Goal: Task Accomplishment & Management: Use online tool/utility

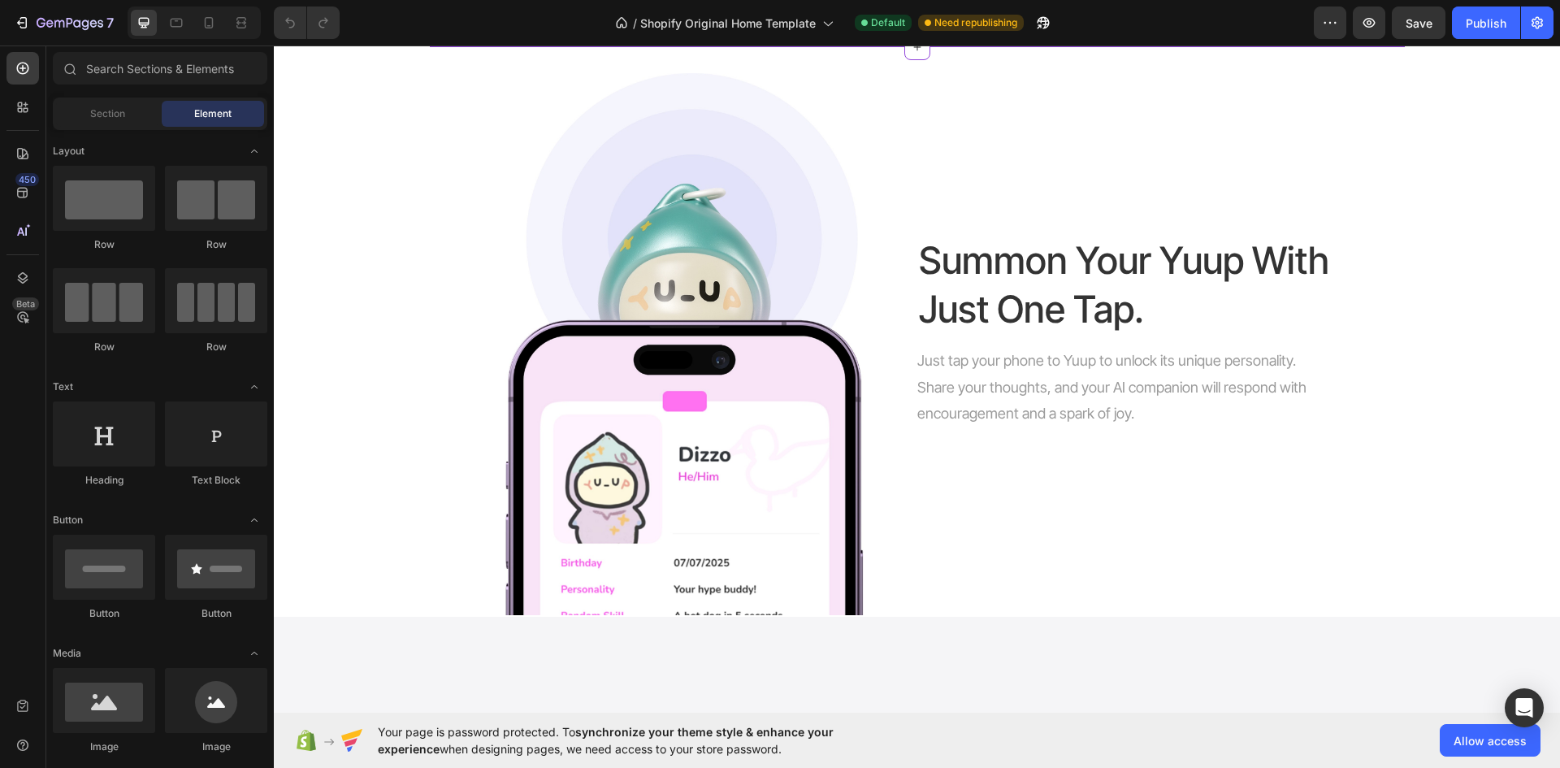
scroll to position [1219, 0]
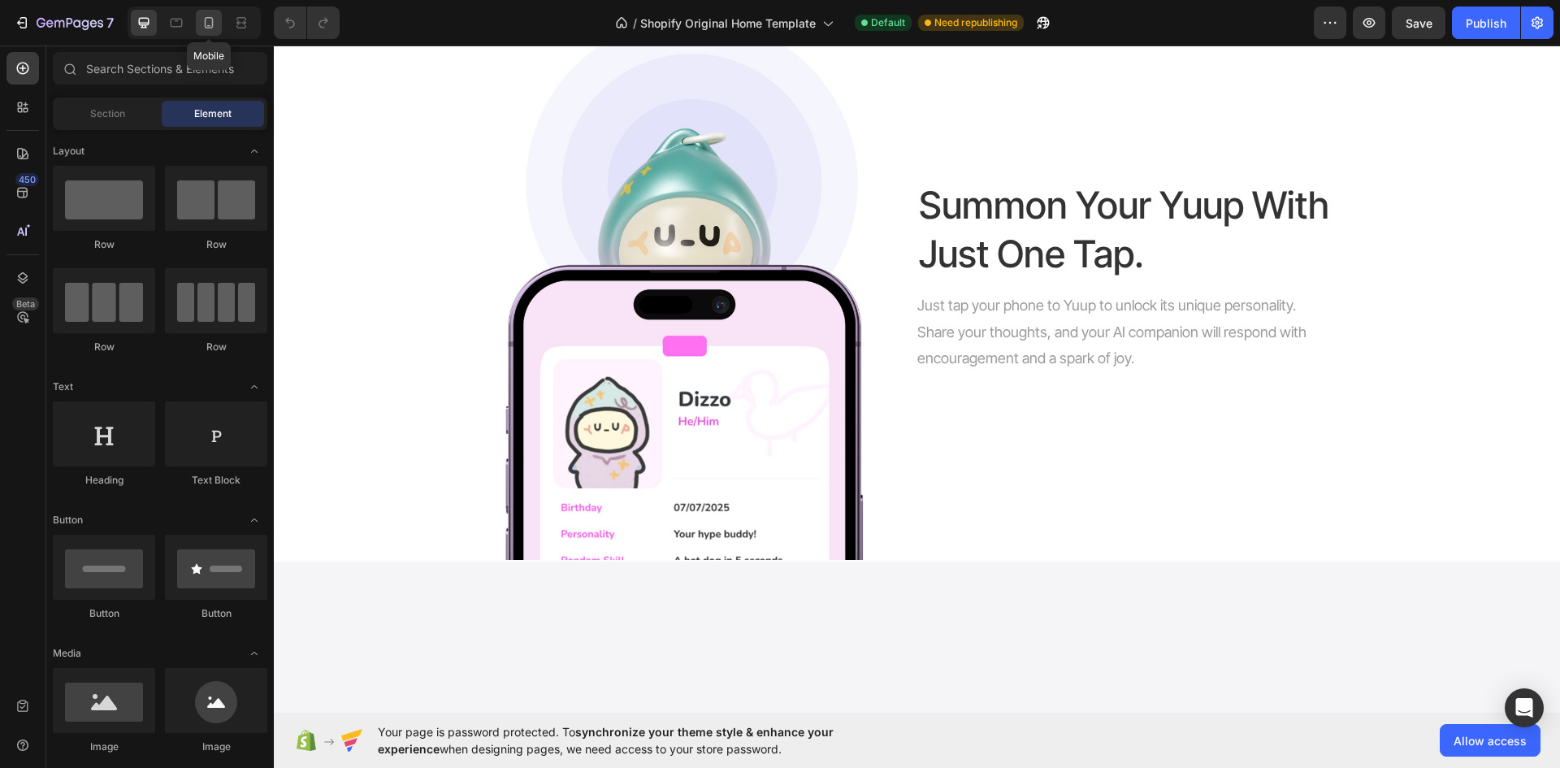
click at [198, 17] on div at bounding box center [209, 23] width 26 height 26
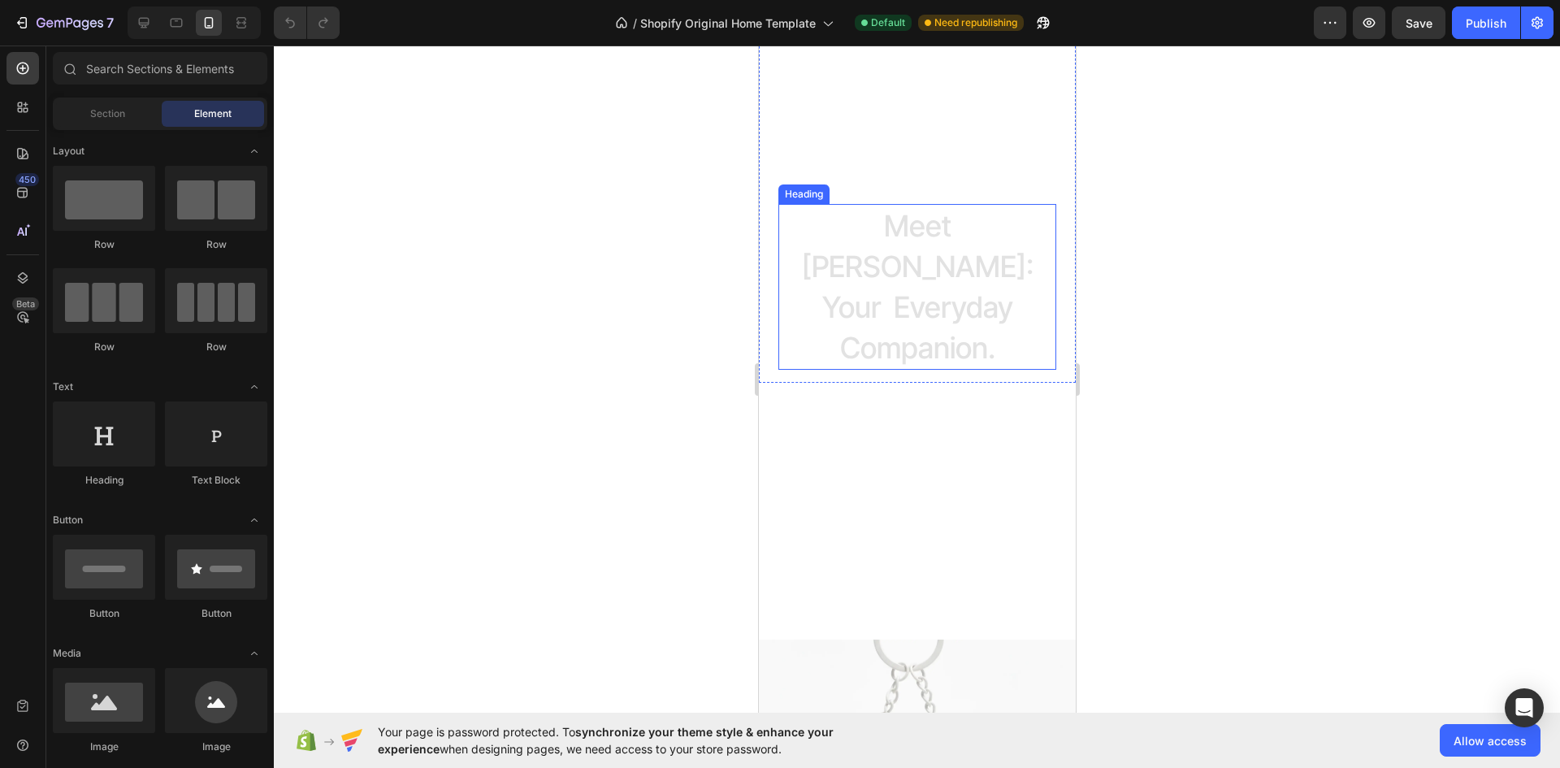
scroll to position [650, 0]
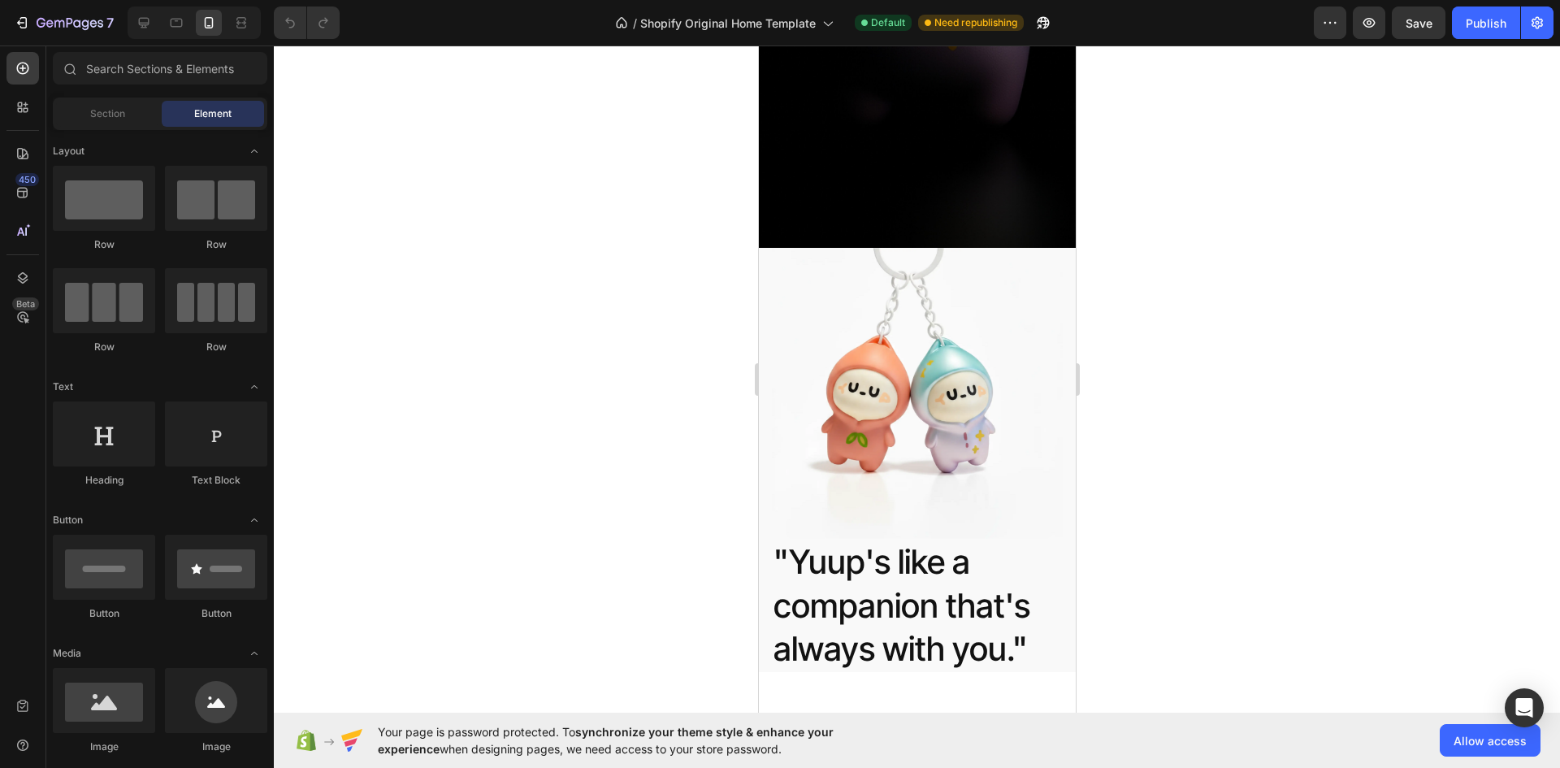
click at [668, 301] on div at bounding box center [917, 406] width 1286 height 722
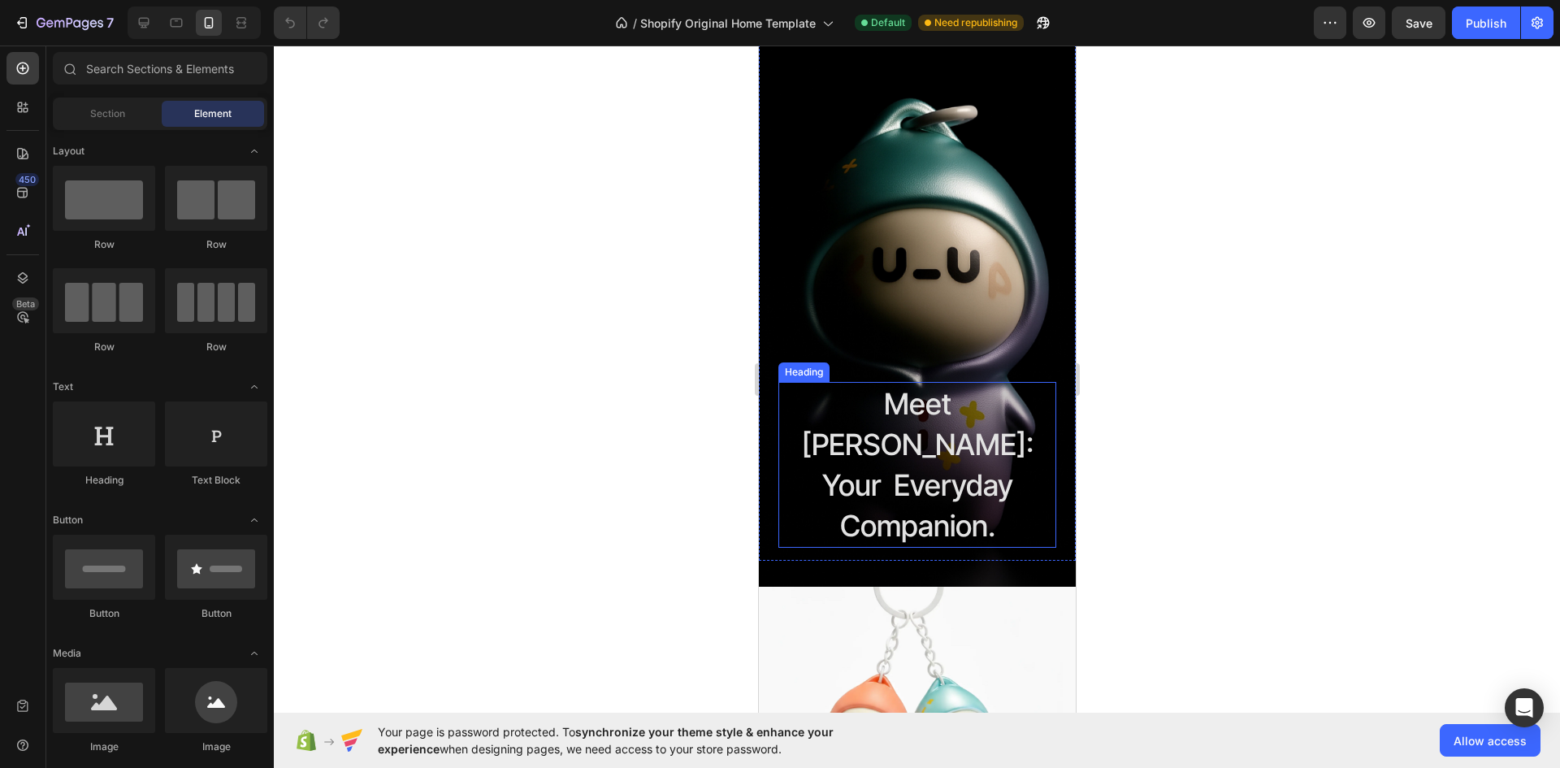
scroll to position [0, 0]
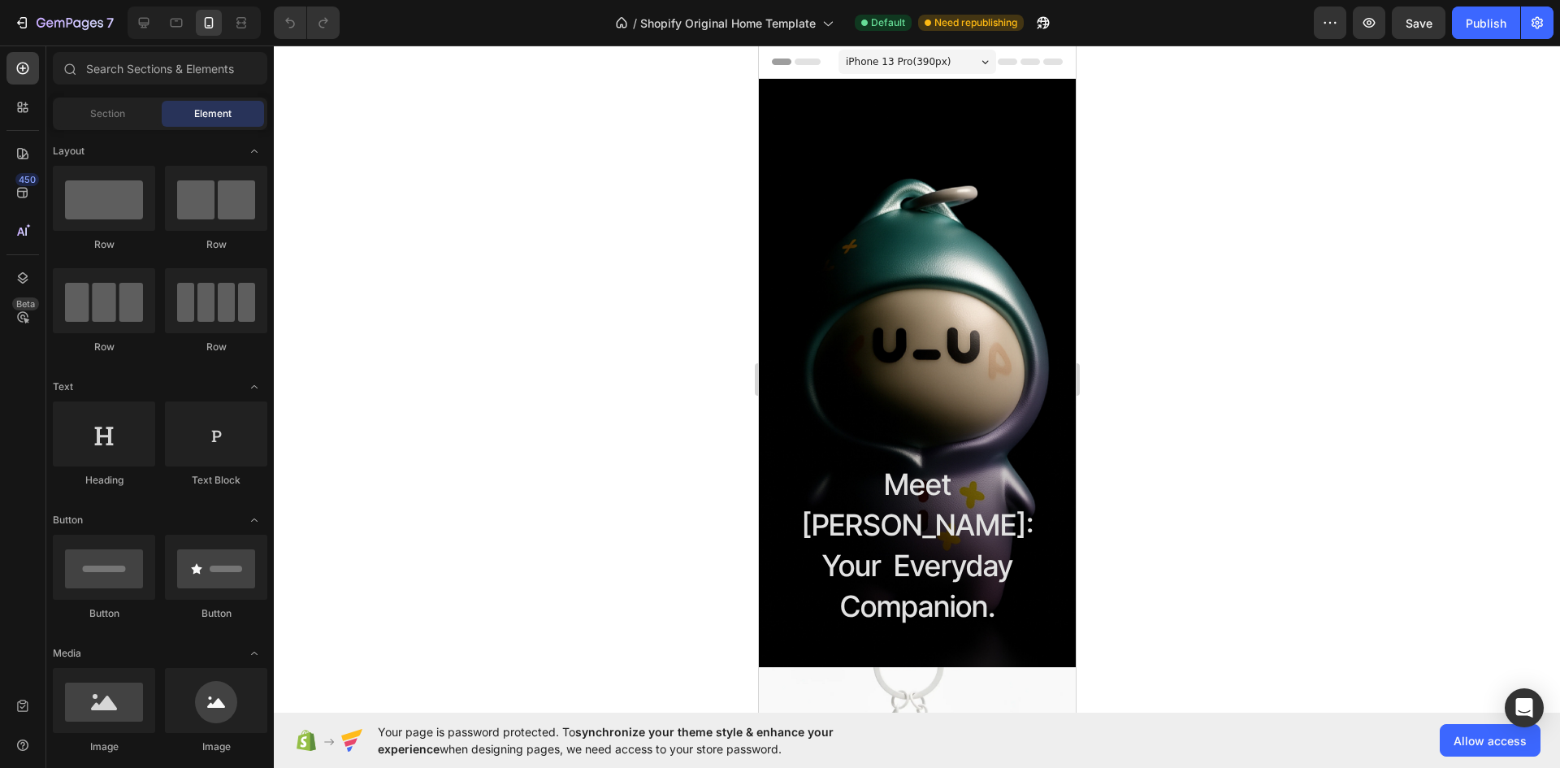
click at [122, 19] on div "7" at bounding box center [130, 22] width 261 height 32
click at [136, 19] on icon at bounding box center [144, 23] width 16 height 16
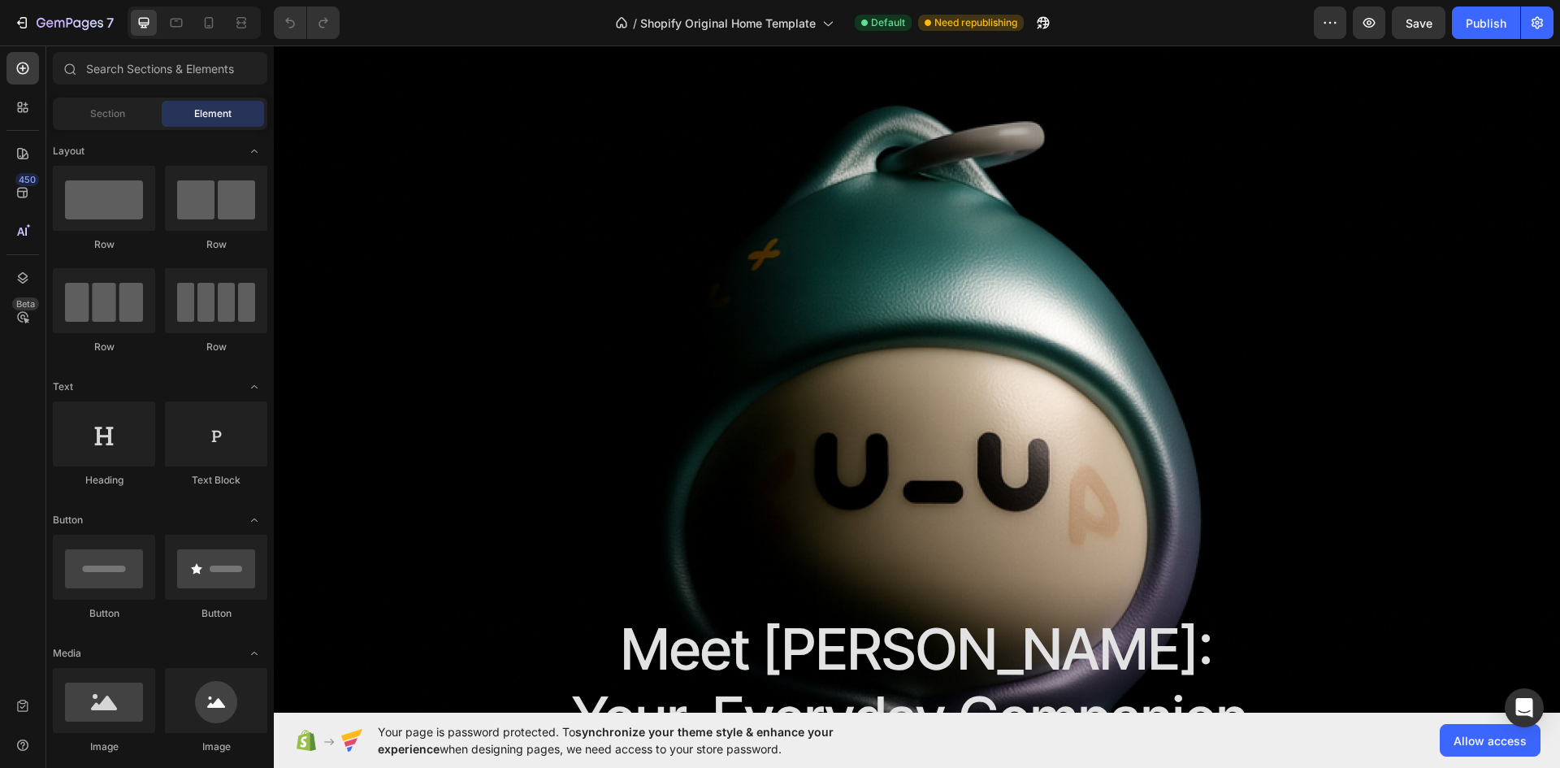
scroll to position [650, 0]
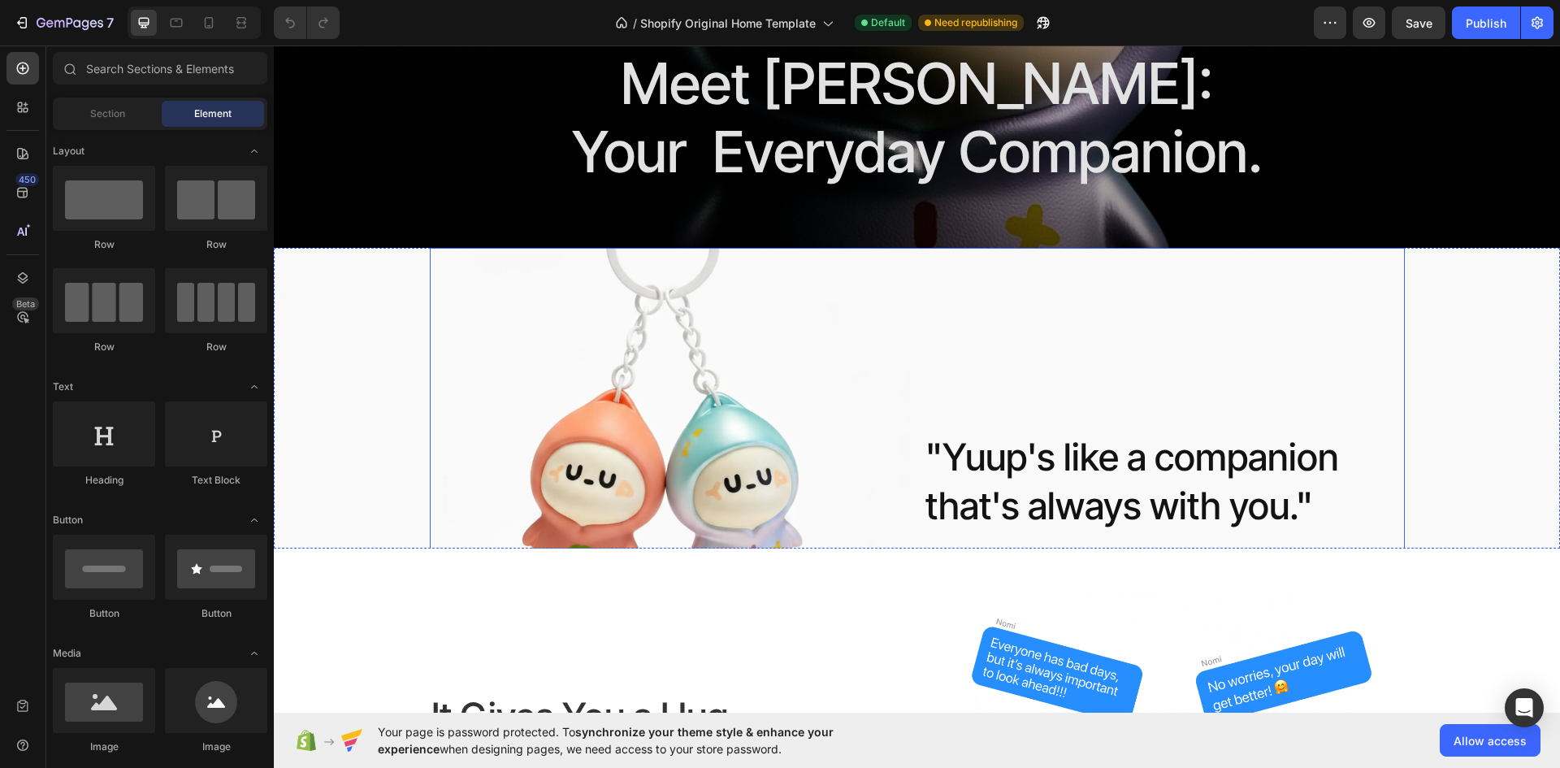
click at [1058, 360] on div ""Yuup's like a companion that's always with you." Heading" at bounding box center [1158, 482] width 468 height 468
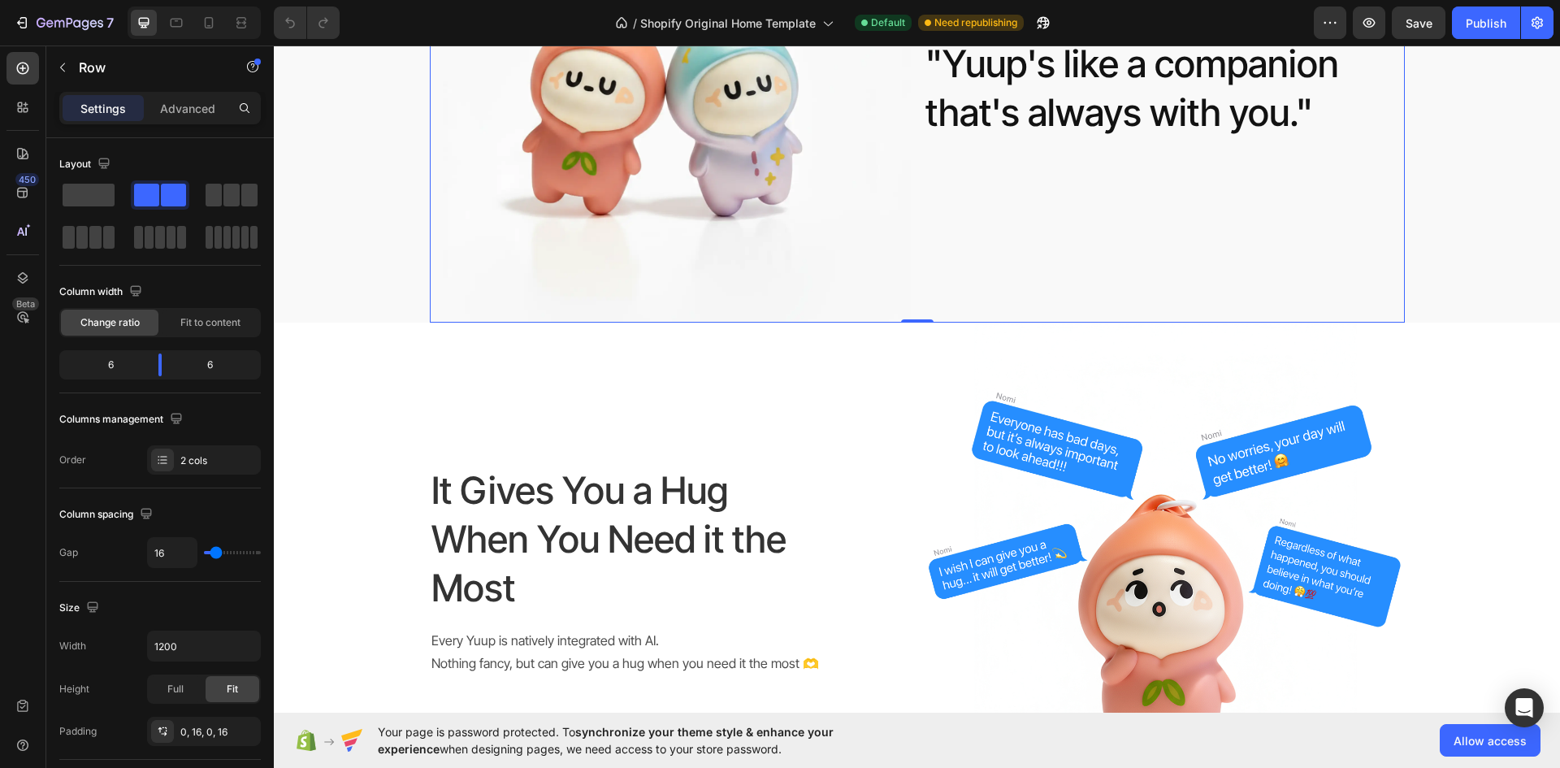
scroll to position [1300, 0]
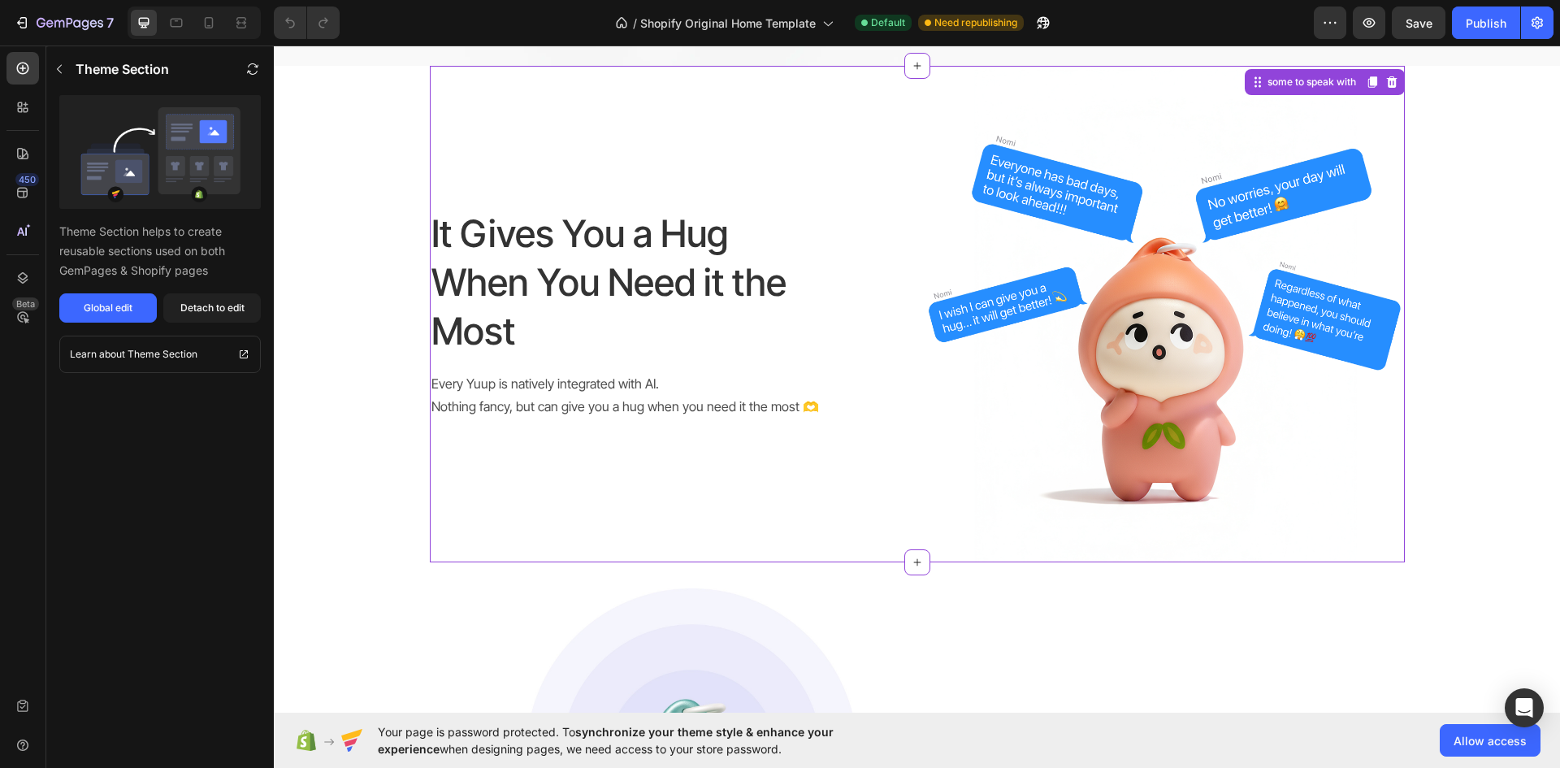
click at [565, 397] on p "Nothing fancy, but can give you a hug when you need it the most 🫶" at bounding box center [670, 407] width 478 height 24
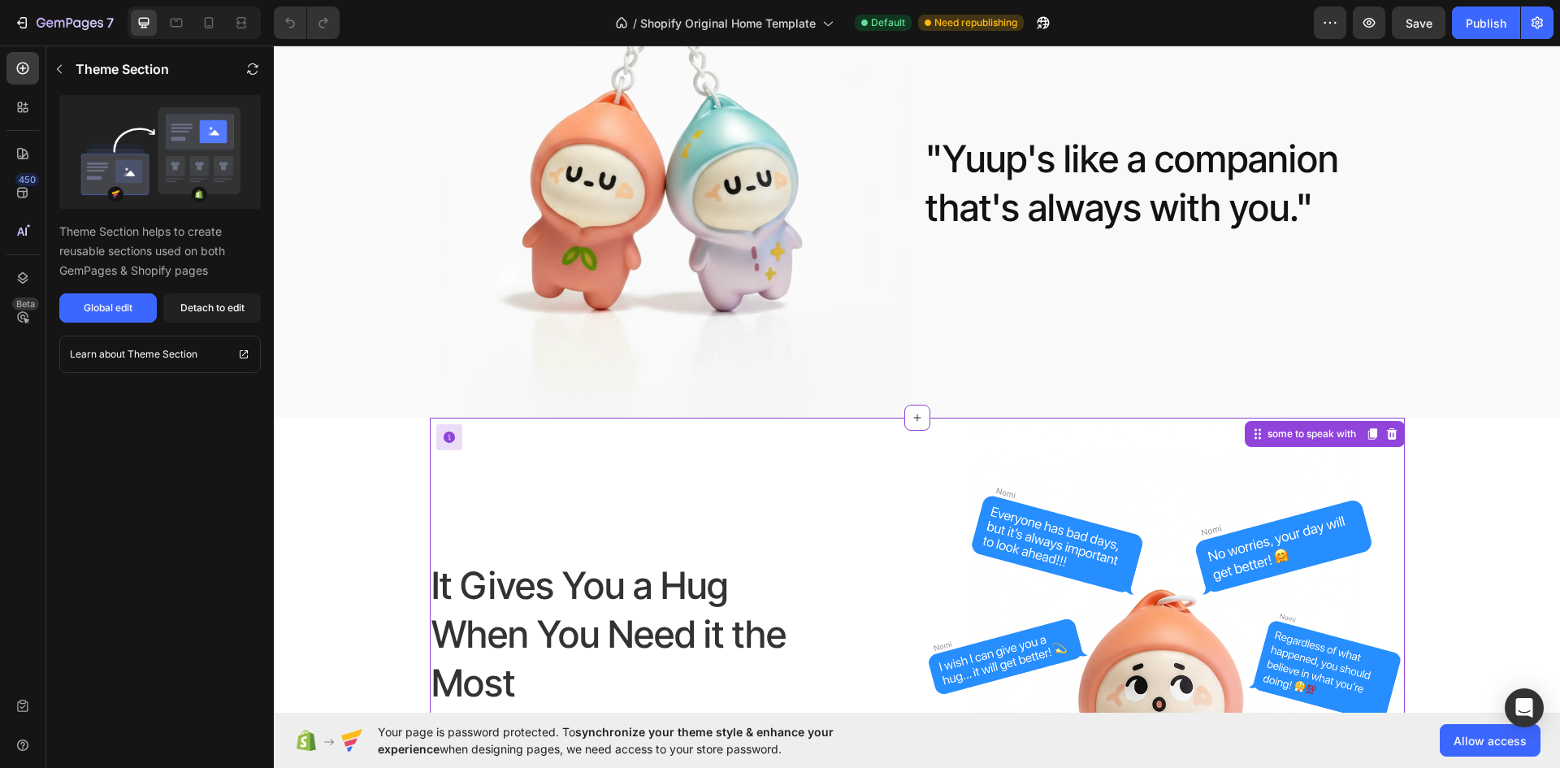
scroll to position [894, 0]
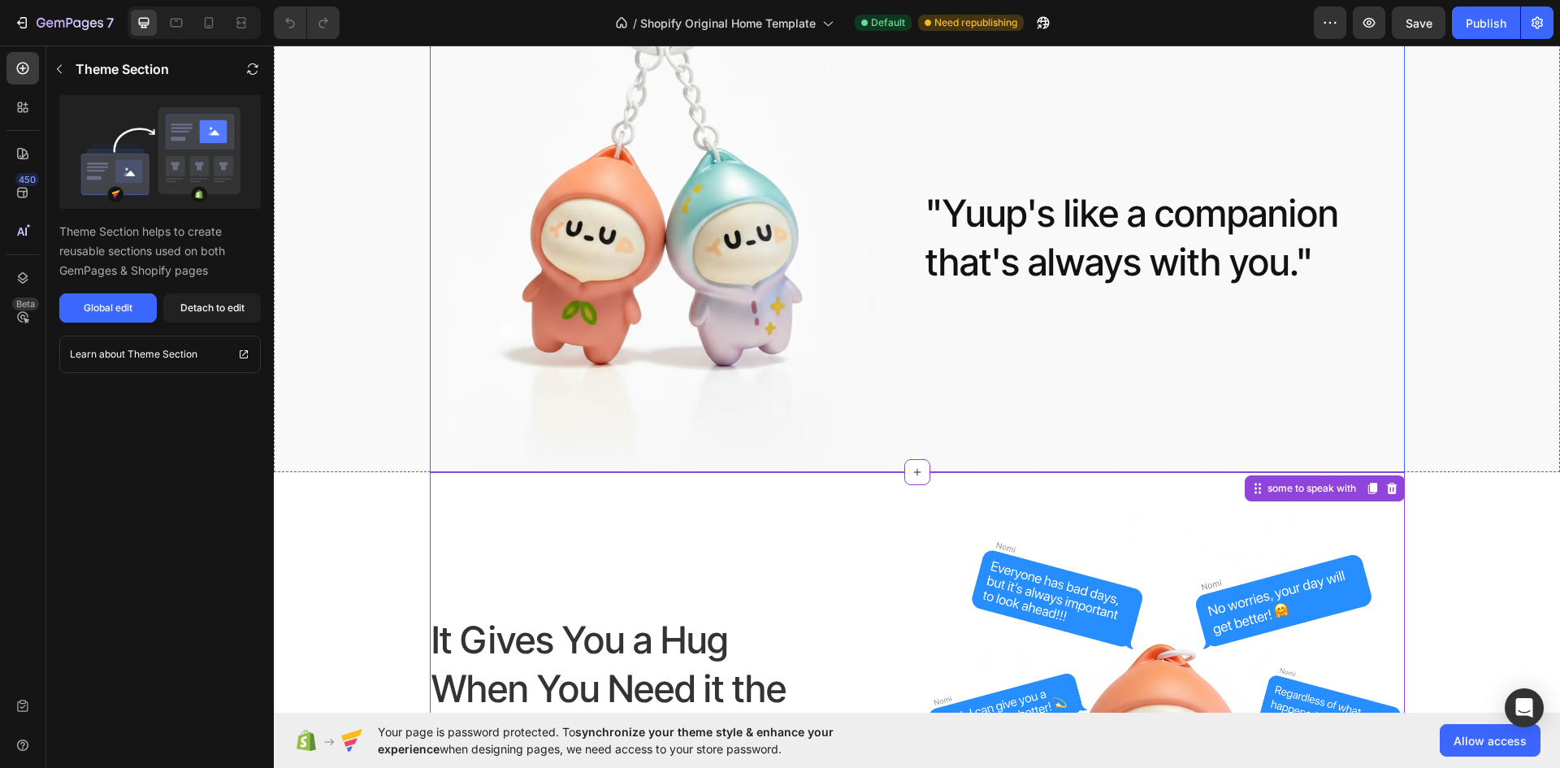
click at [1011, 349] on div ""Yuup's like a companion that's always with you." Heading" at bounding box center [1158, 238] width 468 height 468
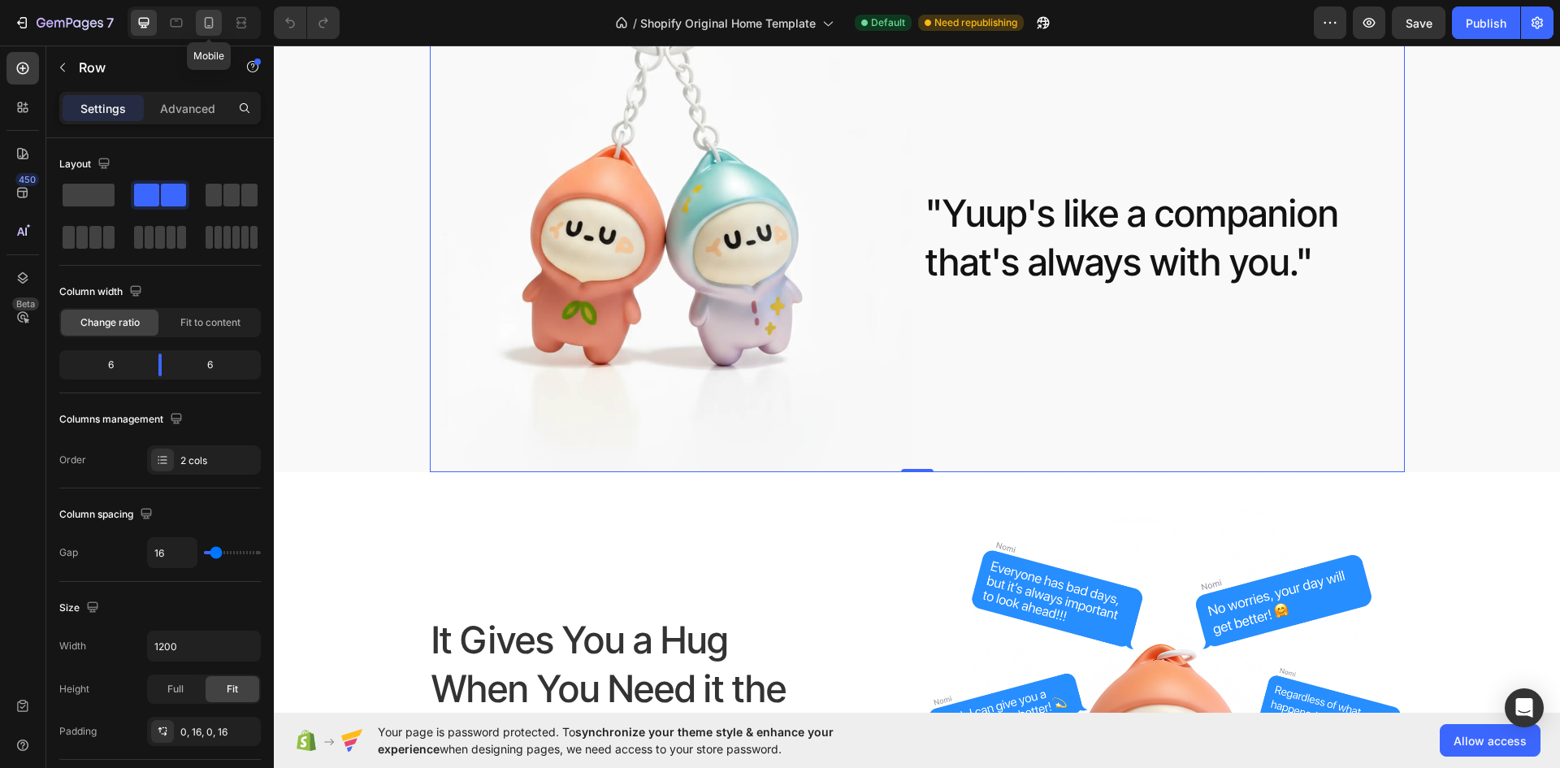
click at [220, 32] on div at bounding box center [209, 23] width 26 height 26
type input "0"
type input "100%"
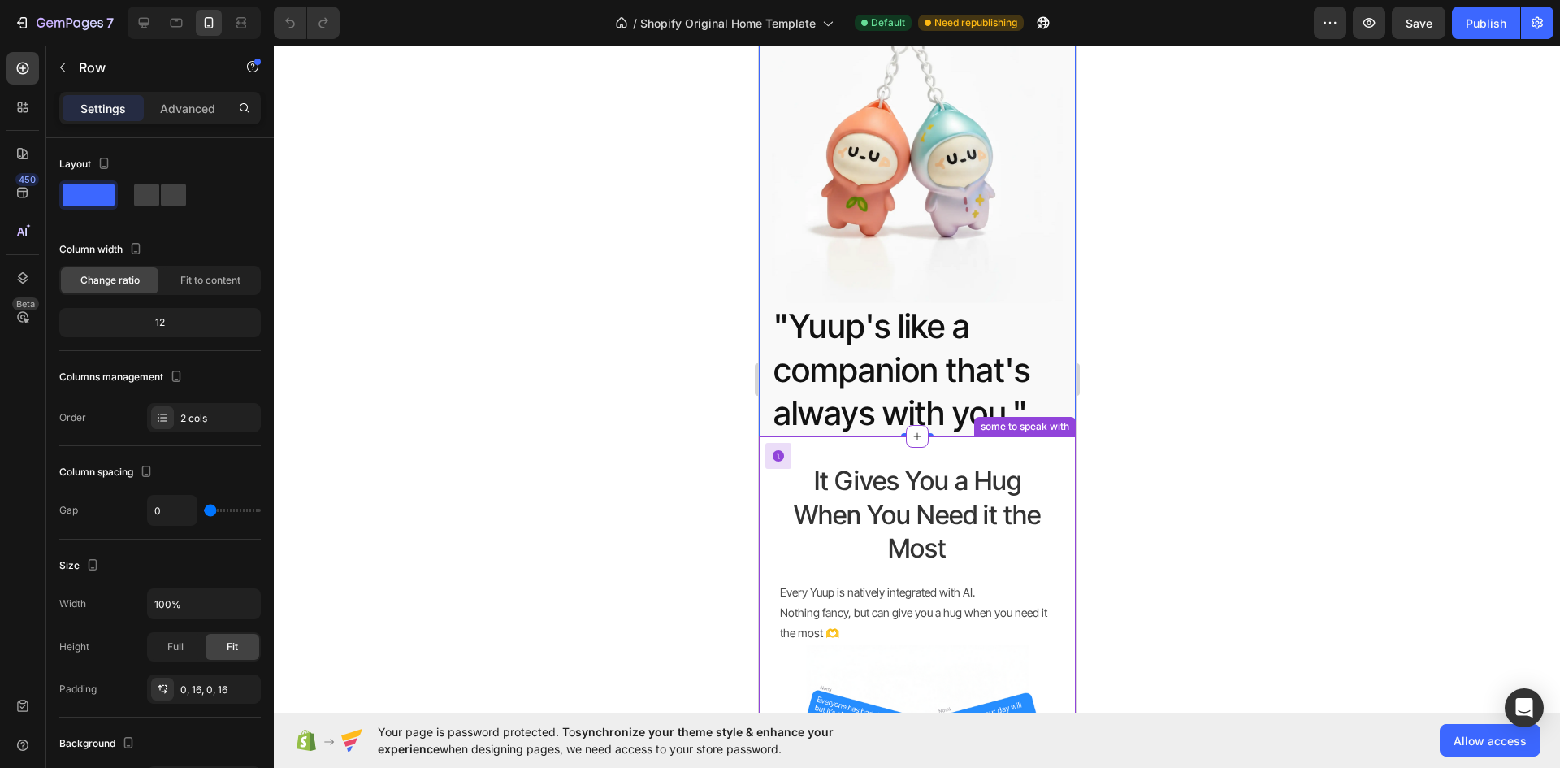
scroll to position [795, 0]
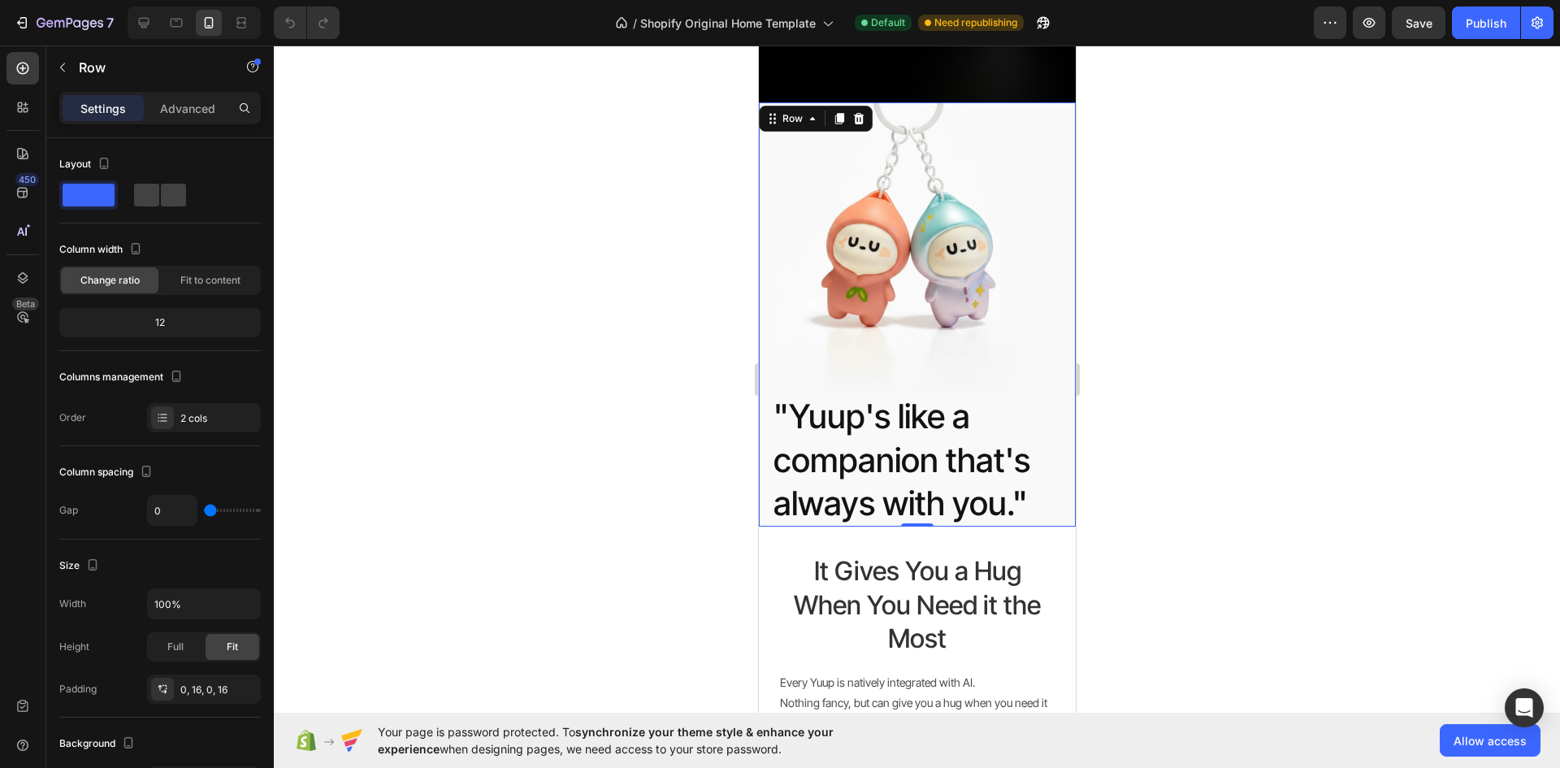
click at [1454, 501] on div at bounding box center [917, 406] width 1286 height 722
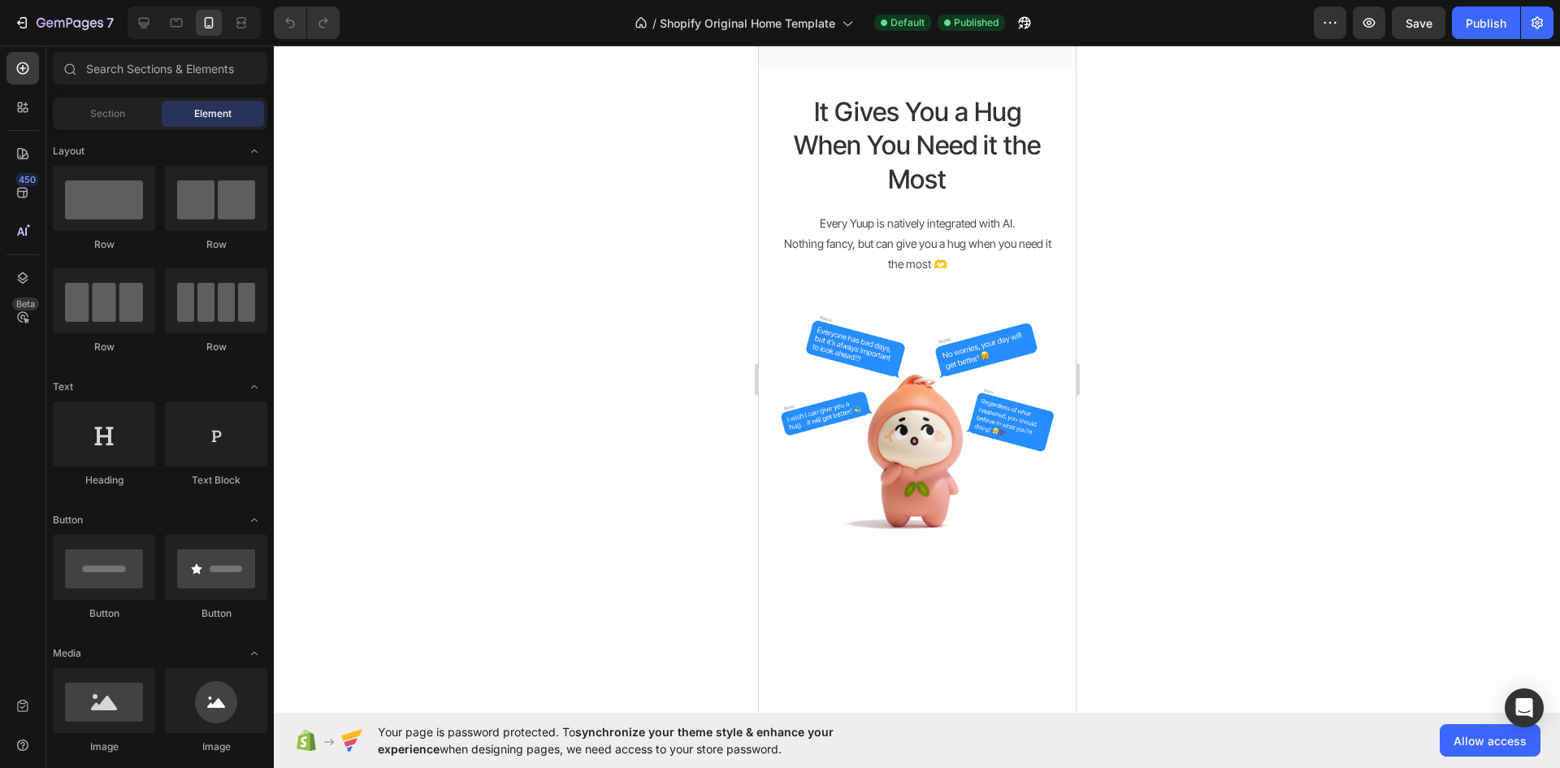
scroll to position [731, 0]
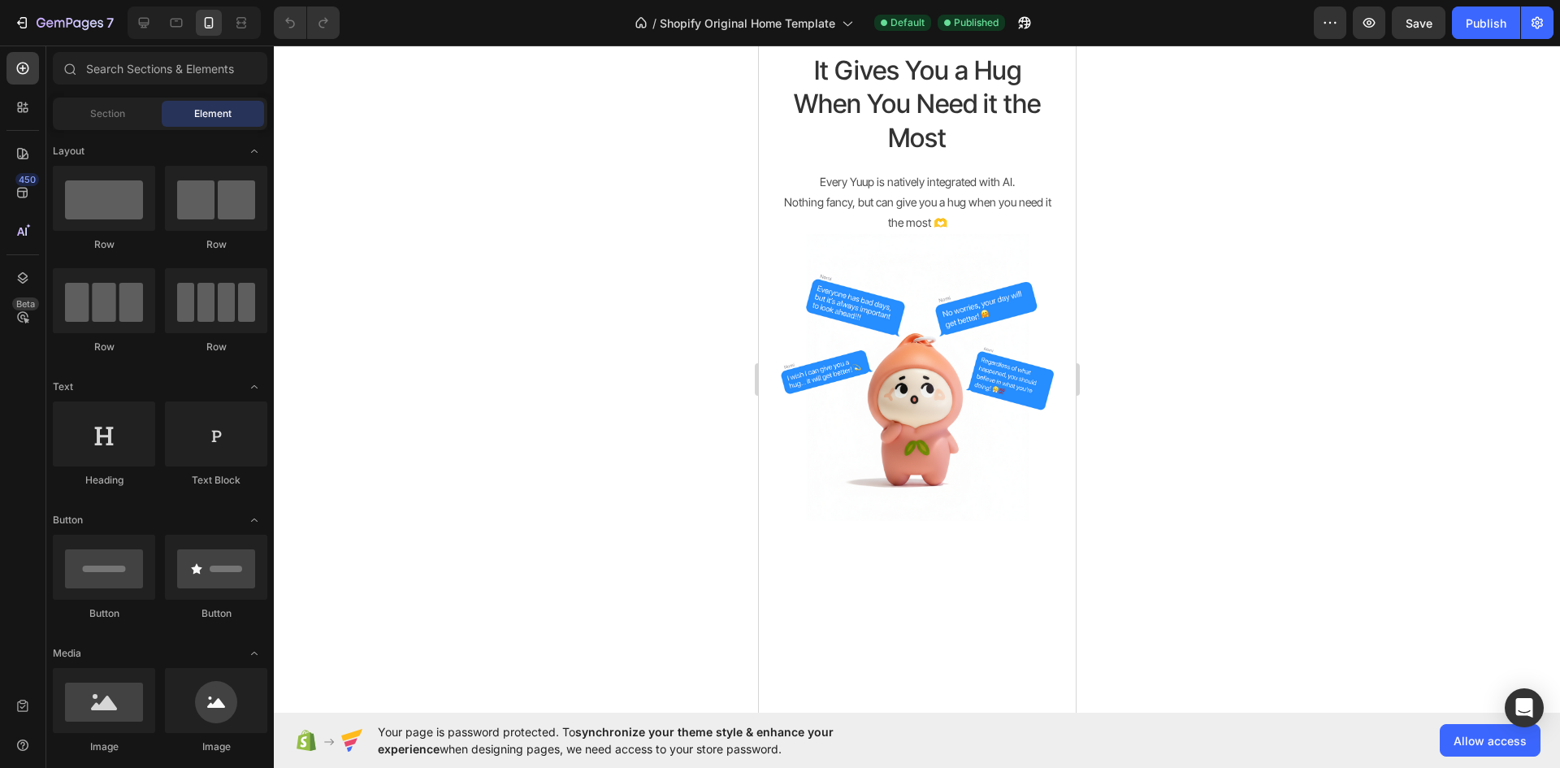
click at [1346, 310] on div at bounding box center [917, 406] width 1286 height 722
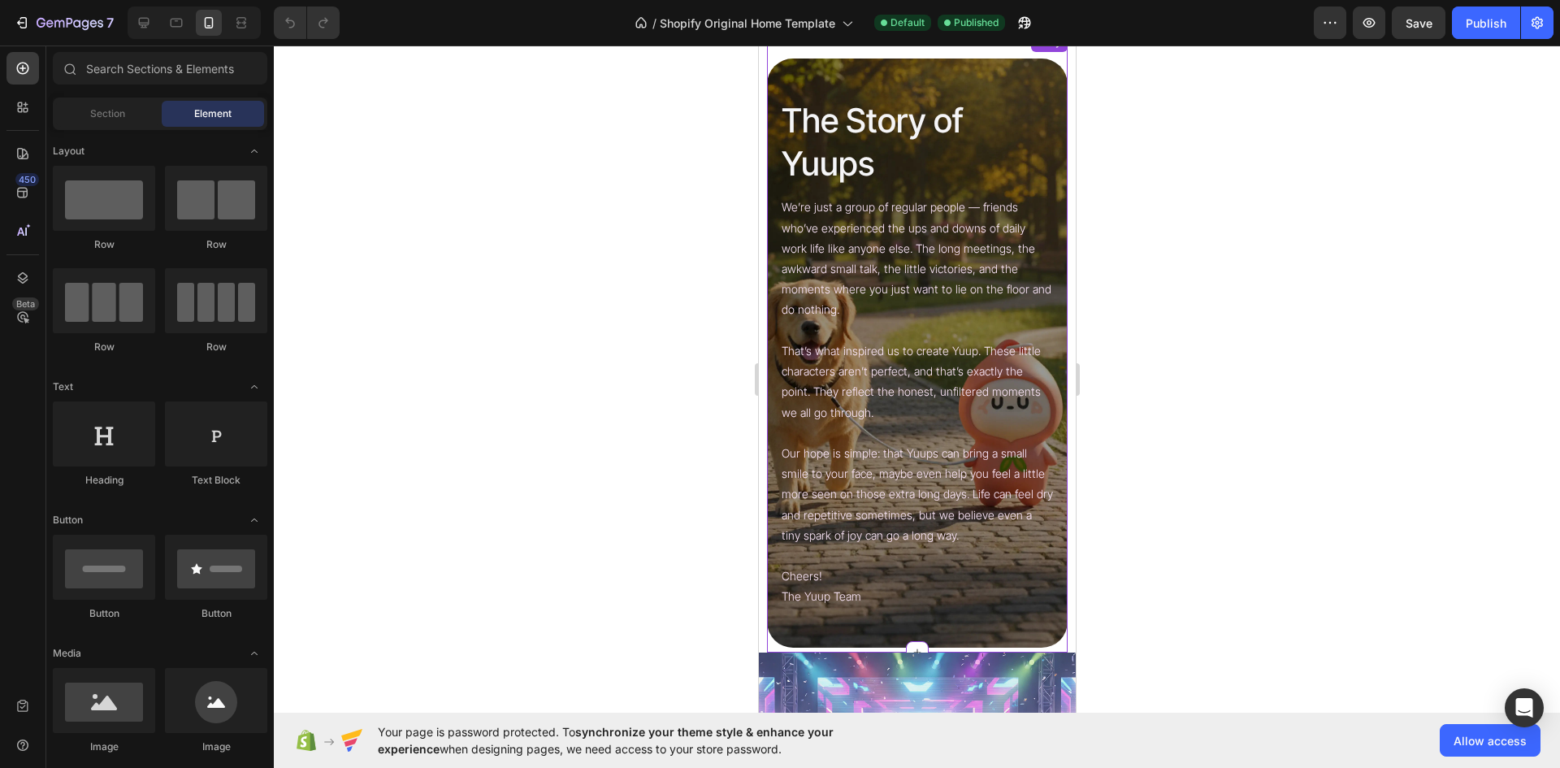
scroll to position [4468, 0]
click at [126, 14] on div at bounding box center [191, 22] width 140 height 32
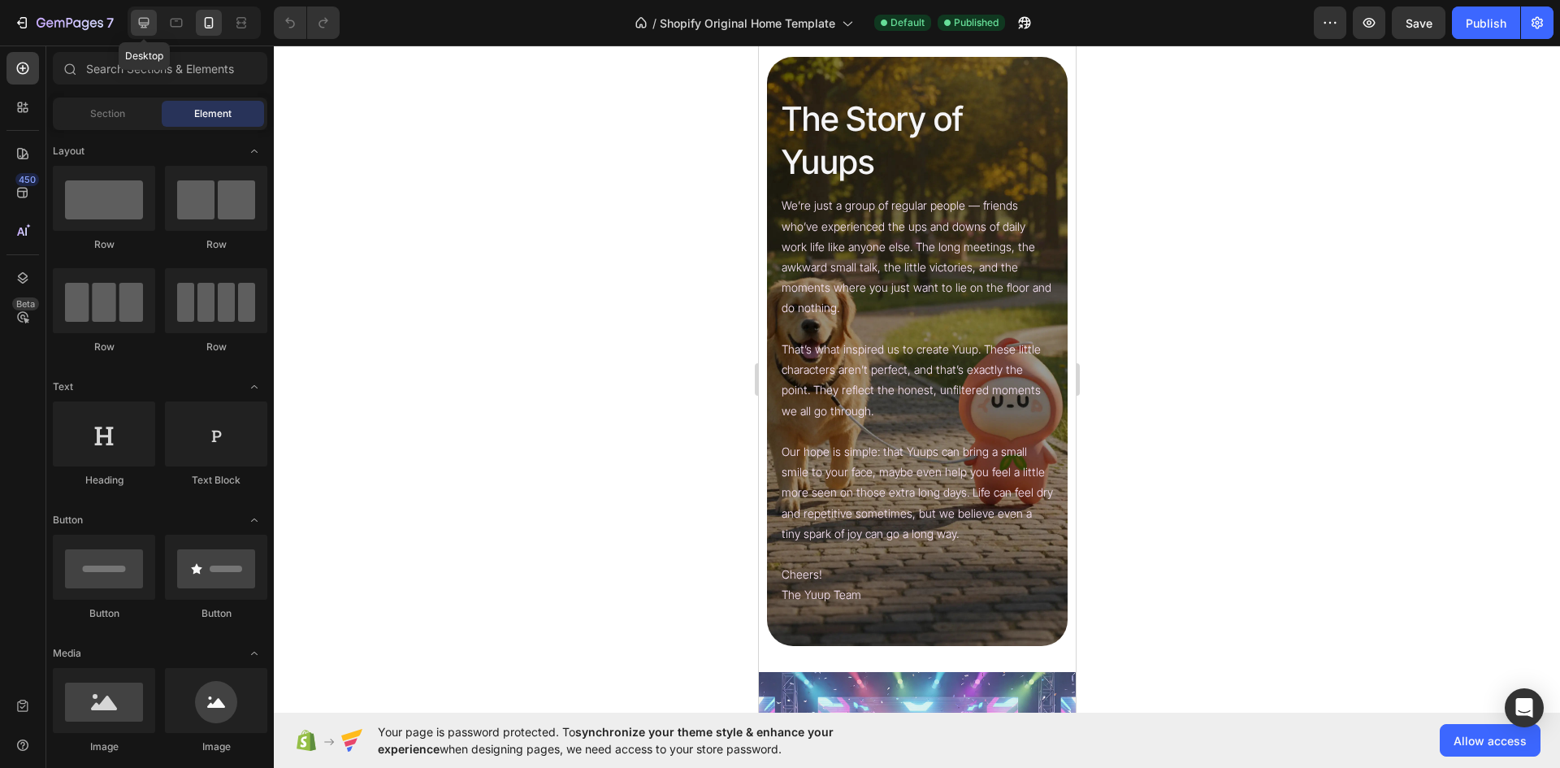
click at [132, 14] on div at bounding box center [144, 23] width 26 height 26
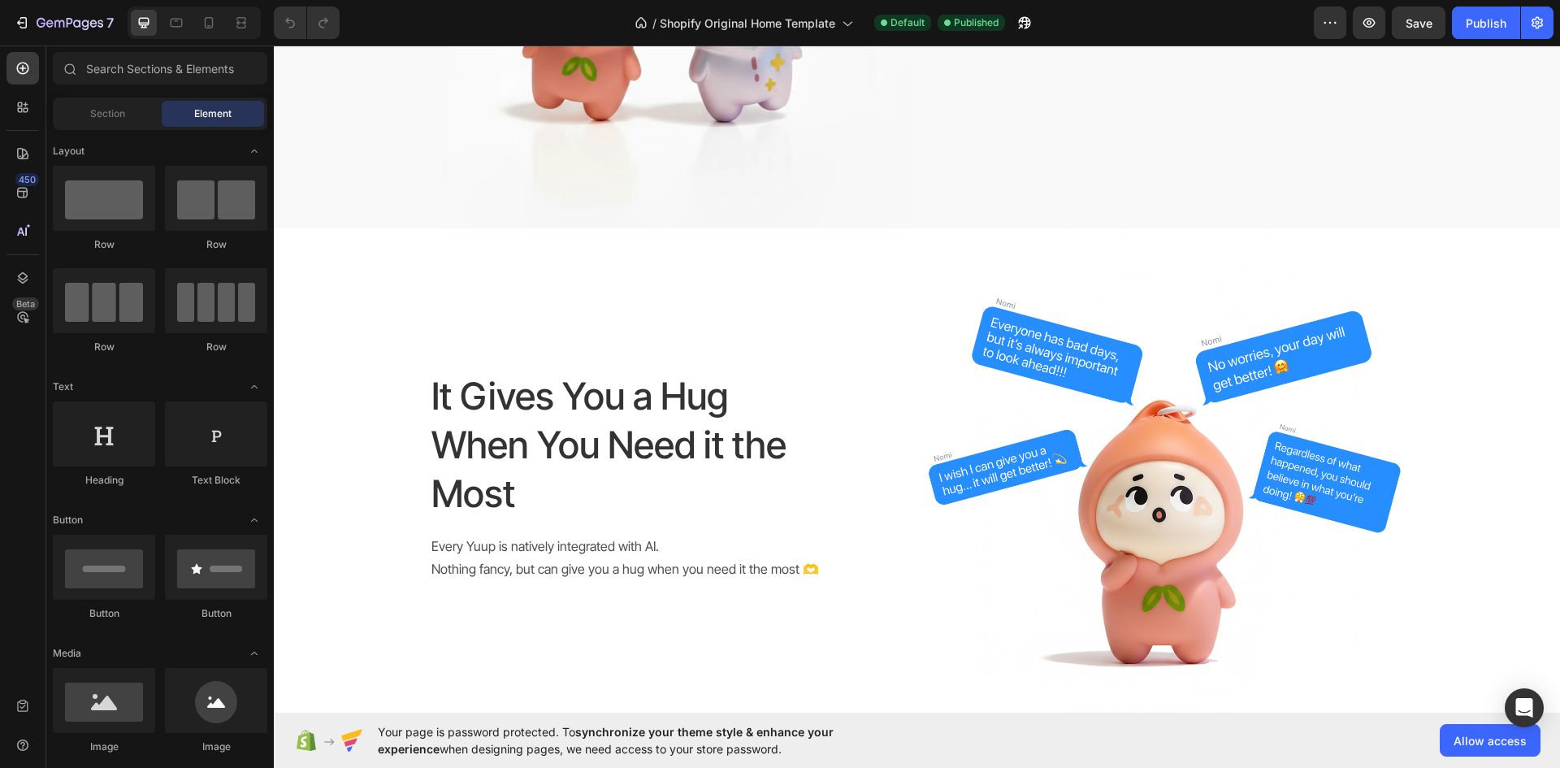
scroll to position [1300, 0]
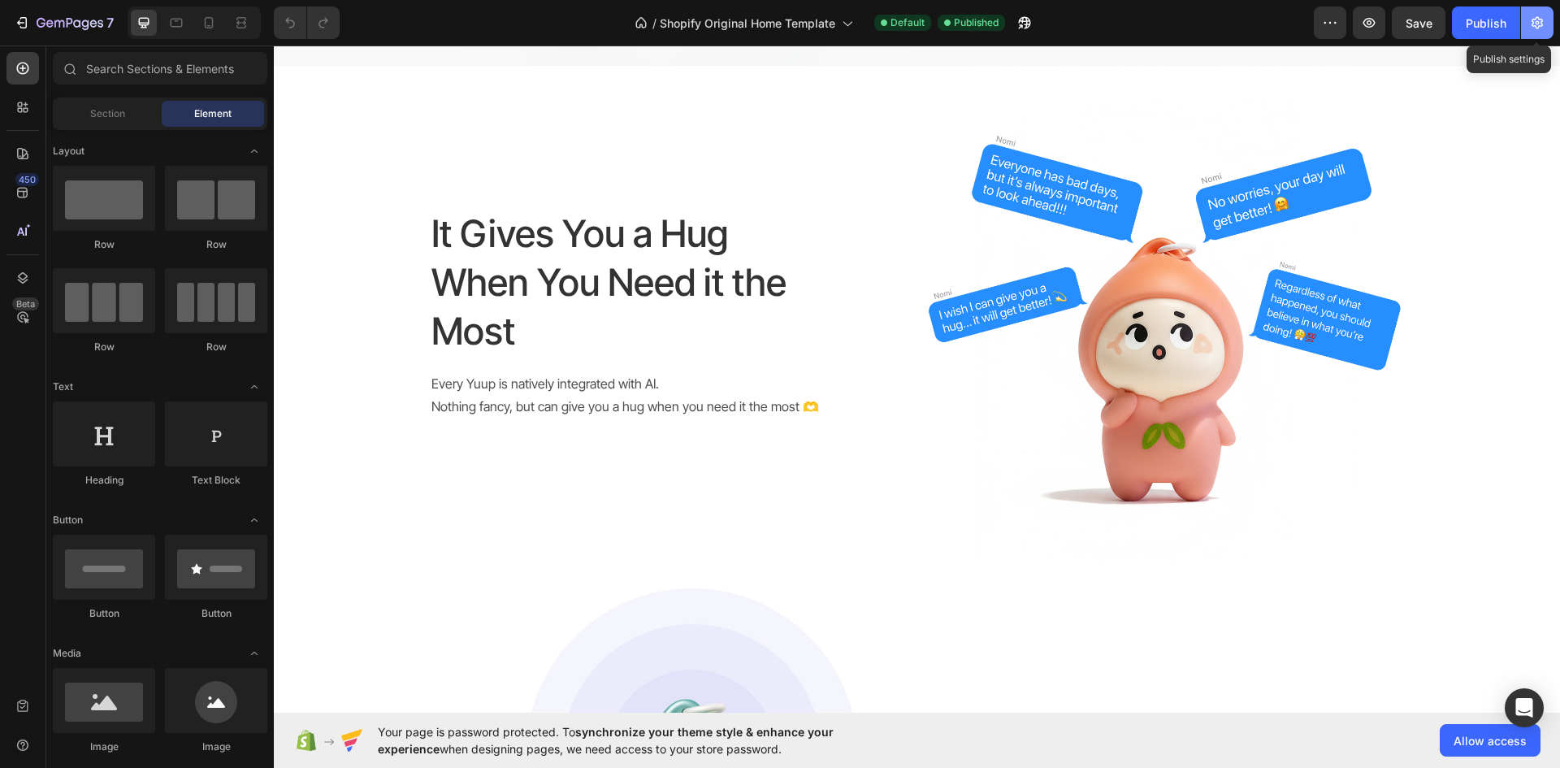
click at [1530, 15] on icon "button" at bounding box center [1537, 23] width 16 height 16
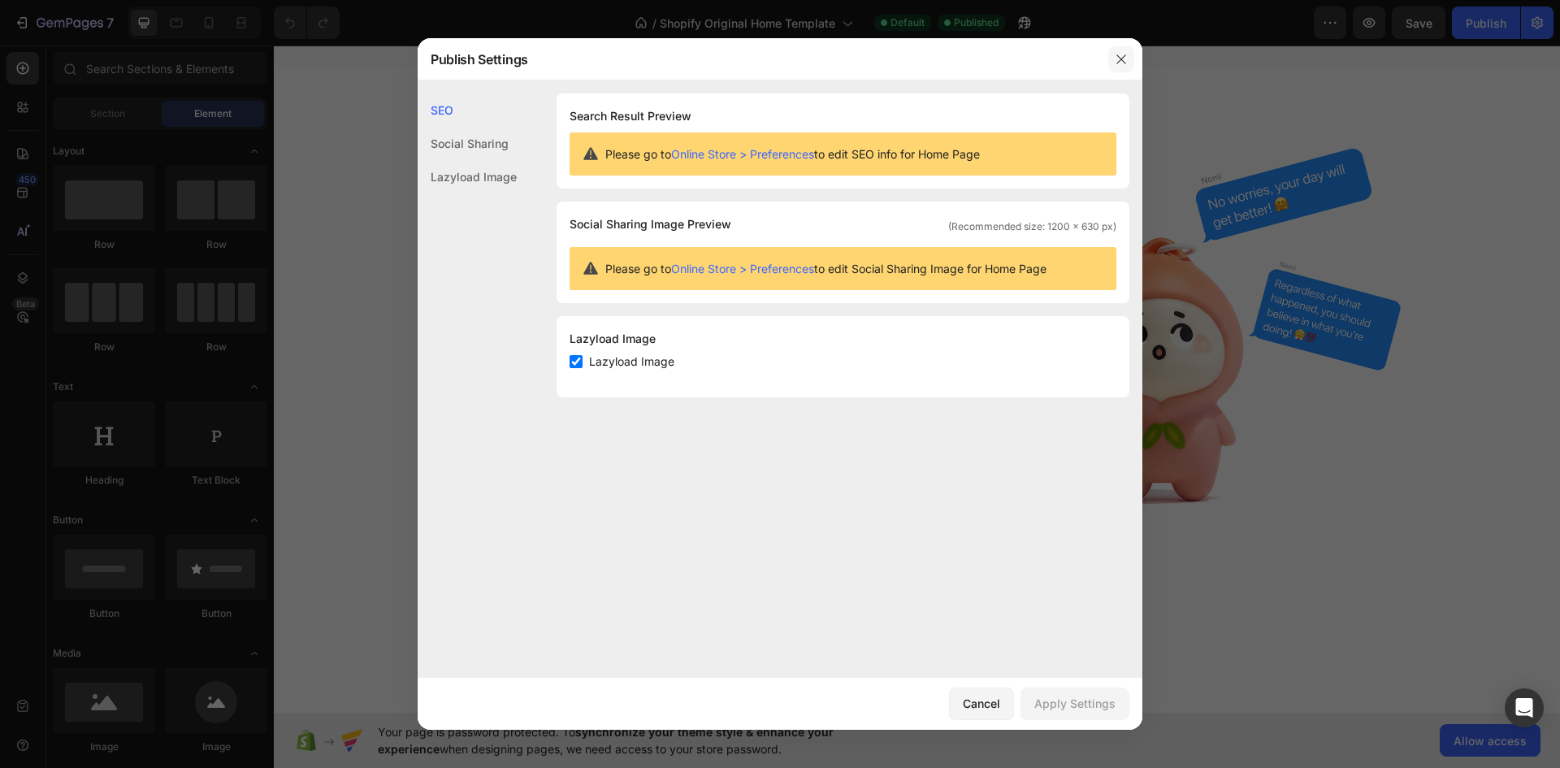
click at [1125, 58] on icon "button" at bounding box center [1121, 59] width 13 height 13
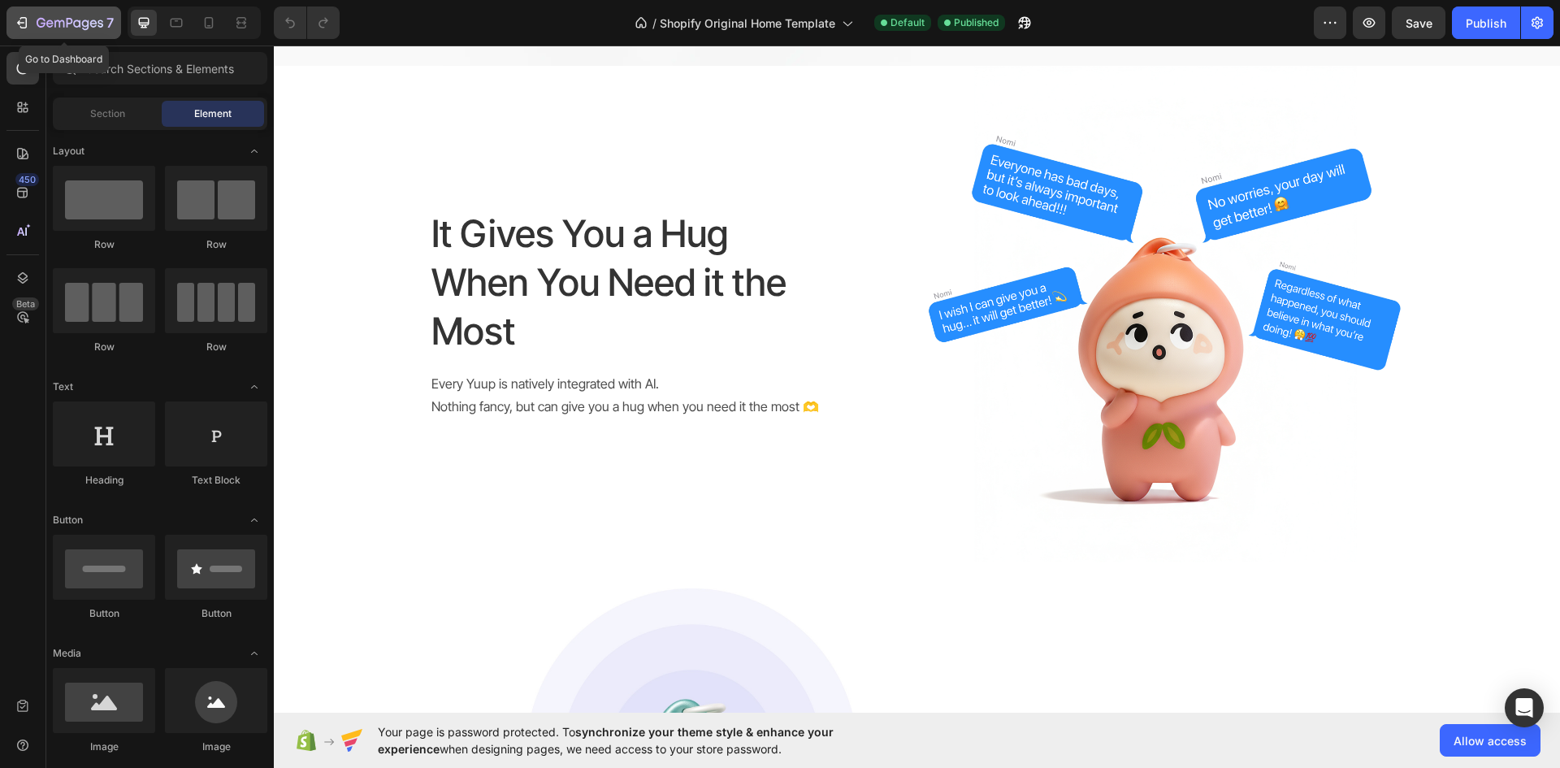
click at [62, 12] on button "7" at bounding box center [63, 22] width 115 height 32
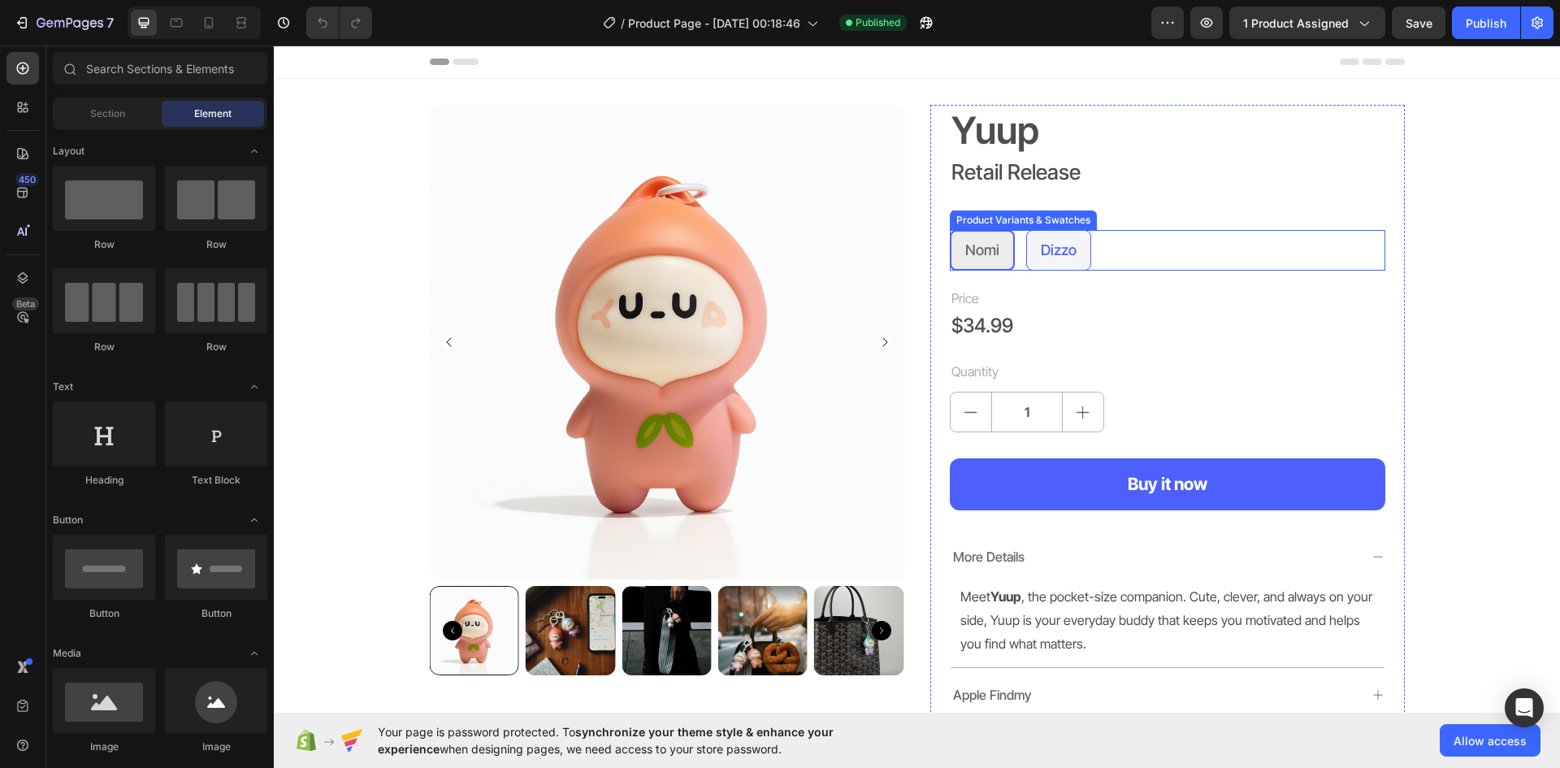
click at [1066, 260] on div "Dizzo" at bounding box center [1059, 250] width 36 height 28
click at [1026, 230] on input "Dizzo Dizzo Dizzo" at bounding box center [1025, 229] width 1 height 1
radio input "true"
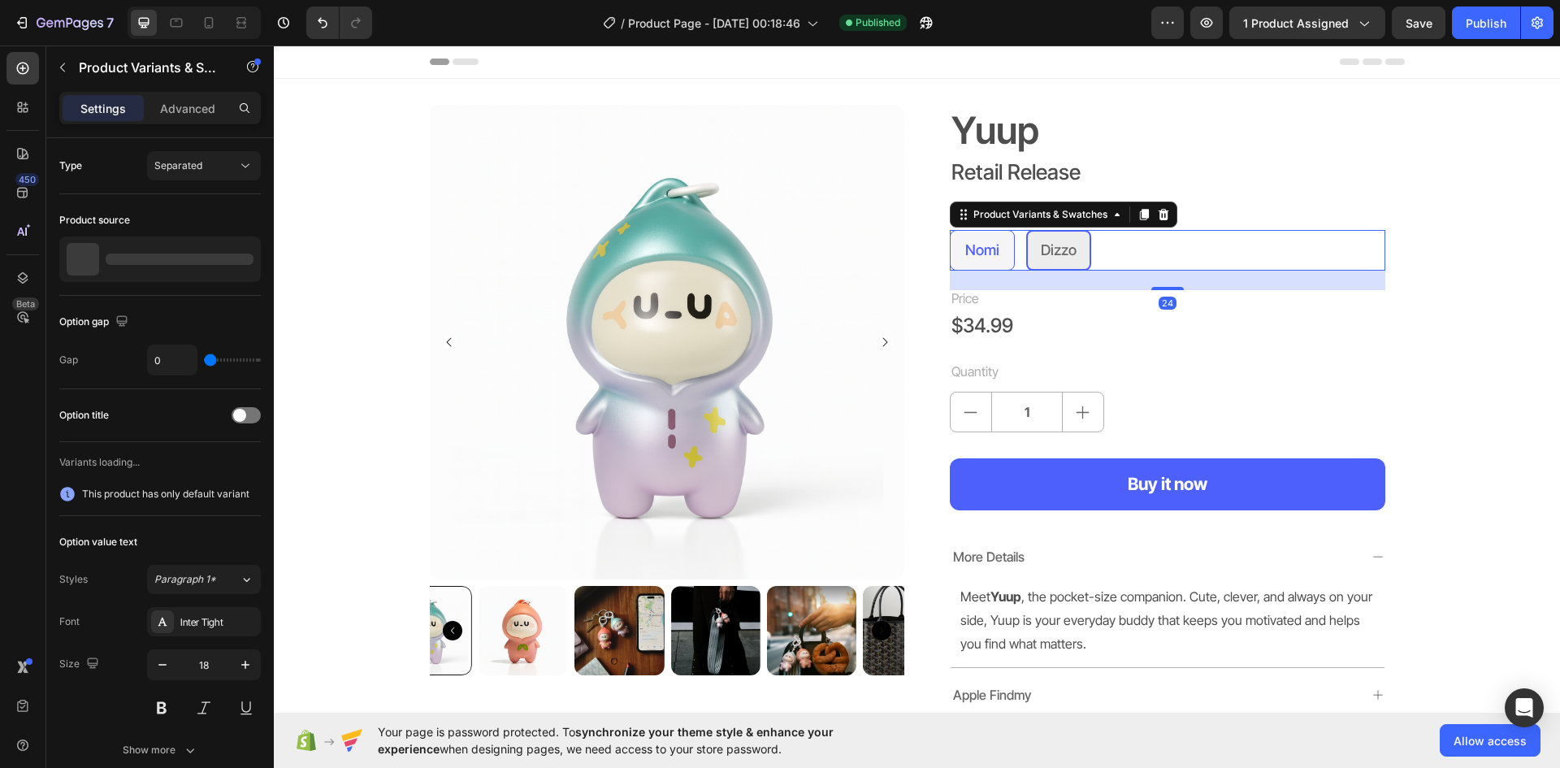
click at [978, 258] on span "Nomi" at bounding box center [982, 249] width 34 height 17
click at [950, 230] on input "Nomi Nomi Nomi" at bounding box center [949, 229] width 1 height 1
radio input "true"
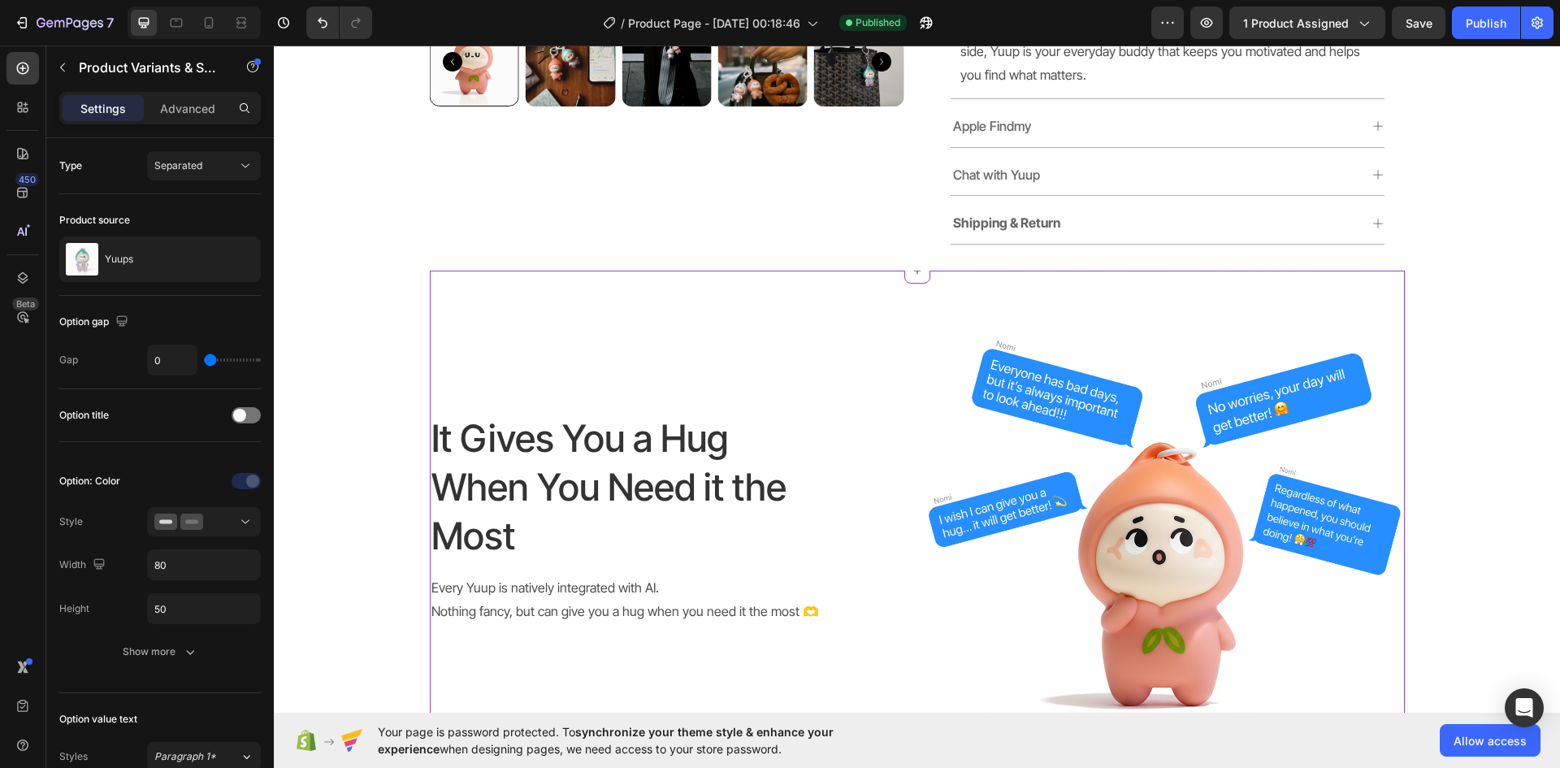
scroll to position [406, 0]
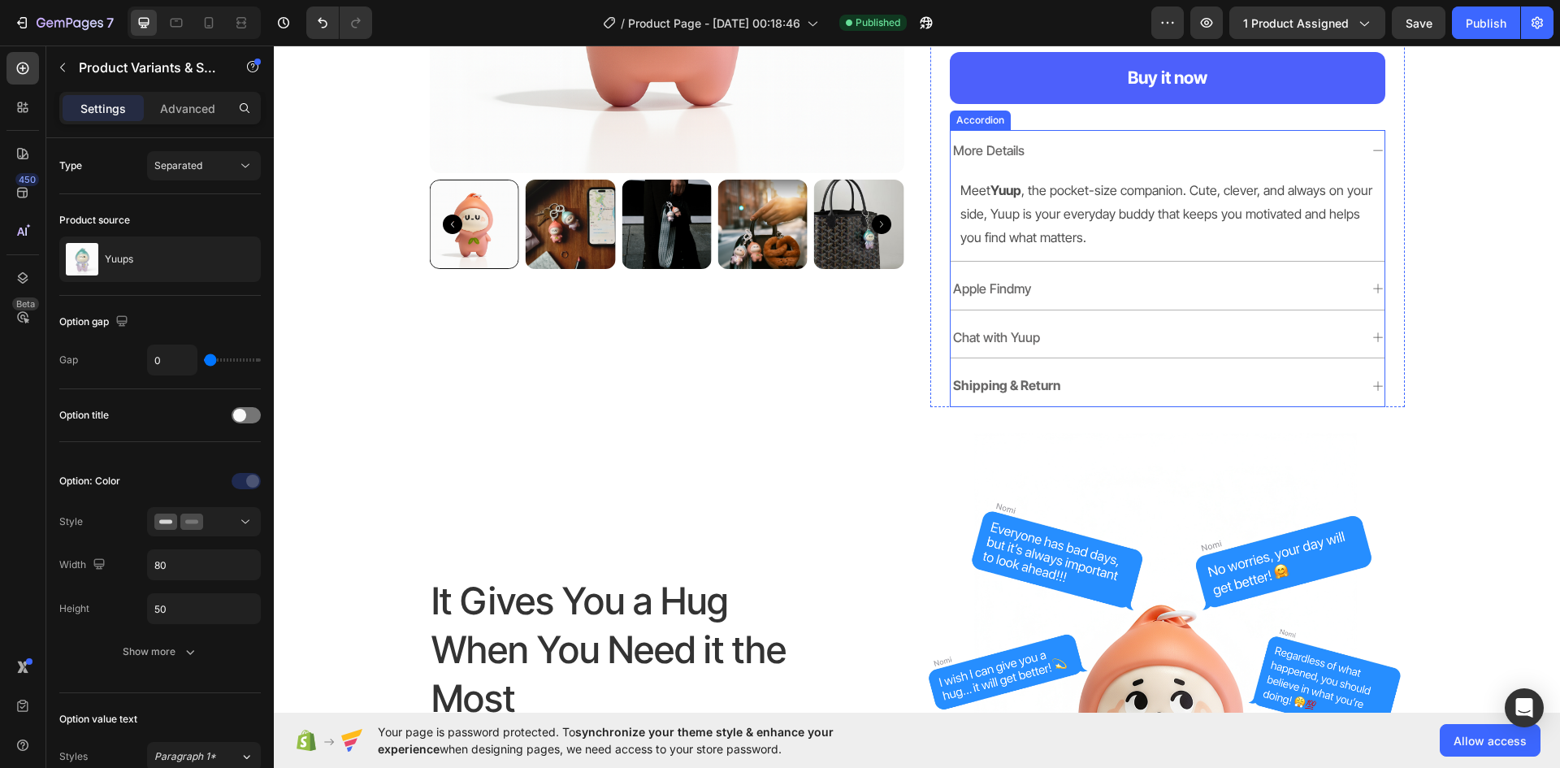
click at [967, 379] on strong "Shipping & Return" at bounding box center [1006, 385] width 107 height 16
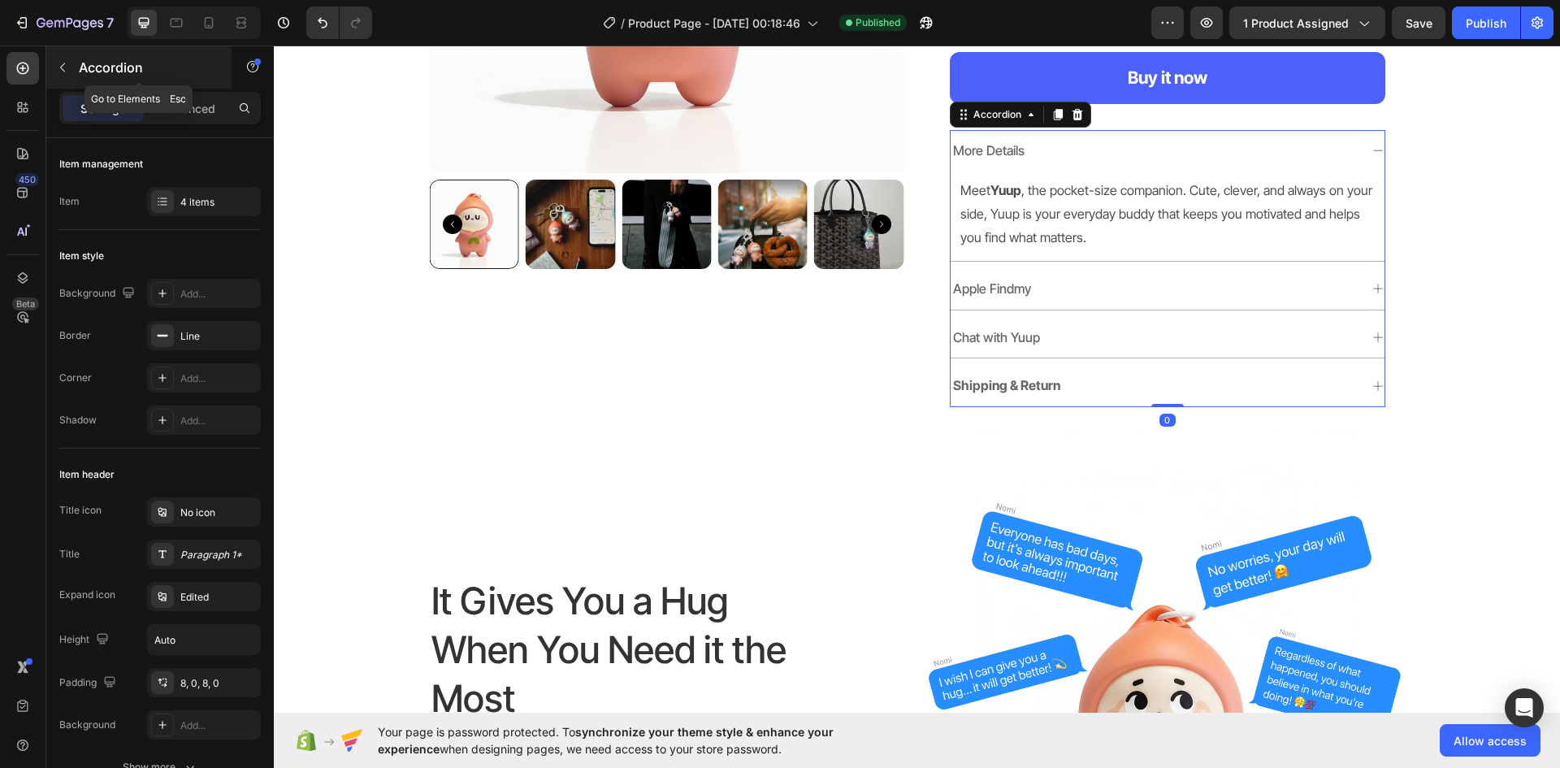
click at [65, 69] on icon "button" at bounding box center [62, 67] width 13 height 13
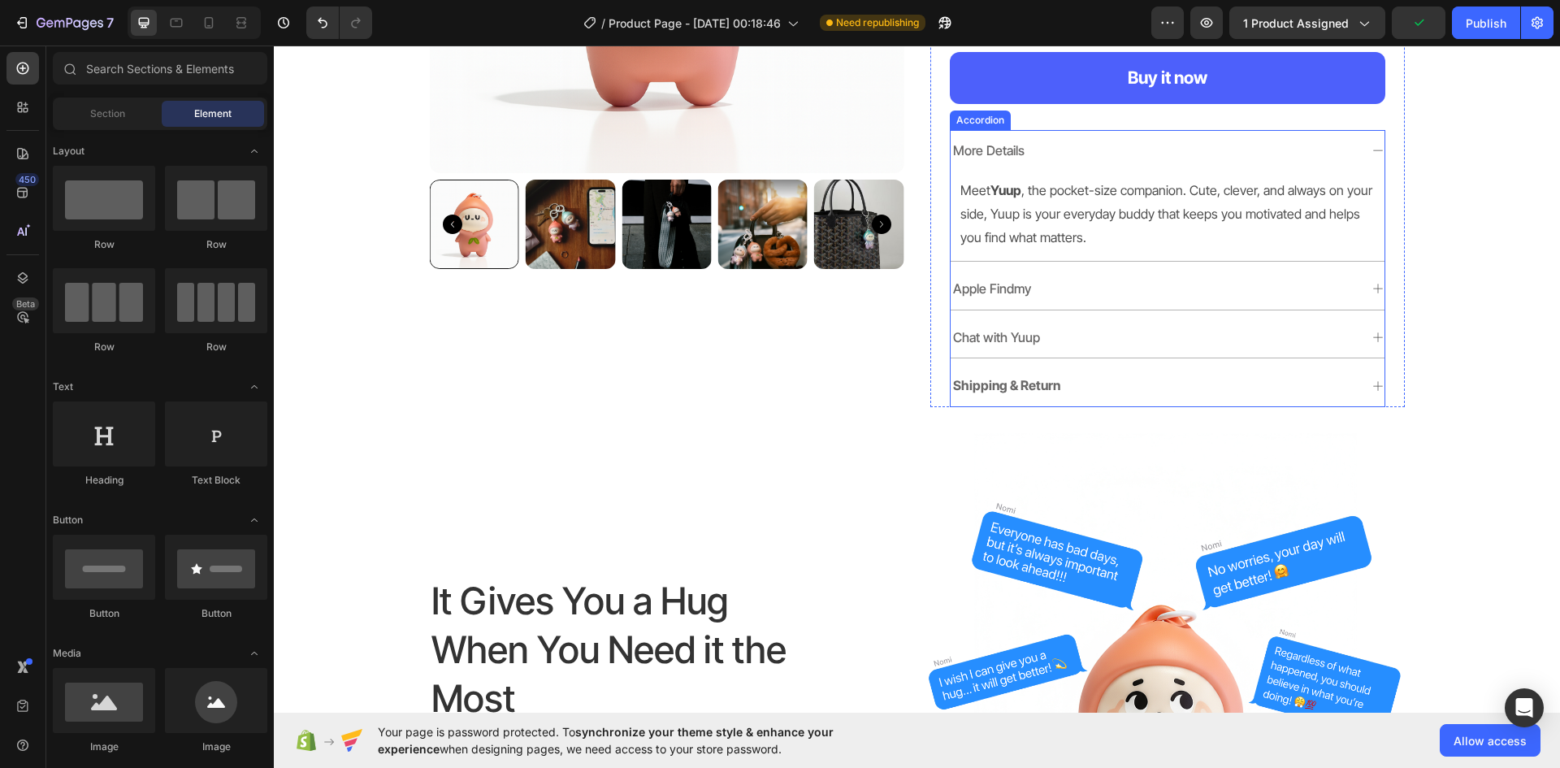
click at [1010, 382] on strong "Shipping & Return" at bounding box center [1006, 385] width 107 height 16
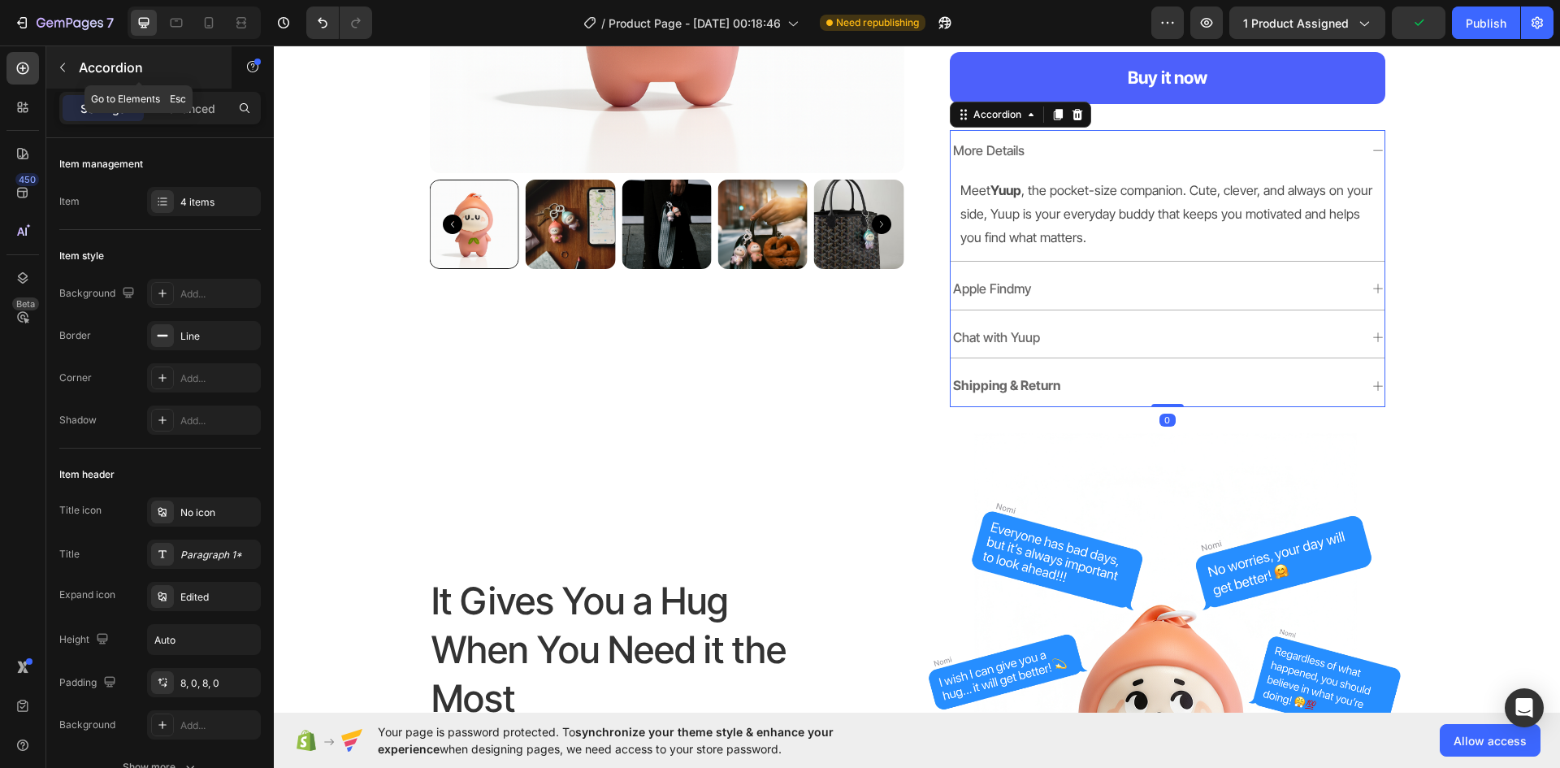
click at [75, 67] on button "button" at bounding box center [63, 67] width 26 height 26
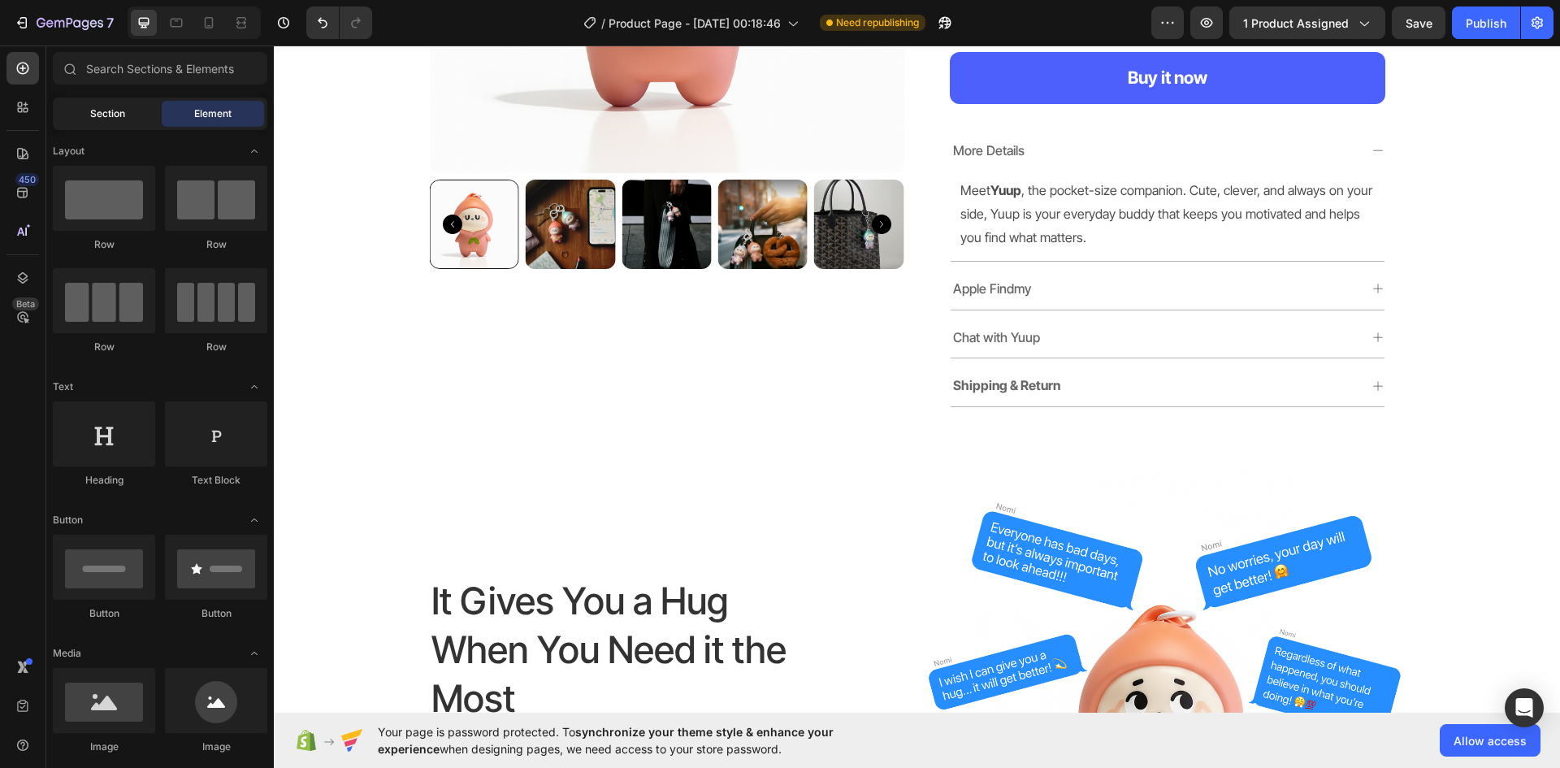
click at [102, 119] on span "Section" at bounding box center [107, 113] width 35 height 15
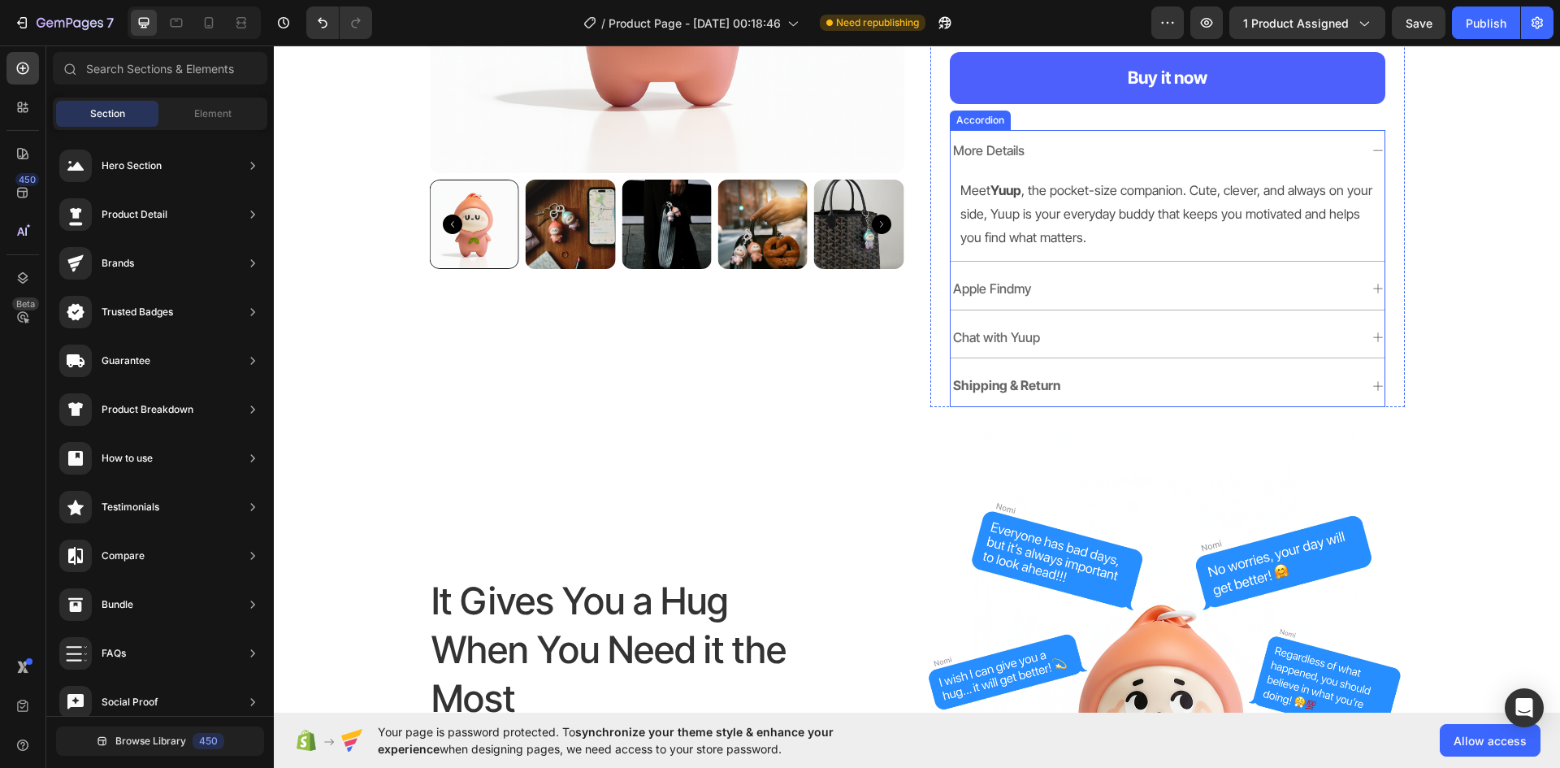
click at [1033, 379] on strong "Shipping & Return" at bounding box center [1006, 385] width 107 height 16
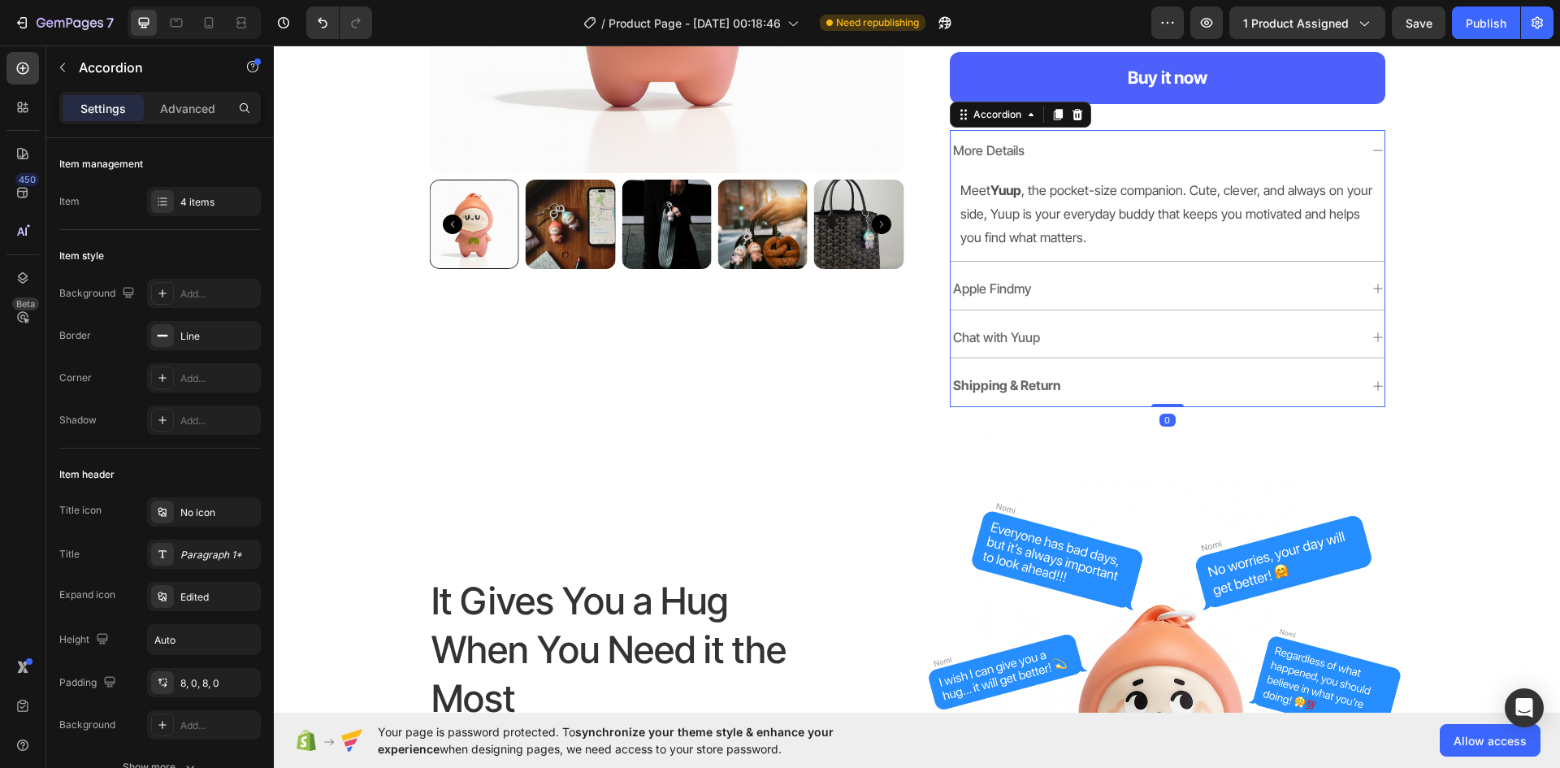
click at [1033, 379] on strong "Shipping & Return" at bounding box center [1006, 385] width 107 height 16
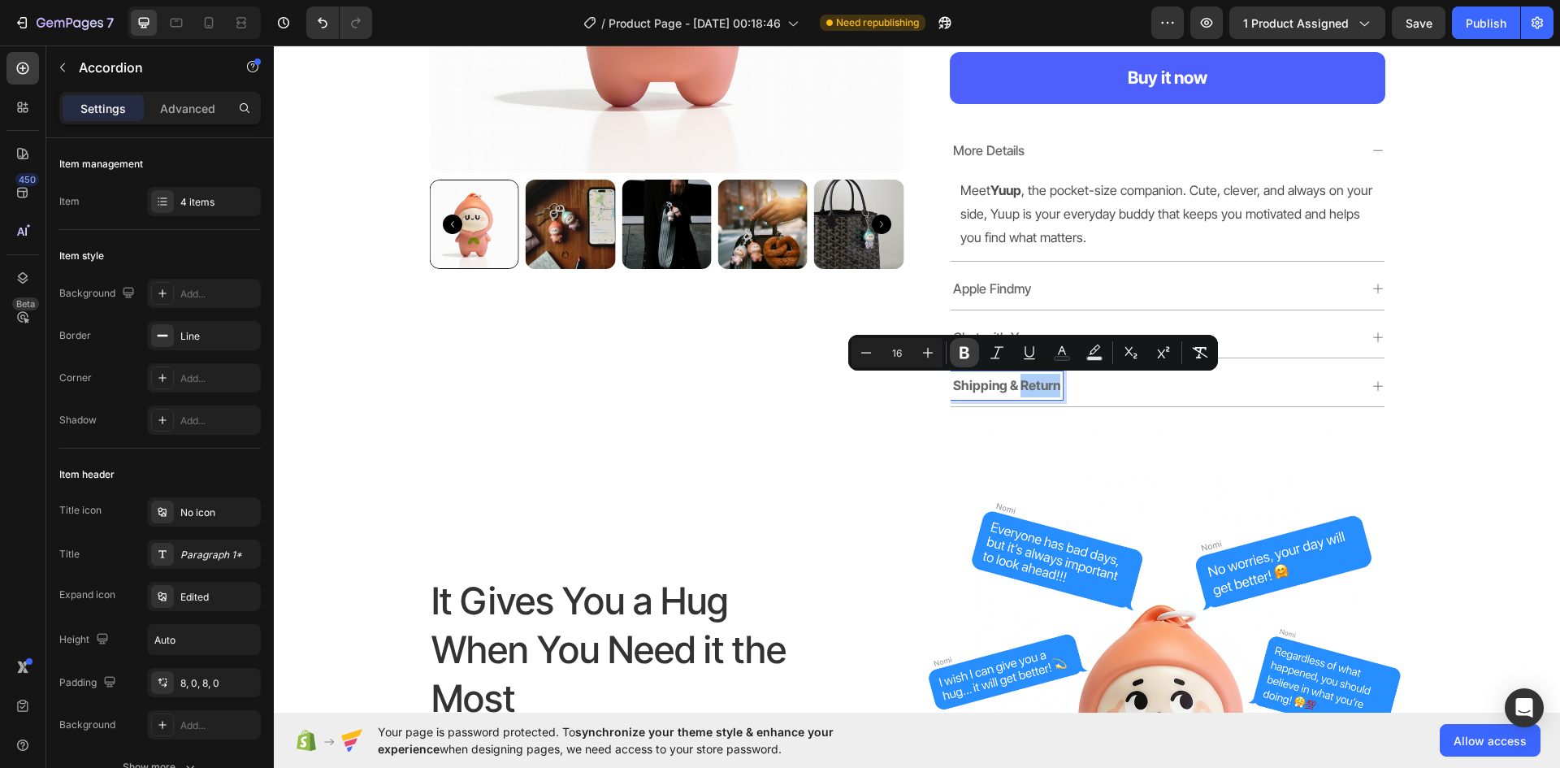
click at [962, 353] on icon "Editor contextual toolbar" at bounding box center [964, 353] width 10 height 12
click at [989, 385] on strong "Shipping &" at bounding box center [985, 385] width 65 height 16
click at [988, 383] on strong "Shipping &" at bounding box center [985, 385] width 65 height 16
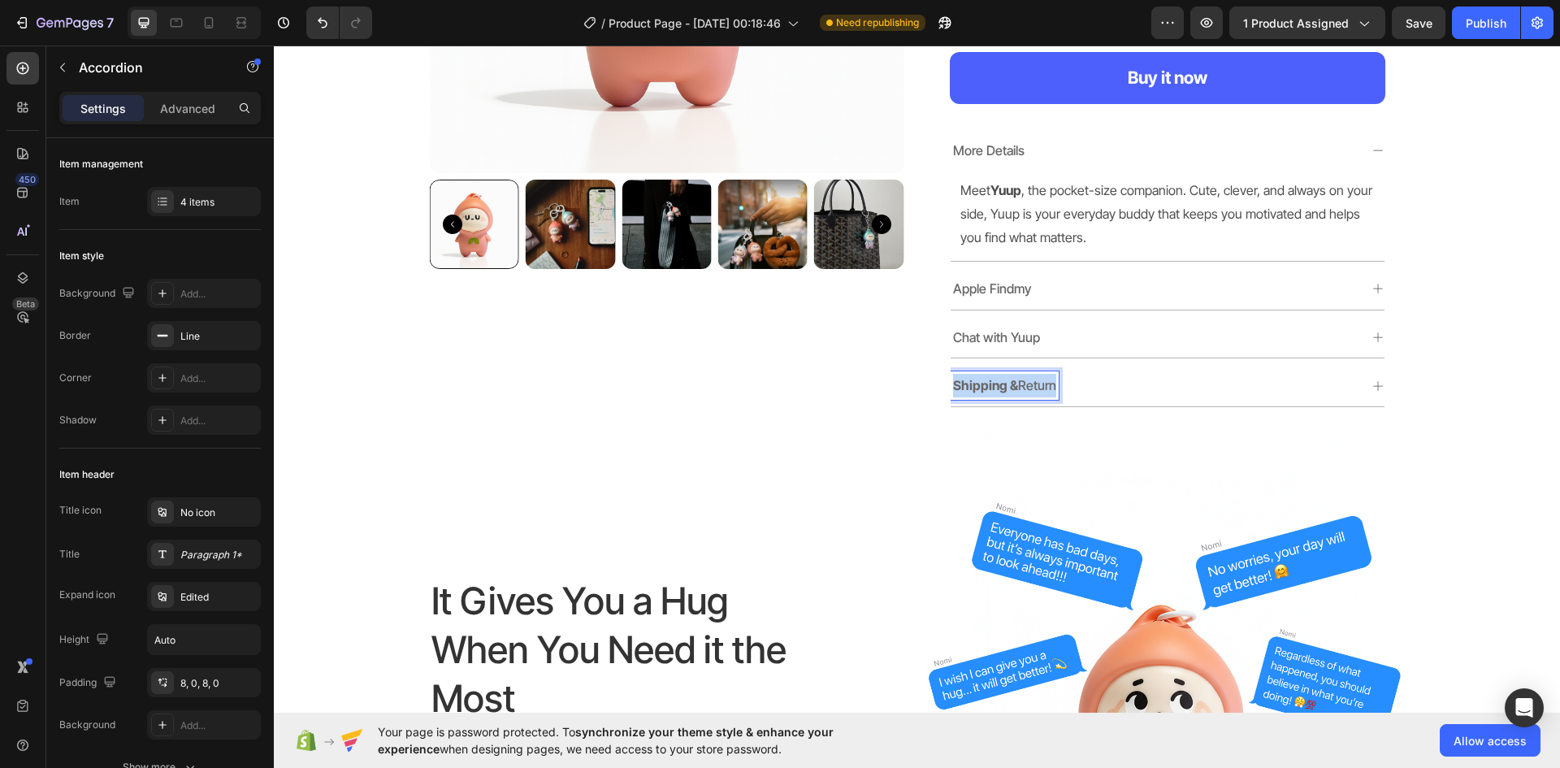
click at [988, 383] on strong "Shipping &" at bounding box center [985, 385] width 65 height 16
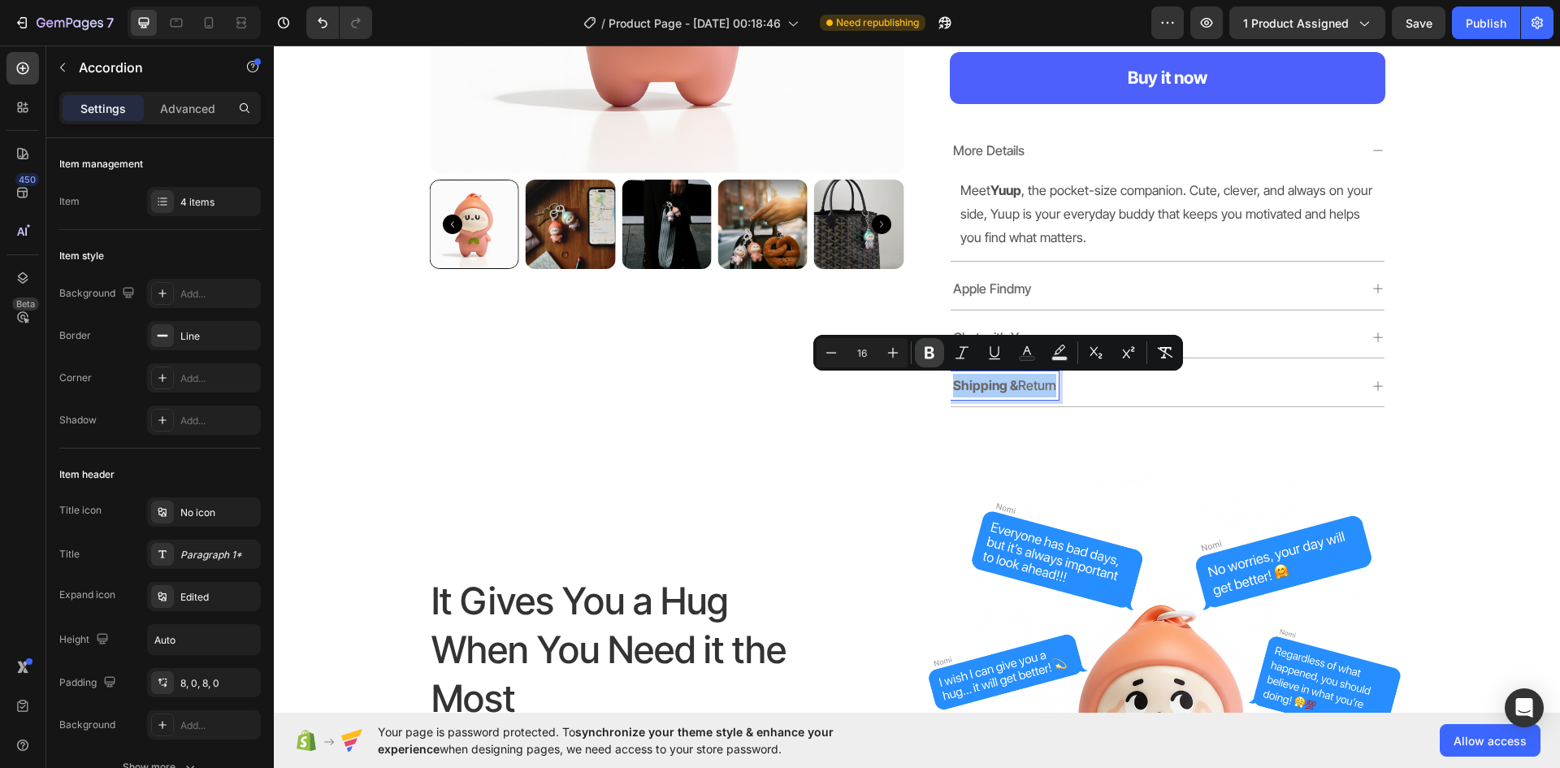
click at [929, 354] on icon "Editor contextual toolbar" at bounding box center [929, 352] width 16 height 16
click at [891, 413] on div "Product Images Yuup Heading Retail Release Heading Pick Your Yuup Text Block No…" at bounding box center [917, 53] width 1286 height 760
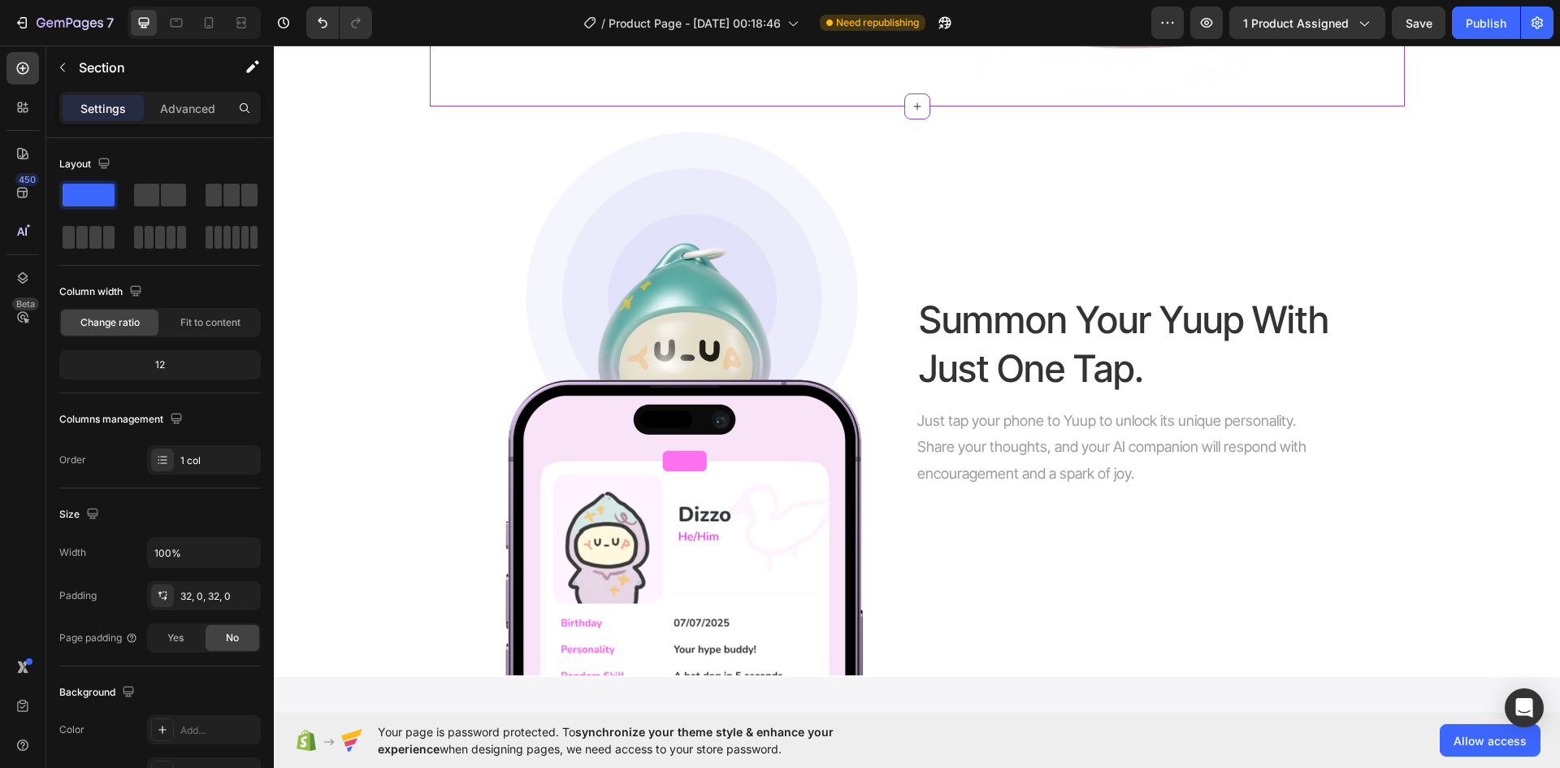
scroll to position [1462, 0]
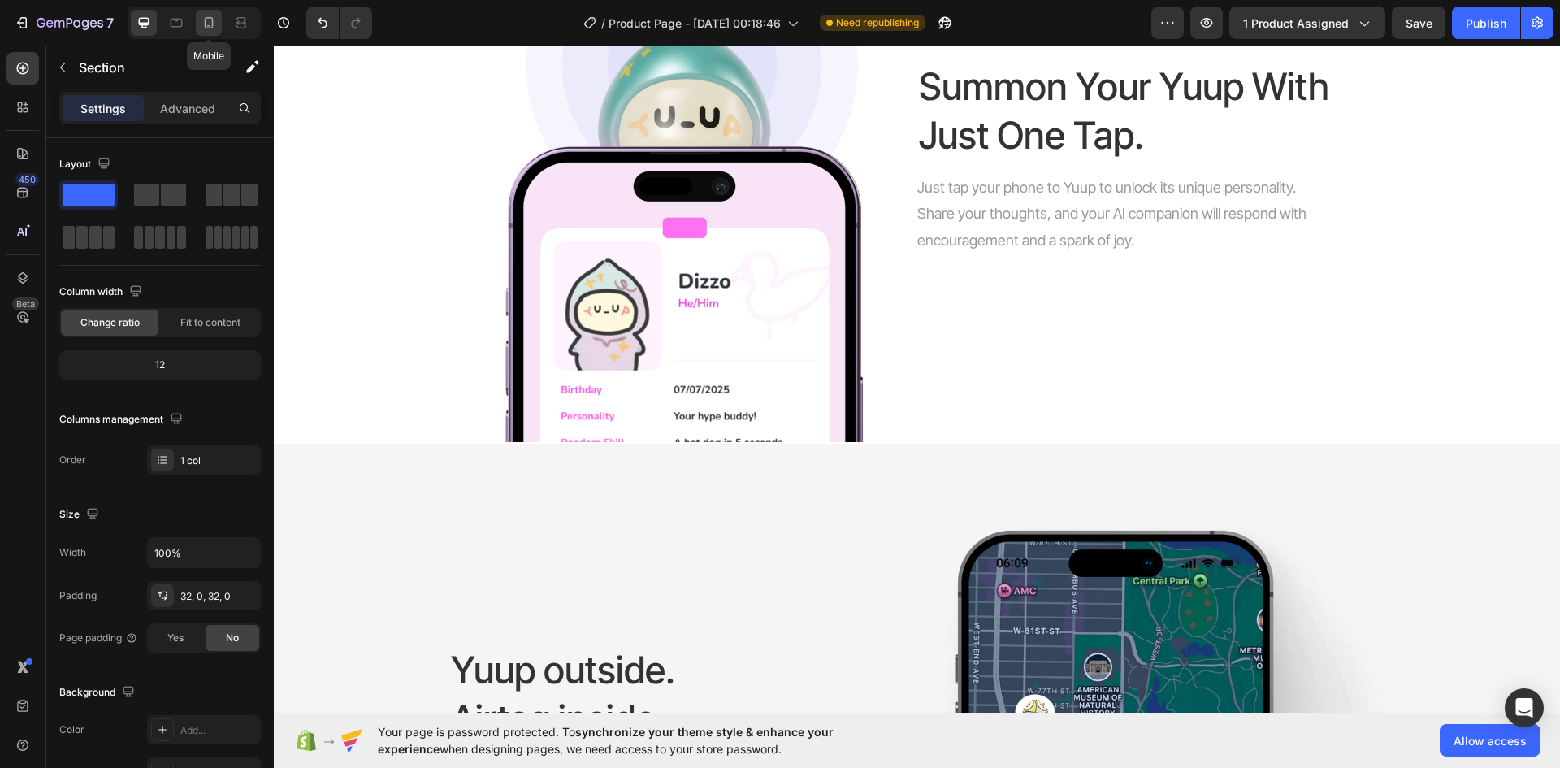
click at [215, 17] on icon at bounding box center [209, 23] width 16 height 16
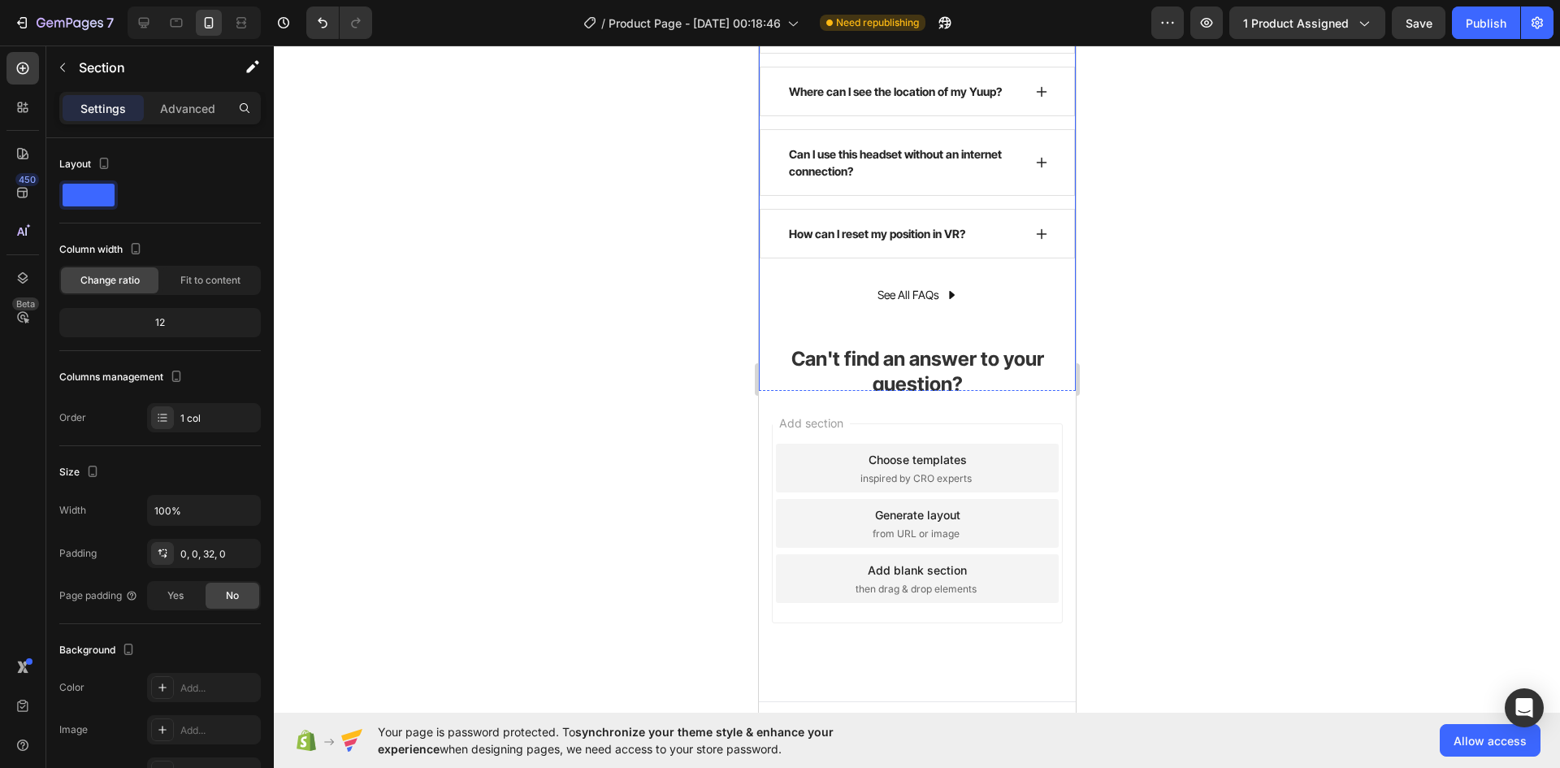
scroll to position [4693, 0]
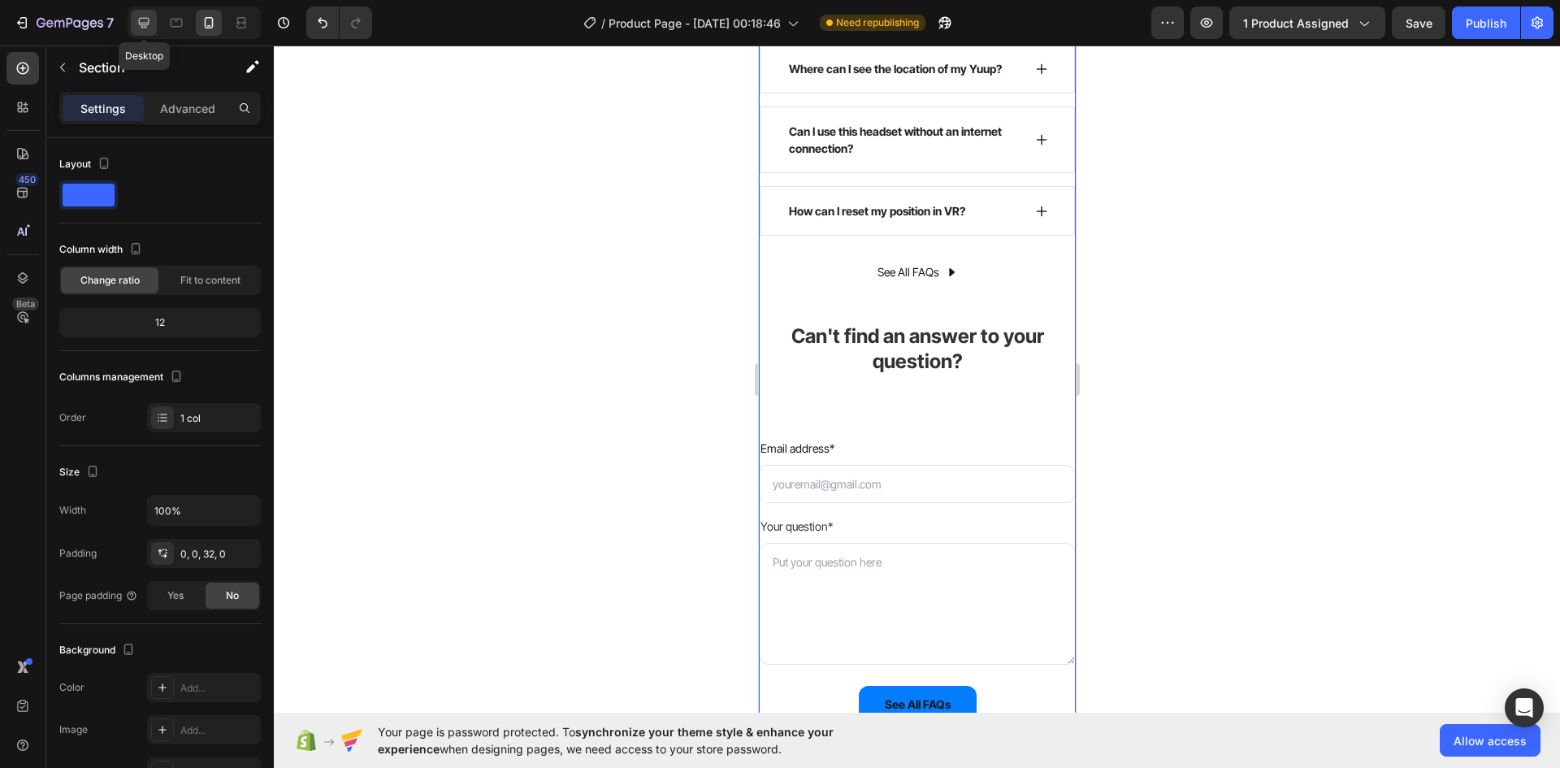
click at [133, 14] on div at bounding box center [144, 23] width 26 height 26
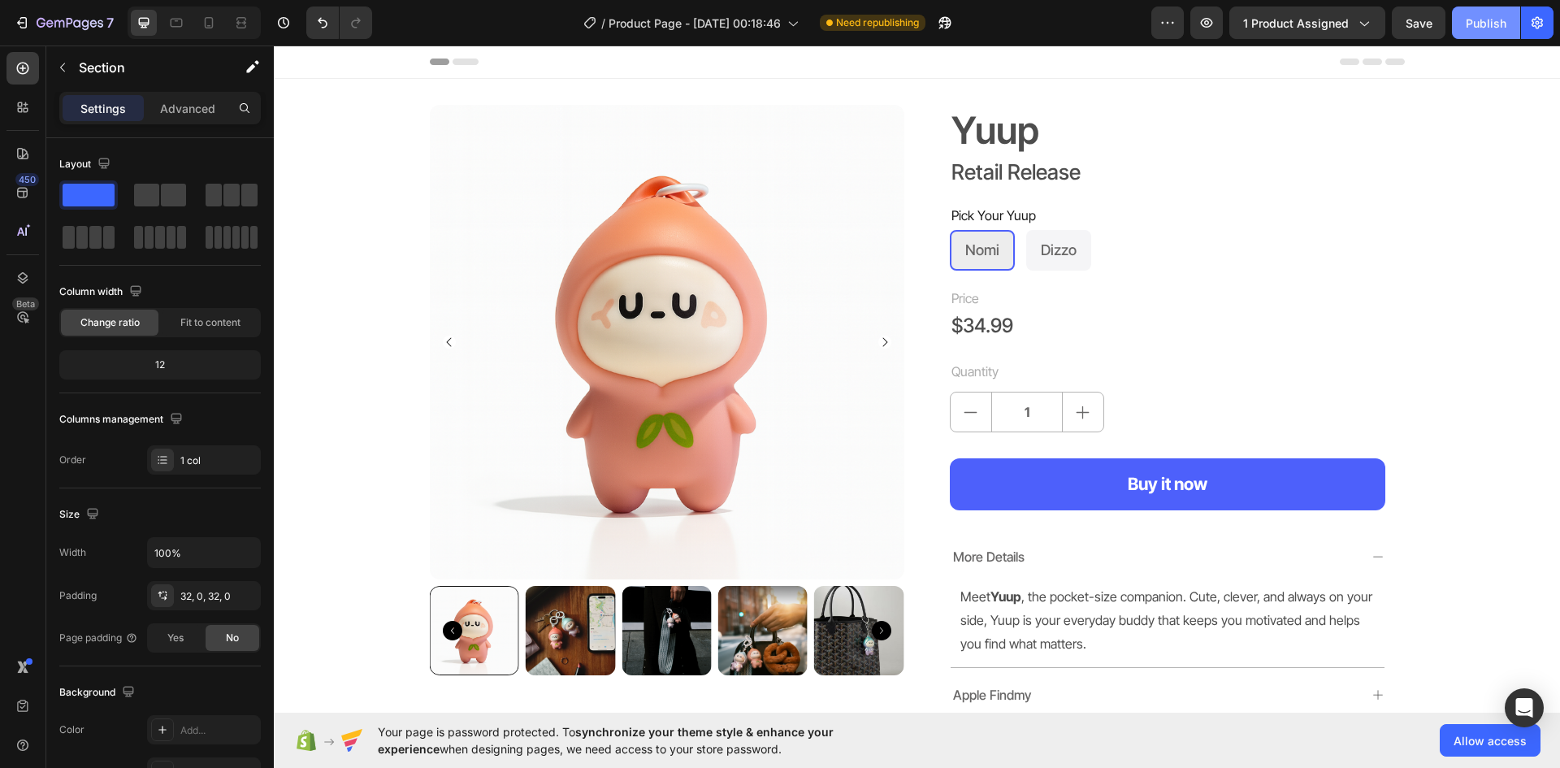
click at [1495, 20] on div "Publish" at bounding box center [1486, 23] width 41 height 17
click at [1535, 22] on icon "button" at bounding box center [1537, 23] width 16 height 16
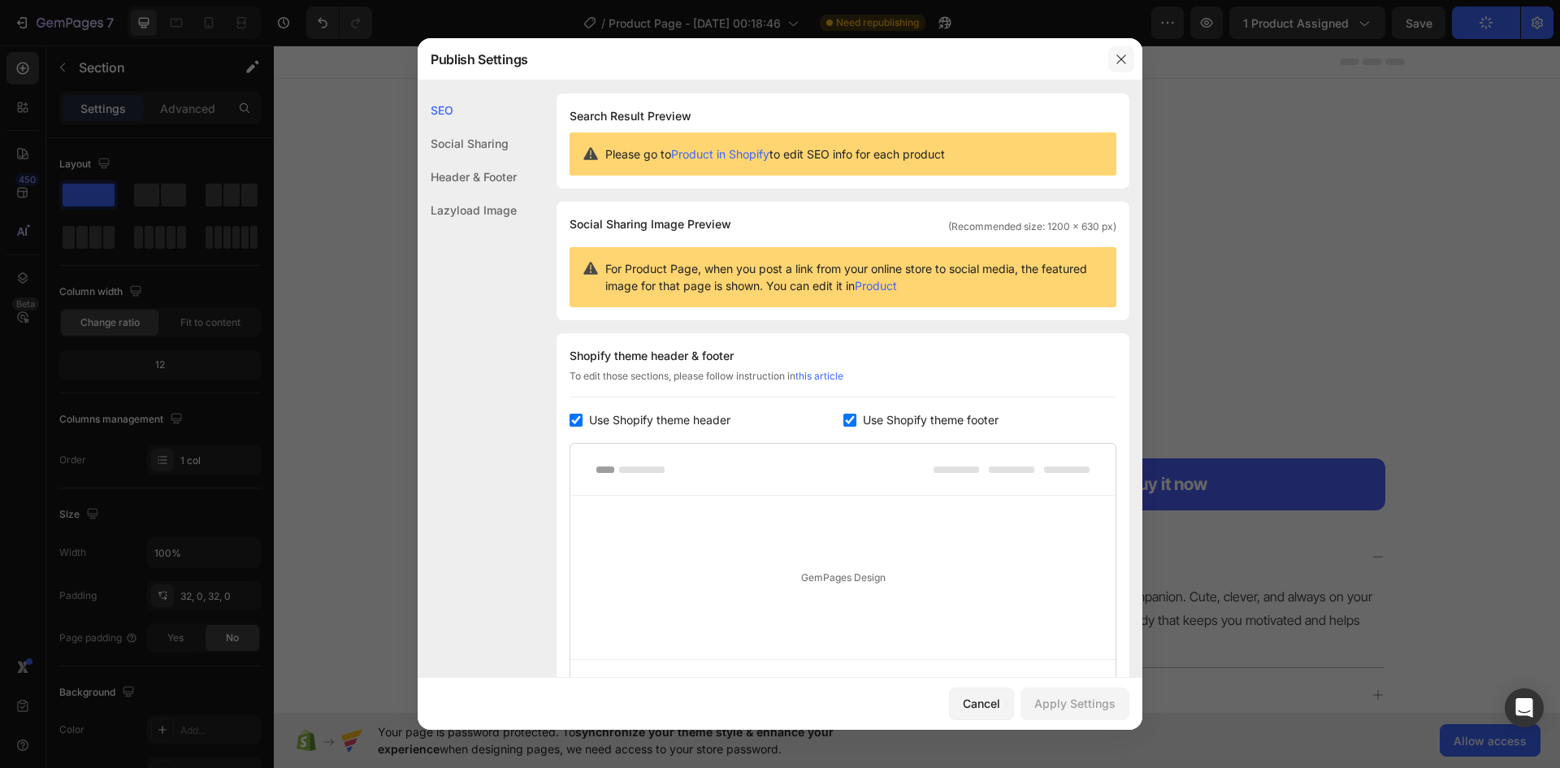
click at [1118, 60] on icon "button" at bounding box center [1121, 59] width 13 height 13
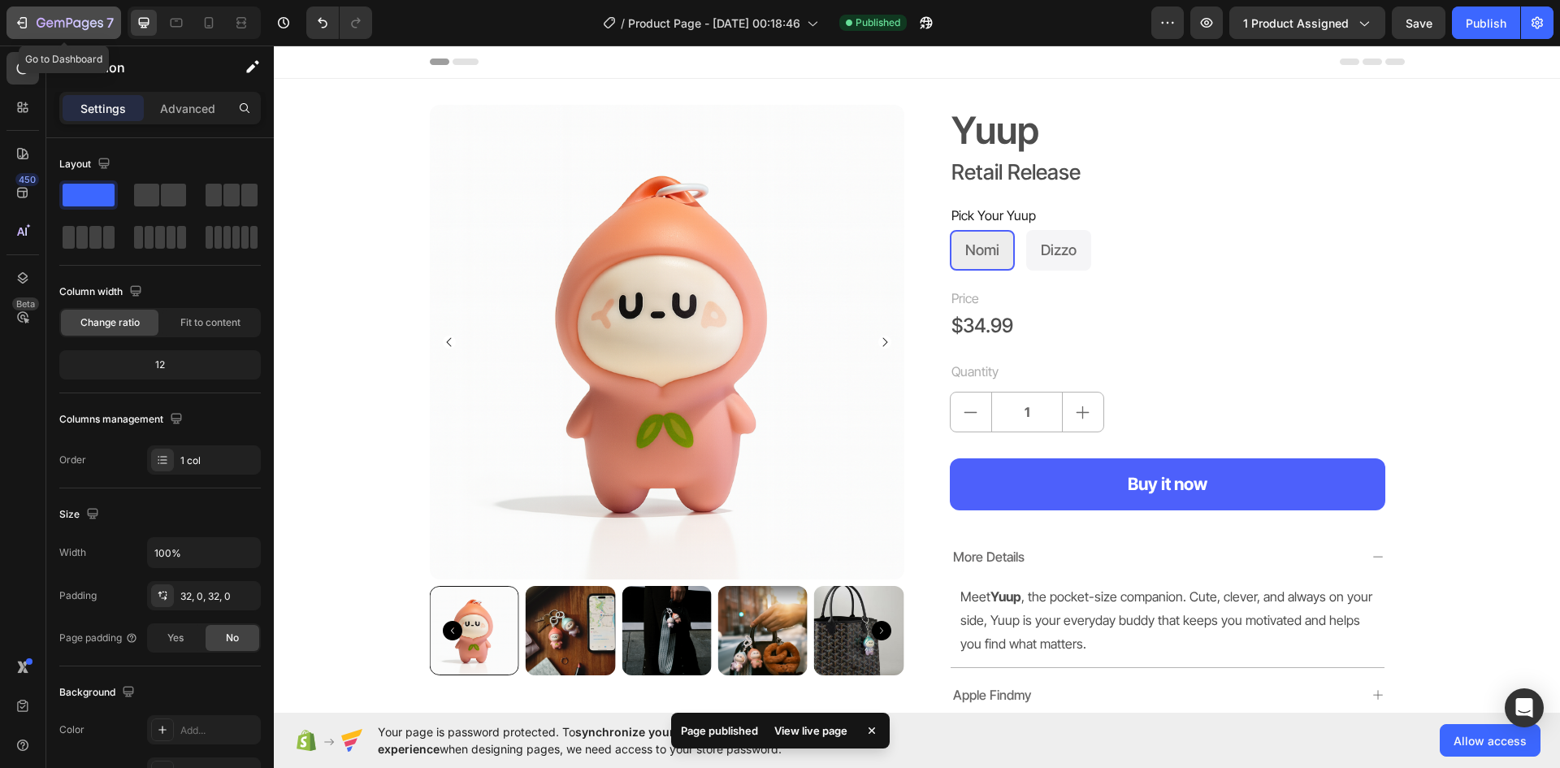
click at [48, 13] on div "7" at bounding box center [75, 22] width 77 height 19
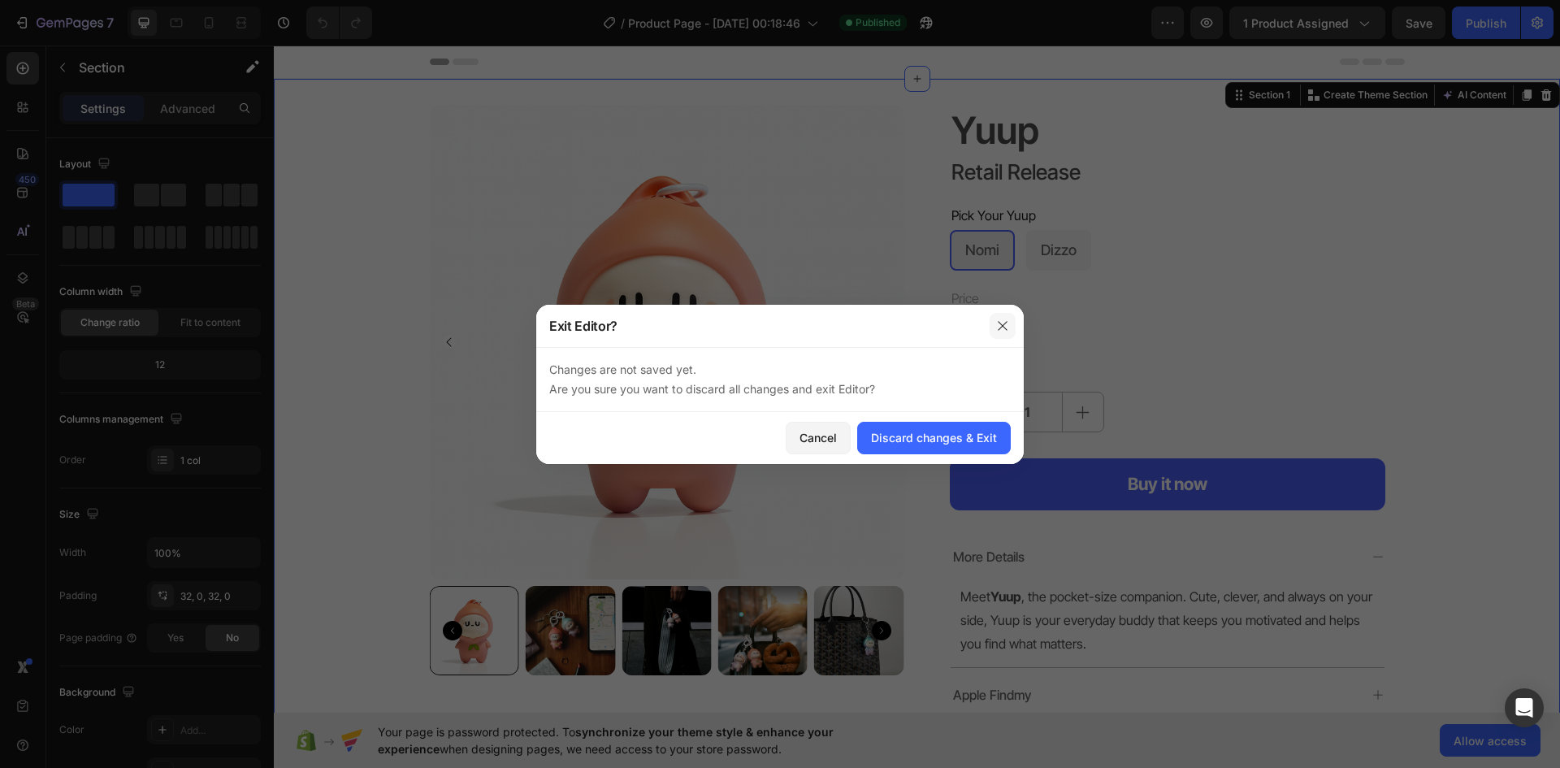
click at [1006, 323] on icon "button" at bounding box center [1002, 325] width 13 height 13
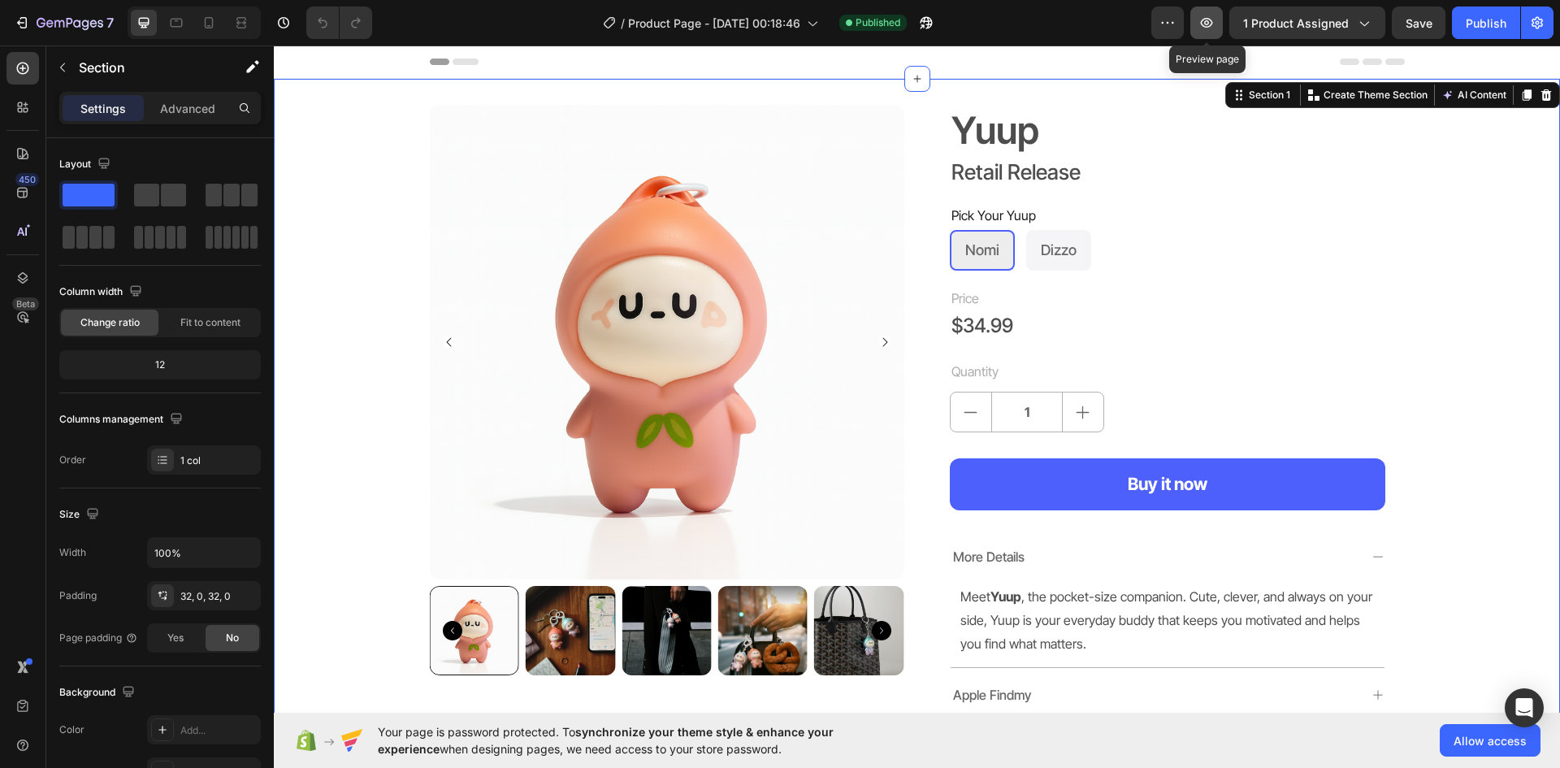
click at [1210, 19] on icon "button" at bounding box center [1207, 23] width 12 height 10
click at [48, 67] on div "Section" at bounding box center [130, 67] width 169 height 42
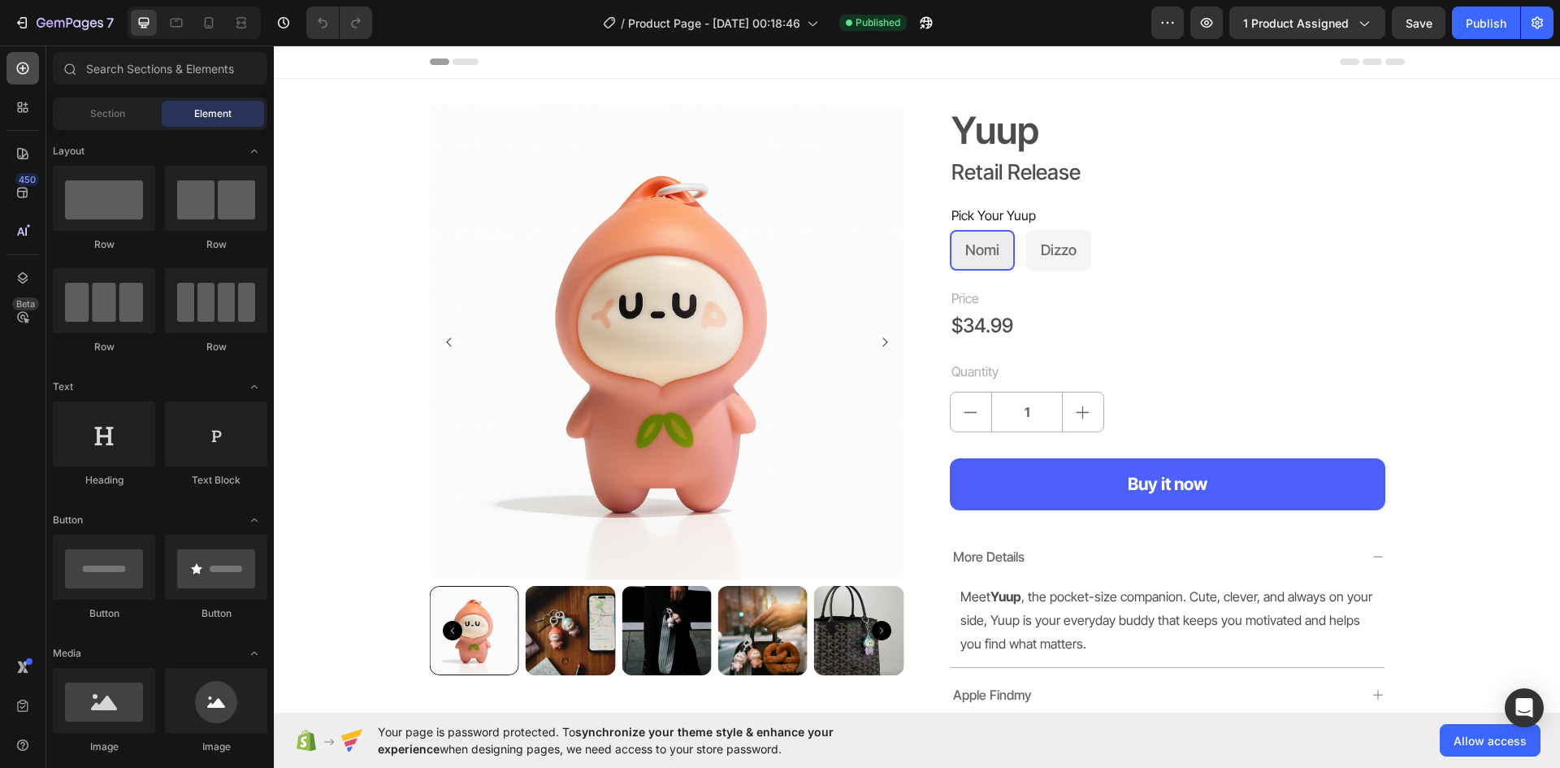
click at [20, 70] on icon at bounding box center [23, 68] width 16 height 16
click at [22, 28] on icon "button" at bounding box center [23, 22] width 7 height 11
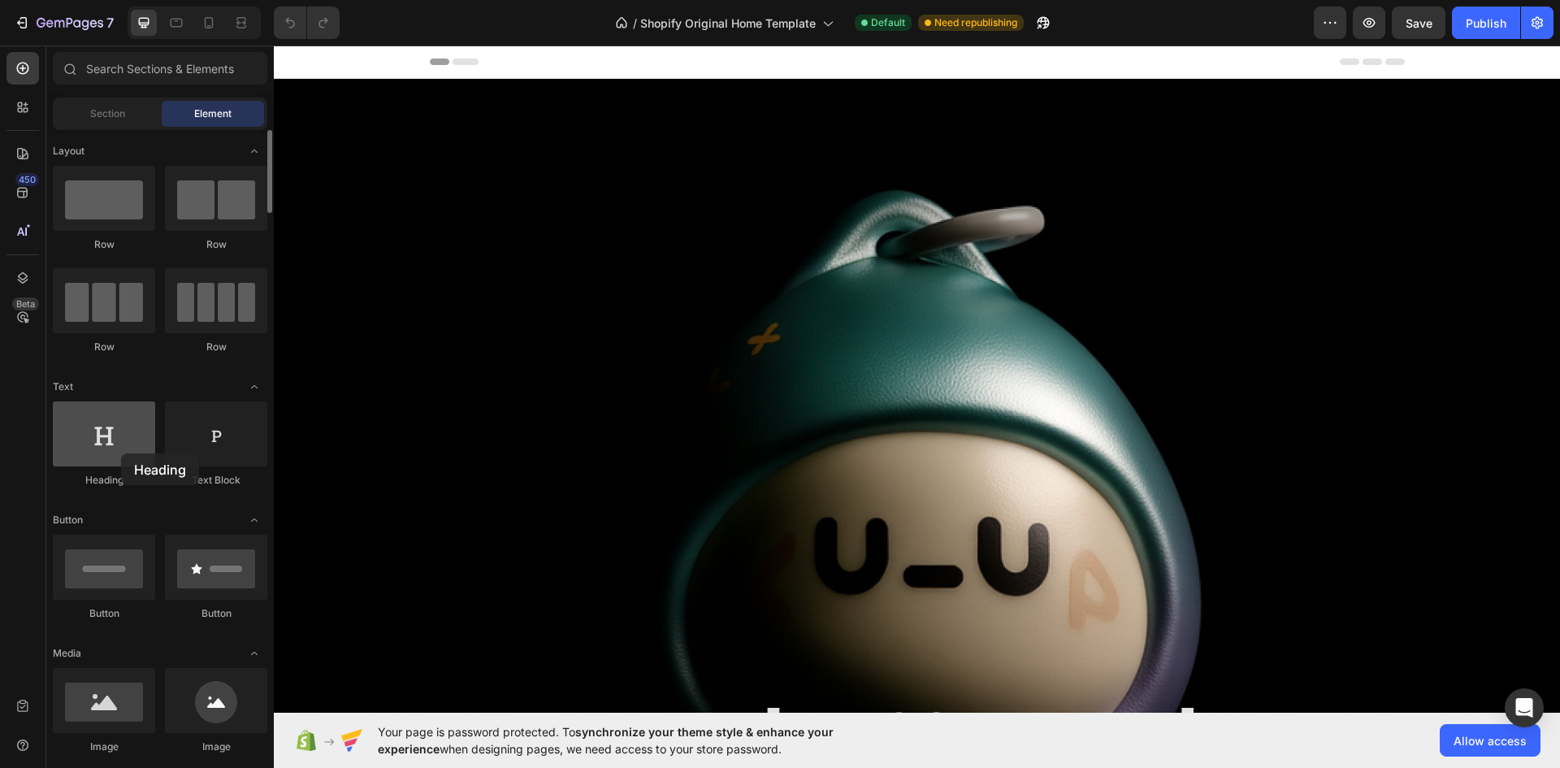
click at [121, 453] on div at bounding box center [104, 433] width 102 height 65
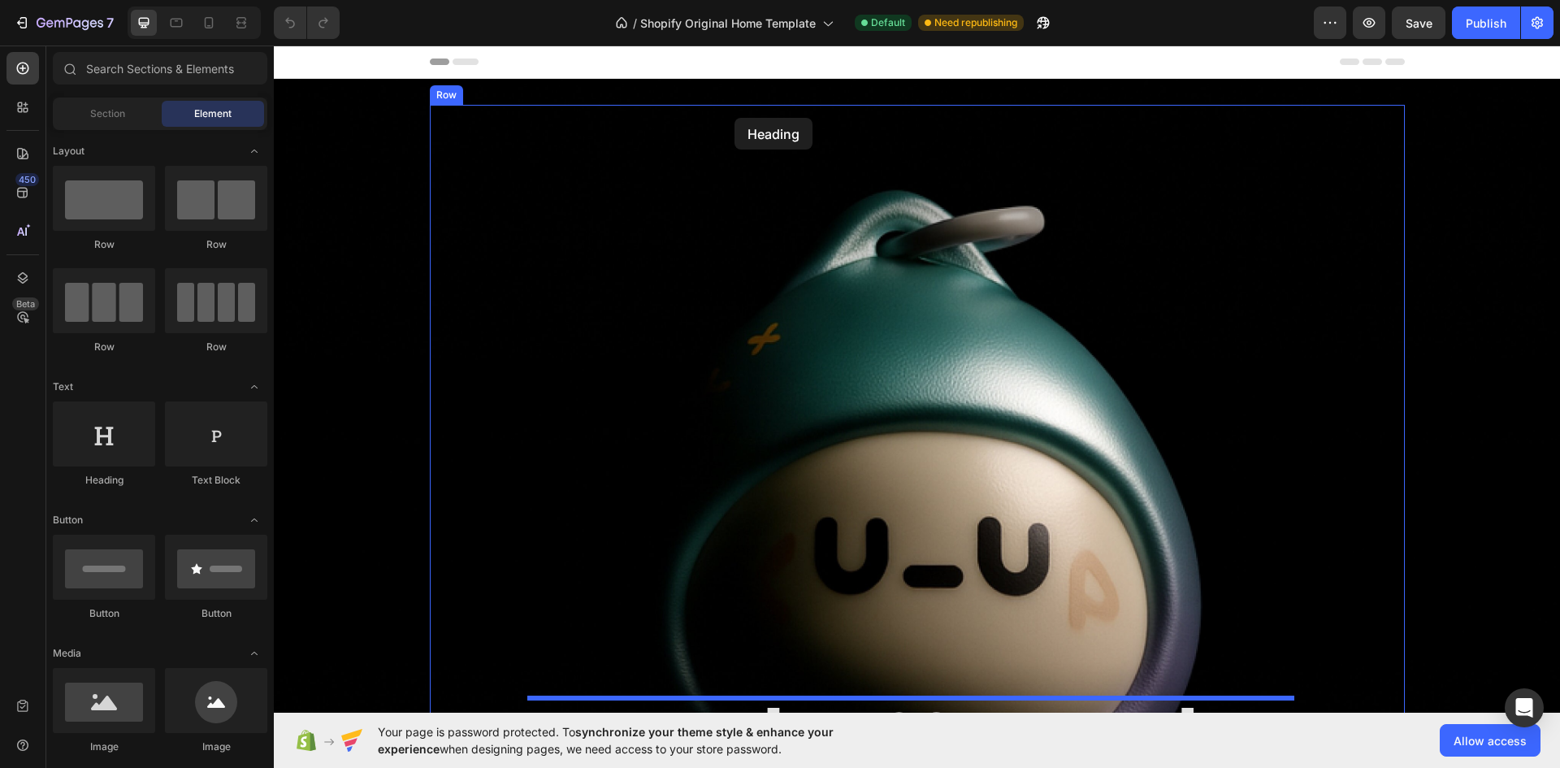
drag, startPoint x: 358, startPoint y: 487, endPoint x: 697, endPoint y: 119, distance: 500.2
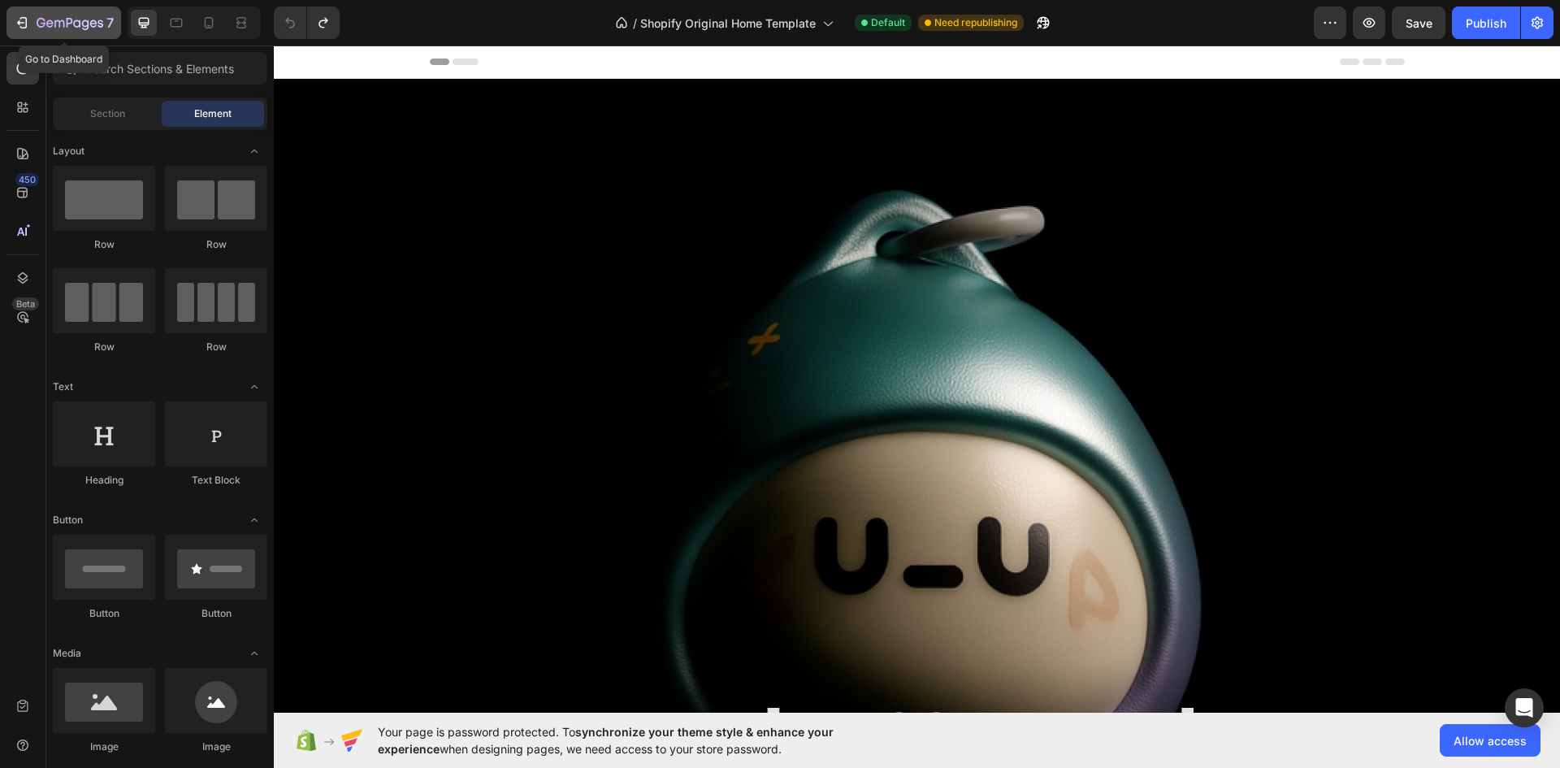
click at [63, 21] on icon "button" at bounding box center [59, 23] width 10 height 7
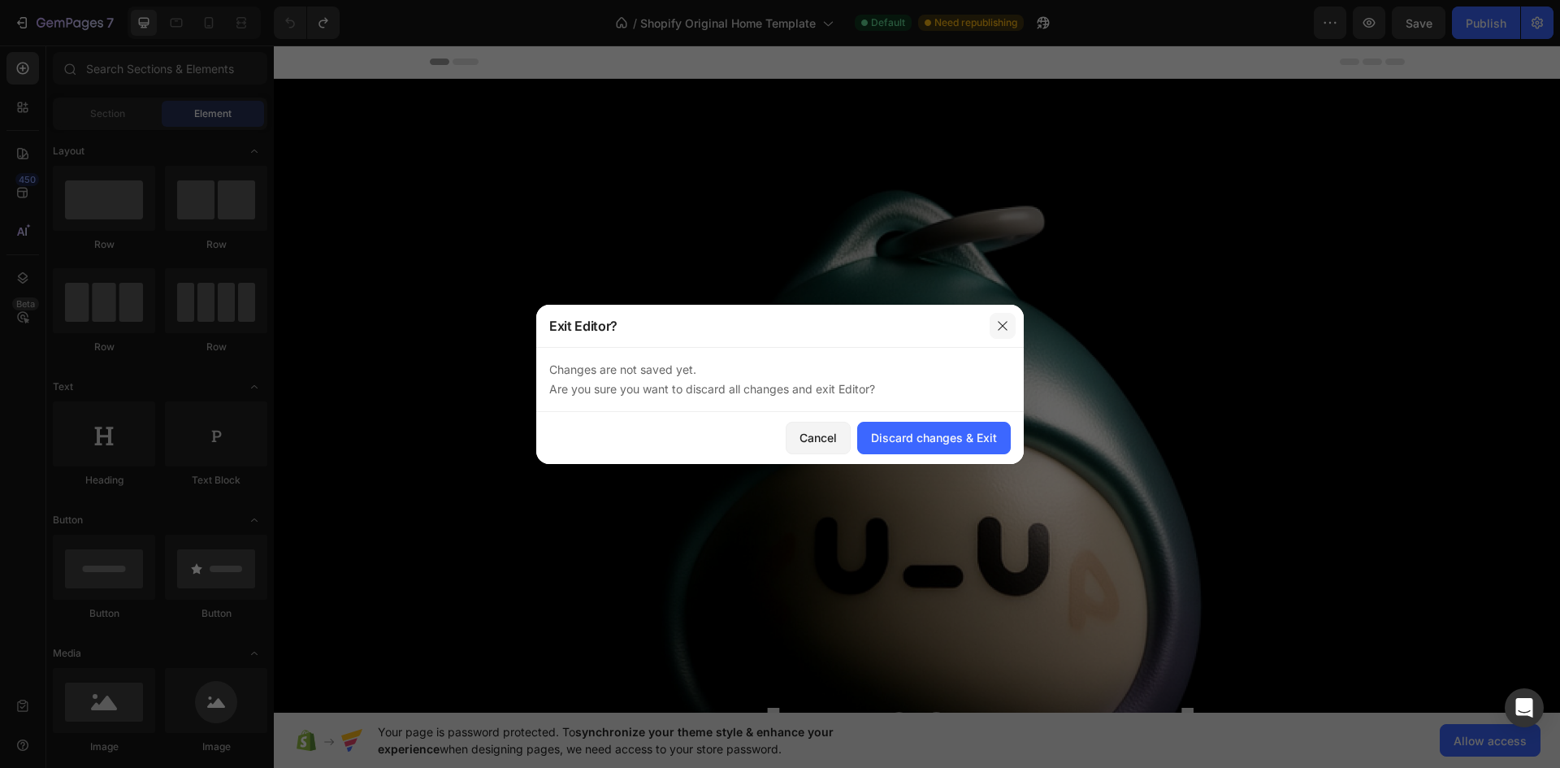
click at [998, 328] on icon "button" at bounding box center [1002, 325] width 13 height 13
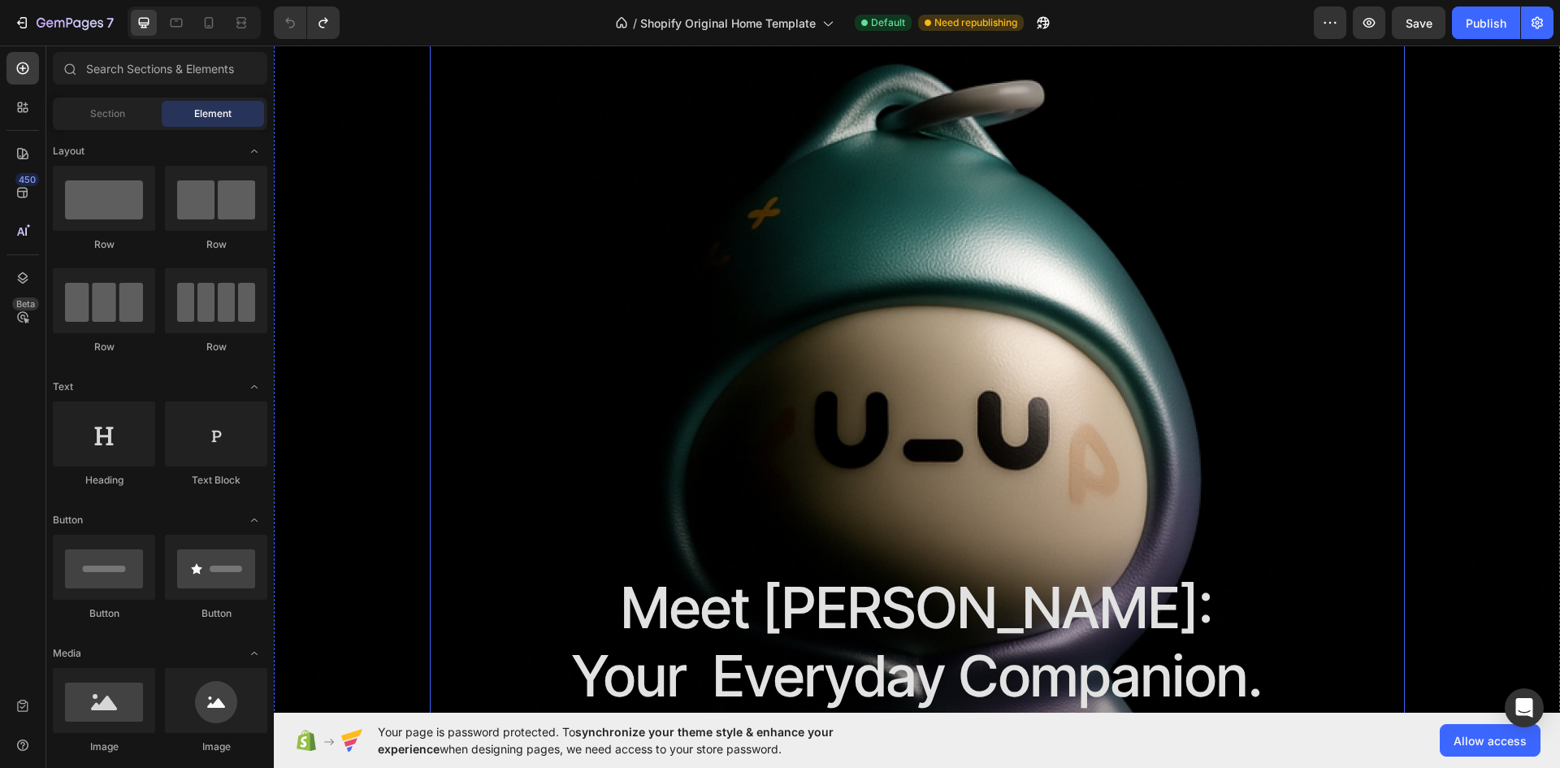
scroll to position [162, 0]
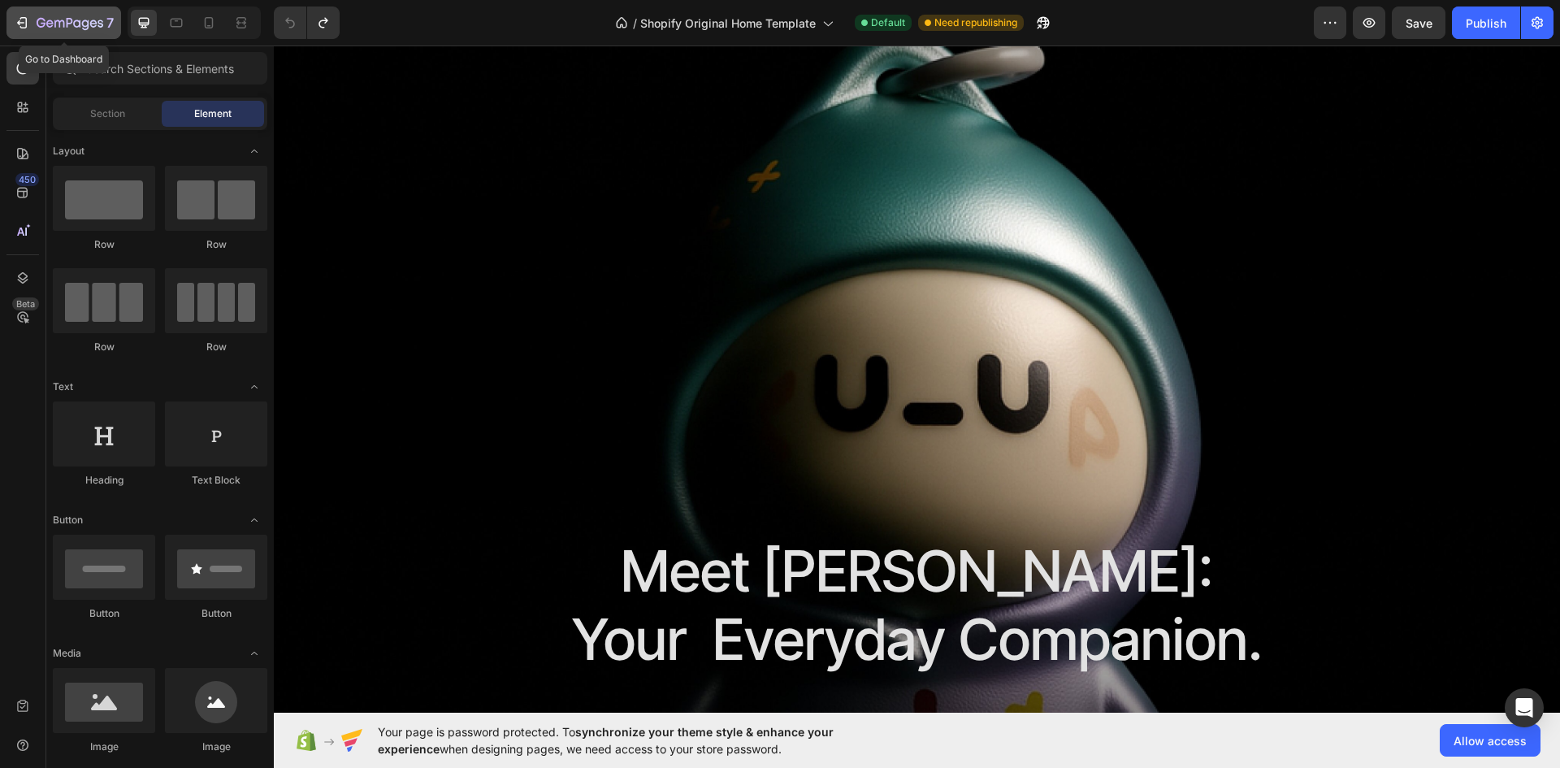
click at [39, 15] on div "7" at bounding box center [75, 22] width 77 height 19
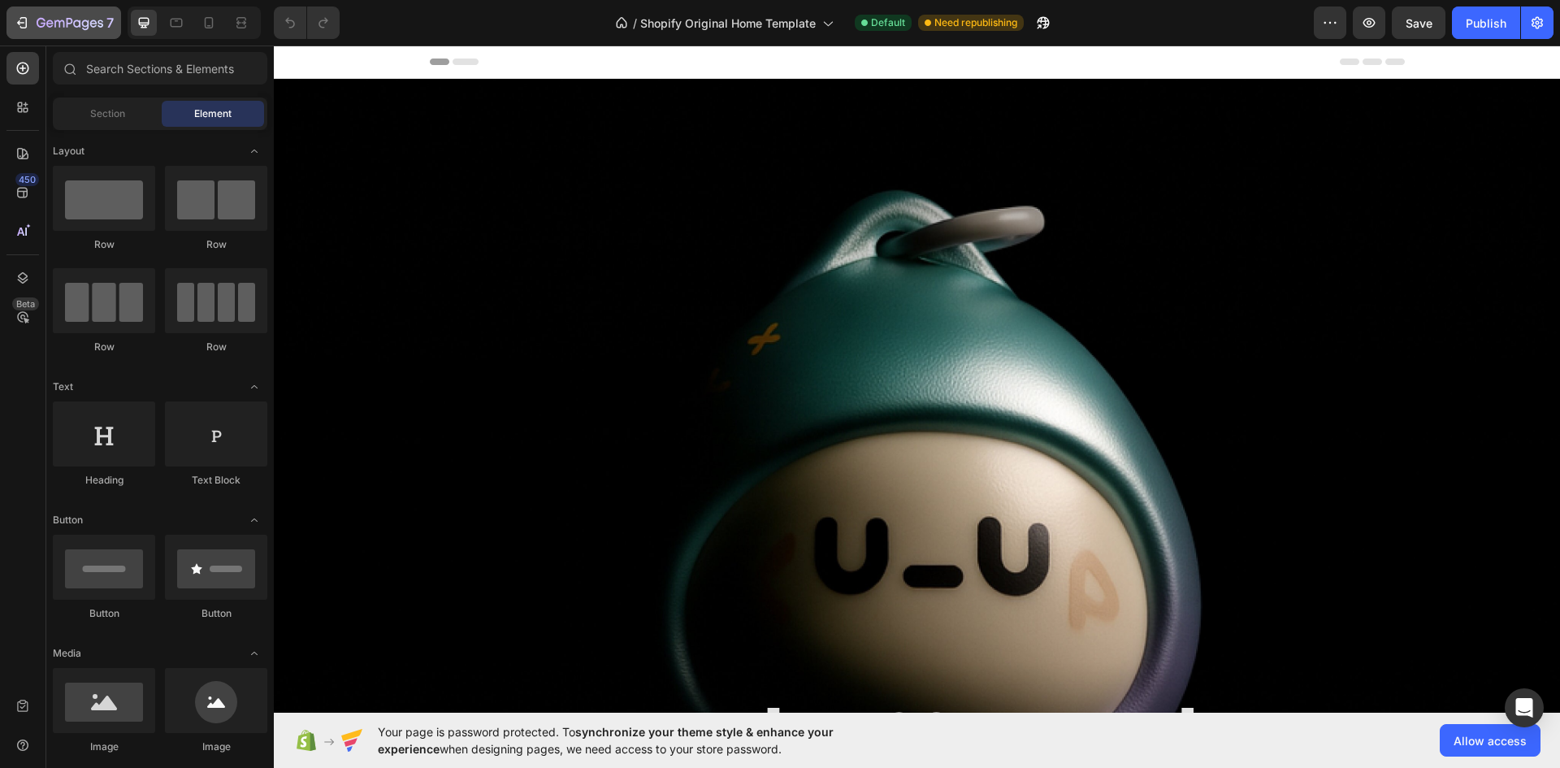
click at [88, 35] on button "7" at bounding box center [63, 22] width 115 height 32
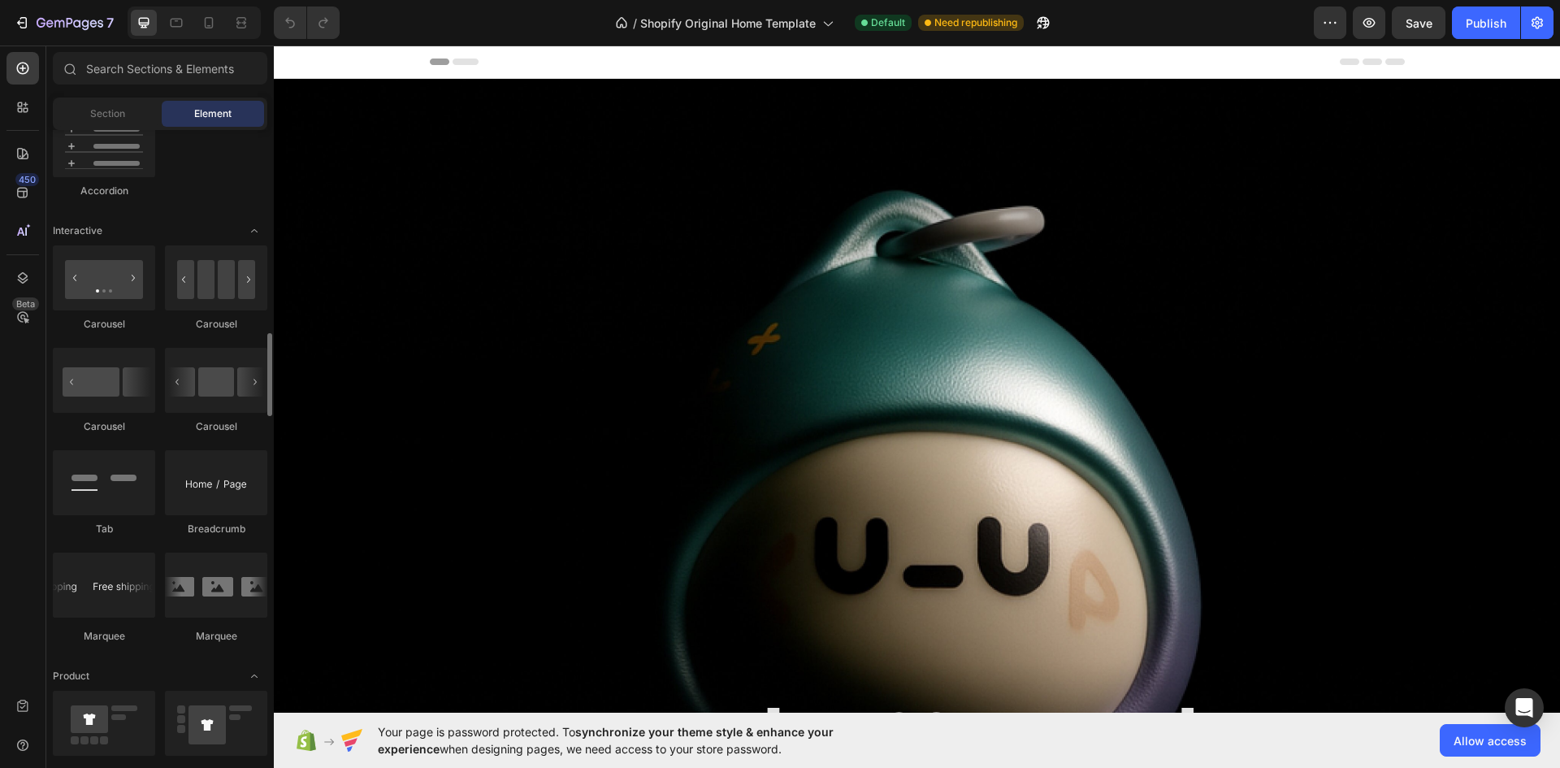
scroll to position [1625, 0]
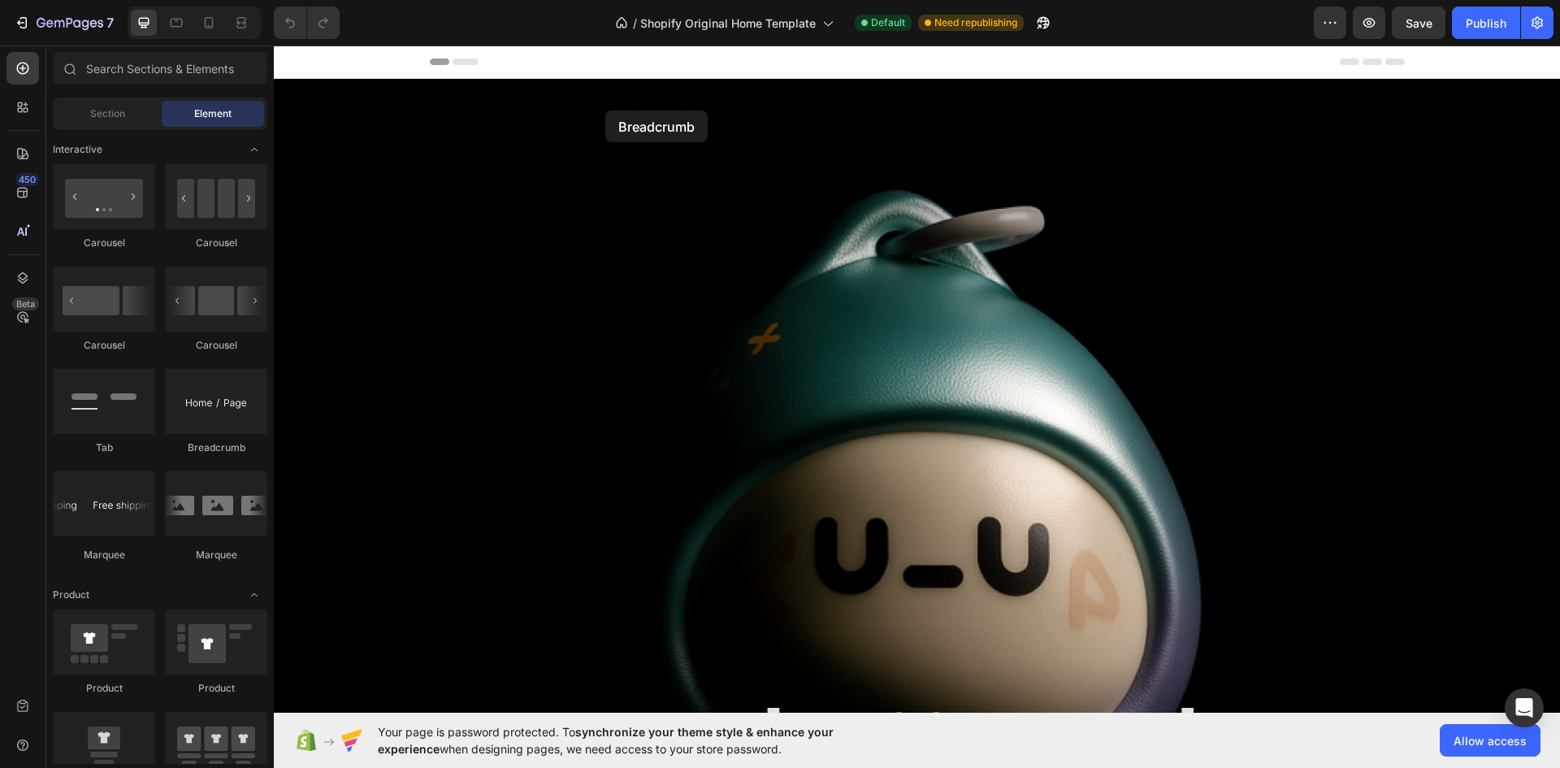
drag, startPoint x: 492, startPoint y: 449, endPoint x: 605, endPoint y: 110, distance: 357.4
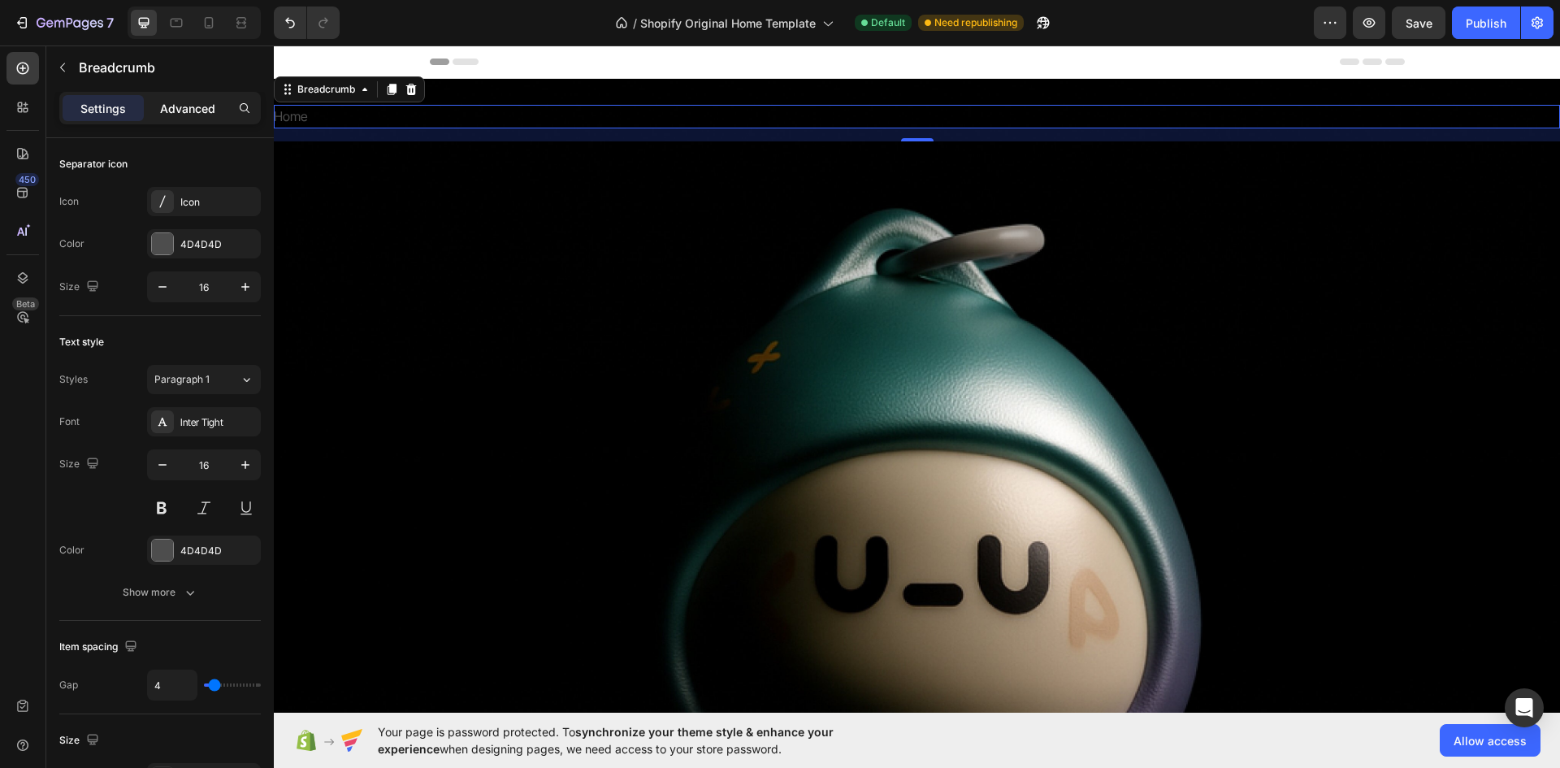
click at [167, 105] on p "Advanced" at bounding box center [187, 108] width 55 height 17
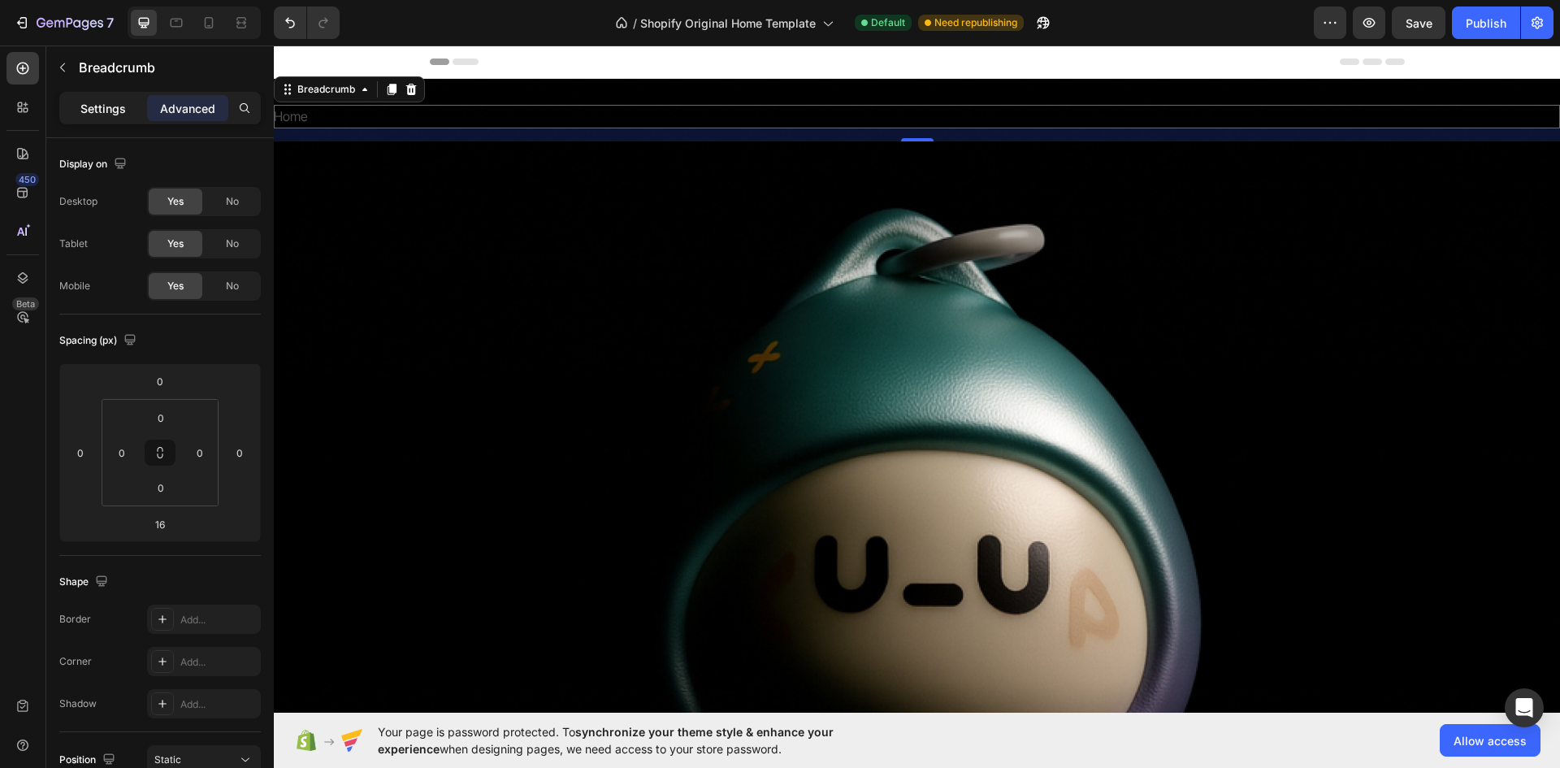
click at [100, 105] on p "Settings" at bounding box center [102, 108] width 45 height 17
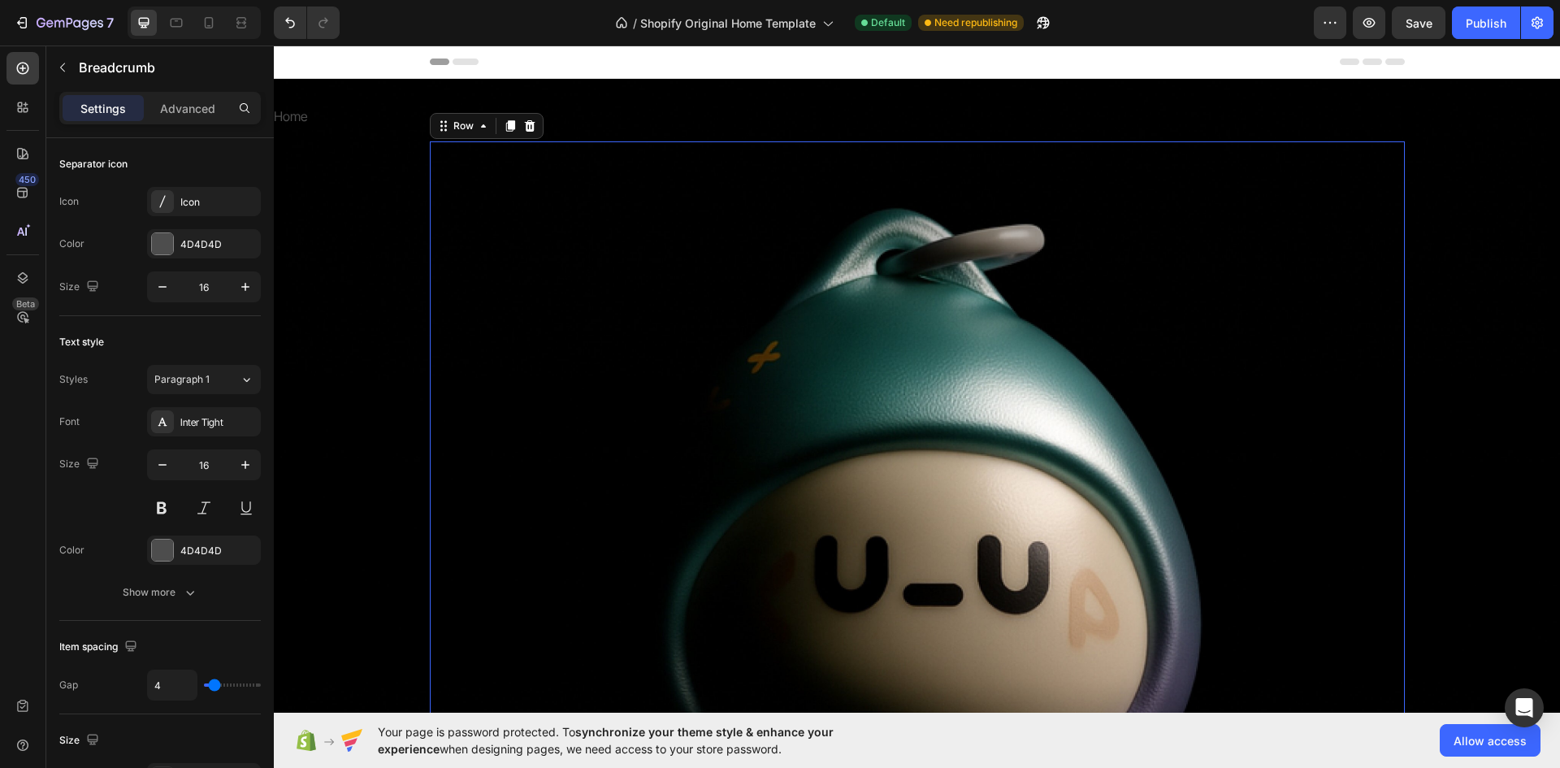
click at [503, 188] on div "Meet [PERSON_NAME]: Your Everyday Companion. Heading" at bounding box center [917, 524] width 949 height 741
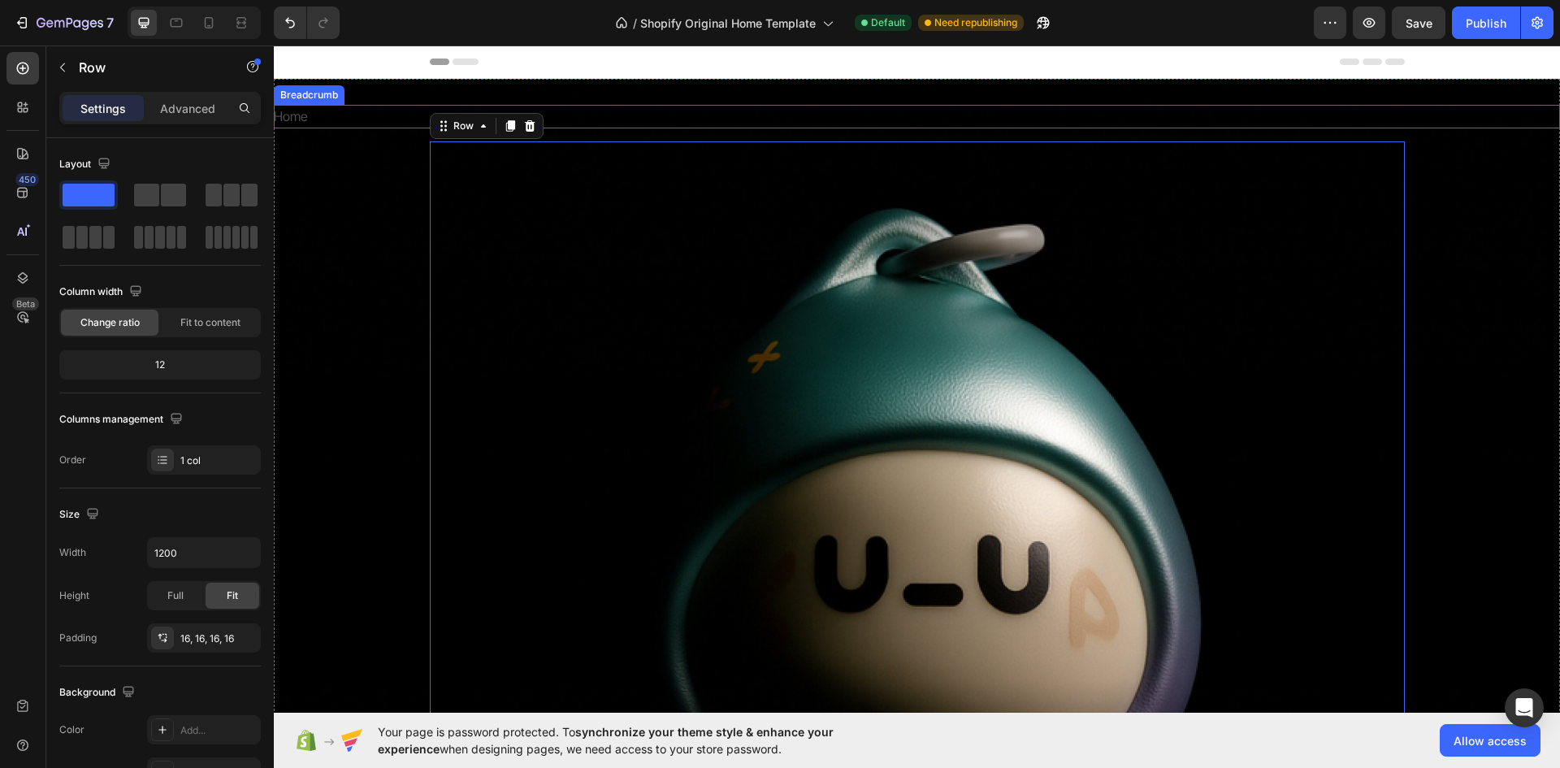
click at [296, 111] on span "Home" at bounding box center [291, 117] width 34 height 24
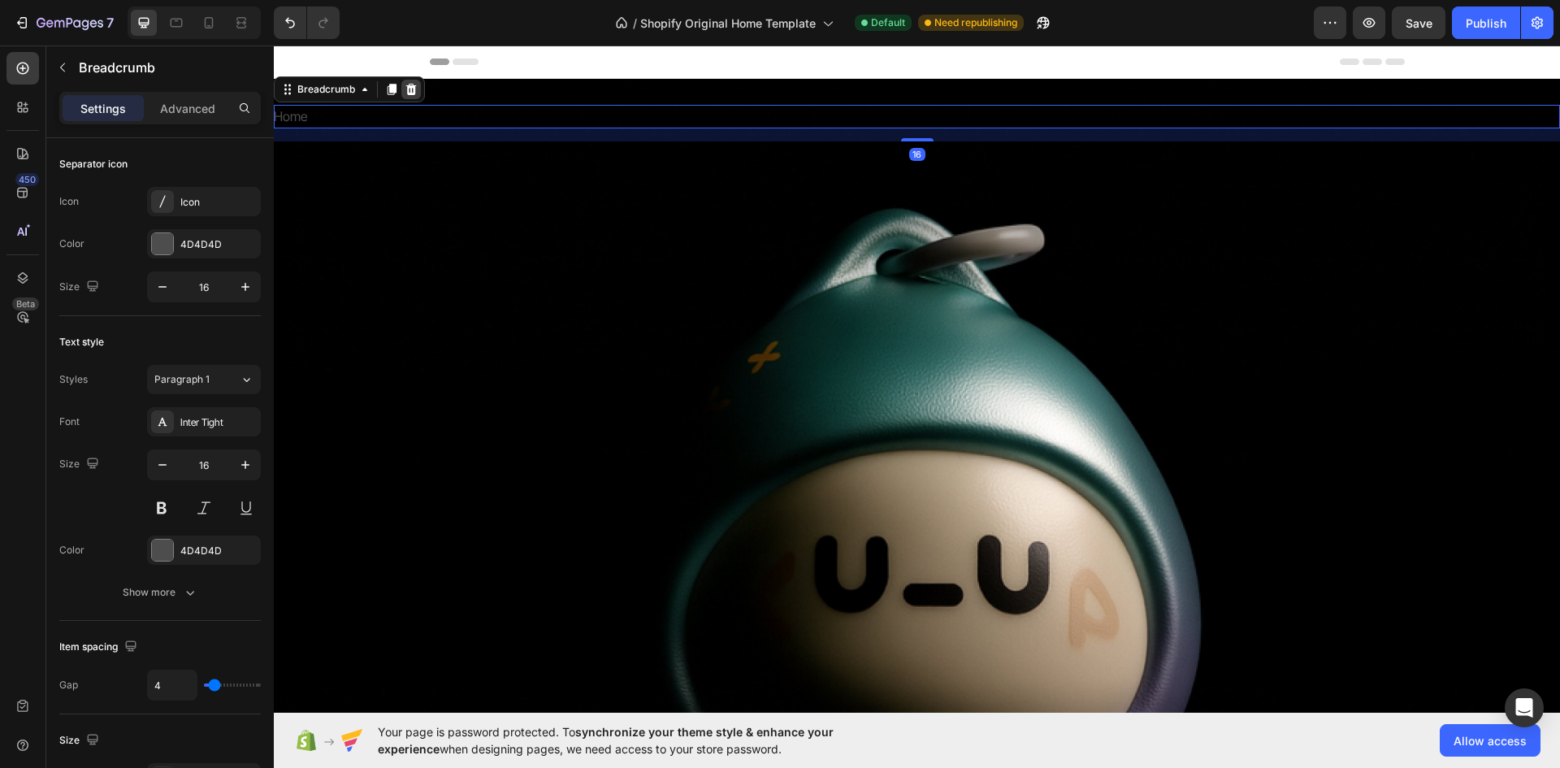
click at [417, 84] on icon at bounding box center [411, 89] width 13 height 13
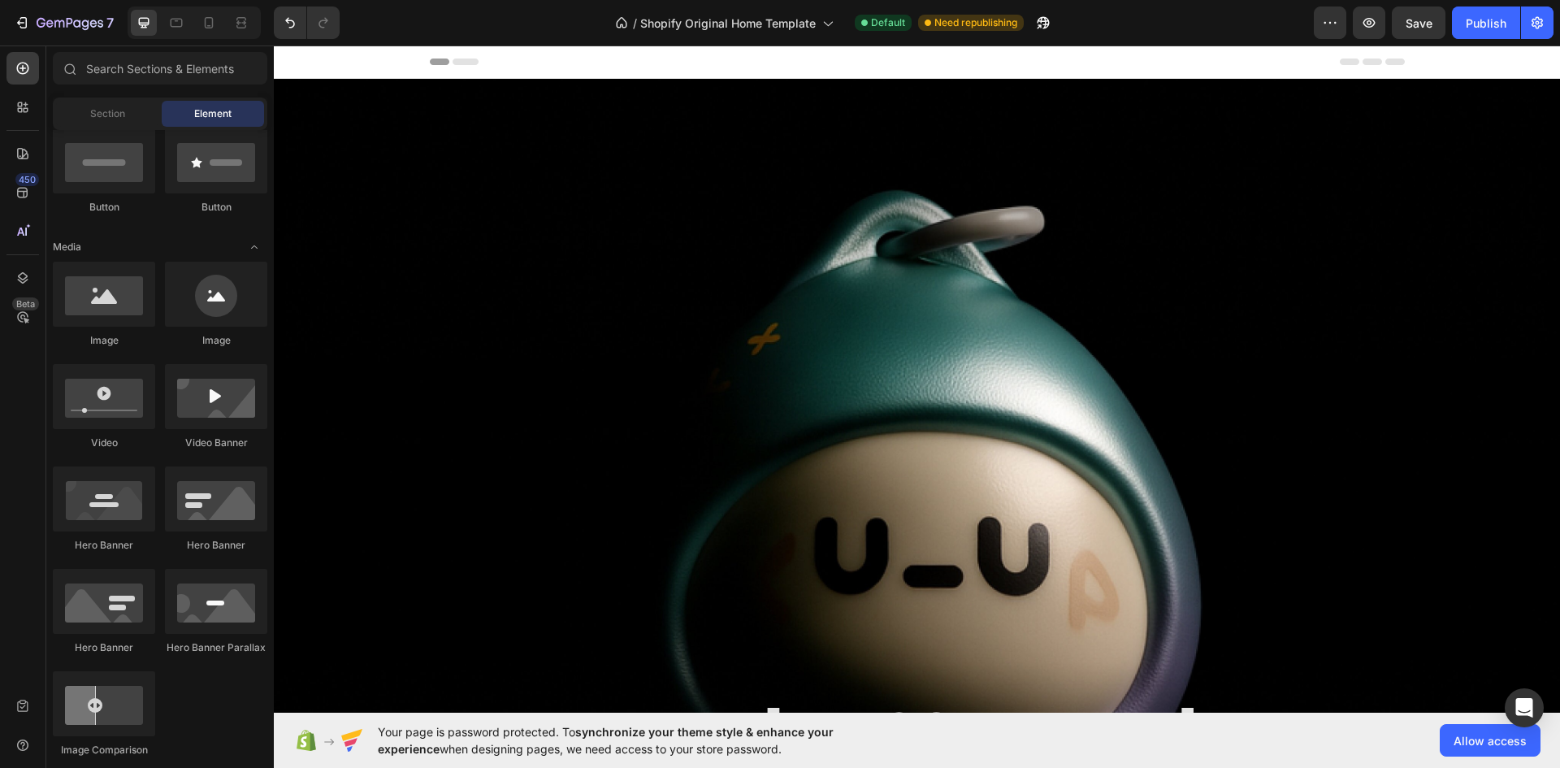
scroll to position [0, 0]
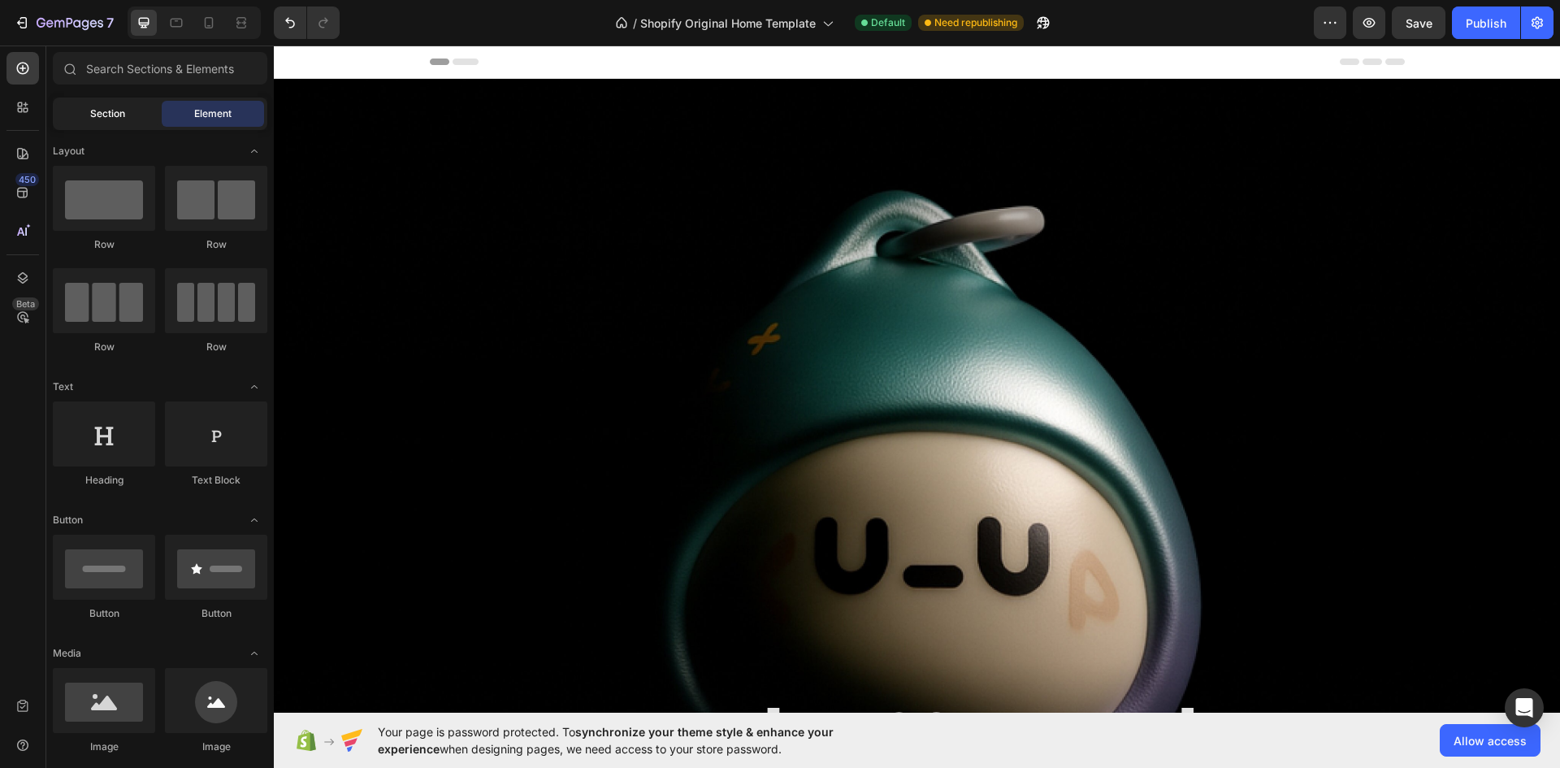
click at [126, 112] on div "Section" at bounding box center [107, 114] width 102 height 26
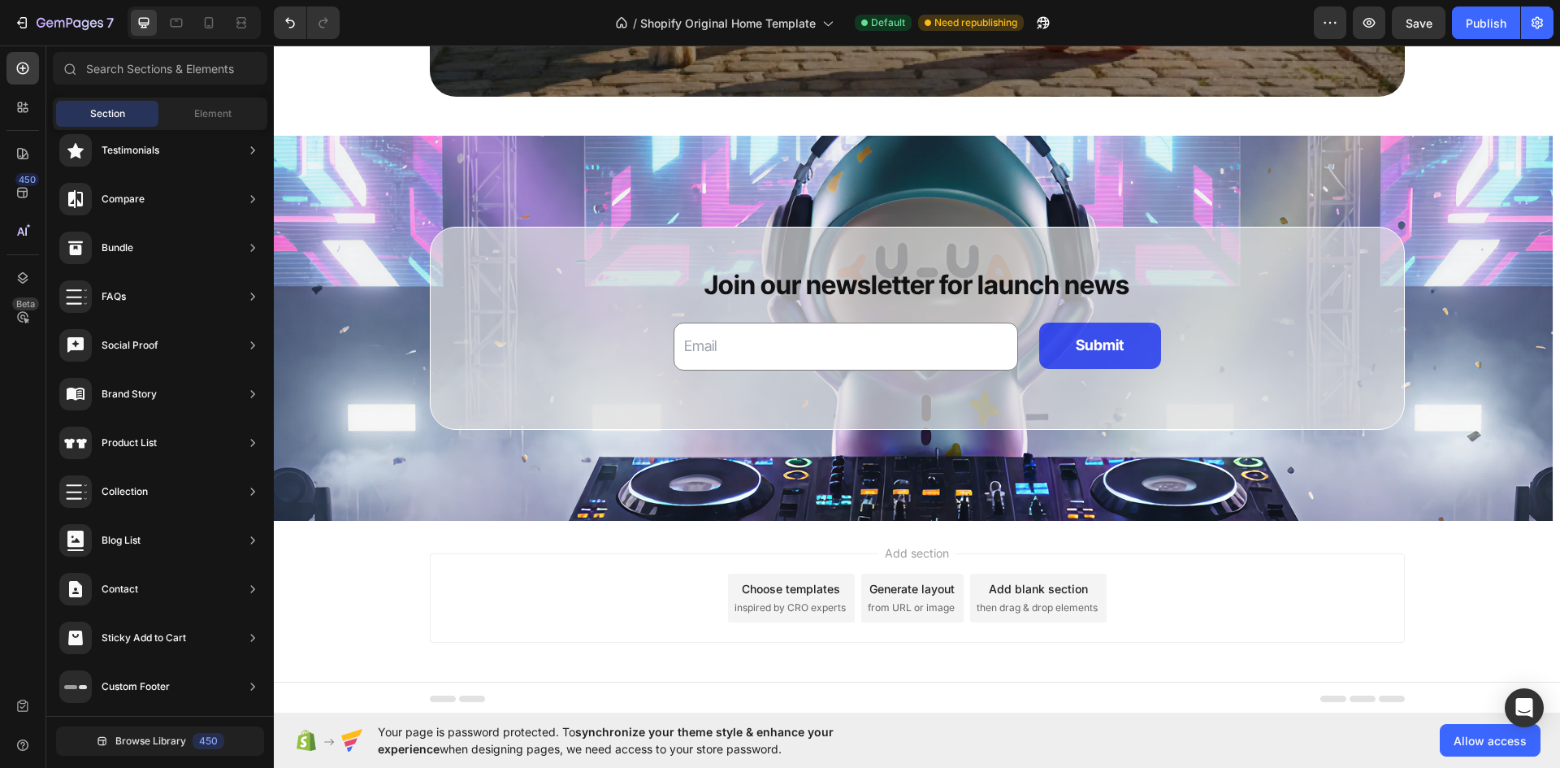
scroll to position [3929, 0]
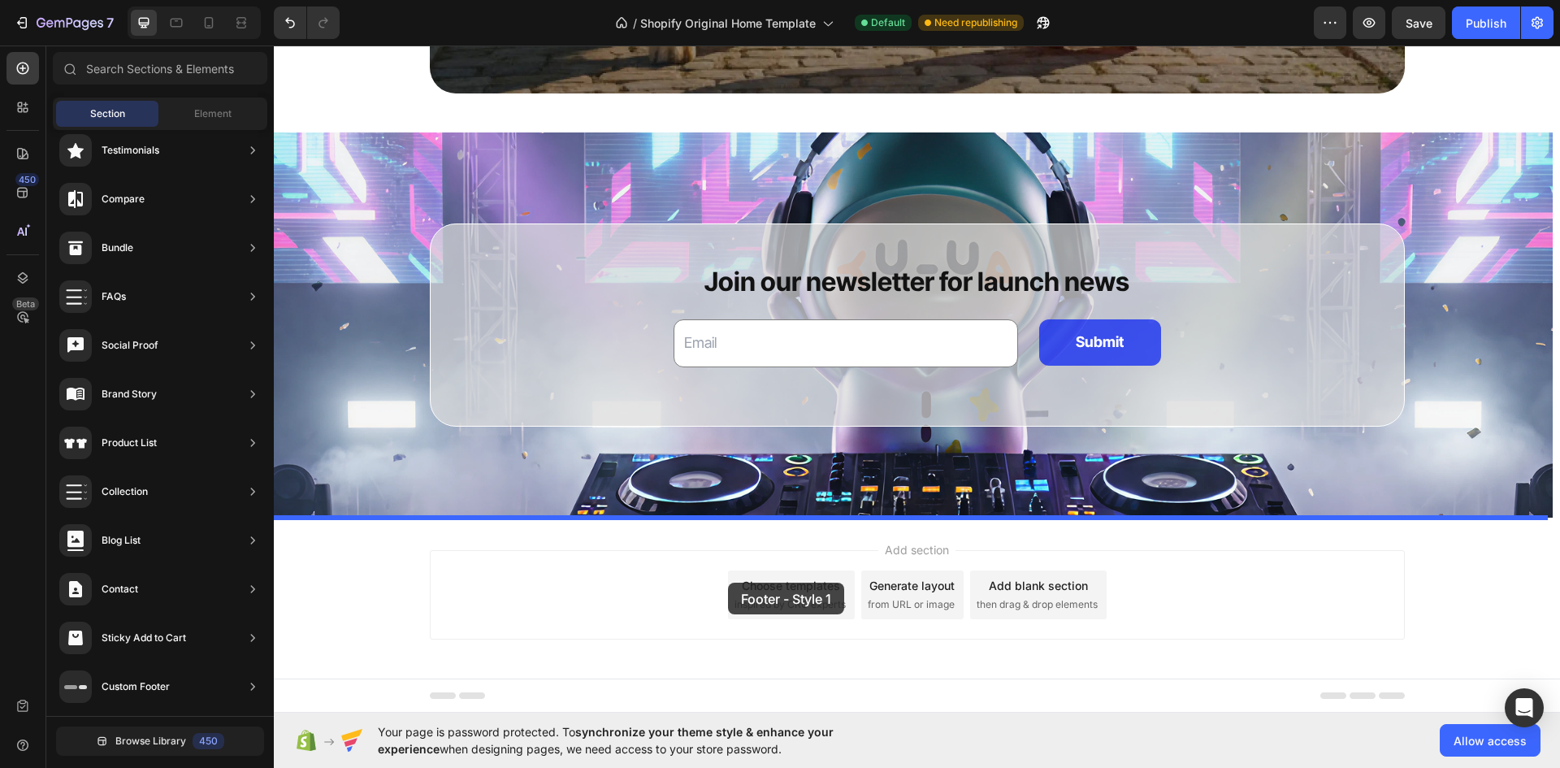
drag, startPoint x: 699, startPoint y: 227, endPoint x: 728, endPoint y: 583, distance: 357.0
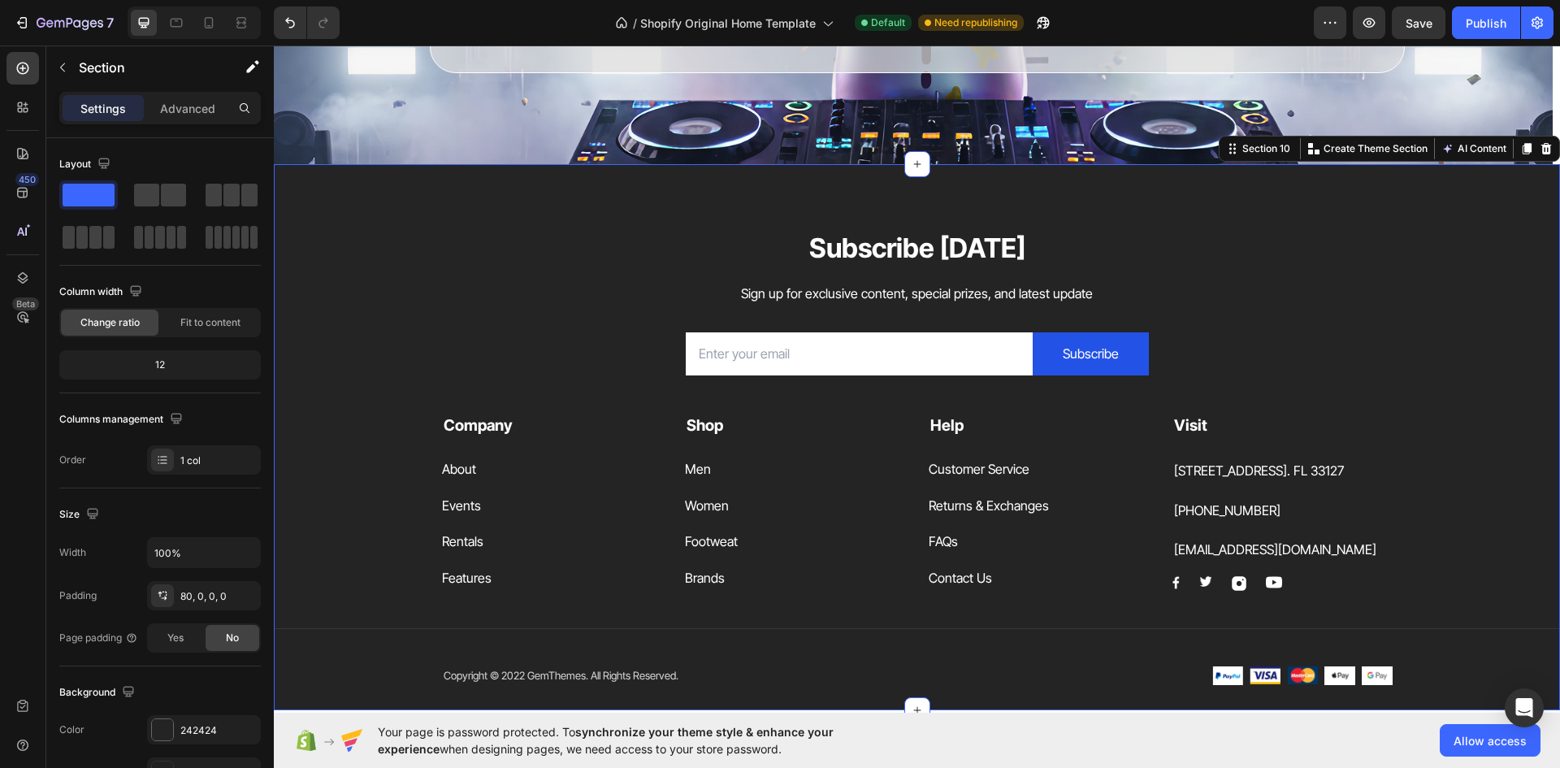
scroll to position [4344, 0]
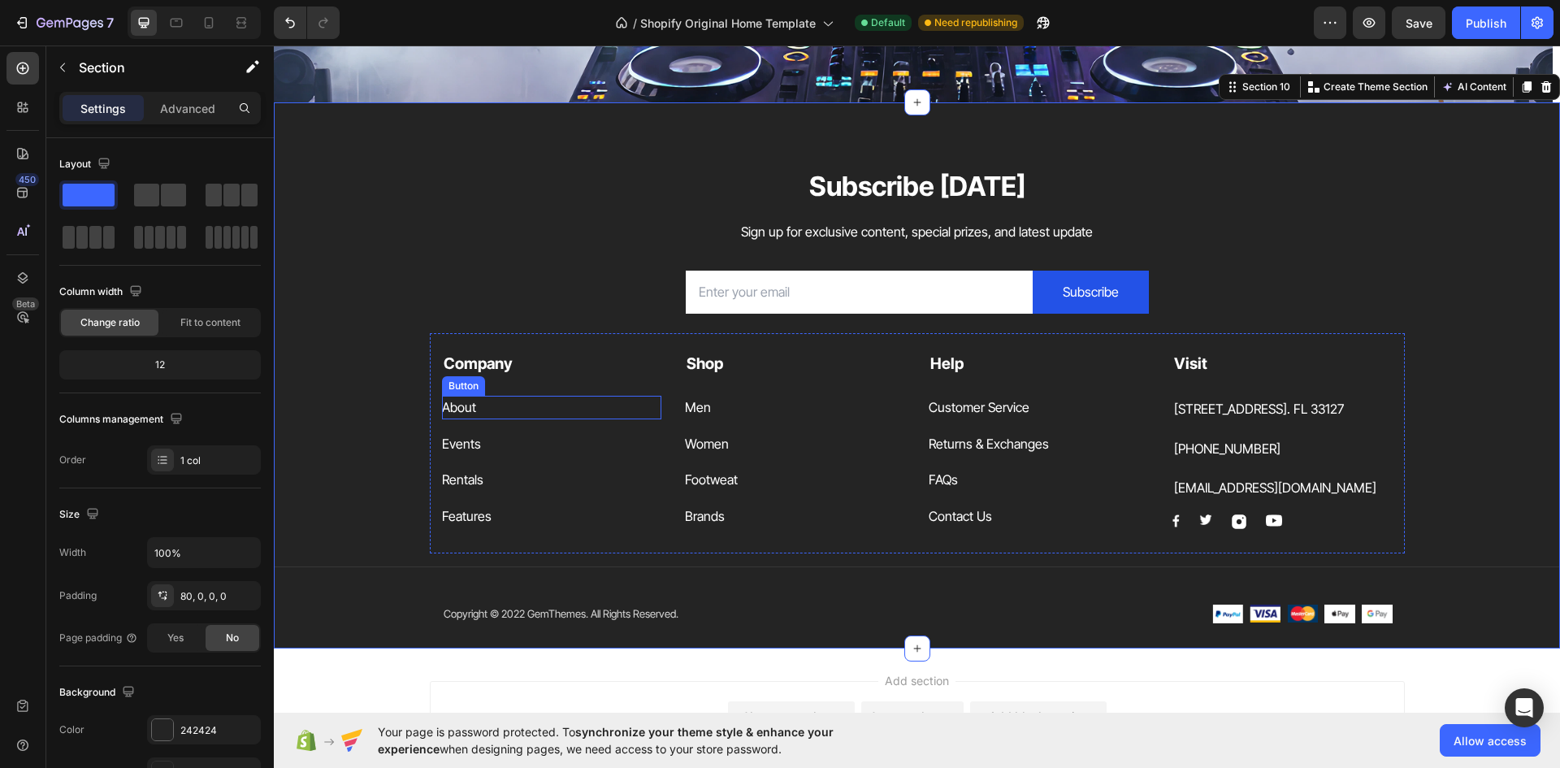
click at [552, 408] on div "About Button" at bounding box center [552, 408] width 220 height 24
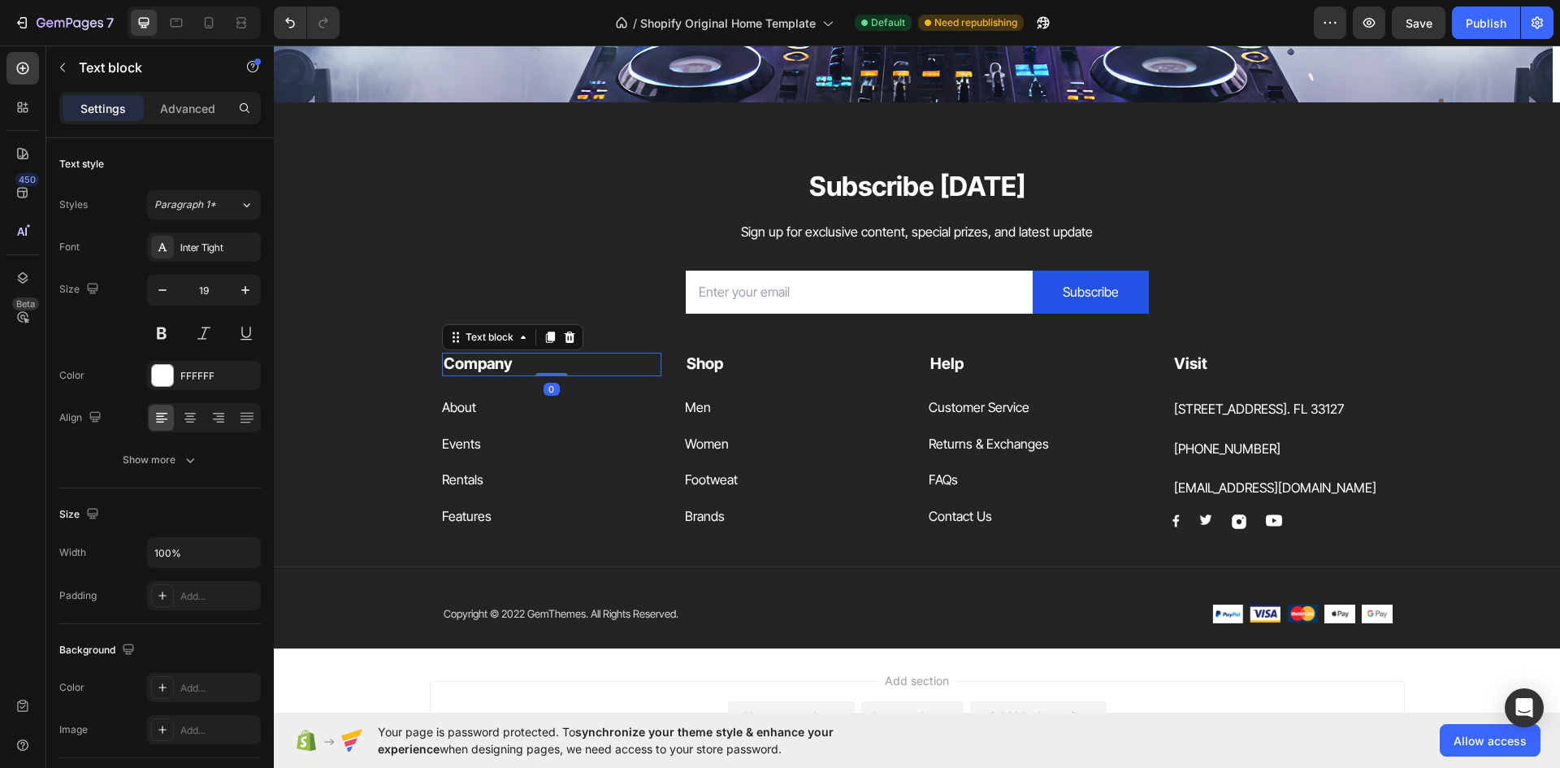
click at [614, 362] on p "Company" at bounding box center [552, 364] width 217 height 20
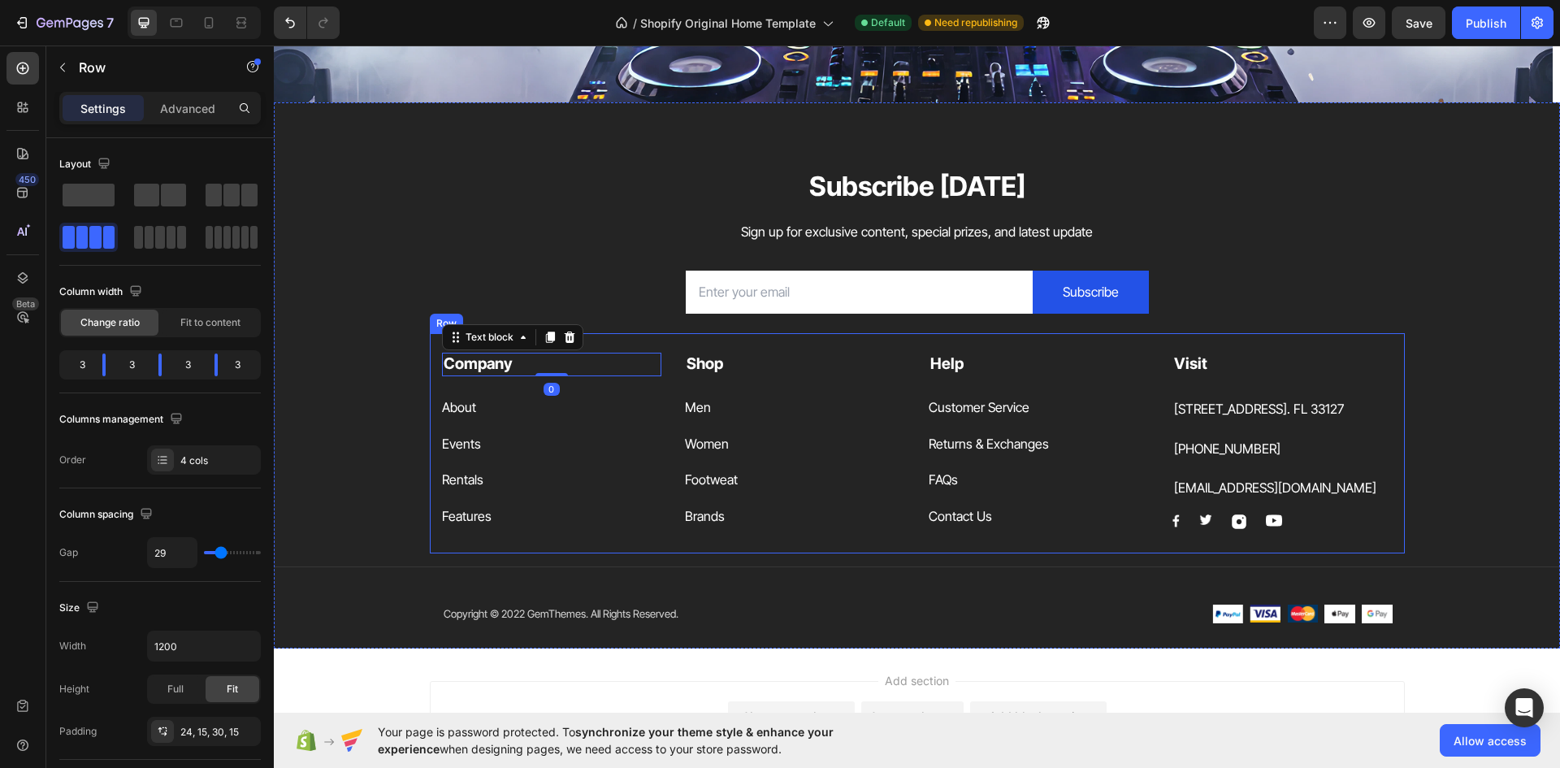
click at [634, 338] on div "Company Text block 0 About Button Events Button Rentals Button Features Button …" at bounding box center [917, 443] width 975 height 220
click at [157, 200] on span at bounding box center [146, 195] width 25 height 23
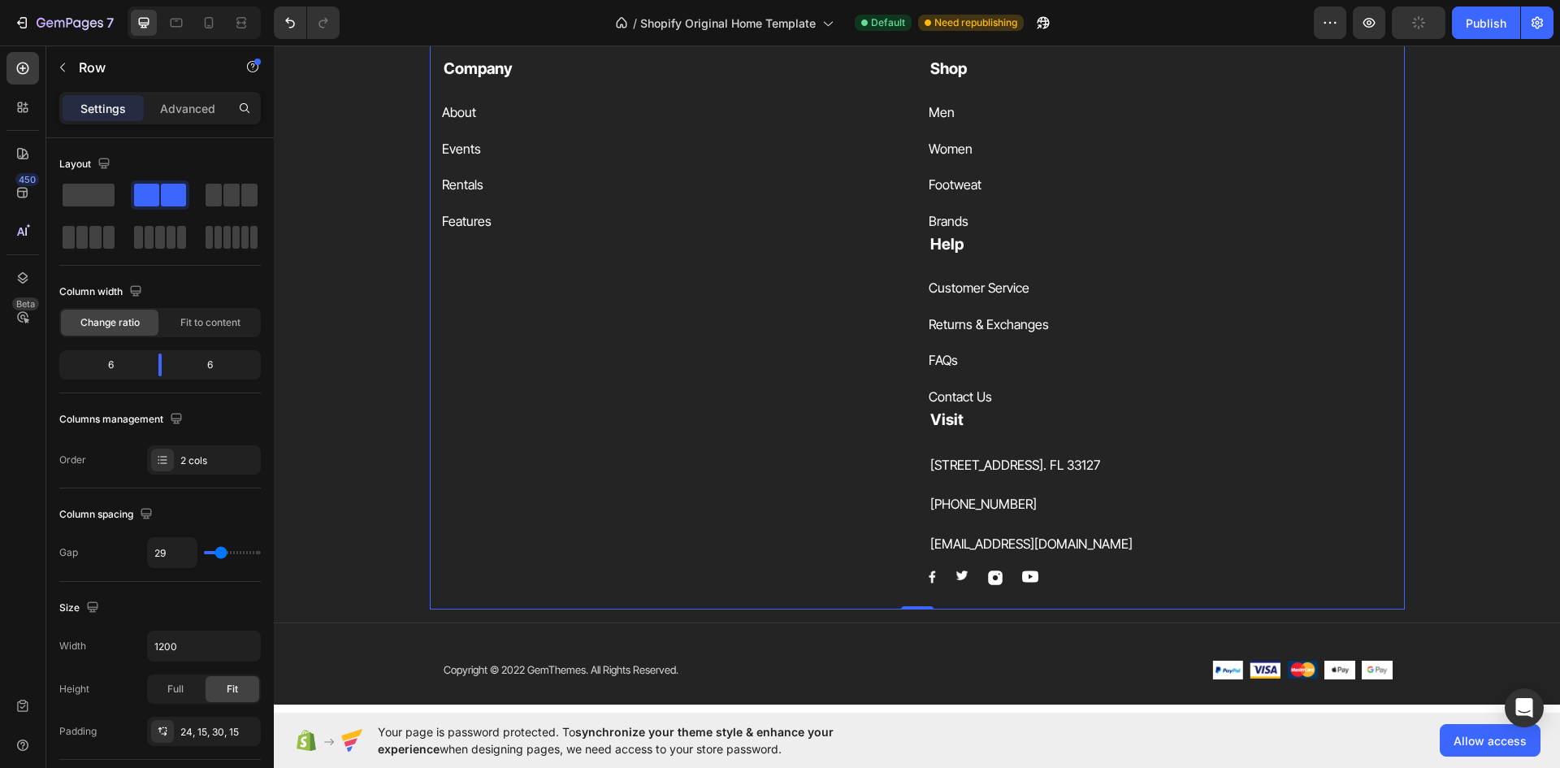
scroll to position [4506, 0]
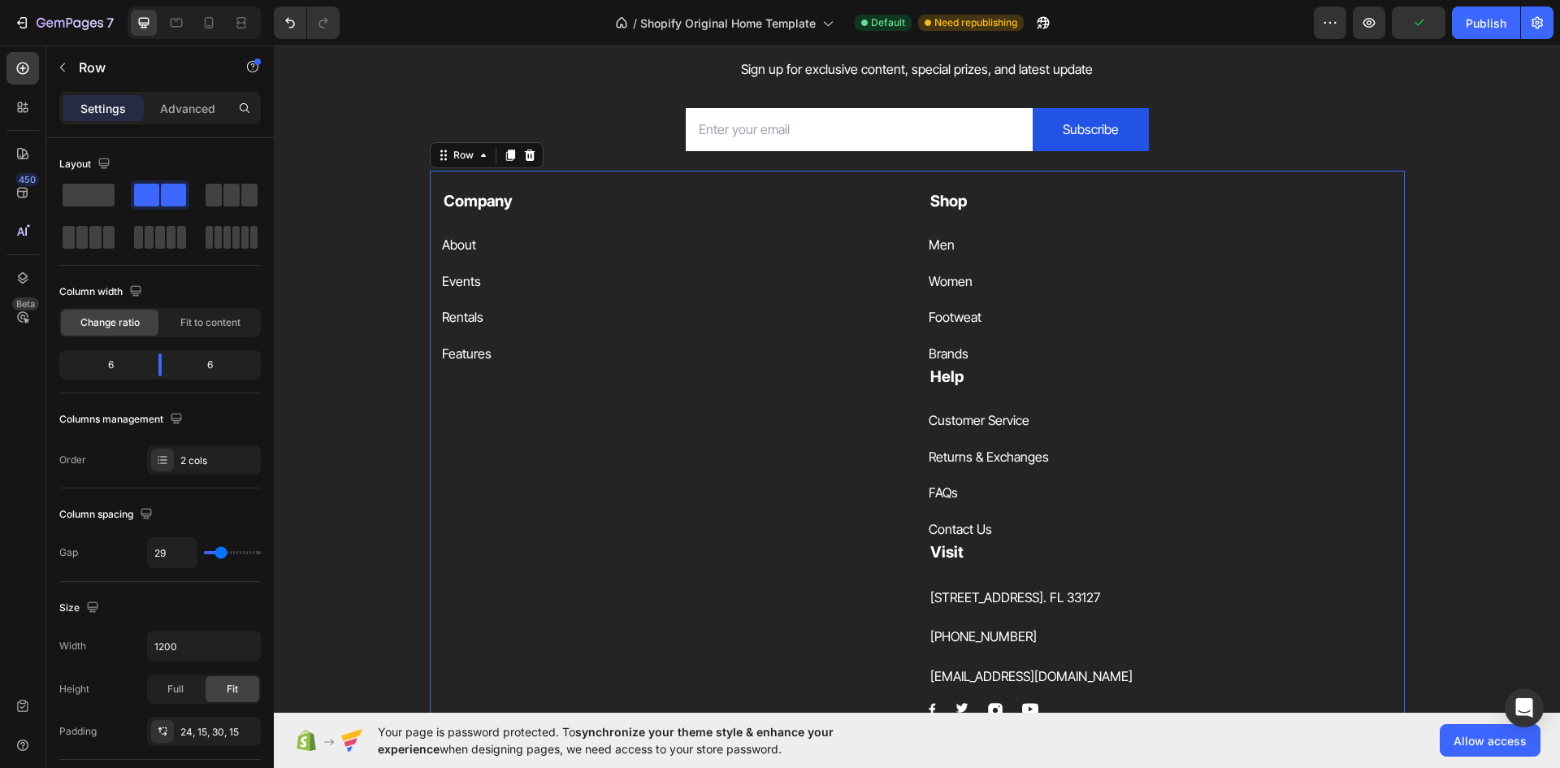
click at [984, 436] on div "Returns & Exchanges Button" at bounding box center [1161, 450] width 464 height 37
click at [980, 418] on div "Customer Service" at bounding box center [979, 421] width 101 height 24
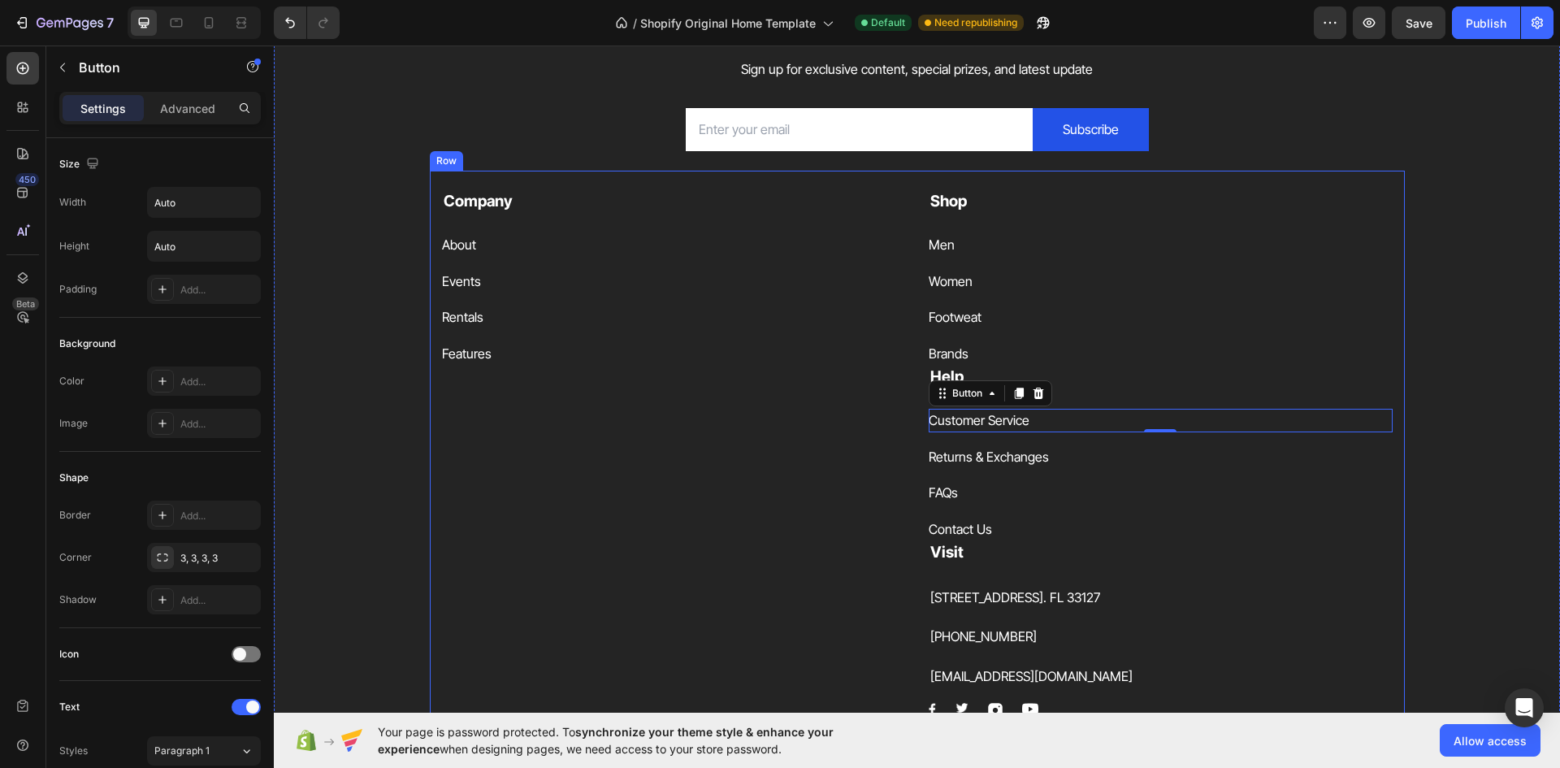
click at [833, 418] on div "Company Text block About Button Events Button Rentals Button Features Button" at bounding box center [674, 453] width 464 height 527
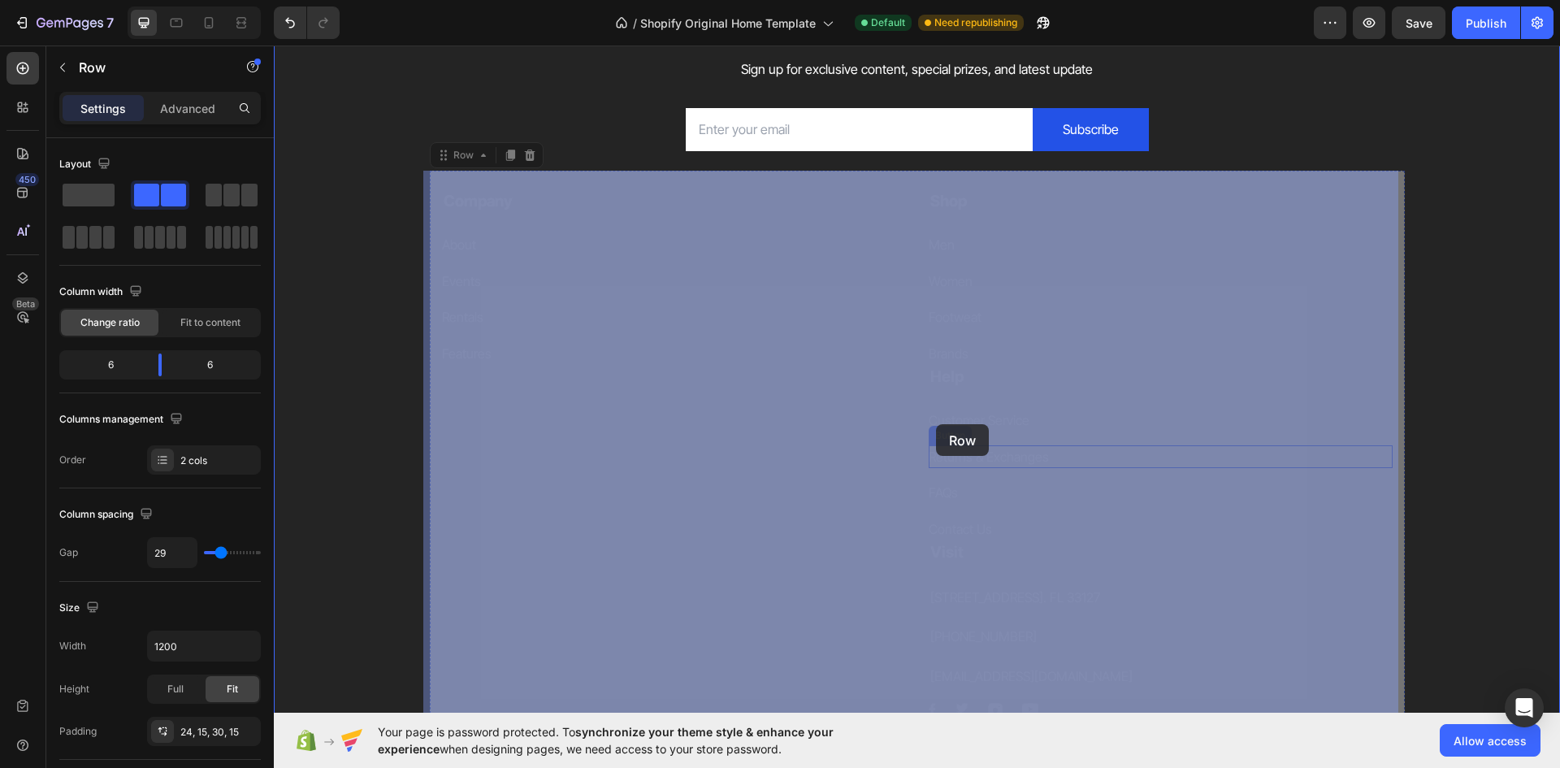
drag, startPoint x: 898, startPoint y: 375, endPoint x: 939, endPoint y: 446, distance: 82.6
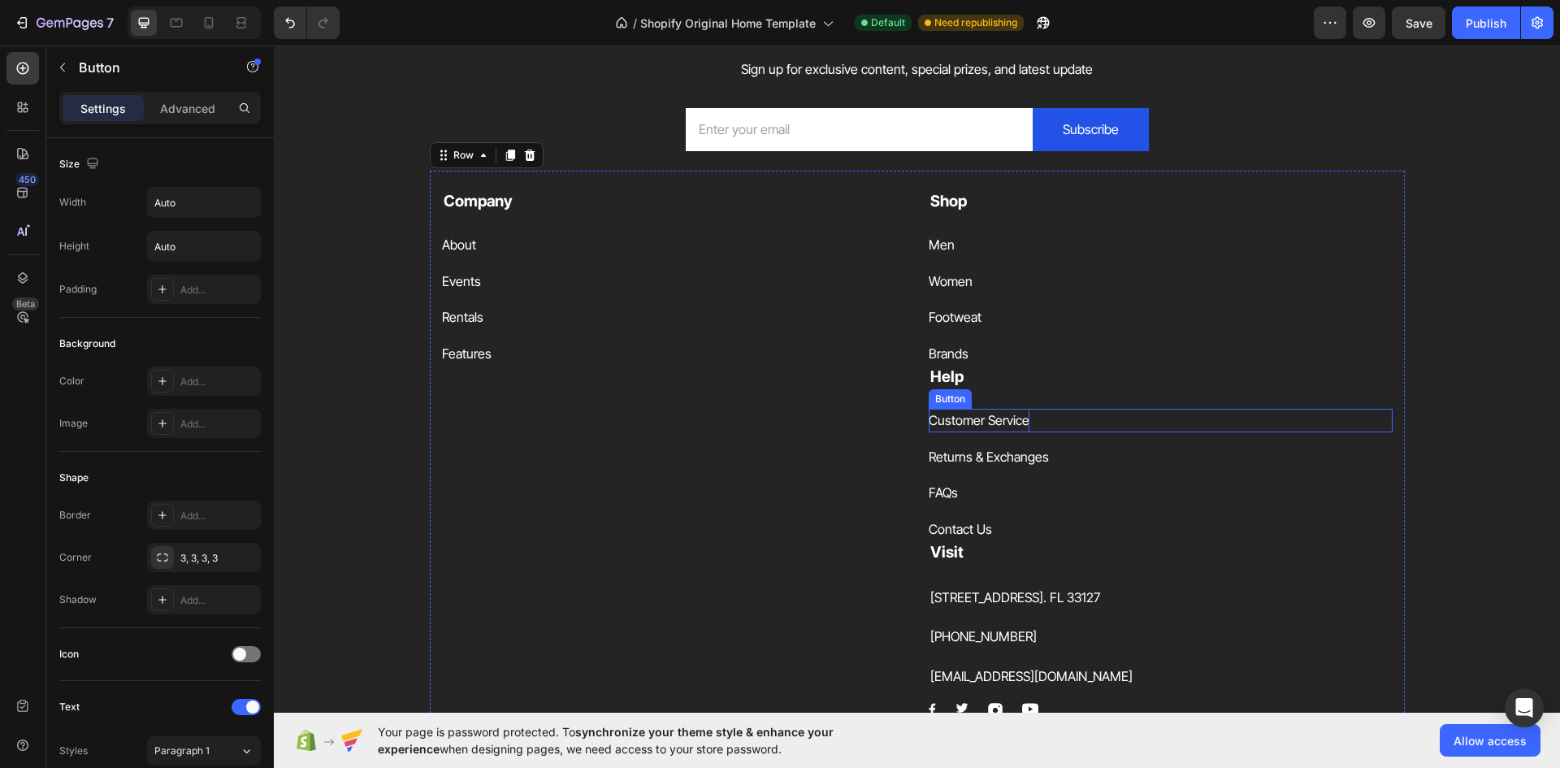
click at [1006, 422] on div "Customer Service" at bounding box center [979, 421] width 101 height 24
click at [1032, 398] on div at bounding box center [1038, 392] width 19 height 19
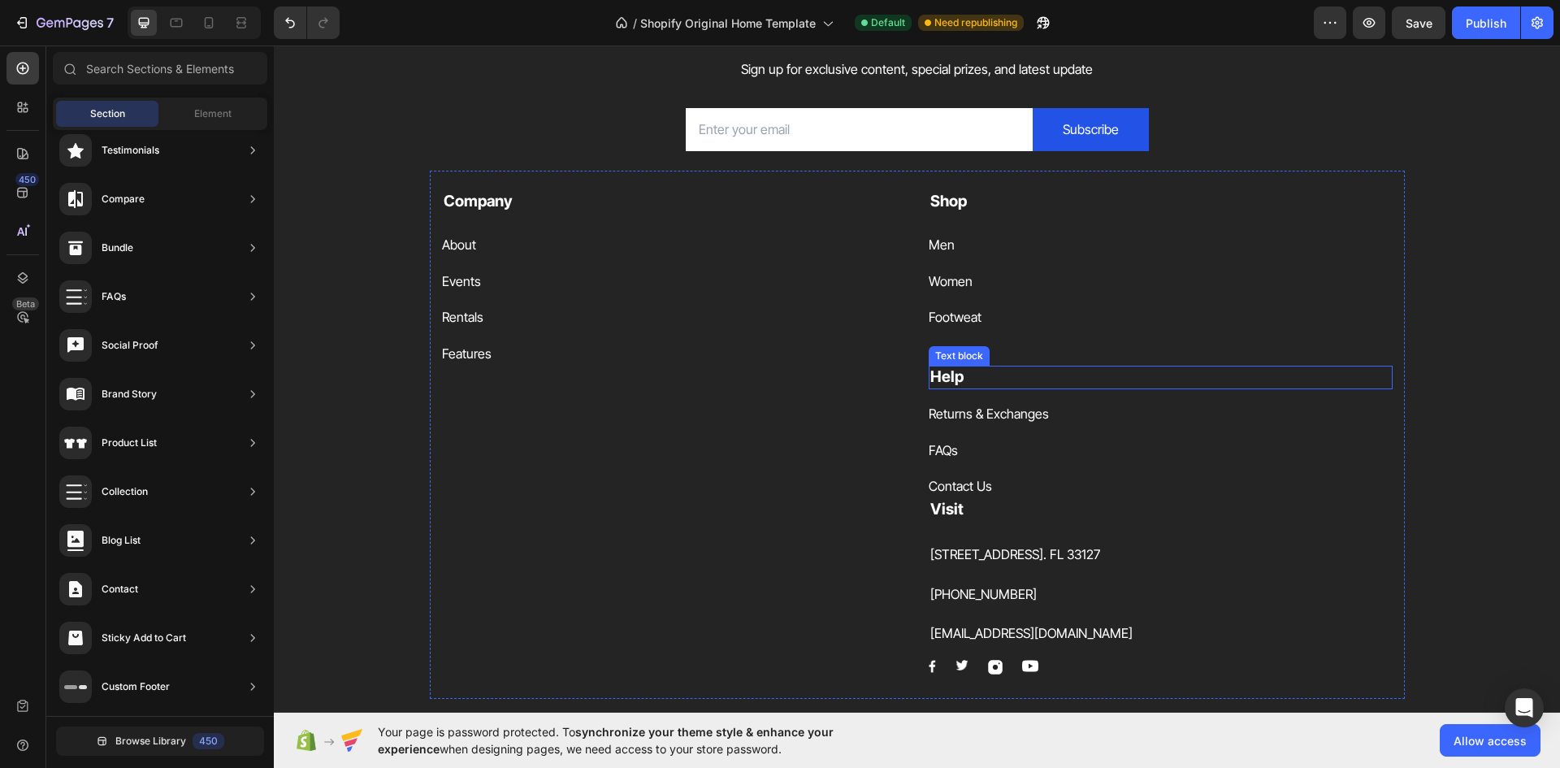
click at [1002, 375] on p "Help" at bounding box center [1160, 377] width 461 height 20
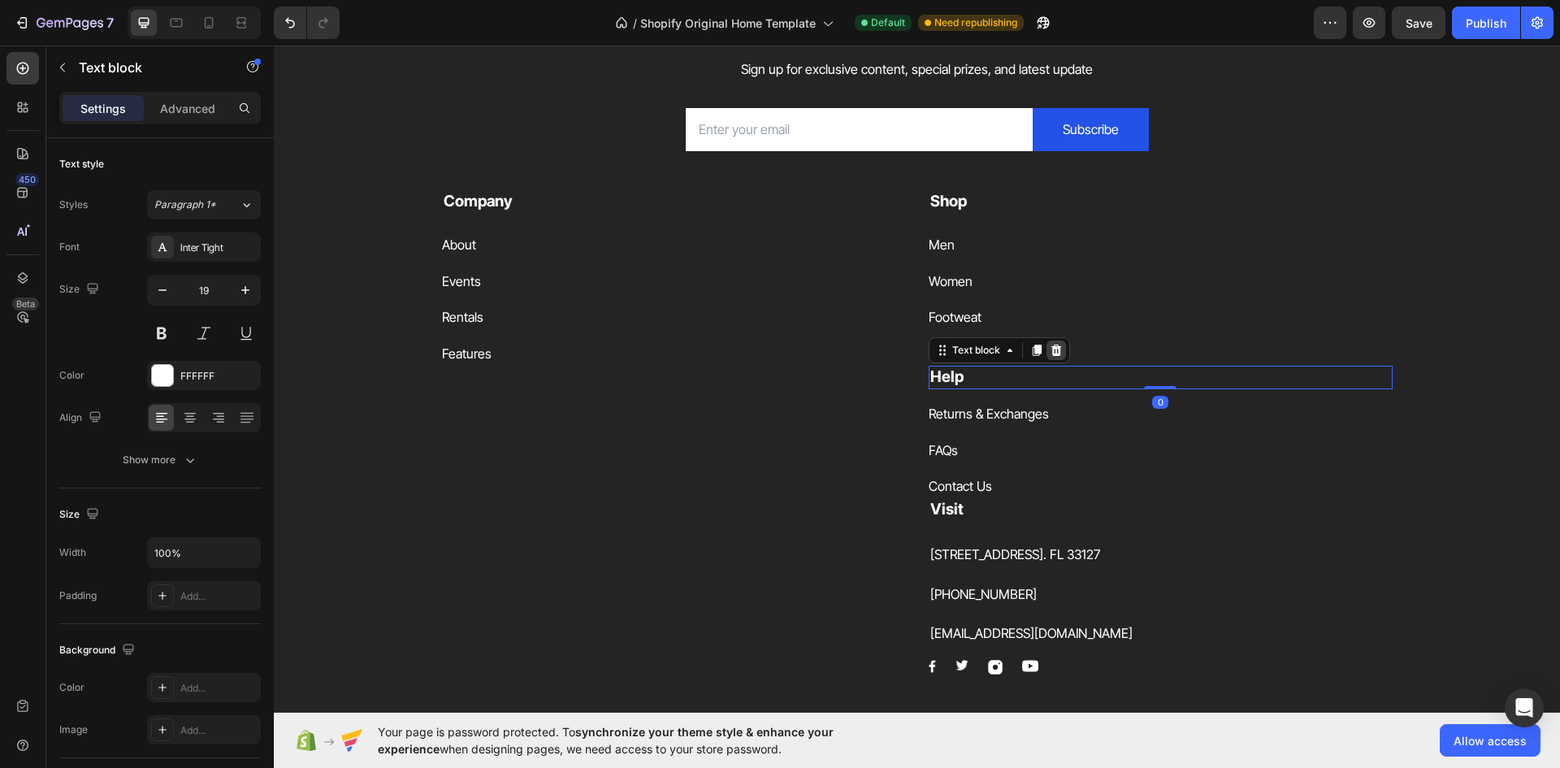
click at [1050, 344] on icon at bounding box center [1056, 350] width 13 height 13
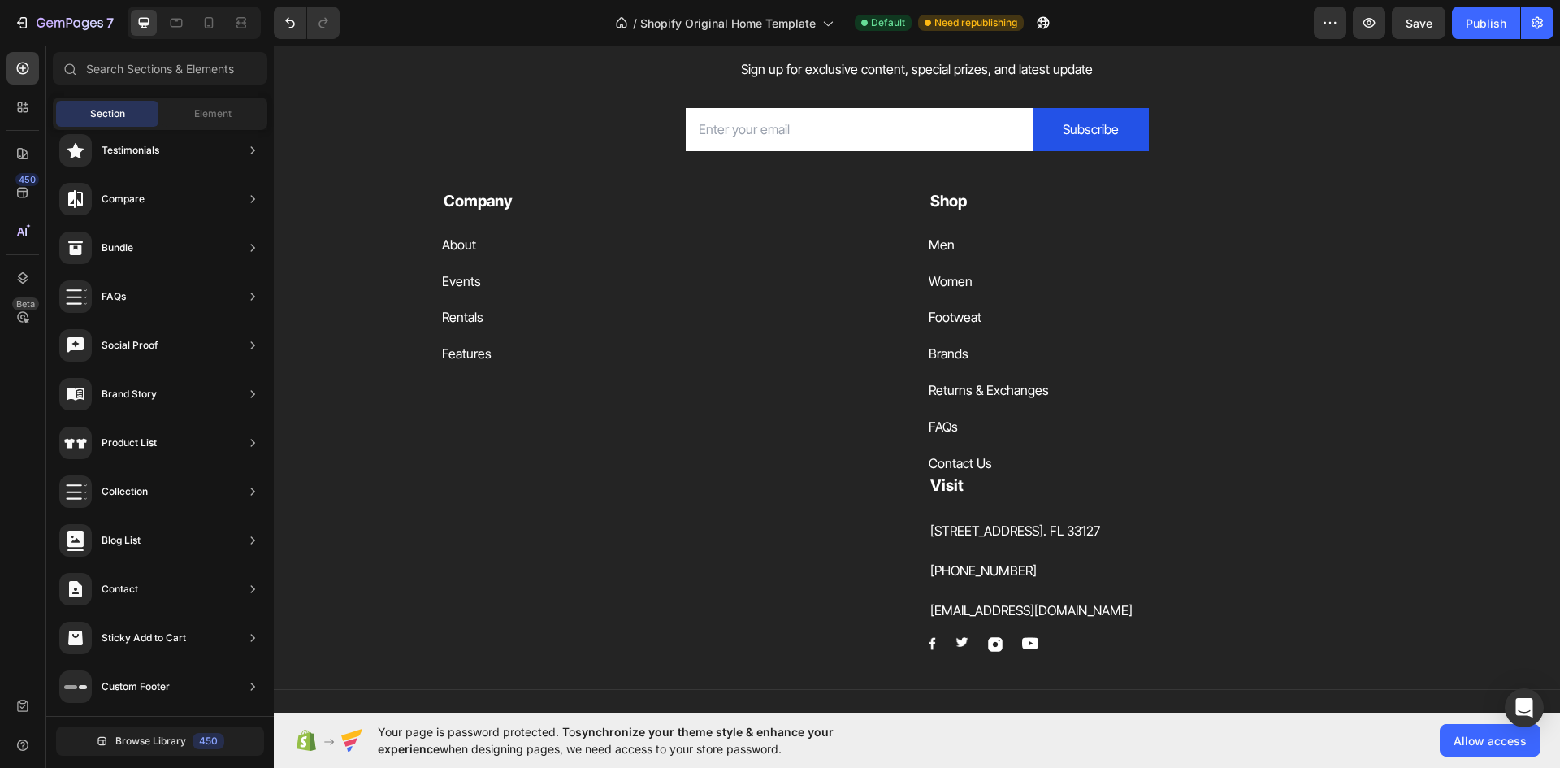
click at [1045, 344] on div "Brands Button" at bounding box center [1161, 354] width 464 height 24
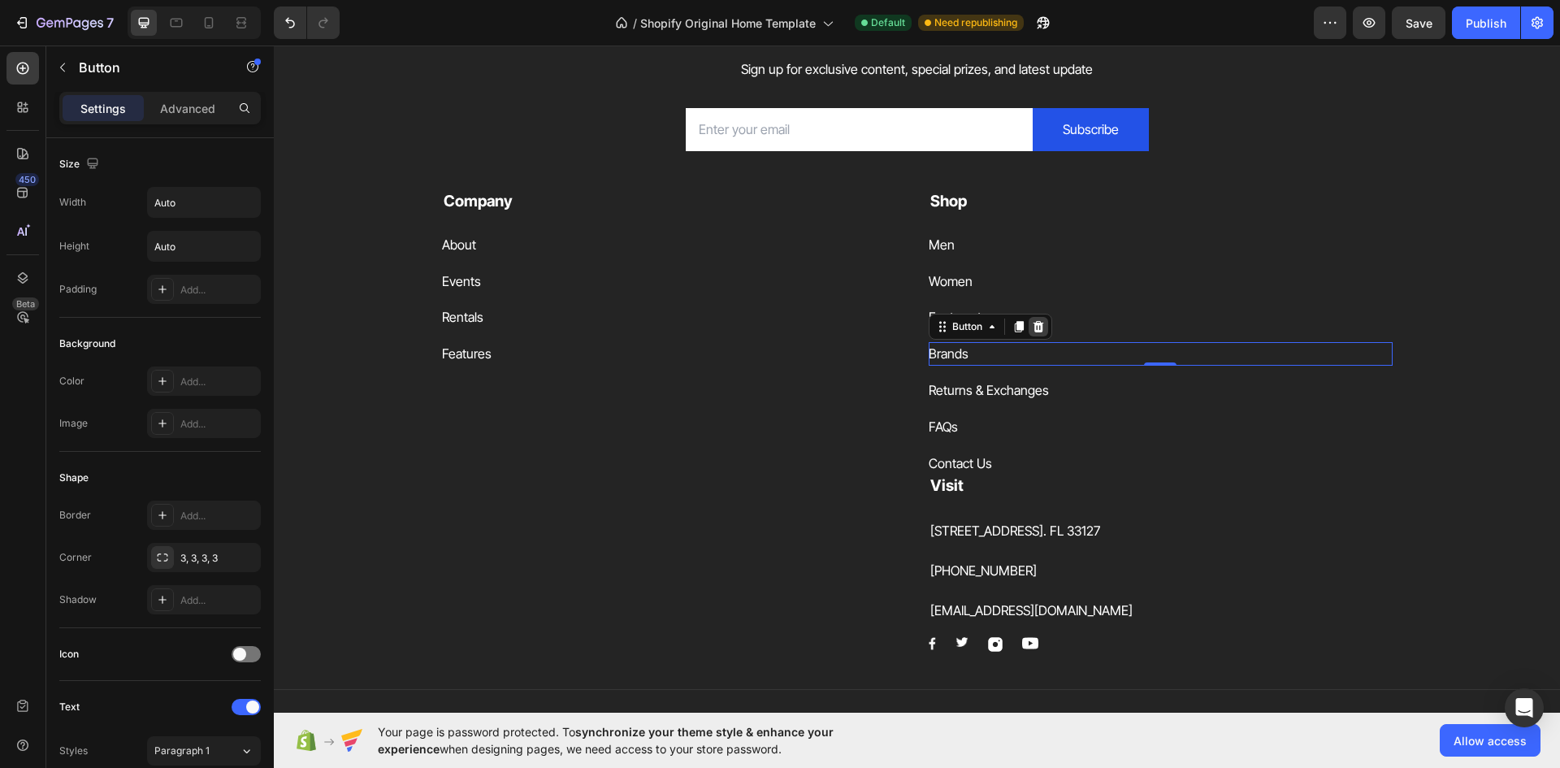
click at [1040, 328] on div at bounding box center [1038, 326] width 19 height 19
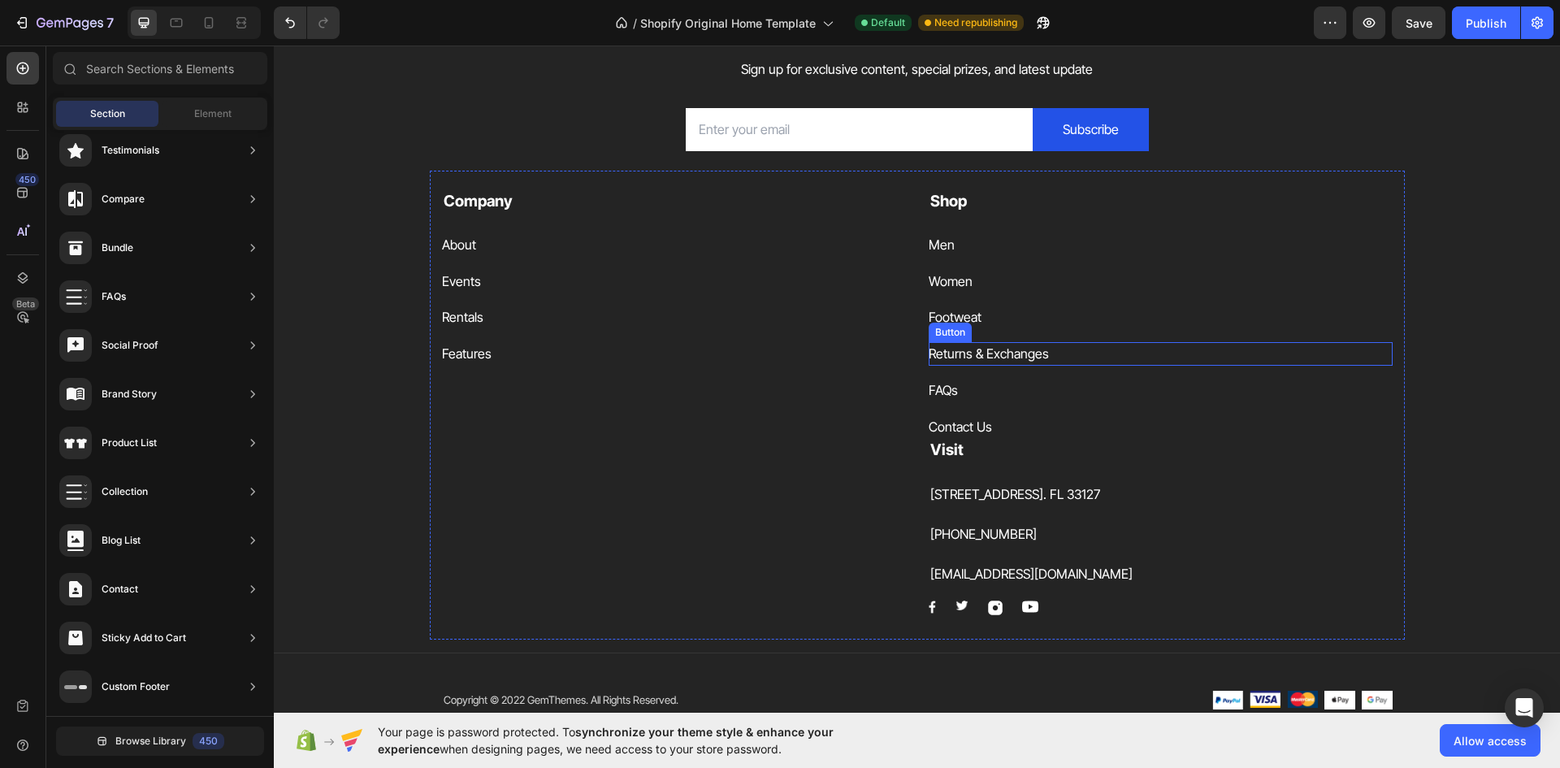
click at [1055, 355] on div "Returns & Exchanges Button" at bounding box center [1161, 354] width 464 height 24
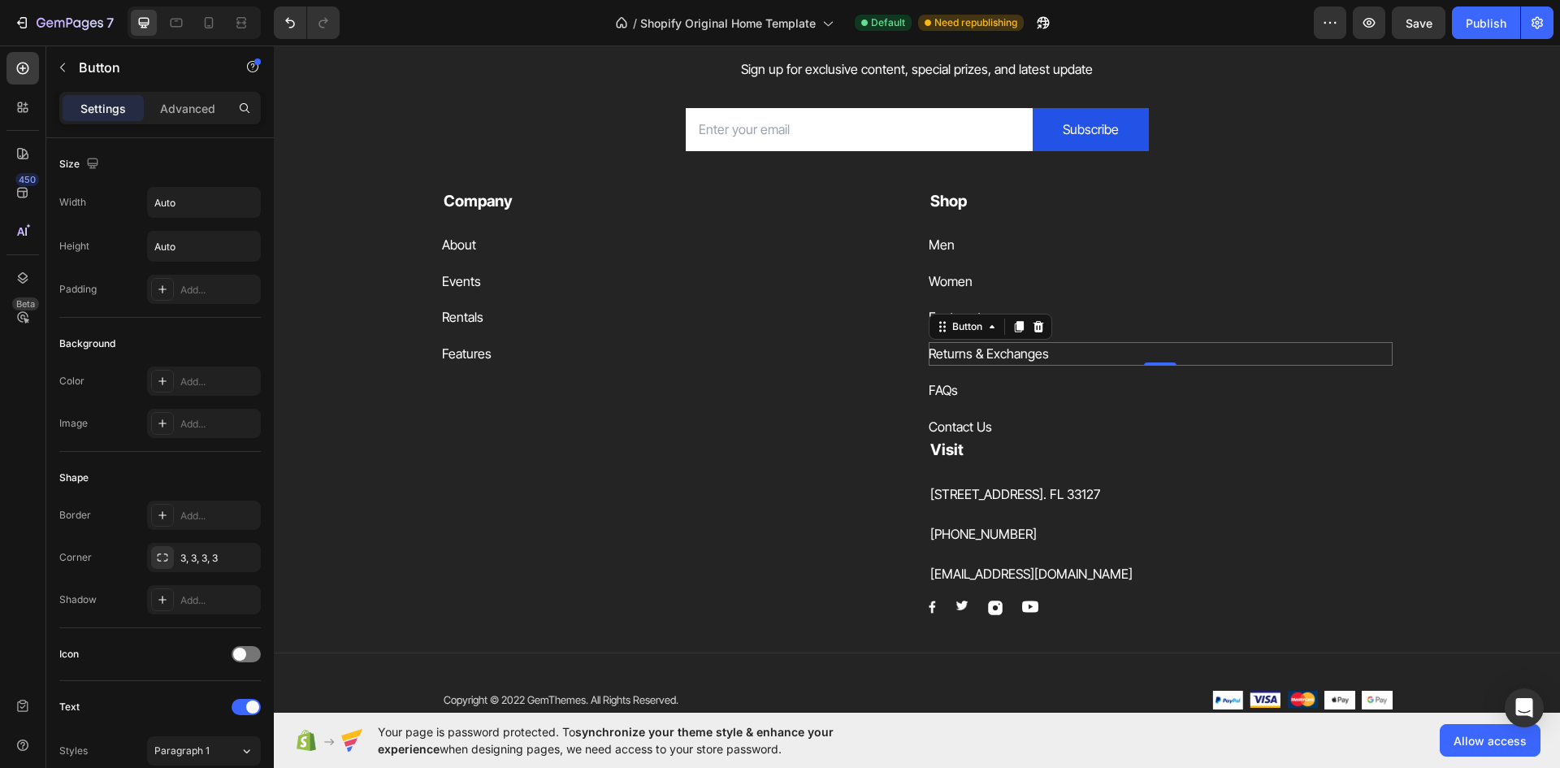
click at [1033, 324] on icon at bounding box center [1038, 326] width 11 height 11
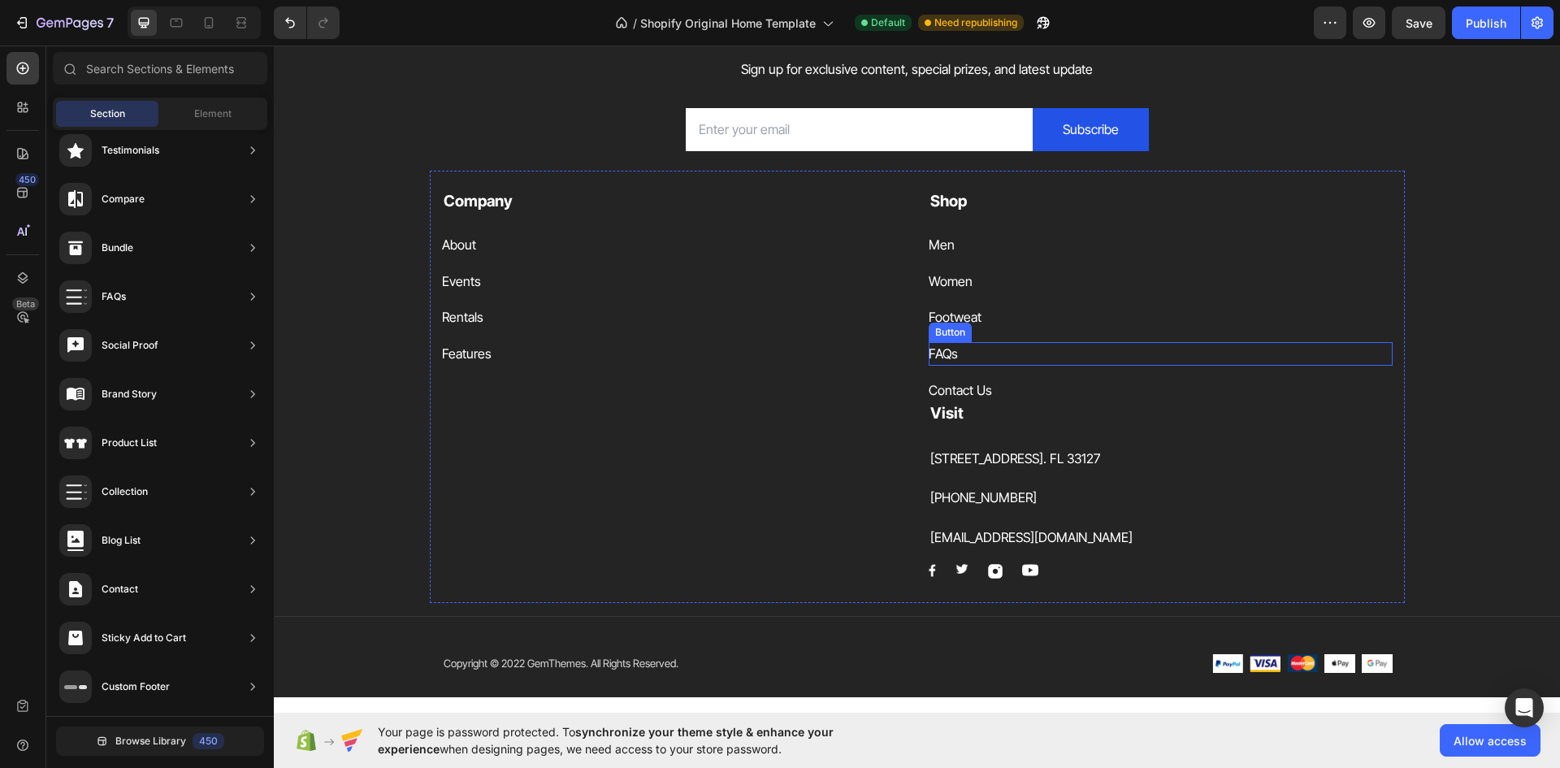
click at [1038, 351] on div "FAQs Button" at bounding box center [1161, 354] width 464 height 24
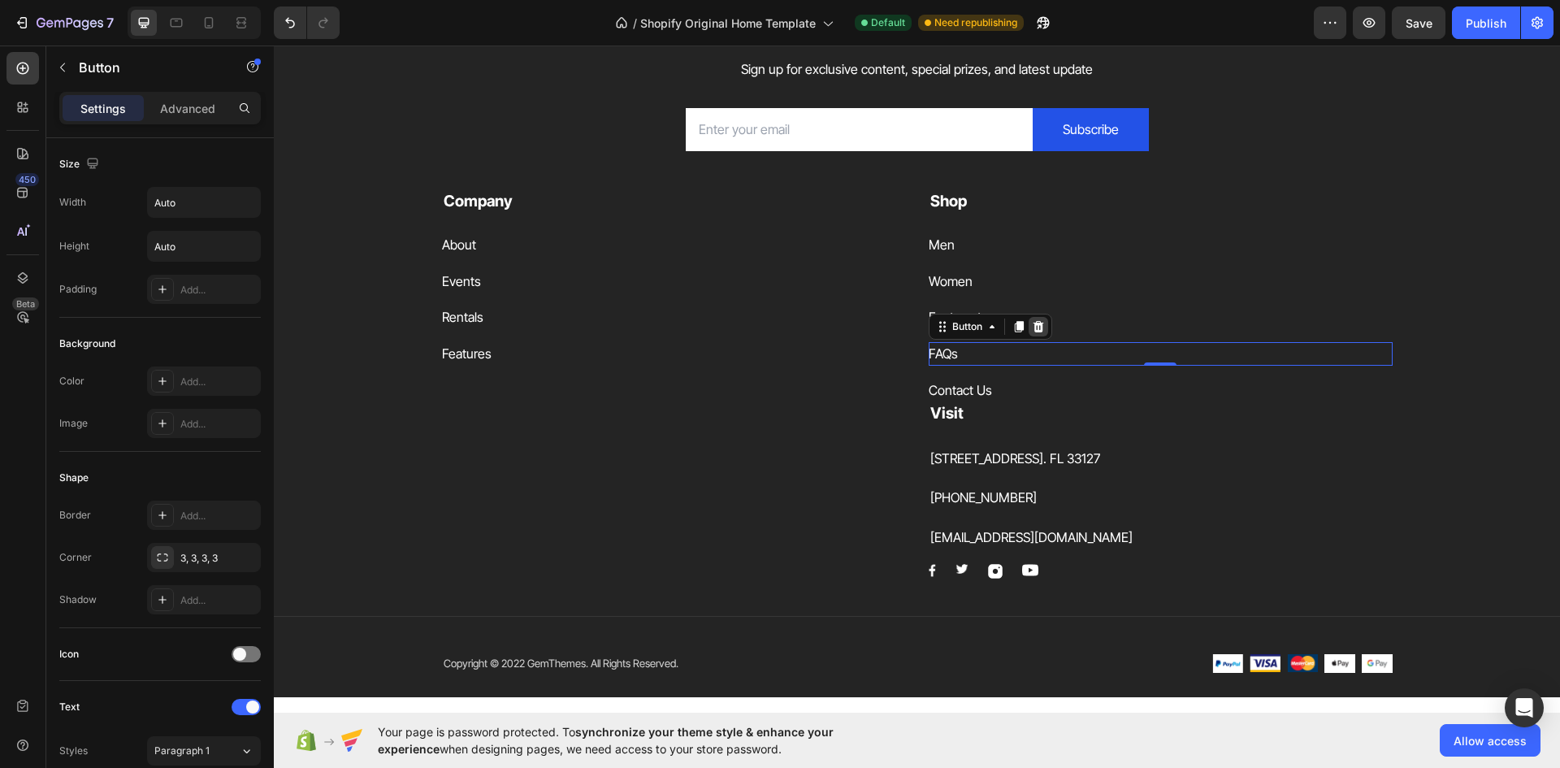
click at [1037, 326] on icon at bounding box center [1038, 326] width 11 height 11
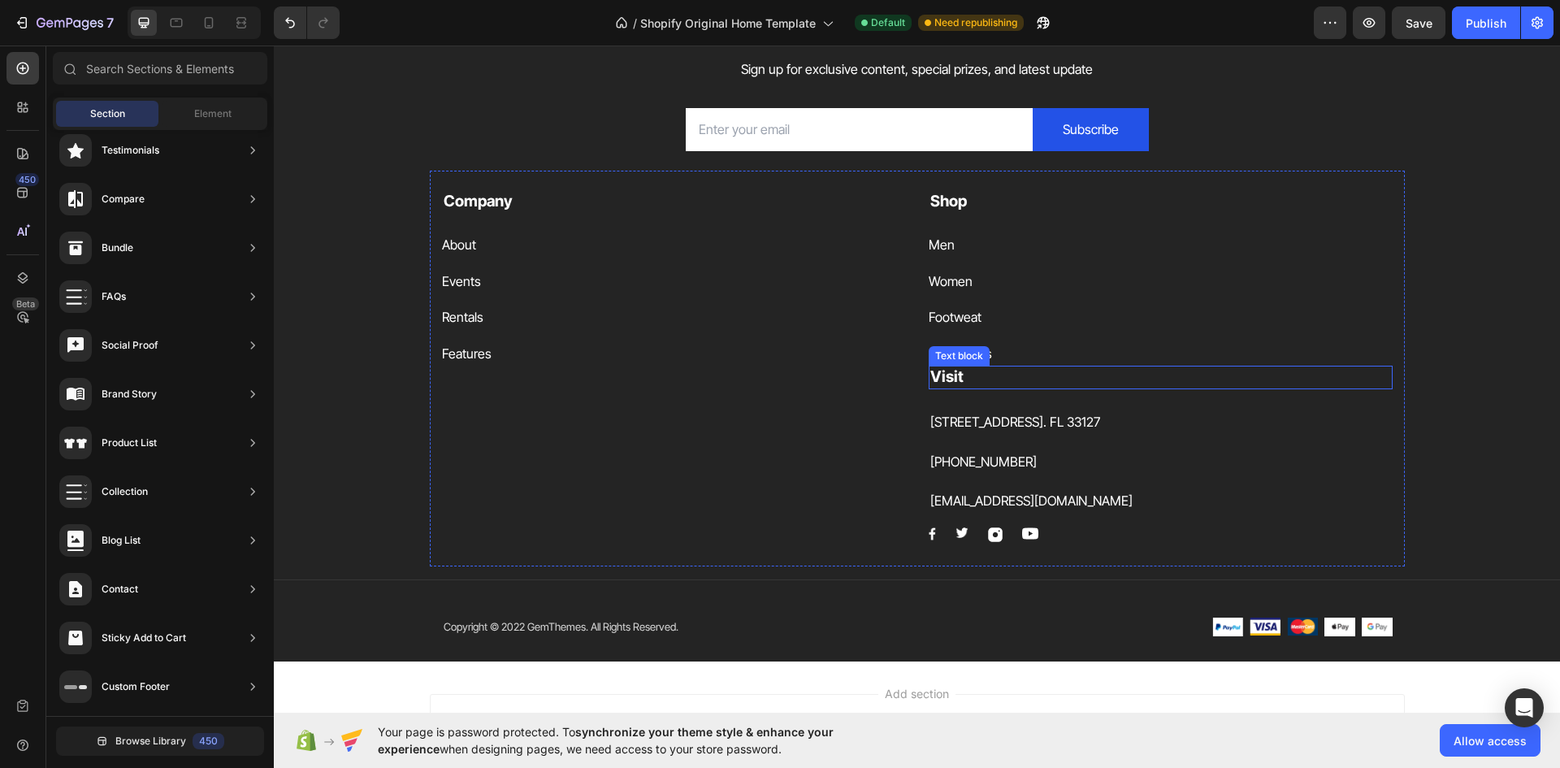
click at [1040, 367] on p "Visit" at bounding box center [1160, 377] width 461 height 20
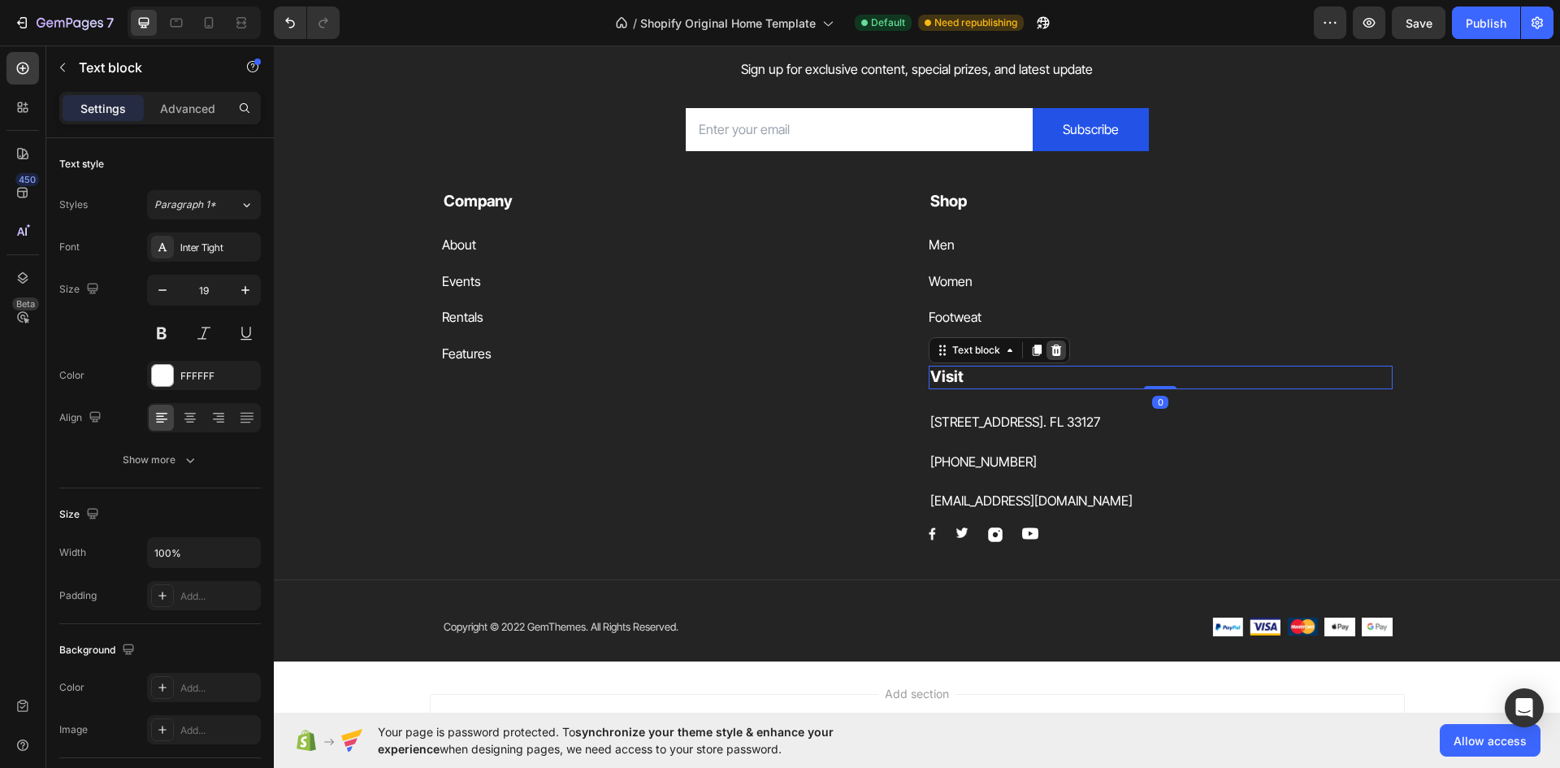
click at [1046, 342] on div at bounding box center [1055, 349] width 19 height 19
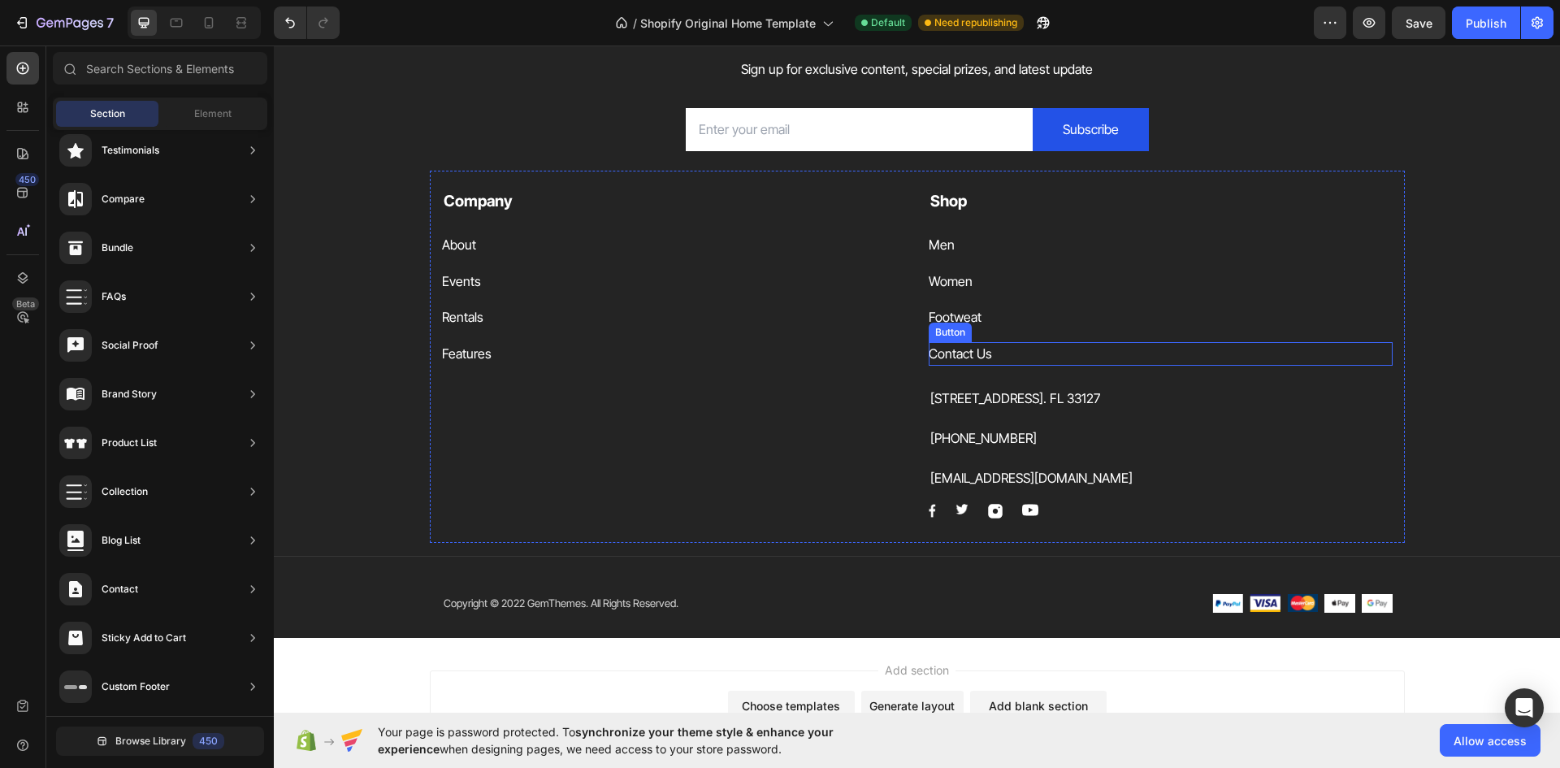
click at [1046, 349] on div "Contact Us Button" at bounding box center [1161, 354] width 464 height 24
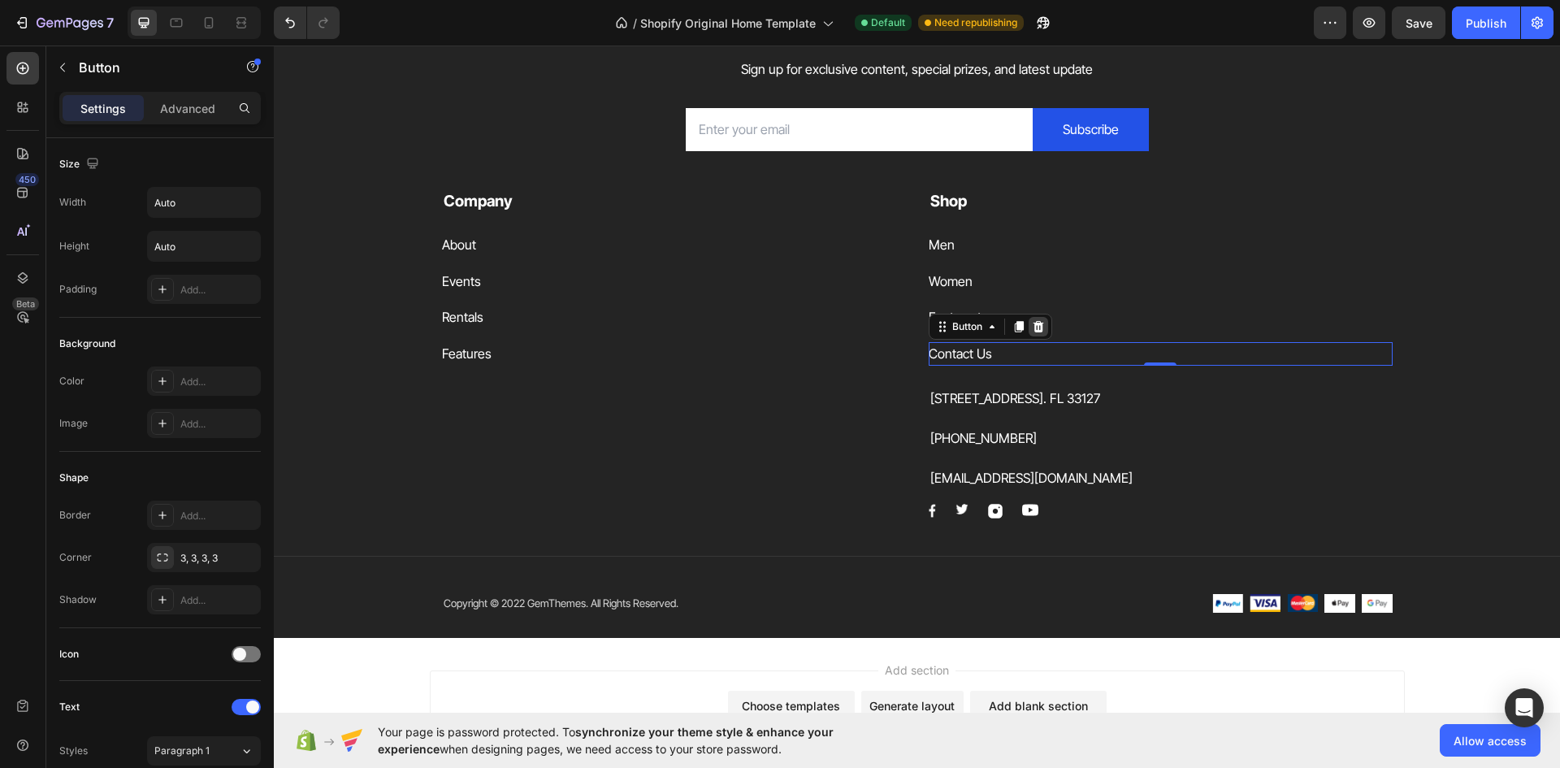
click at [1038, 329] on icon at bounding box center [1038, 326] width 13 height 13
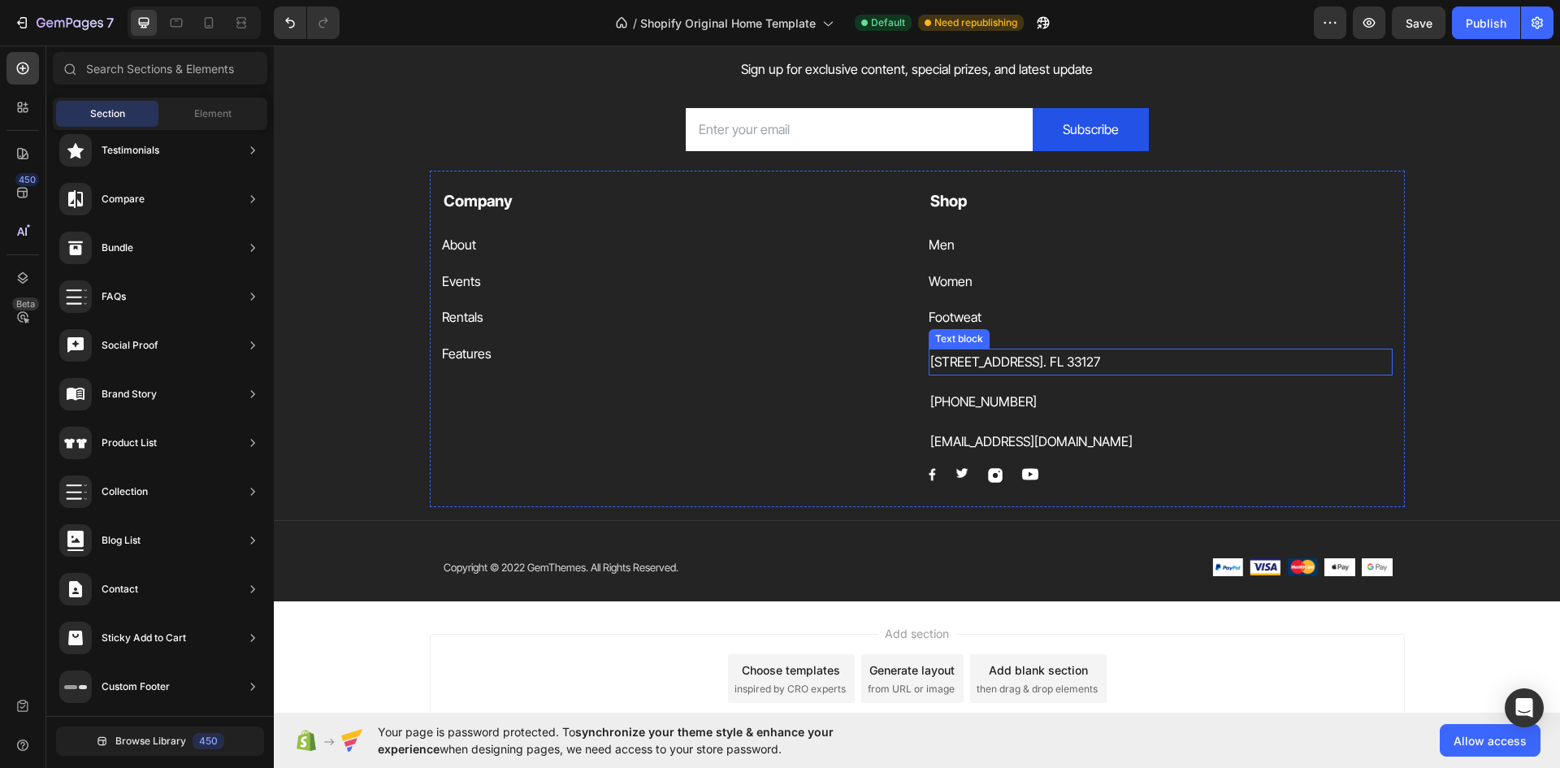
click at [1049, 357] on p "261 NW 26th Street Miami. FL 33127" at bounding box center [1160, 362] width 461 height 24
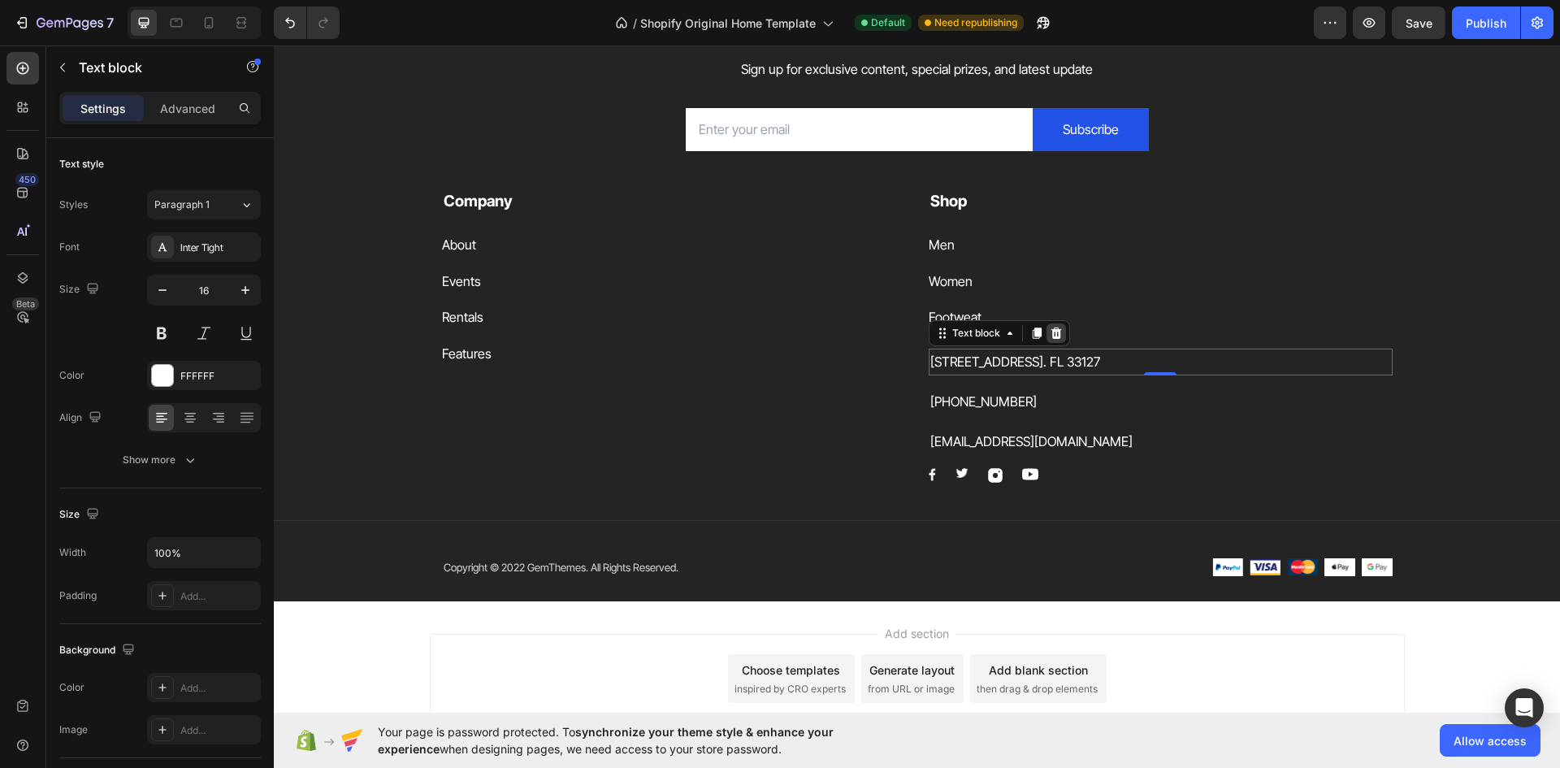
click at [1051, 331] on icon at bounding box center [1056, 332] width 11 height 11
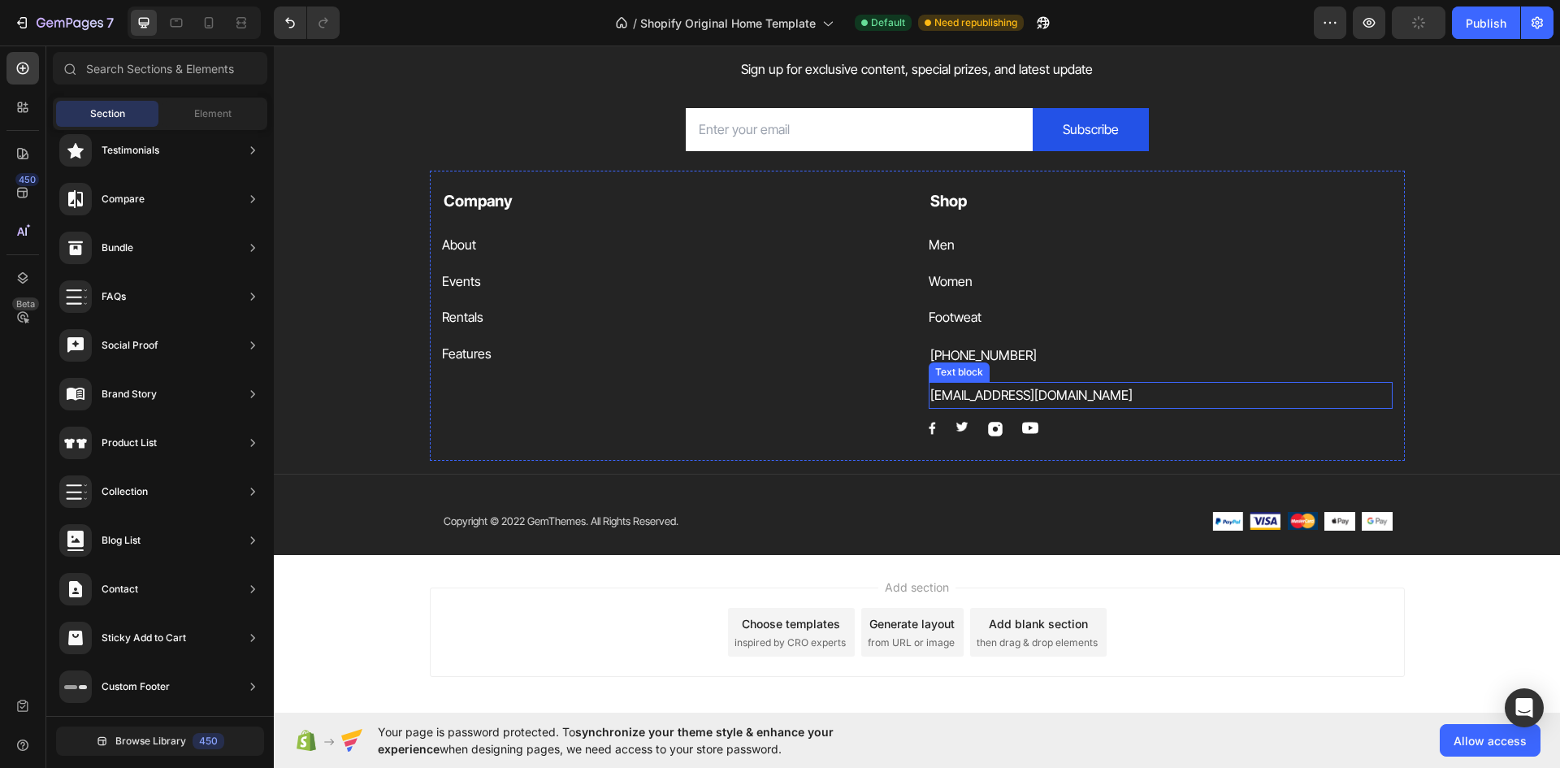
click at [1046, 390] on p "support@gmail.com" at bounding box center [1160, 395] width 461 height 24
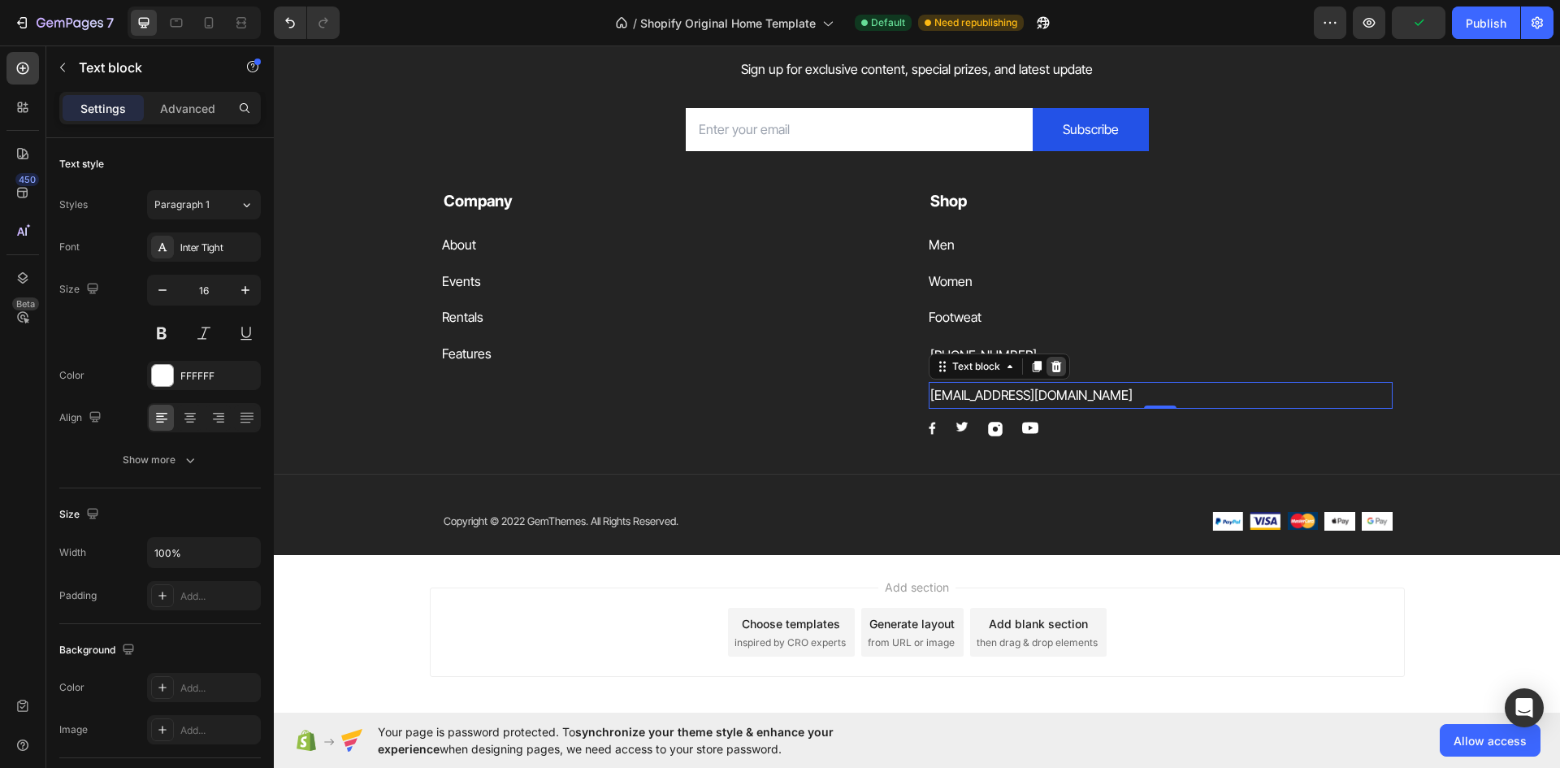
click at [1059, 362] on div at bounding box center [1055, 366] width 19 height 19
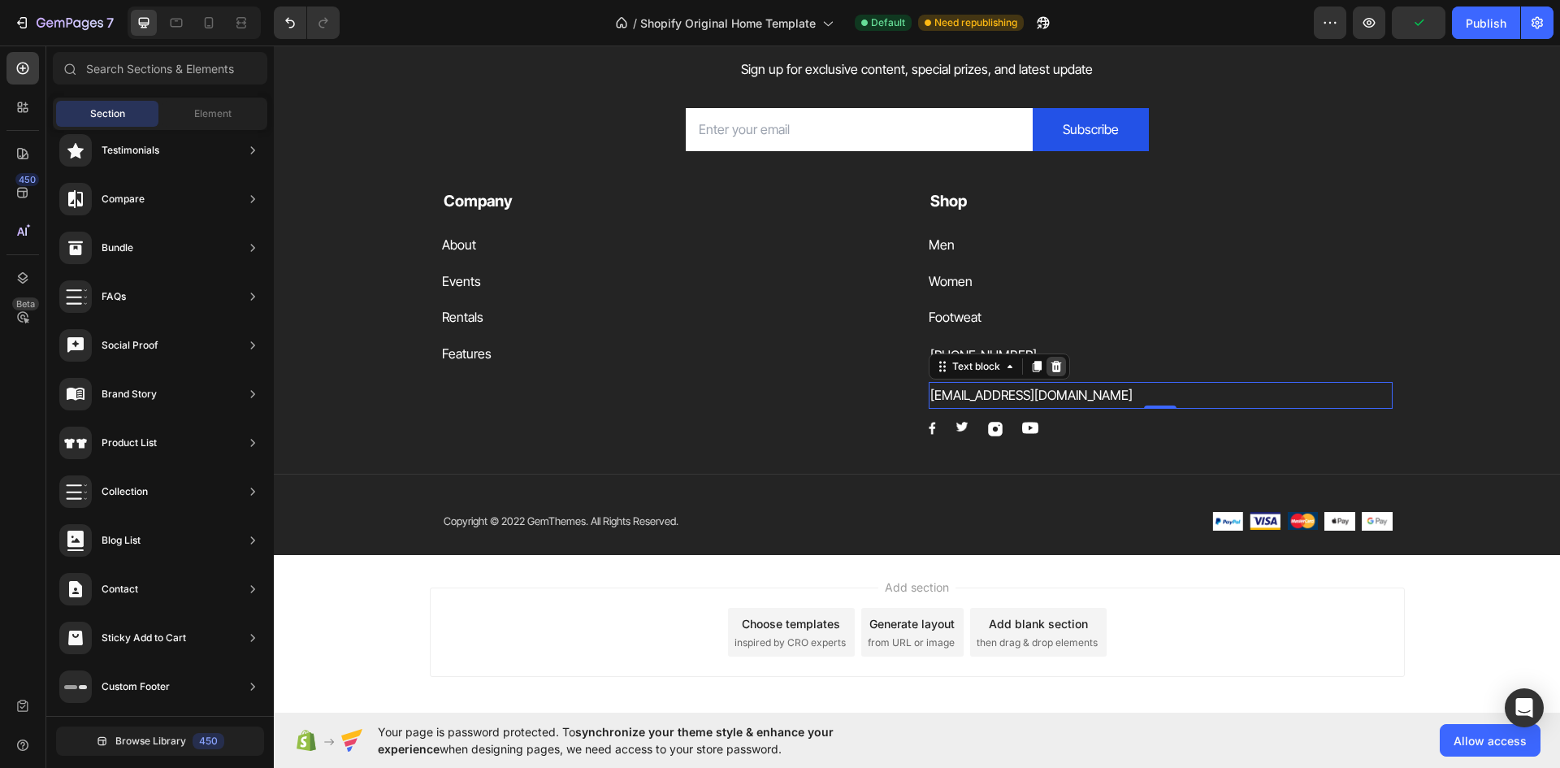
scroll to position [4505, 0]
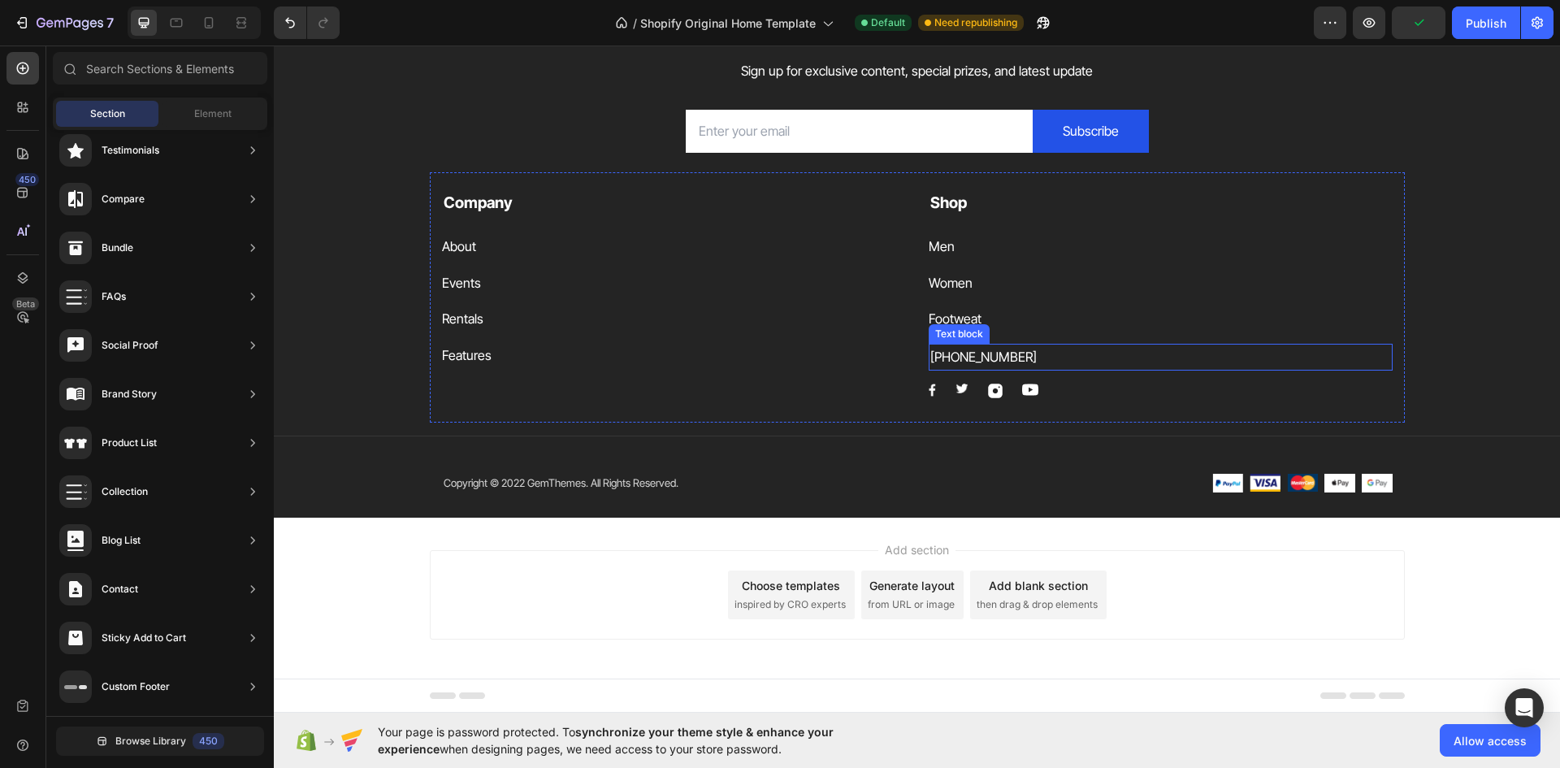
click at [996, 357] on p "999-999-999" at bounding box center [1160, 357] width 461 height 24
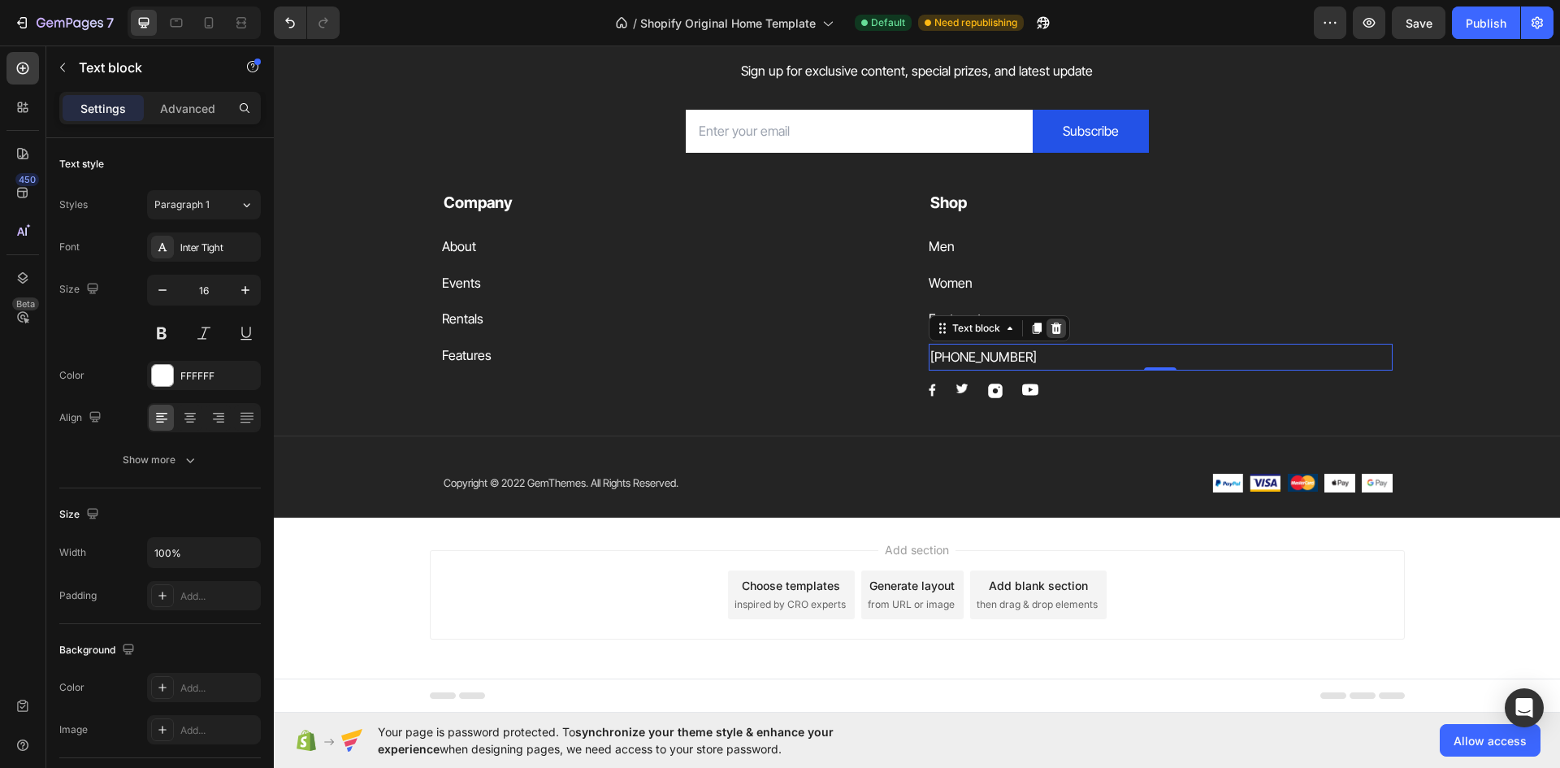
click at [1051, 331] on icon at bounding box center [1056, 328] width 11 height 11
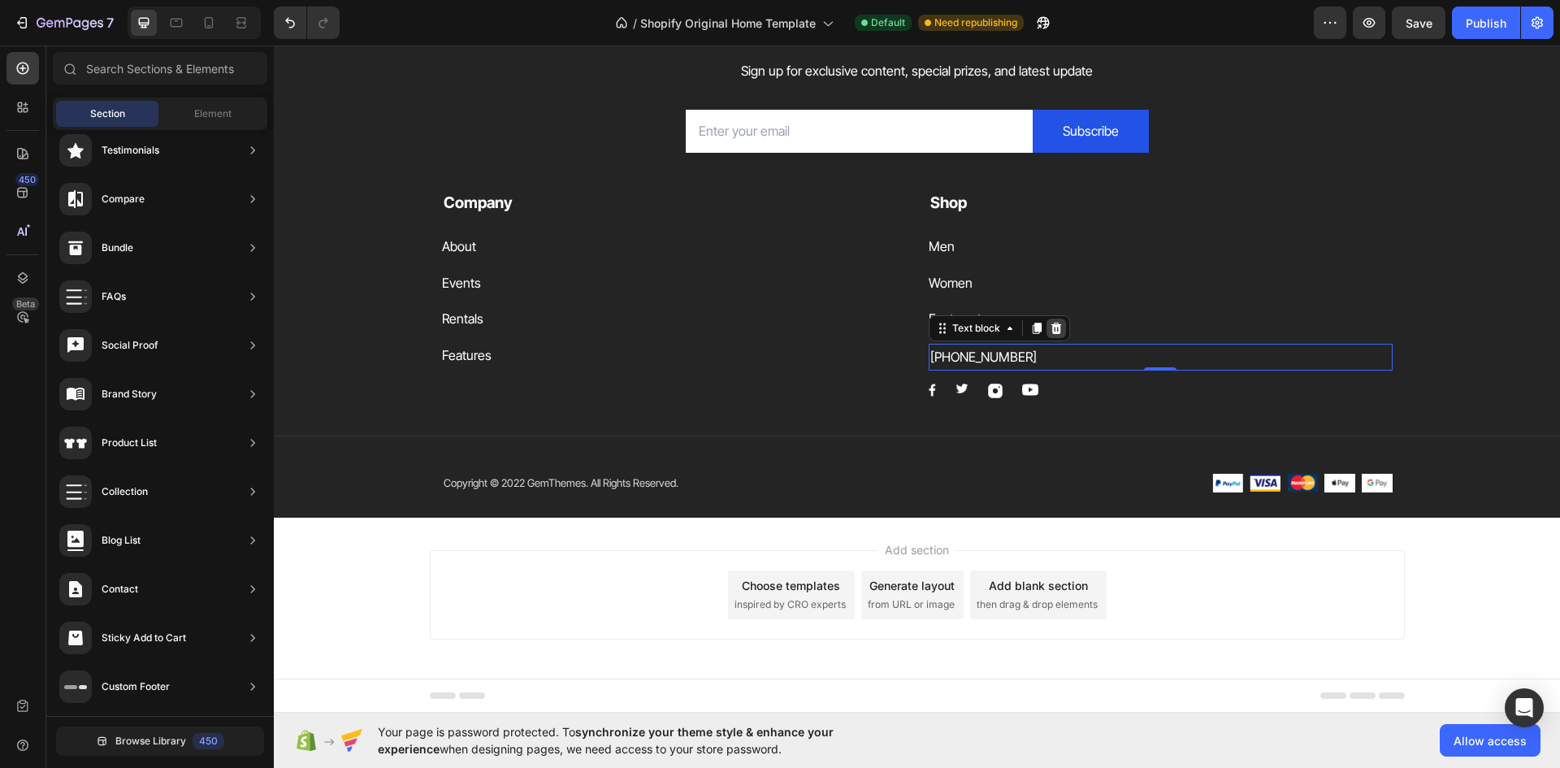
scroll to position [4474, 0]
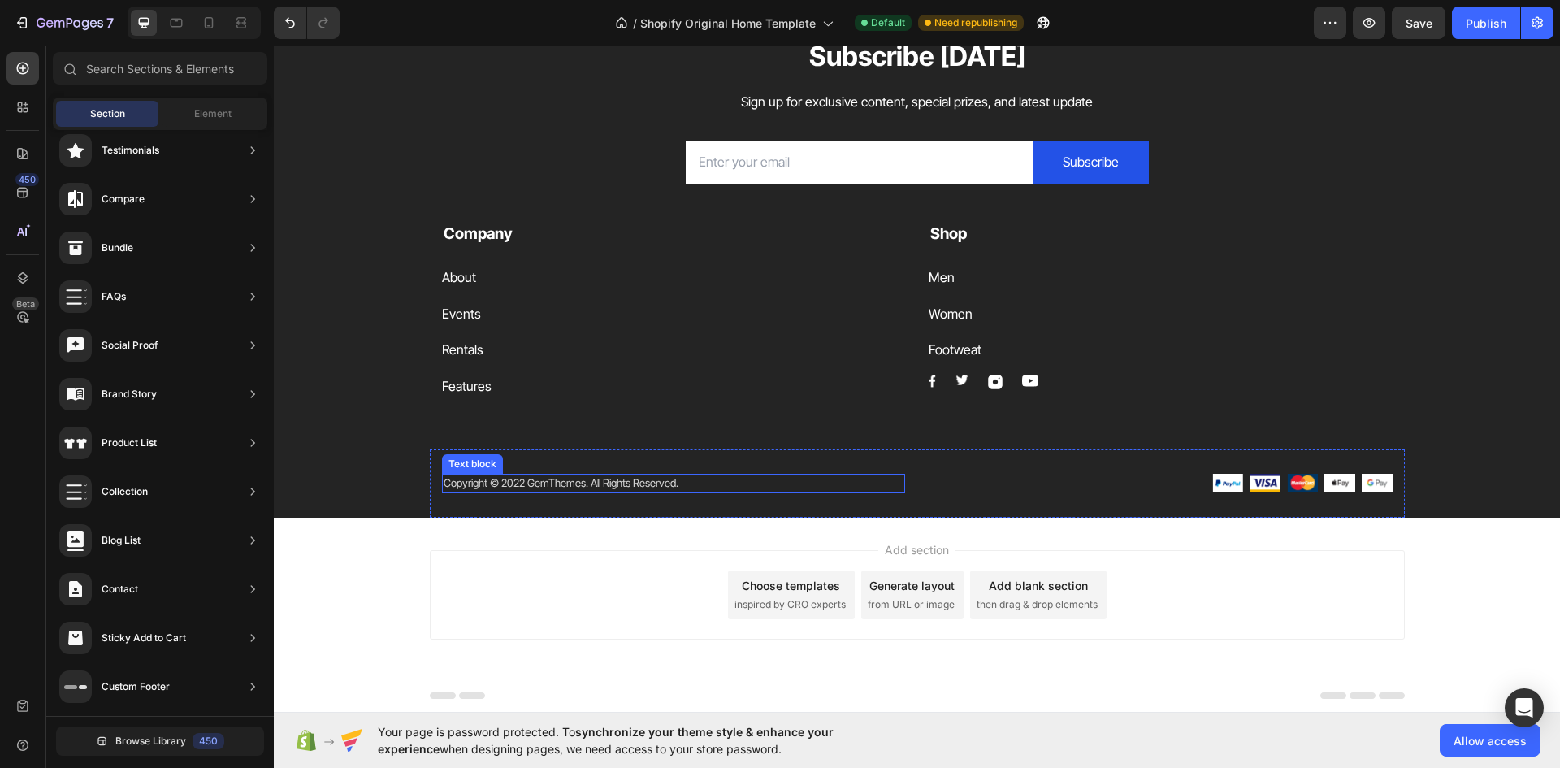
click at [526, 483] on p "Copyright © 2022 GemThemes. All Rights Reserved." at bounding box center [674, 483] width 460 height 16
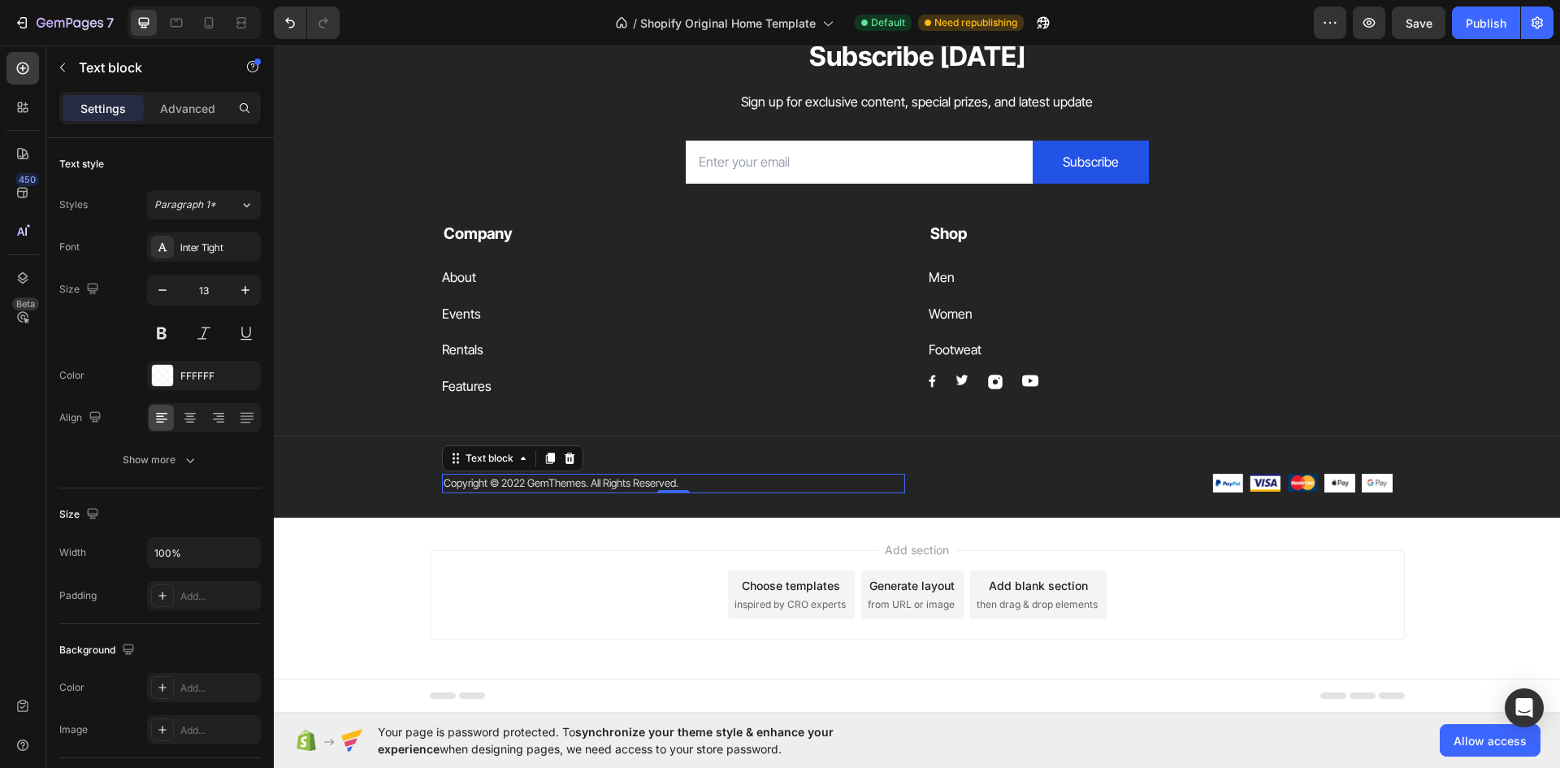
click at [526, 483] on p "Copyright © 2022 GemThemes. All Rights Reserved." at bounding box center [674, 483] width 460 height 16
click at [513, 481] on p "Copyright © 2022 GemThemes. All Rights Reserved." at bounding box center [674, 483] width 460 height 16
click at [518, 480] on p "Copyright © 2022 GemThemes. All Rights Reserved." at bounding box center [674, 483] width 460 height 16
drag, startPoint x: 524, startPoint y: 482, endPoint x: 576, endPoint y: 481, distance: 52.0
click at [576, 481] on p "Copyright © 2025 GemThemes. All Rights Reserved." at bounding box center [674, 483] width 460 height 16
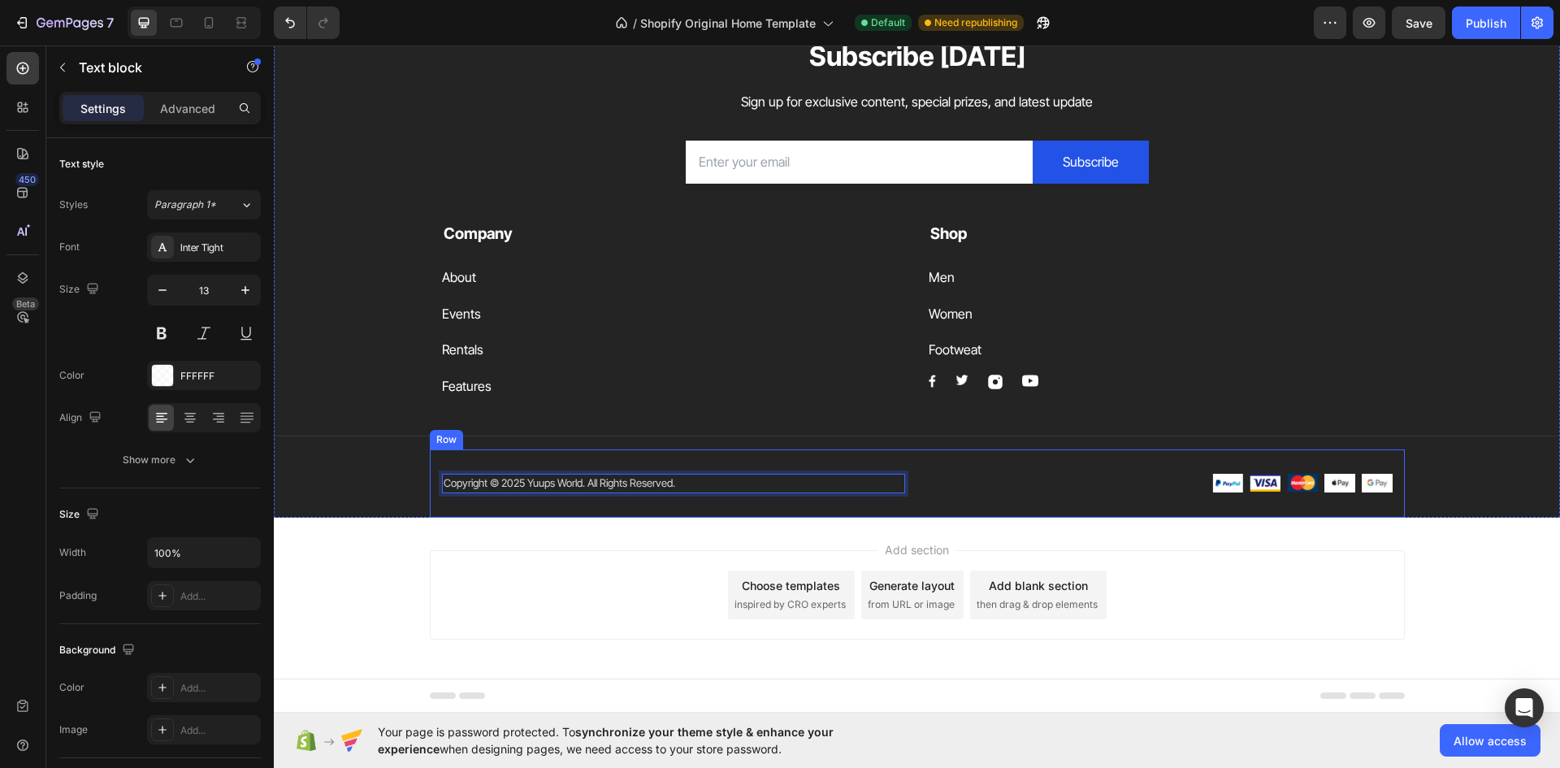
click at [998, 463] on div "Copyright © 2025 Yuups World. All Rights Reserved. Text block 0 Image Image Ima…" at bounding box center [917, 483] width 975 height 68
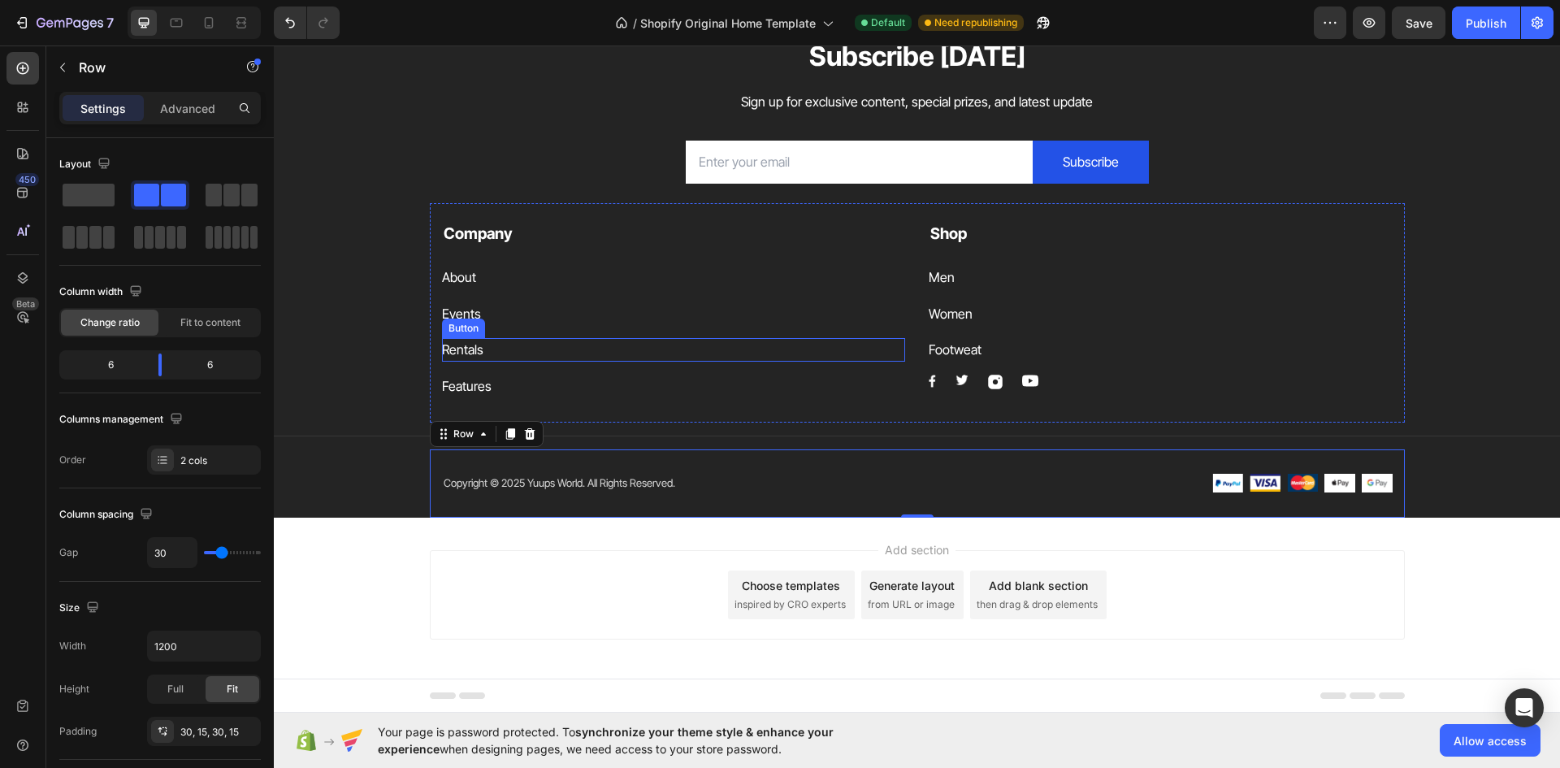
click at [643, 355] on div "Rentals Button" at bounding box center [674, 350] width 464 height 24
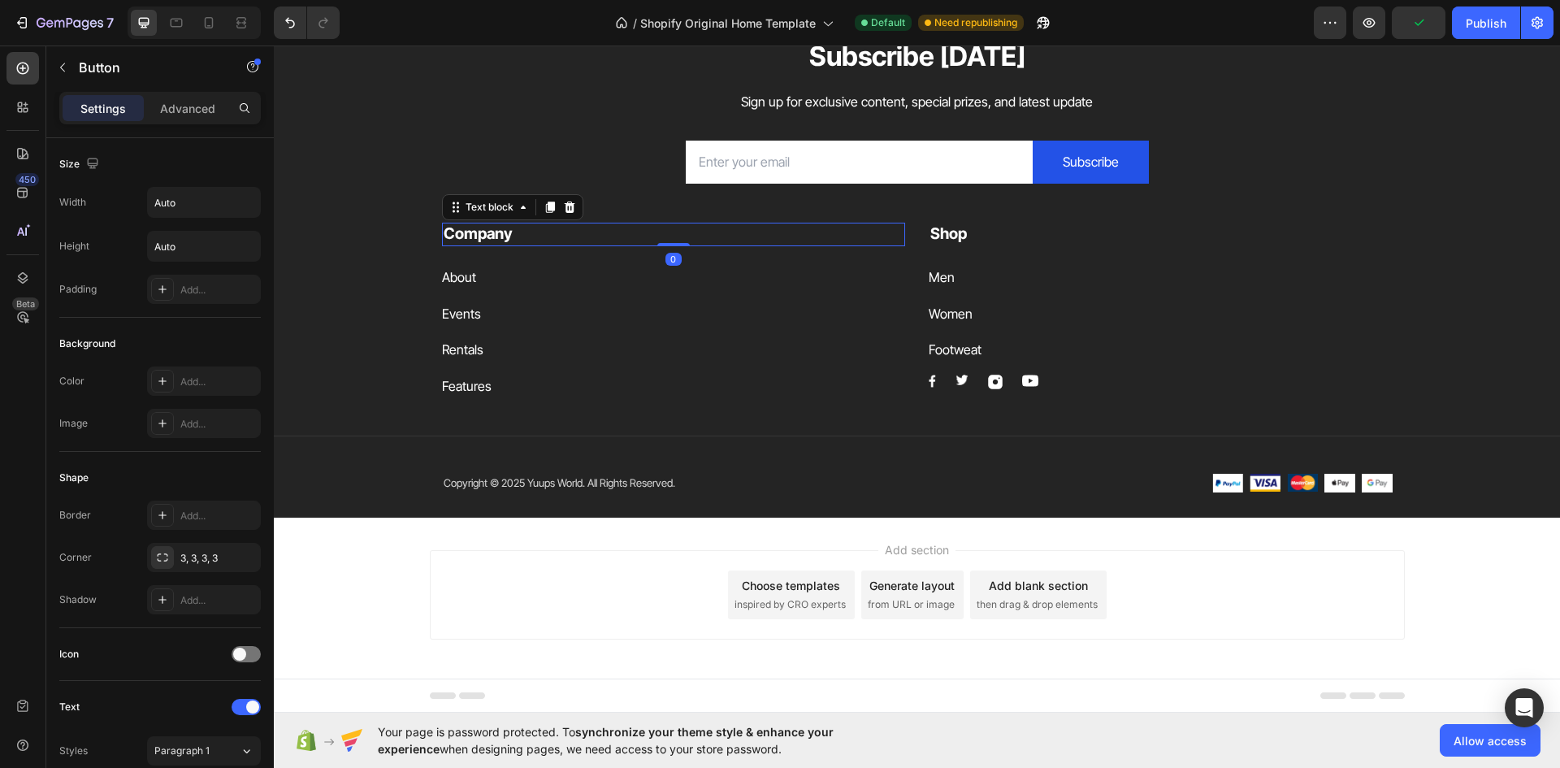
click at [511, 241] on p "Company" at bounding box center [674, 234] width 461 height 20
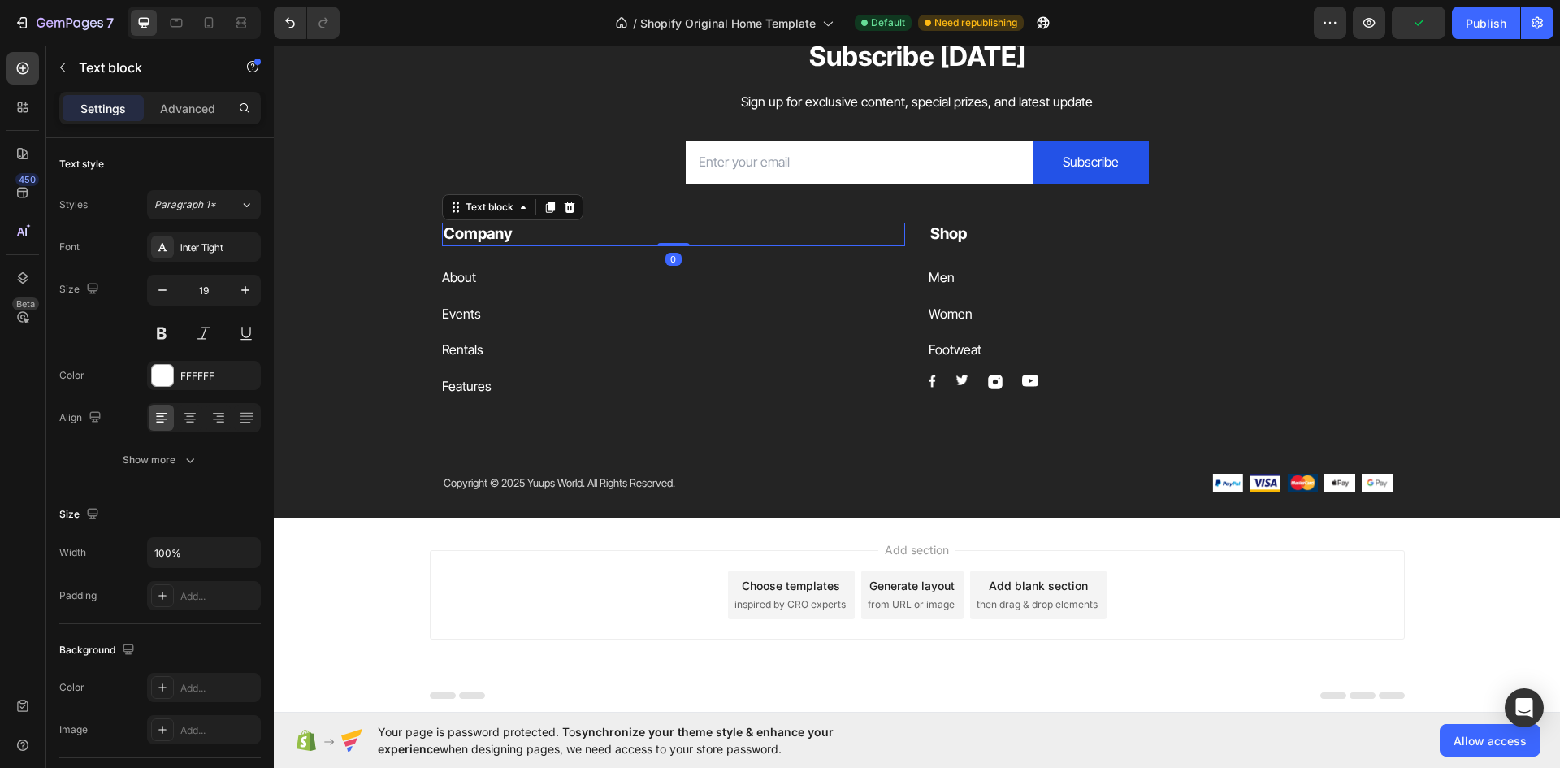
click at [511, 241] on p "Company" at bounding box center [674, 234] width 461 height 20
click at [511, 238] on p "Company" at bounding box center [674, 234] width 461 height 20
click at [504, 232] on strong "Company" at bounding box center [478, 233] width 69 height 19
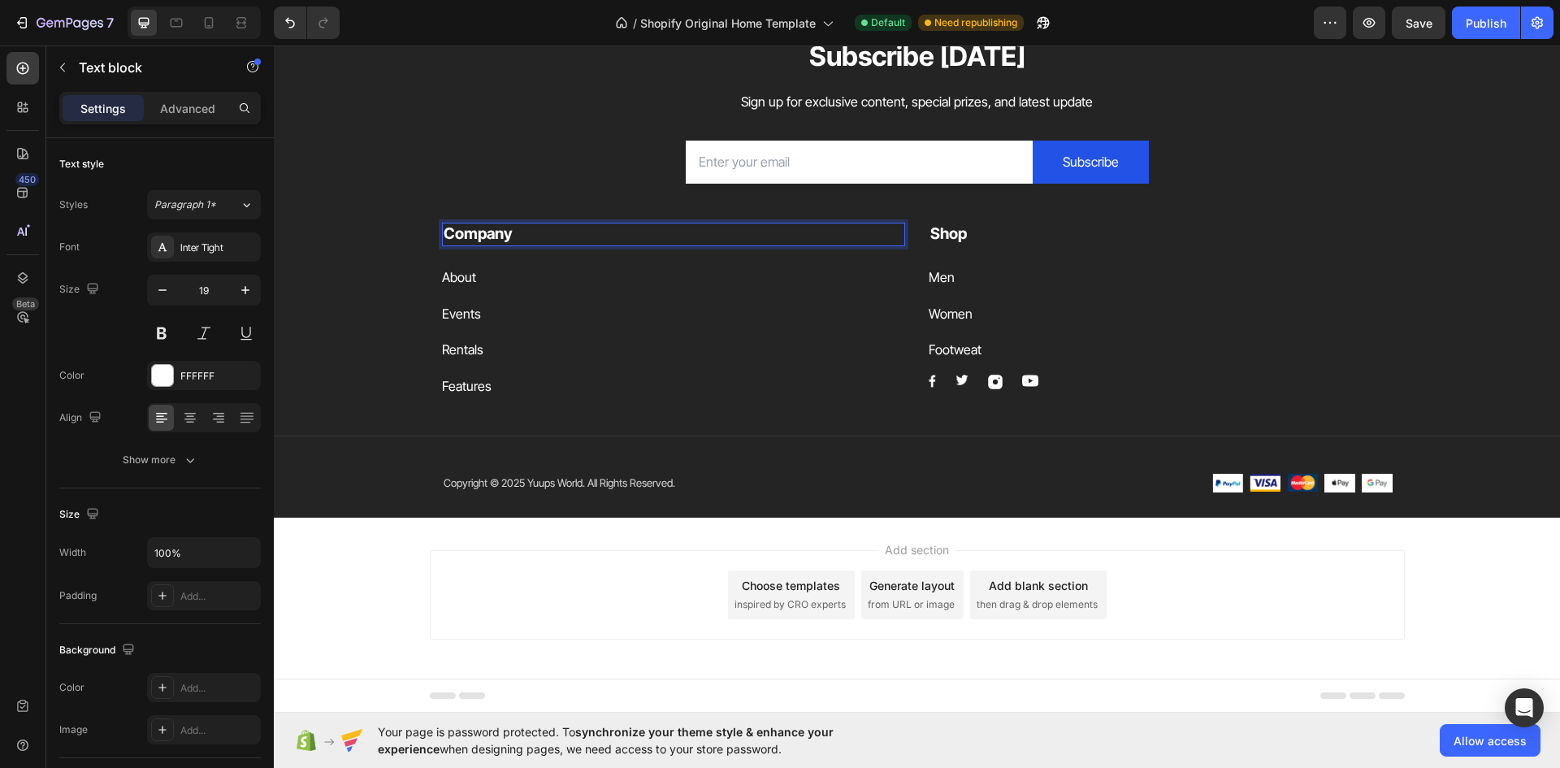
click at [500, 232] on strong "Company" at bounding box center [478, 233] width 69 height 19
click at [499, 232] on strong "Company" at bounding box center [478, 233] width 69 height 19
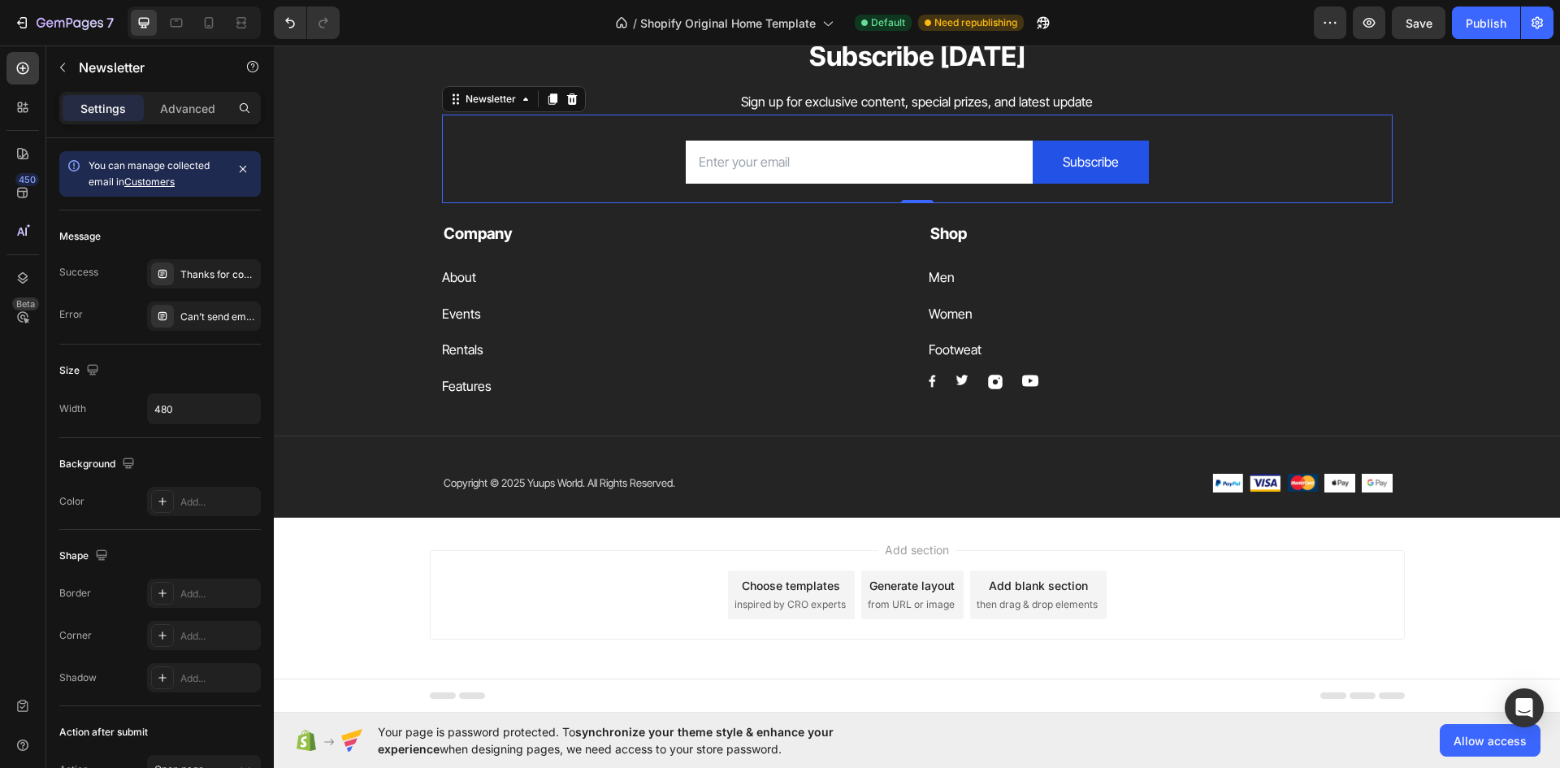
click at [1210, 157] on div "Email Field Subscribe Submit Button Row Newsletter 0" at bounding box center [917, 159] width 951 height 89
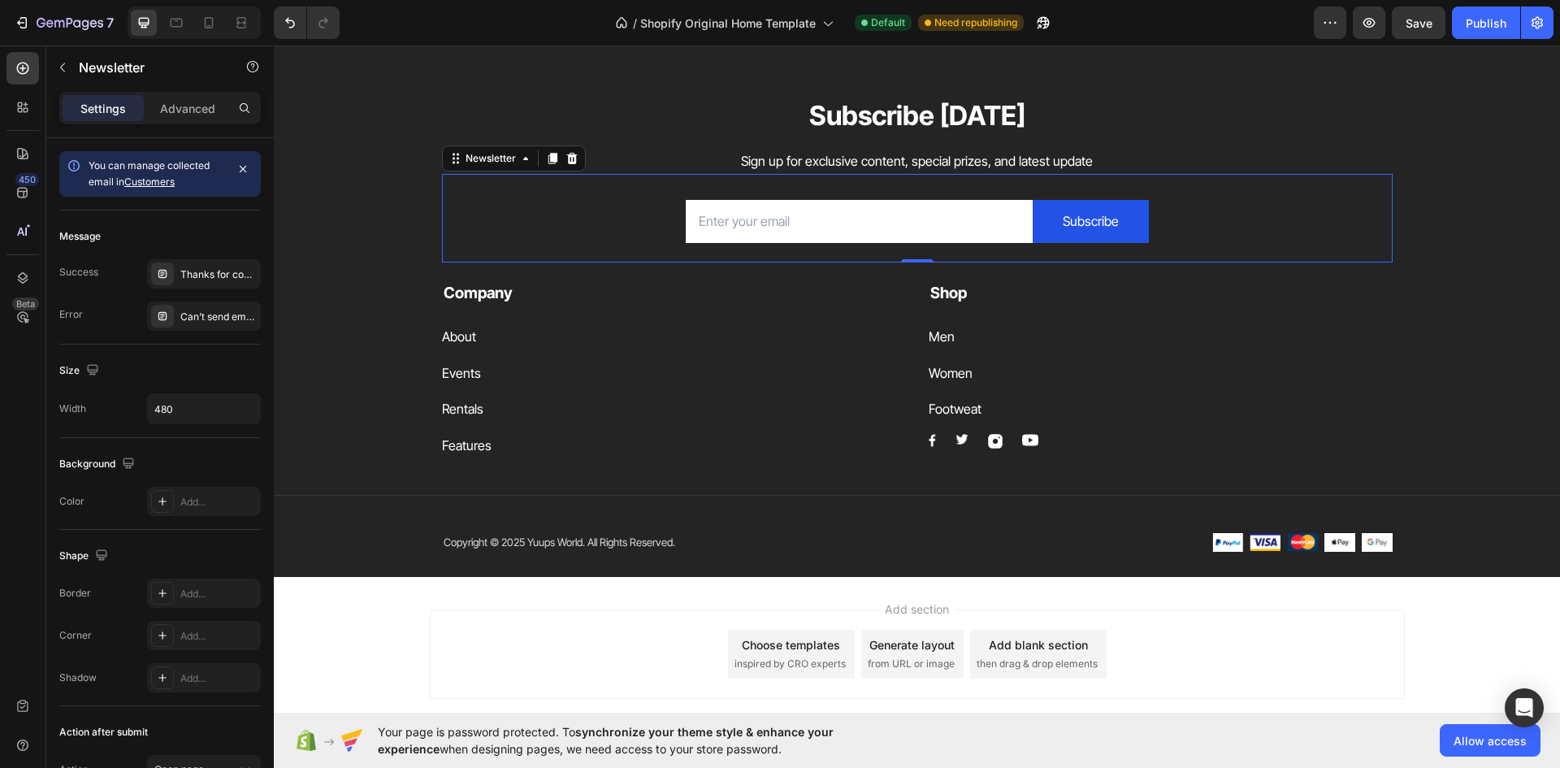
scroll to position [4149, 0]
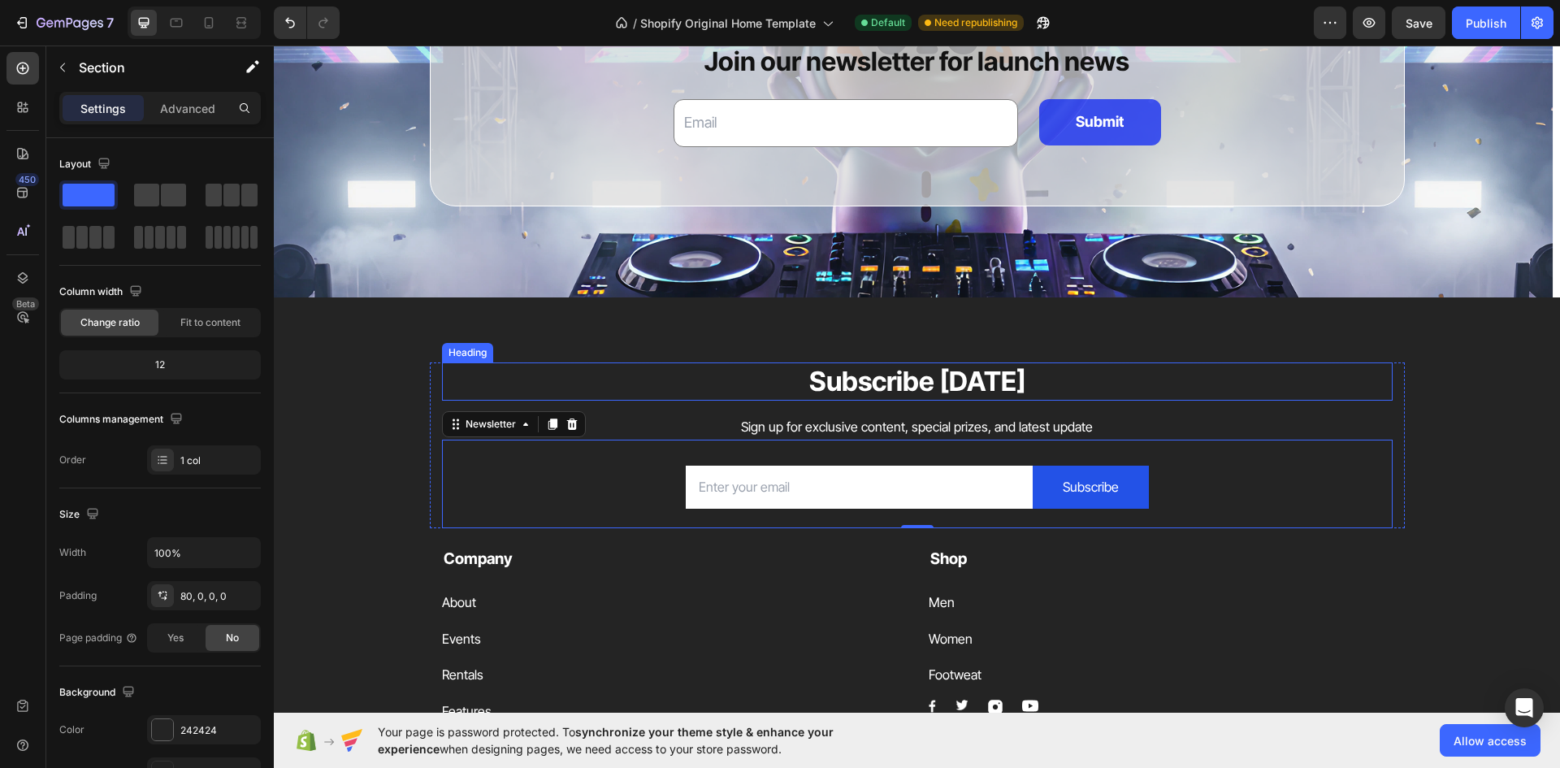
click at [1296, 351] on div "Subscribe Today Heading Sign up for exclusive content, special prizes, and late…" at bounding box center [917, 569] width 1286 height 545
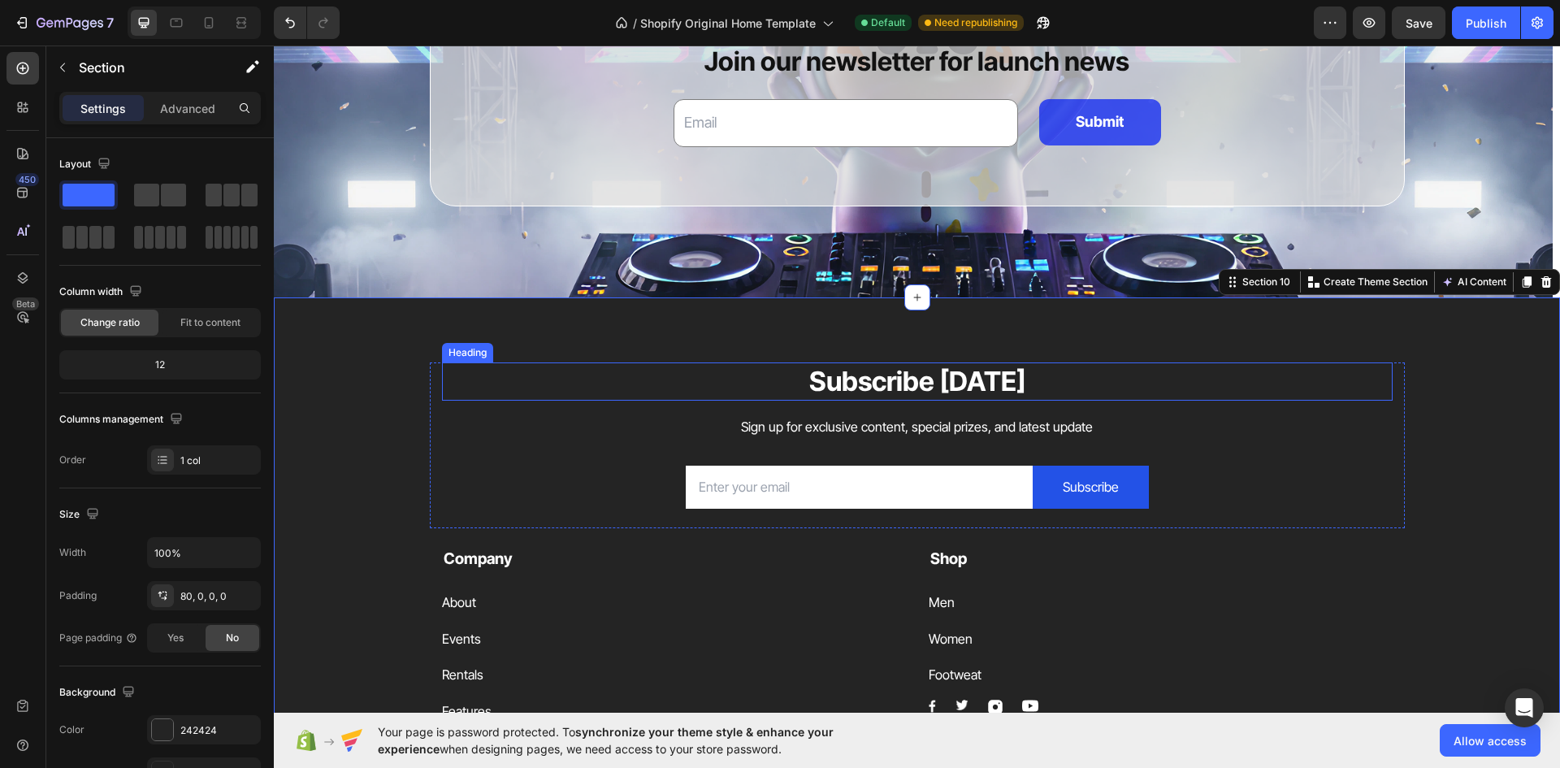
click at [1185, 405] on div "Subscribe Today Heading Sign up for exclusive content, special prizes, and late…" at bounding box center [917, 445] width 951 height 167
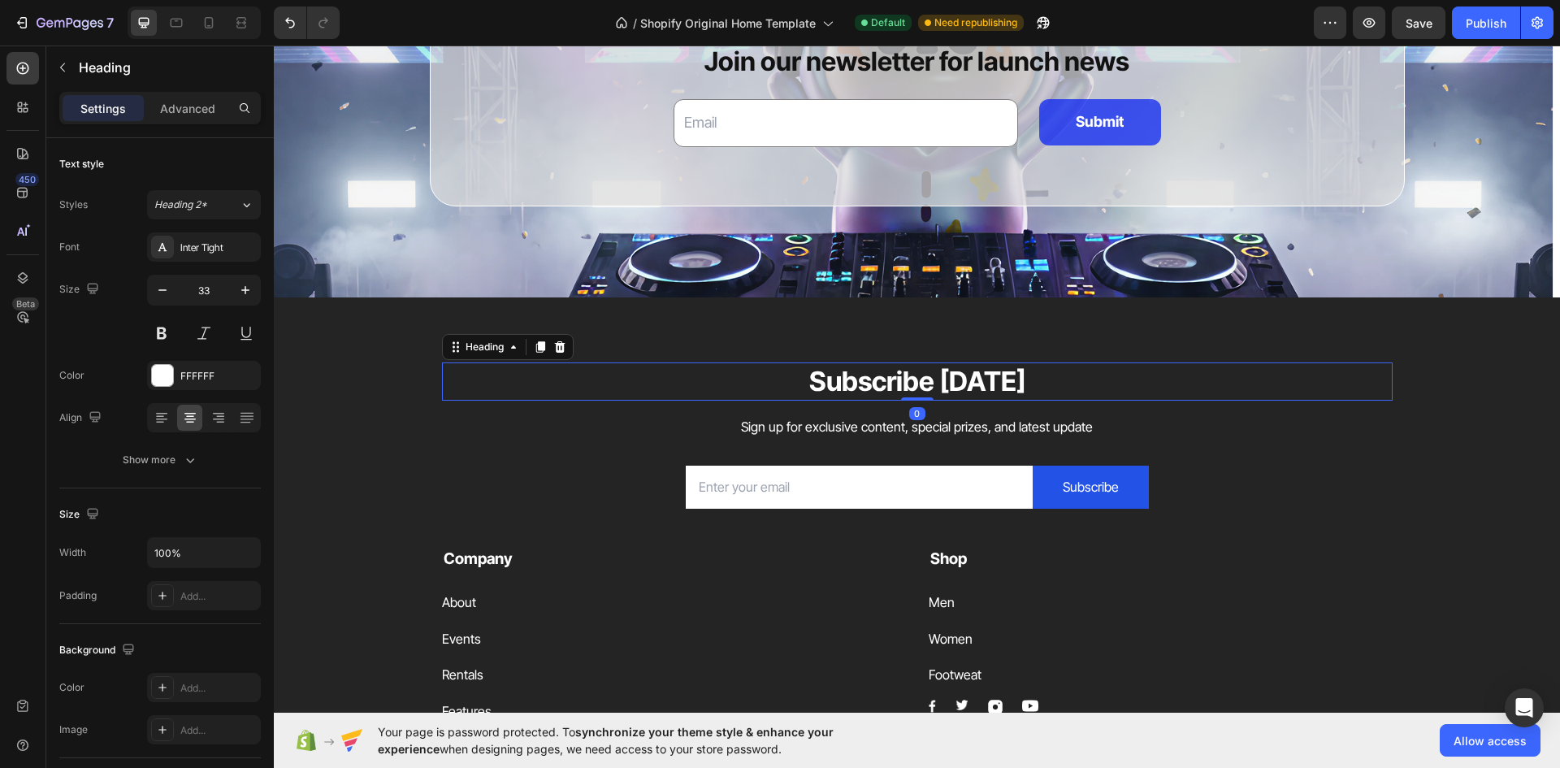
click at [550, 347] on div at bounding box center [559, 346] width 19 height 19
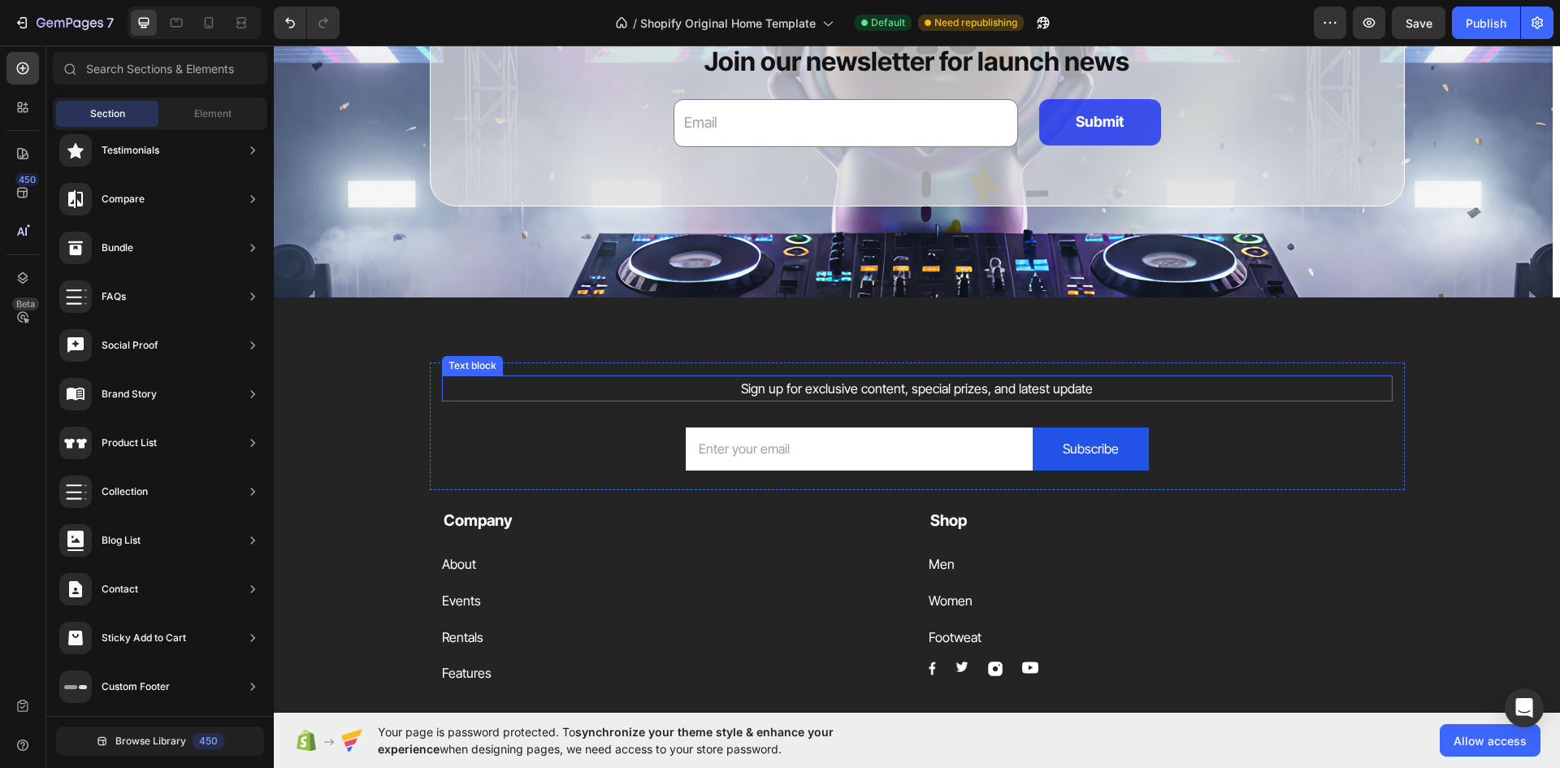
click at [589, 383] on p "Sign up for exclusive content, special prizes, and latest update" at bounding box center [917, 389] width 947 height 24
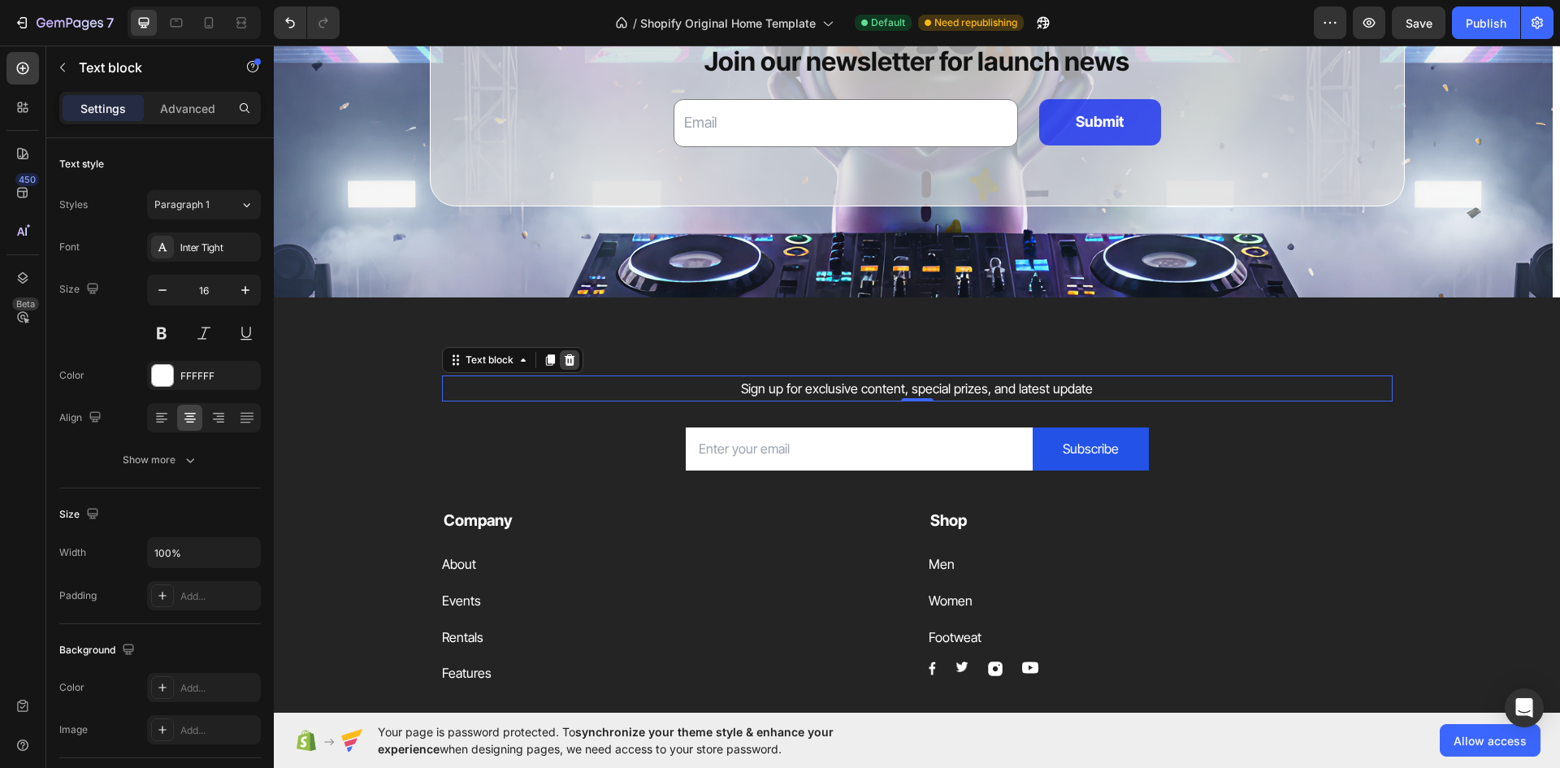
click at [569, 356] on icon at bounding box center [569, 359] width 13 height 13
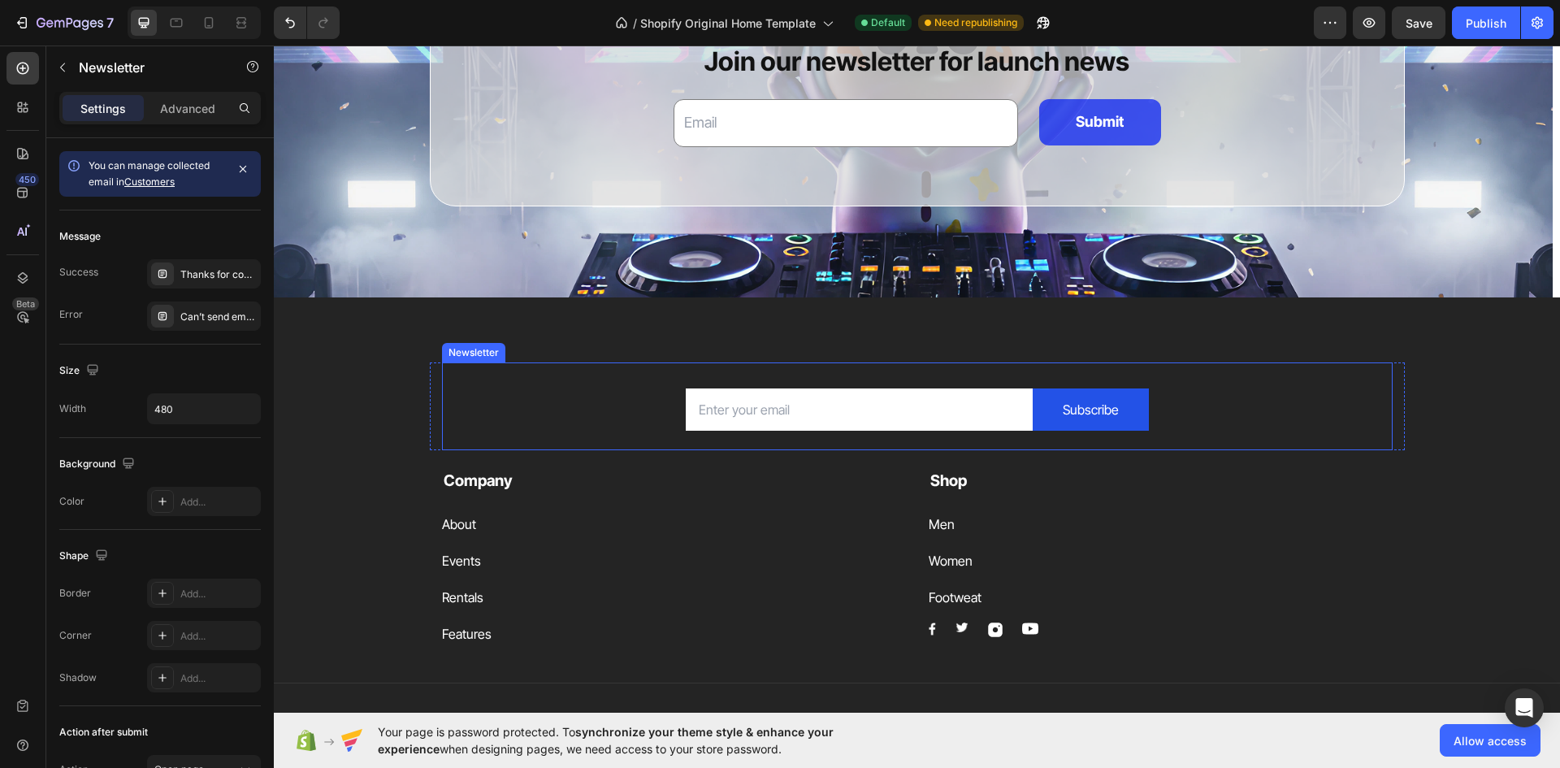
click at [575, 374] on div "Email Field Subscribe Submit Button Row Newsletter" at bounding box center [917, 406] width 951 height 89
click at [568, 342] on icon at bounding box center [571, 346] width 13 height 13
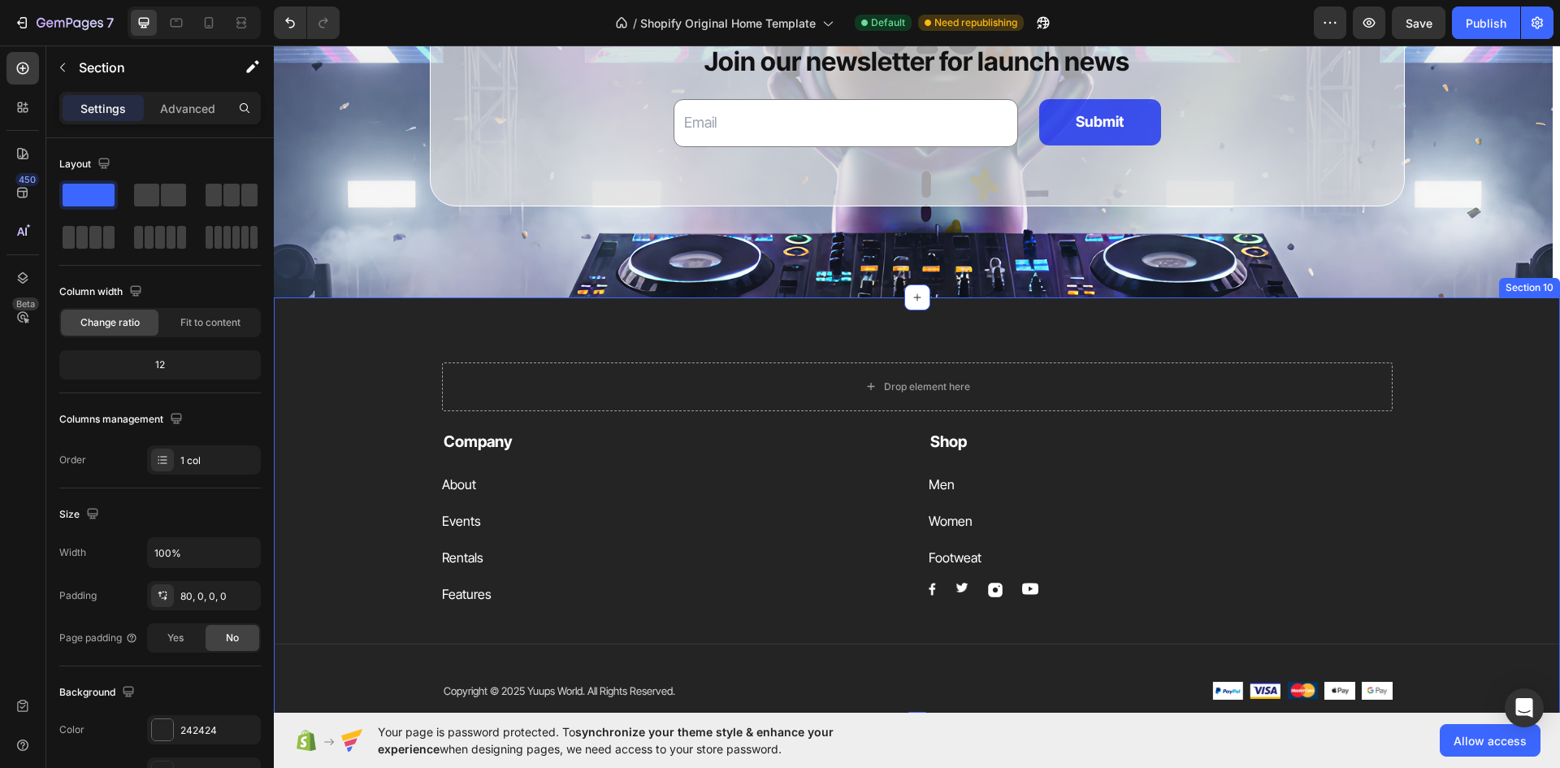
click at [603, 324] on div "Drop element here Row Company Text block About Button Events Button Rentals But…" at bounding box center [917, 510] width 1286 height 427
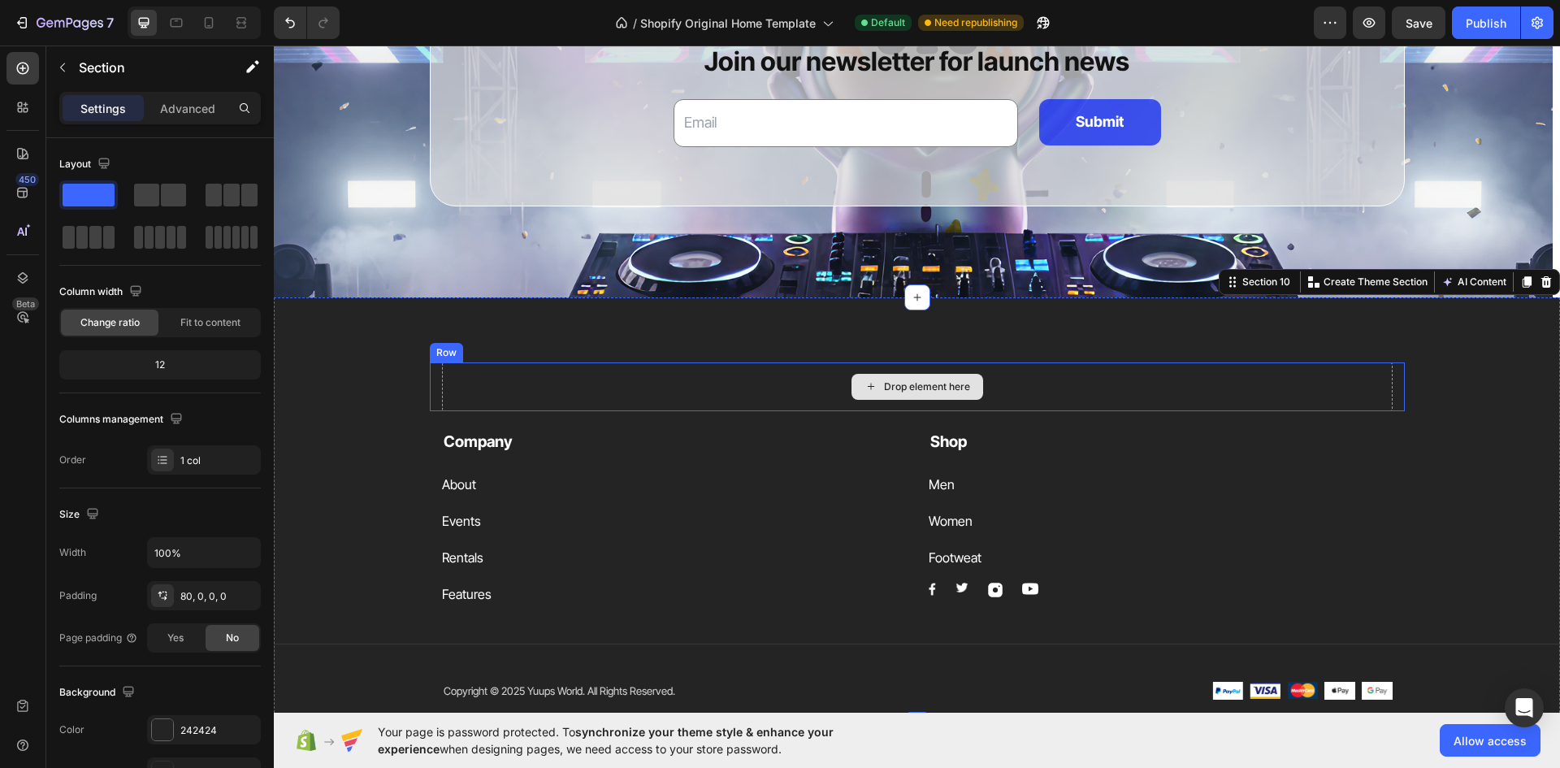
click at [602, 367] on div "Drop element here" at bounding box center [917, 386] width 951 height 49
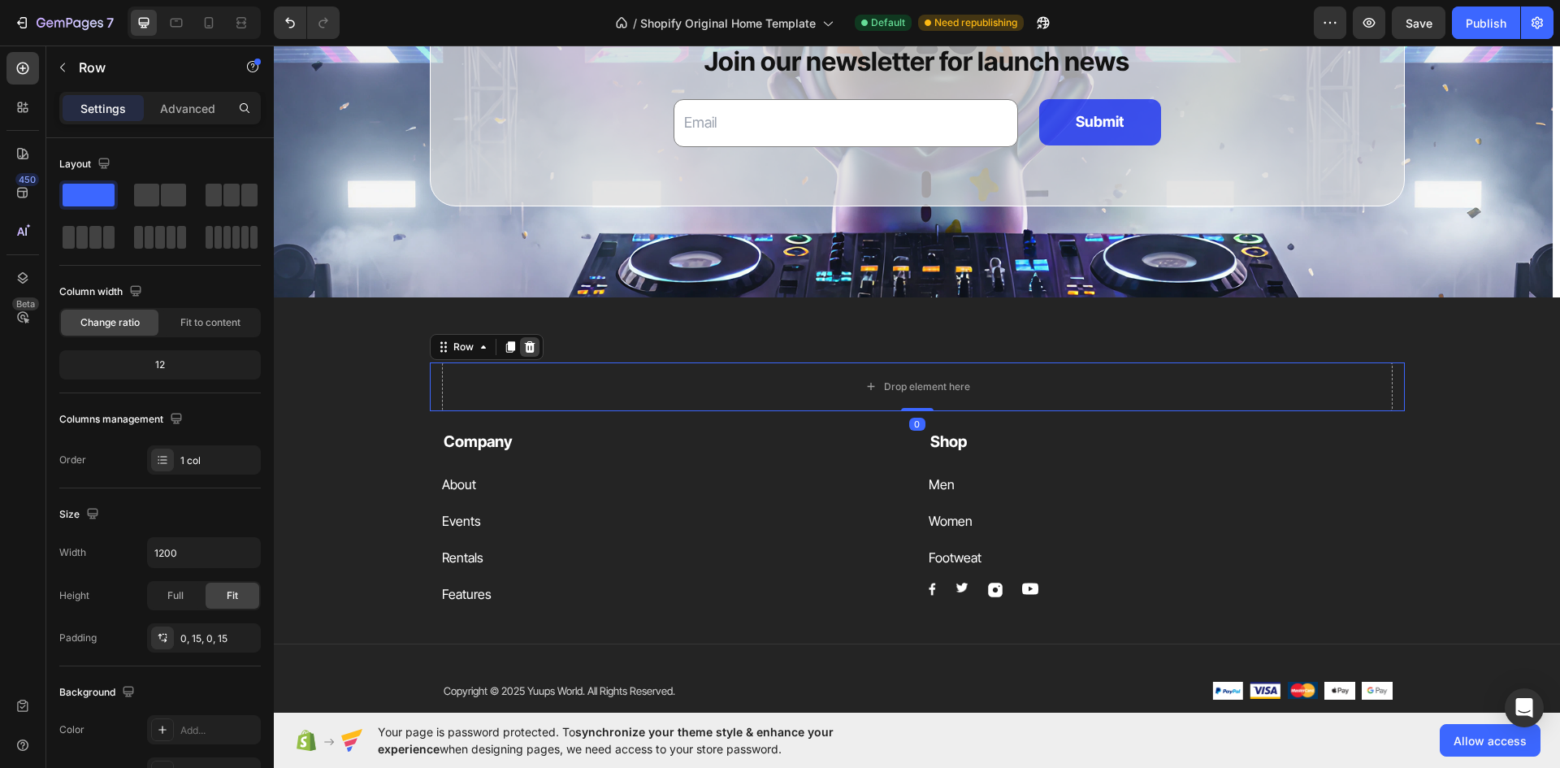
click at [525, 344] on icon at bounding box center [529, 346] width 11 height 11
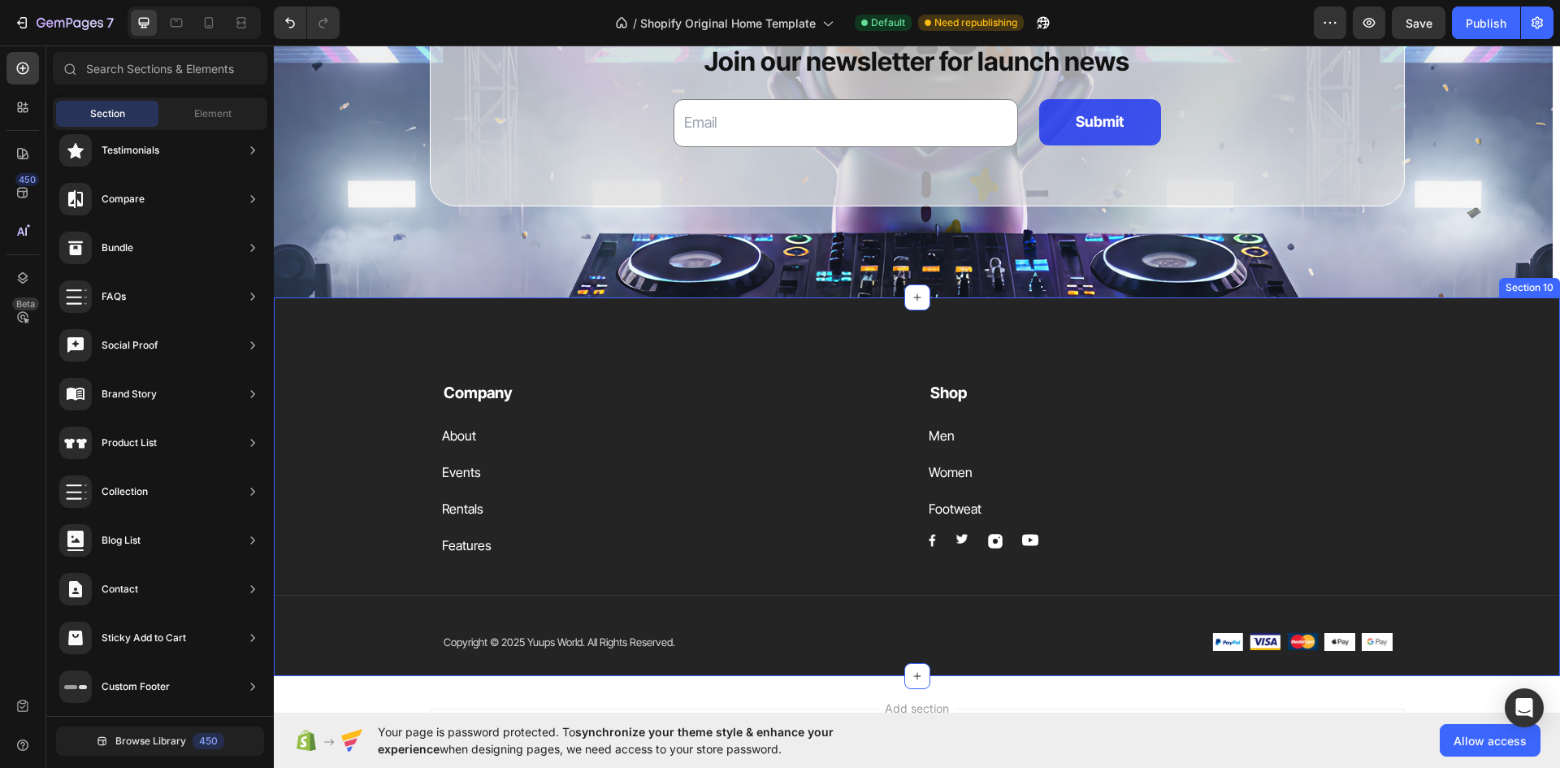
click at [545, 325] on div "Company Text block About Button Events Button Rentals Button Features Button Sh…" at bounding box center [917, 486] width 1286 height 379
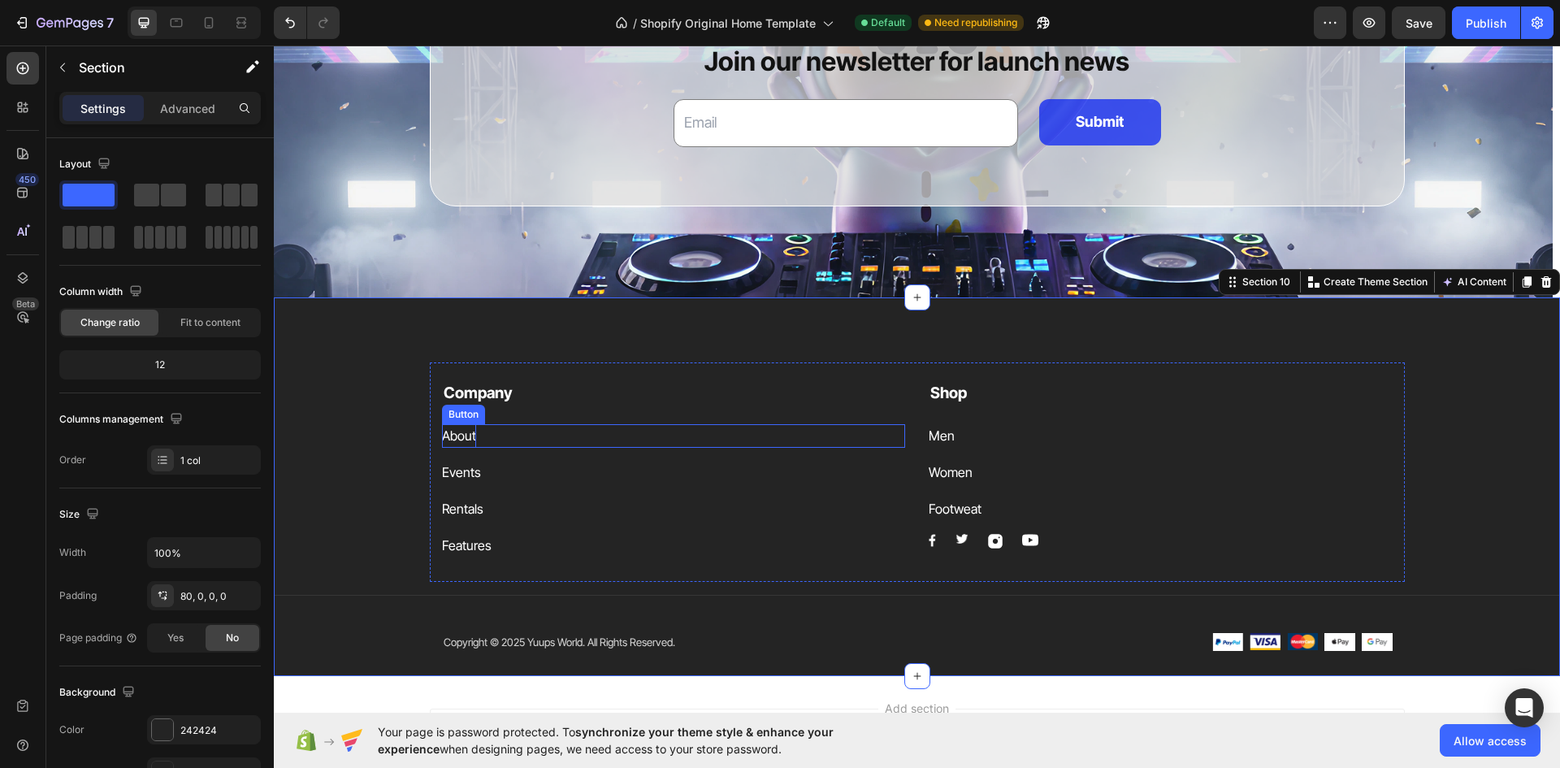
click at [466, 432] on div "About" at bounding box center [459, 436] width 34 height 24
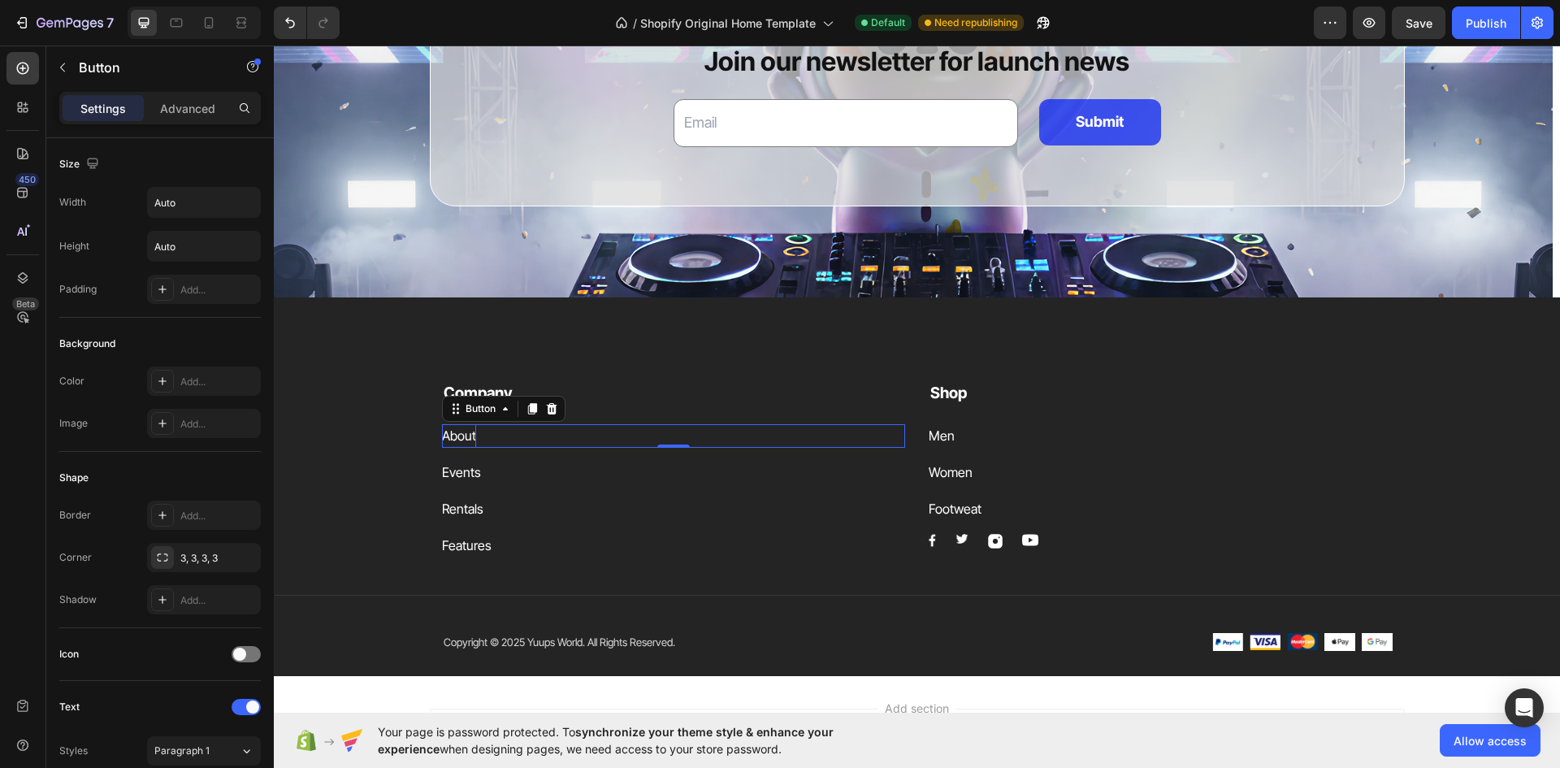
click at [466, 432] on div "About" at bounding box center [459, 436] width 34 height 24
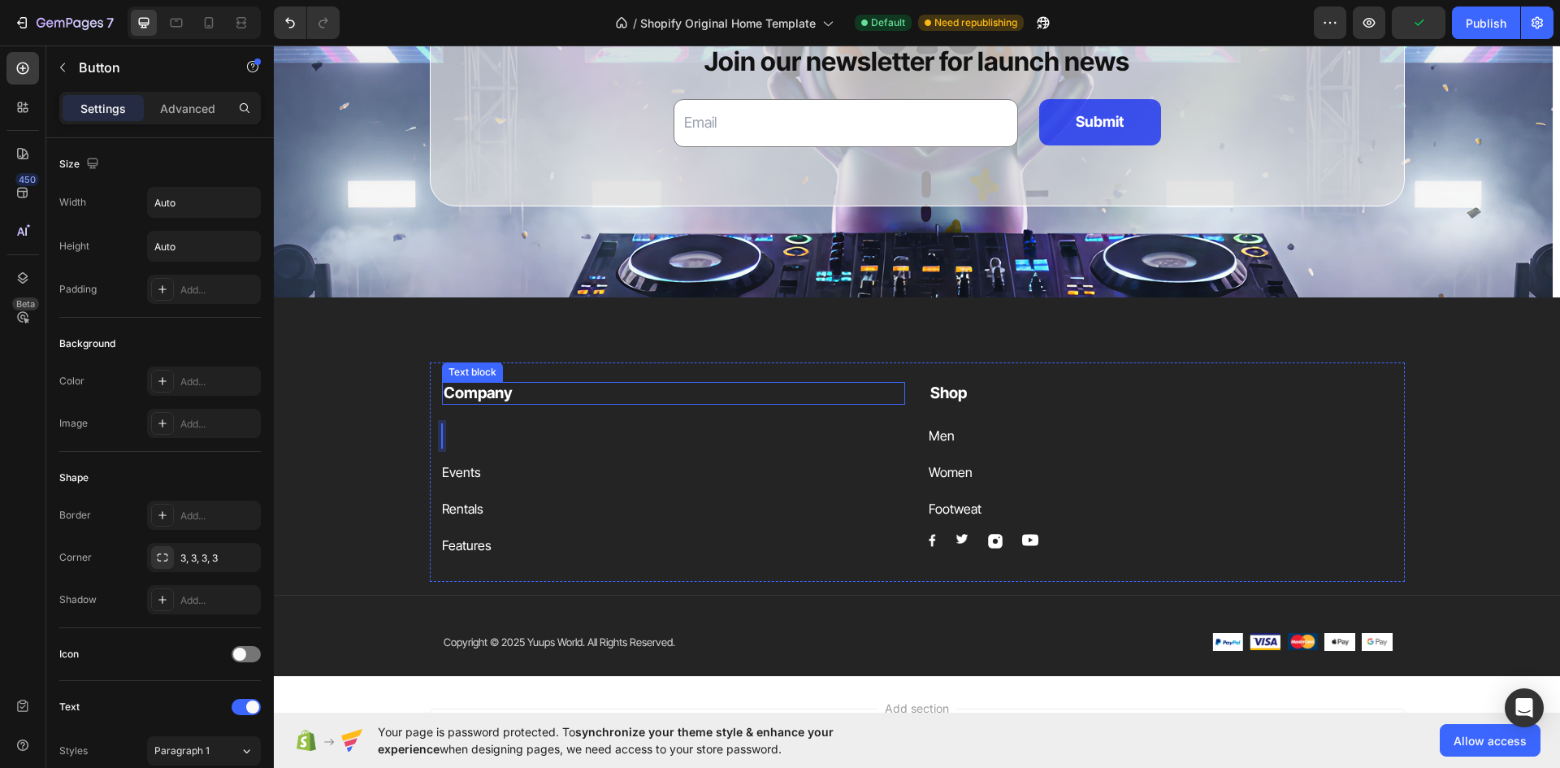
click at [482, 394] on strong "Company" at bounding box center [478, 392] width 69 height 19
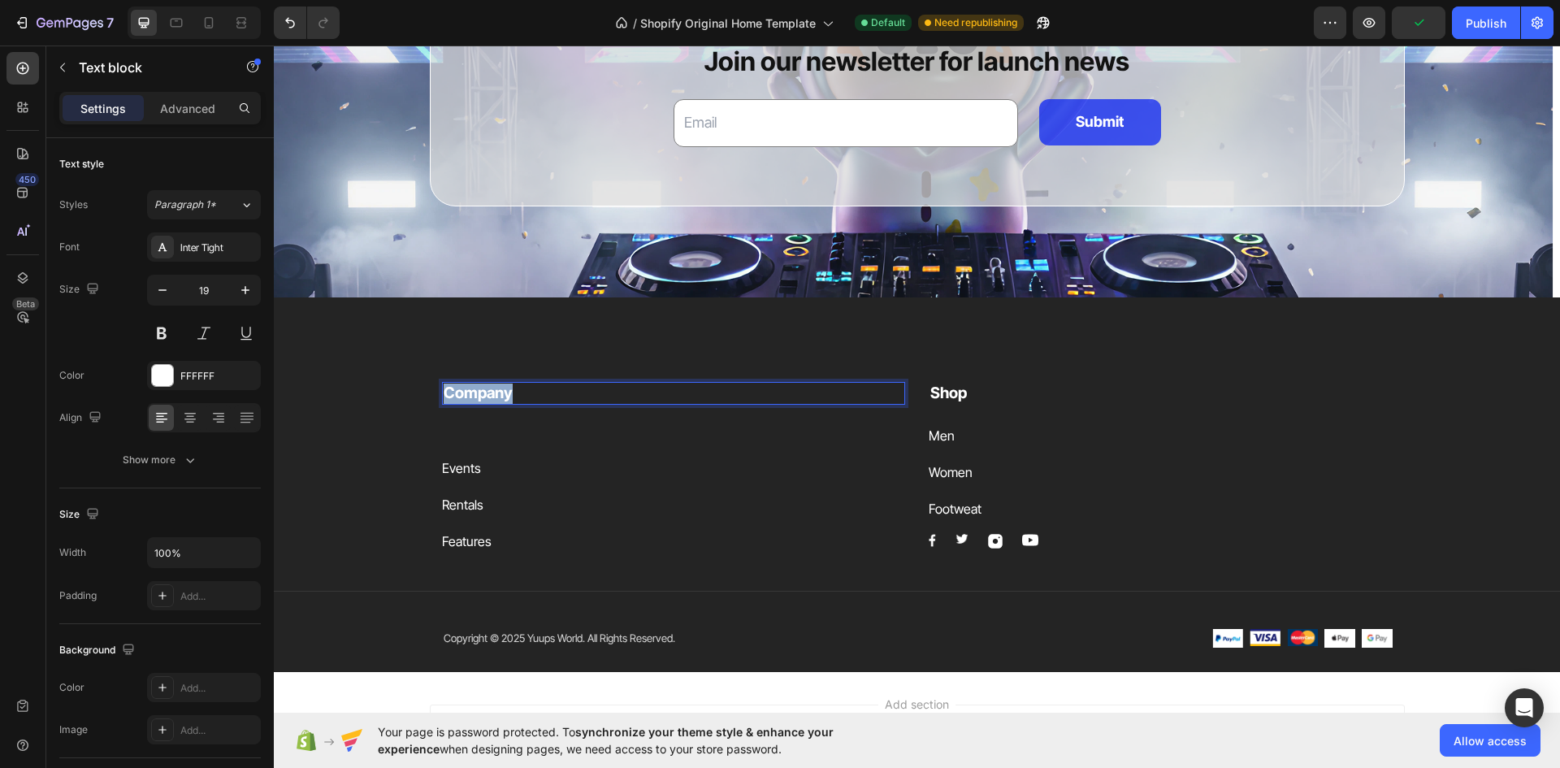
click at [482, 394] on strong "Company" at bounding box center [478, 392] width 69 height 19
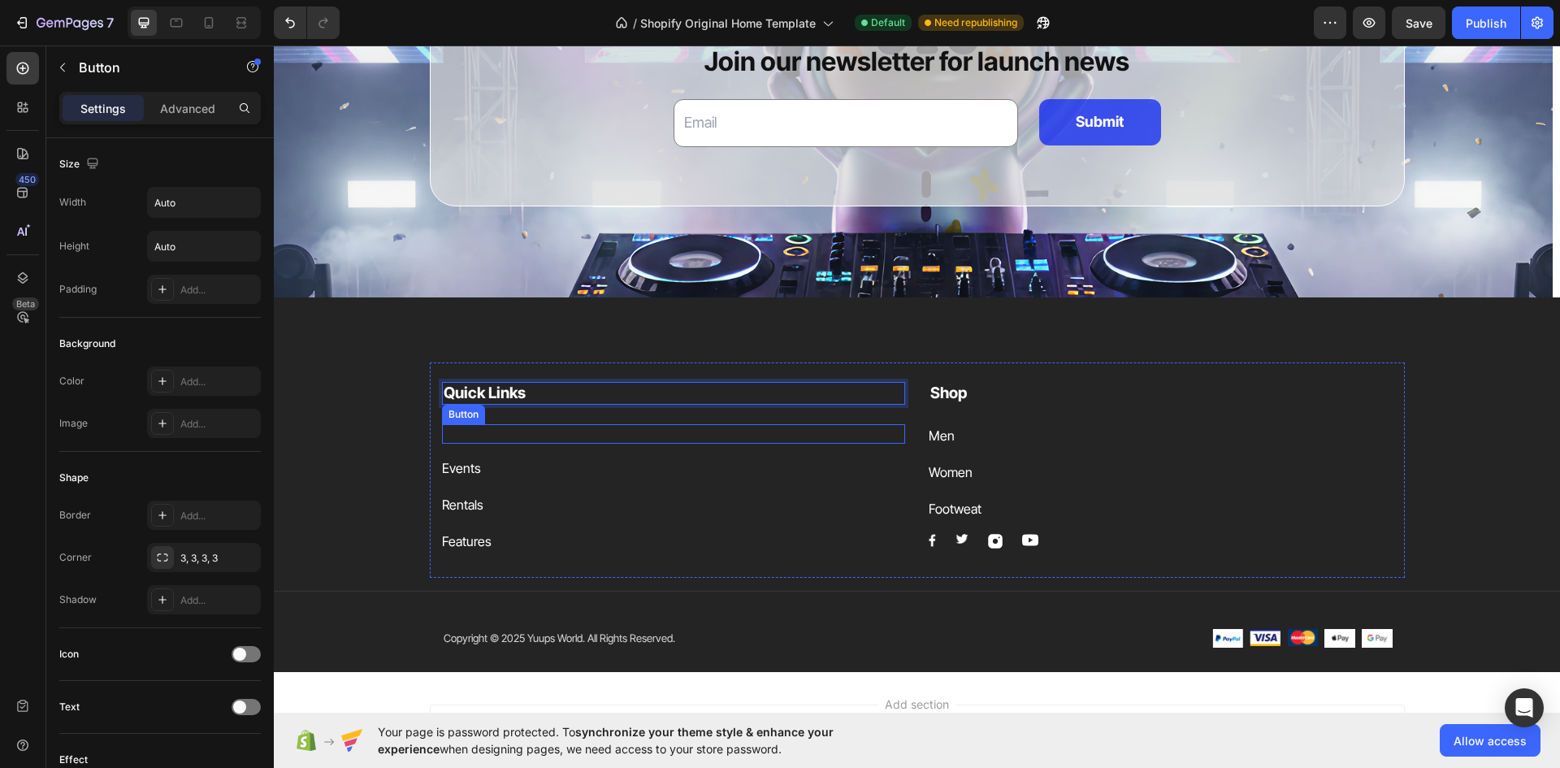
click at [501, 434] on div "Button" at bounding box center [674, 433] width 464 height 19
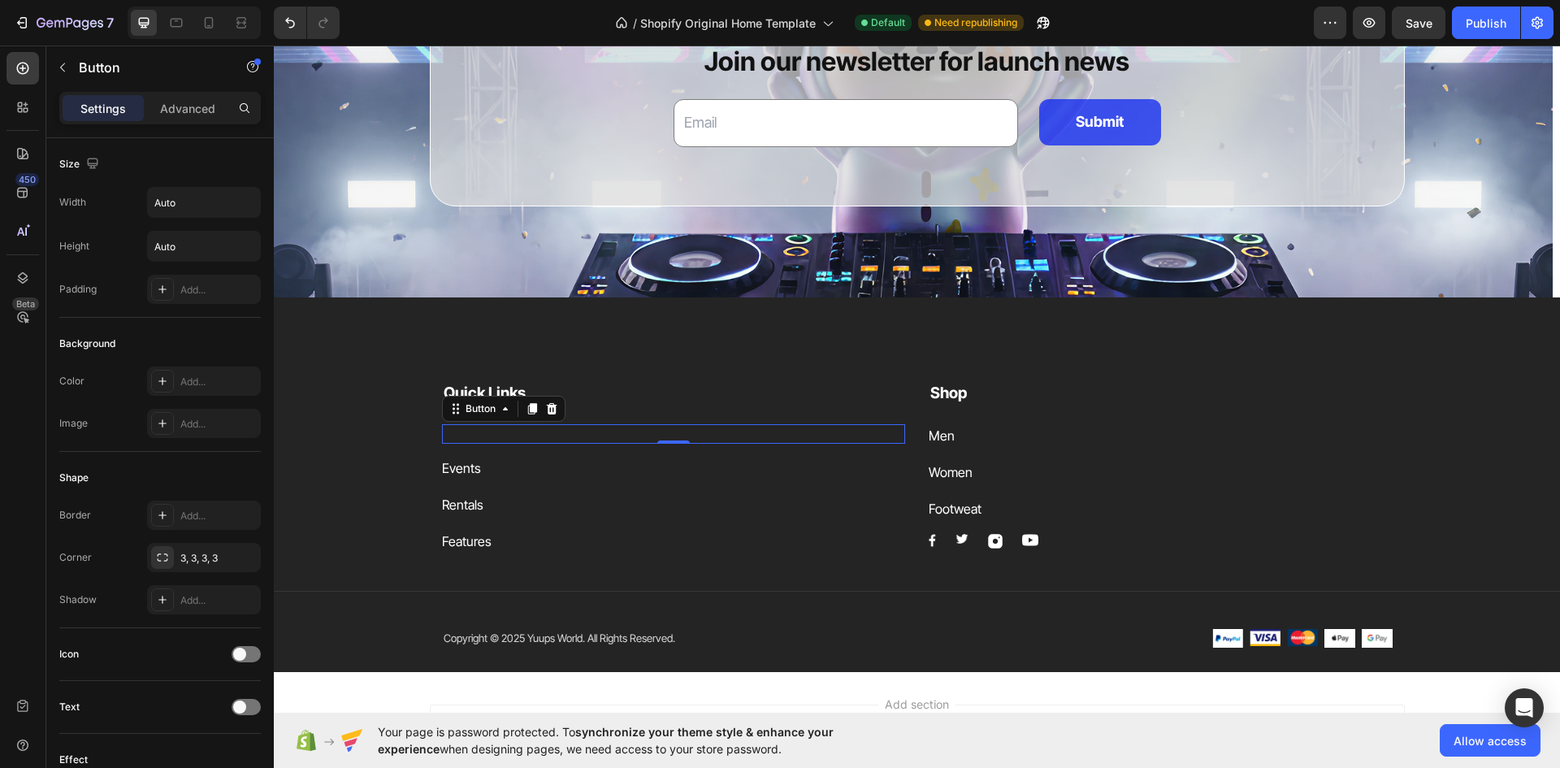
click at [501, 434] on div "Button 0" at bounding box center [674, 433] width 464 height 19
click at [503, 427] on div "Button 0" at bounding box center [674, 433] width 464 height 19
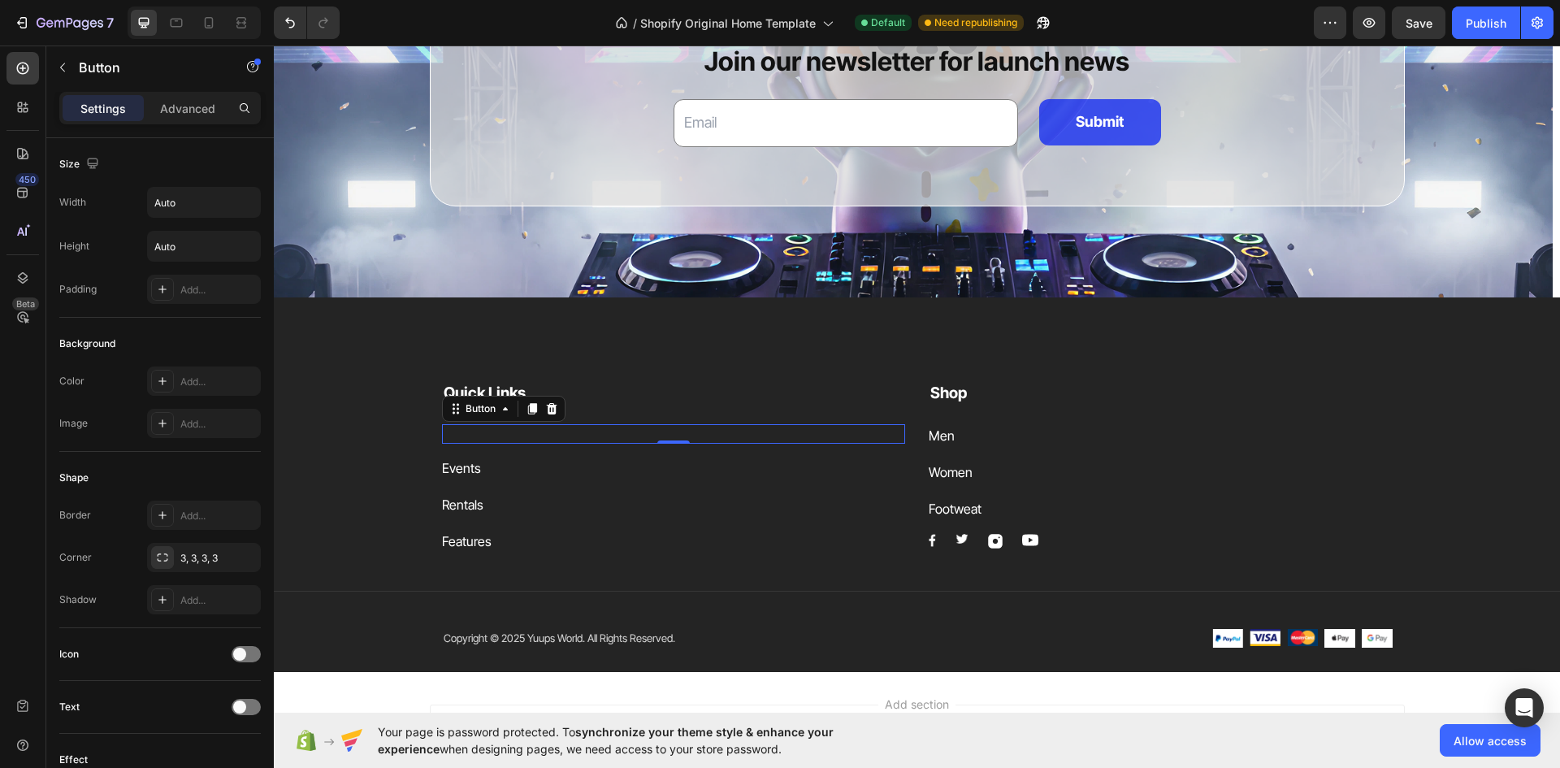
click at [503, 427] on div "Button 0" at bounding box center [674, 433] width 464 height 19
click at [964, 434] on div "Men Button" at bounding box center [1161, 436] width 464 height 24
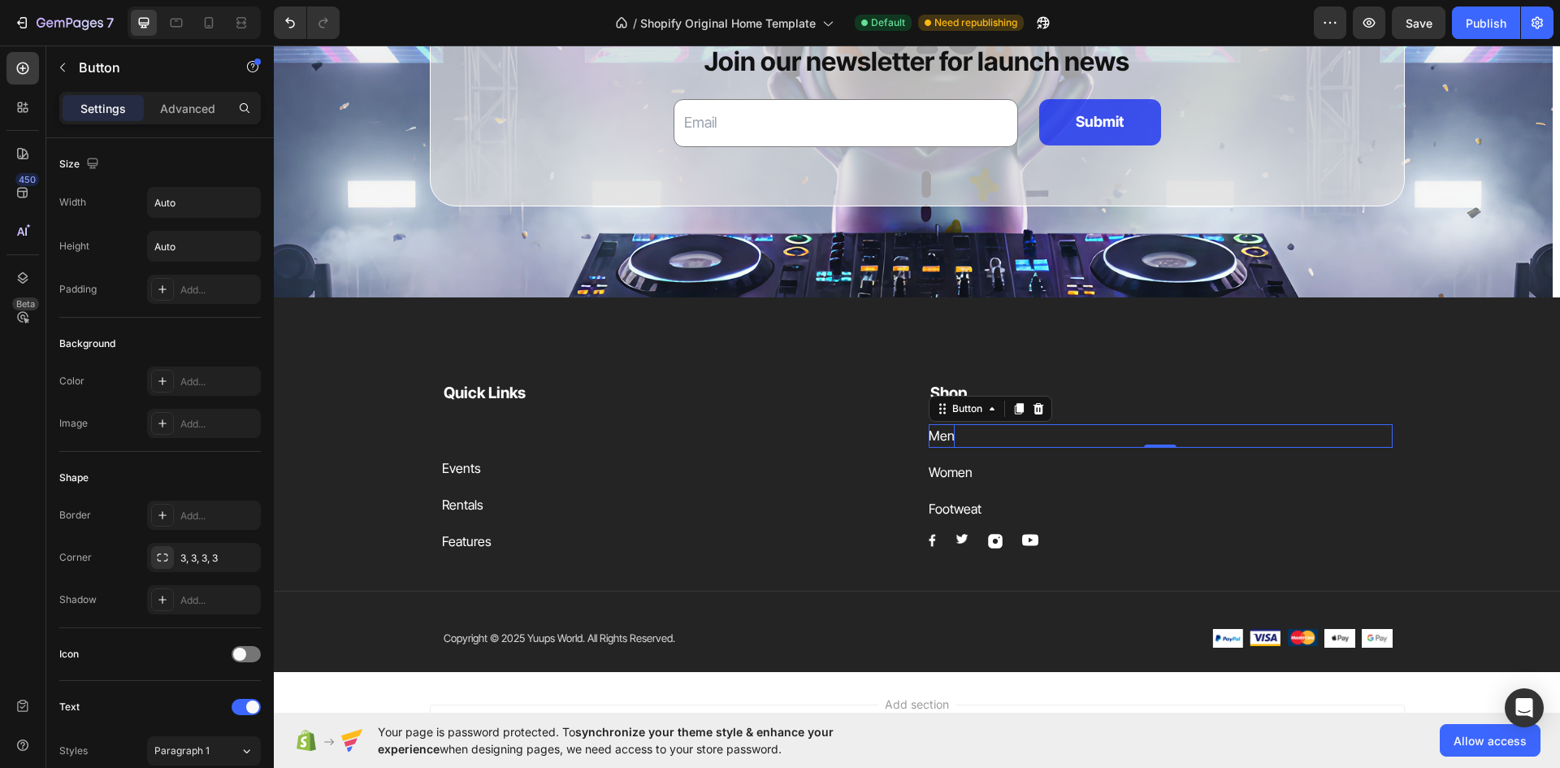
click at [942, 432] on div "Men" at bounding box center [942, 436] width 26 height 24
click at [942, 431] on p "Men" at bounding box center [942, 436] width 26 height 24
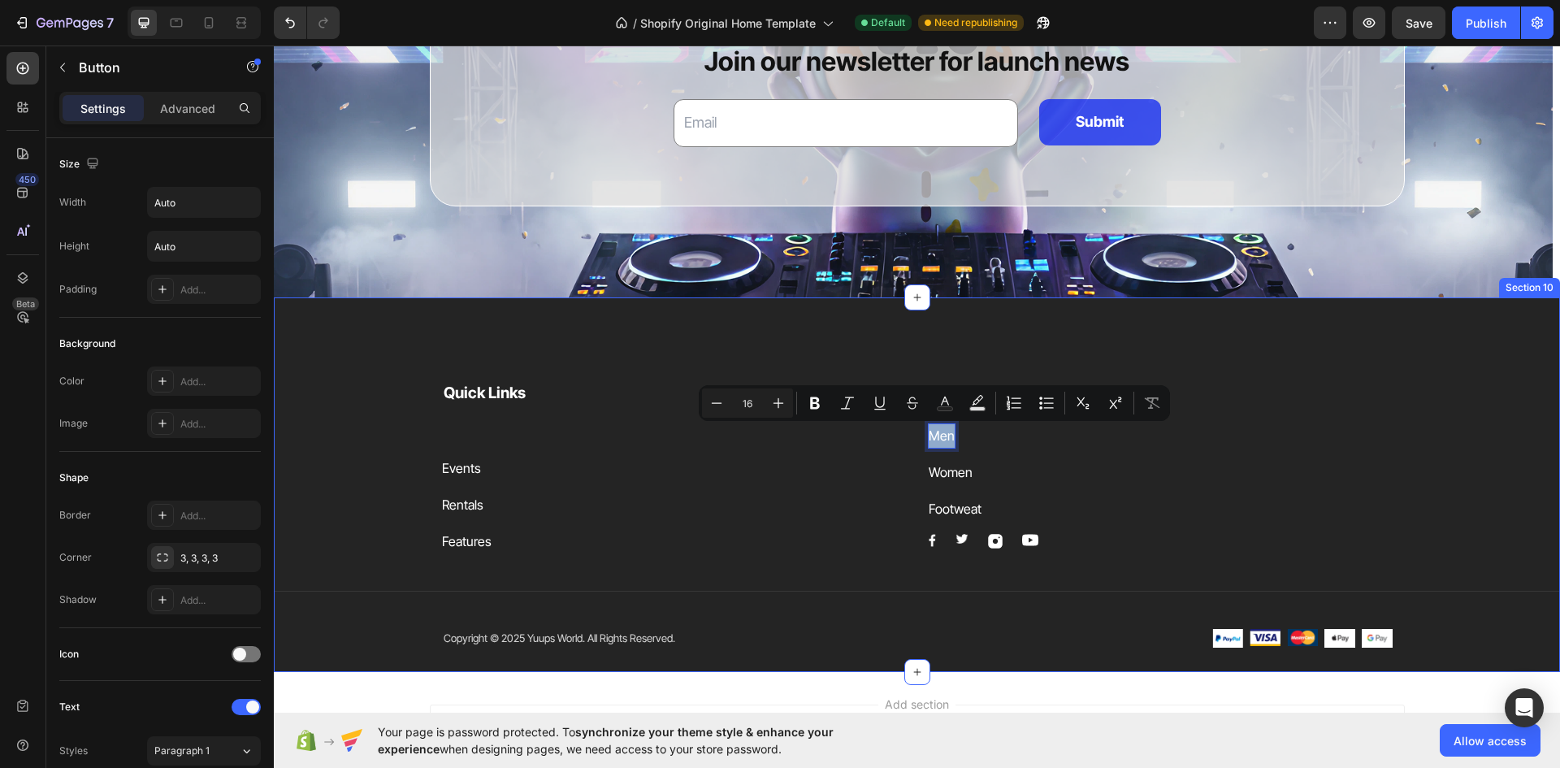
click at [962, 364] on div "Quick Links Text block Button Events Button Rentals Button Features Button Shop…" at bounding box center [917, 469] width 975 height 215
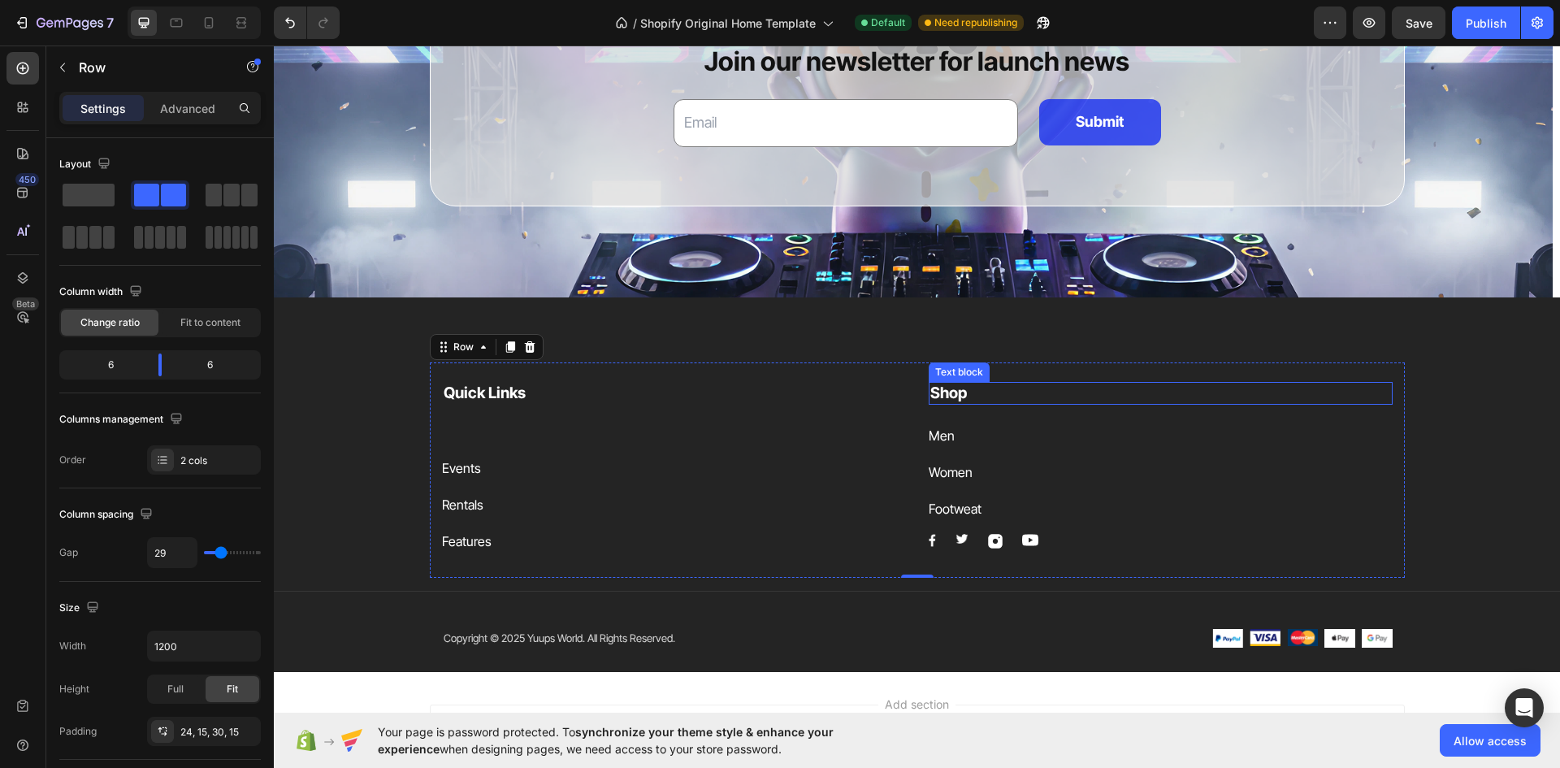
click at [956, 392] on strong "Shop" at bounding box center [948, 392] width 37 height 19
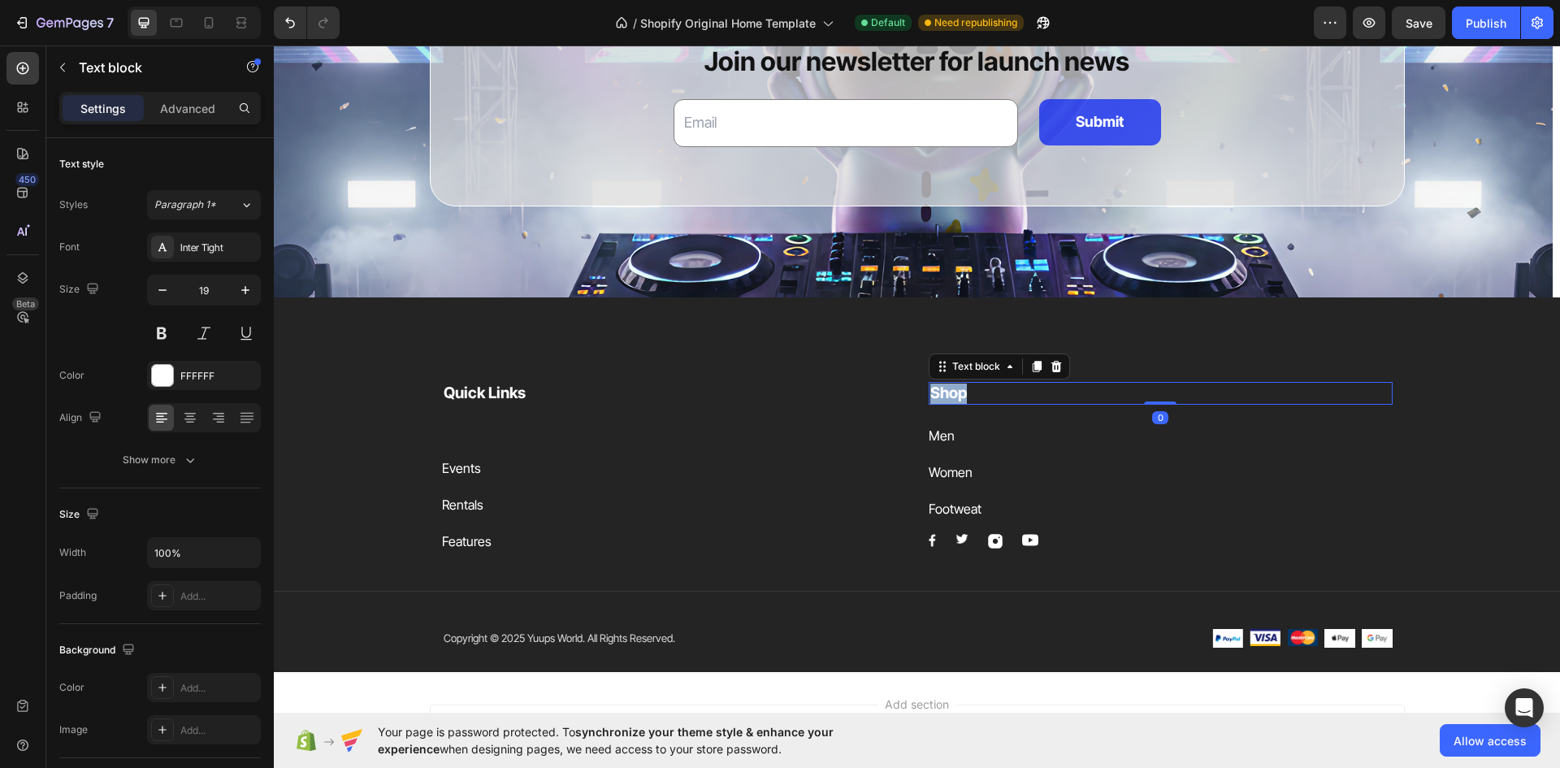
click at [955, 392] on strong "Shop" at bounding box center [948, 392] width 37 height 19
click at [941, 429] on p "Men" at bounding box center [942, 436] width 26 height 24
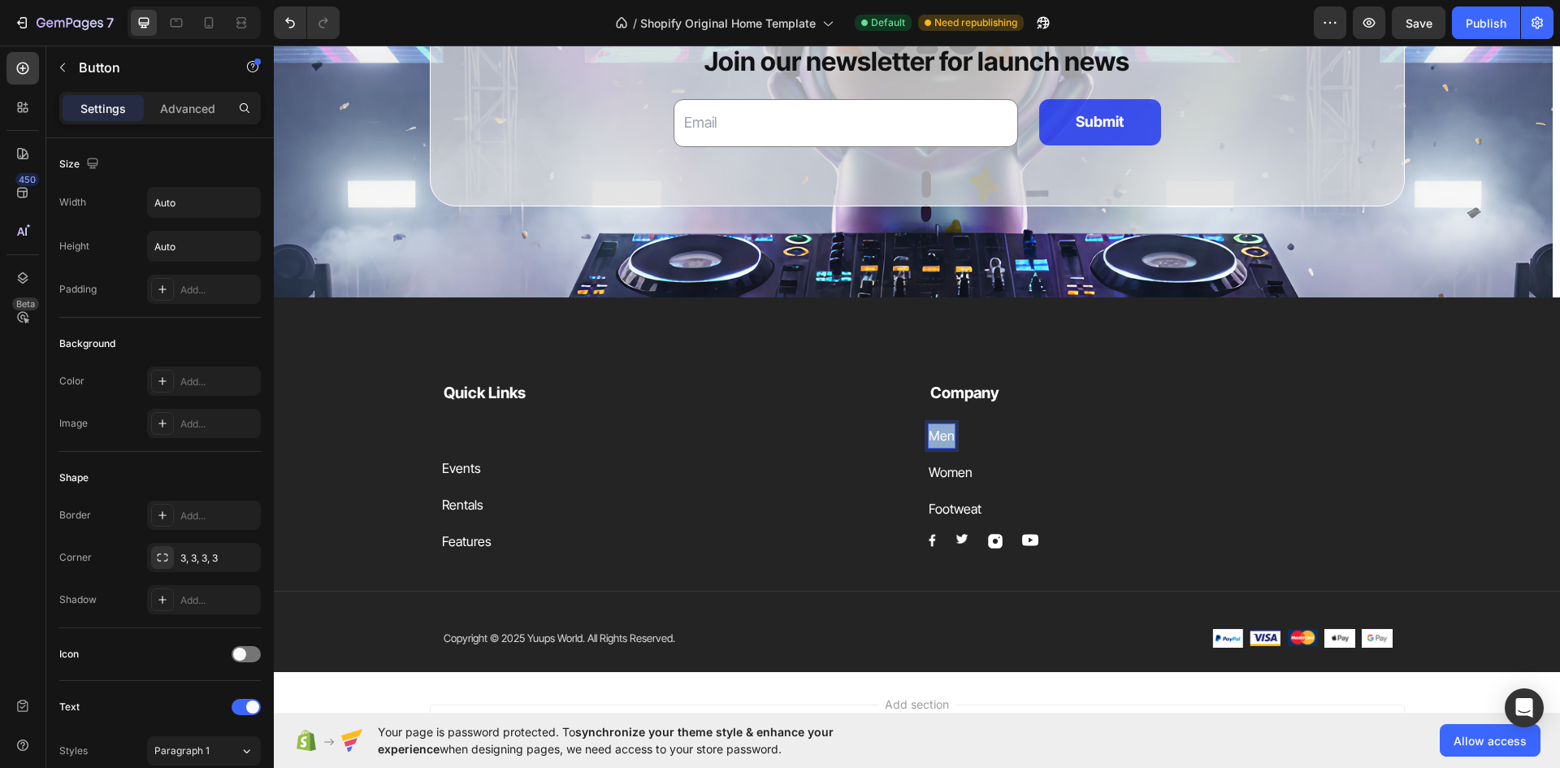
click at [946, 430] on p "Men" at bounding box center [942, 436] width 26 height 24
click at [957, 474] on div "Women" at bounding box center [951, 473] width 44 height 24
click at [955, 503] on div "Footweat" at bounding box center [955, 509] width 53 height 24
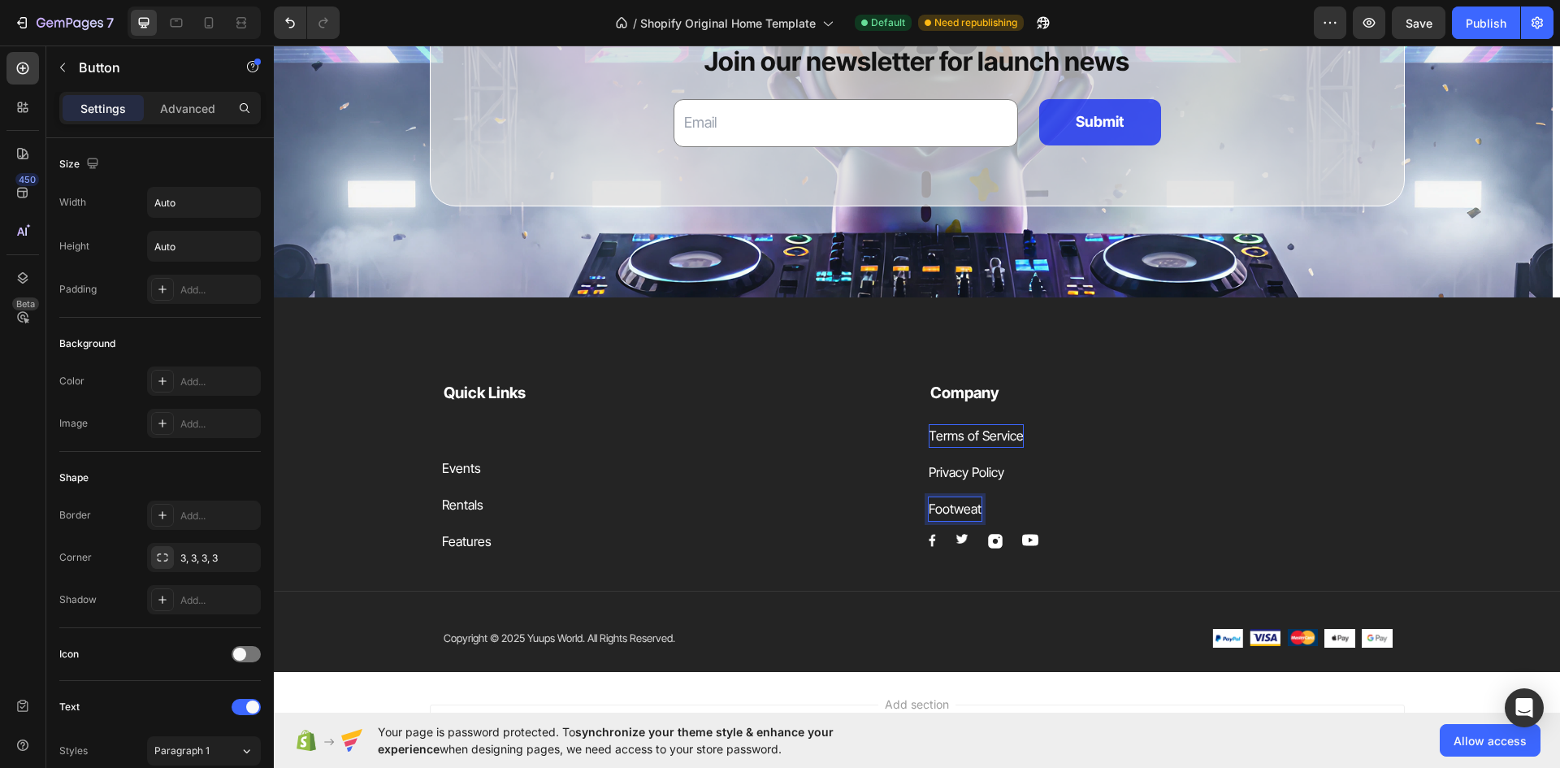
click at [952, 503] on p "Footweat" at bounding box center [955, 509] width 53 height 24
click at [955, 503] on p "Footweat" at bounding box center [955, 509] width 53 height 24
click at [490, 429] on div "Button" at bounding box center [674, 433] width 464 height 19
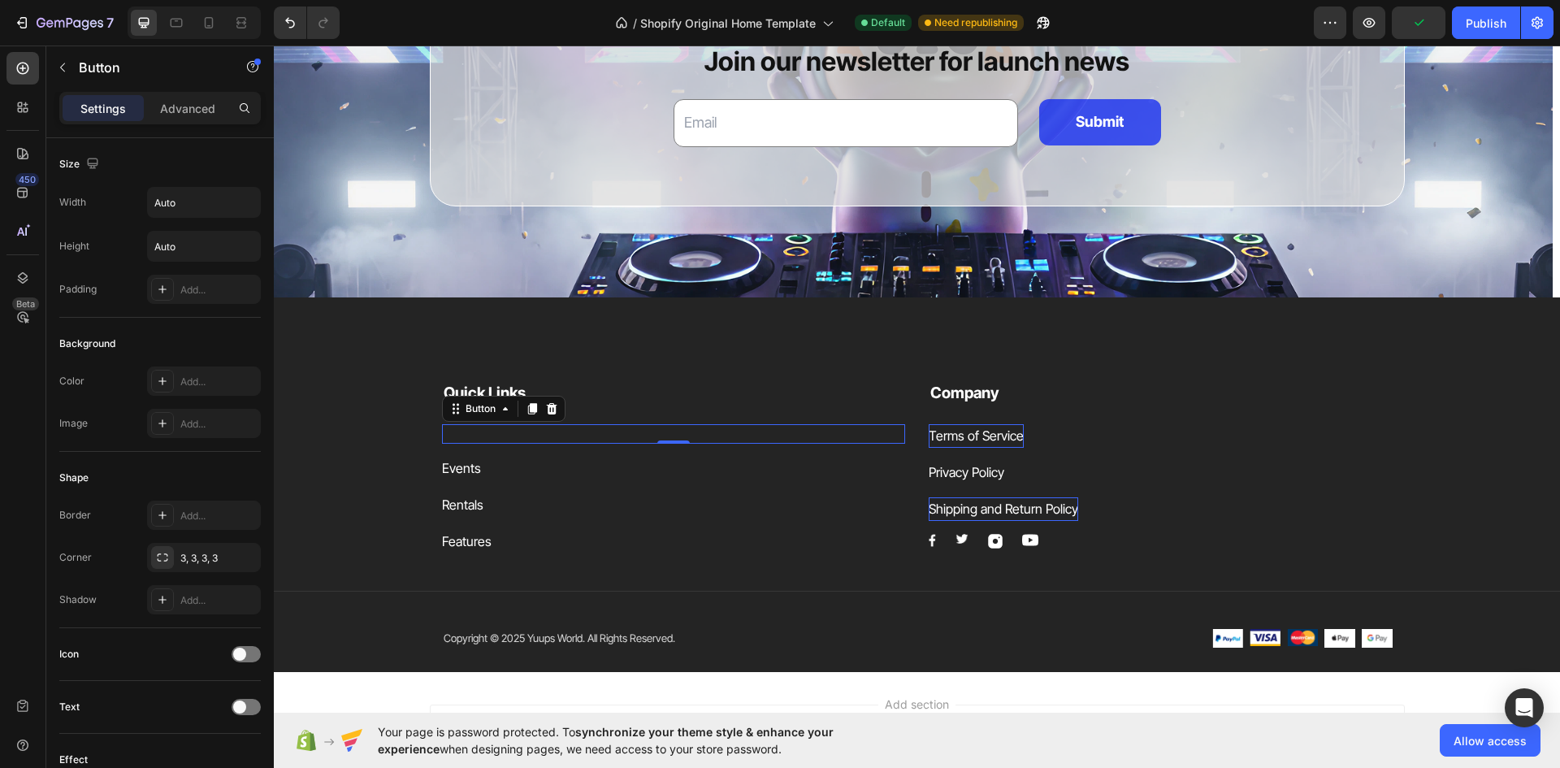
click at [486, 429] on div "Button 0" at bounding box center [674, 433] width 464 height 19
click at [483, 427] on div "Button 0" at bounding box center [674, 433] width 464 height 19
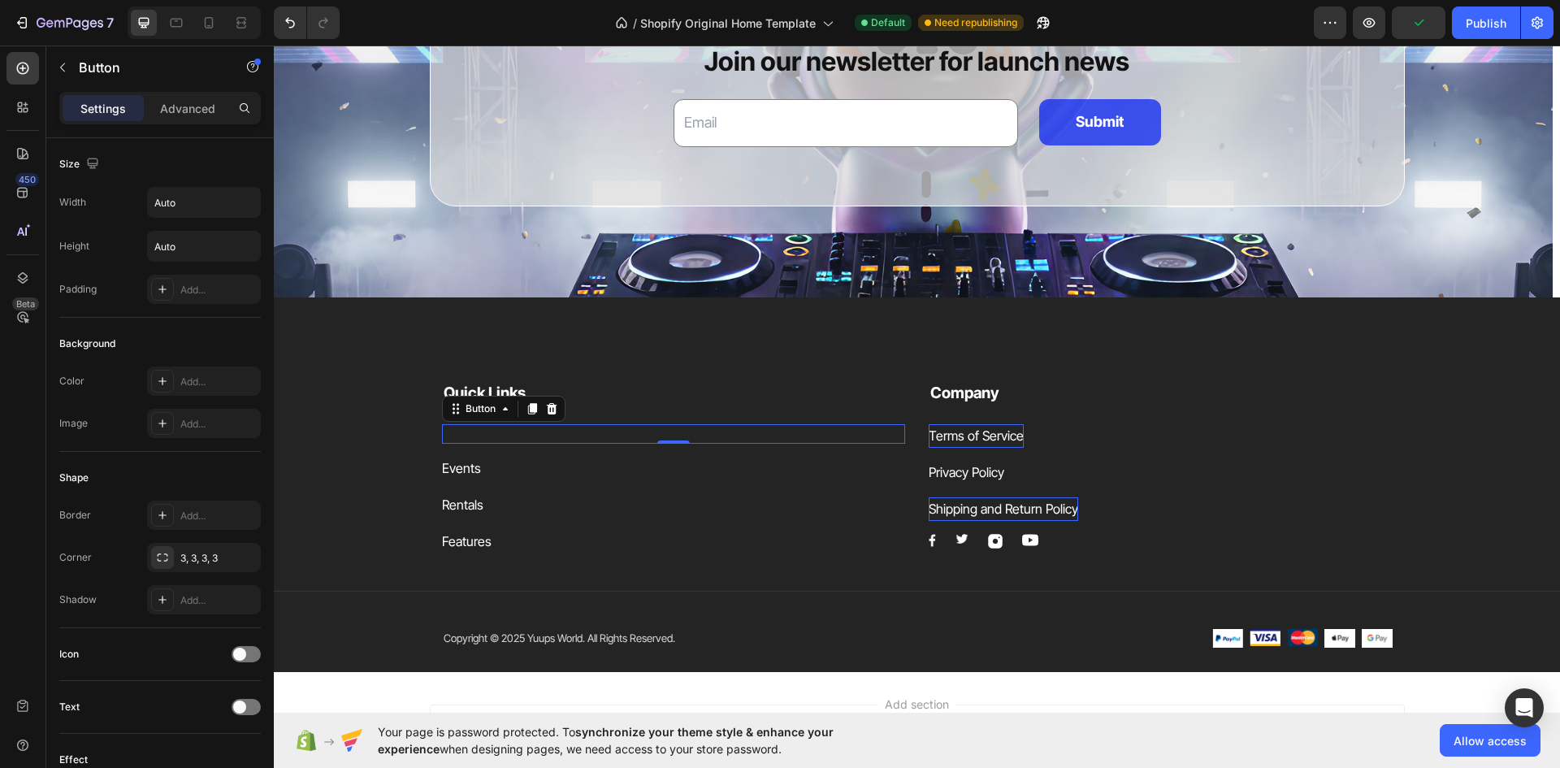
click at [483, 427] on div "Button 0" at bounding box center [674, 433] width 464 height 19
click at [480, 428] on div "Button 0" at bounding box center [674, 433] width 464 height 19
click at [454, 435] on div "Button 0" at bounding box center [674, 433] width 464 height 19
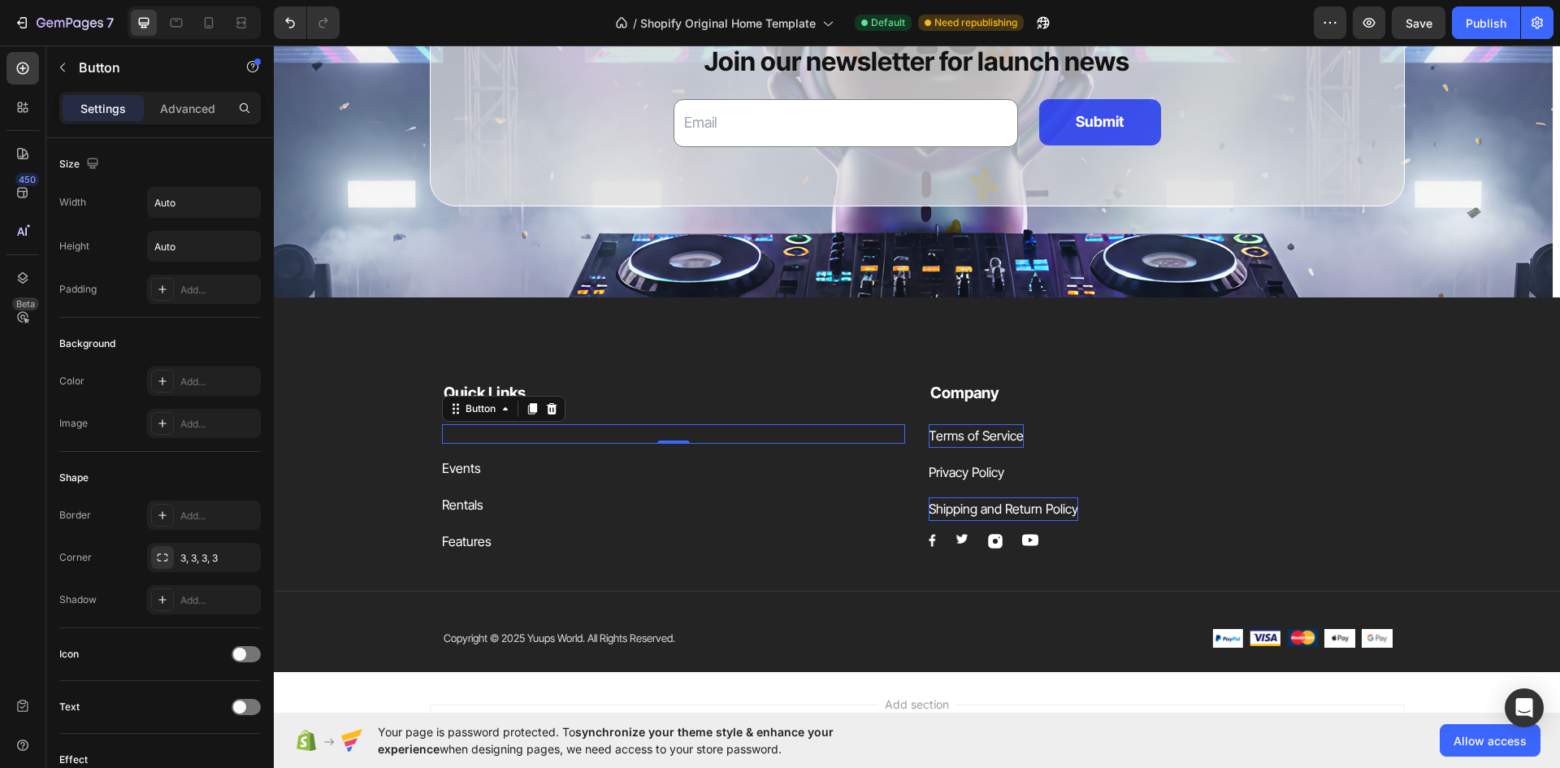
click at [454, 434] on div "Button 0" at bounding box center [674, 433] width 464 height 19
click at [453, 434] on div "Button 0" at bounding box center [674, 433] width 464 height 19
click at [462, 466] on div "Events" at bounding box center [461, 469] width 39 height 24
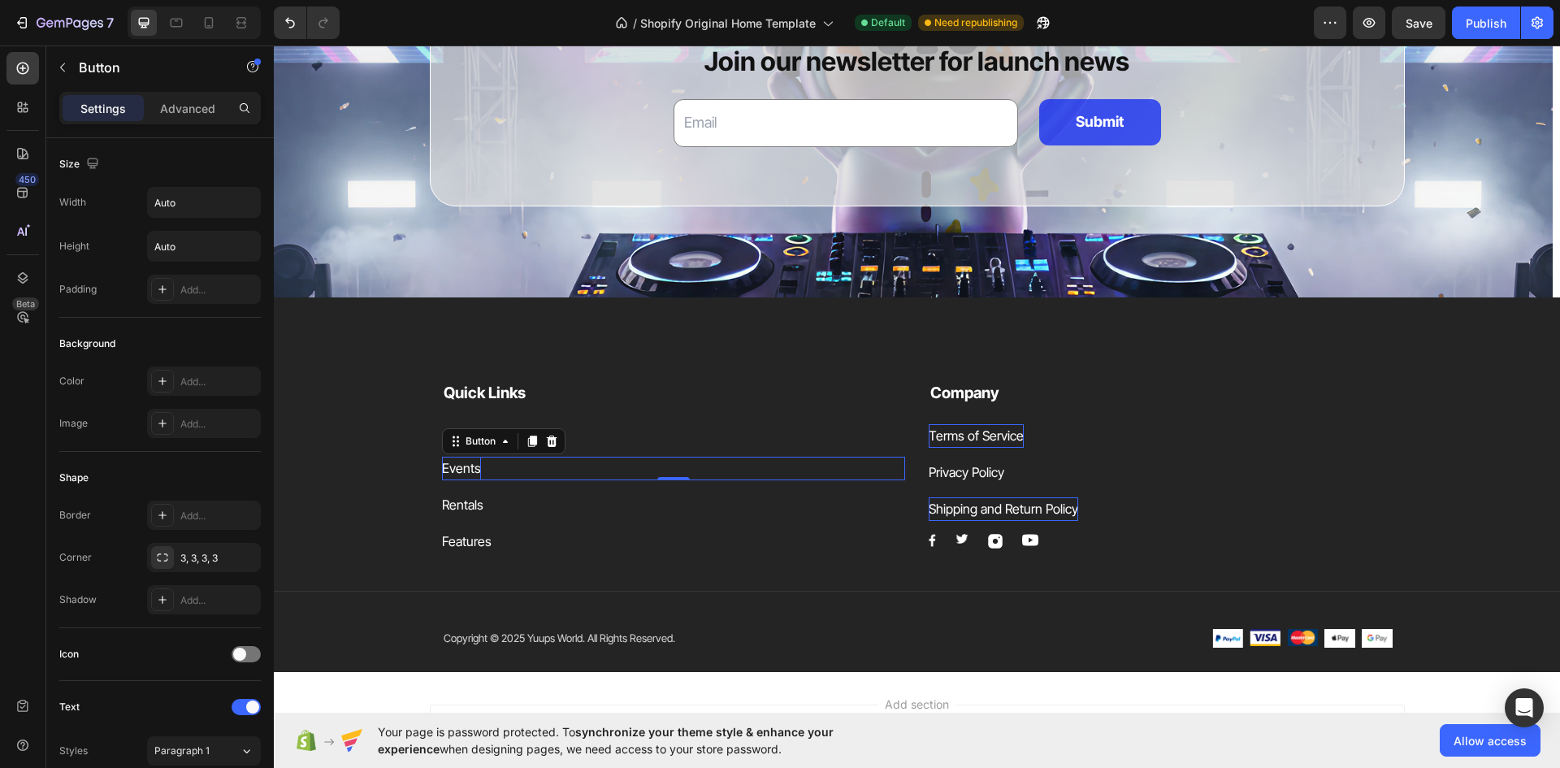
click at [460, 466] on div "Events" at bounding box center [461, 469] width 39 height 24
click at [460, 466] on p "Events" at bounding box center [461, 469] width 39 height 24
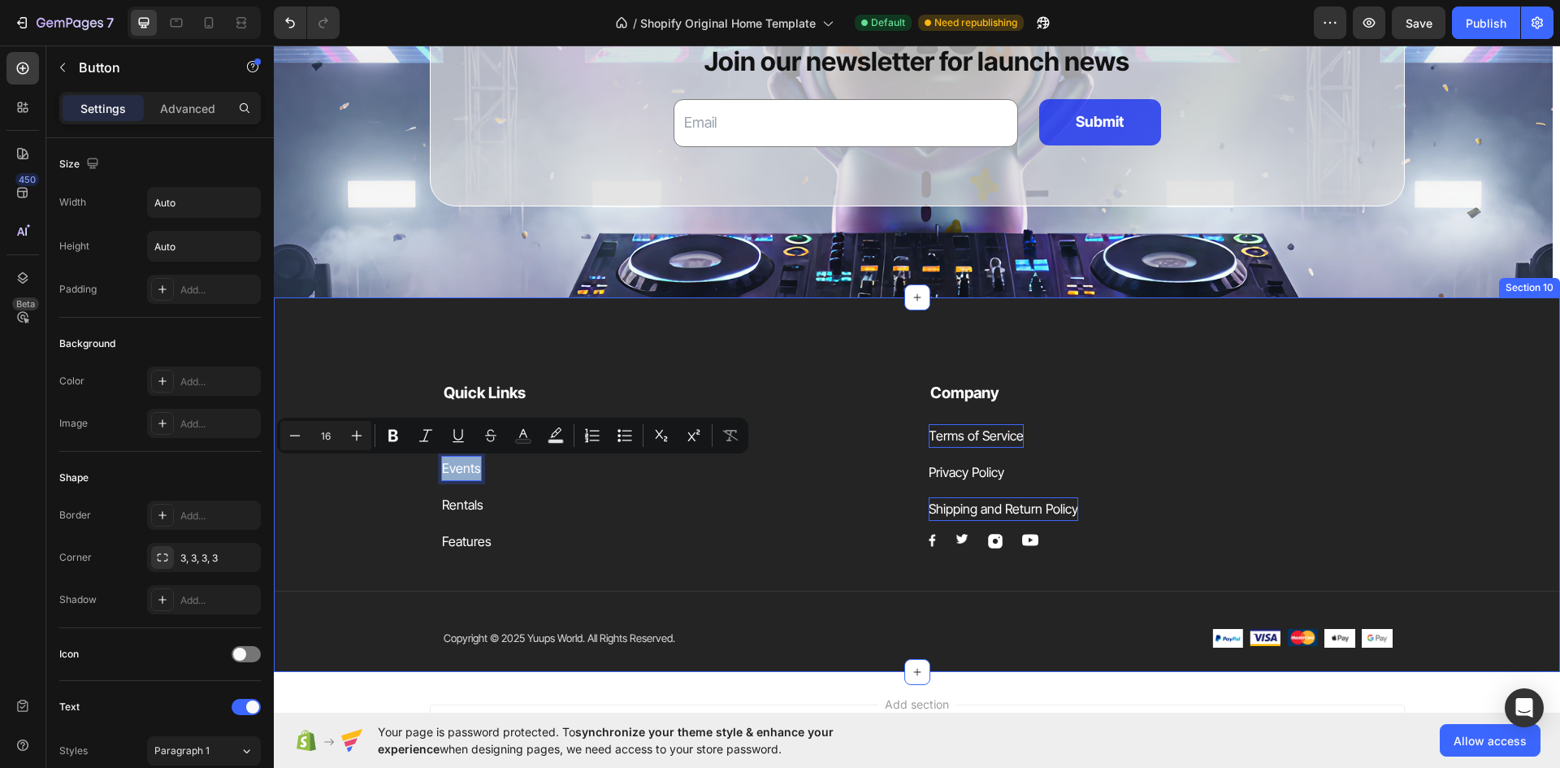
click at [405, 377] on div "Quick Links Text block Button Events Button 0 Rentals Button Features Button Co…" at bounding box center [917, 517] width 1286 height 310
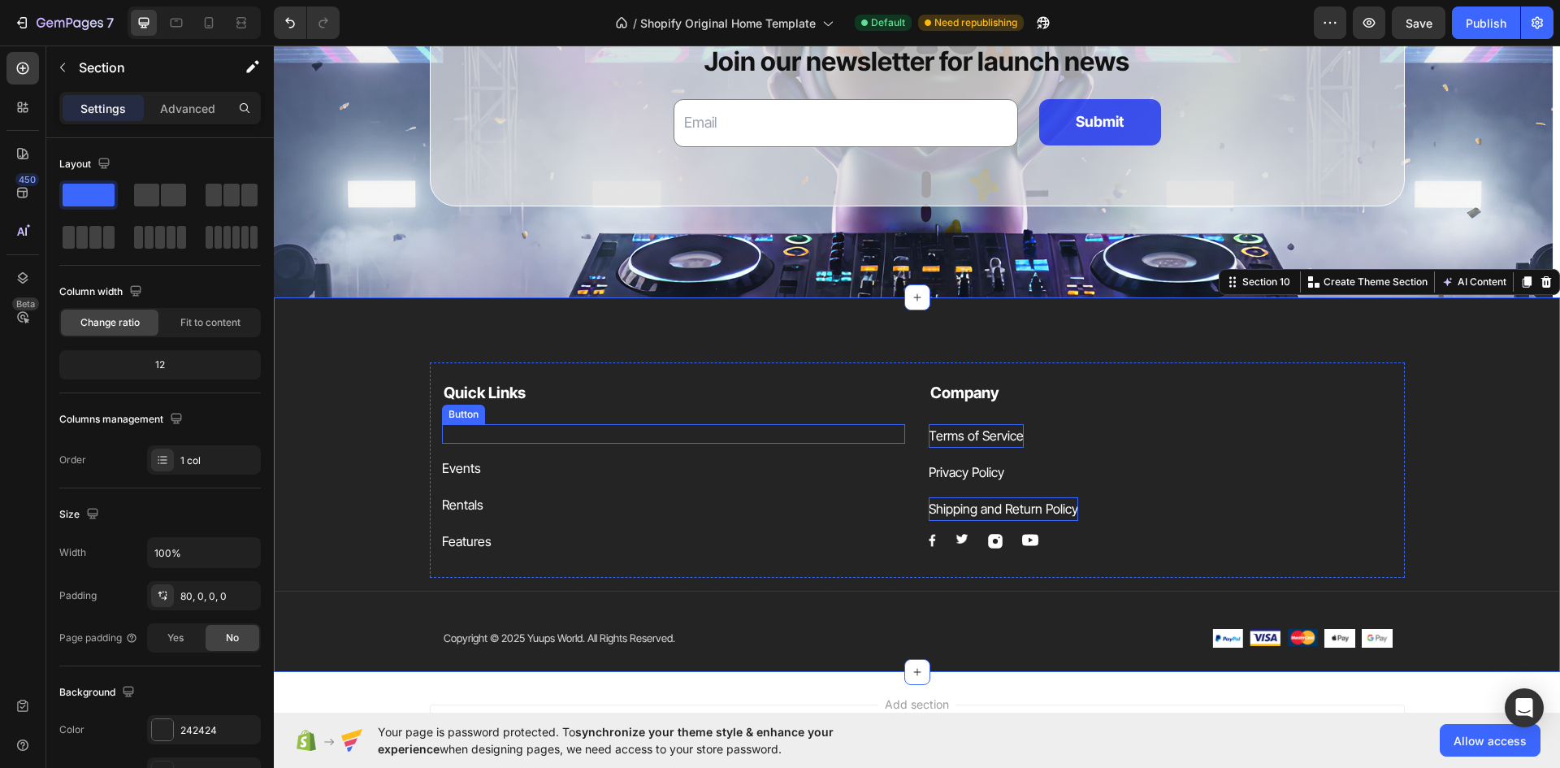
click at [454, 425] on div "Button" at bounding box center [674, 433] width 464 height 19
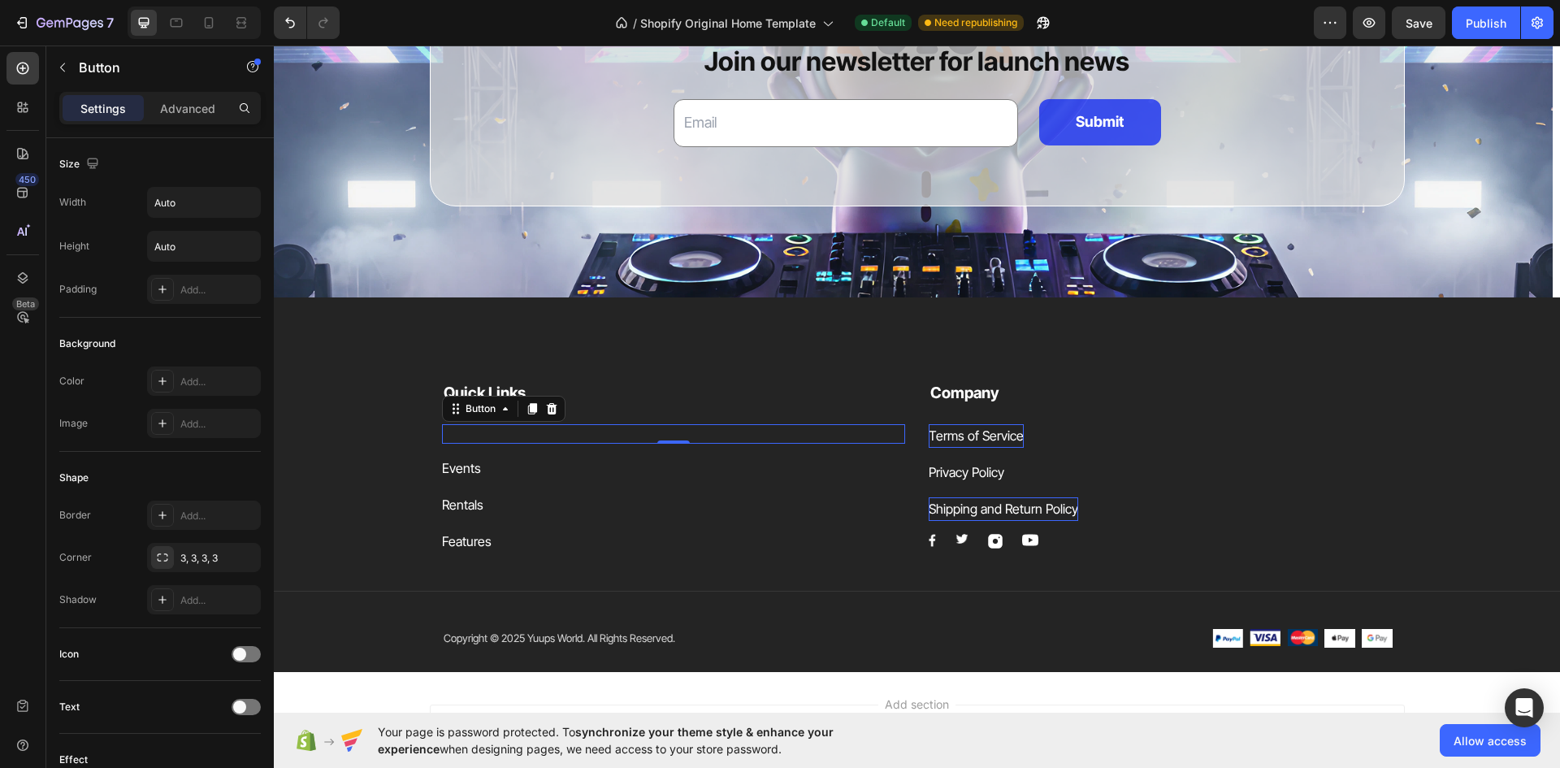
click at [453, 425] on div "Button 0" at bounding box center [674, 433] width 464 height 19
click at [444, 431] on div "Button 0" at bounding box center [674, 433] width 464 height 19
click at [443, 431] on div "Button 0" at bounding box center [674, 433] width 464 height 19
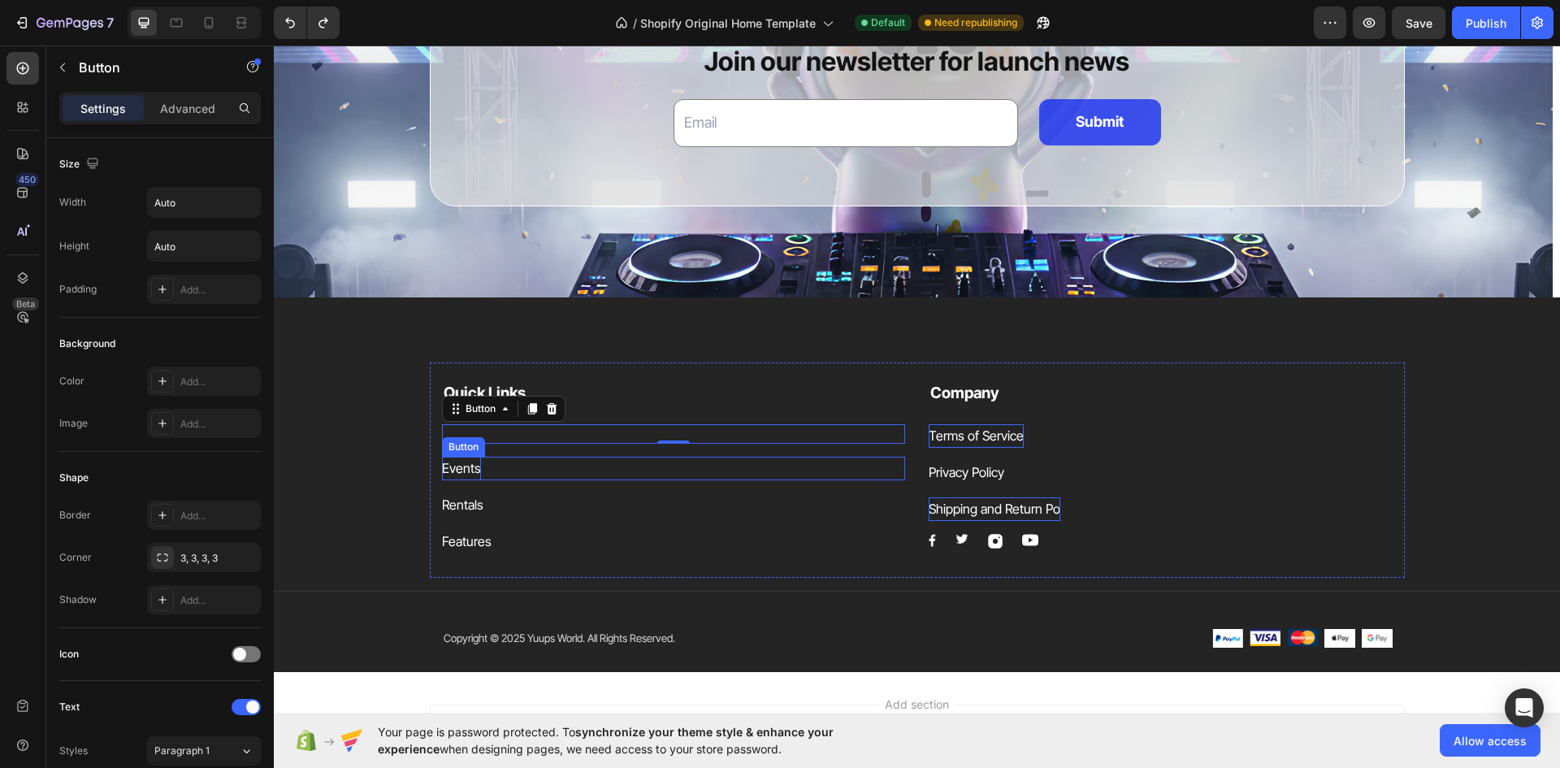
click at [466, 466] on p "Events" at bounding box center [461, 469] width 39 height 24
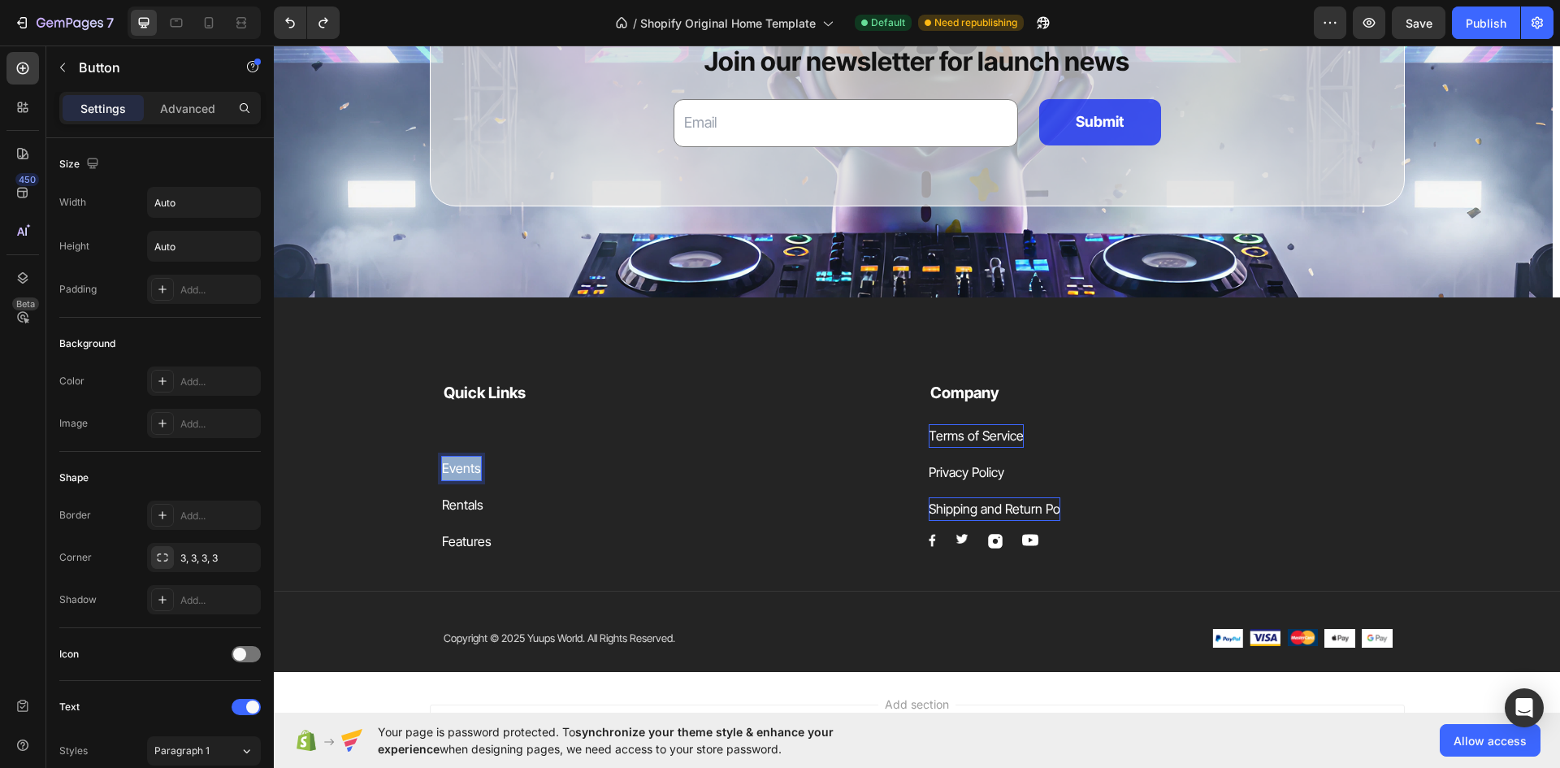
click at [466, 466] on p "Events" at bounding box center [461, 469] width 39 height 24
click at [446, 537] on div "Features" at bounding box center [467, 542] width 50 height 24
click at [446, 538] on div "Features" at bounding box center [467, 542] width 50 height 24
click at [455, 500] on div "Rentals" at bounding box center [462, 505] width 41 height 24
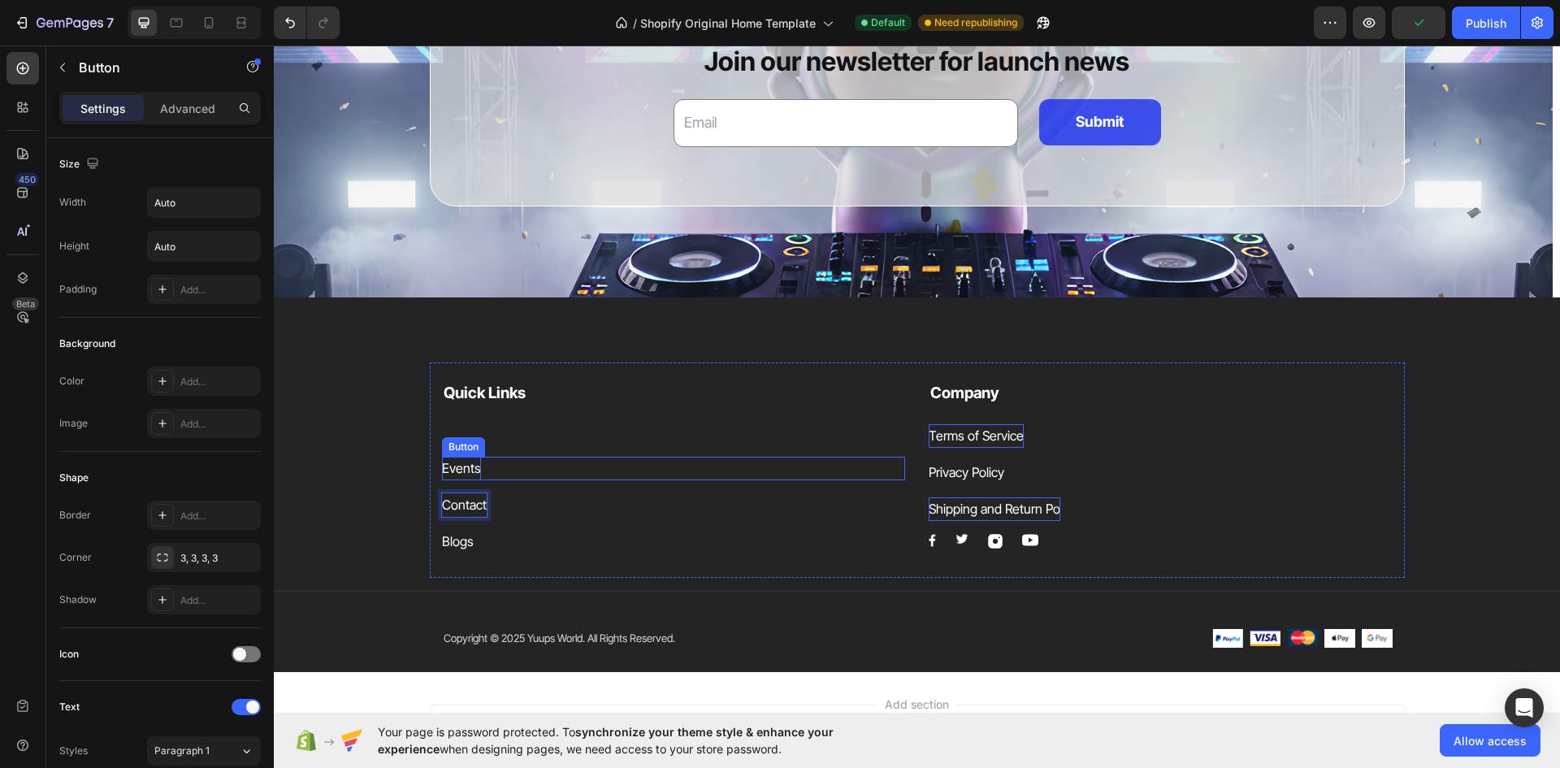
click at [463, 463] on p "Events" at bounding box center [461, 469] width 39 height 24
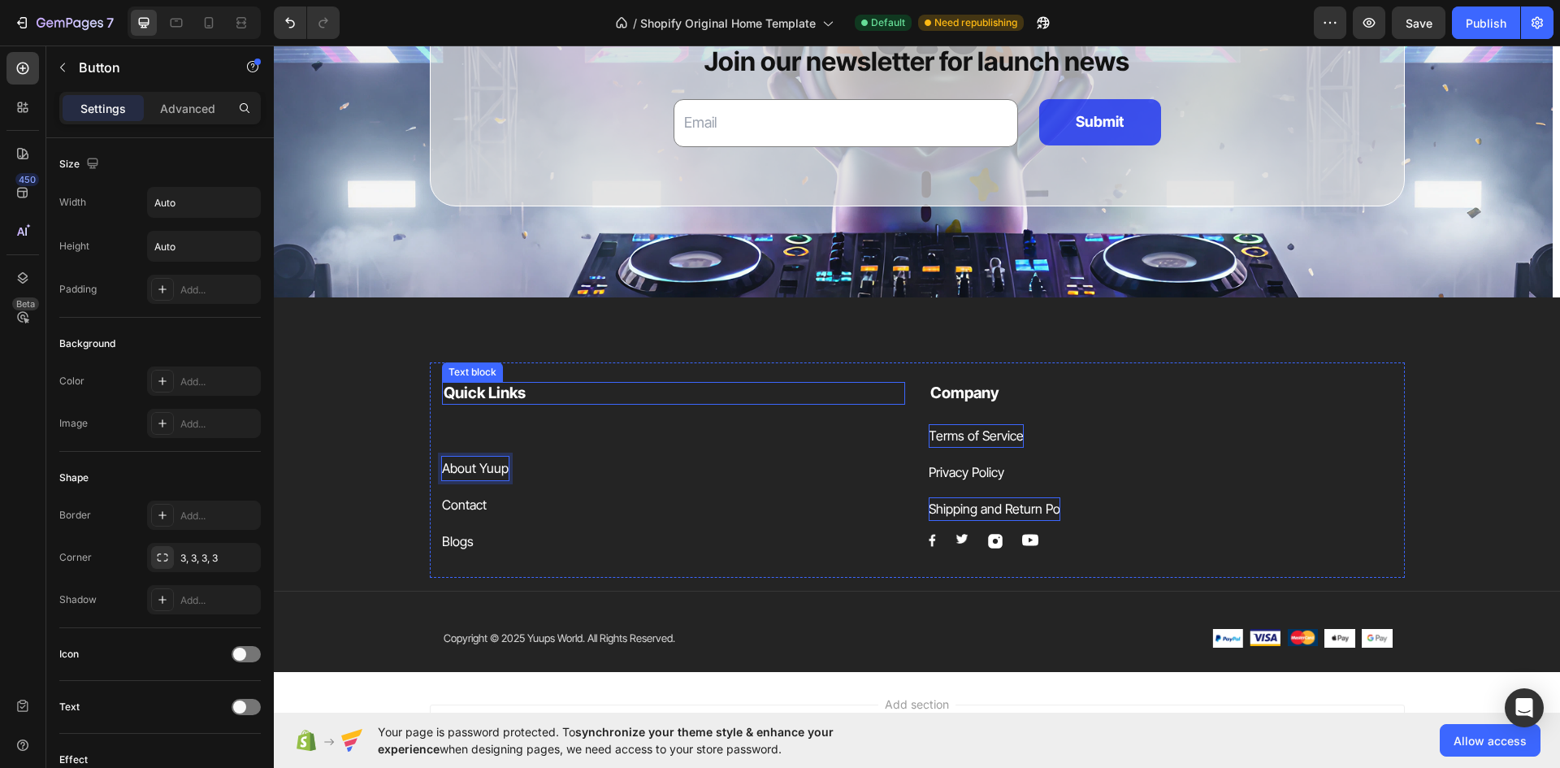
click at [460, 434] on div "Button" at bounding box center [674, 433] width 464 height 19
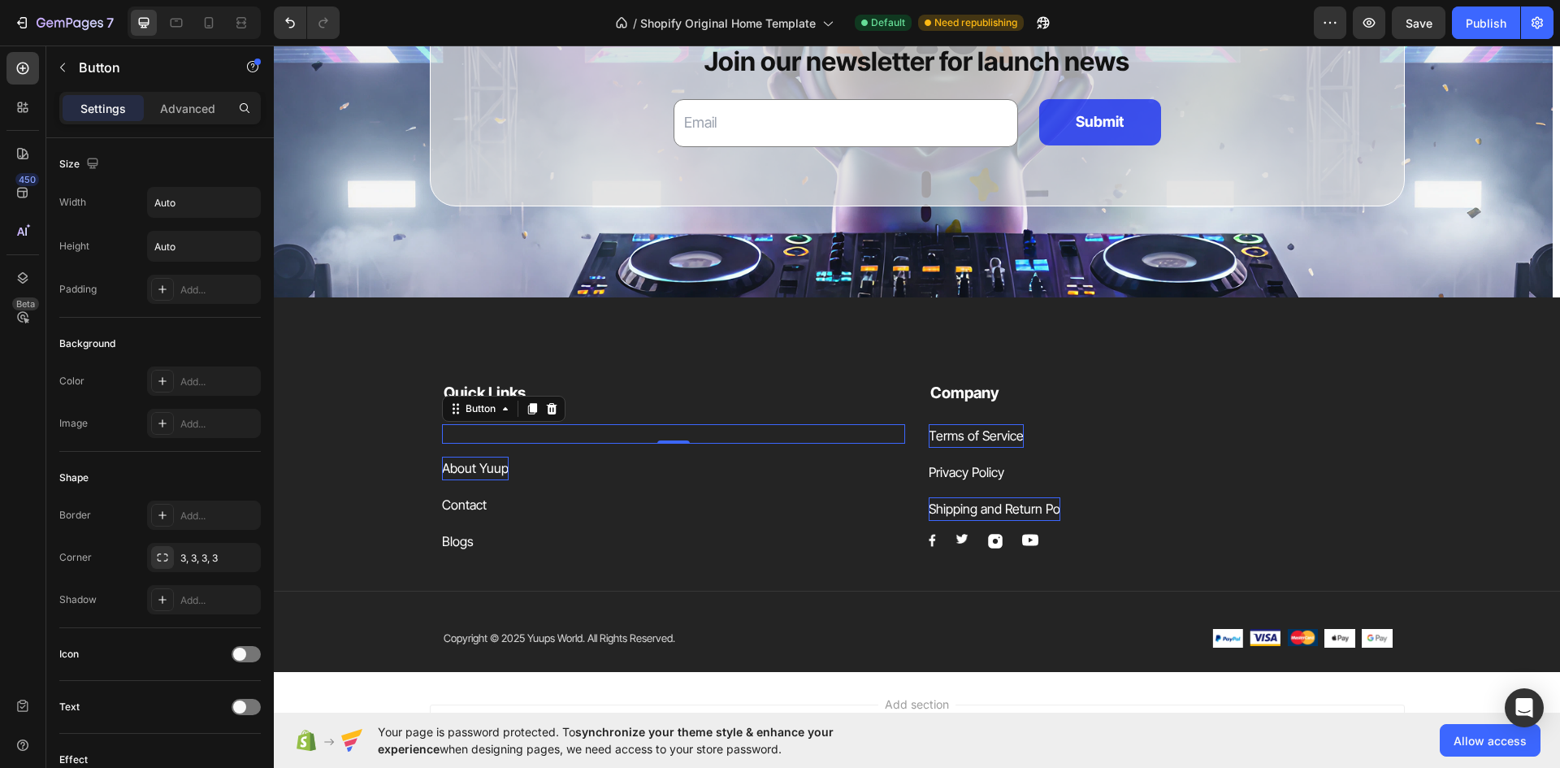
click at [460, 434] on div "Button 0" at bounding box center [674, 433] width 464 height 19
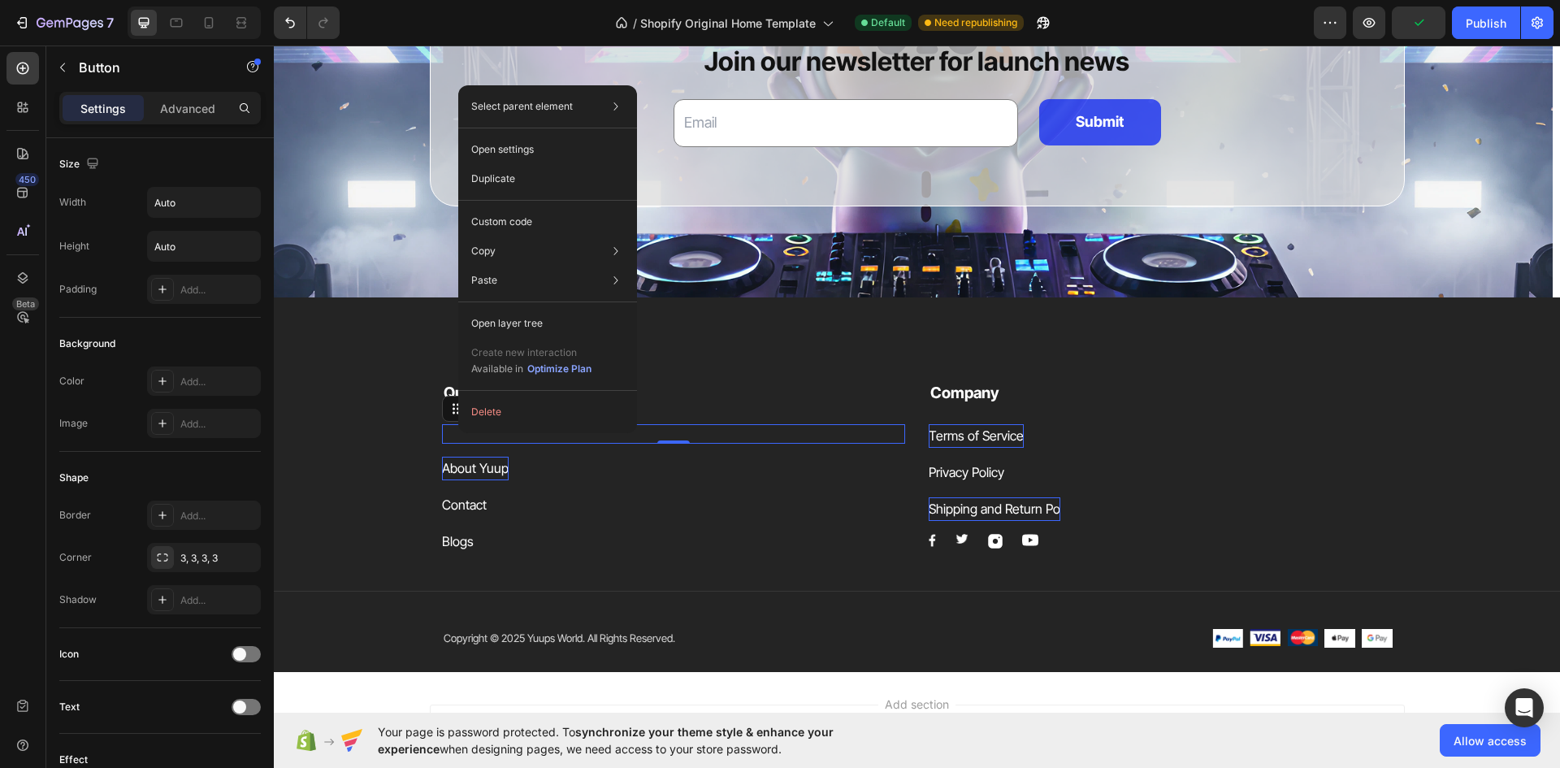
click at [453, 435] on div "Button 0" at bounding box center [674, 433] width 464 height 19
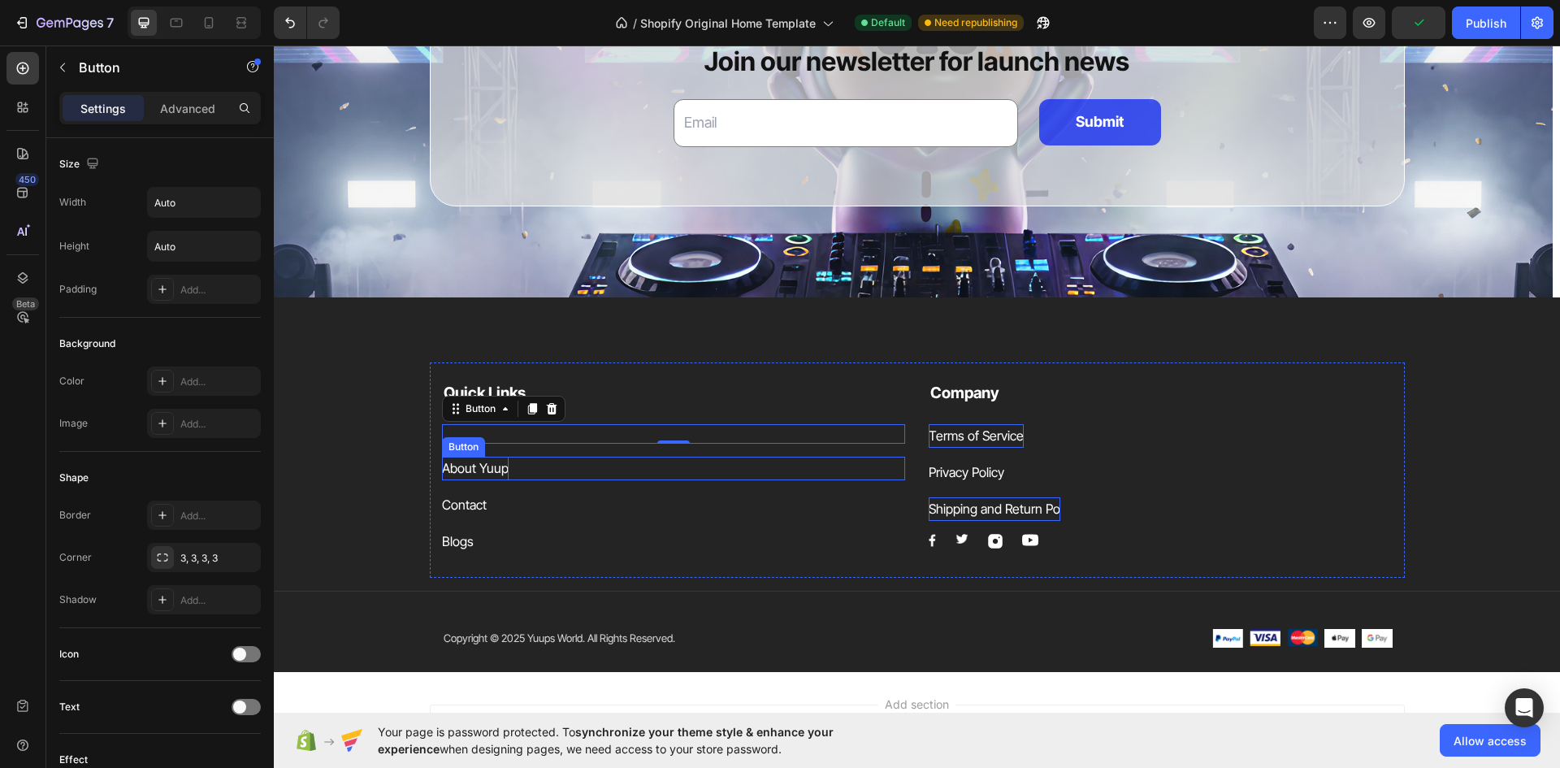
click at [454, 474] on p "About Yuup" at bounding box center [475, 469] width 67 height 24
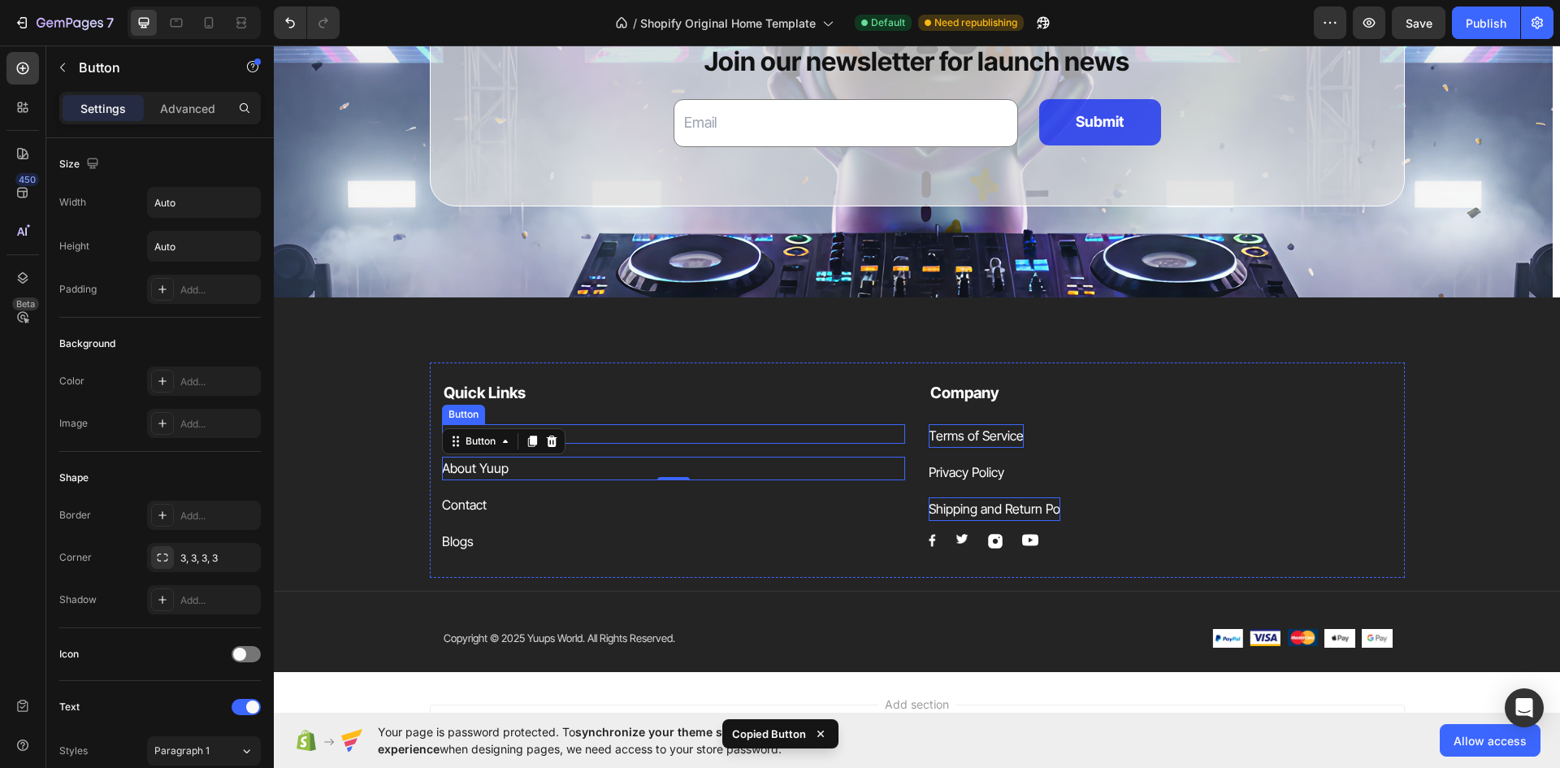
click at [616, 434] on div "Button" at bounding box center [674, 433] width 464 height 19
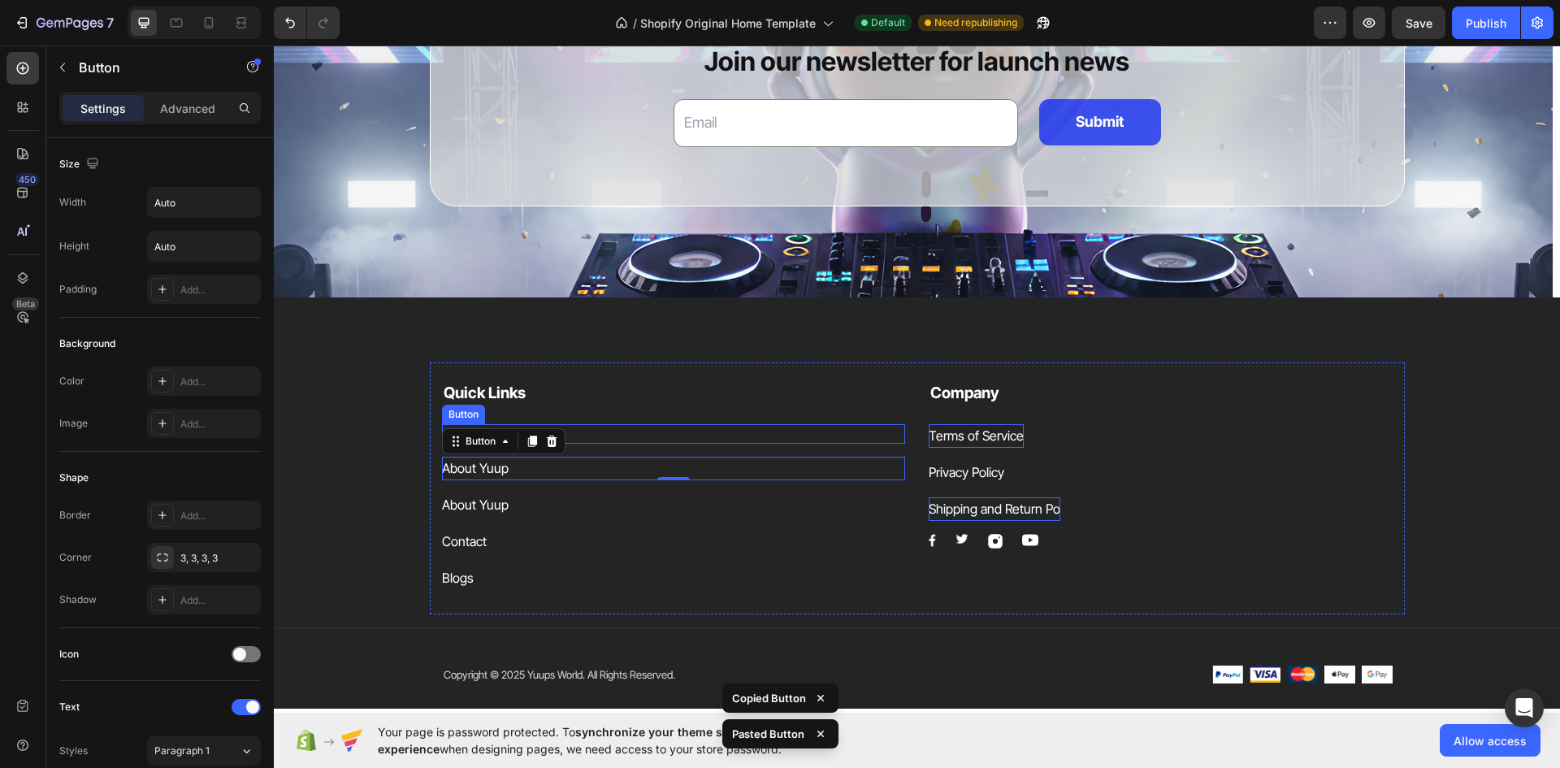
click at [597, 424] on div "Button" at bounding box center [674, 433] width 464 height 19
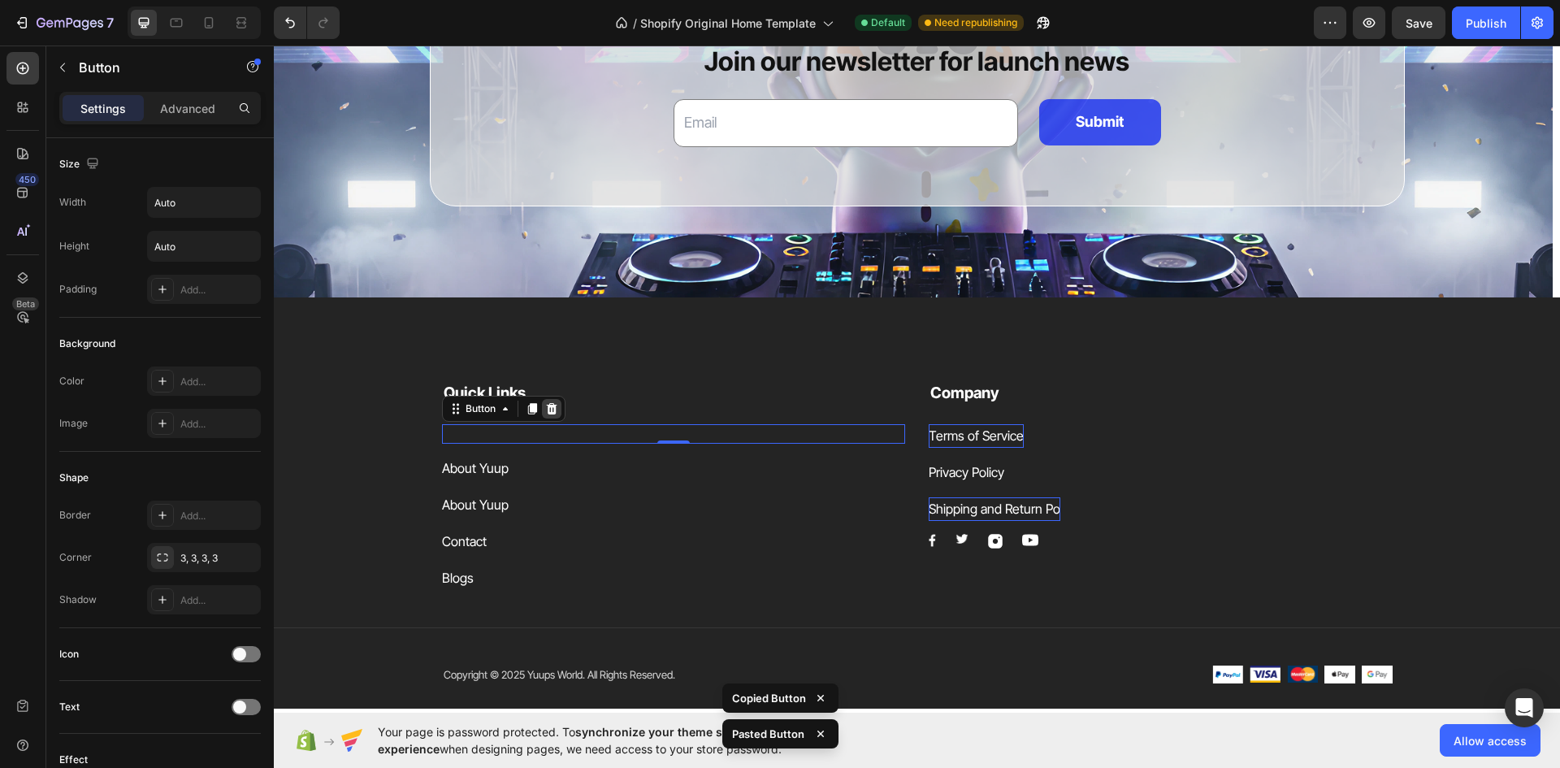
click at [545, 408] on icon at bounding box center [551, 408] width 13 height 13
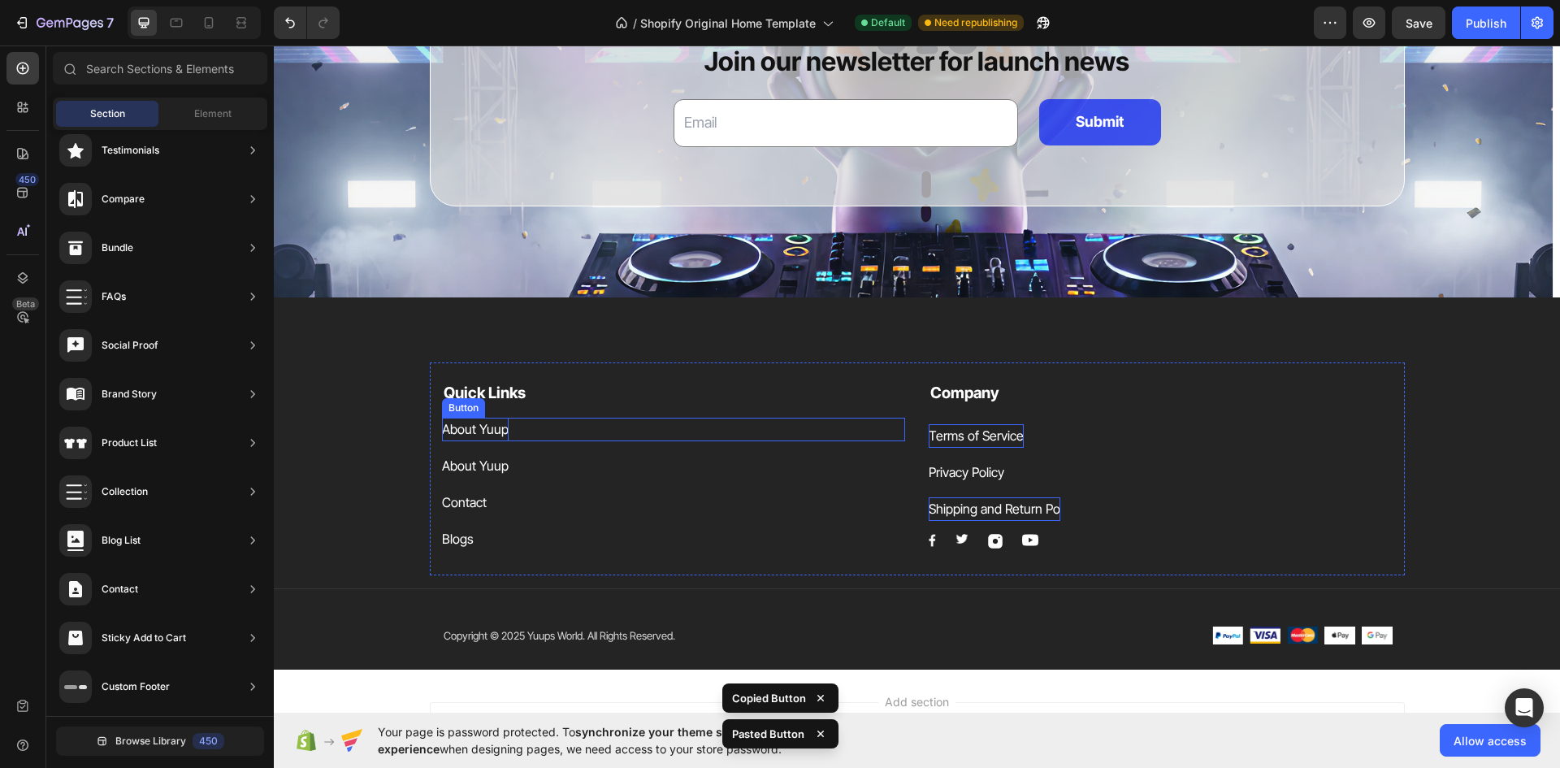
click at [483, 422] on p "About Yuup" at bounding box center [475, 430] width 67 height 24
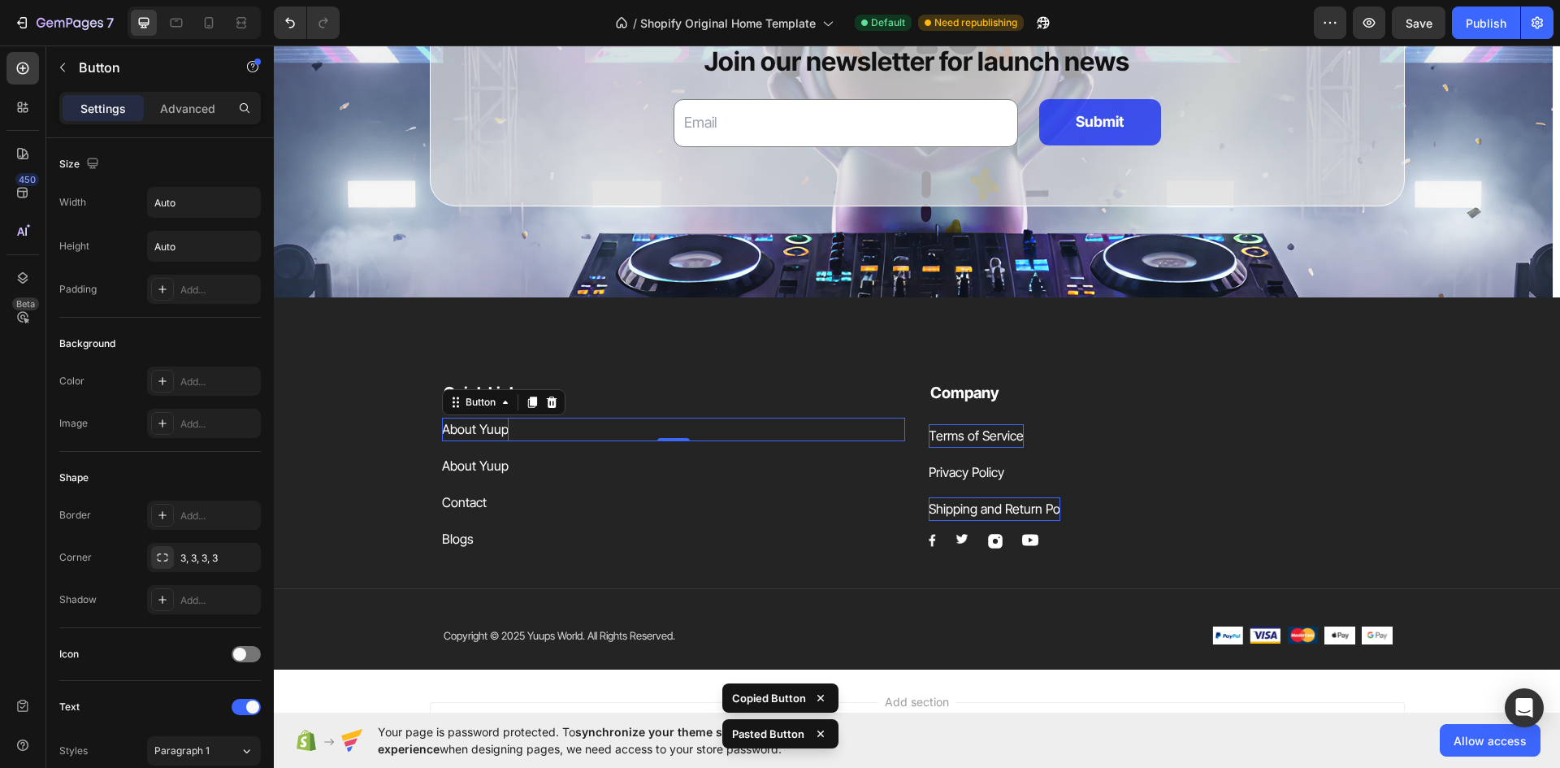
click at [483, 422] on p "About Yuup" at bounding box center [475, 430] width 67 height 24
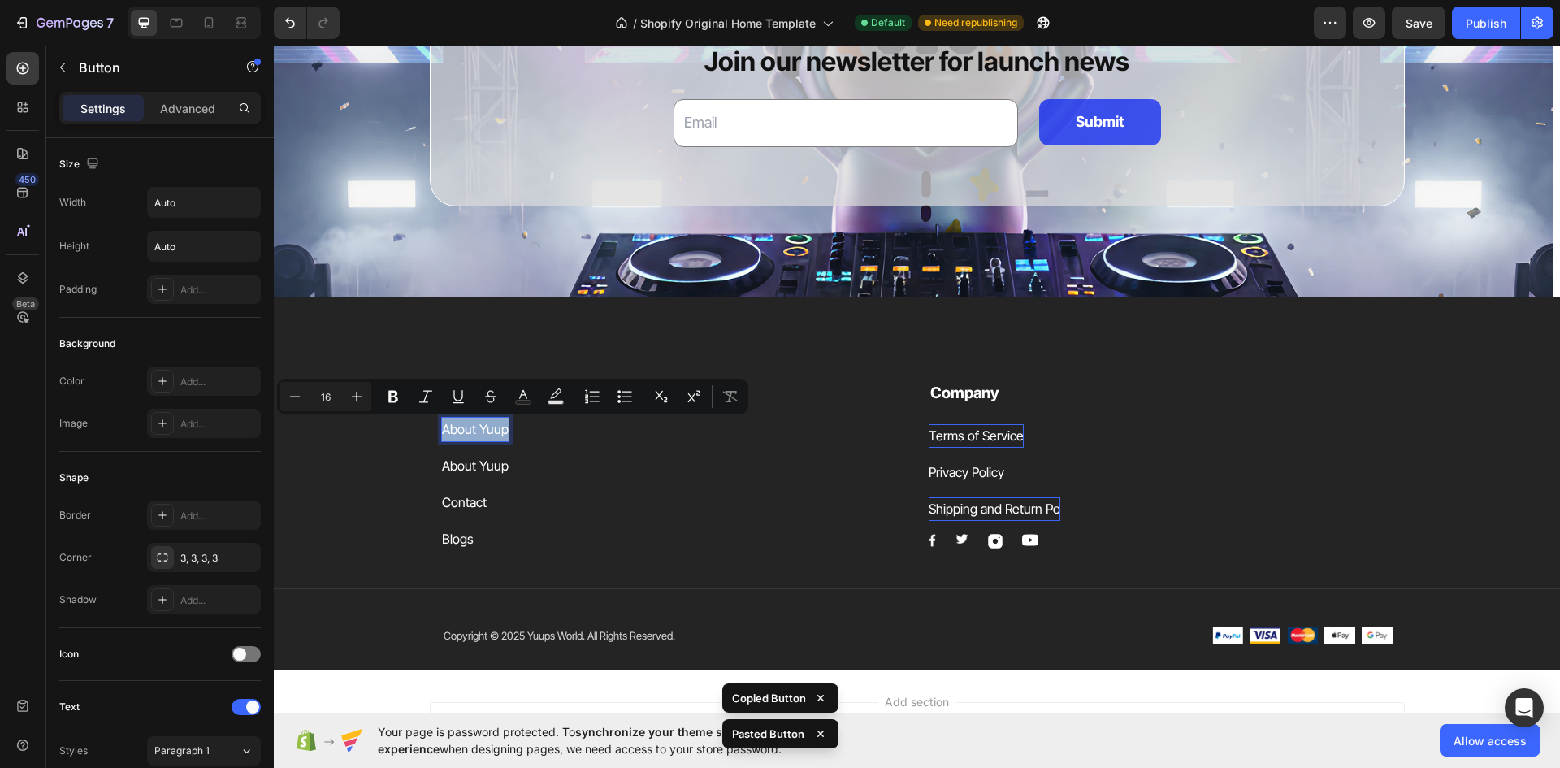
click at [483, 422] on p "About Yuup" at bounding box center [475, 430] width 67 height 24
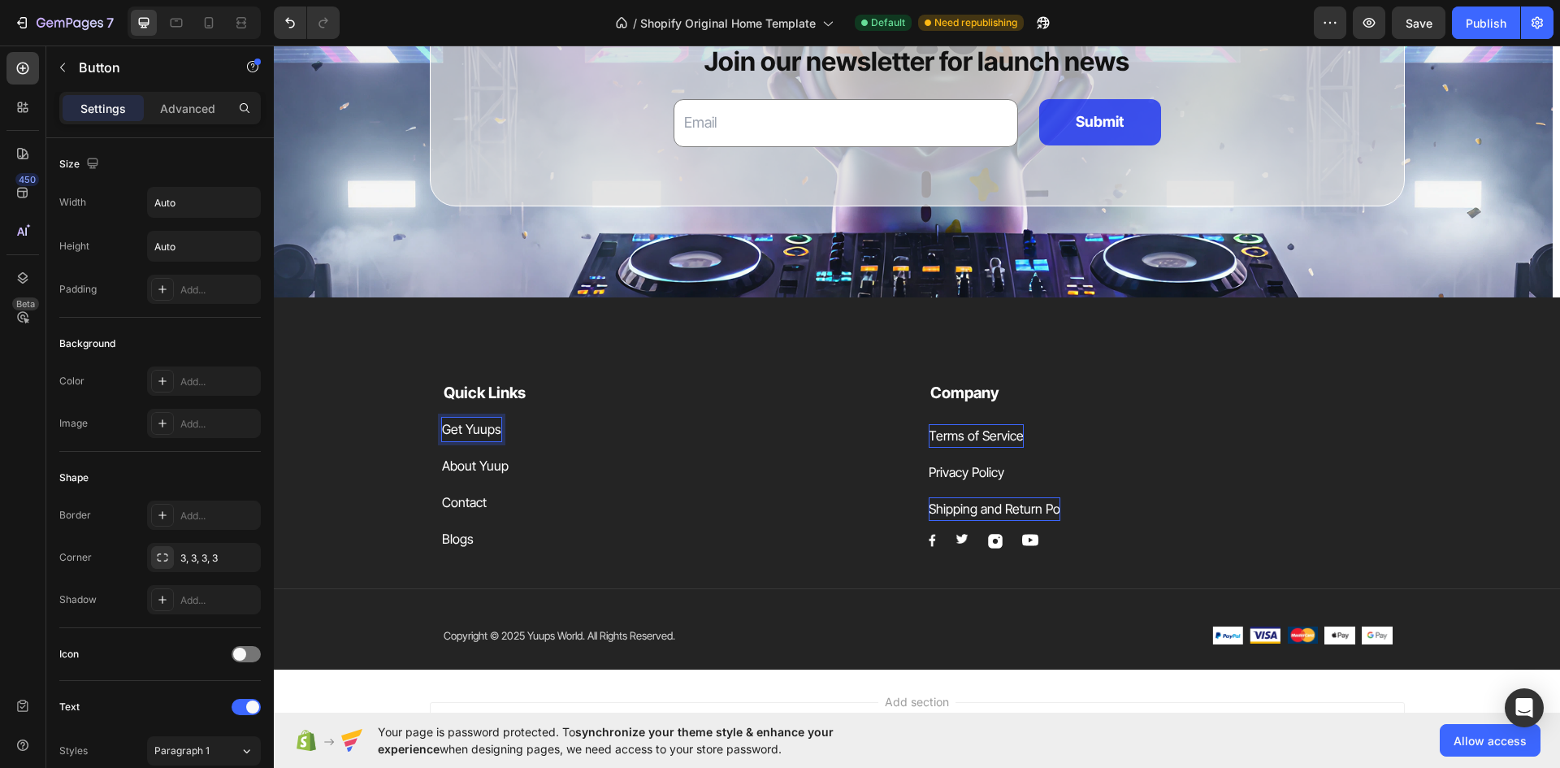
click at [477, 423] on p "Get Yuups" at bounding box center [471, 430] width 59 height 24
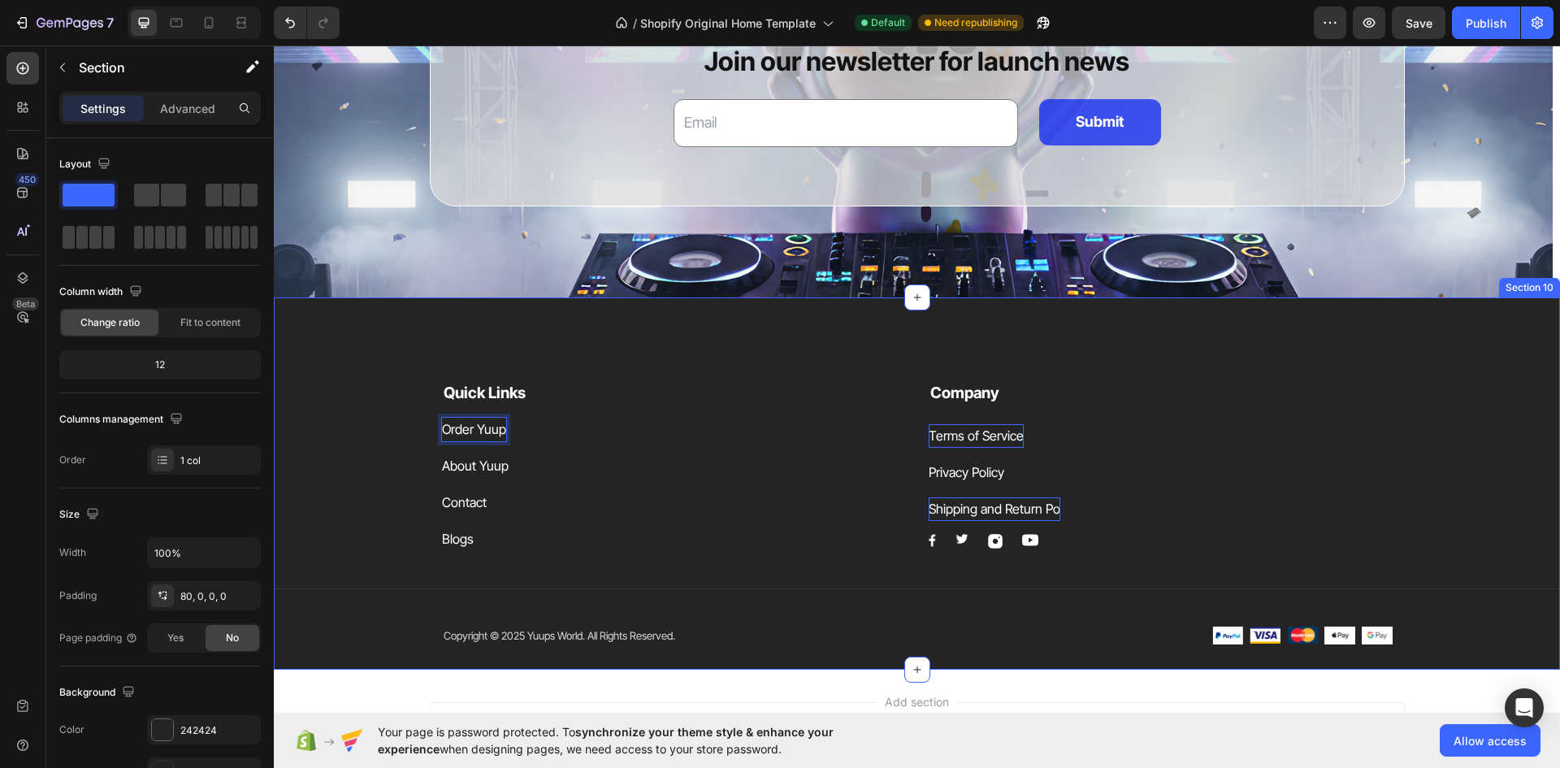
click at [524, 328] on div "Quick Links Text block Order Yuup Button 0 About Yuup Button Contact Button Blo…" at bounding box center [917, 483] width 1286 height 372
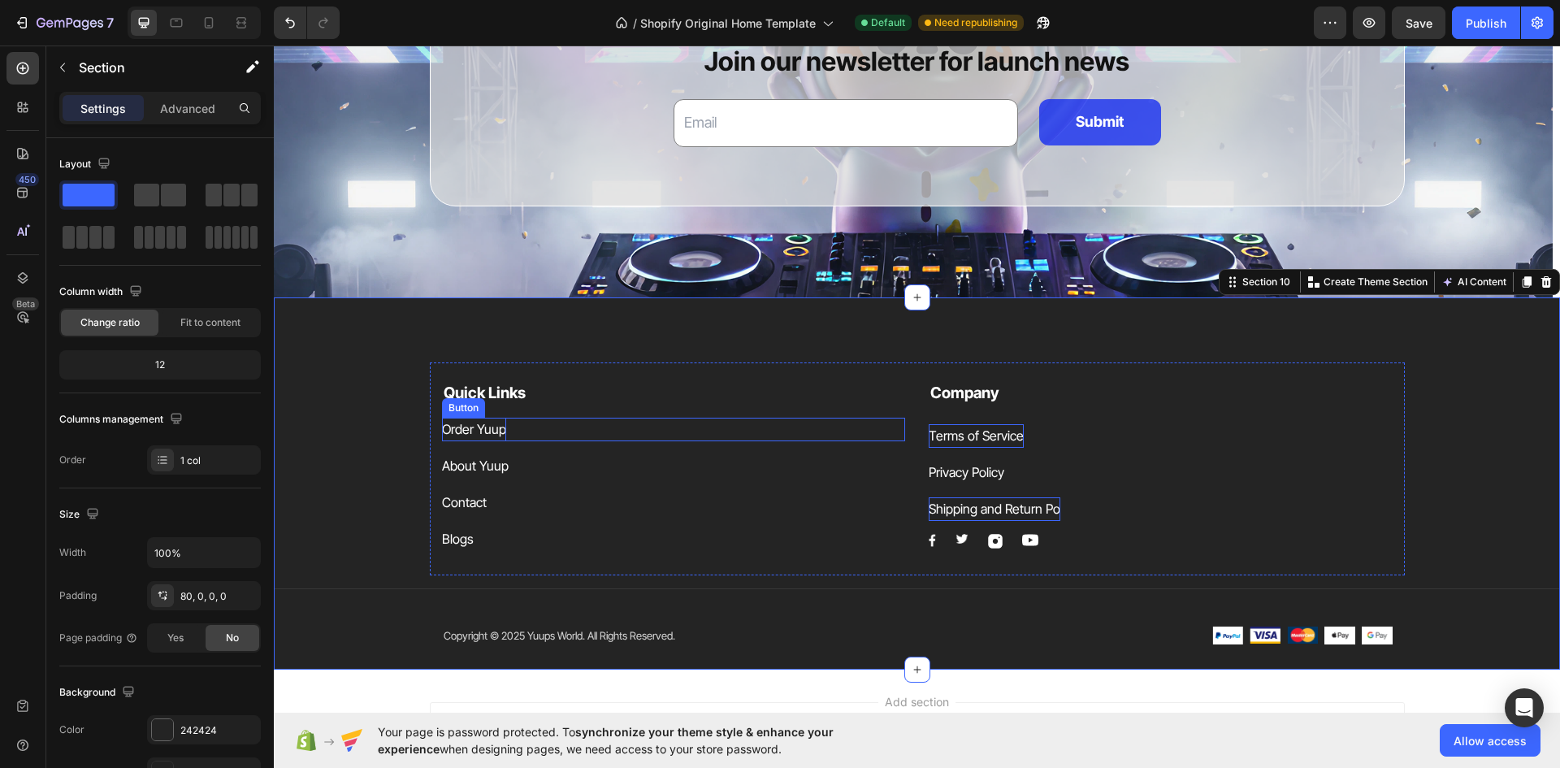
click at [487, 427] on p "Order Yuup" at bounding box center [474, 430] width 64 height 24
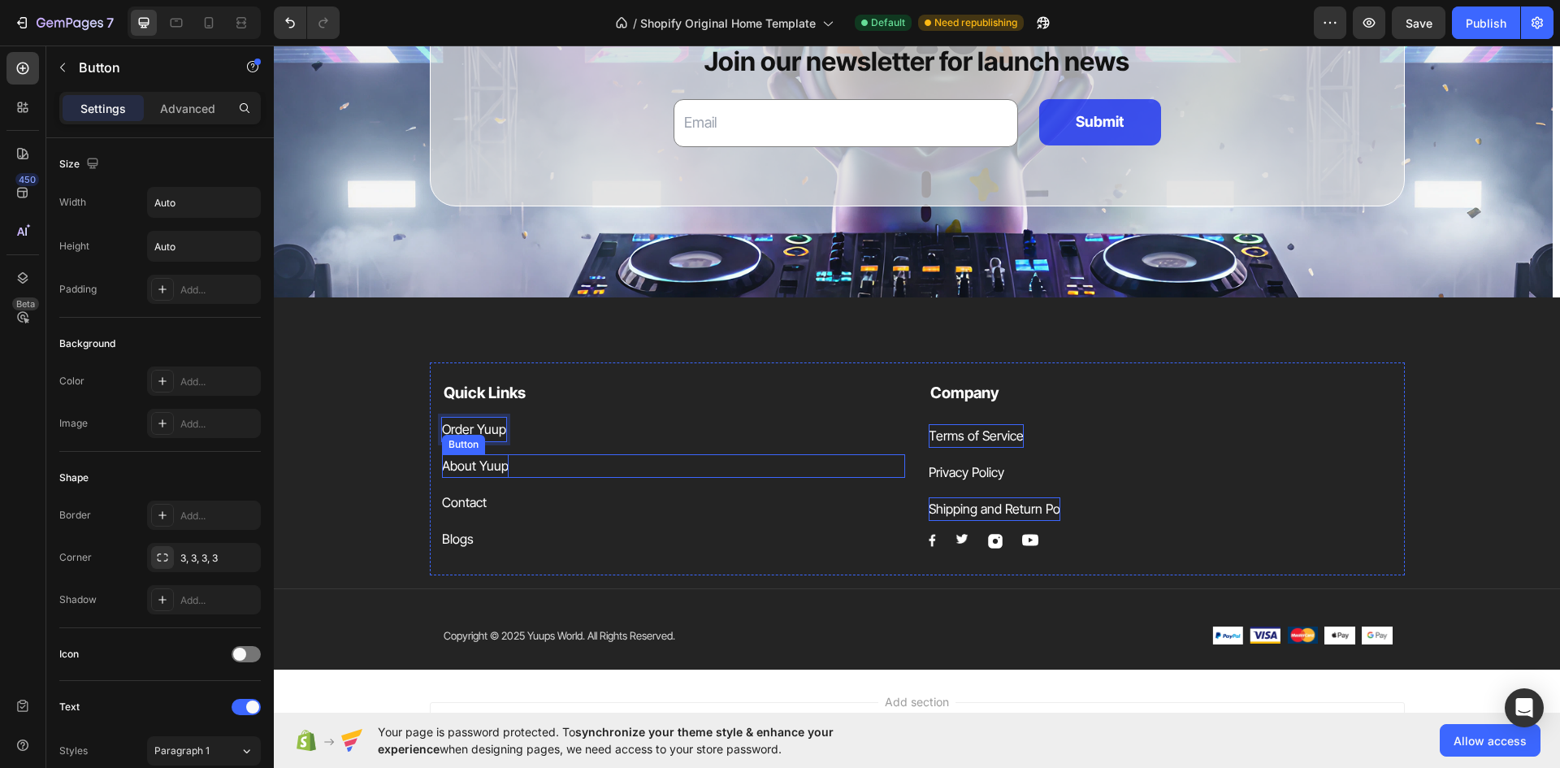
click at [484, 467] on p "About Yuup" at bounding box center [475, 466] width 67 height 24
click at [480, 461] on p "About Yuup" at bounding box center [475, 466] width 67 height 24
click at [491, 428] on p "Order Yuup" at bounding box center [474, 430] width 64 height 24
click at [496, 427] on p "Order Yuup" at bounding box center [474, 430] width 64 height 24
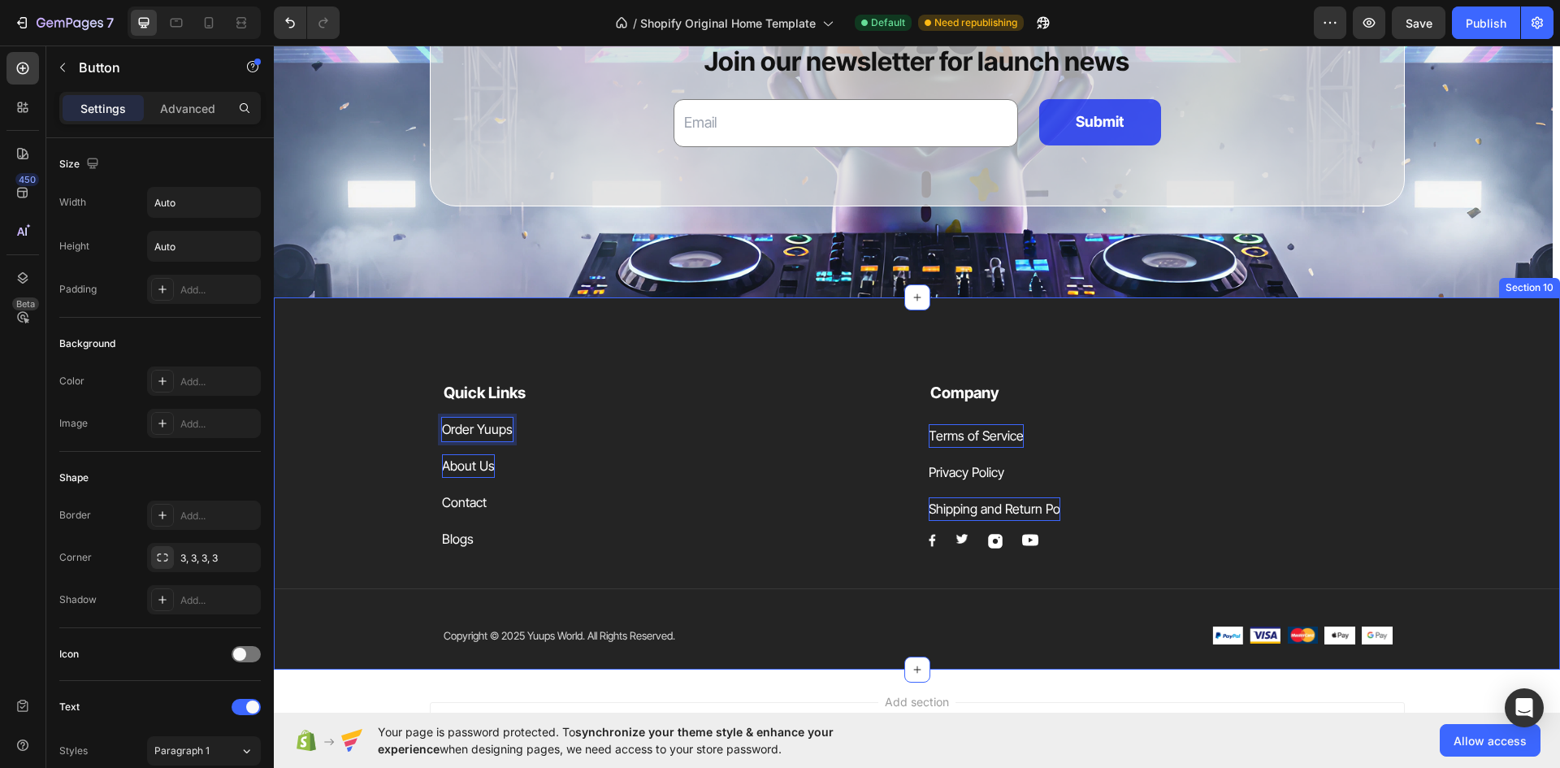
click at [301, 453] on div "Quick Links Text block Order Yuups Button 0 About Us Button Contact Button Blog…" at bounding box center [917, 515] width 1286 height 307
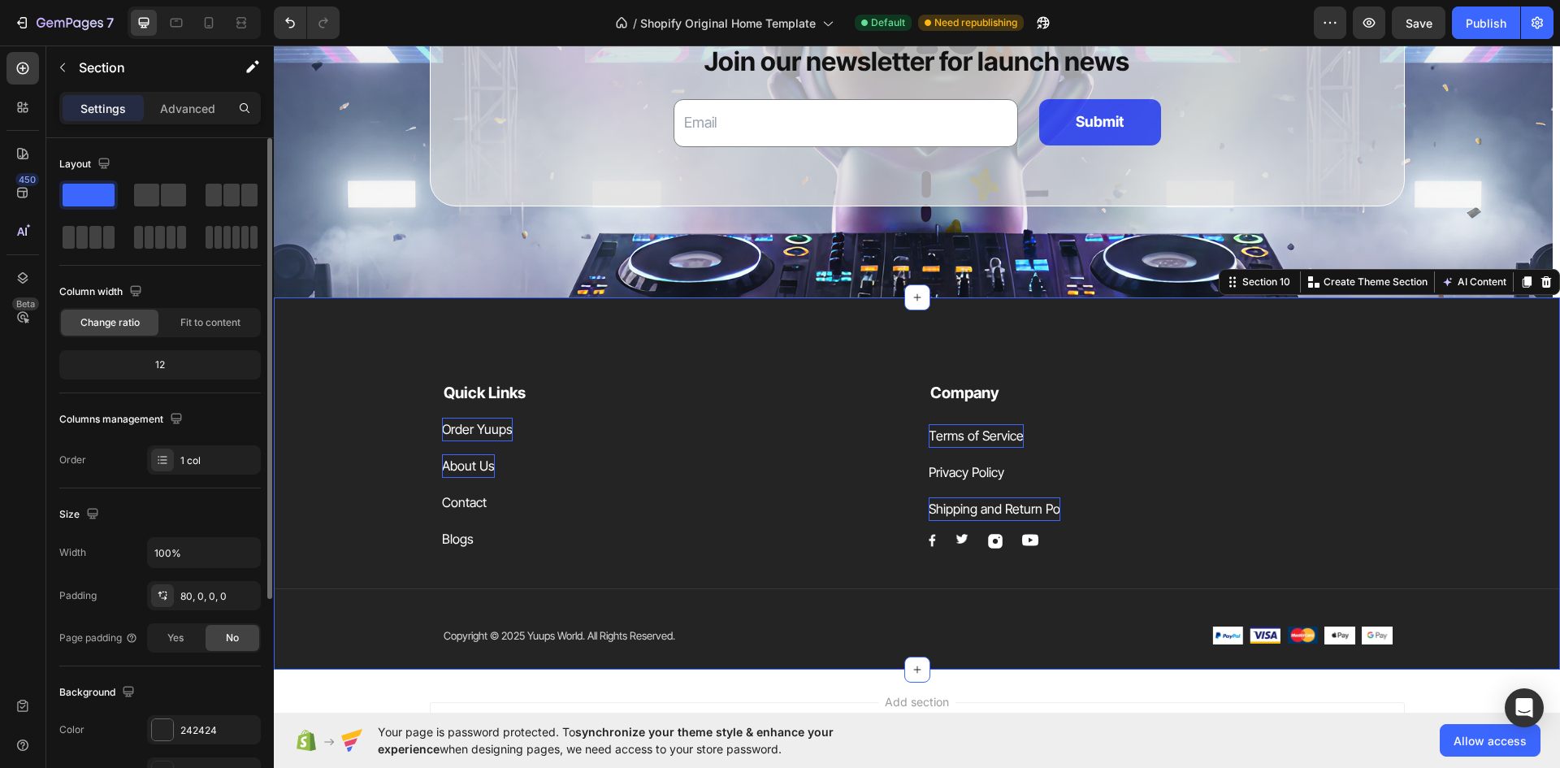
scroll to position [315, 0]
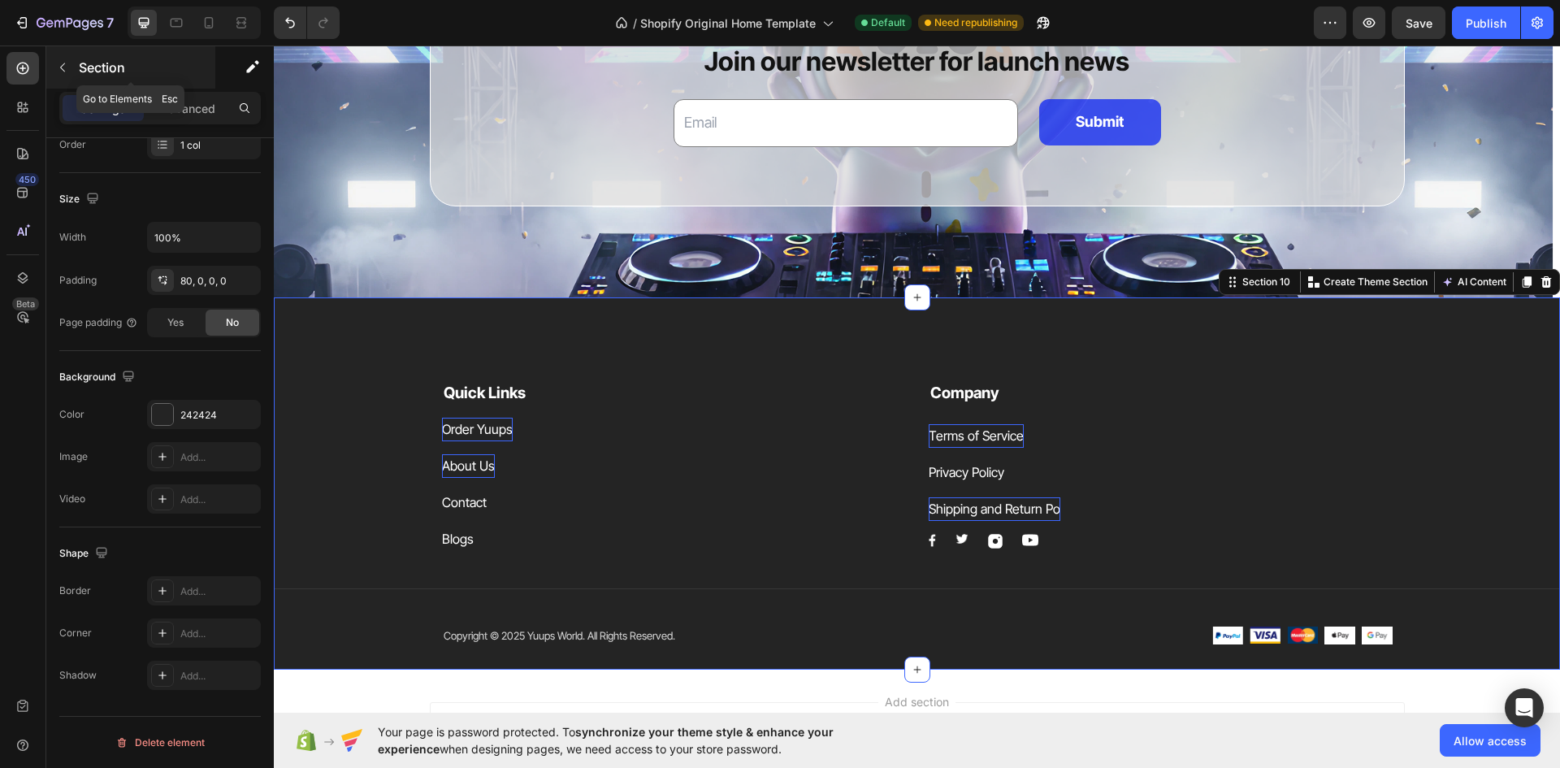
click at [89, 76] on p "Section" at bounding box center [145, 67] width 133 height 19
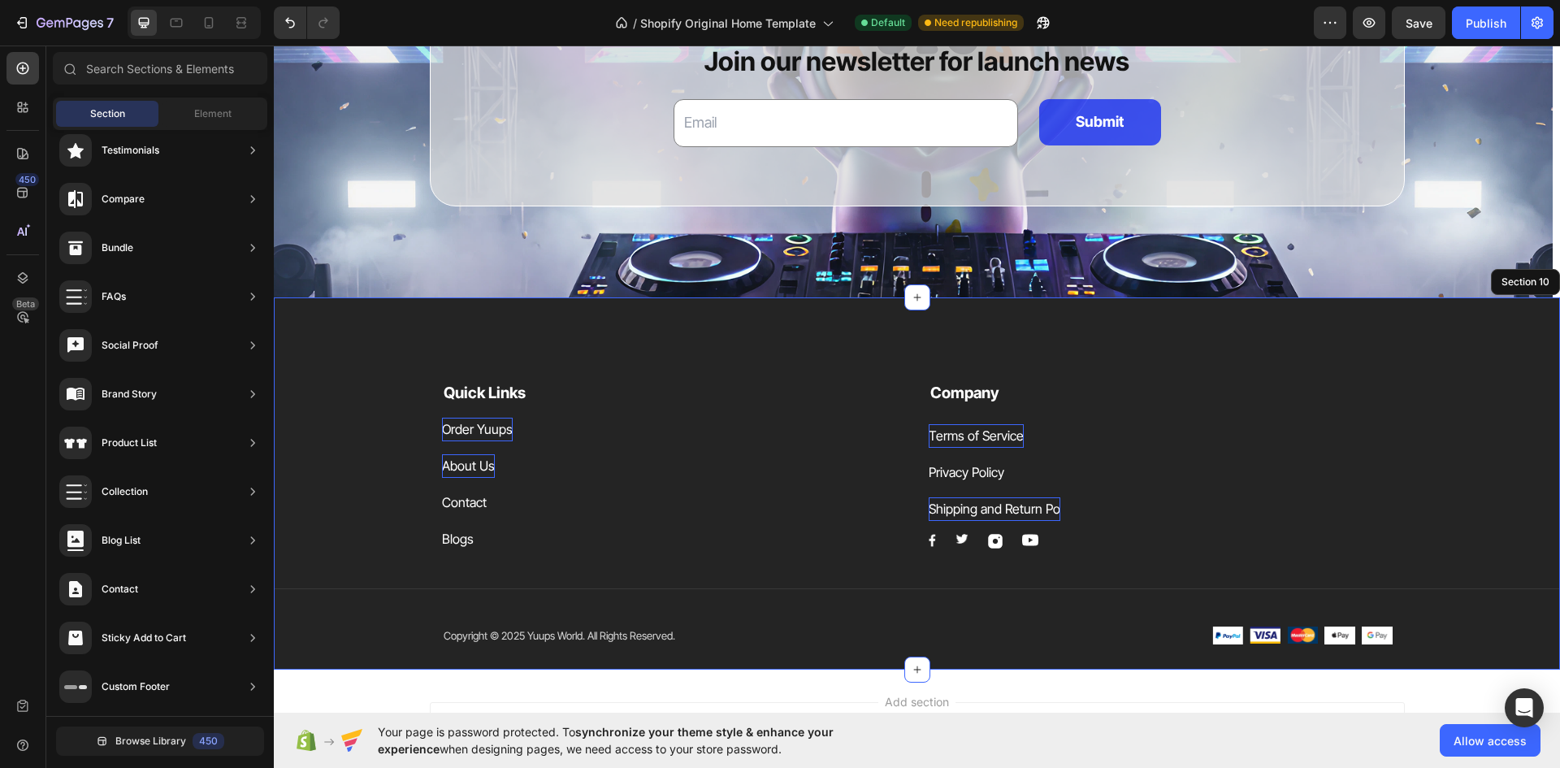
click at [684, 332] on div "Quick Links Text block Order Yuups Button About Us Button Contact Button Blogs …" at bounding box center [917, 483] width 1286 height 372
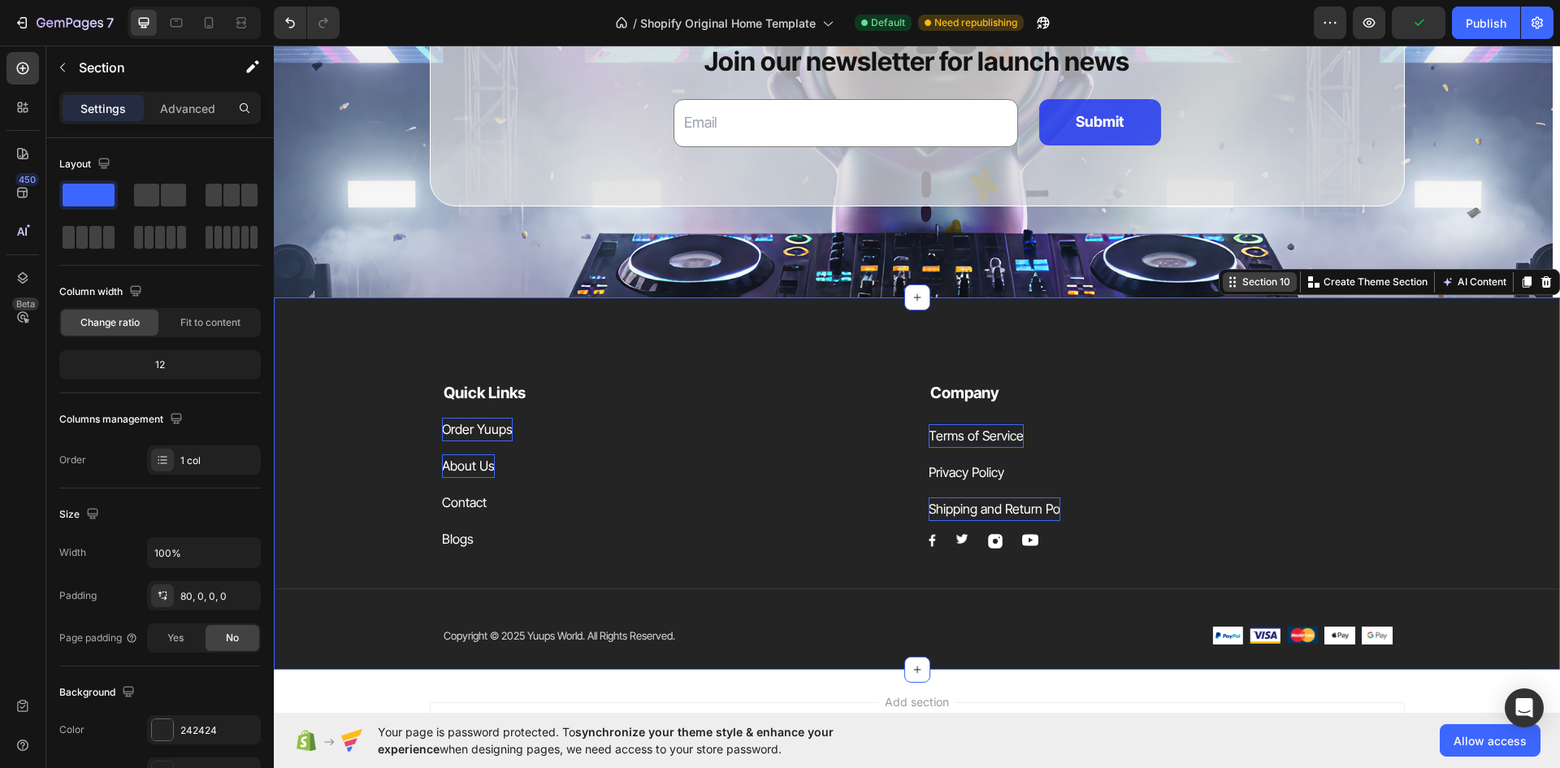
click at [1239, 288] on div "Section 10" at bounding box center [1266, 282] width 54 height 15
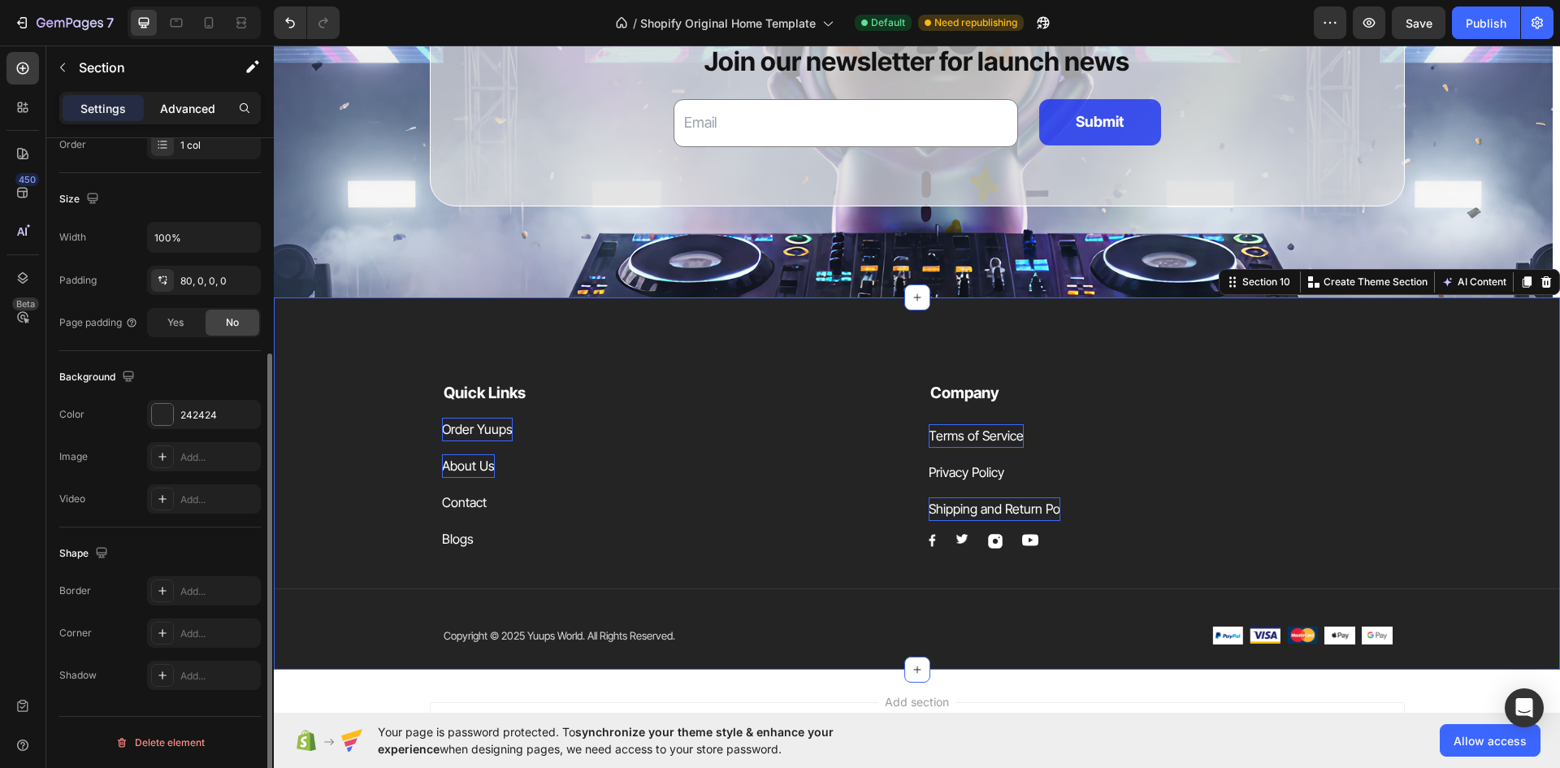
click at [206, 101] on p "Advanced" at bounding box center [187, 108] width 55 height 17
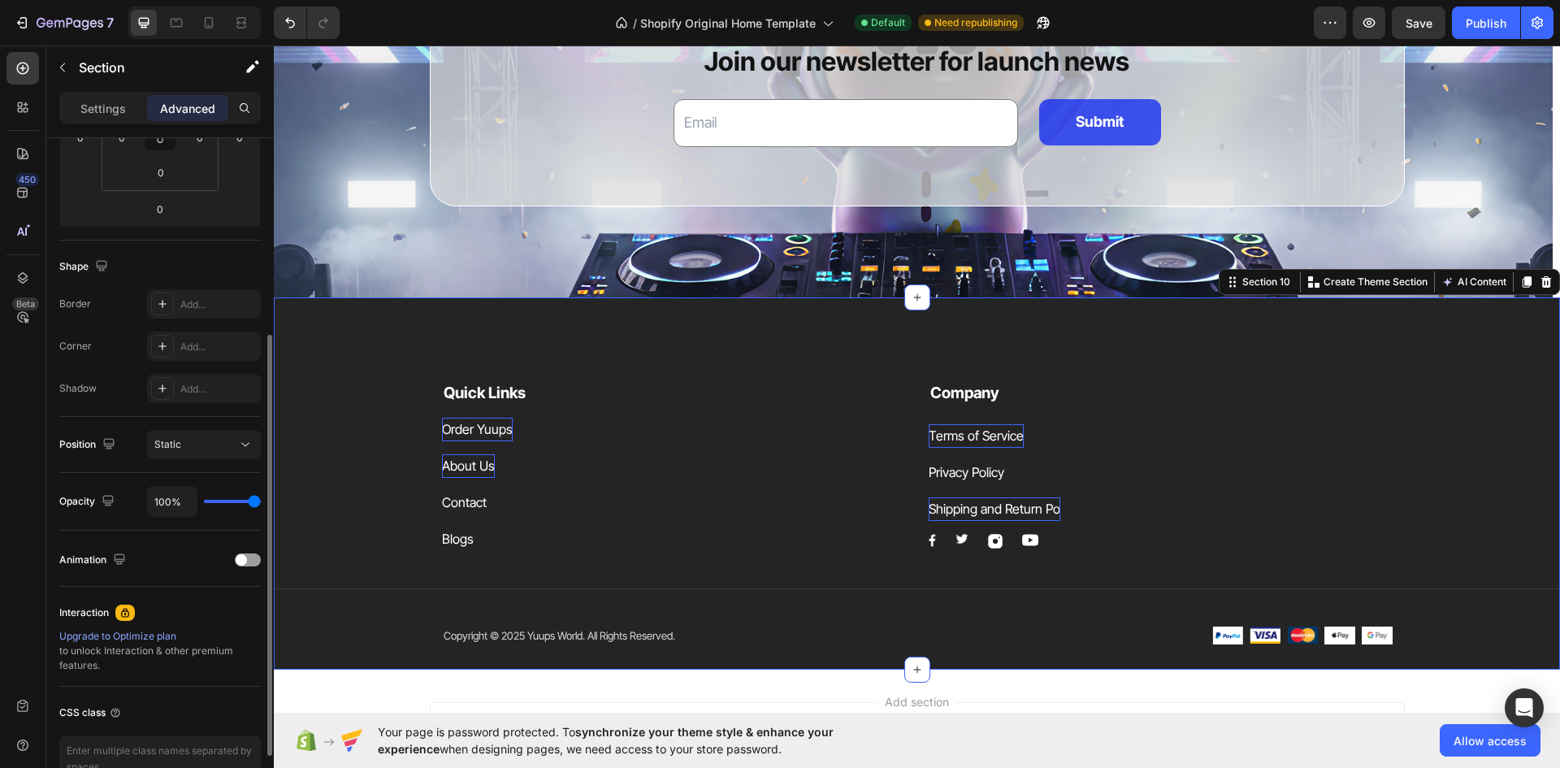
scroll to position [408, 0]
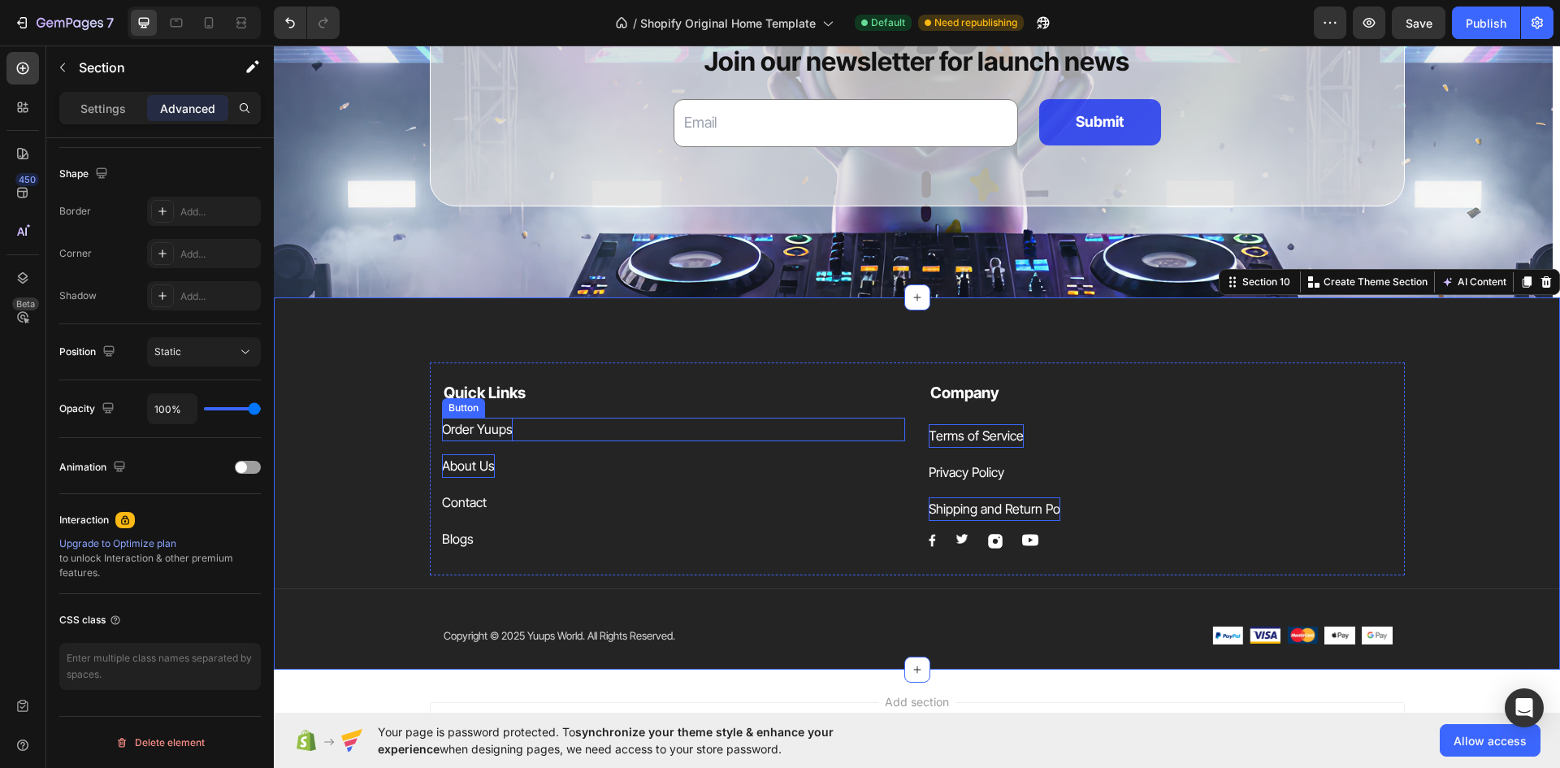
click at [484, 438] on p "Order Yuups" at bounding box center [477, 430] width 71 height 24
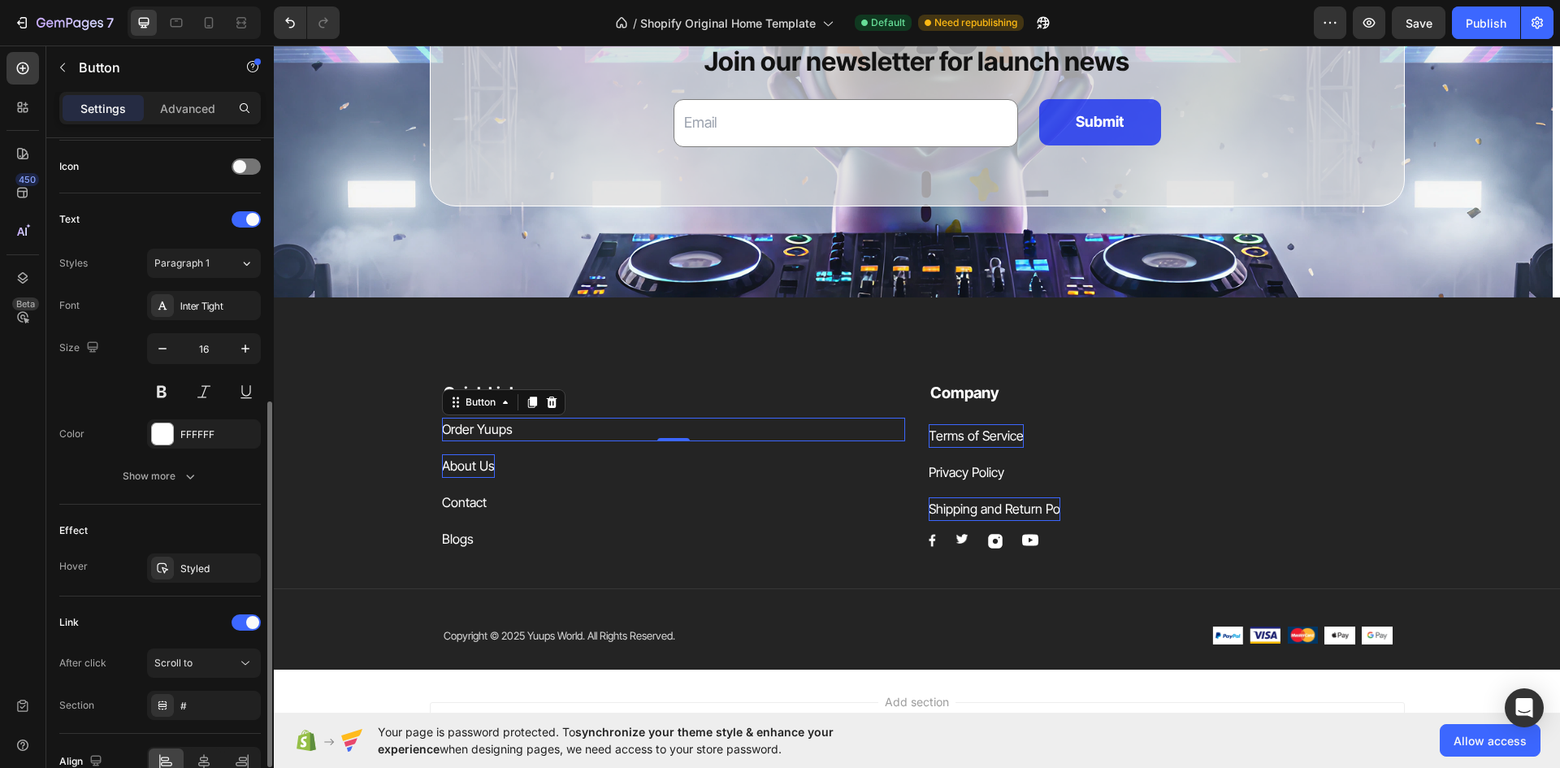
scroll to position [574, 0]
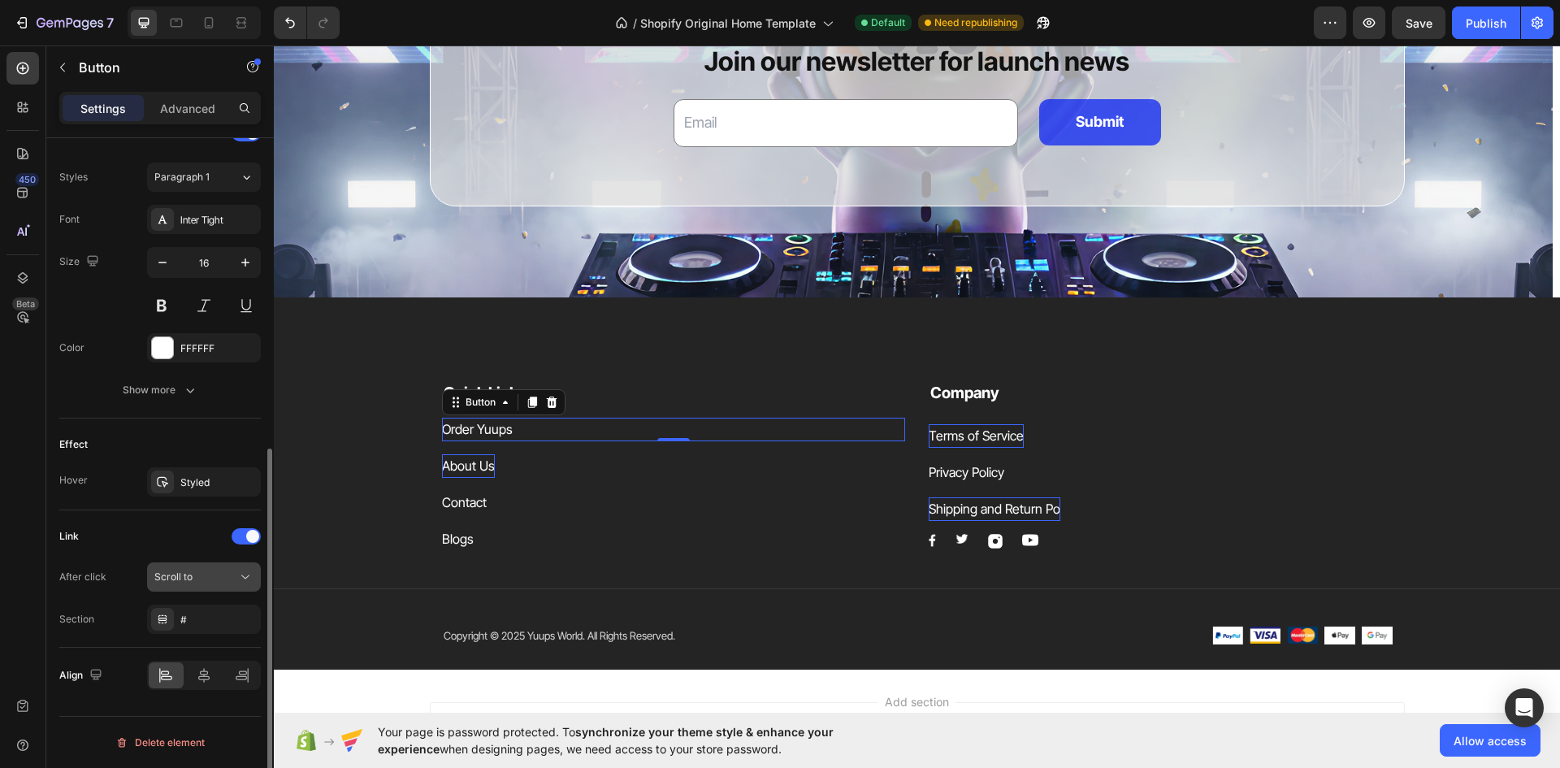
click at [223, 574] on div "Scroll to" at bounding box center [195, 577] width 83 height 15
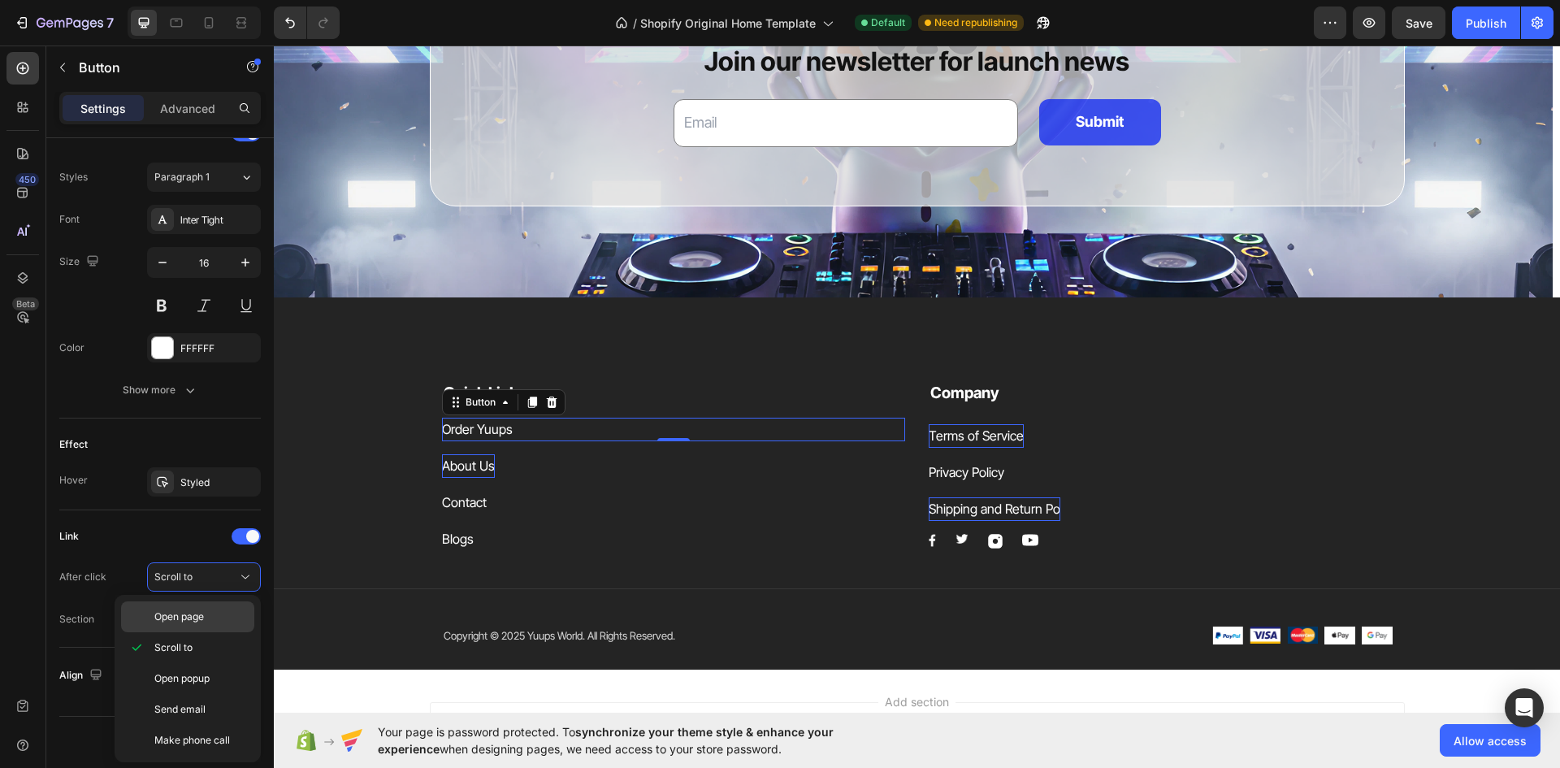
click at [219, 614] on p "Open page" at bounding box center [200, 616] width 93 height 15
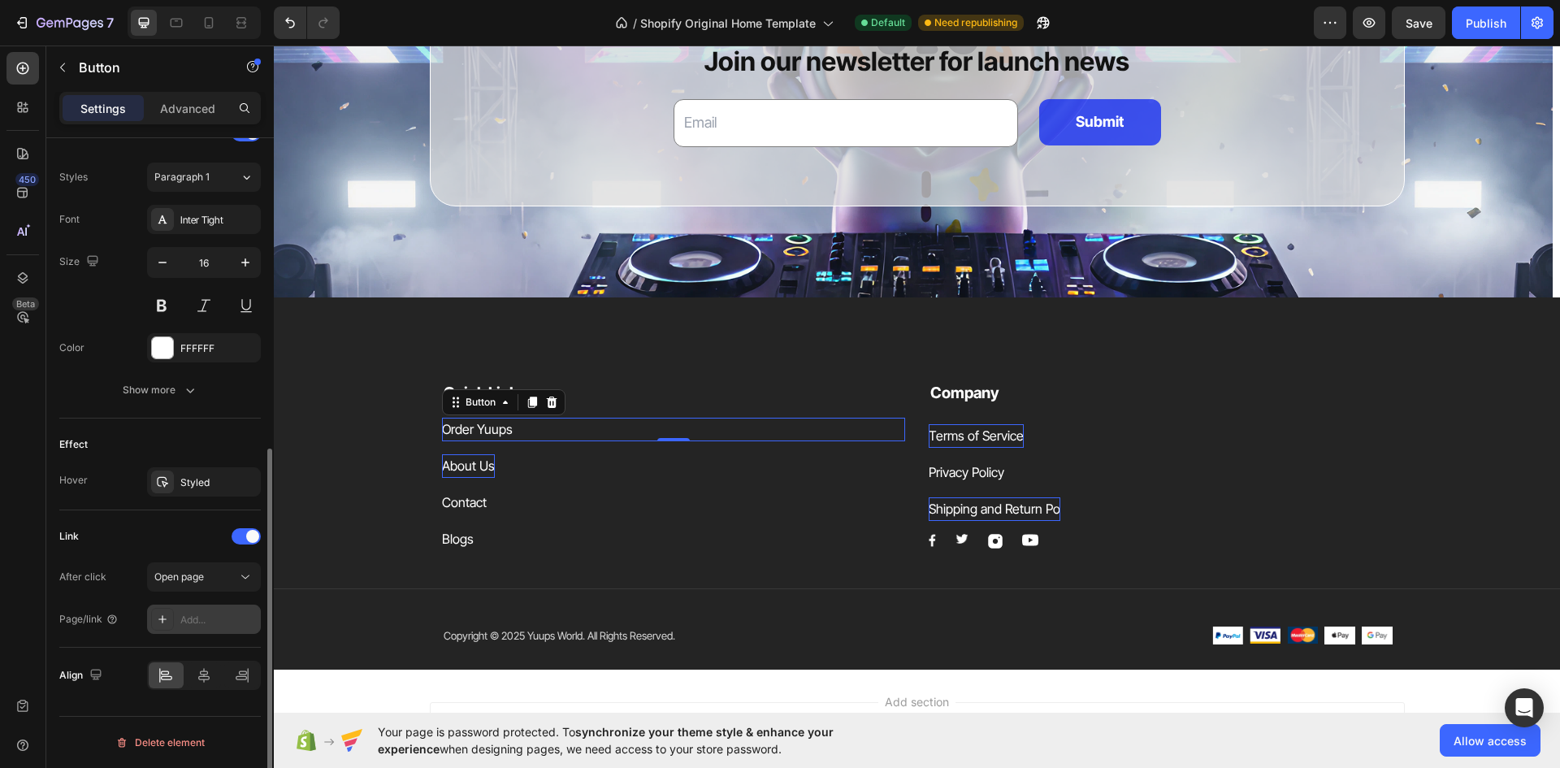
click at [210, 617] on div "Add..." at bounding box center [218, 620] width 76 height 15
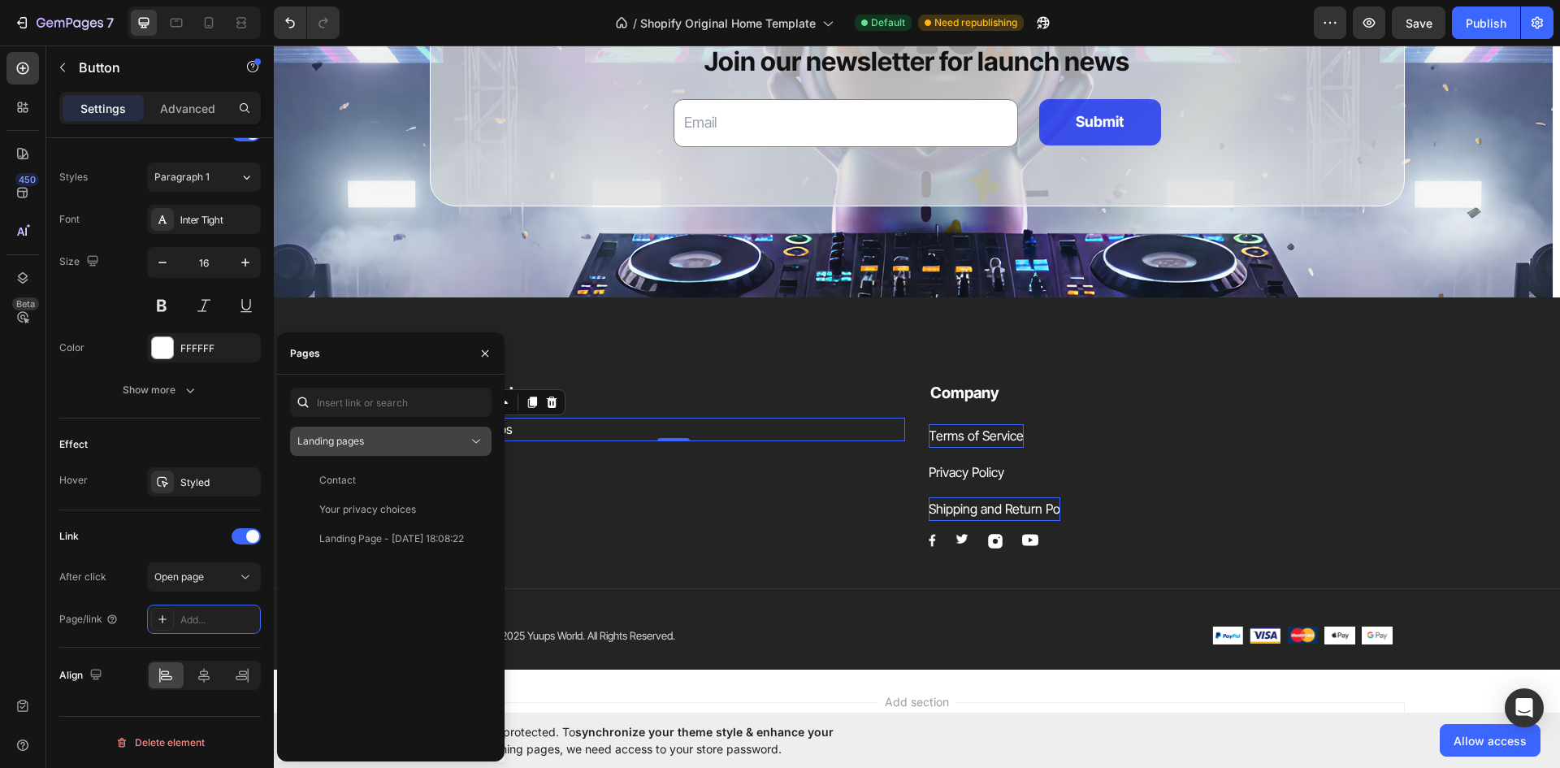
click at [397, 431] on button "Landing pages" at bounding box center [390, 441] width 201 height 29
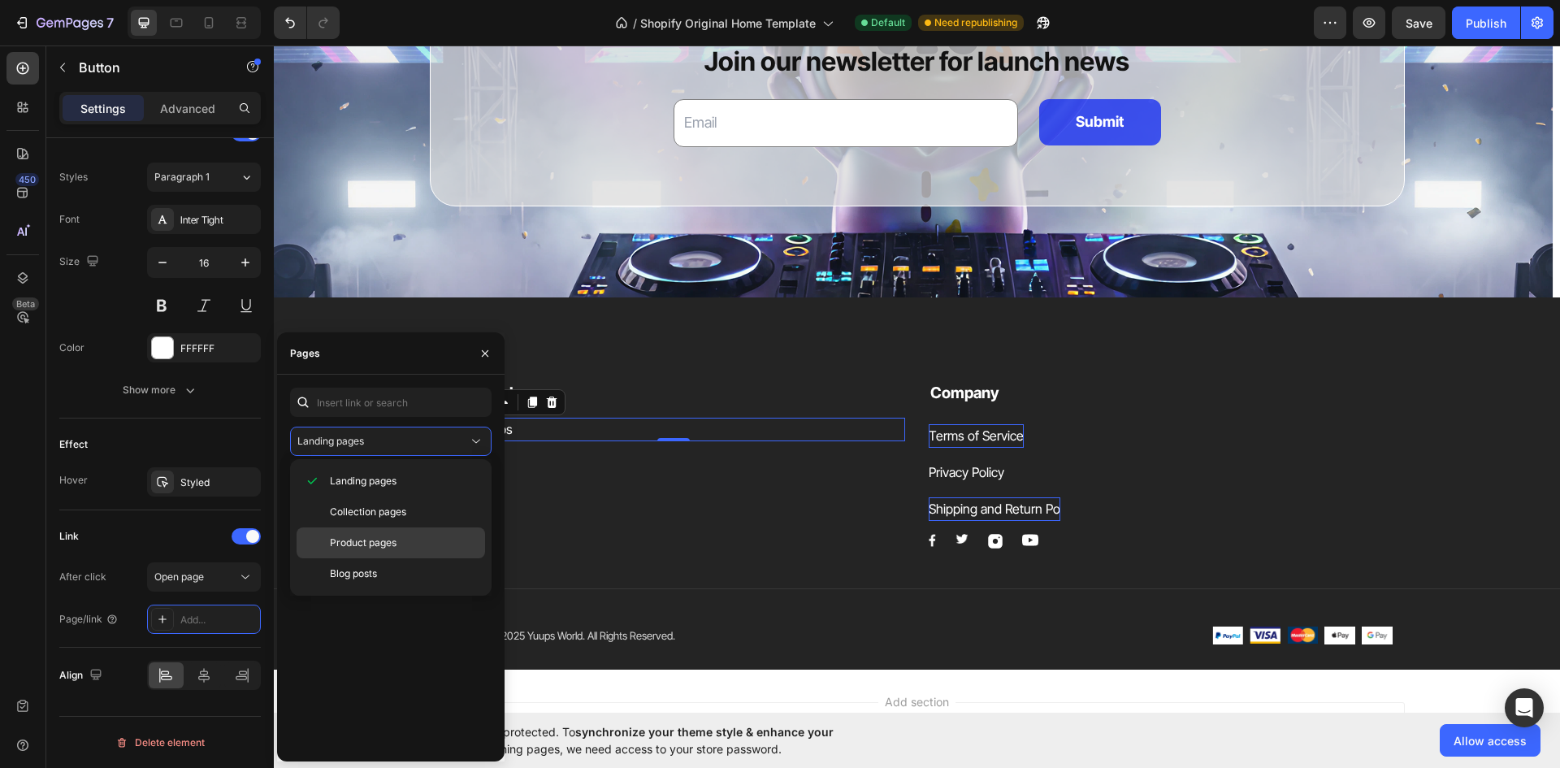
click at [383, 552] on div "Product pages" at bounding box center [391, 542] width 188 height 31
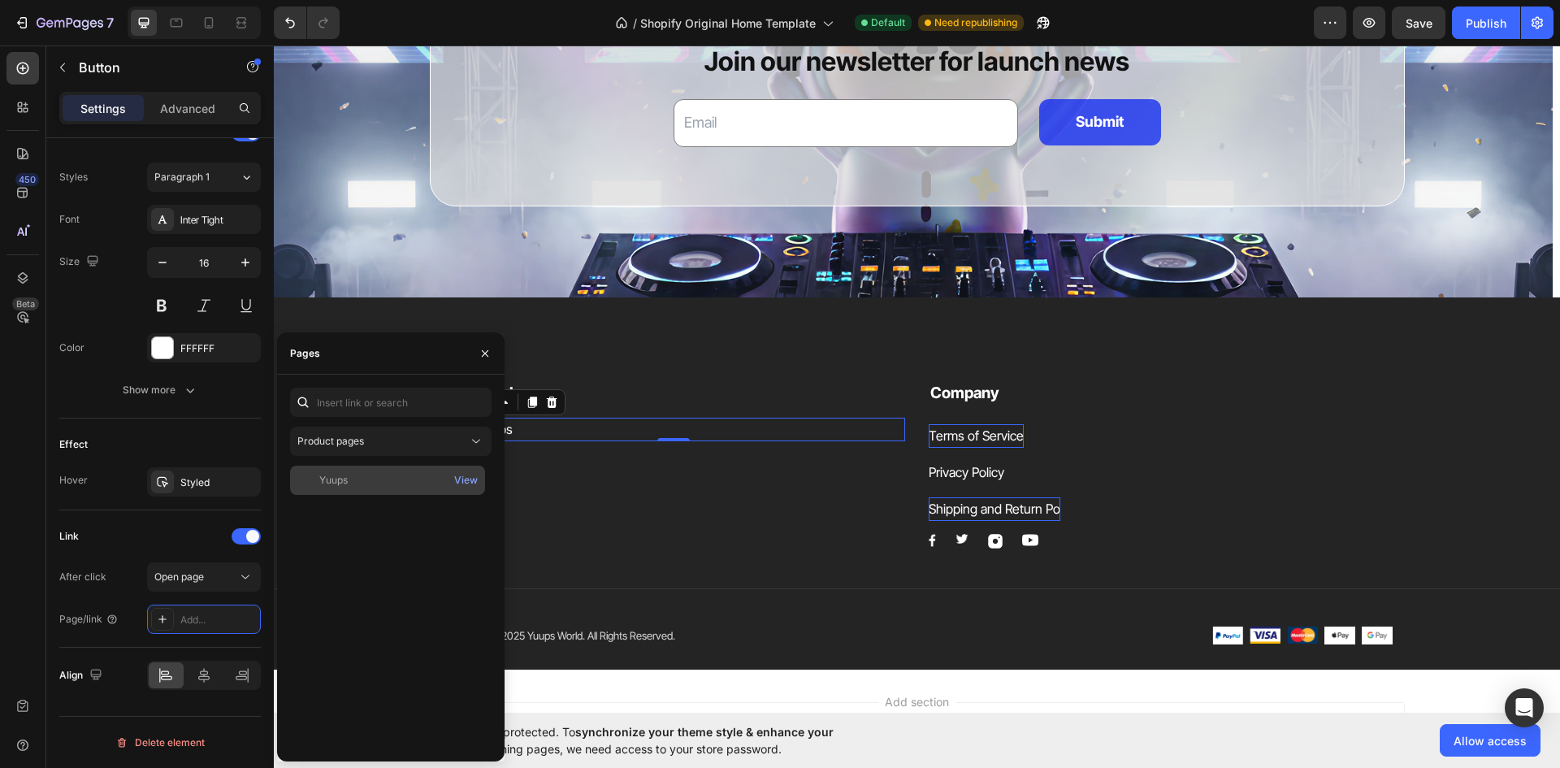
click at [386, 483] on div "Yuups" at bounding box center [388, 480] width 182 height 15
click at [473, 468] on div "View" at bounding box center [466, 480] width 38 height 29
click at [465, 484] on div "View" at bounding box center [466, 480] width 24 height 15
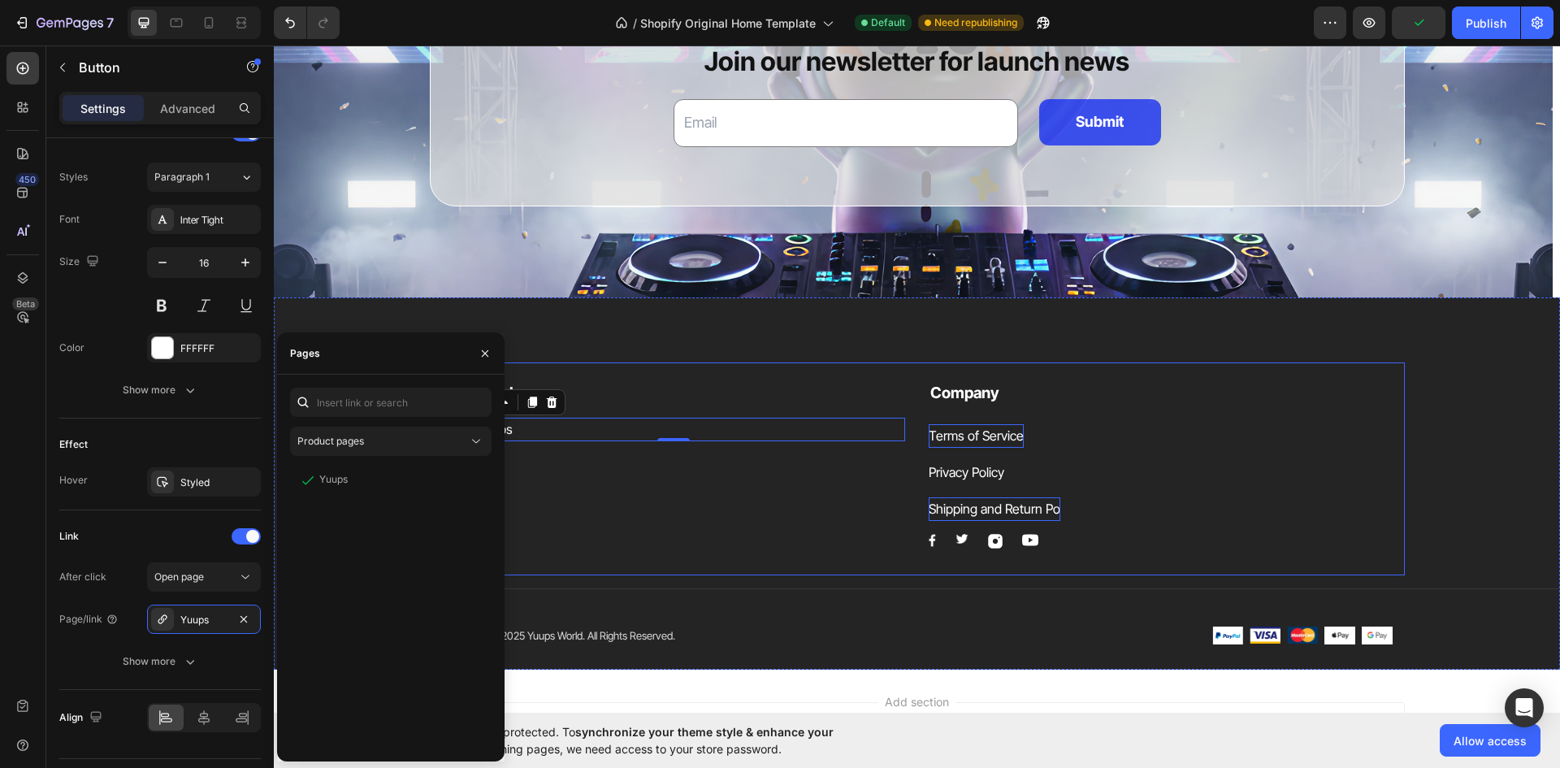
click at [590, 550] on div "Blogs Button" at bounding box center [674, 539] width 464 height 24
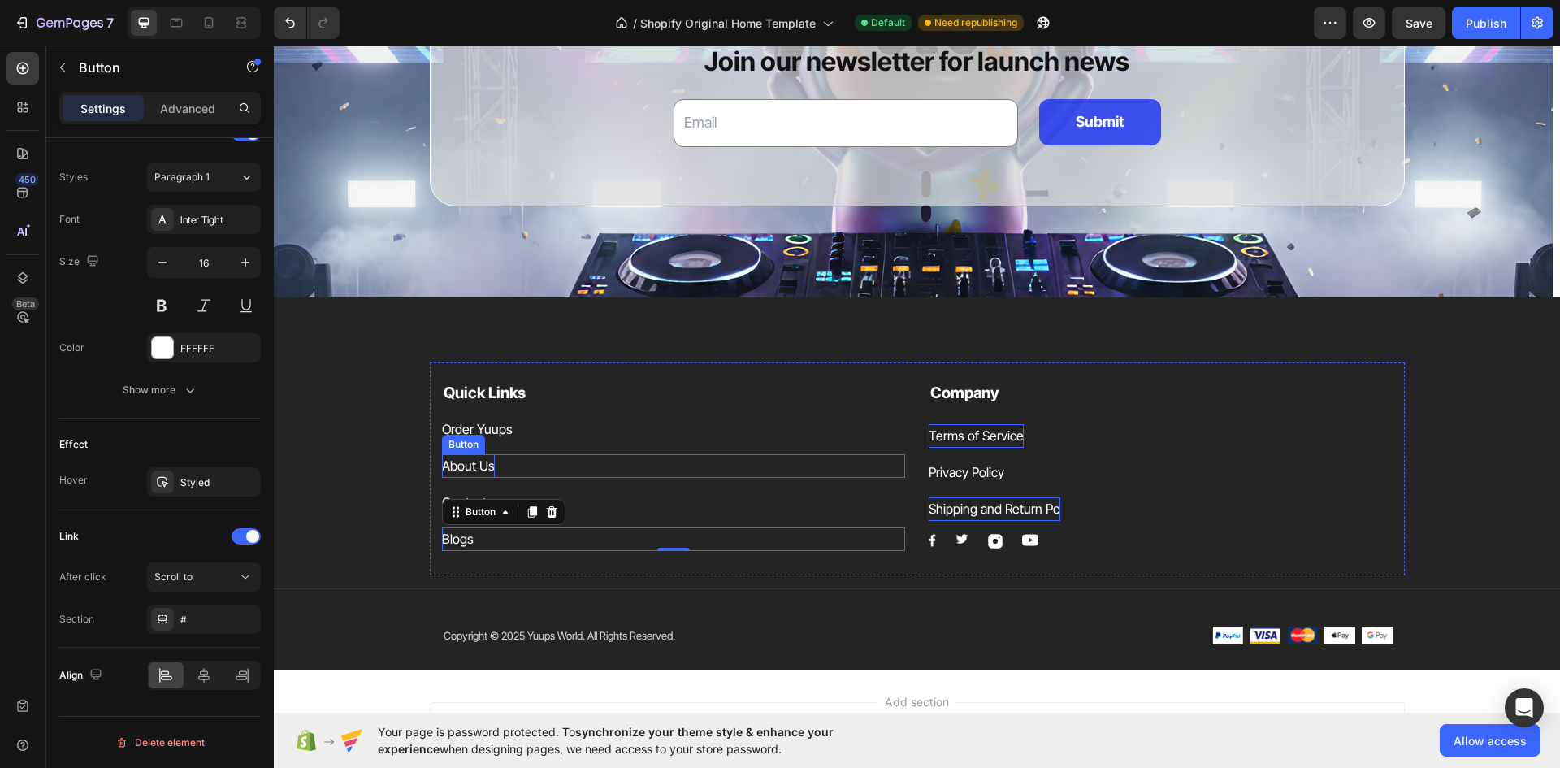
click at [487, 460] on div "About Us Button" at bounding box center [674, 466] width 464 height 24
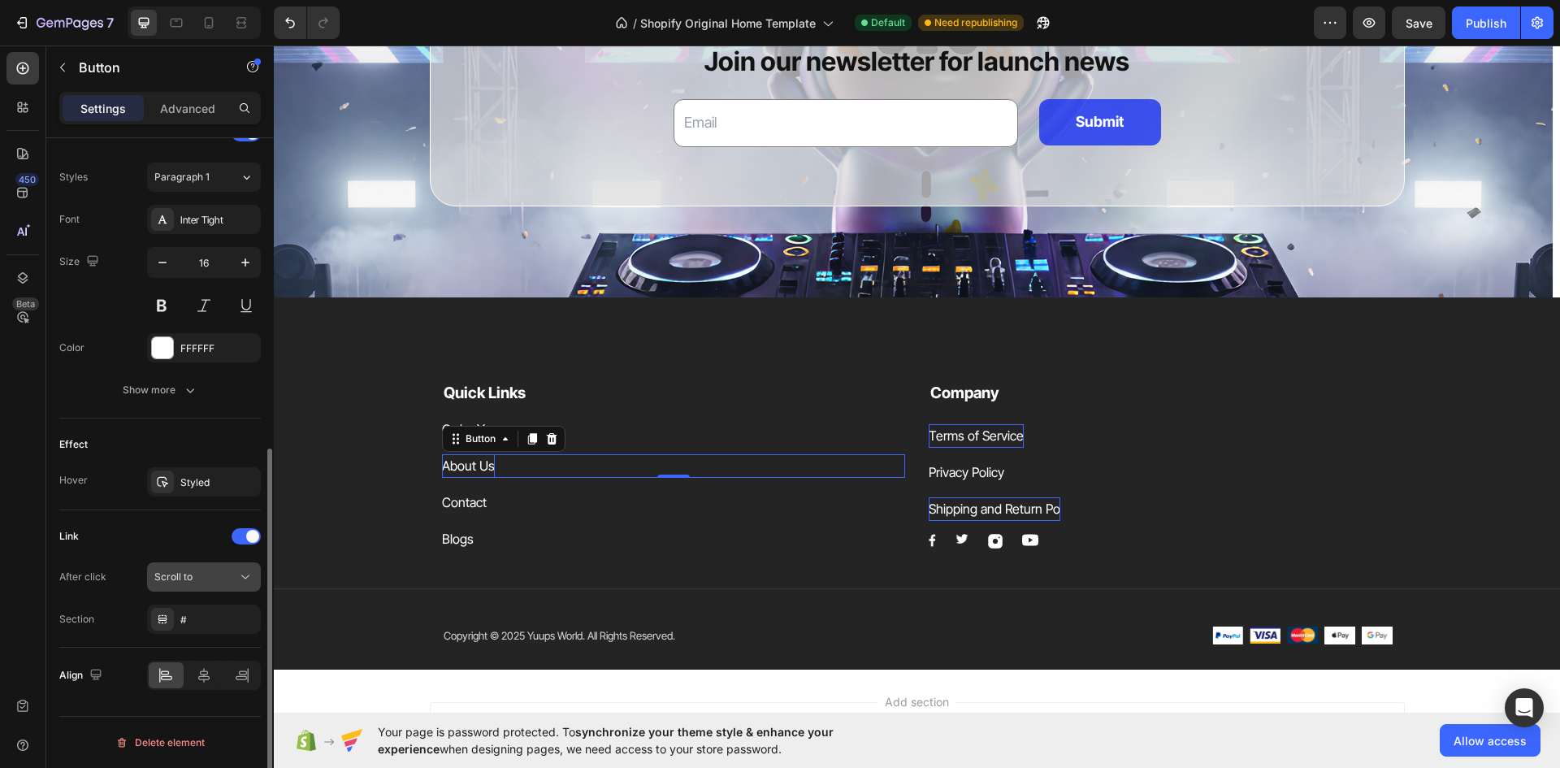
click at [167, 585] on button "Scroll to" at bounding box center [204, 576] width 114 height 29
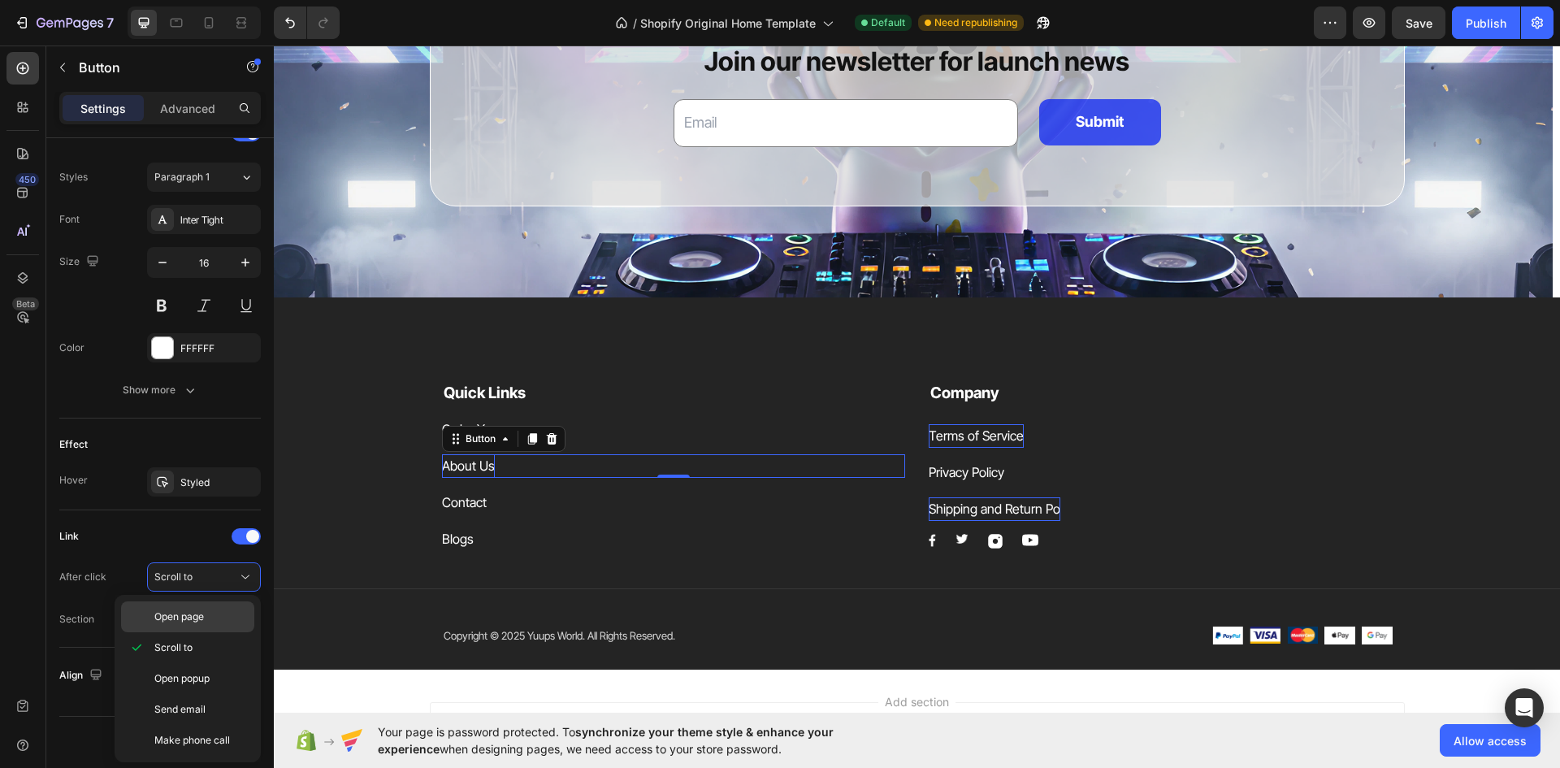
click at [188, 617] on span "Open page" at bounding box center [179, 616] width 50 height 15
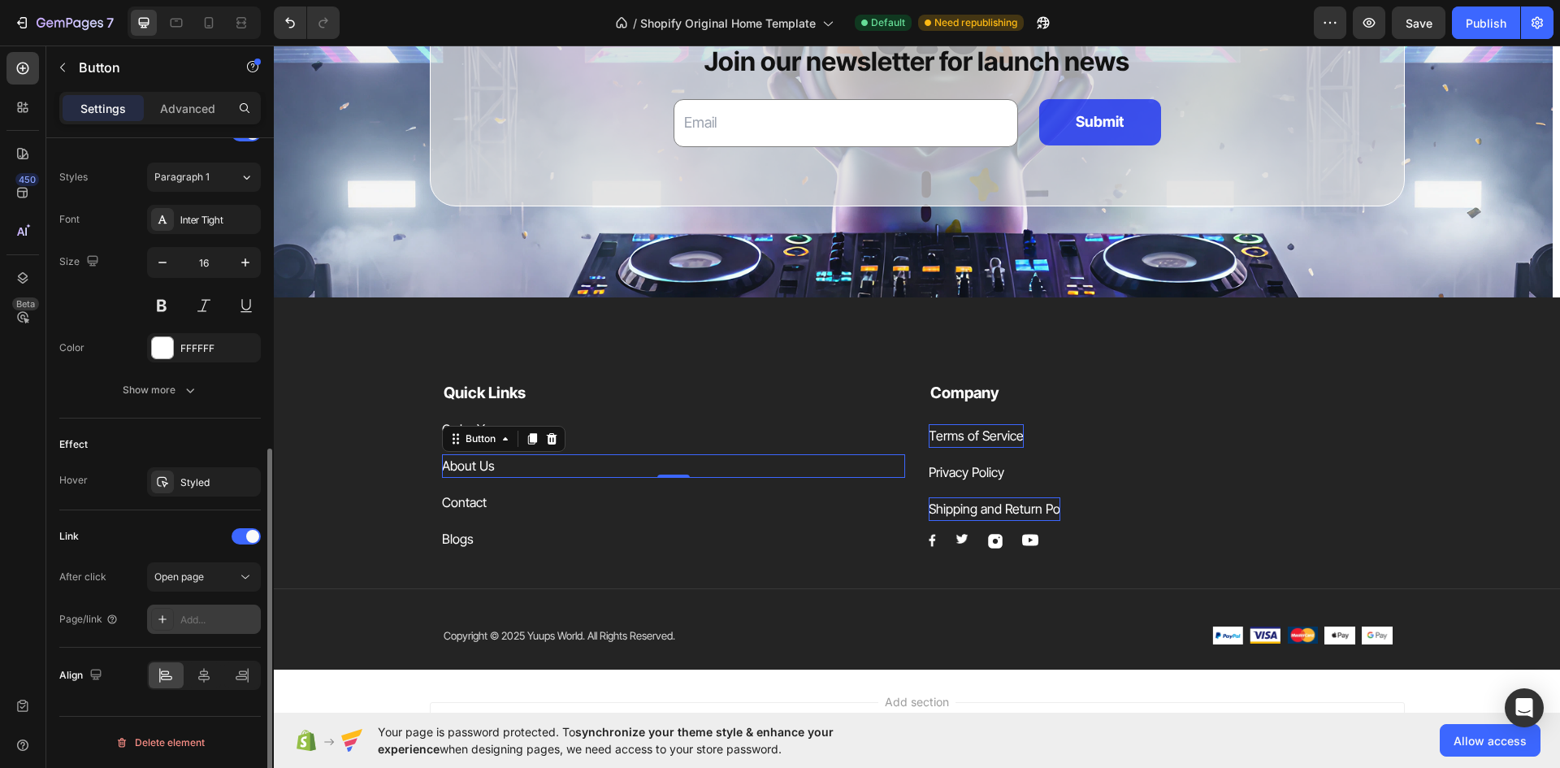
click at [165, 617] on icon at bounding box center [162, 619] width 13 height 13
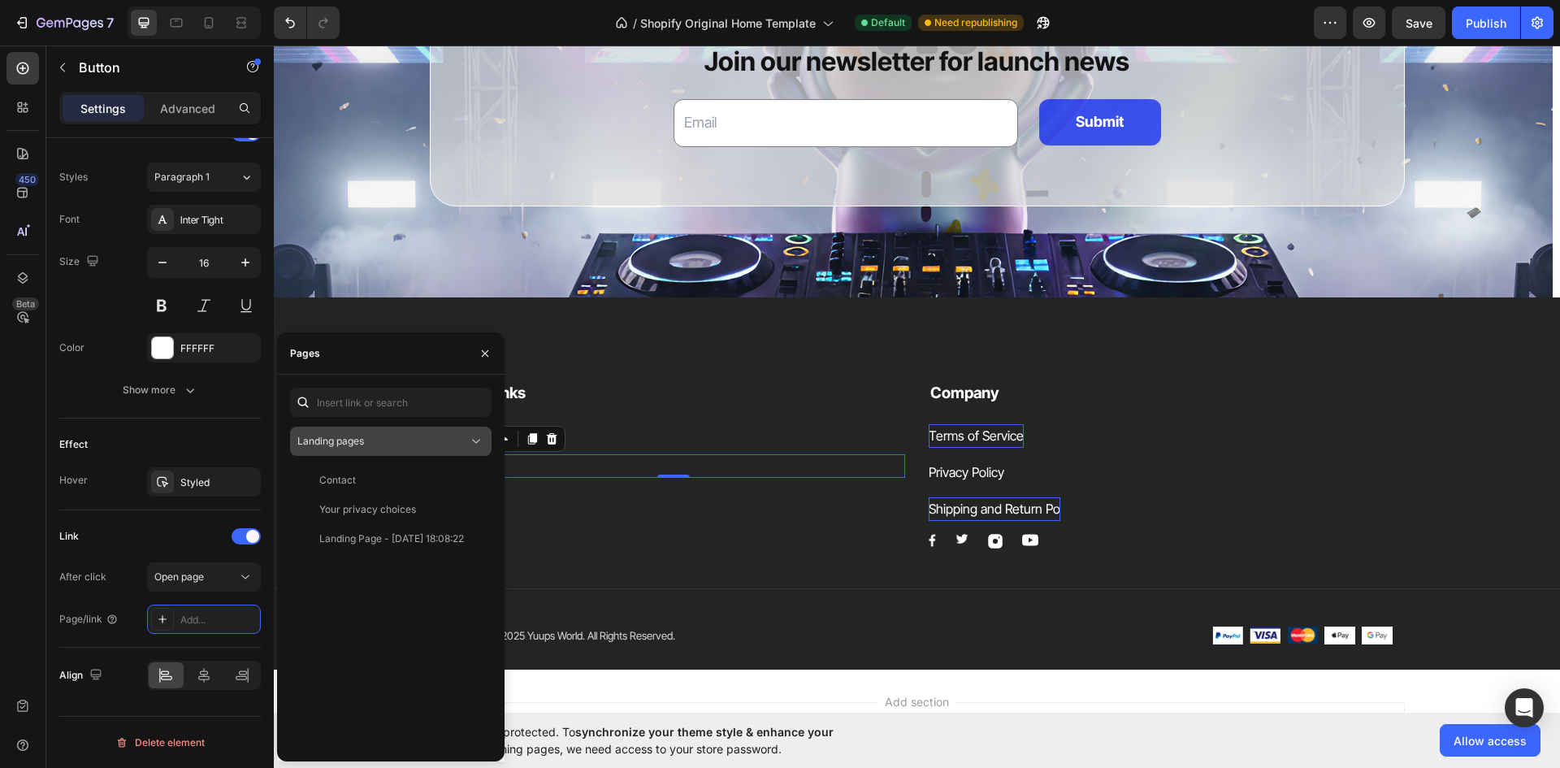
click at [408, 440] on div "Landing pages" at bounding box center [382, 441] width 171 height 15
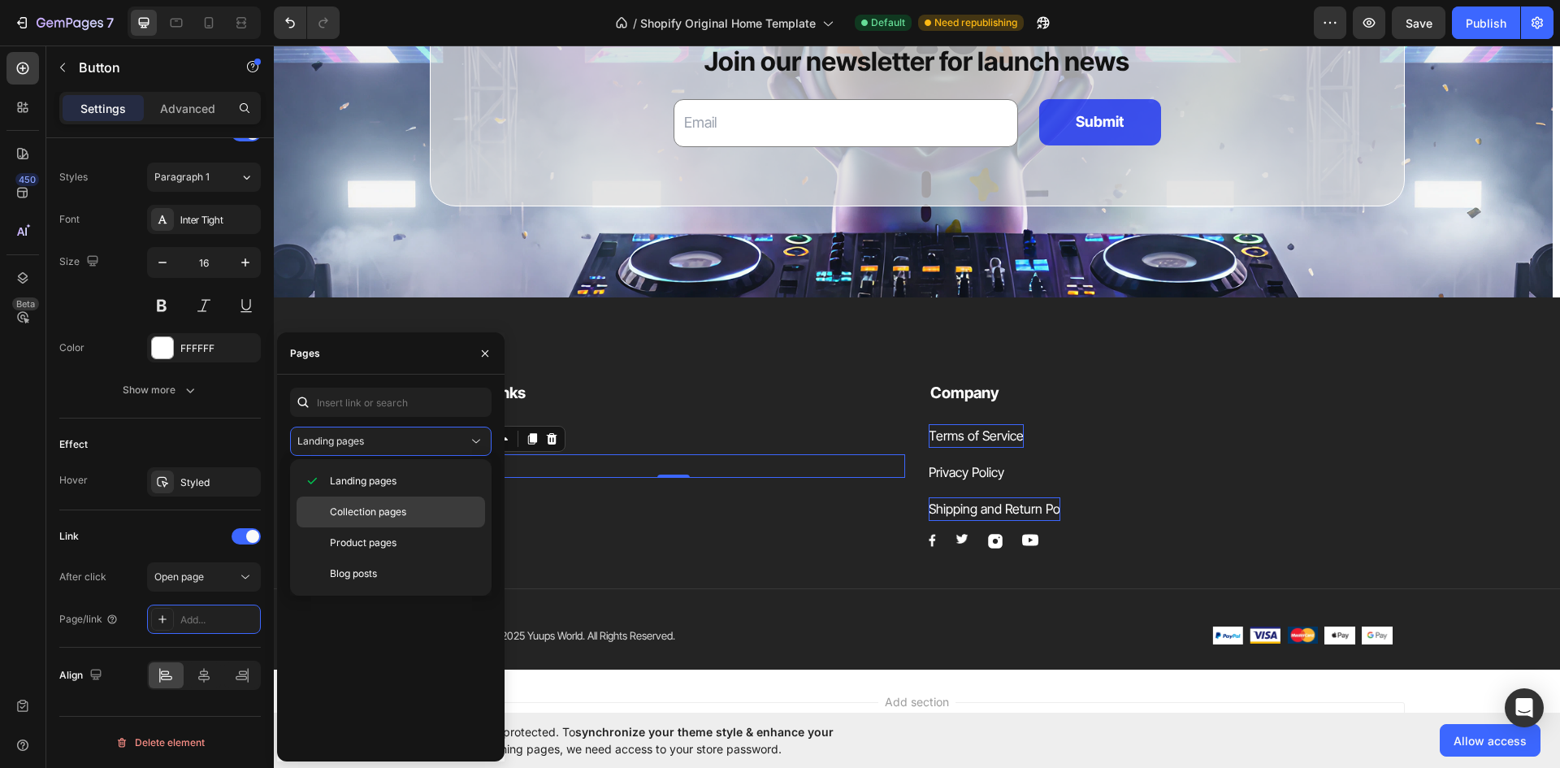
click at [401, 512] on span "Collection pages" at bounding box center [368, 512] width 76 height 15
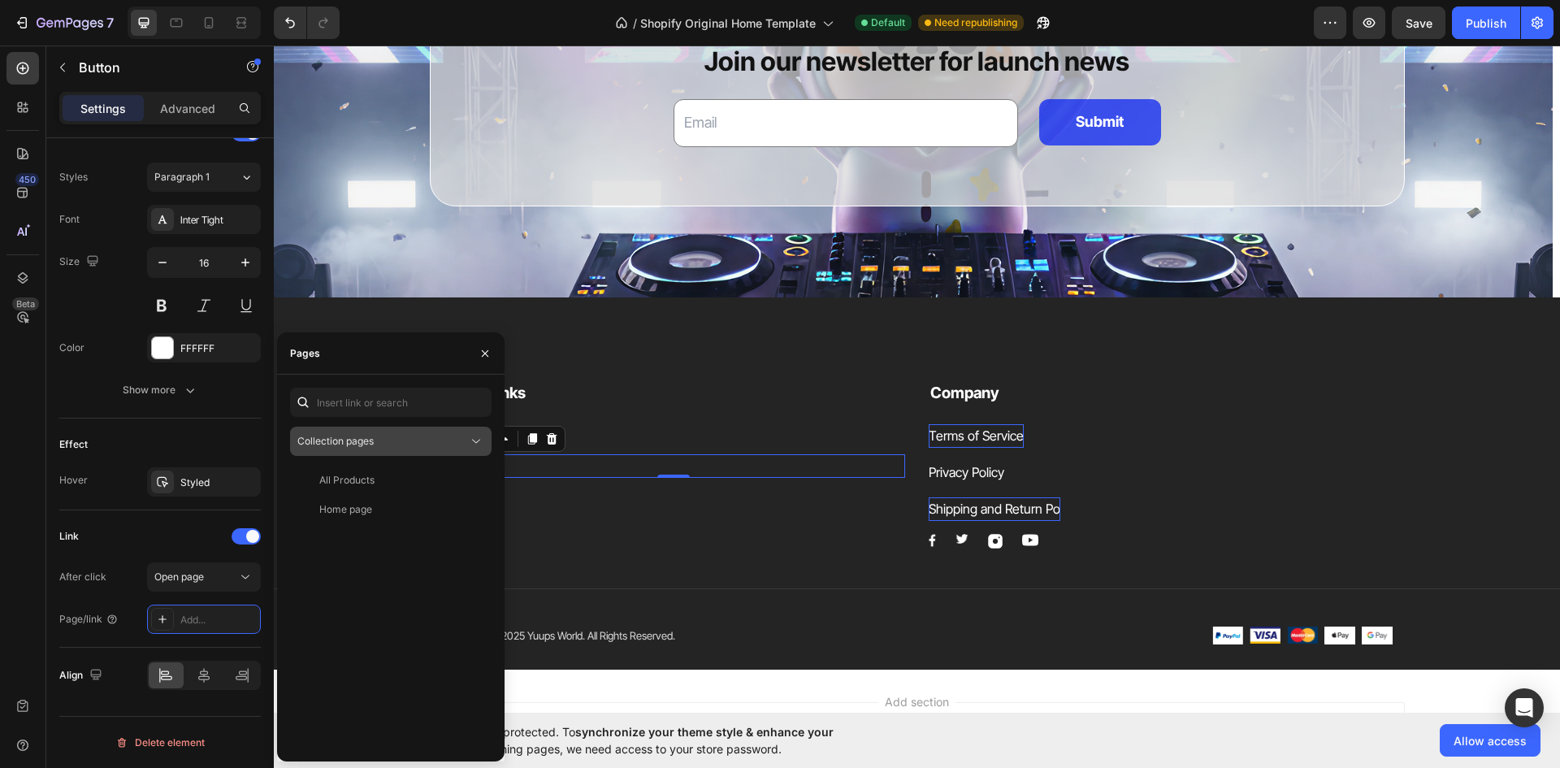
click at [411, 431] on button "Collection pages" at bounding box center [390, 441] width 201 height 29
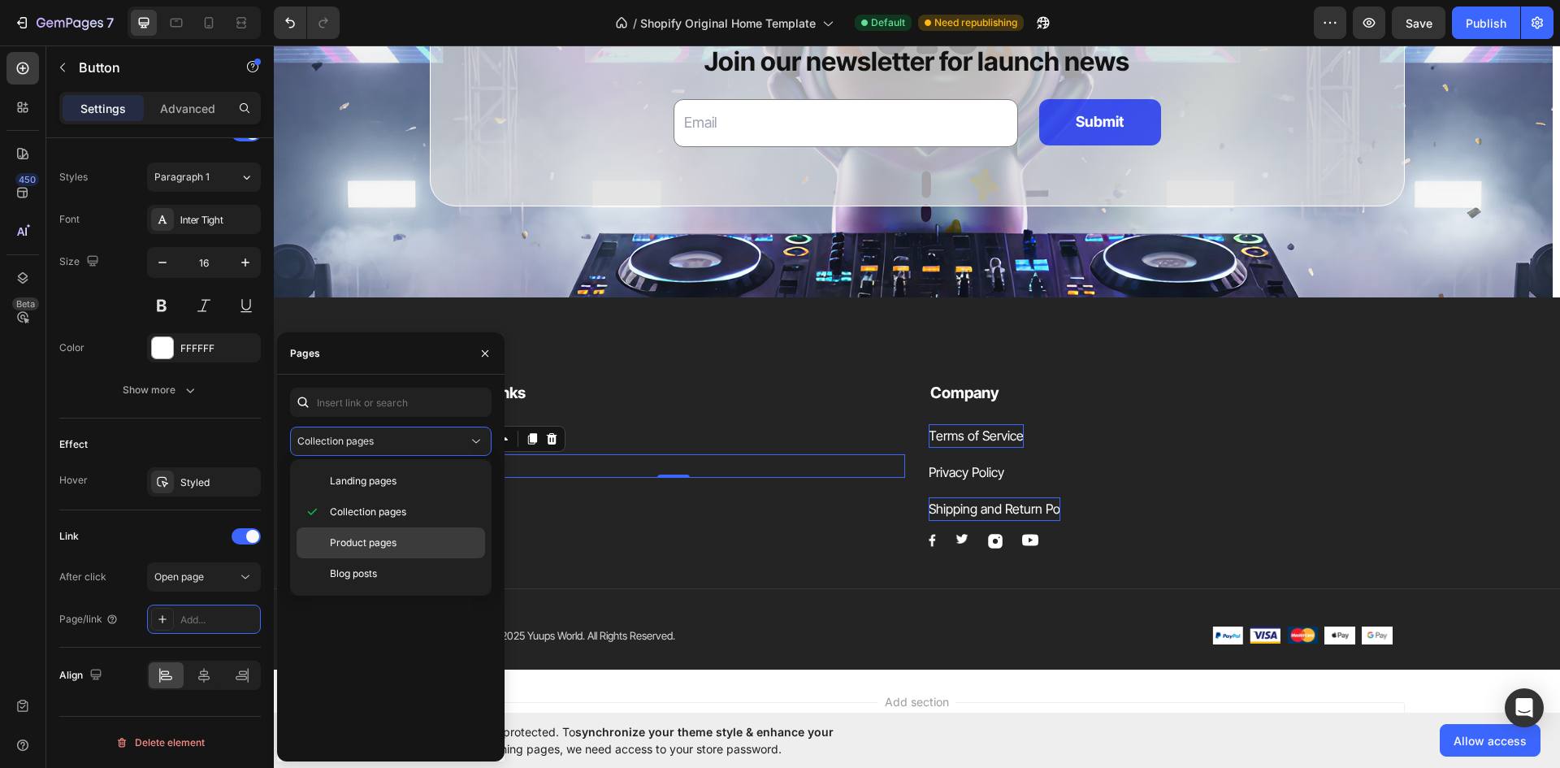
click at [398, 537] on p "Product pages" at bounding box center [404, 542] width 148 height 15
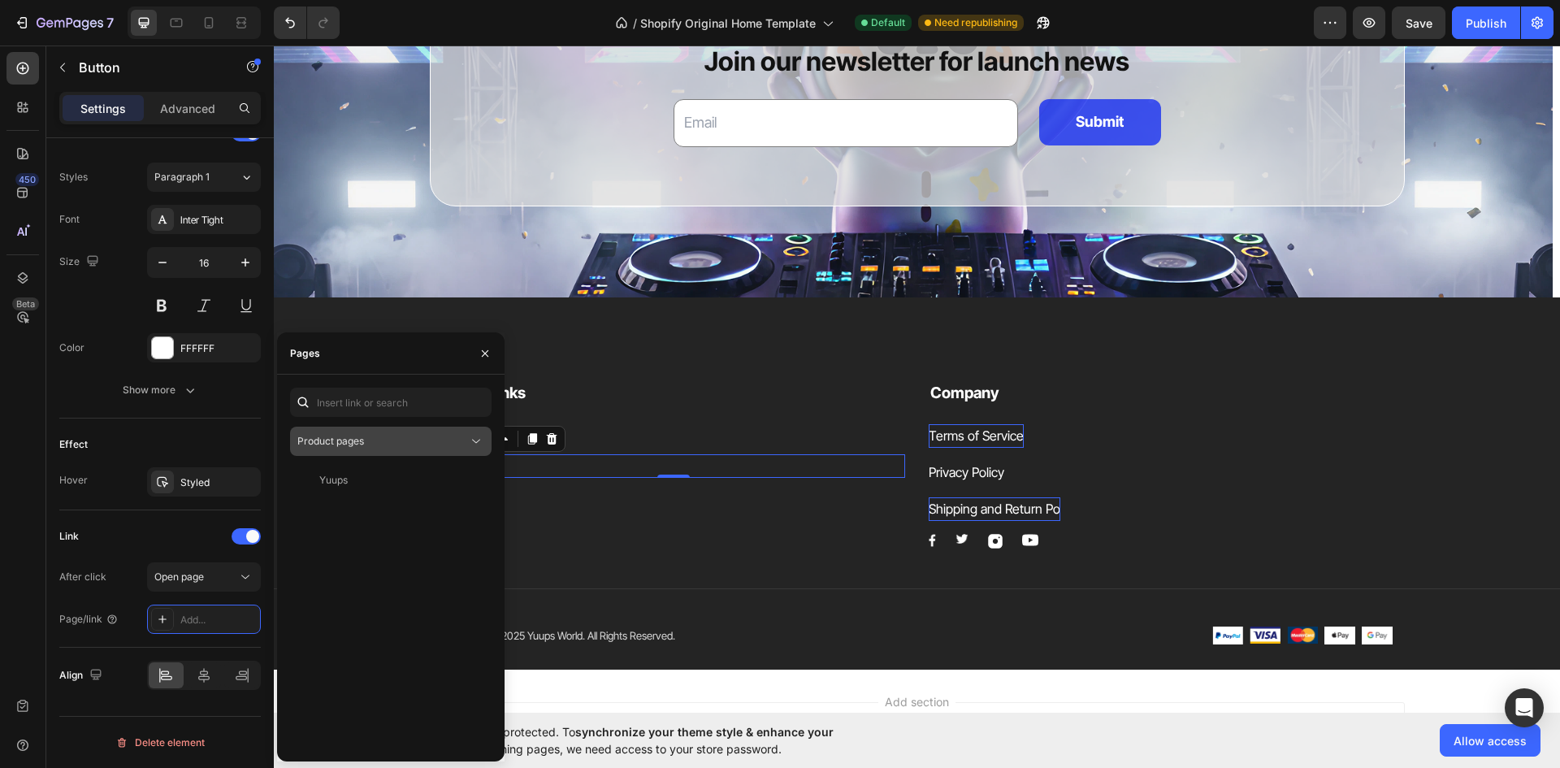
click at [424, 432] on button "Product pages" at bounding box center [390, 441] width 201 height 29
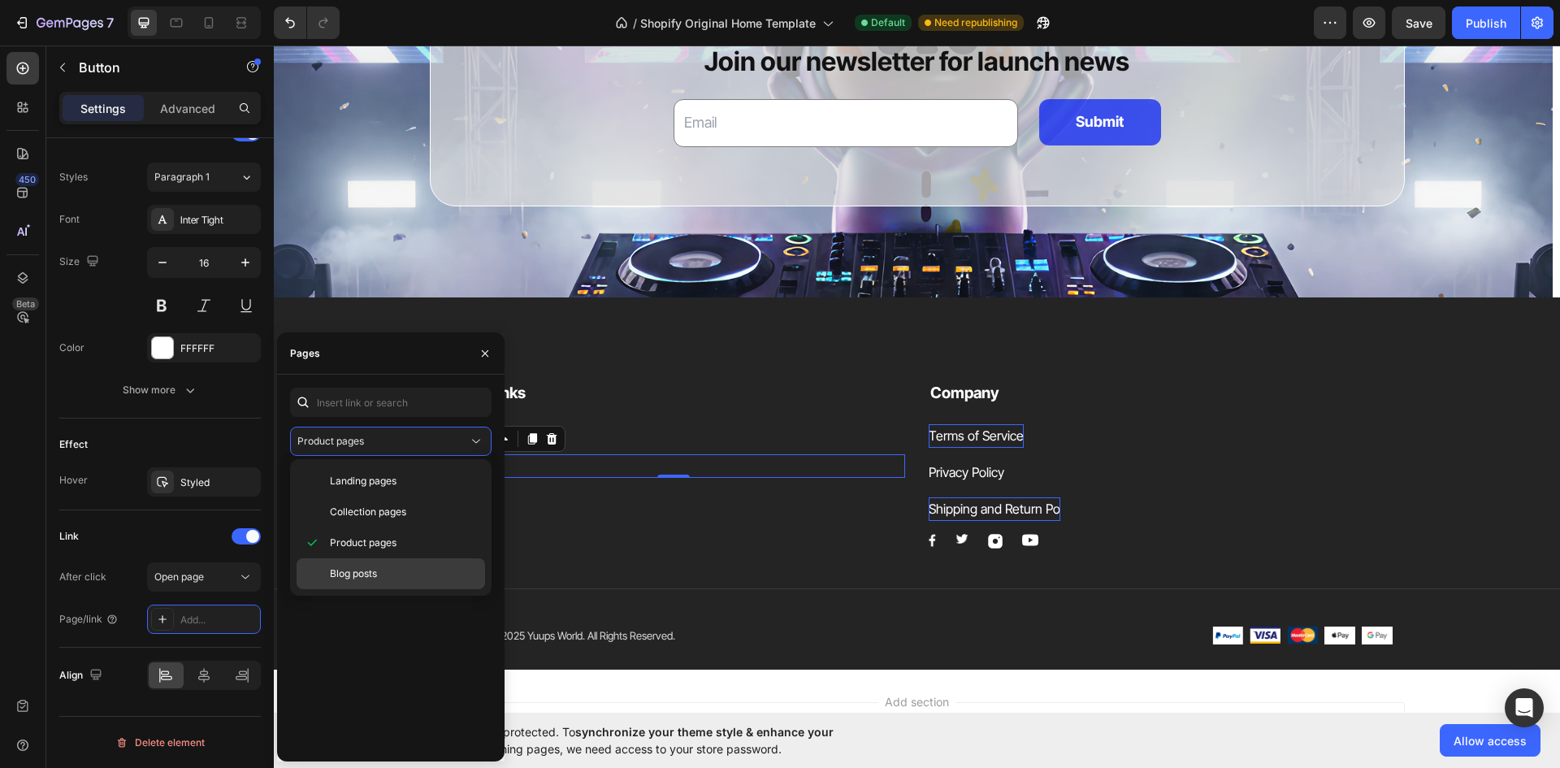
click at [409, 566] on p "Blog posts" at bounding box center [404, 573] width 148 height 15
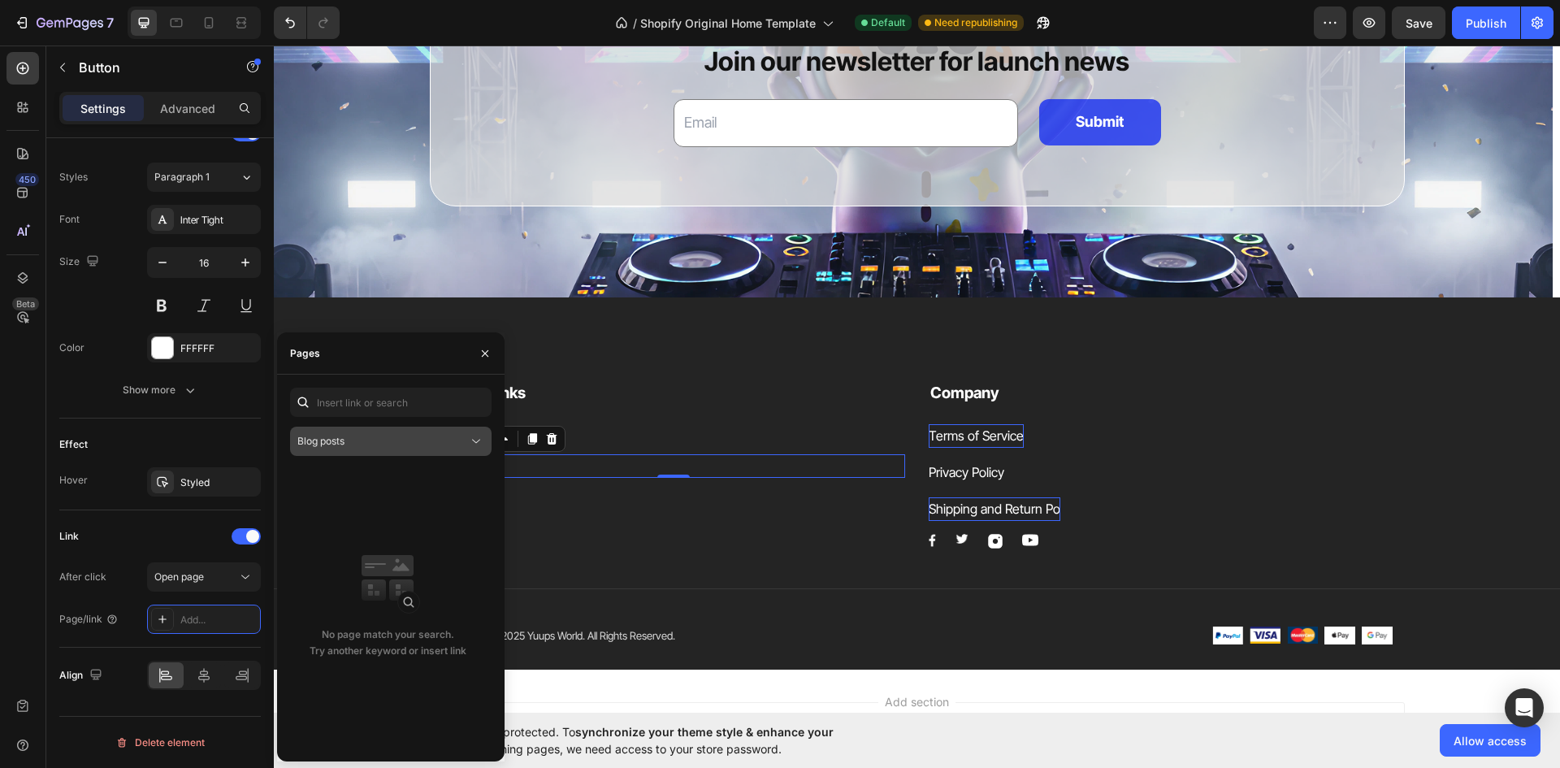
click at [418, 434] on div "Blog posts" at bounding box center [382, 441] width 171 height 15
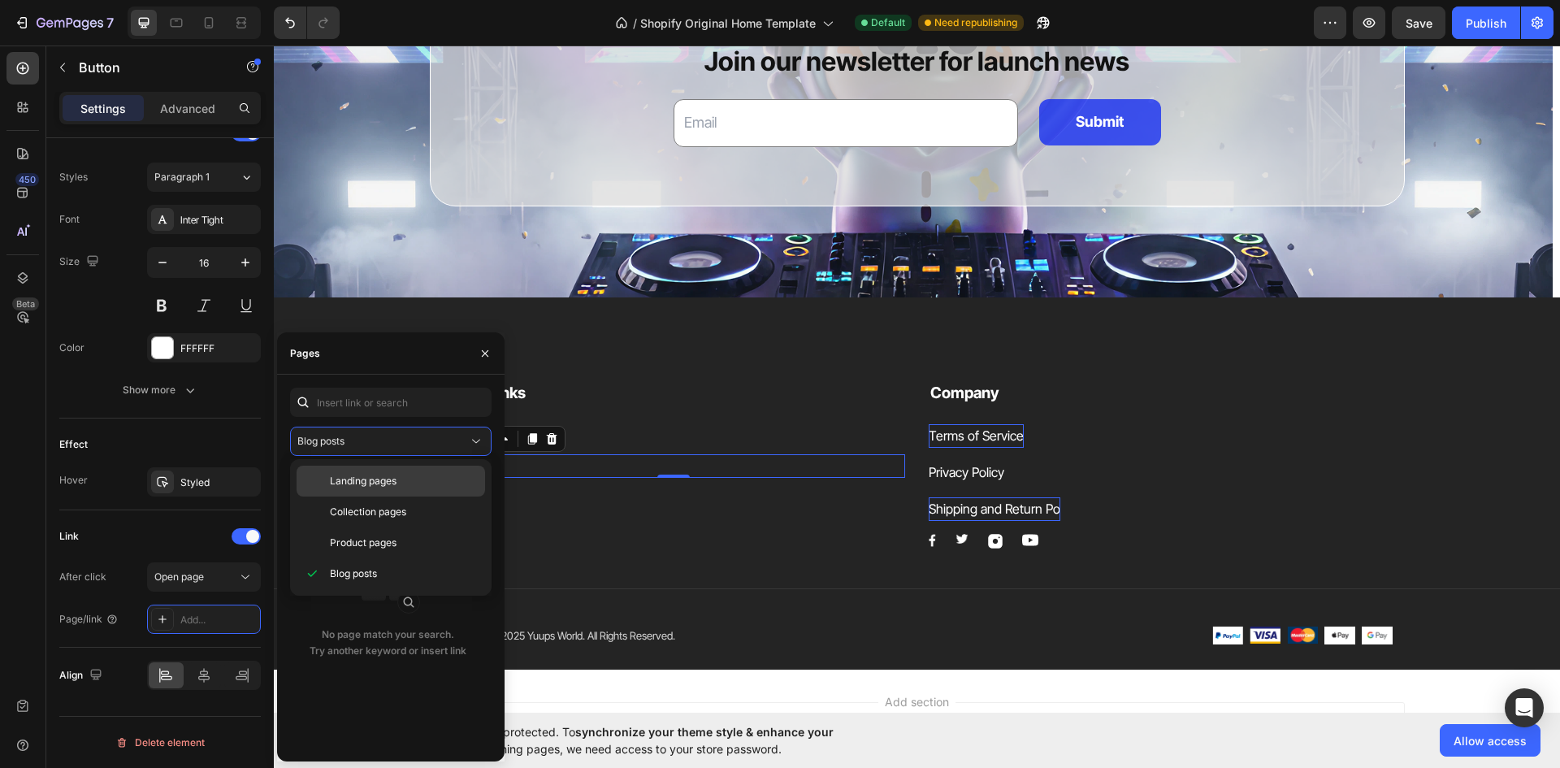
click at [406, 472] on div "Landing pages" at bounding box center [391, 481] width 188 height 31
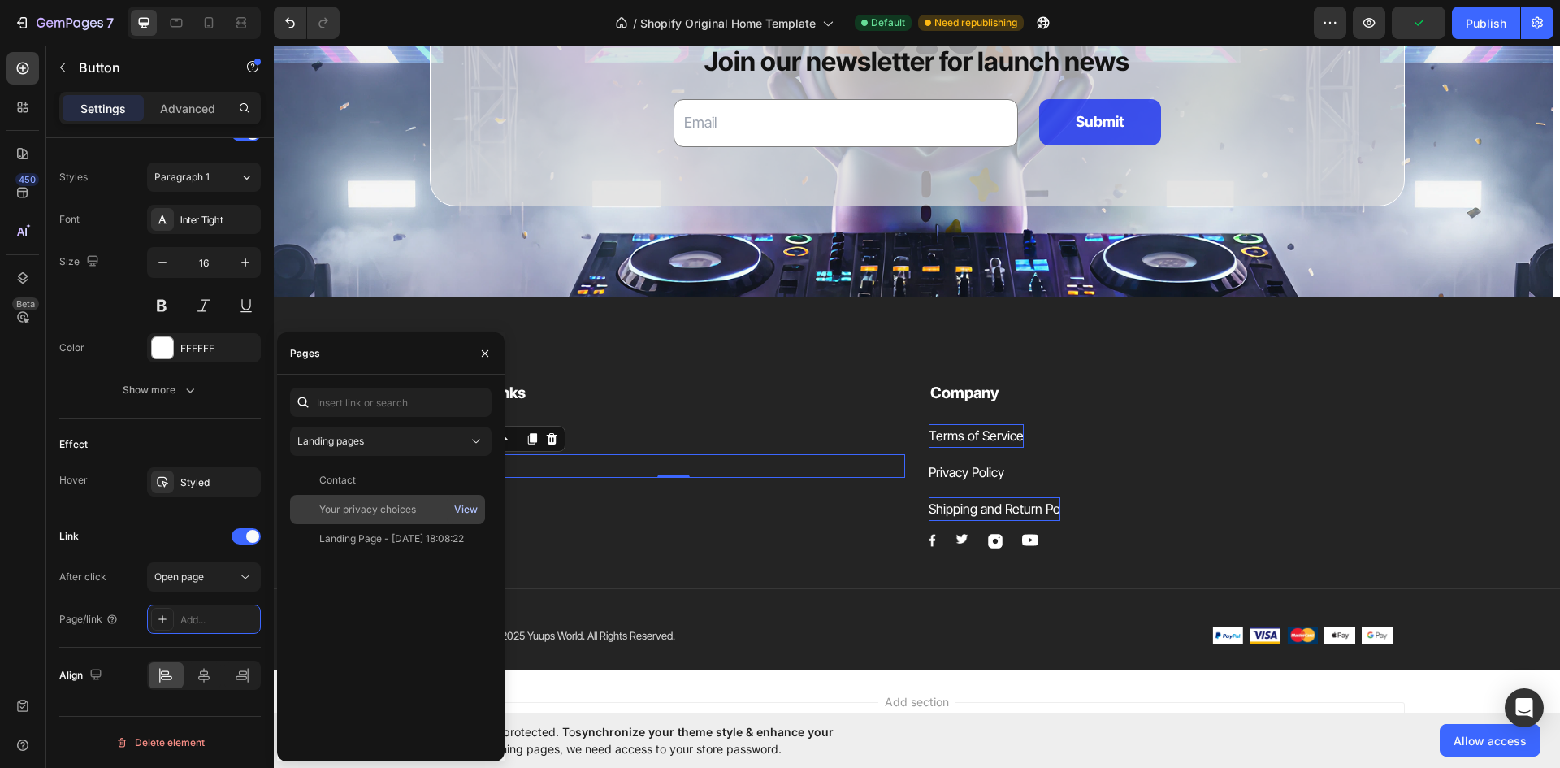
click at [464, 511] on div "View" at bounding box center [466, 509] width 24 height 15
click at [370, 539] on div "Landing Page - Sep 17, 18:08:22" at bounding box center [391, 538] width 145 height 15
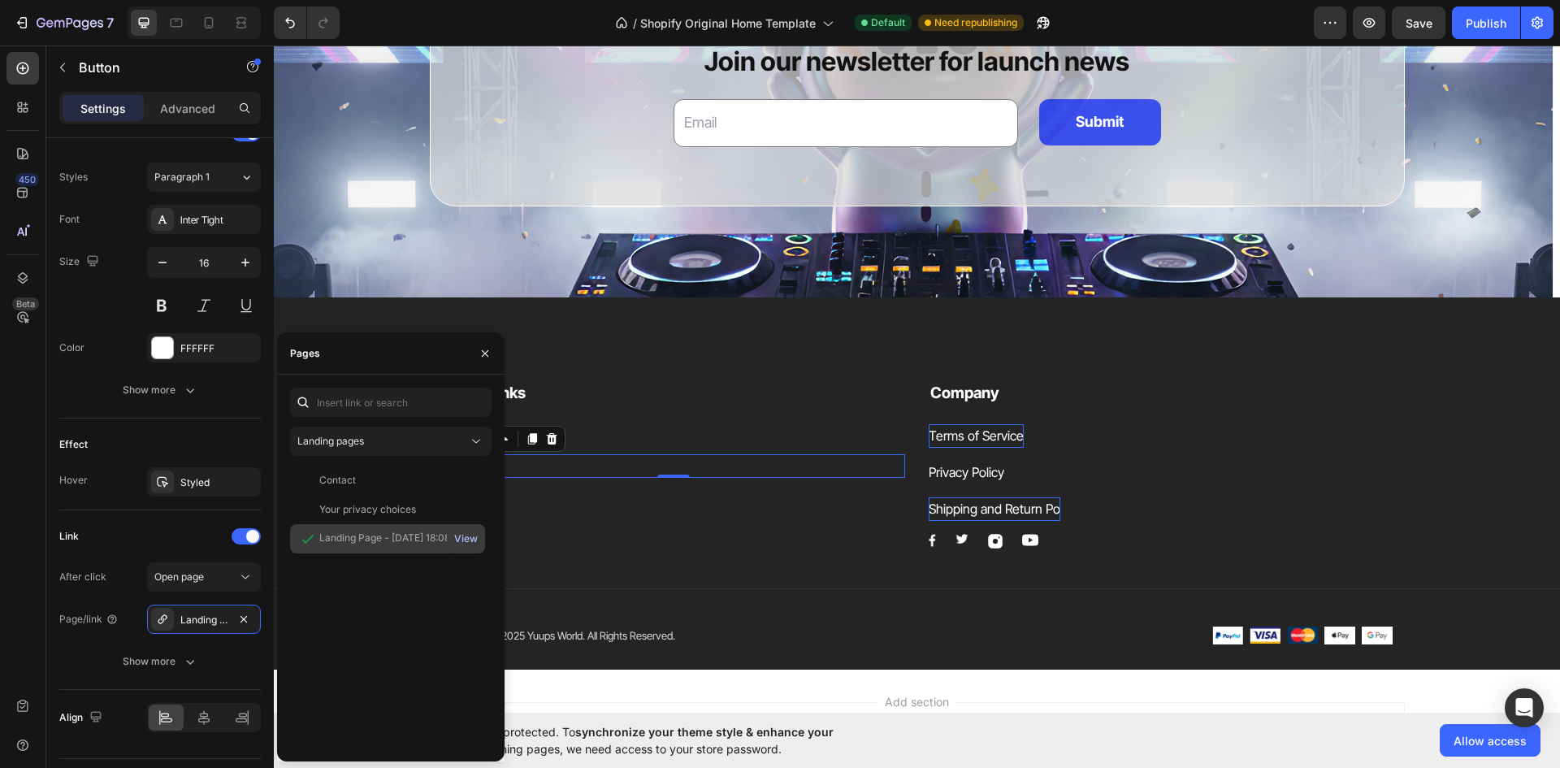
click at [460, 538] on div "View" at bounding box center [466, 538] width 24 height 15
click at [458, 481] on div "View" at bounding box center [466, 480] width 24 height 15
click at [239, 574] on icon at bounding box center [245, 577] width 16 height 16
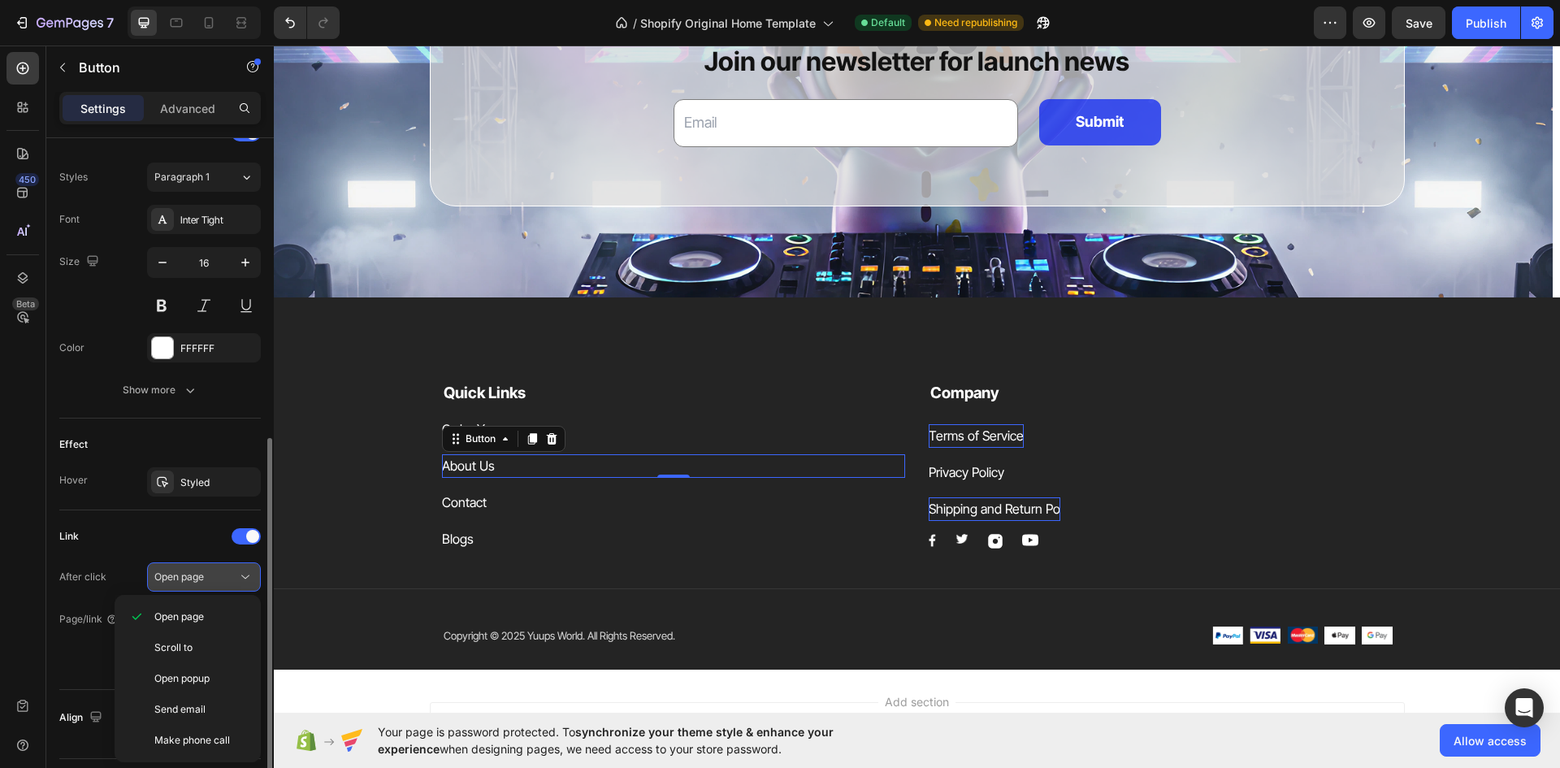
click at [239, 574] on icon at bounding box center [245, 577] width 16 height 16
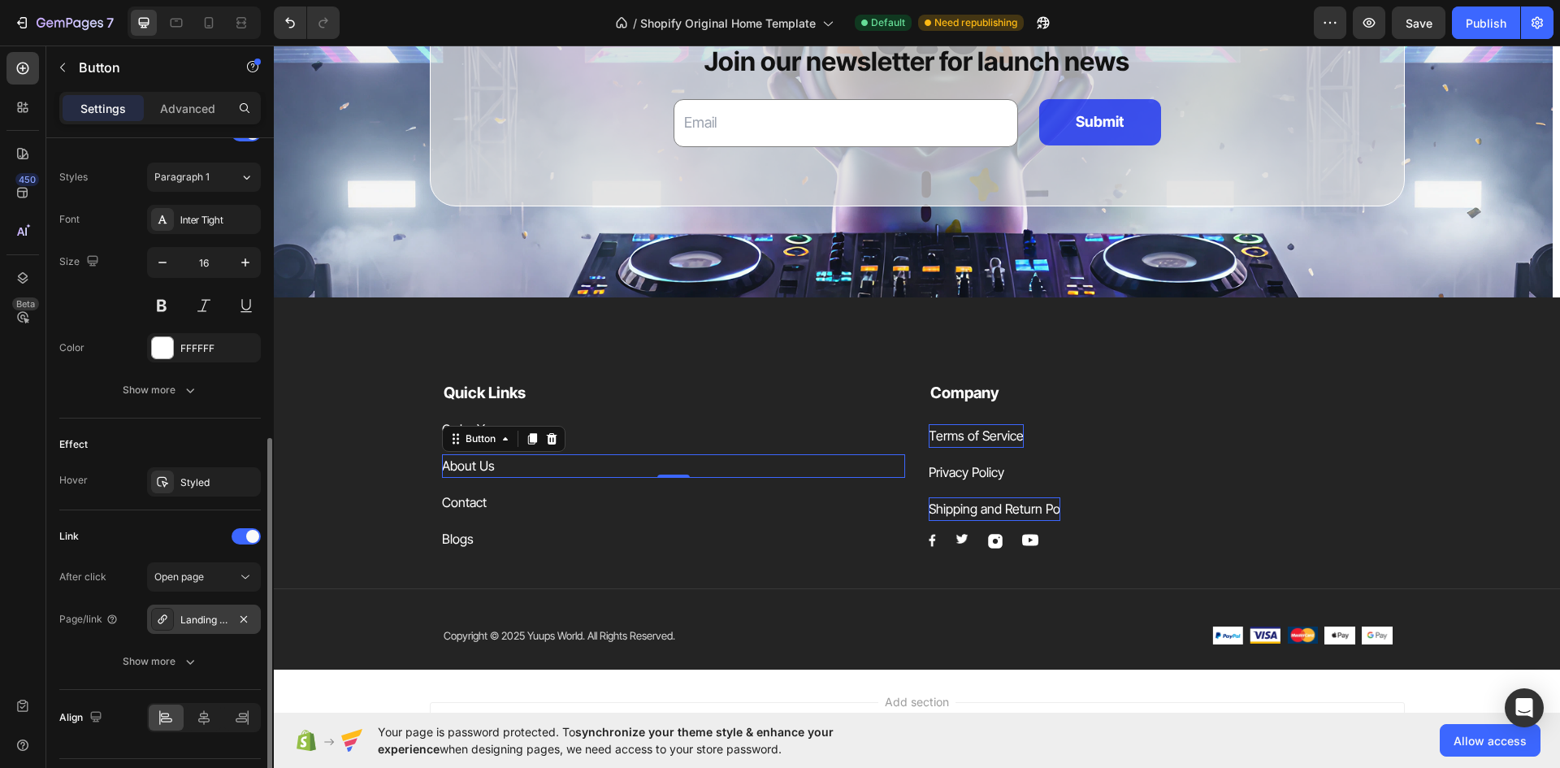
click at [253, 608] on div "Landing Page - Sep 17, 18:08:22" at bounding box center [204, 618] width 114 height 29
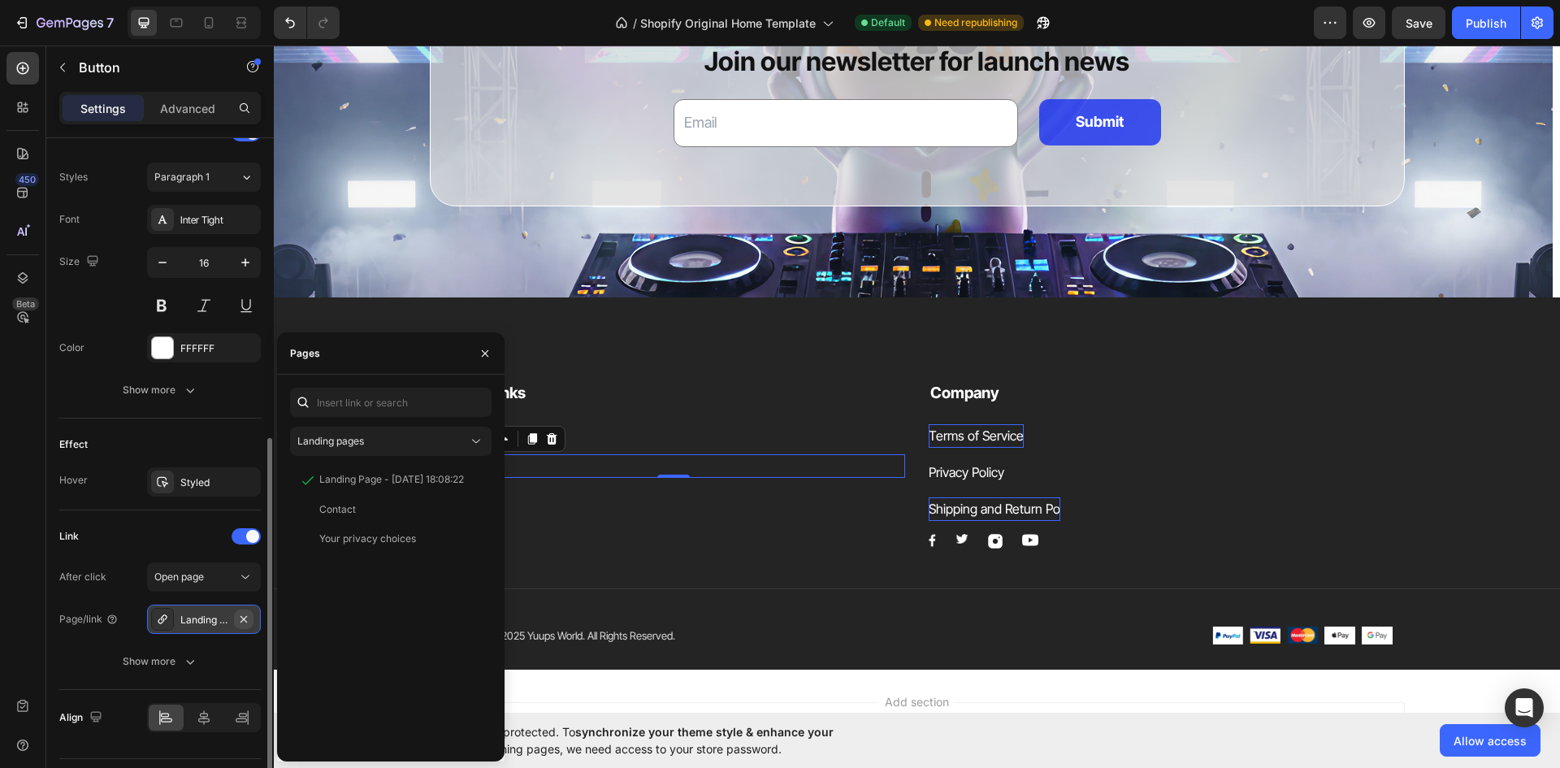
click at [240, 614] on icon "button" at bounding box center [243, 619] width 13 height 13
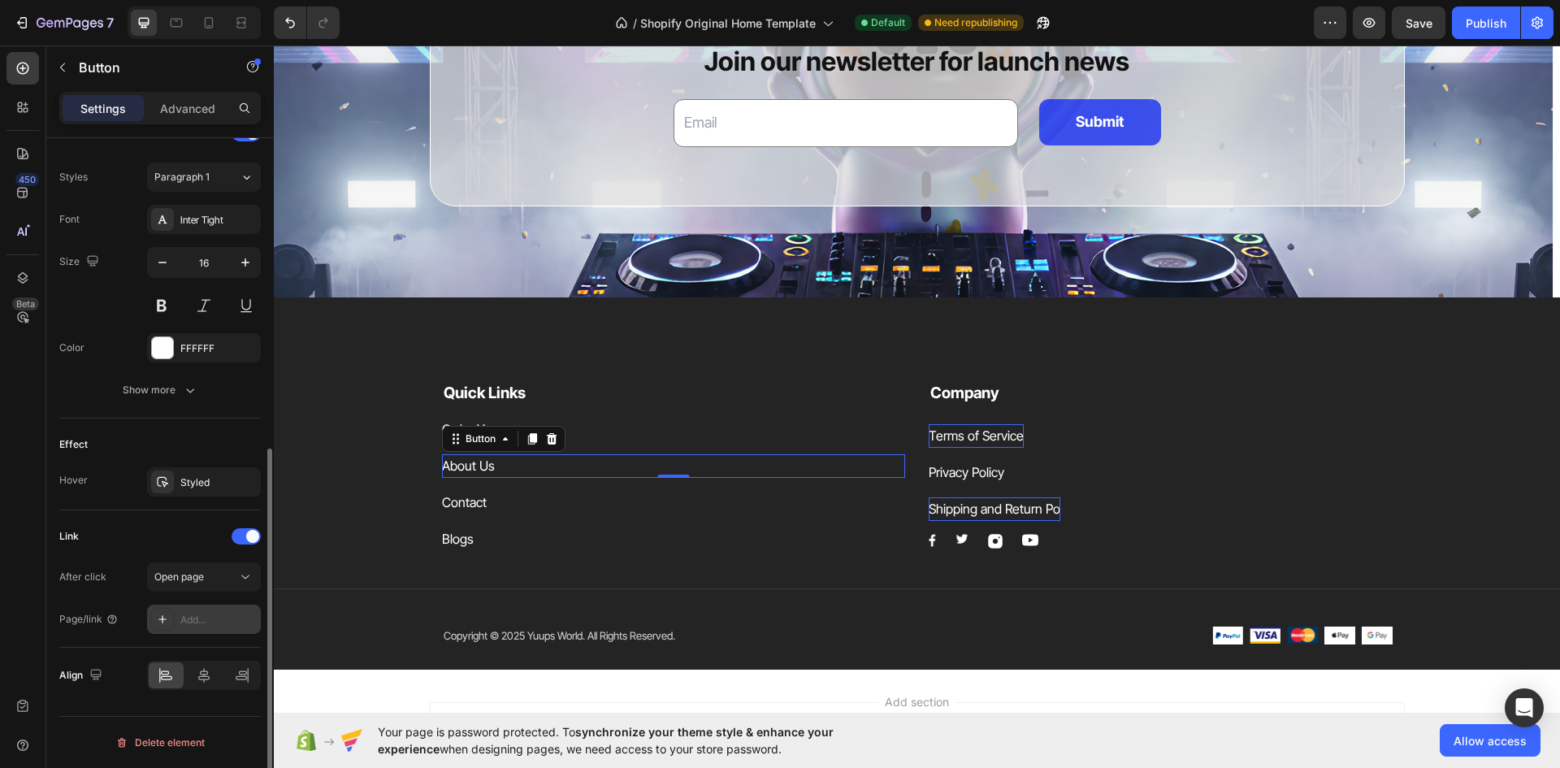
click at [224, 620] on div "Add..." at bounding box center [218, 620] width 76 height 15
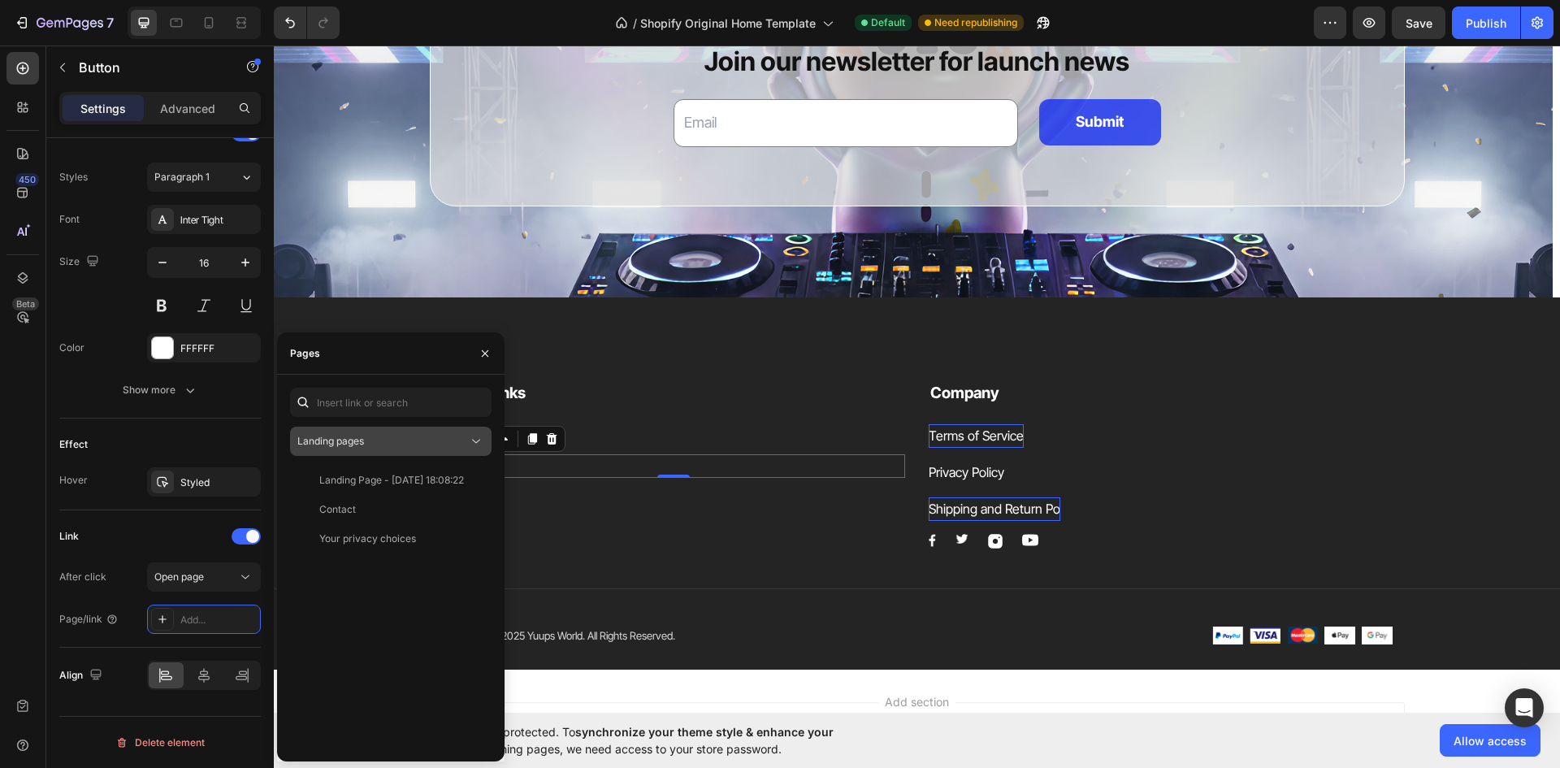
click at [362, 451] on button "Landing pages" at bounding box center [390, 441] width 201 height 29
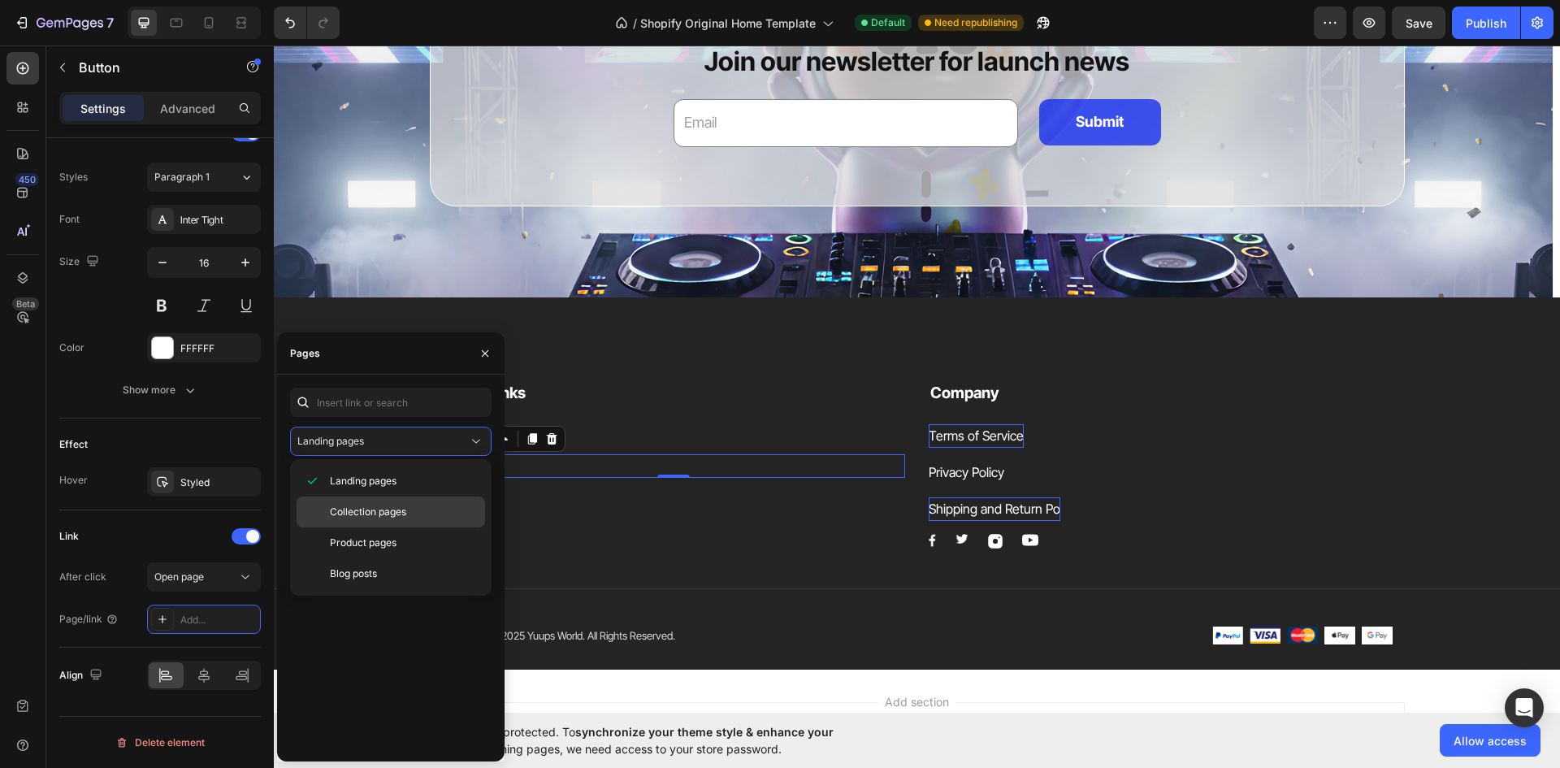
click at [355, 508] on span "Collection pages" at bounding box center [368, 512] width 76 height 15
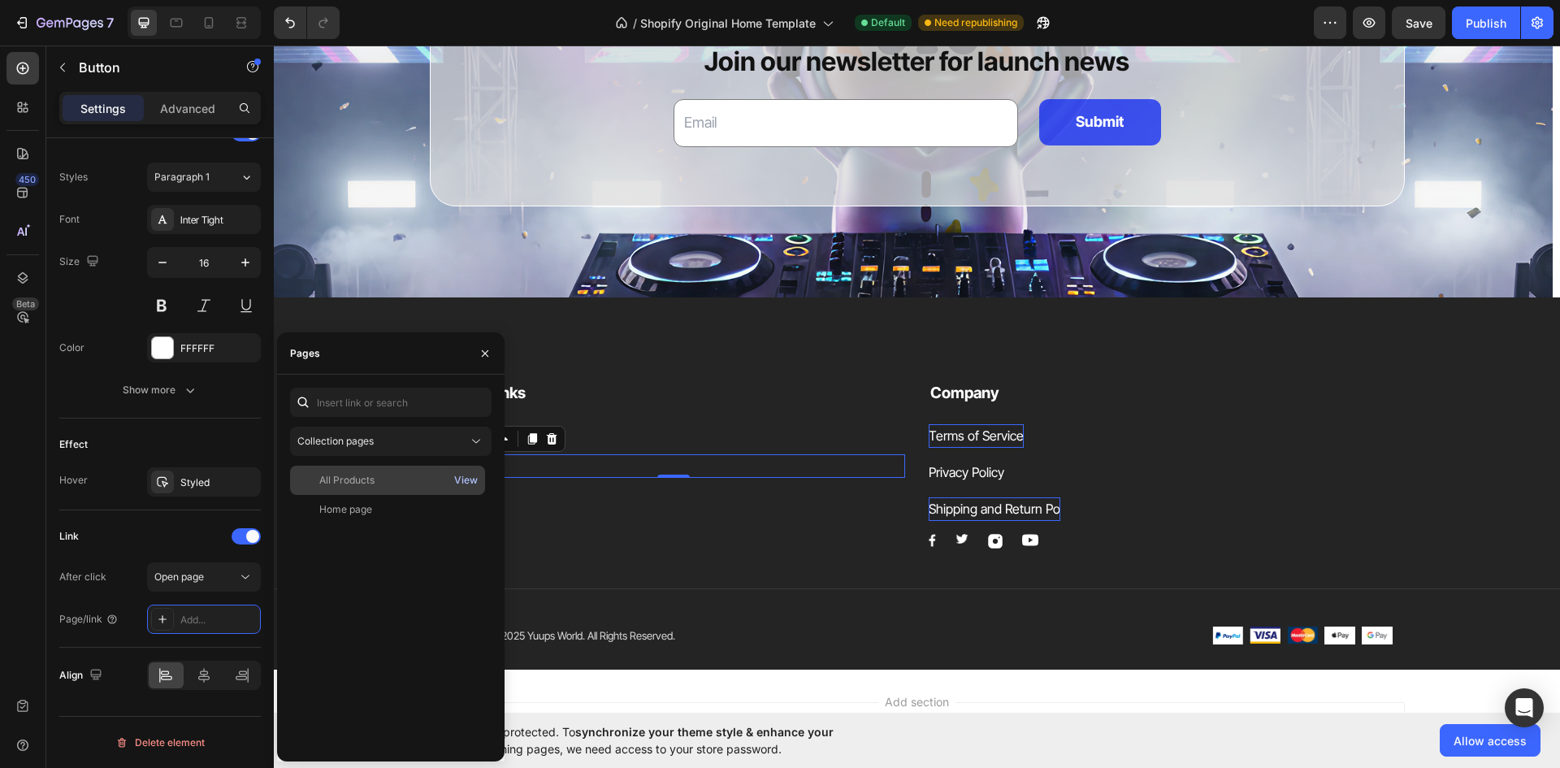
click at [466, 491] on button "View" at bounding box center [465, 480] width 25 height 23
click at [465, 517] on button "View" at bounding box center [465, 509] width 25 height 23
click at [475, 431] on button "Collection pages" at bounding box center [390, 441] width 201 height 29
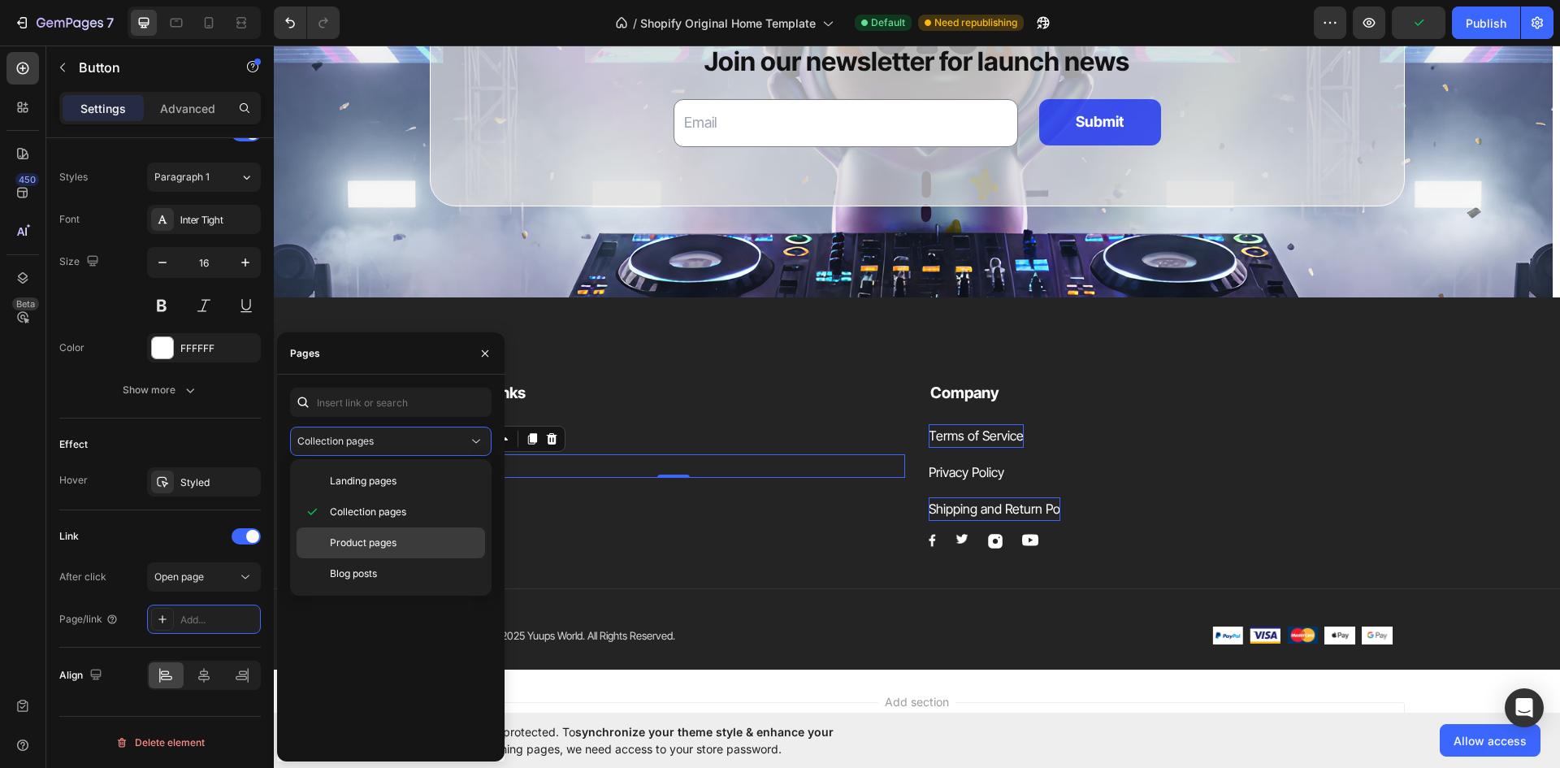
click at [446, 534] on div "Product pages" at bounding box center [391, 542] width 188 height 31
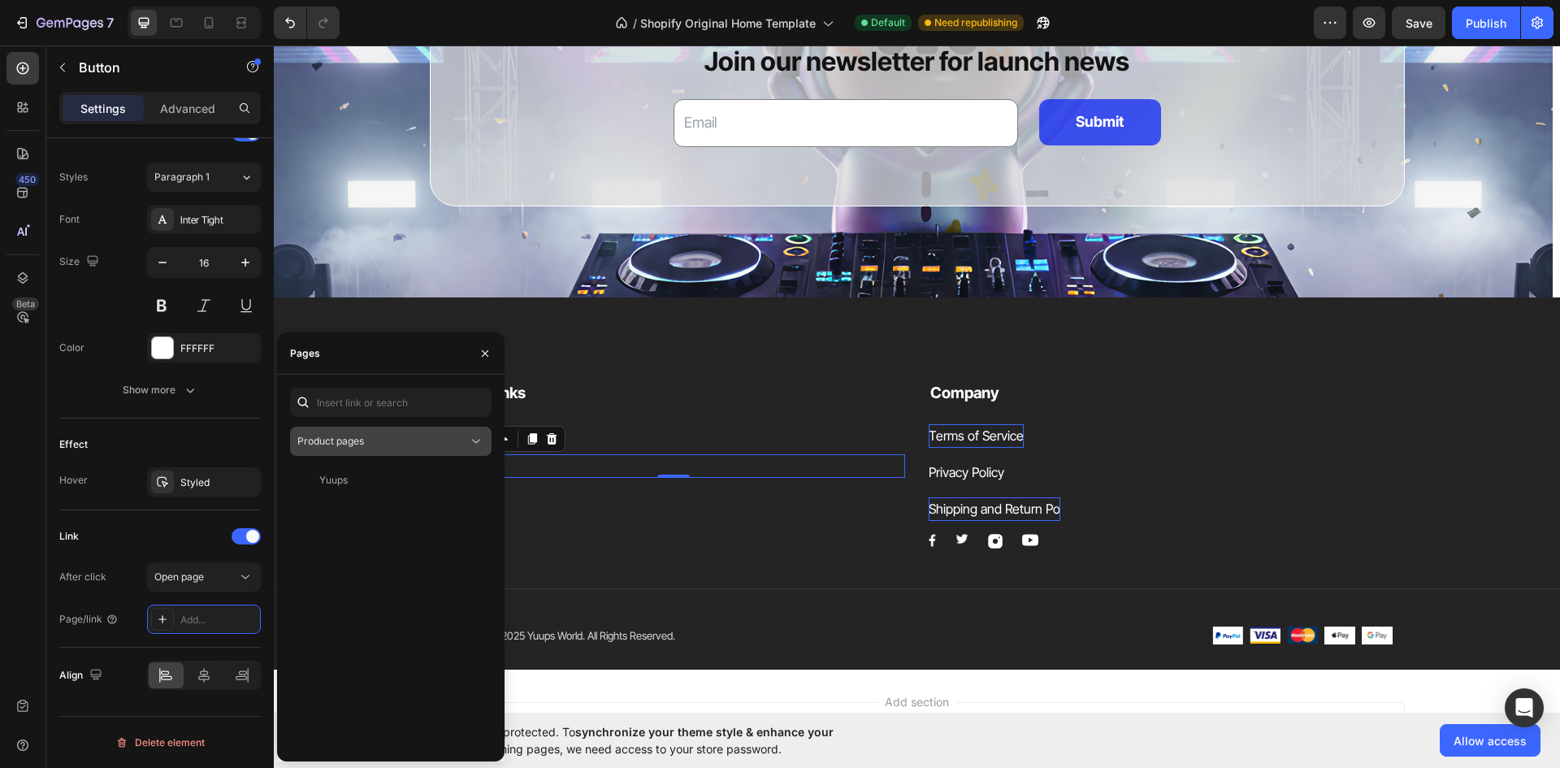
click at [458, 432] on button "Product pages" at bounding box center [390, 441] width 201 height 29
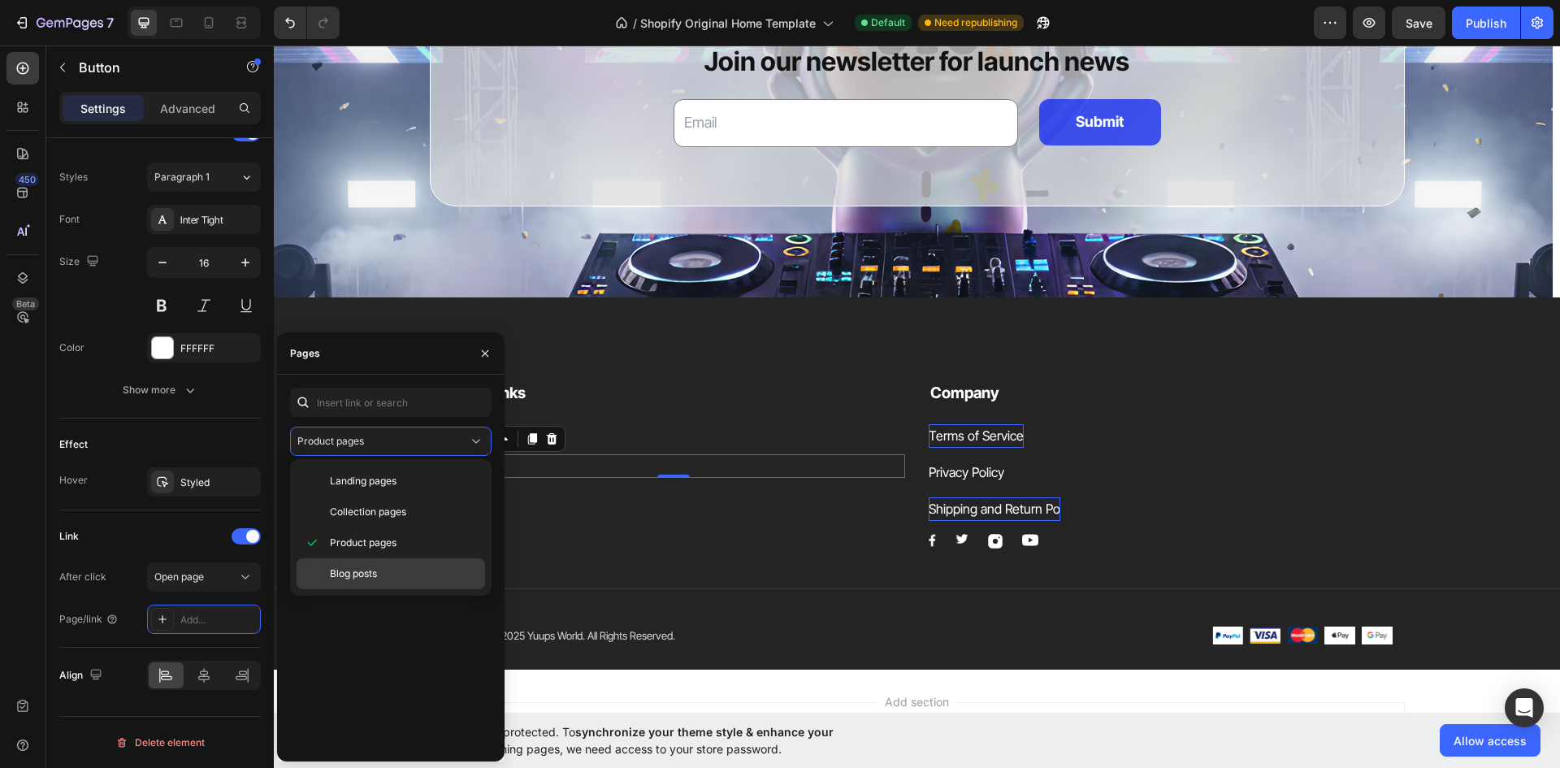
click at [418, 558] on div "Blog posts" at bounding box center [391, 573] width 188 height 31
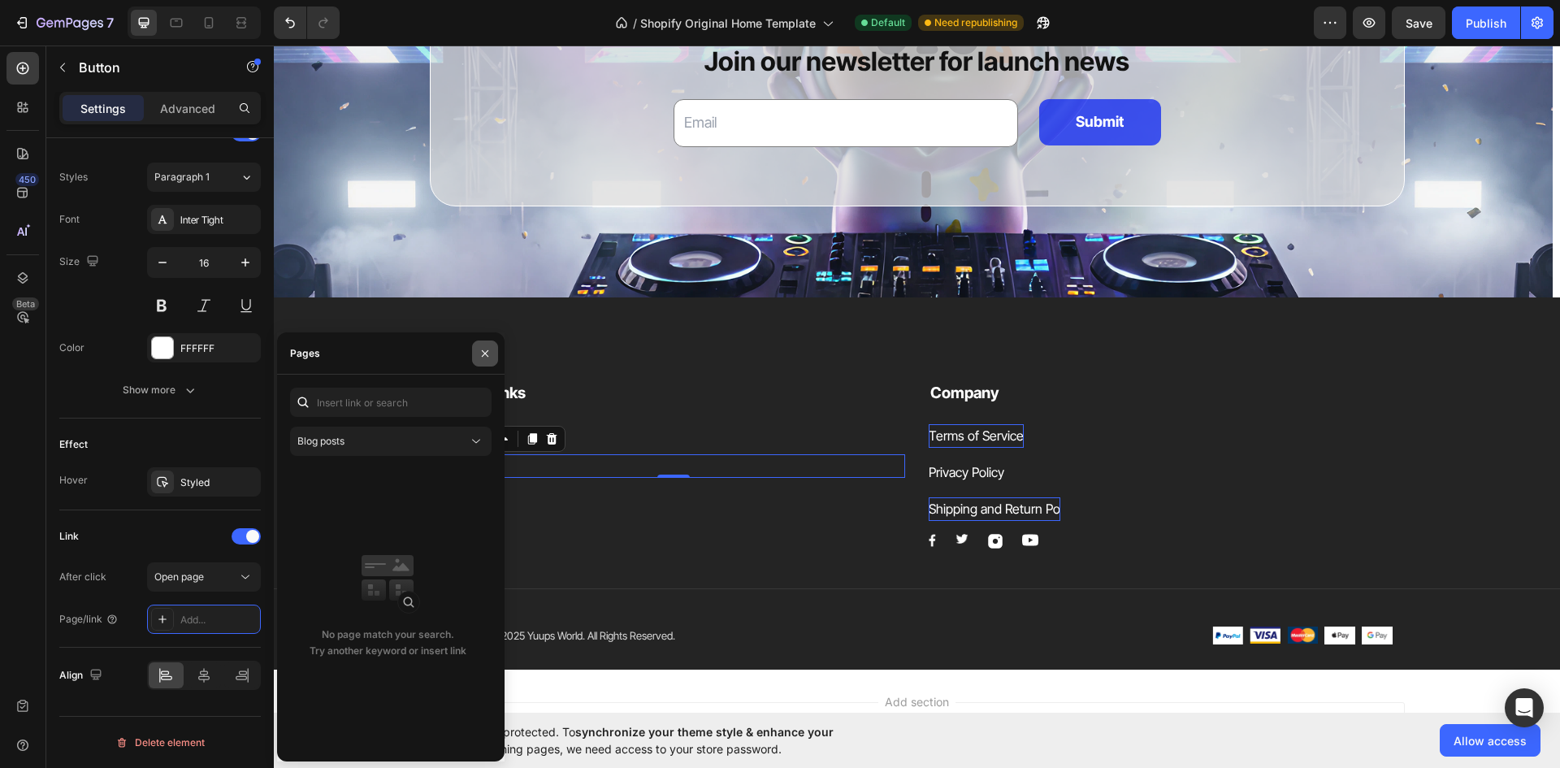
click at [478, 348] on button "button" at bounding box center [485, 353] width 26 height 26
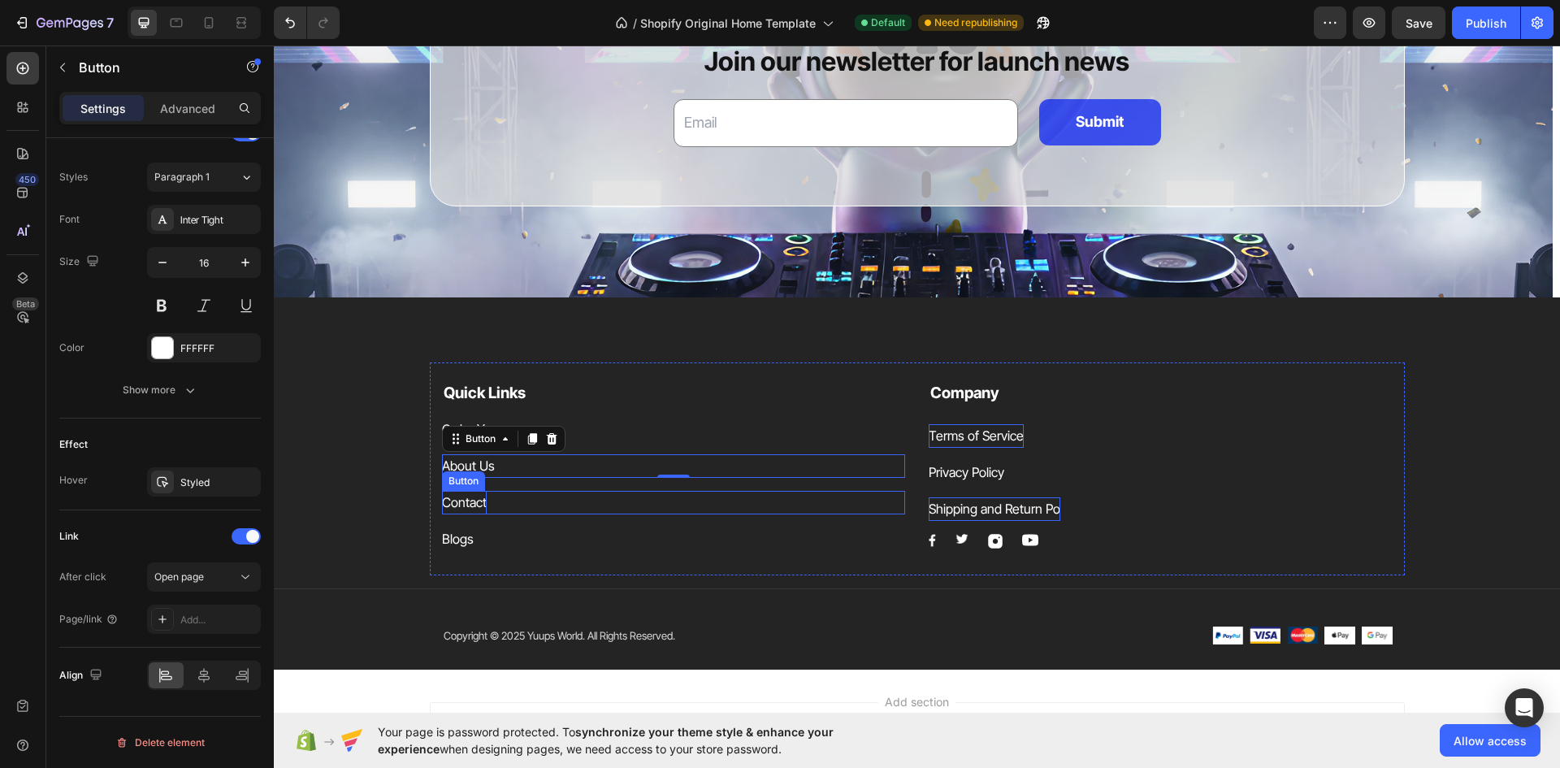
click at [459, 502] on p "Contact" at bounding box center [464, 503] width 45 height 24
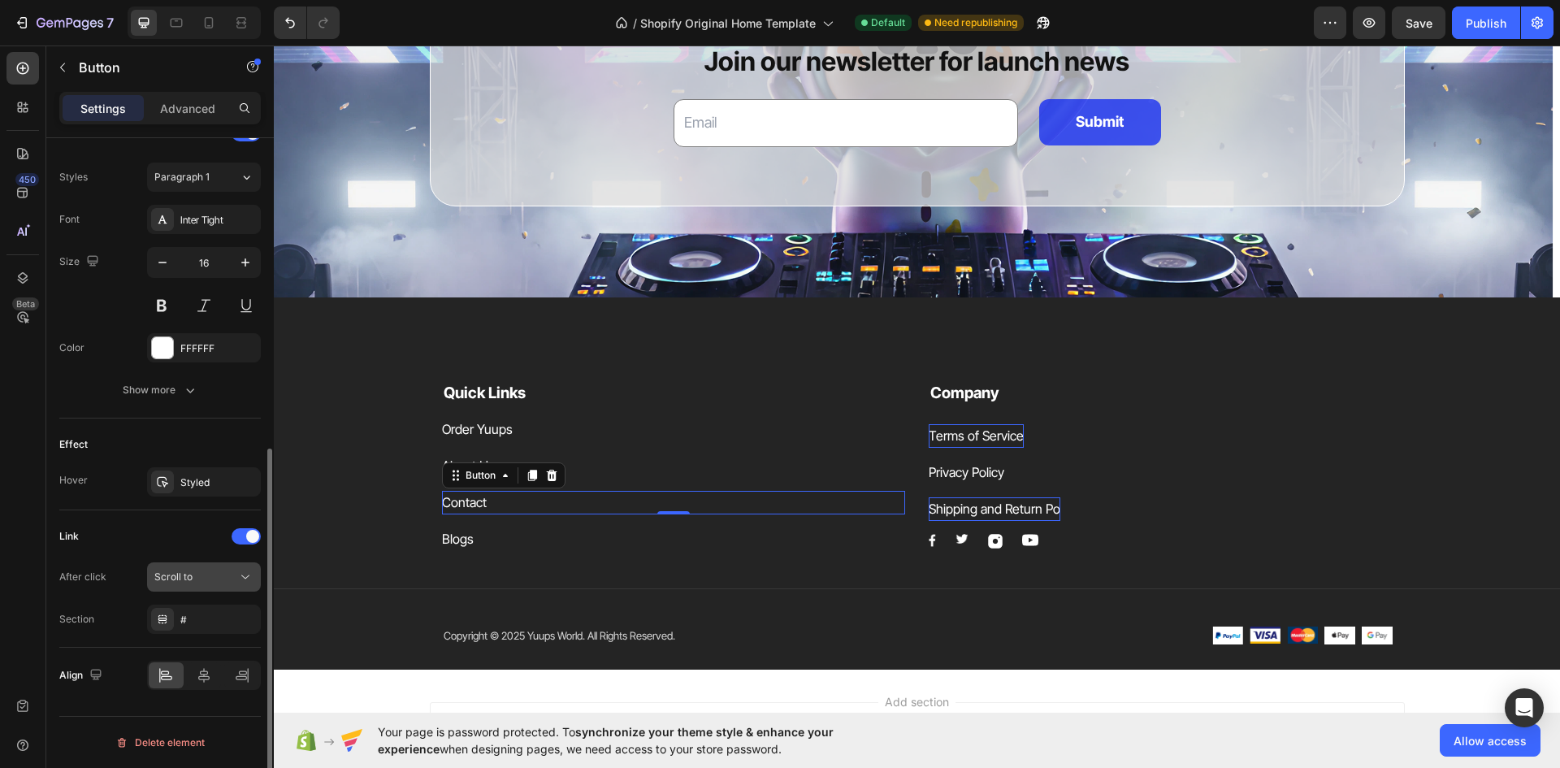
click at [198, 578] on div "Scroll to" at bounding box center [195, 577] width 83 height 15
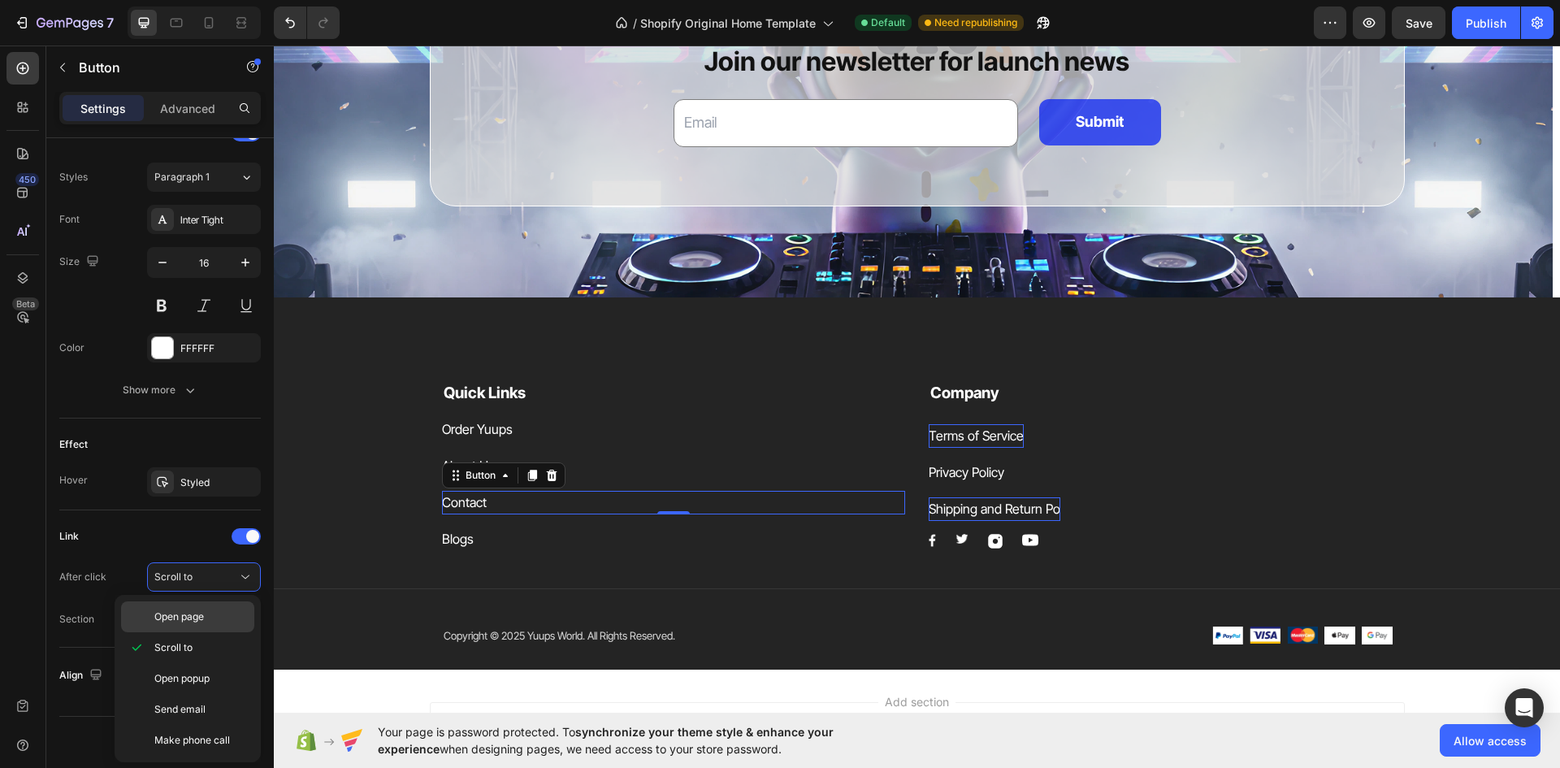
click at [215, 608] on div "Open page" at bounding box center [187, 616] width 133 height 31
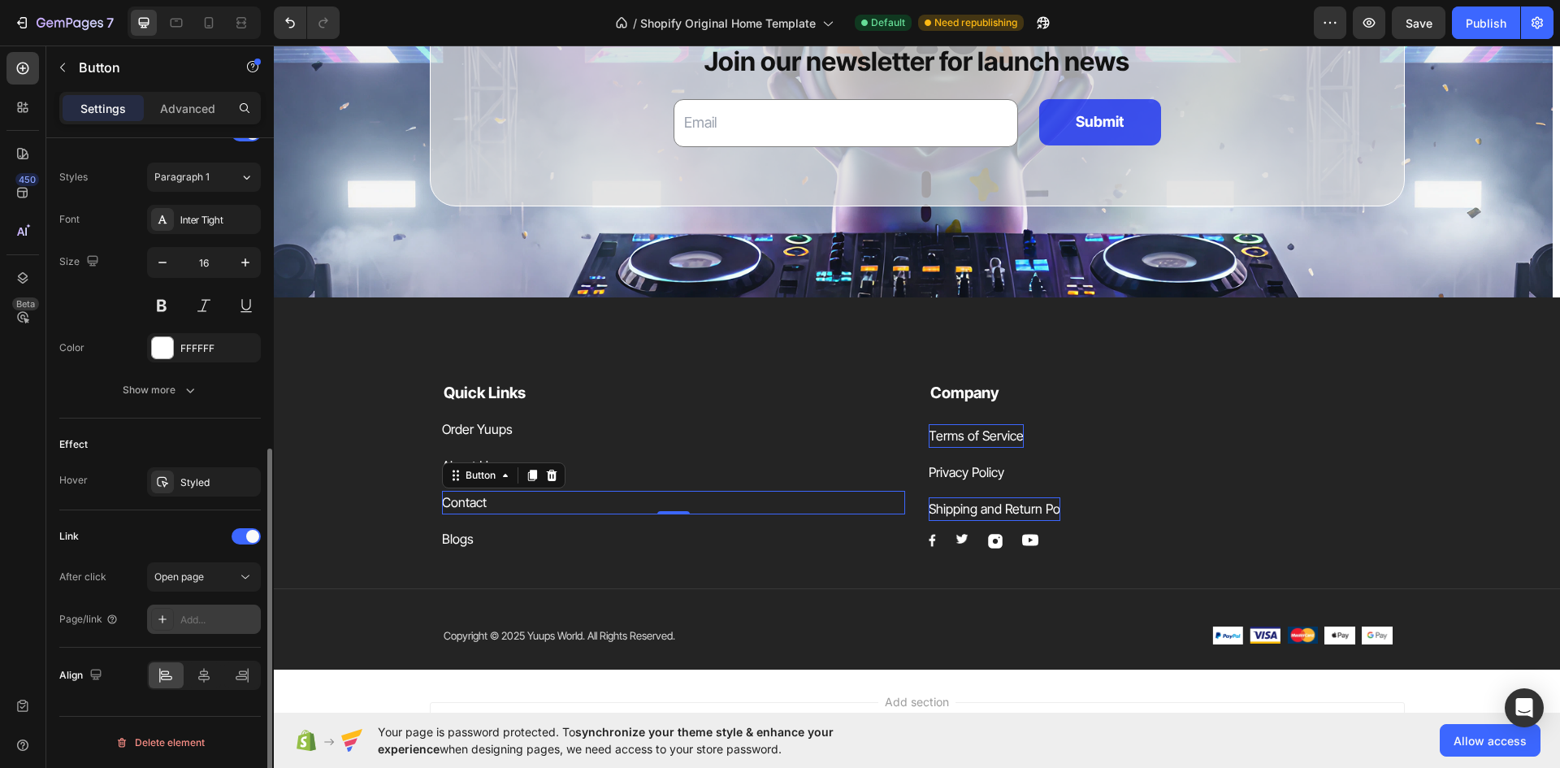
click at [167, 616] on icon at bounding box center [162, 619] width 13 height 13
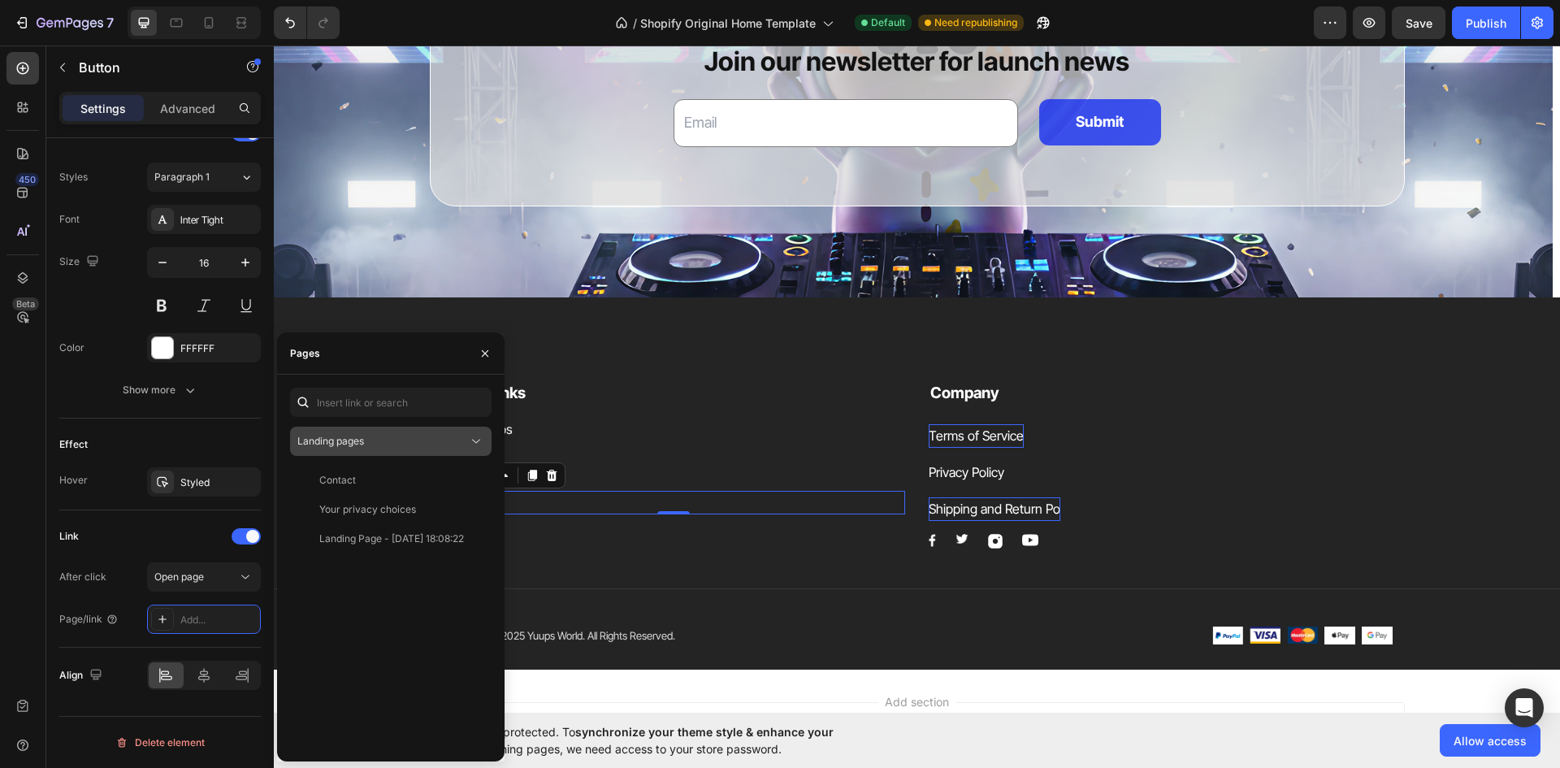
click at [435, 453] on button "Landing pages" at bounding box center [390, 441] width 201 height 29
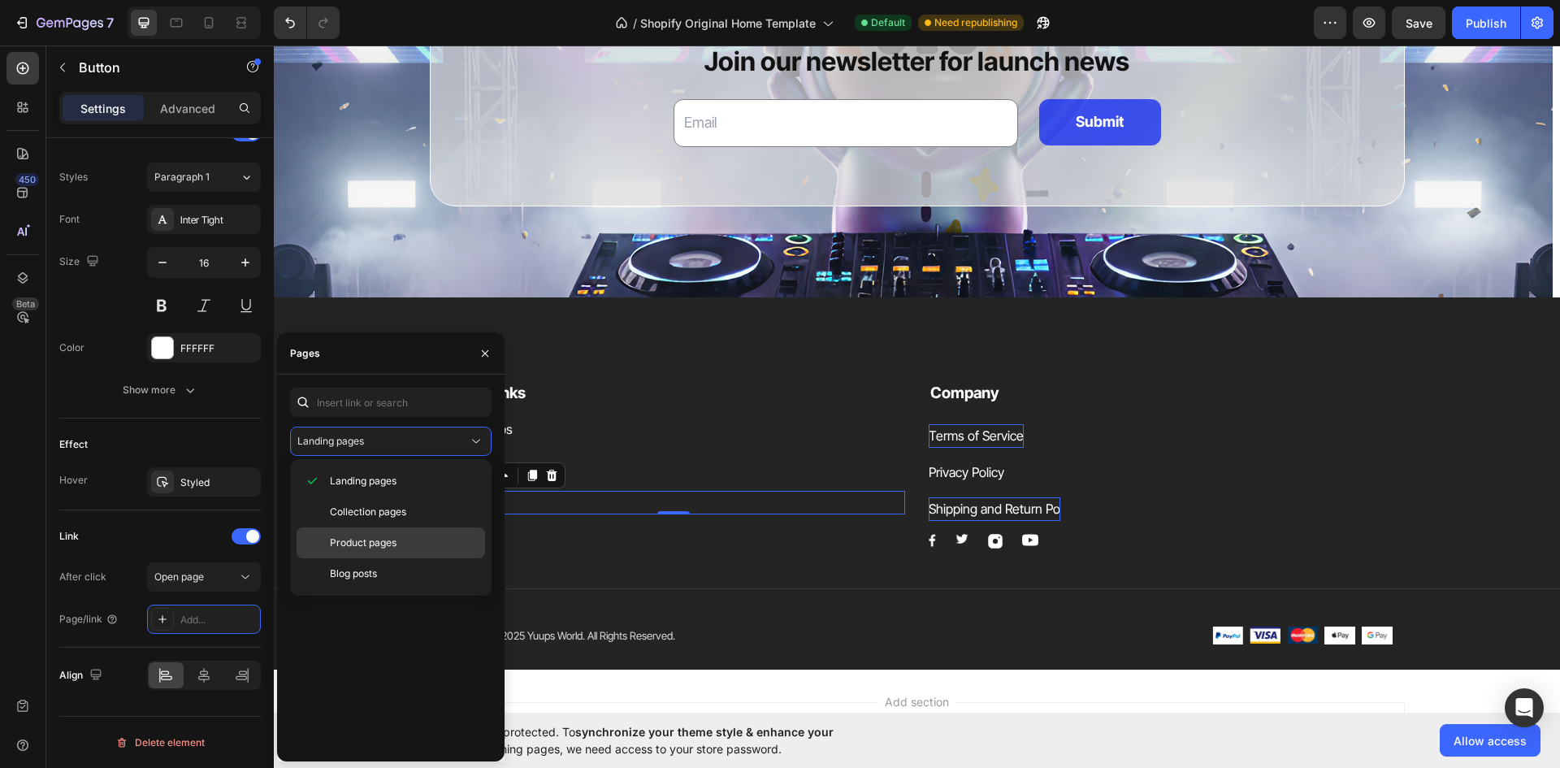
click at [414, 537] on p "Product pages" at bounding box center [404, 542] width 148 height 15
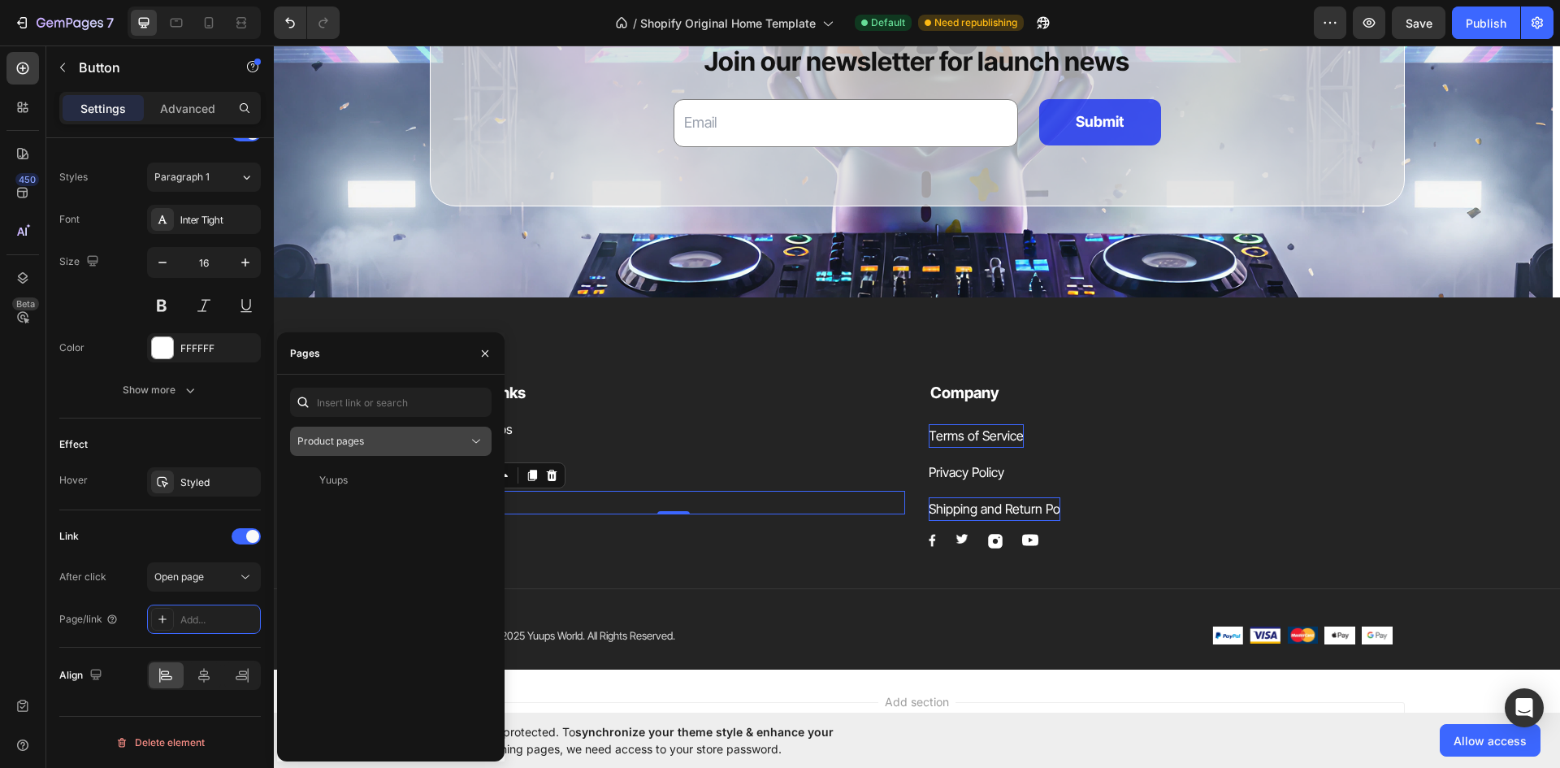
click at [411, 433] on div "Product pages" at bounding box center [390, 441] width 187 height 16
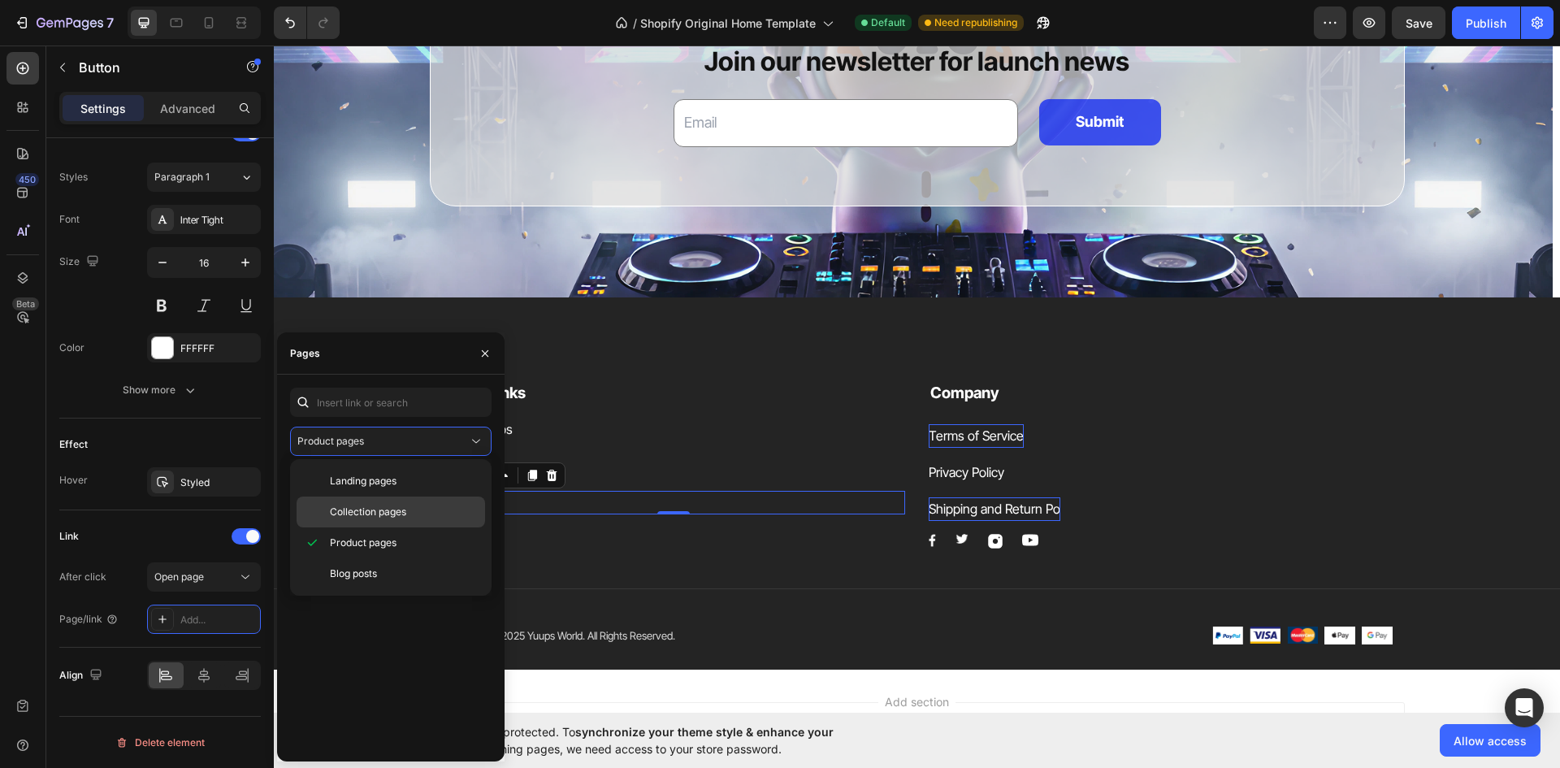
click at [398, 518] on span "Collection pages" at bounding box center [368, 512] width 76 height 15
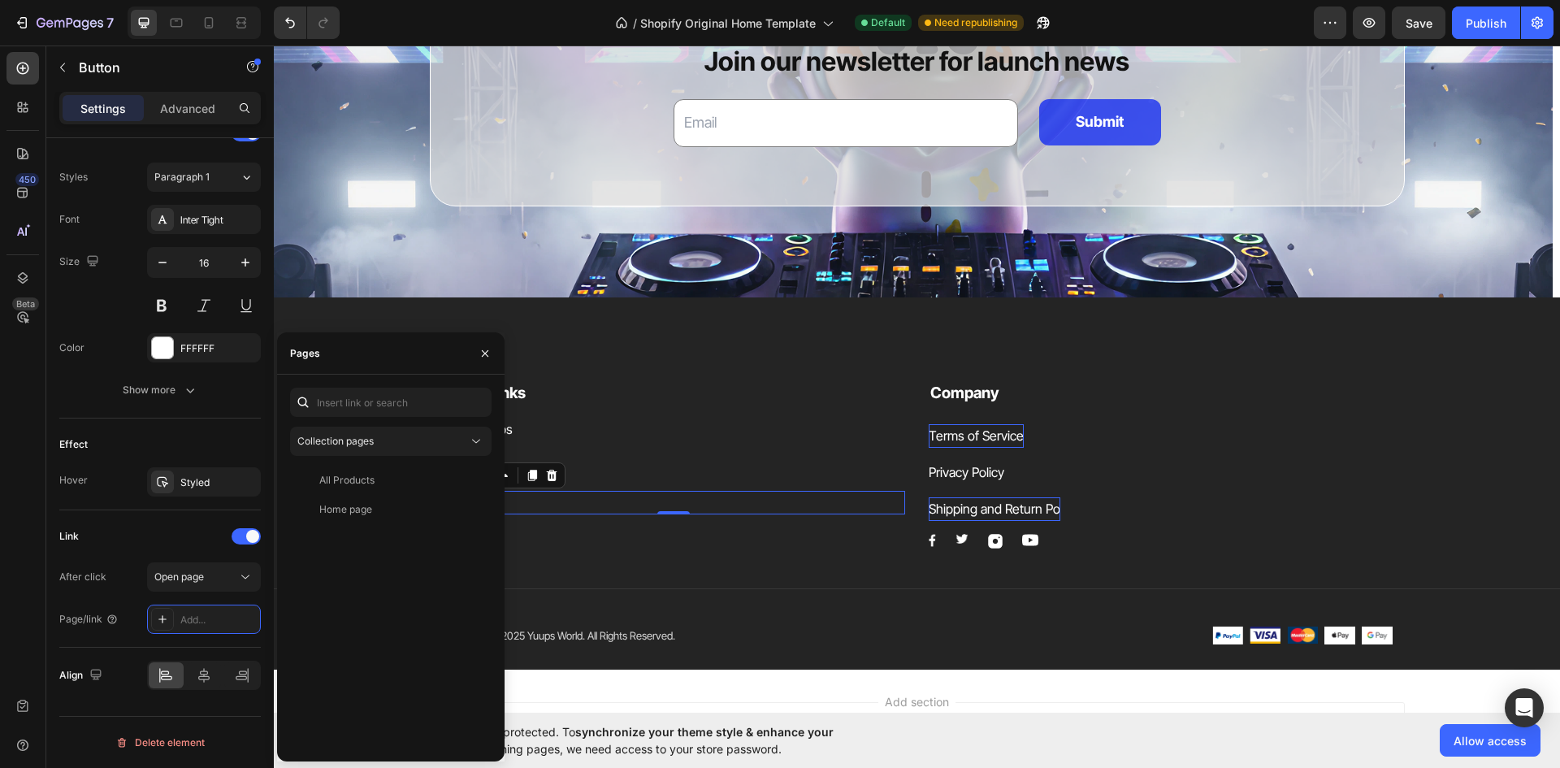
click at [453, 458] on div "Collection pages All Products View Home page View" at bounding box center [390, 568] width 201 height 361
click at [448, 448] on div "Collection pages" at bounding box center [382, 441] width 171 height 15
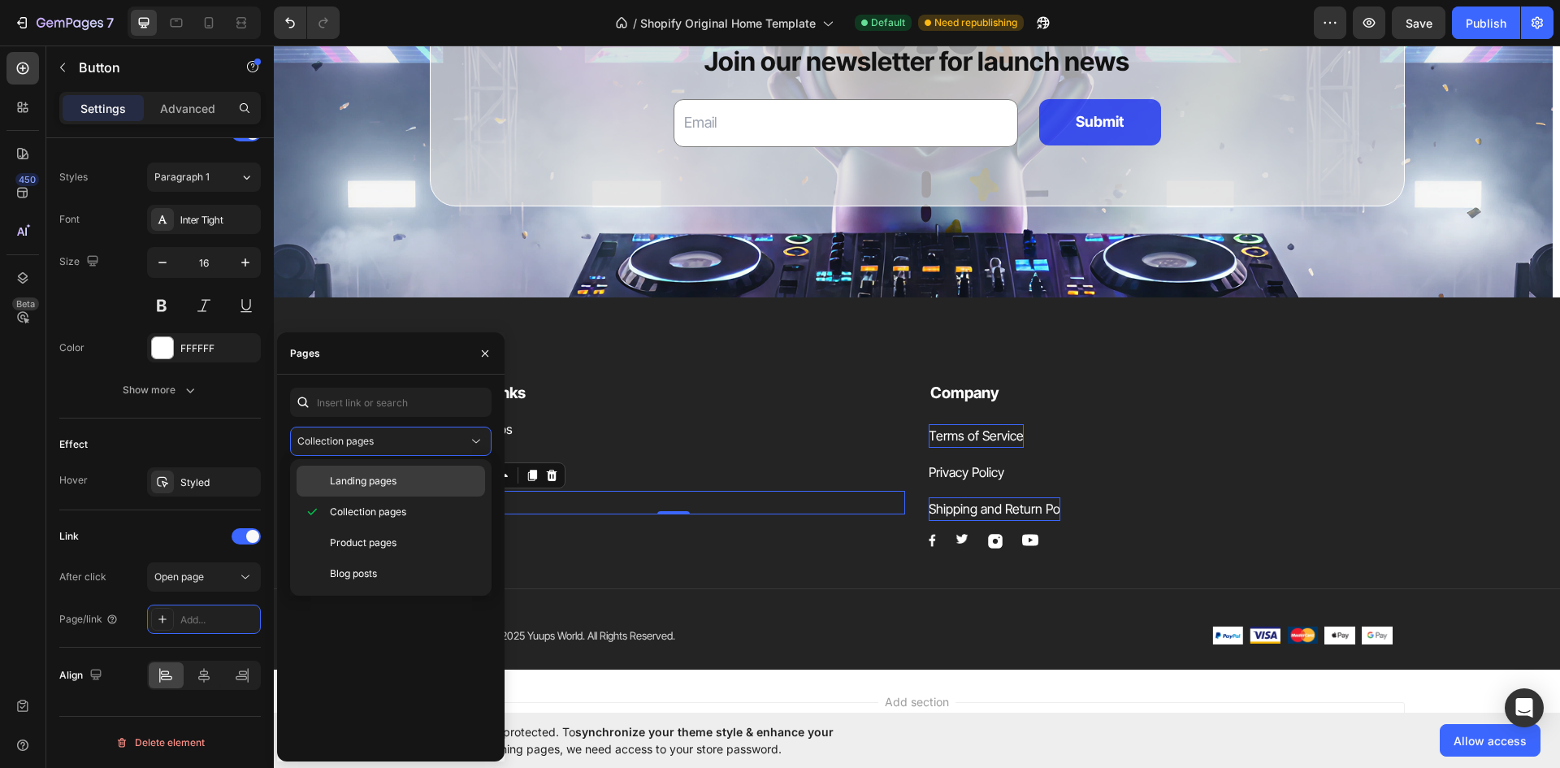
click at [446, 471] on div "Landing pages" at bounding box center [391, 481] width 188 height 31
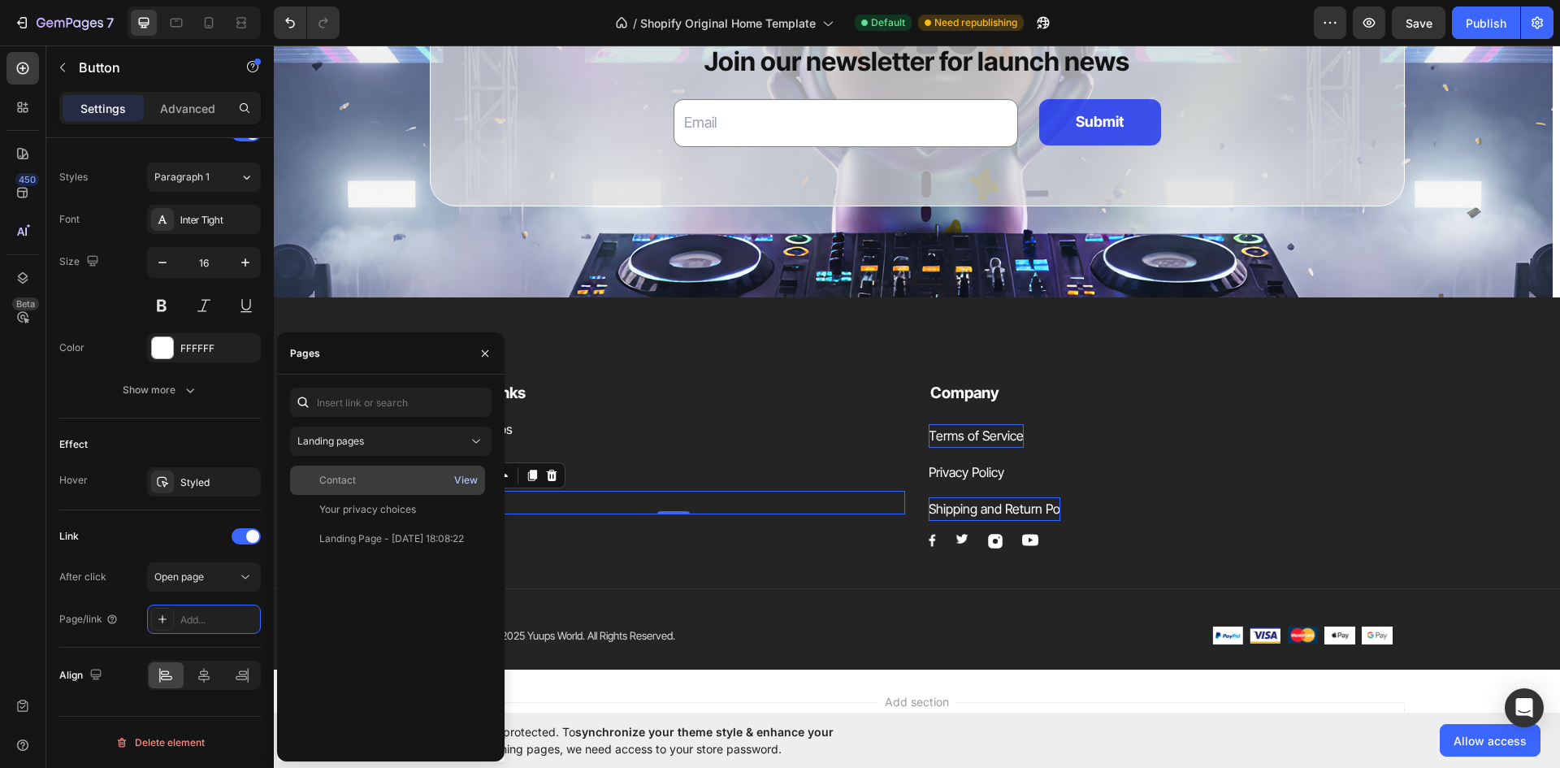
click at [461, 484] on div "View" at bounding box center [466, 480] width 24 height 15
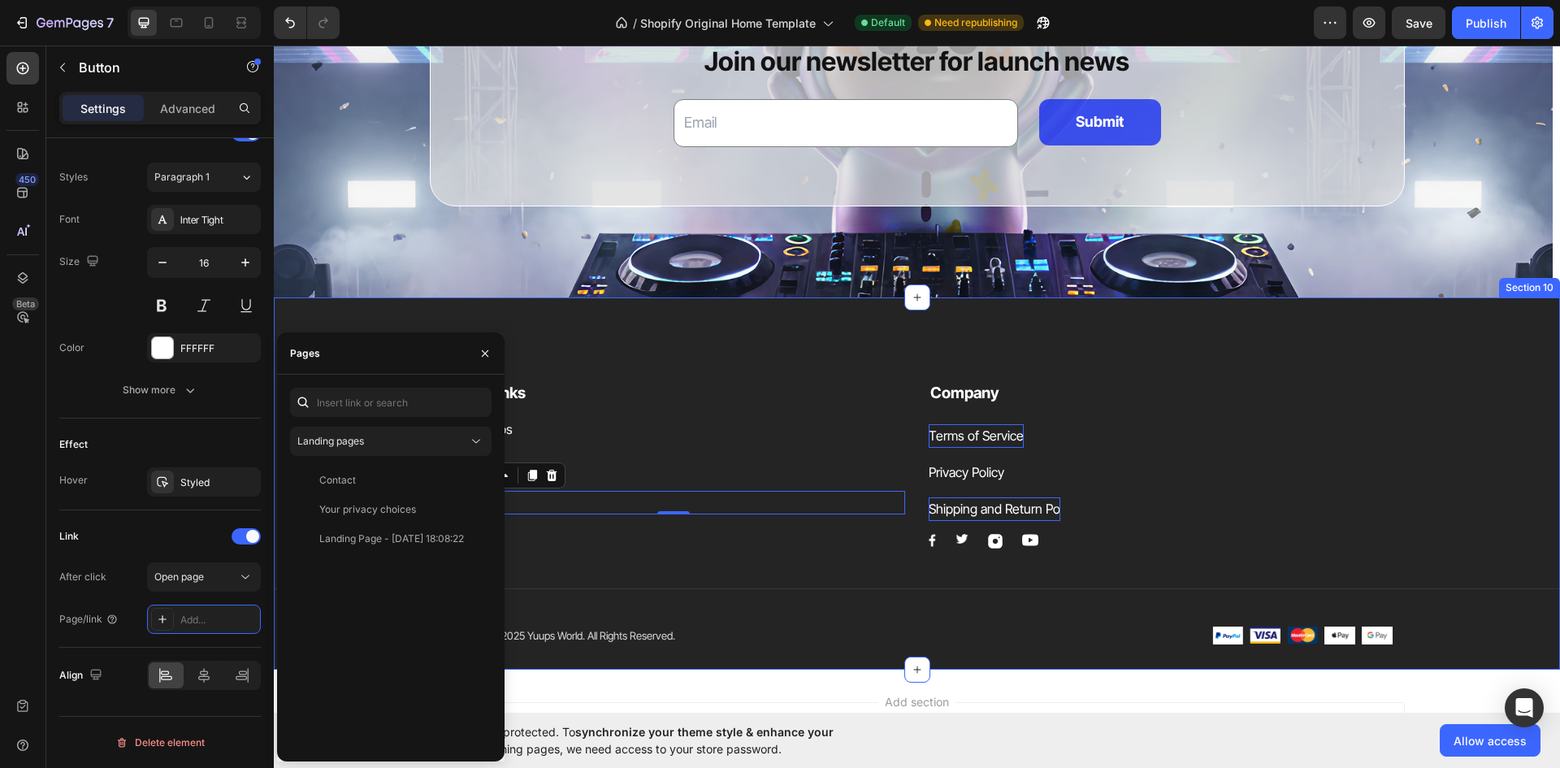
click at [547, 359] on div "Quick Links Text block Order Yuups Button About Us Button Contact Button 0 Blog…" at bounding box center [917, 483] width 1286 height 372
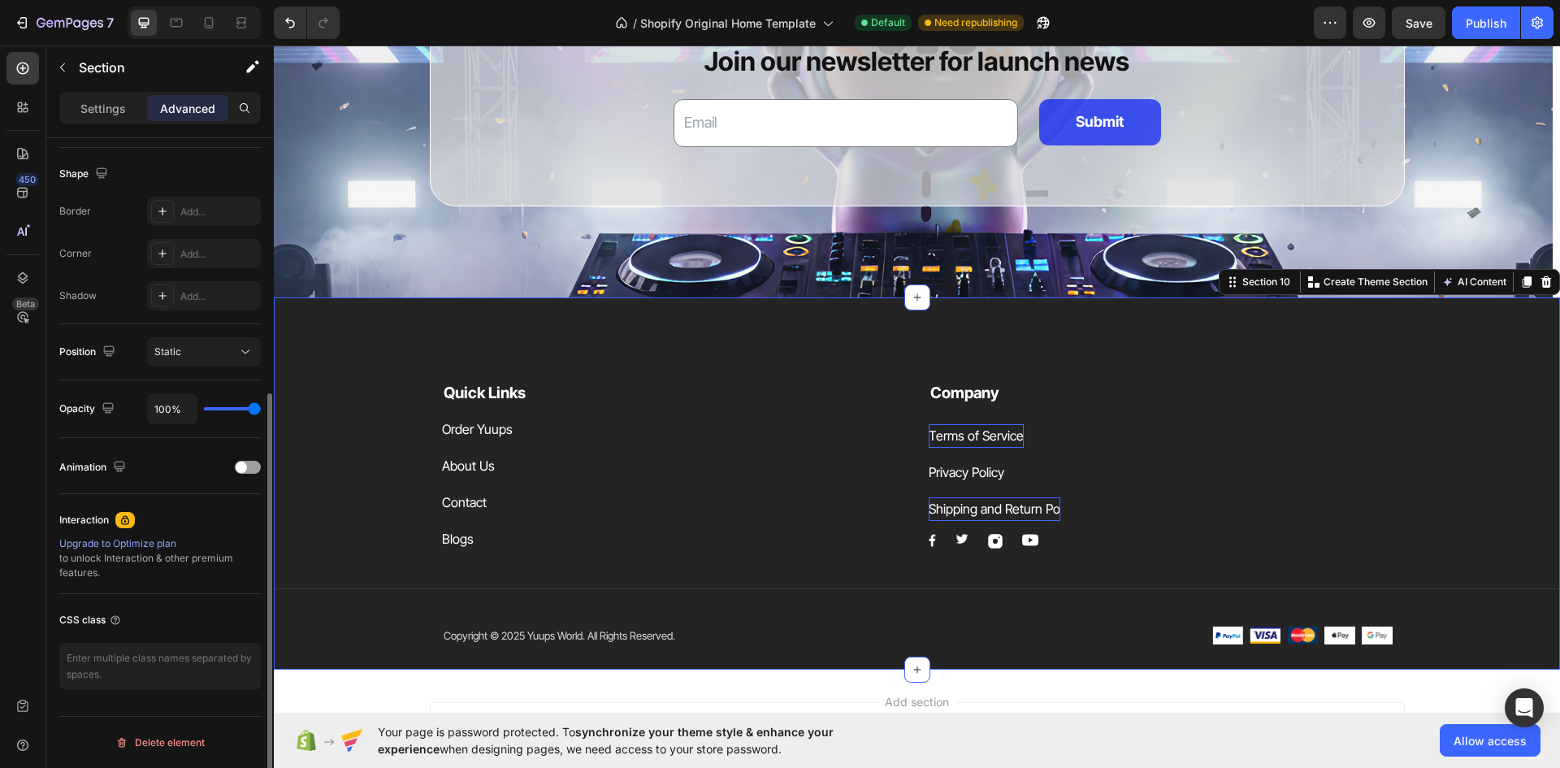
scroll to position [0, 0]
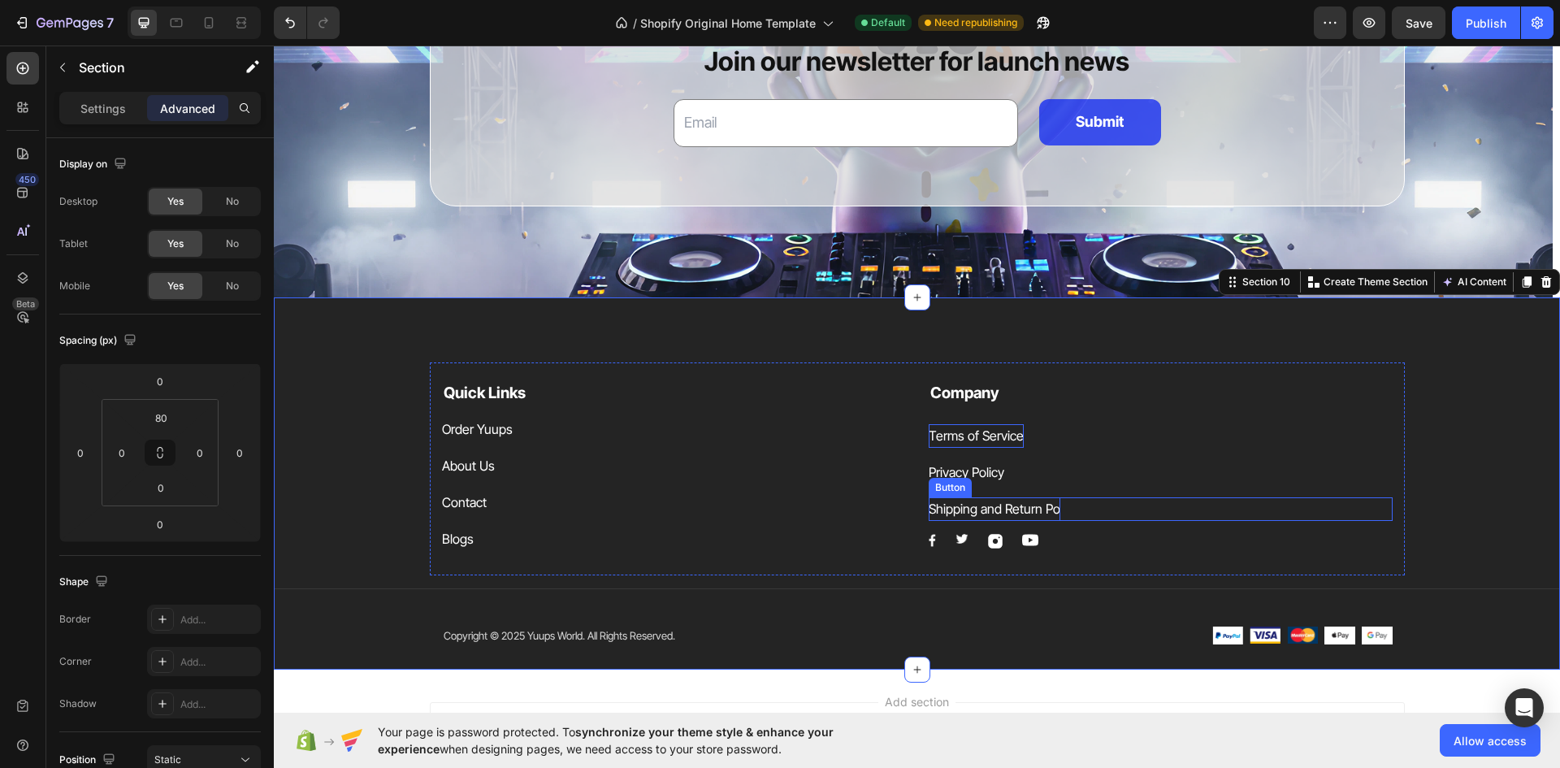
click at [1047, 506] on p "Shipping and Return Po" at bounding box center [995, 509] width 132 height 24
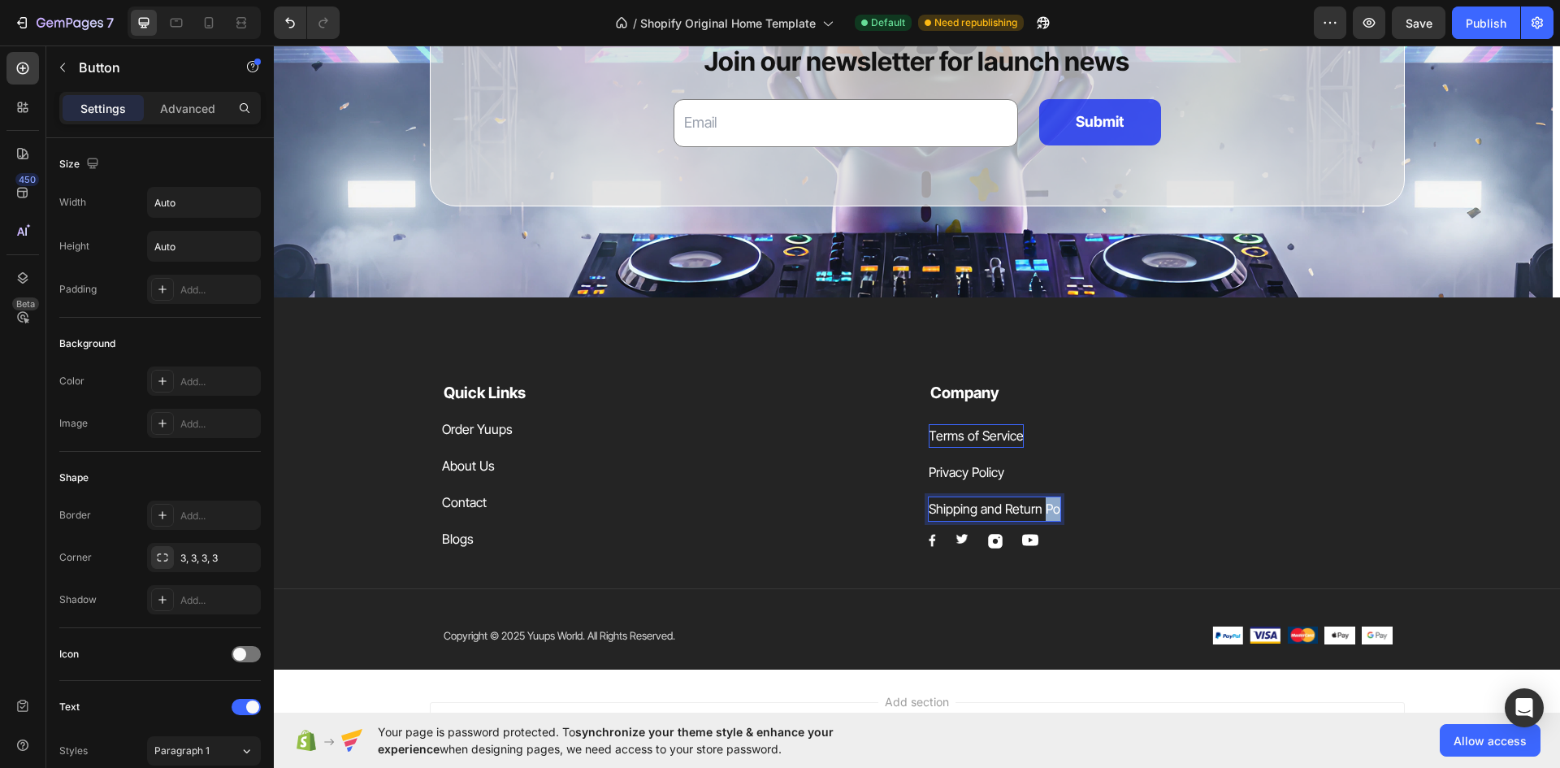
click at [1046, 499] on p "Shipping and Return Po" at bounding box center [995, 509] width 132 height 24
click at [1052, 499] on p "Shipping and Return Po" at bounding box center [995, 509] width 132 height 24
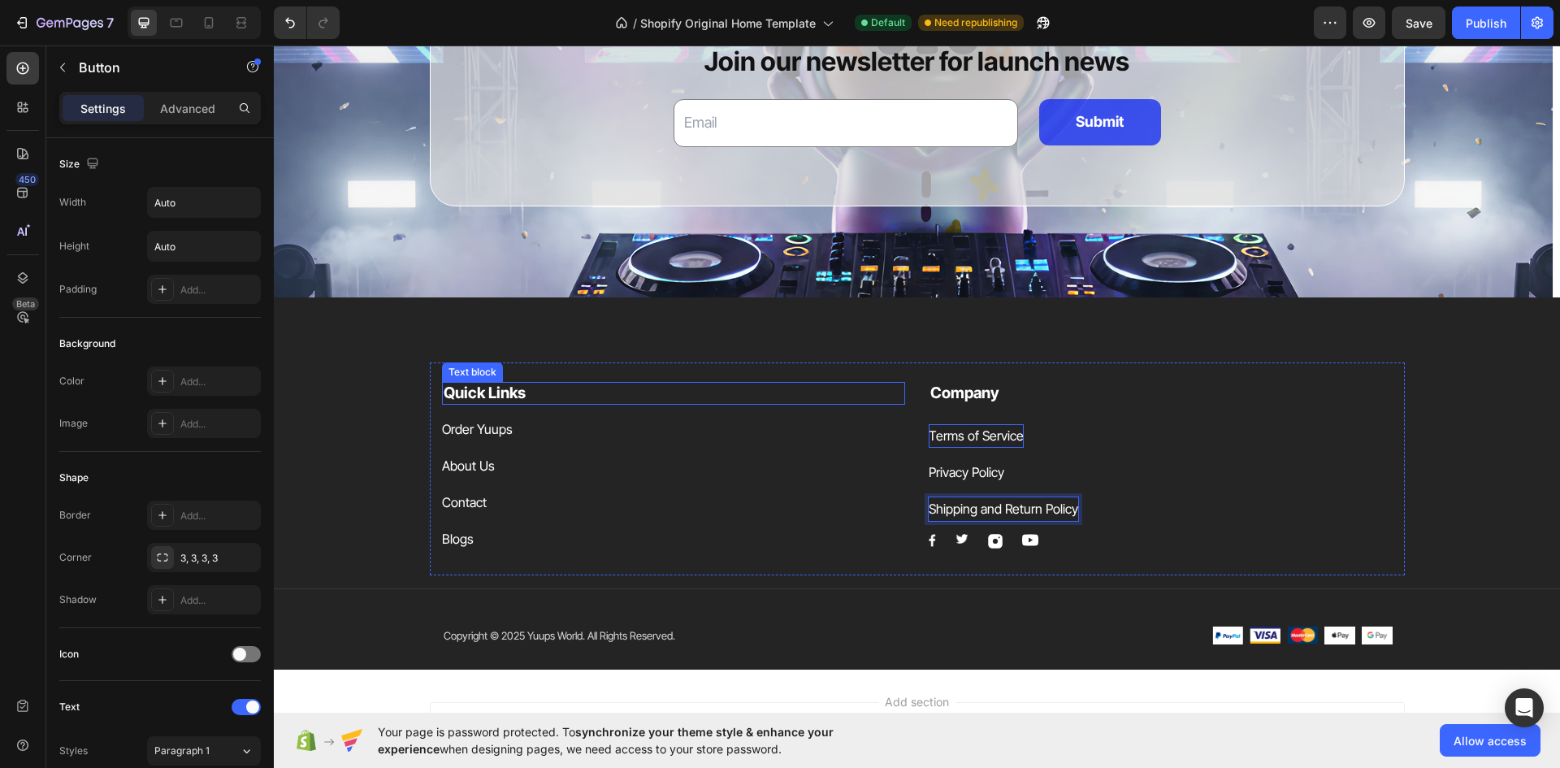
click at [695, 311] on div "Quick Links Text block Order Yuups Button About Us Button Contact Button Blogs …" at bounding box center [917, 483] width 1286 height 372
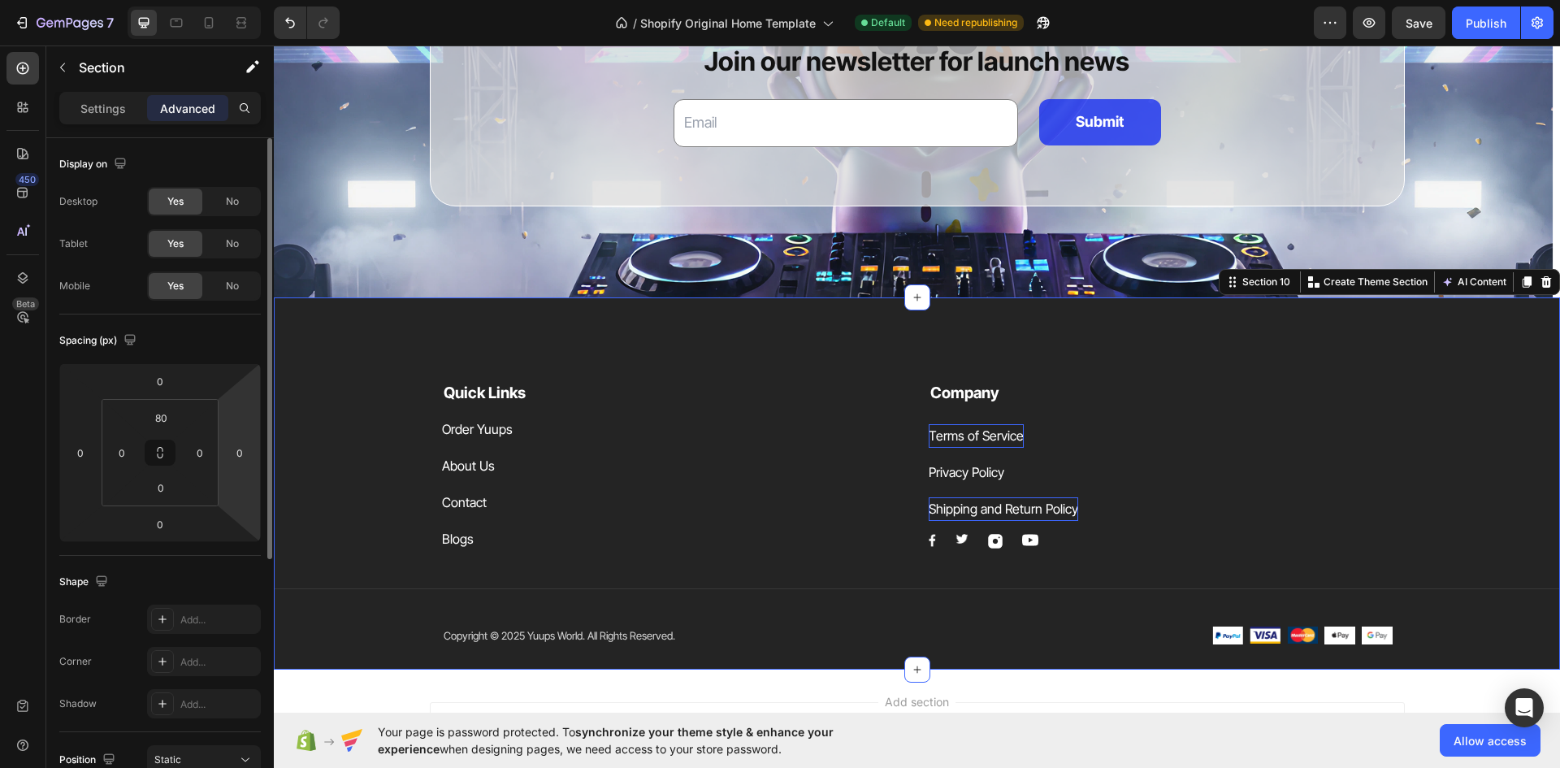
scroll to position [408, 0]
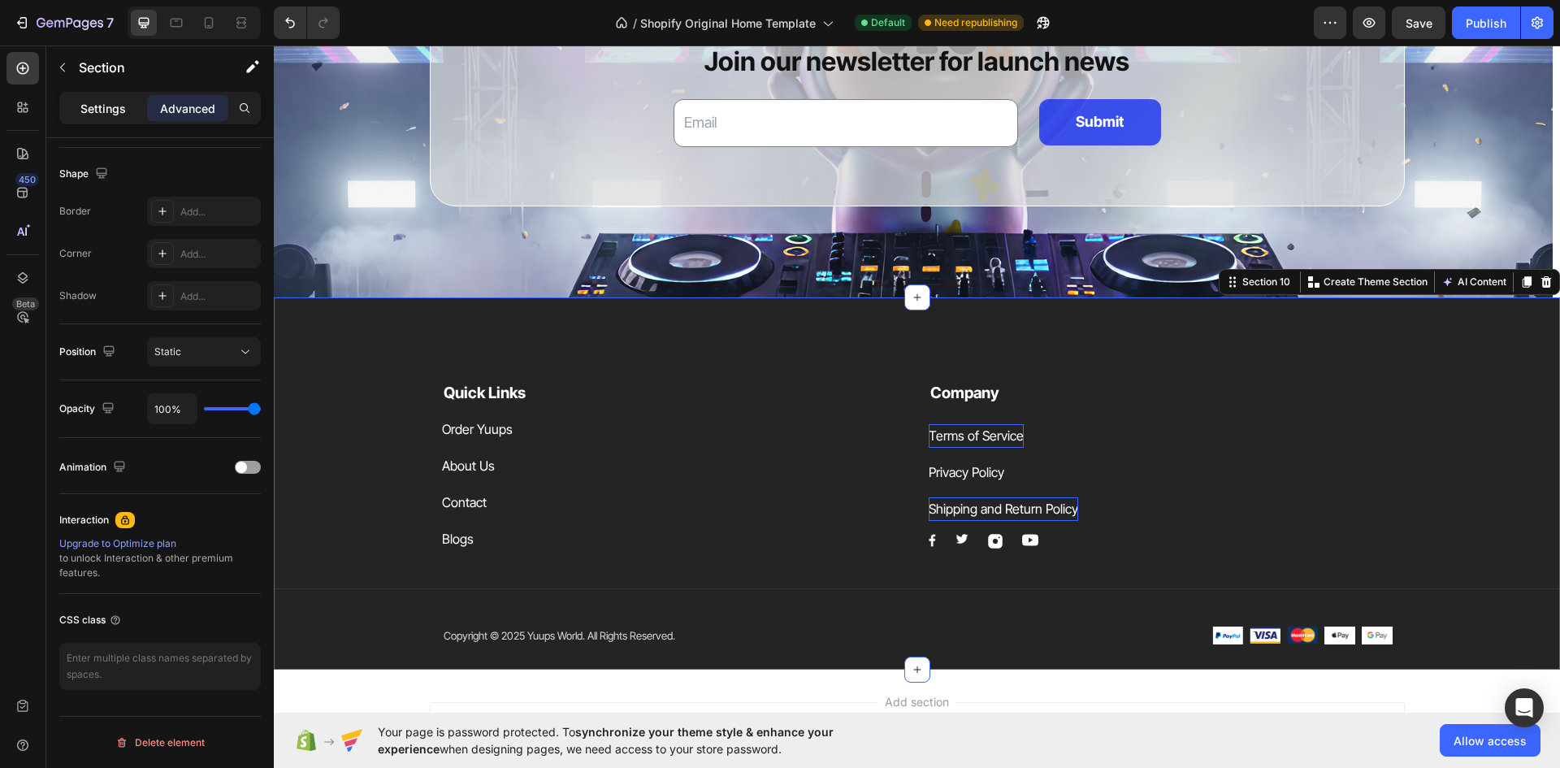
click at [111, 114] on p "Settings" at bounding box center [102, 108] width 45 height 17
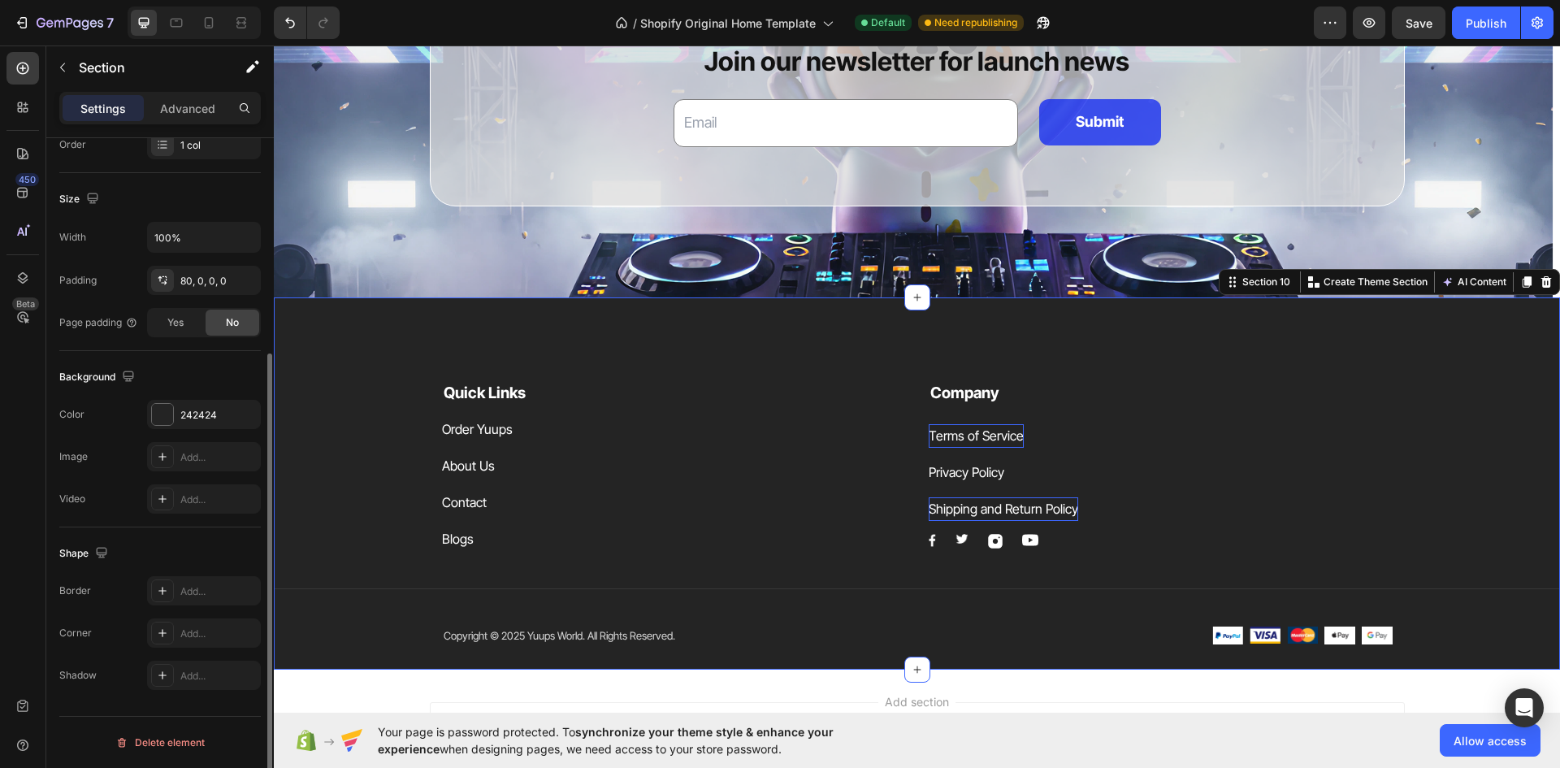
scroll to position [315, 0]
click at [119, 57] on div "Section" at bounding box center [130, 67] width 169 height 42
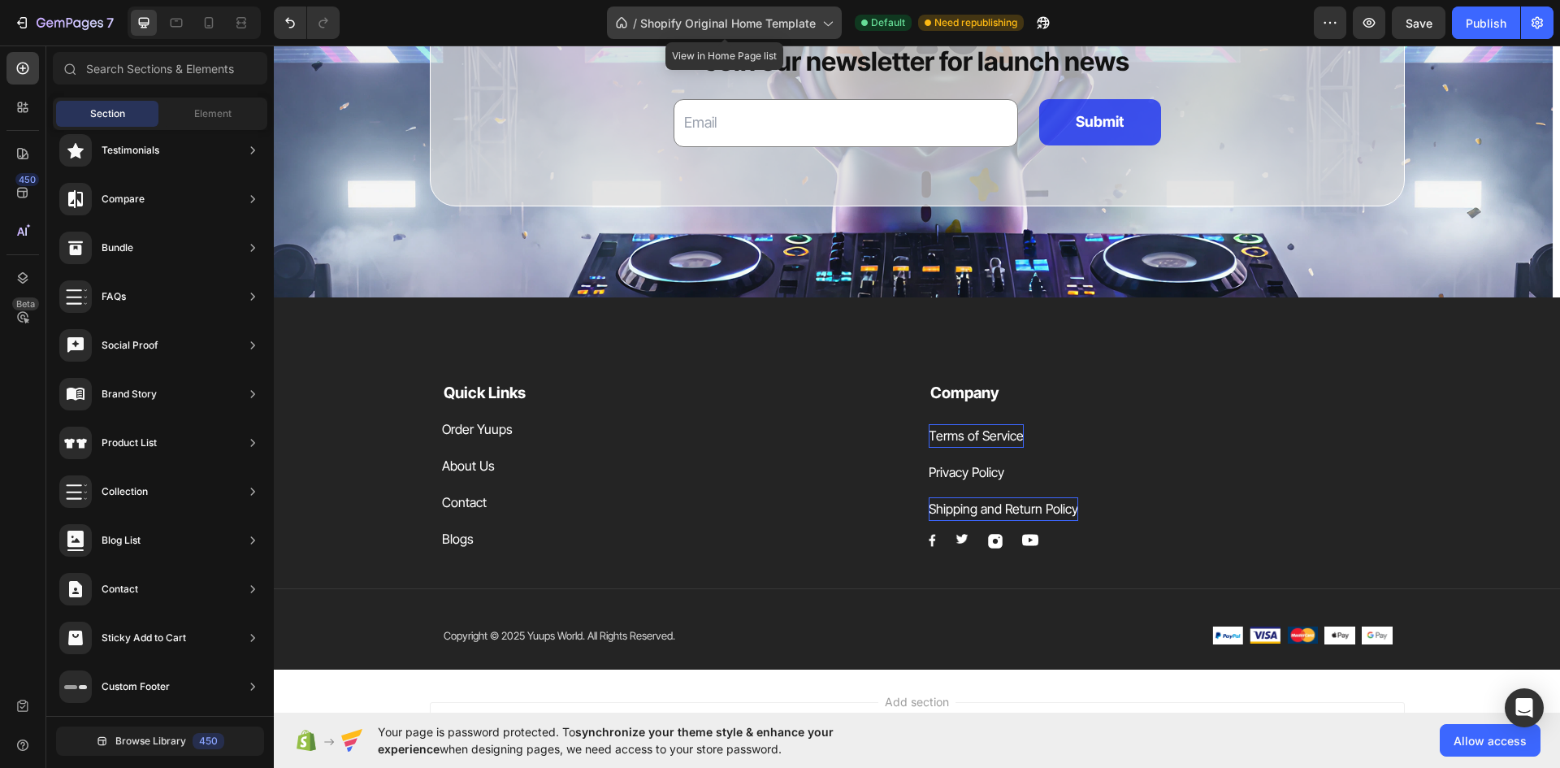
click at [790, 19] on span "Shopify Original Home Template" at bounding box center [727, 23] width 175 height 17
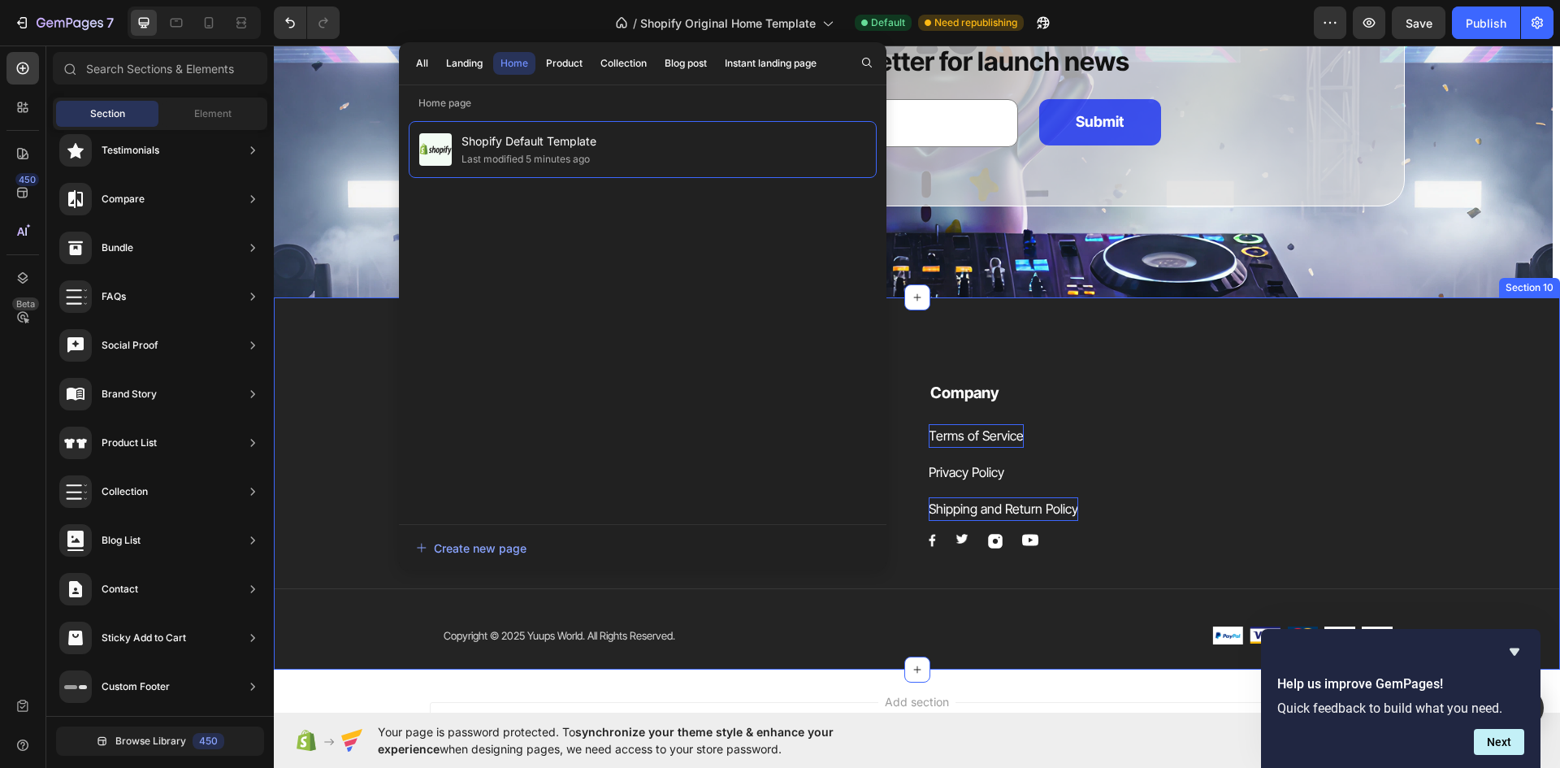
click at [997, 346] on div "Quick Links Text block Order Yuups Button About Us Button Contact Button Blogs …" at bounding box center [917, 483] width 1286 height 372
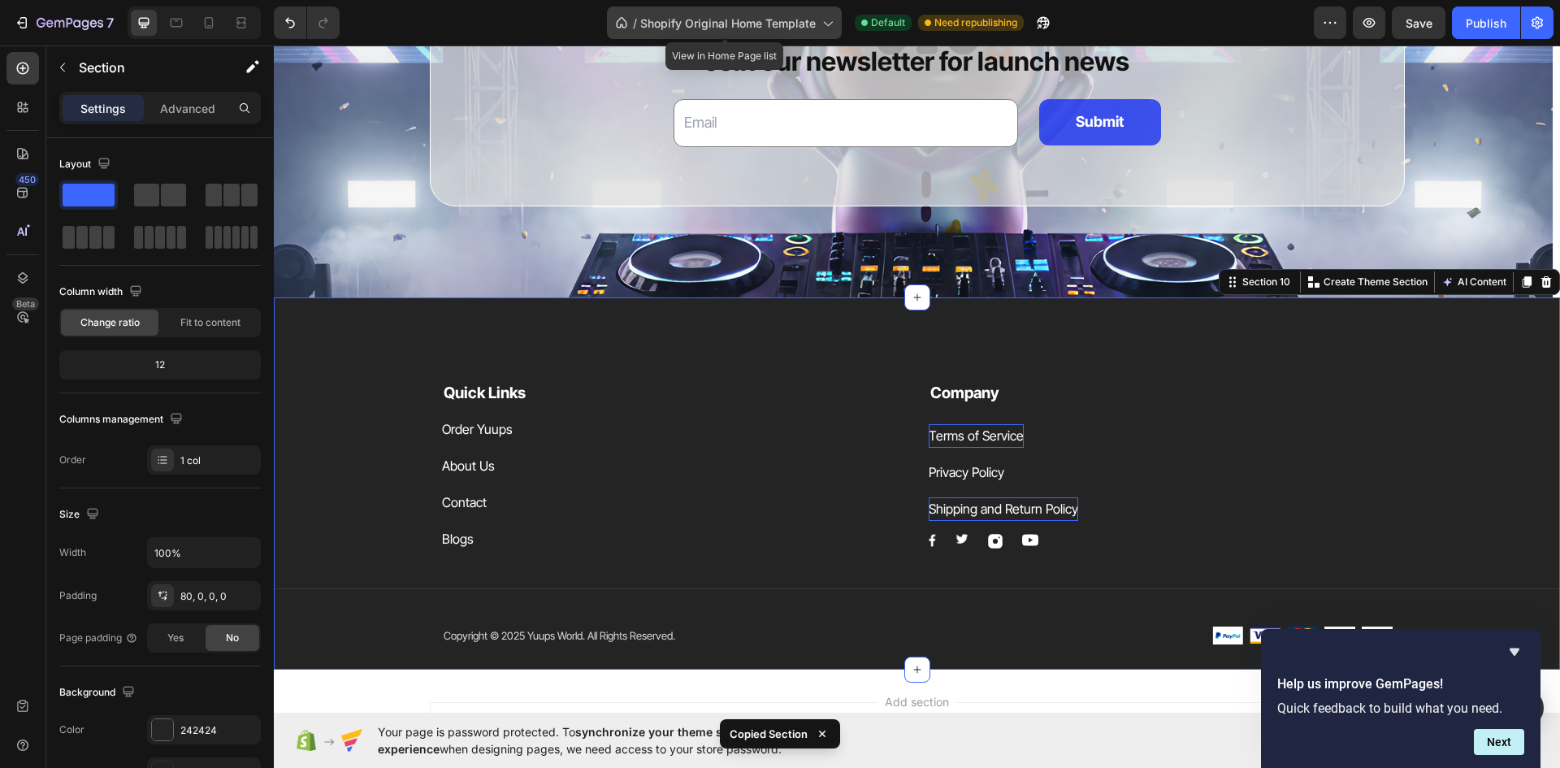
click at [727, 13] on div "/ Shopify Original Home Template" at bounding box center [724, 22] width 235 height 32
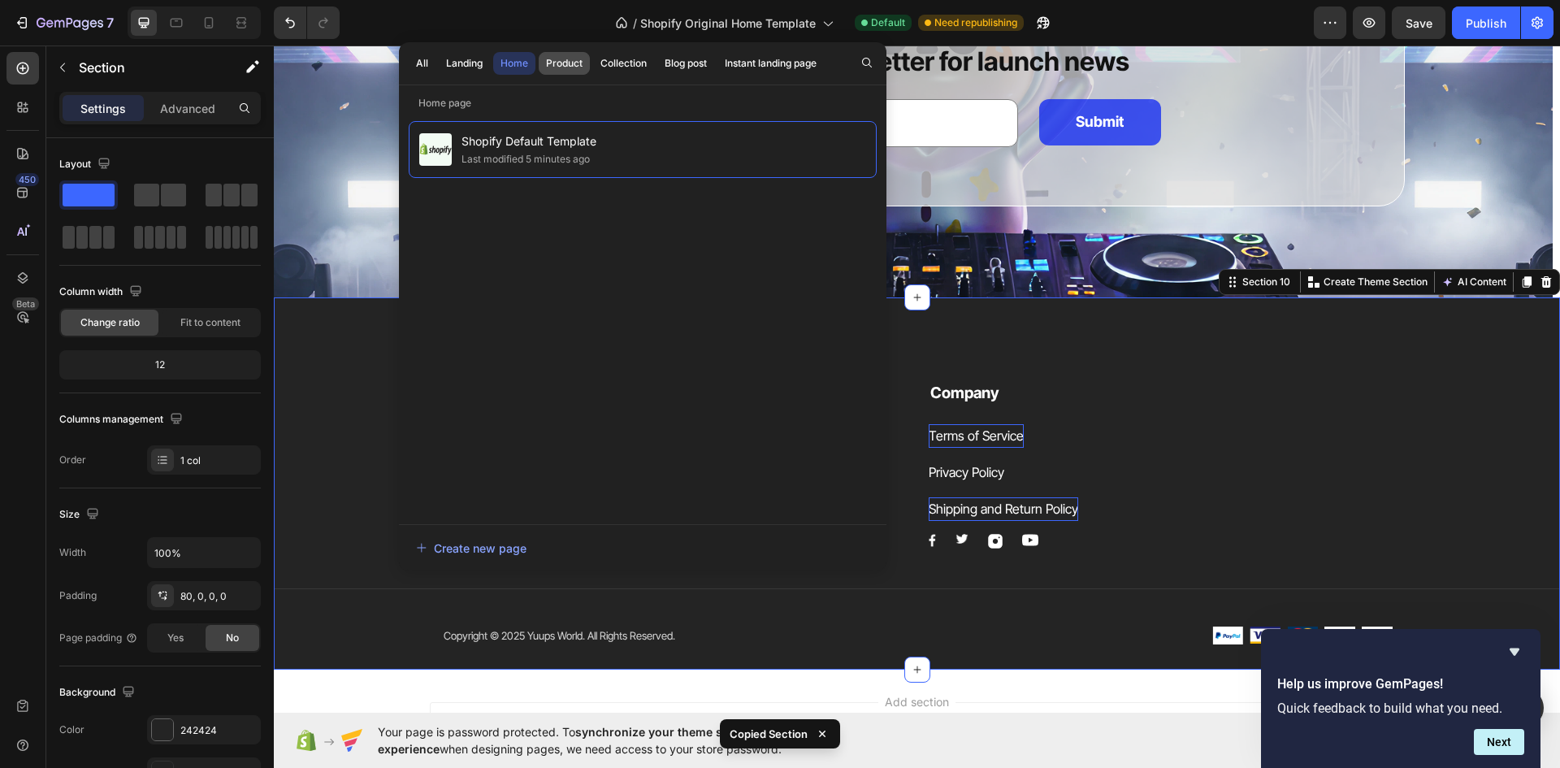
click at [565, 56] on button "Product" at bounding box center [564, 63] width 51 height 23
click at [637, 63] on div "Collection" at bounding box center [623, 63] width 46 height 15
click at [557, 59] on div "Product" at bounding box center [564, 63] width 37 height 15
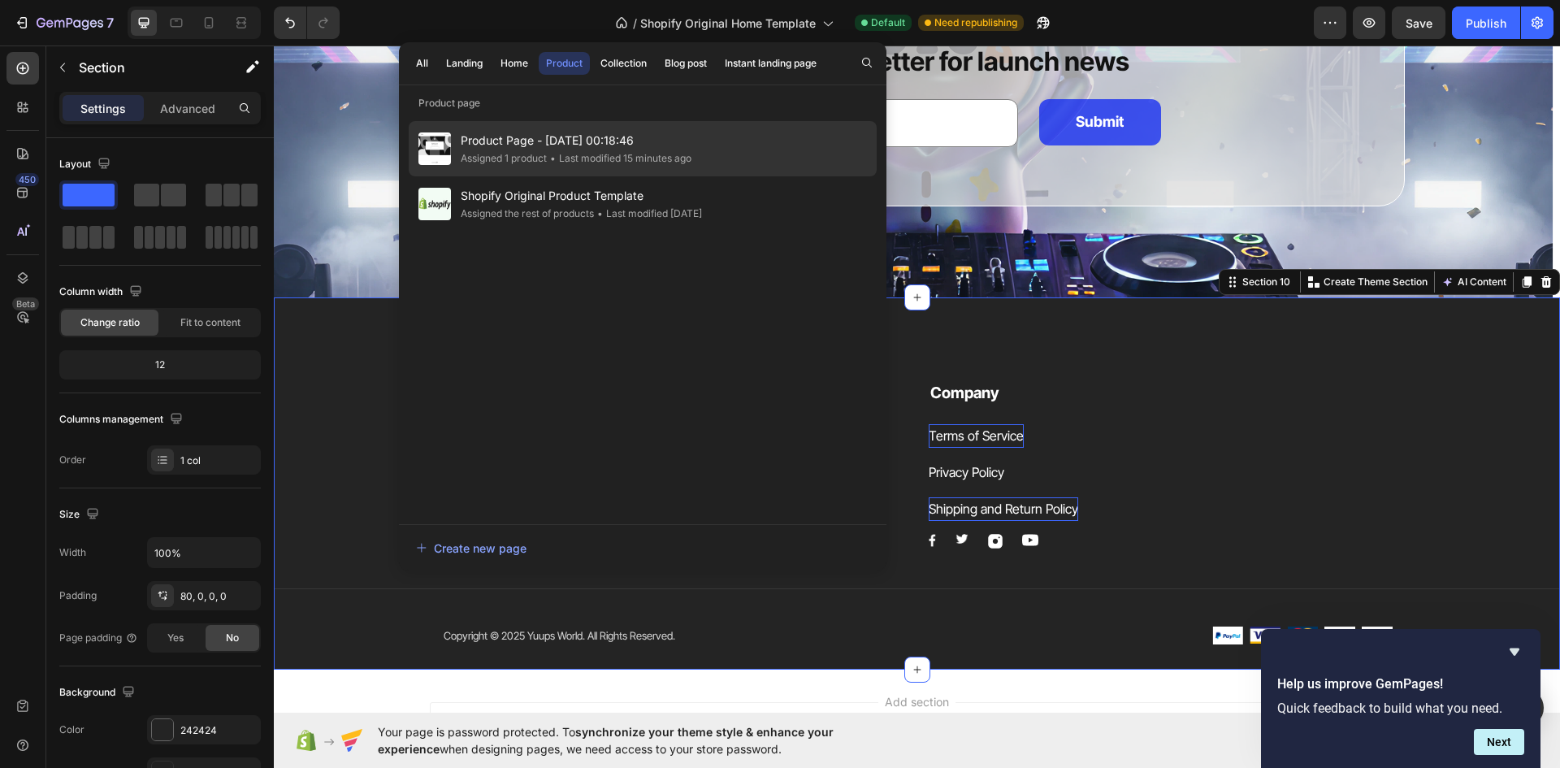
click at [566, 162] on div "• Last modified 15 minutes ago" at bounding box center [619, 158] width 145 height 16
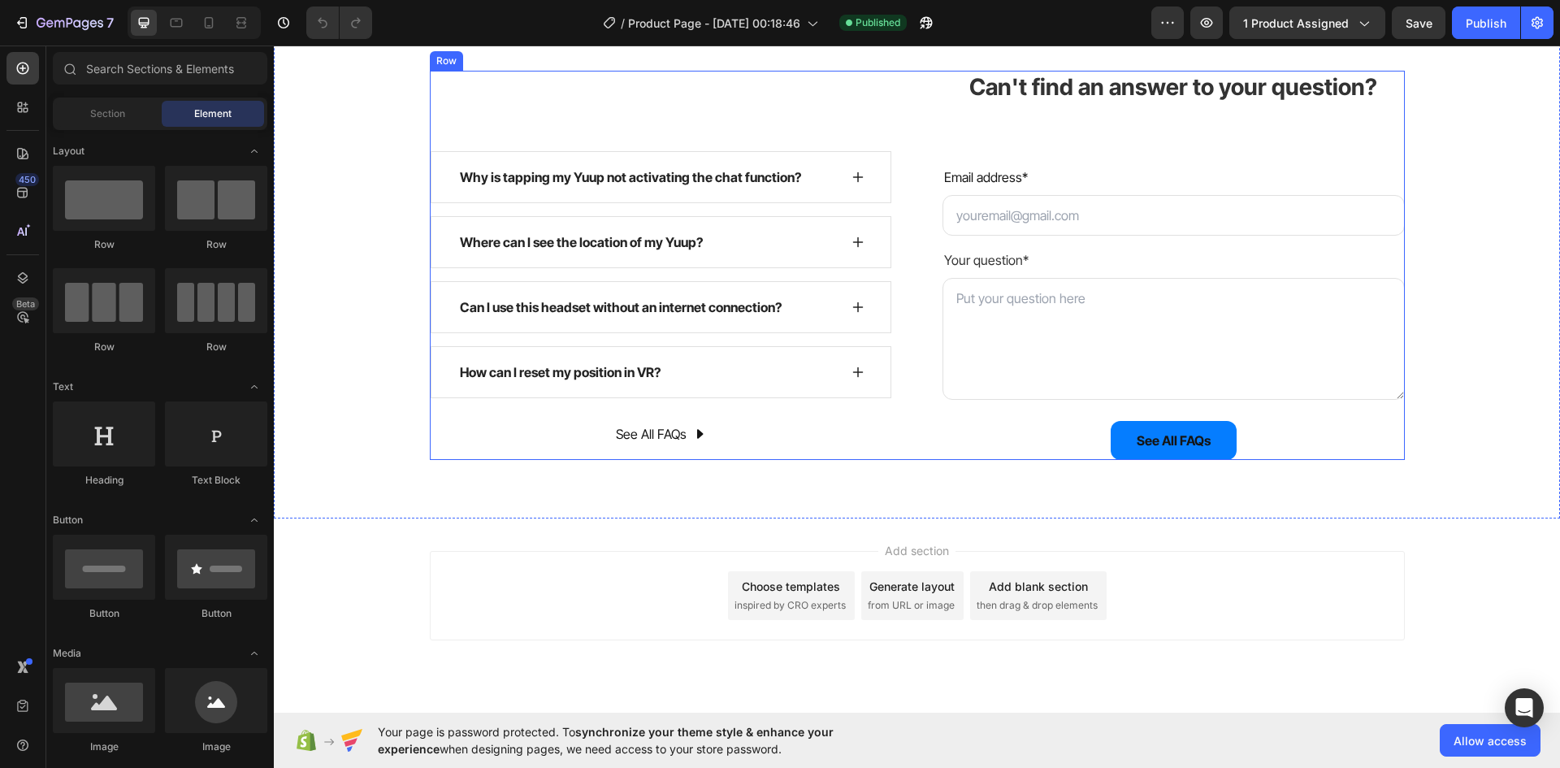
scroll to position [4801, 0]
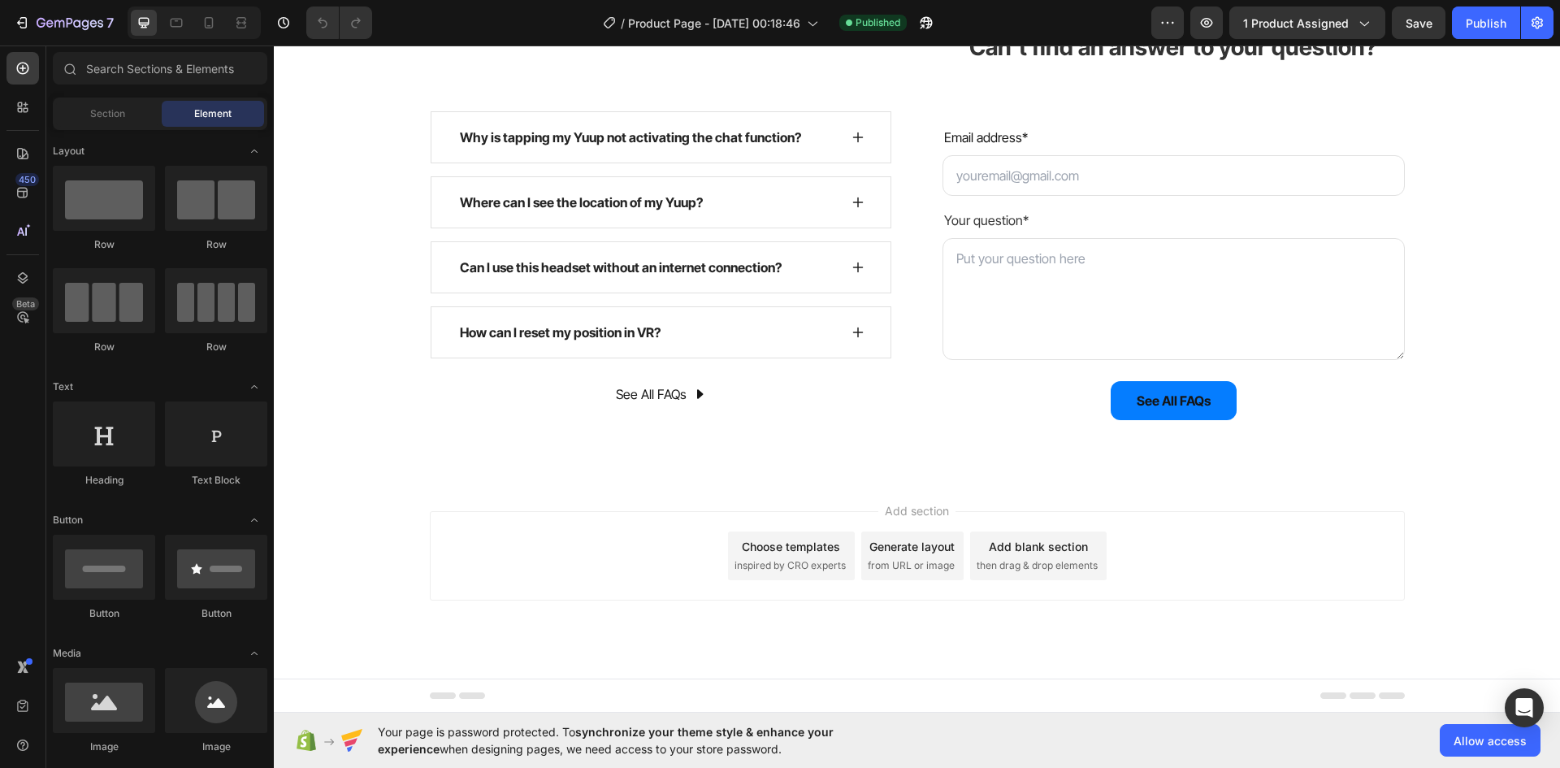
click at [704, 537] on div "Add section Choose templates inspired by CRO experts Generate layout from URL o…" at bounding box center [917, 555] width 975 height 89
click at [915, 502] on span "Add section" at bounding box center [916, 510] width 77 height 17
click at [1069, 540] on div "Add blank section" at bounding box center [1038, 546] width 99 height 17
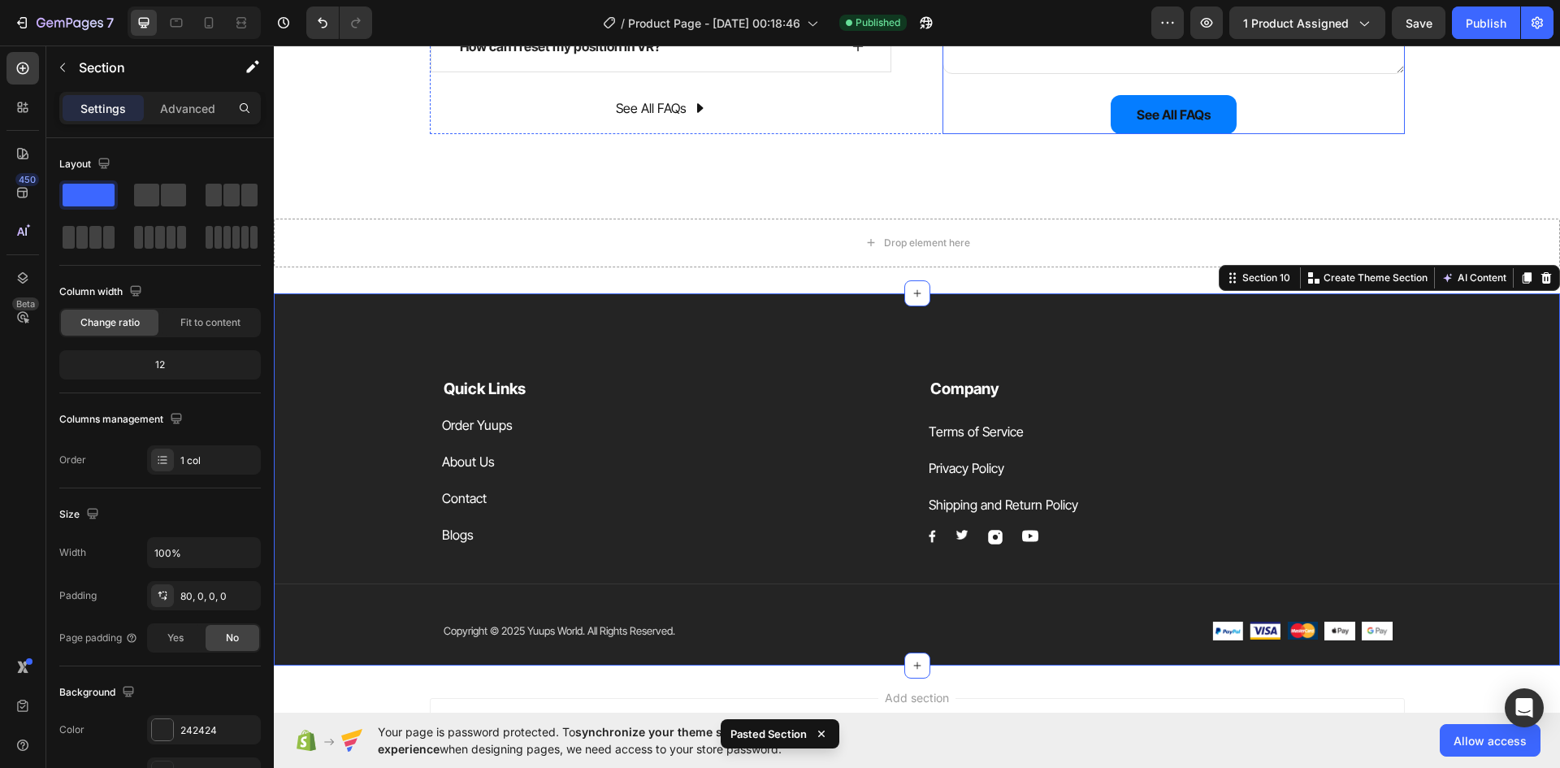
scroll to position [5030, 0]
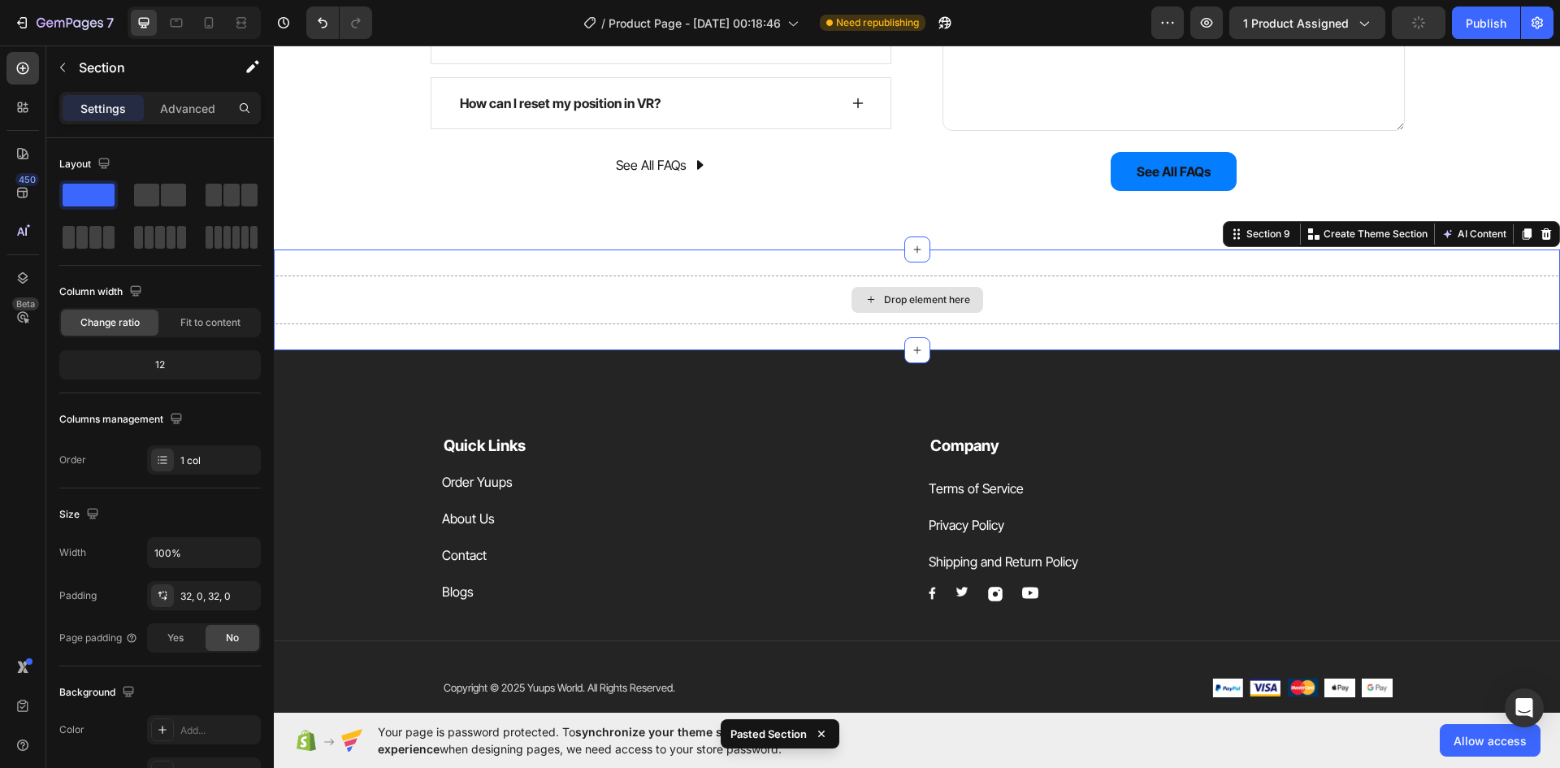
click at [1141, 294] on div "Drop element here" at bounding box center [917, 299] width 1286 height 49
click at [1536, 224] on div at bounding box center [1545, 233] width 19 height 19
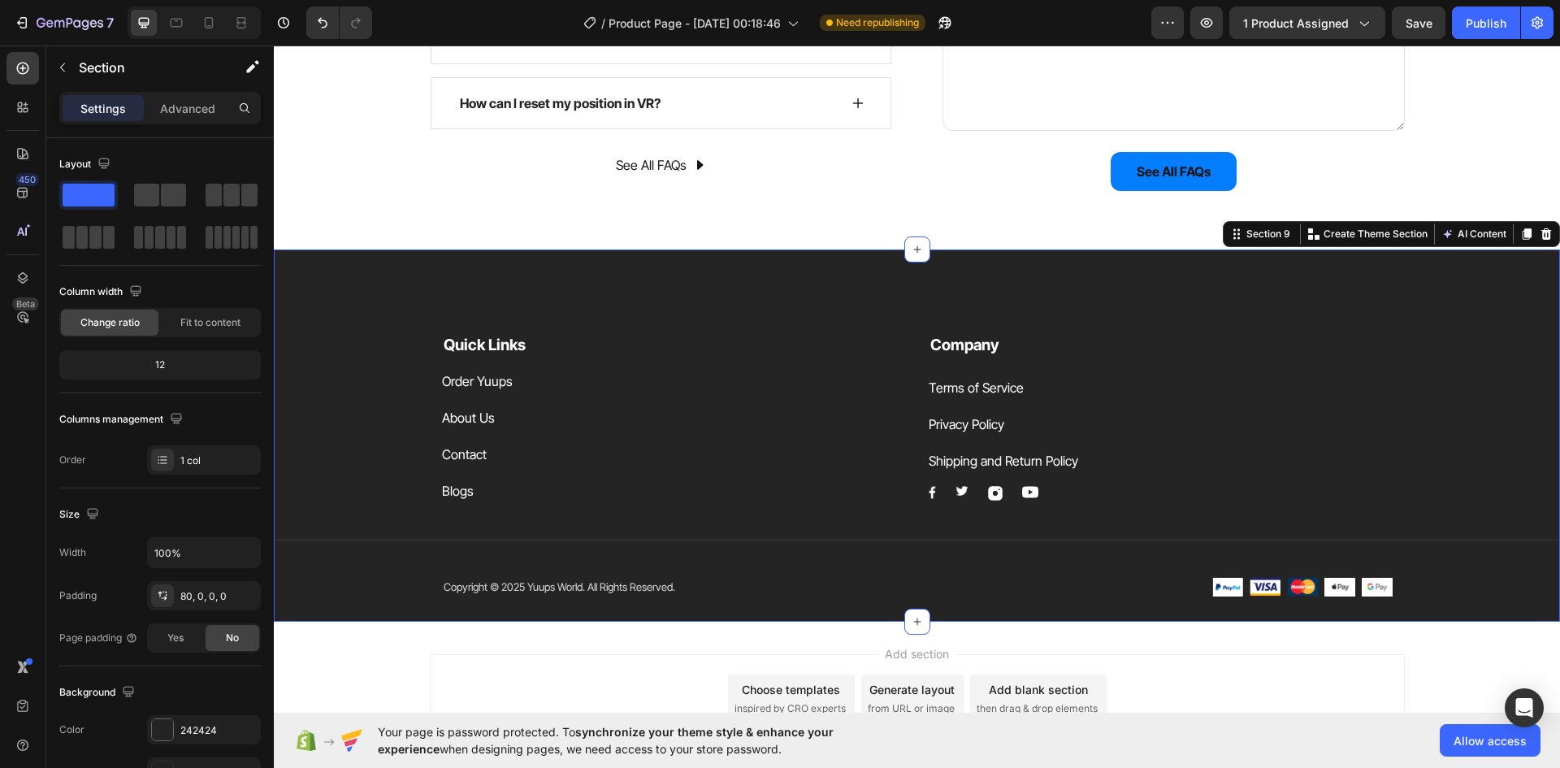
click at [563, 288] on div "Quick Links Text block Order Yuups Button About Us Button Contact Button Blogs …" at bounding box center [917, 435] width 1286 height 372
click at [158, 591] on icon at bounding box center [162, 595] width 13 height 13
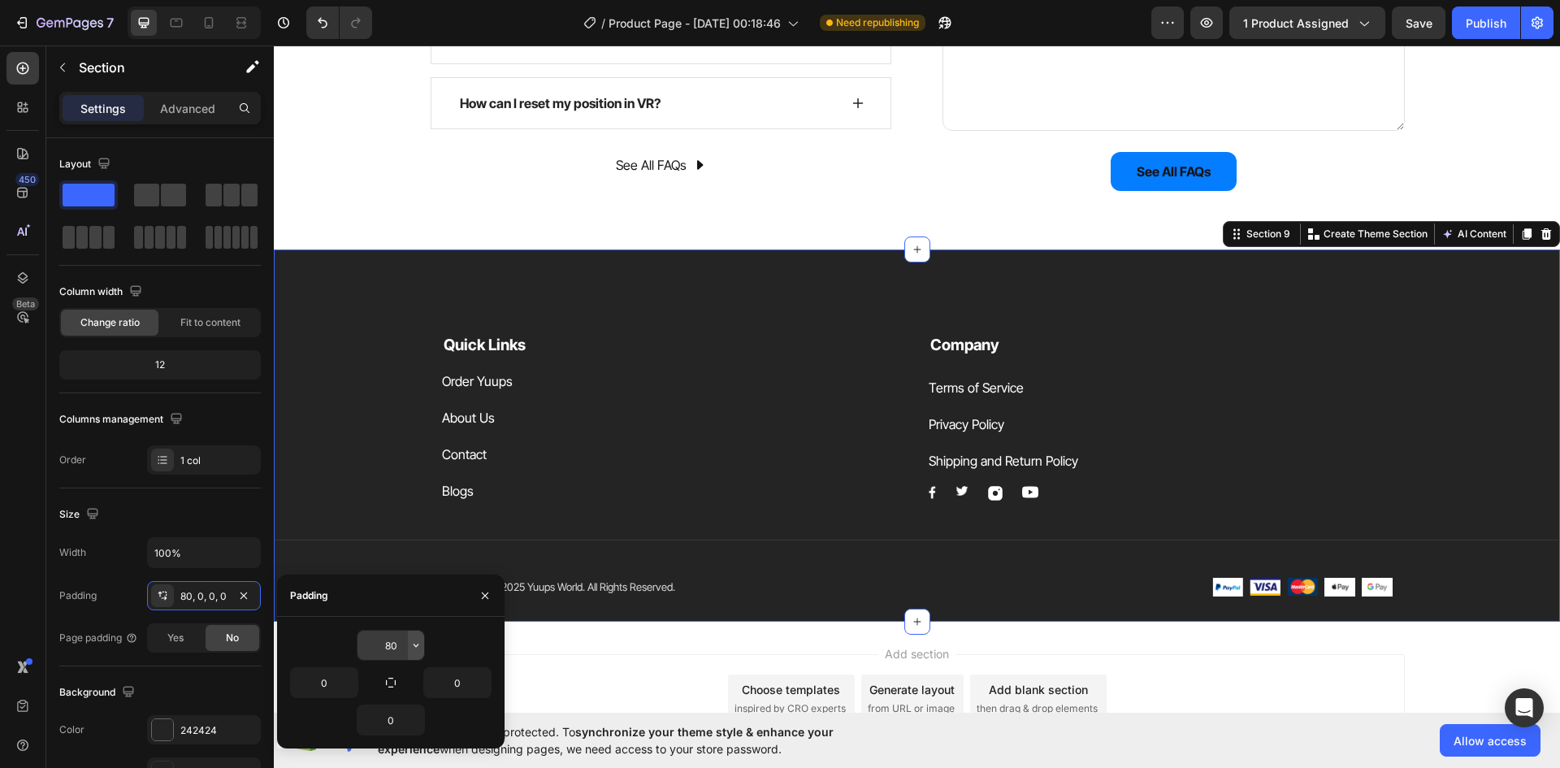
click at [410, 651] on icon "button" at bounding box center [415, 645] width 13 height 13
click at [376, 520] on p "2XL 32px" at bounding box center [361, 520] width 86 height 15
type input "32"
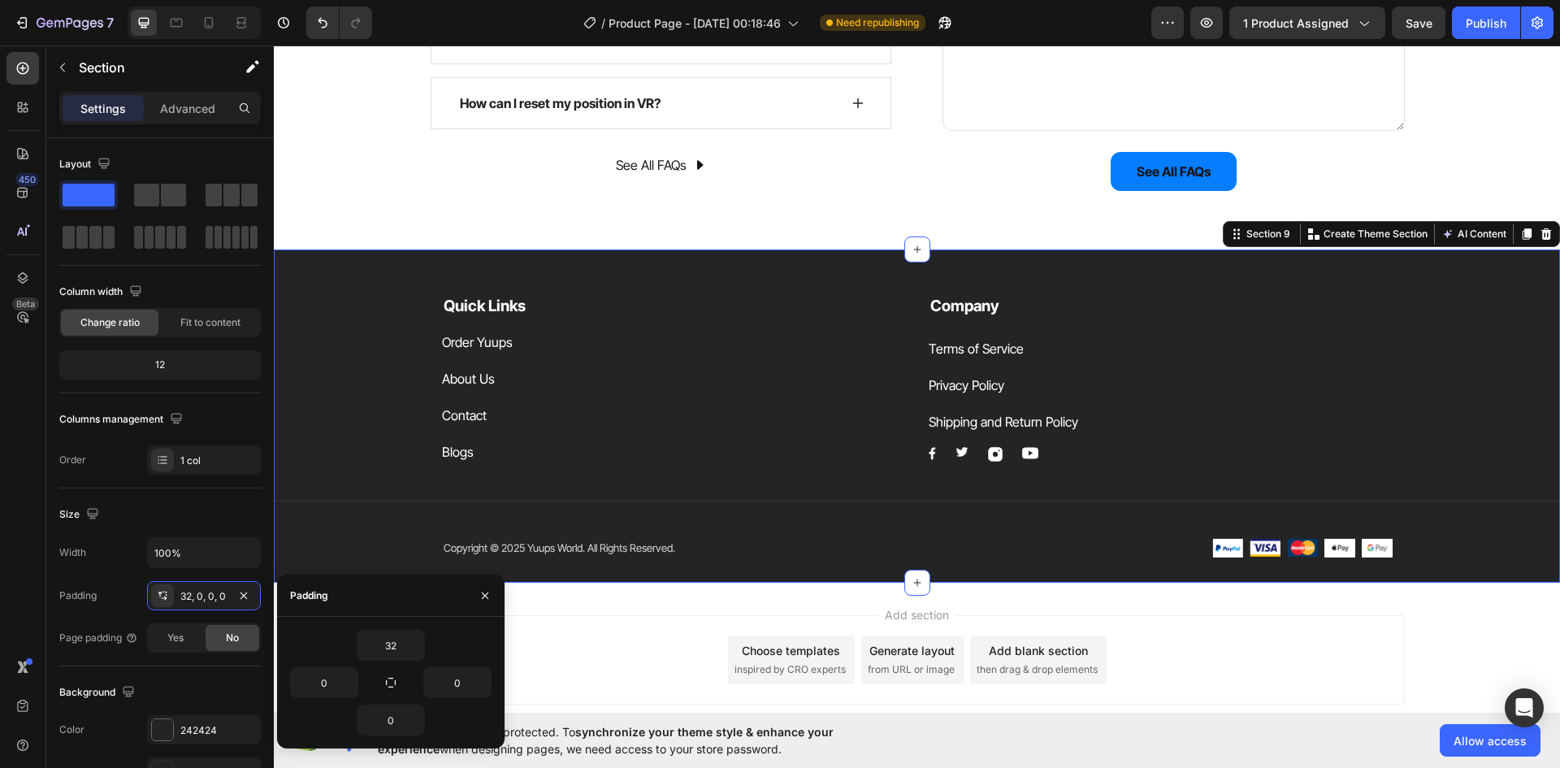
click at [555, 458] on div "Blogs Button" at bounding box center [674, 452] width 464 height 24
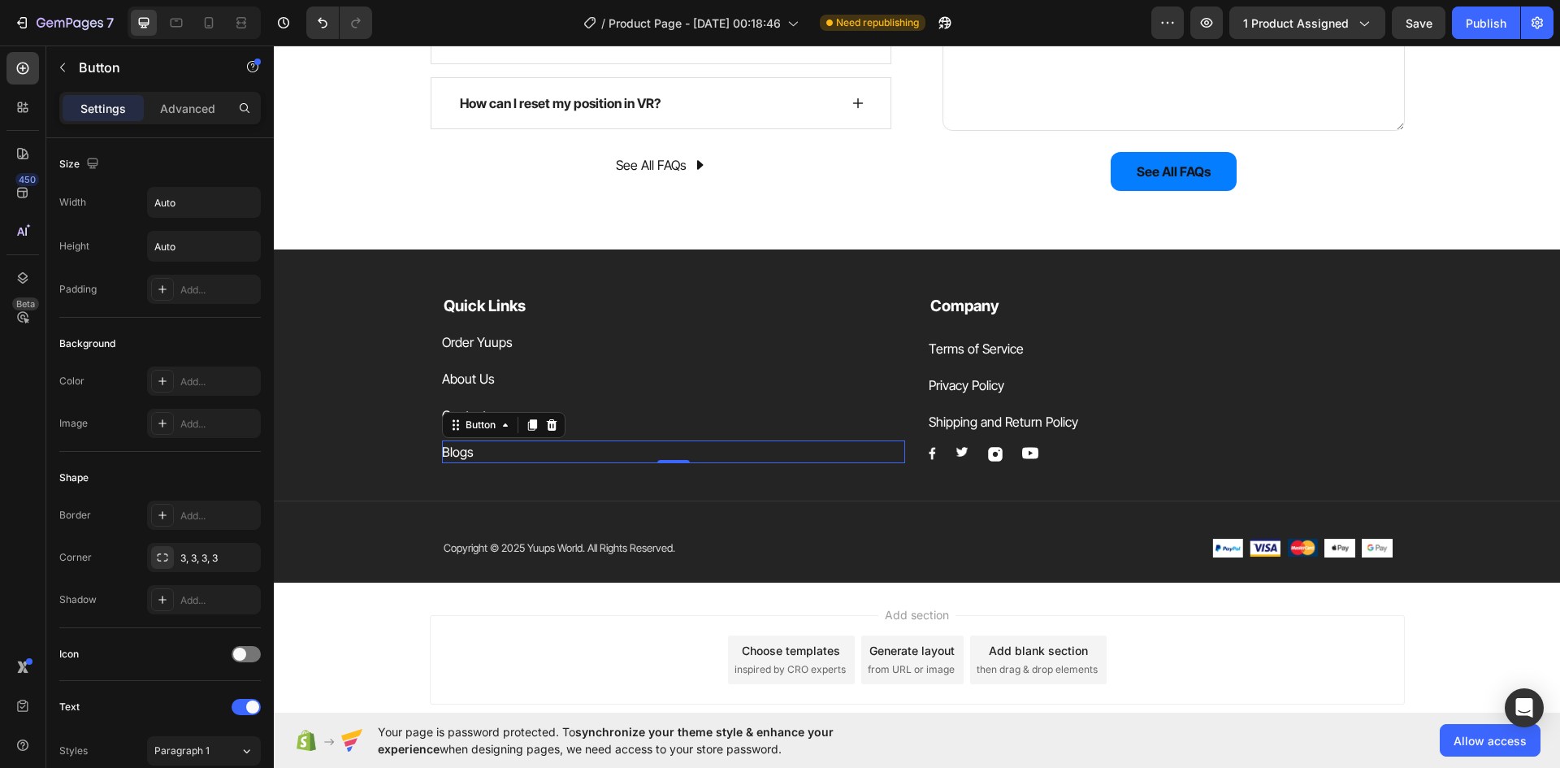
click at [369, 608] on div "Add section Choose templates inspired by CRO experts Generate layout from URL o…" at bounding box center [917, 683] width 1286 height 200
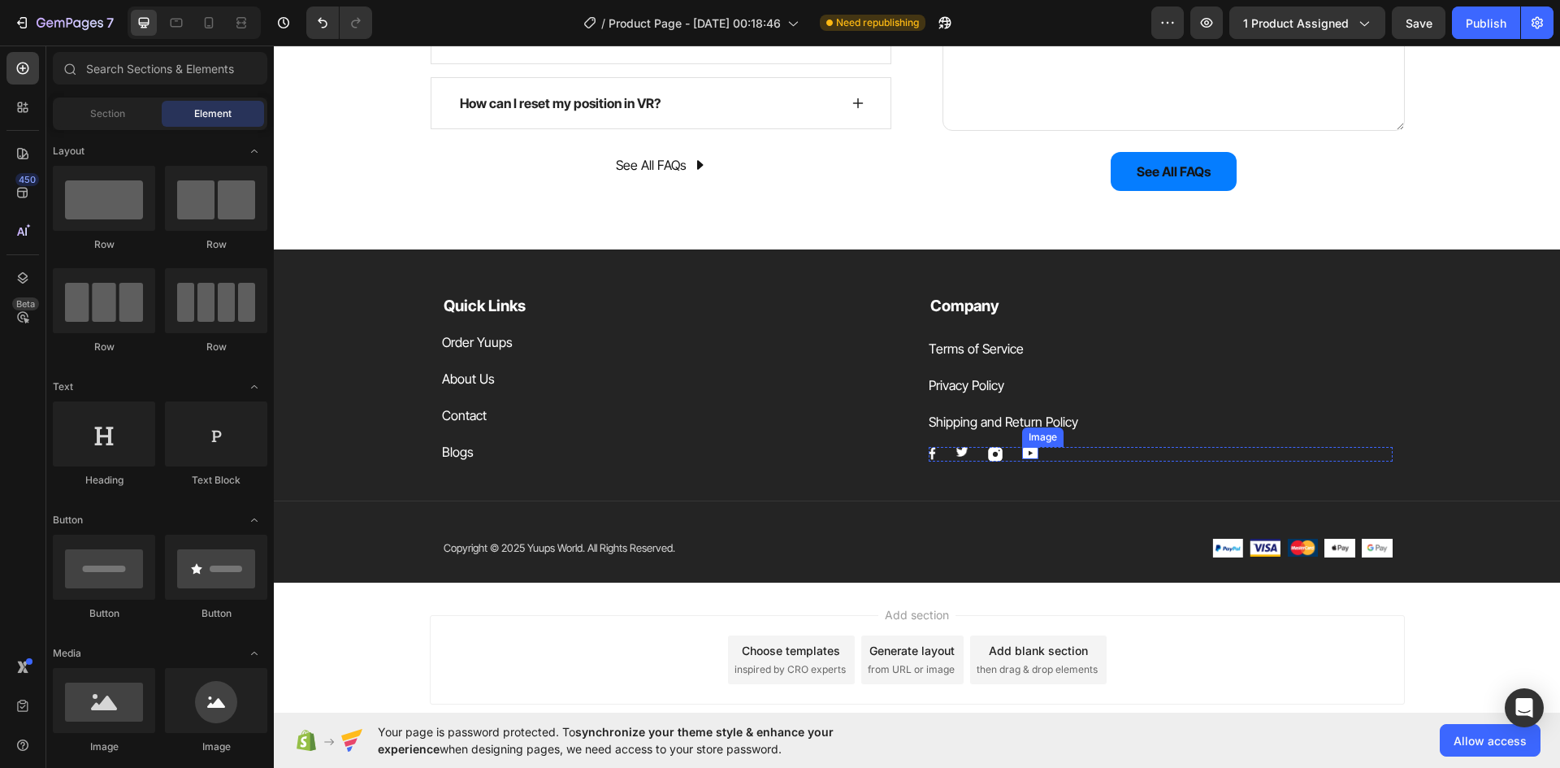
click at [1030, 452] on img at bounding box center [1030, 453] width 16 height 12
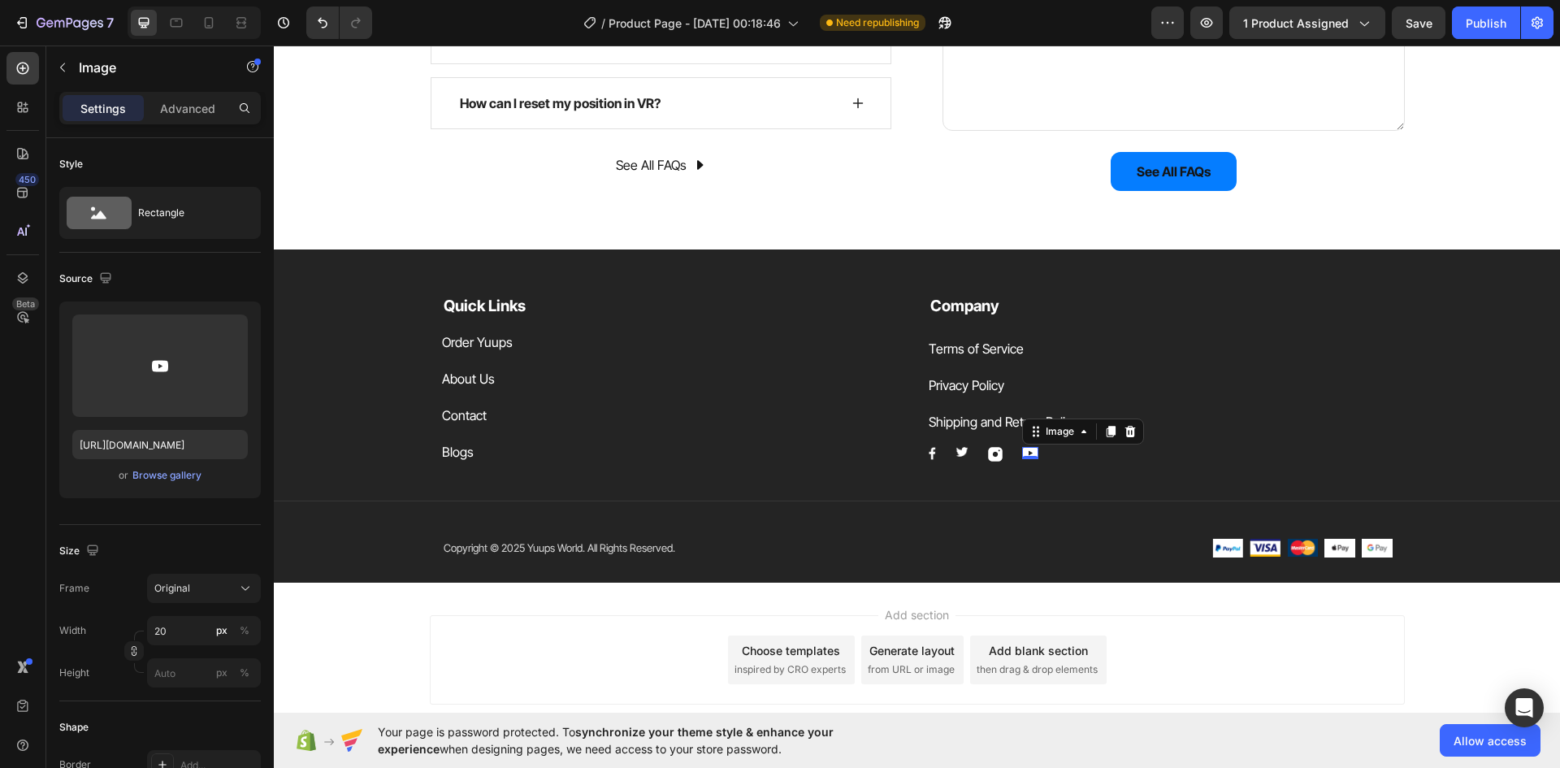
click at [1024, 453] on div "0" at bounding box center [1030, 459] width 16 height 13
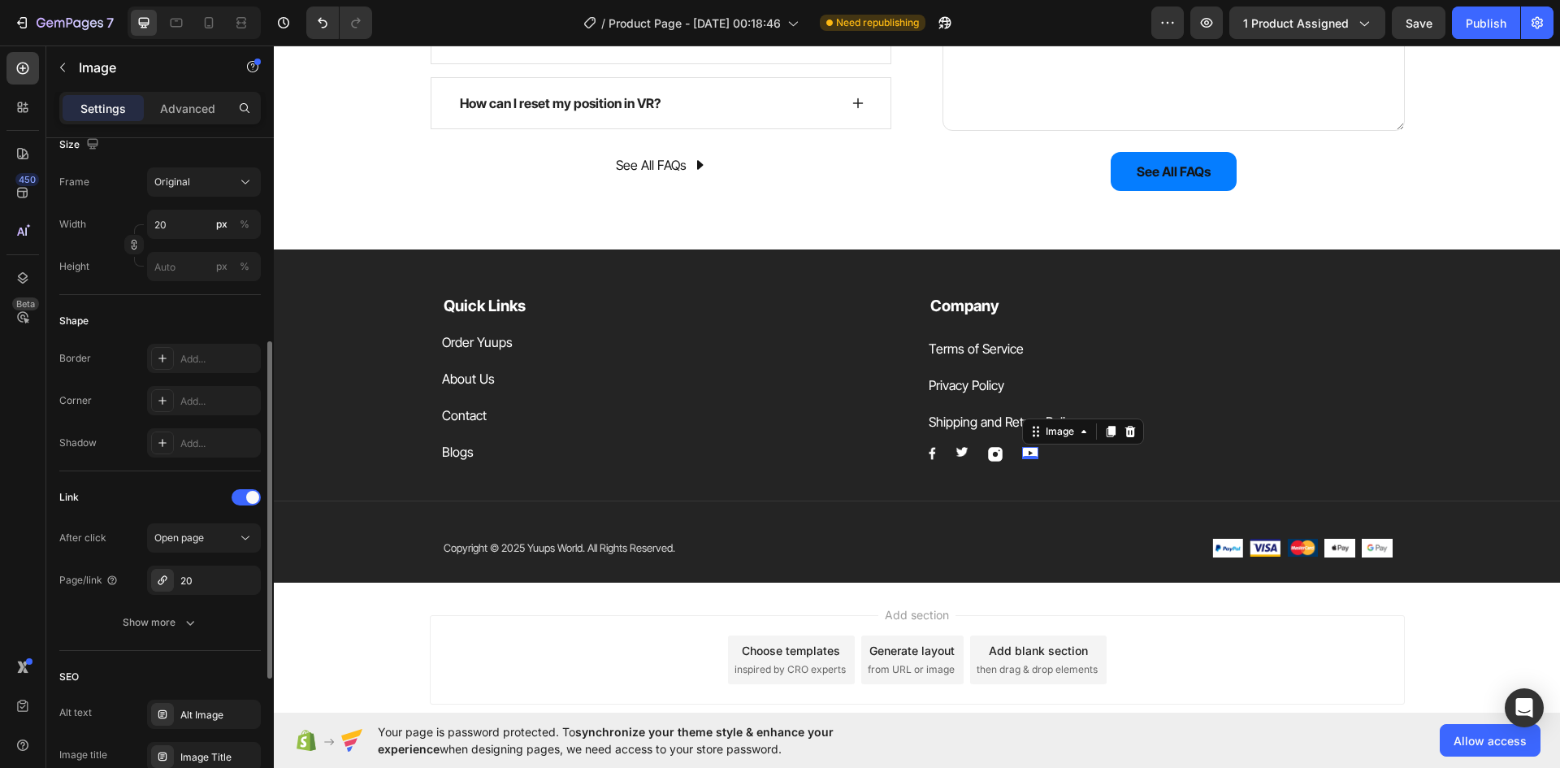
scroll to position [569, 0]
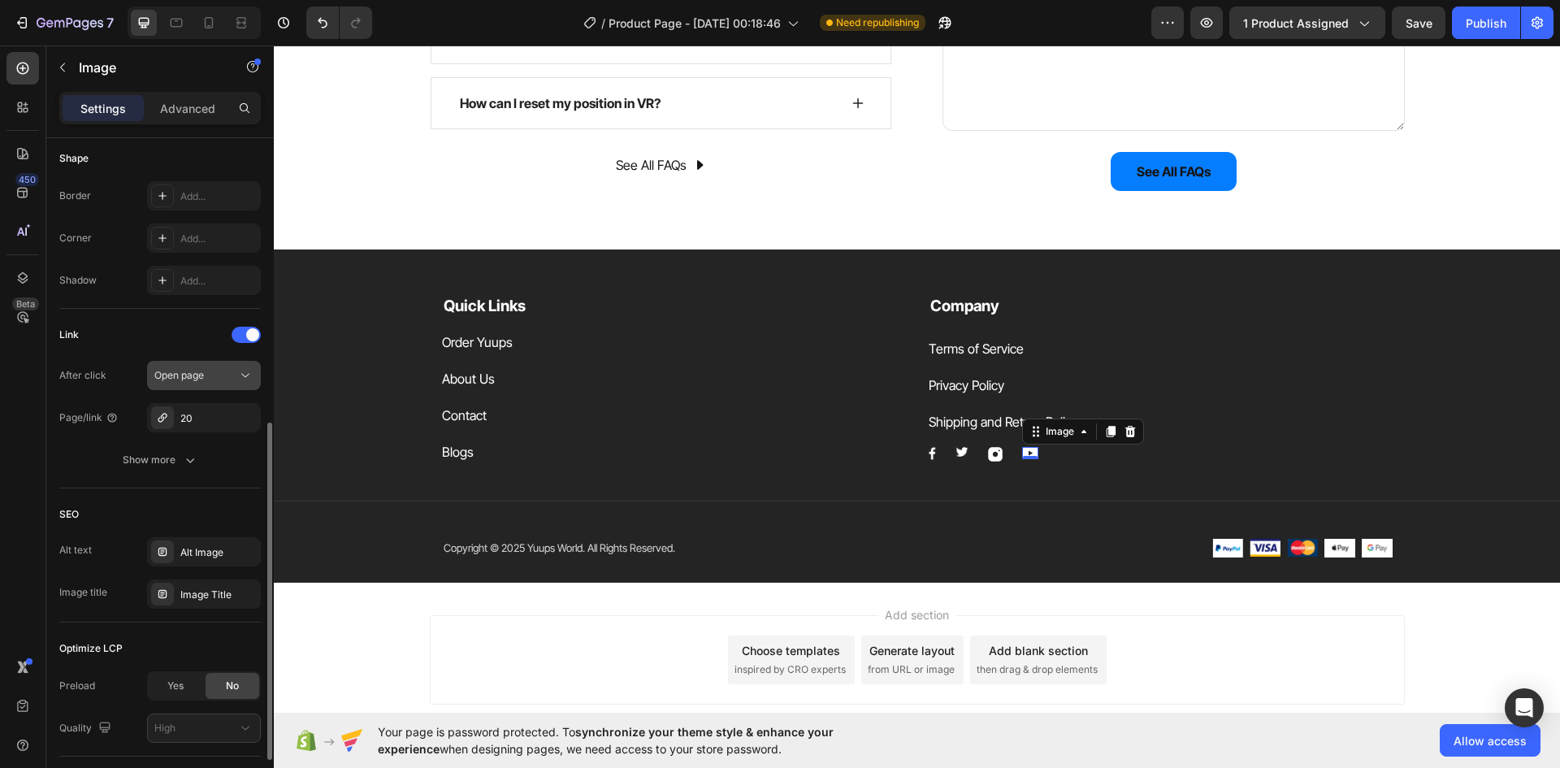
click at [218, 379] on div "Open page" at bounding box center [195, 375] width 83 height 15
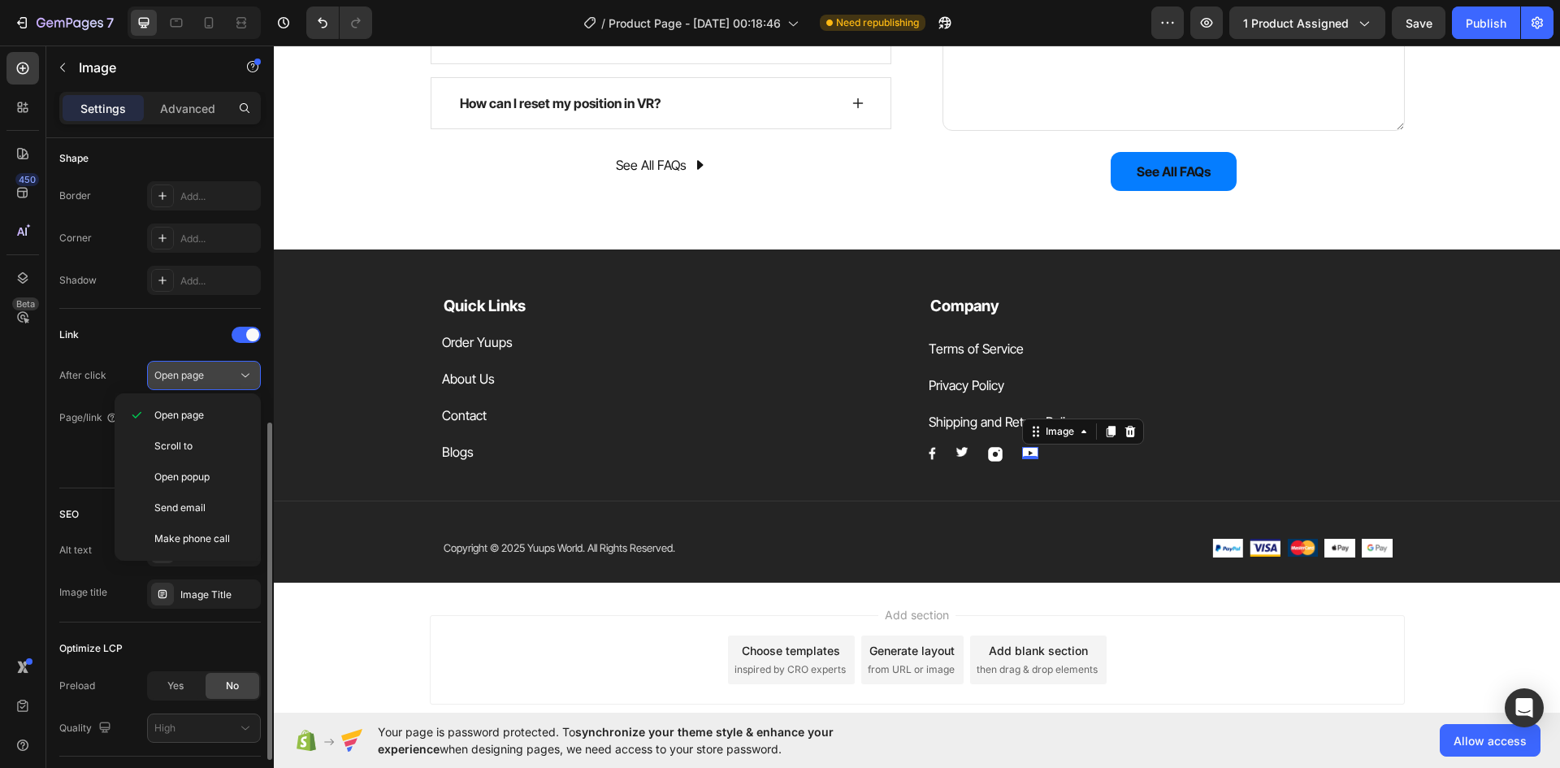
click at [218, 379] on div "Open page" at bounding box center [195, 375] width 83 height 15
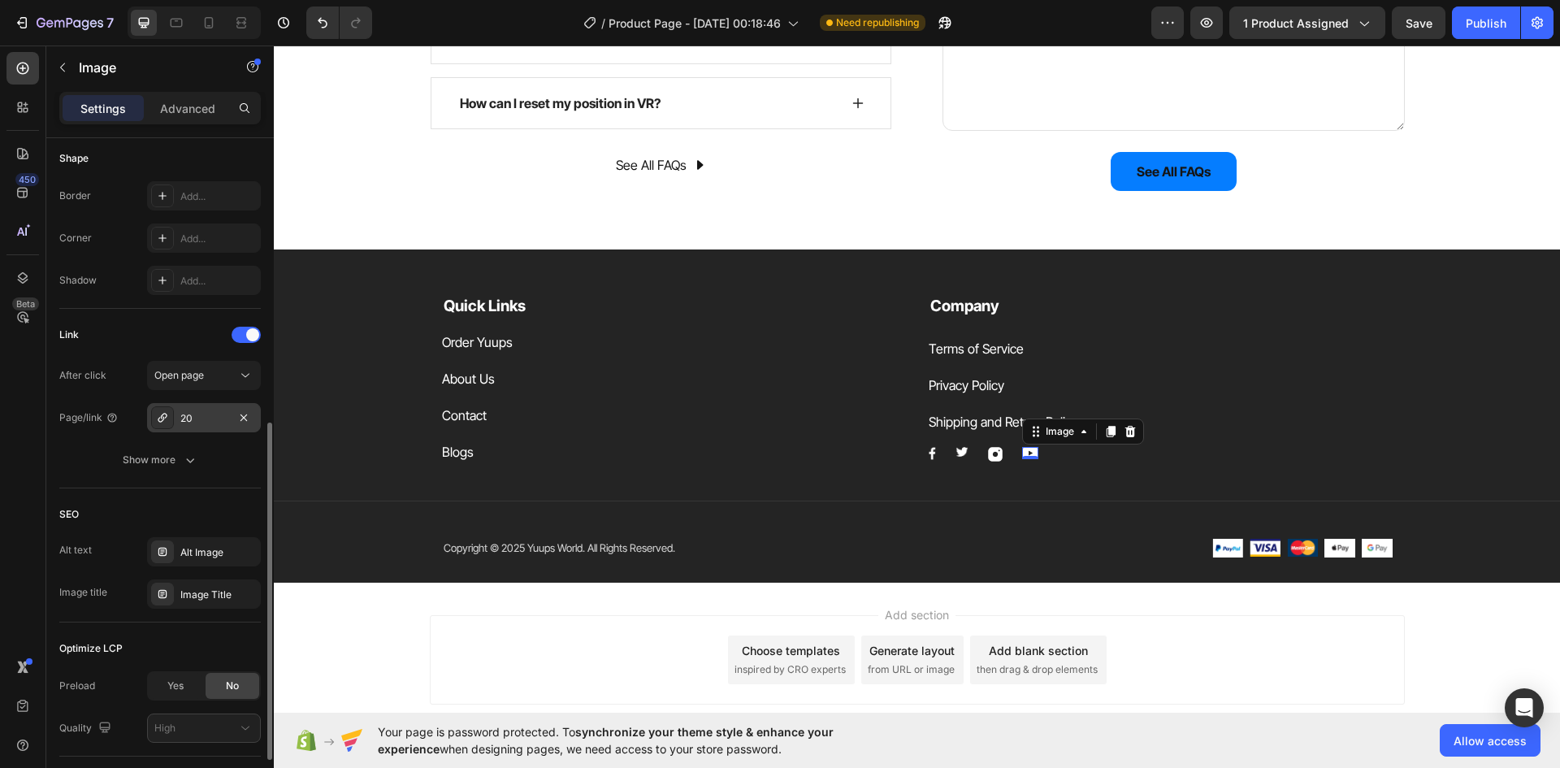
click at [210, 417] on div "20" at bounding box center [203, 418] width 47 height 15
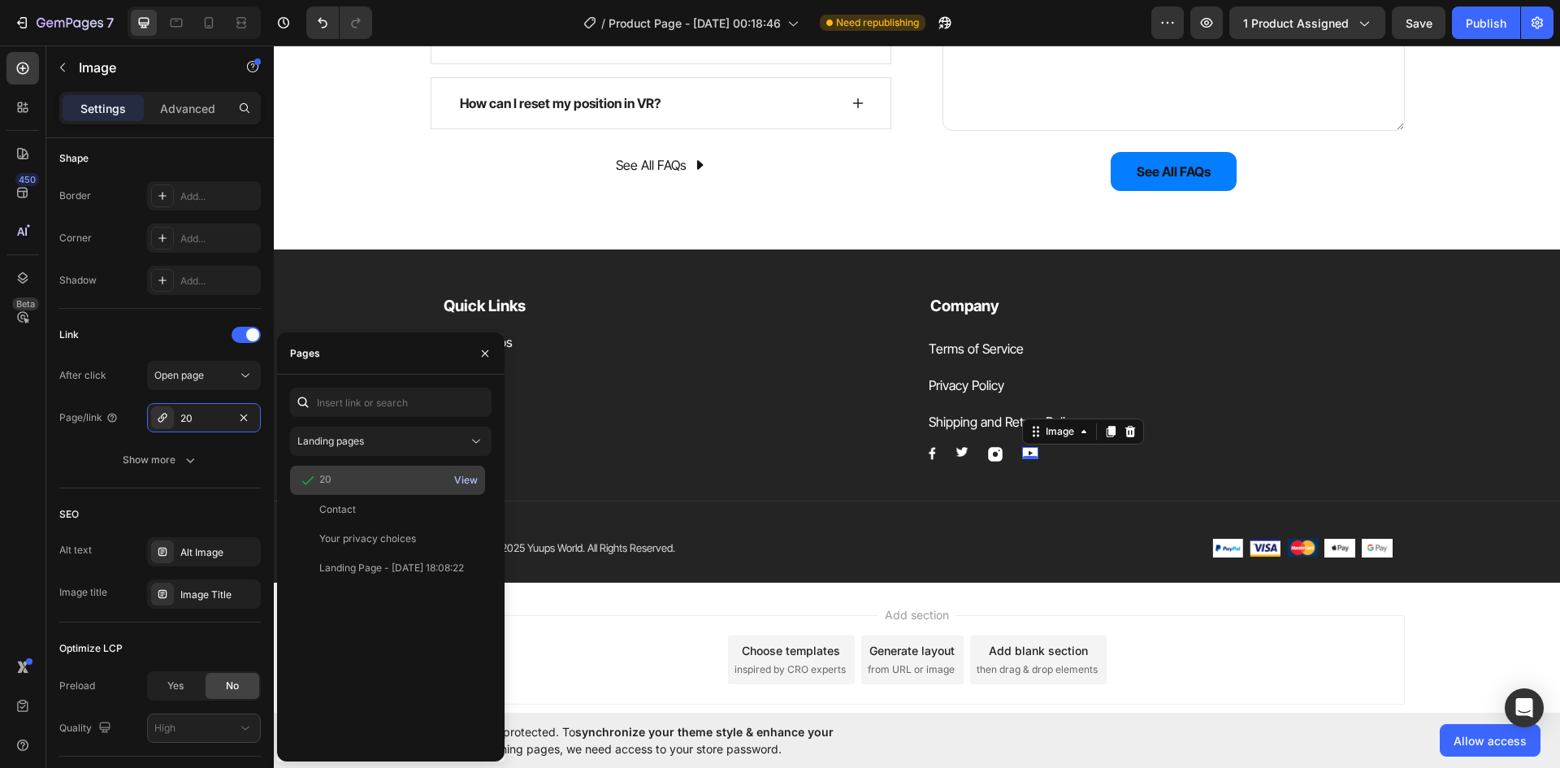
click at [466, 473] on div "View" at bounding box center [466, 480] width 24 height 15
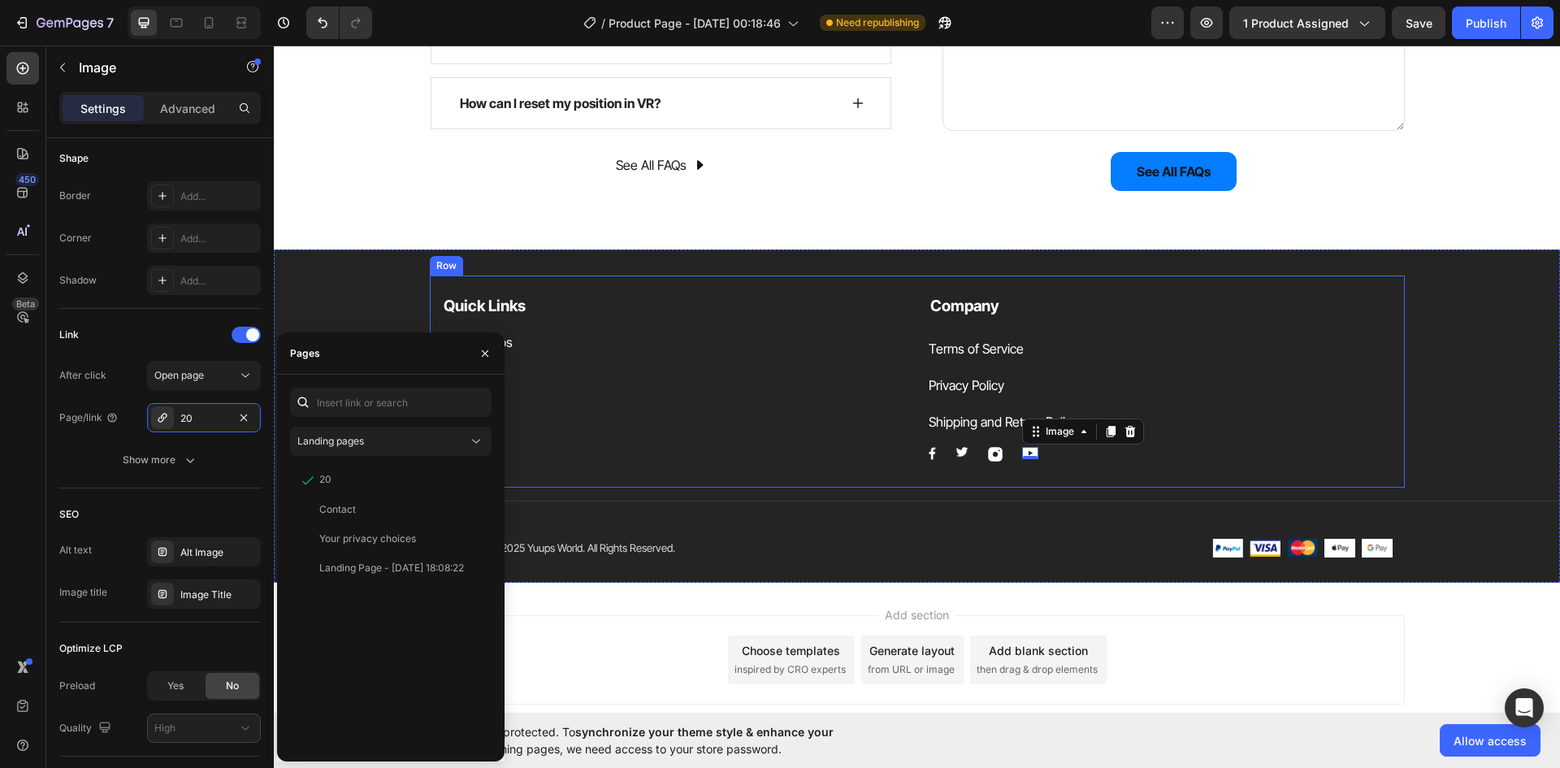
click at [1059, 472] on div "Quick Links Text block Order Yuups Button About Us Button Contact Button Blogs …" at bounding box center [917, 381] width 975 height 213
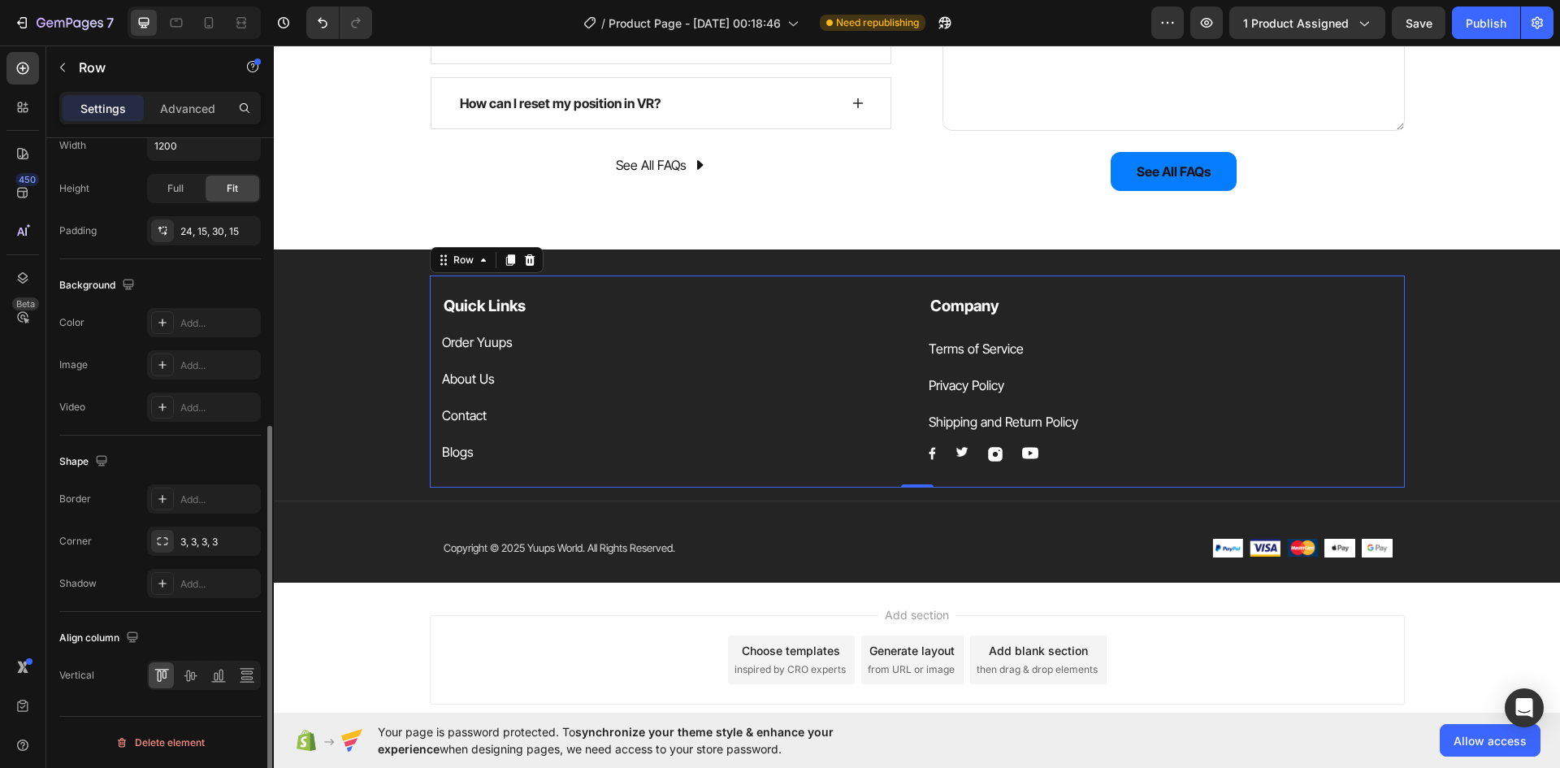
scroll to position [0, 0]
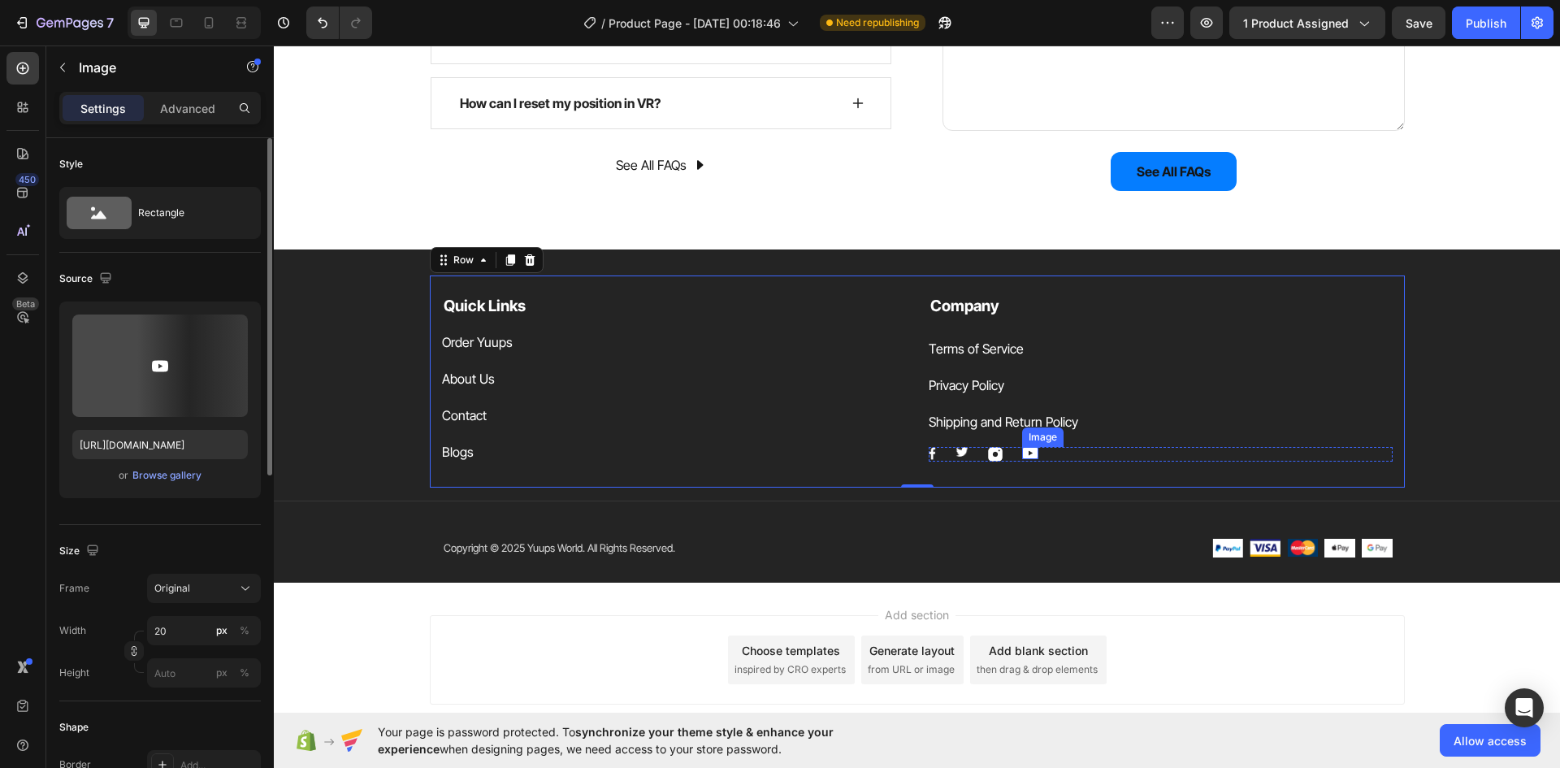
click at [1029, 453] on div "Image" at bounding box center [1030, 453] width 16 height 12
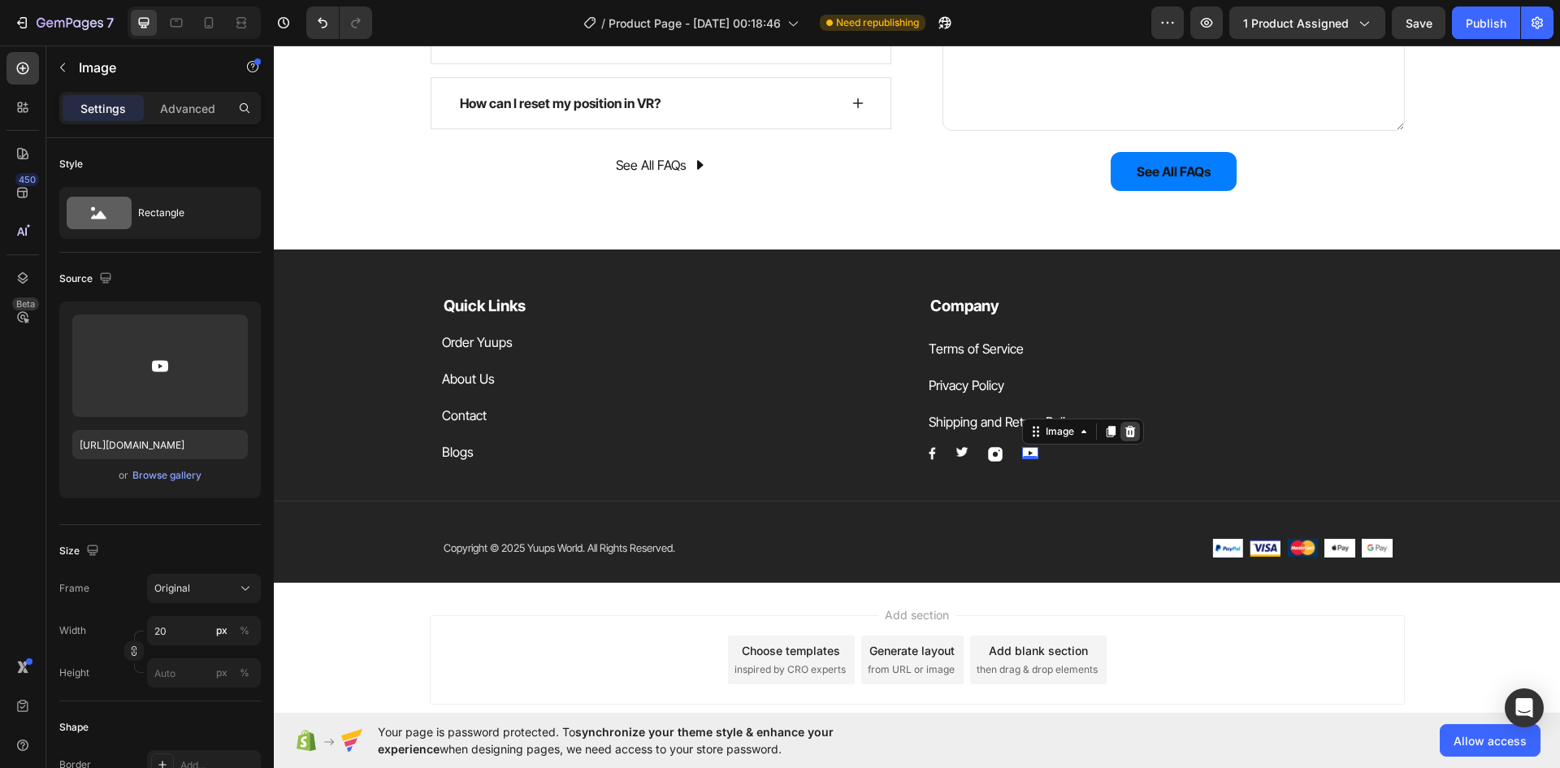
click at [1125, 434] on icon at bounding box center [1130, 430] width 11 height 11
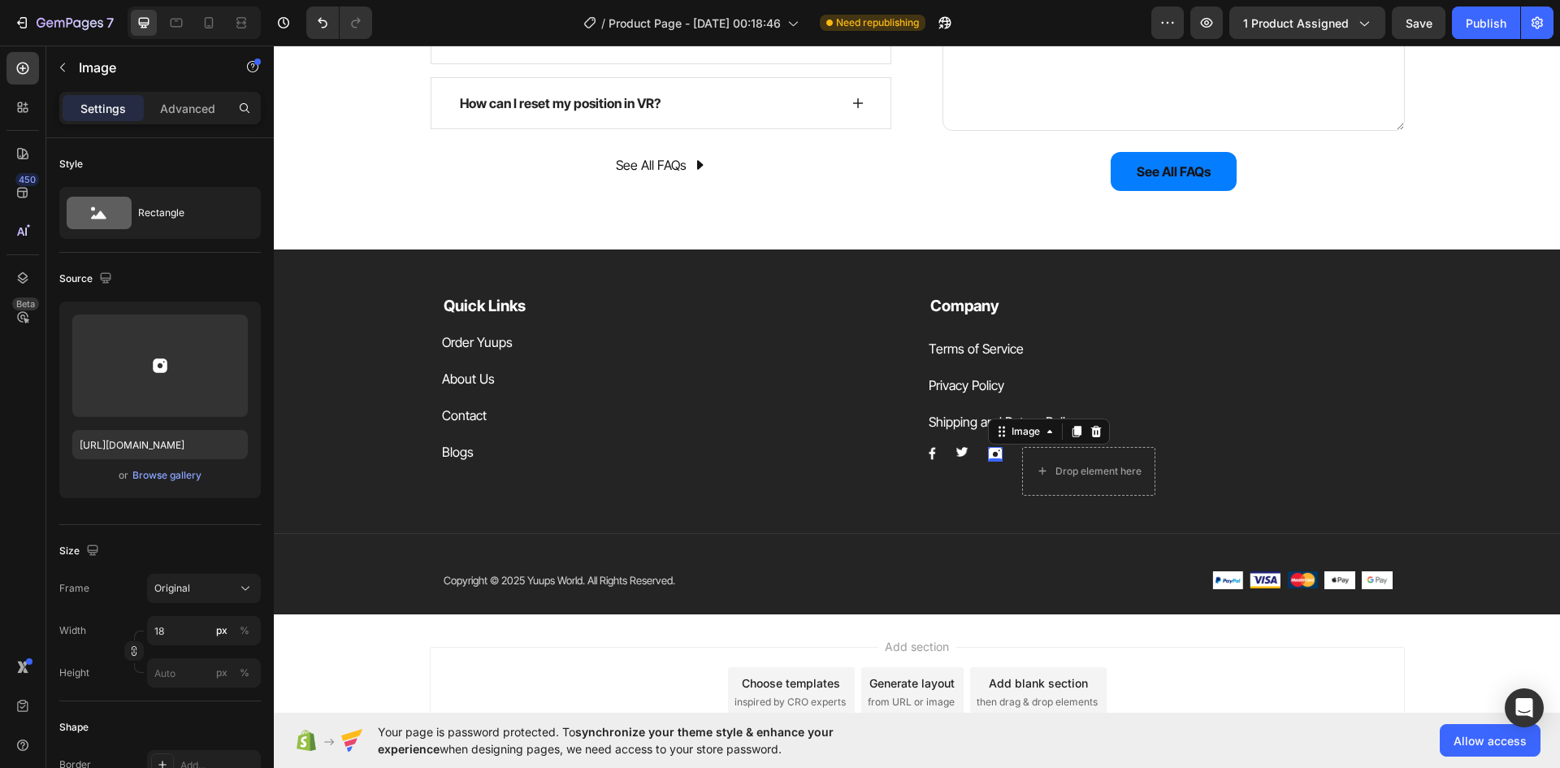
click at [993, 449] on img at bounding box center [995, 454] width 15 height 15
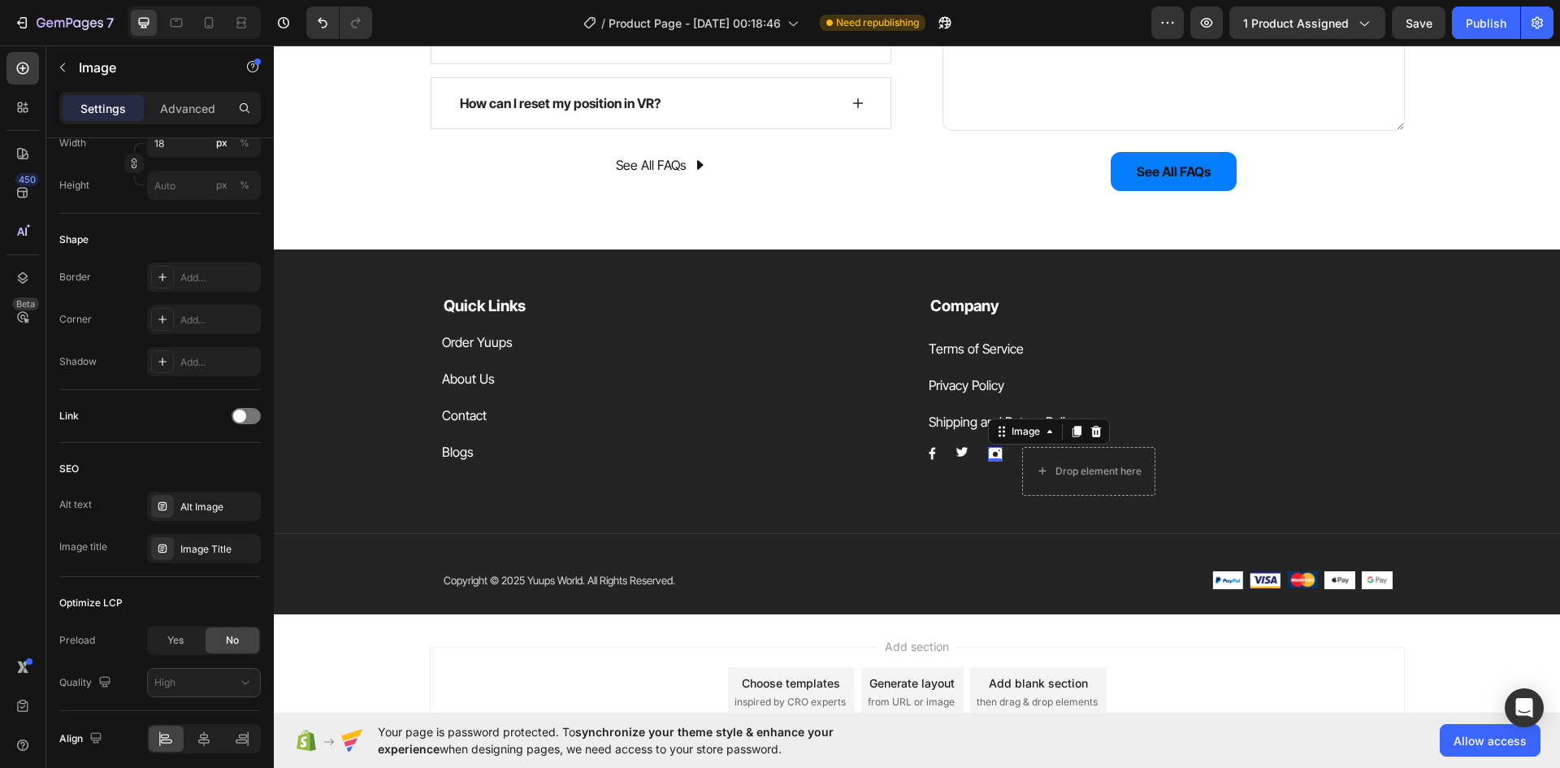
scroll to position [551, 0]
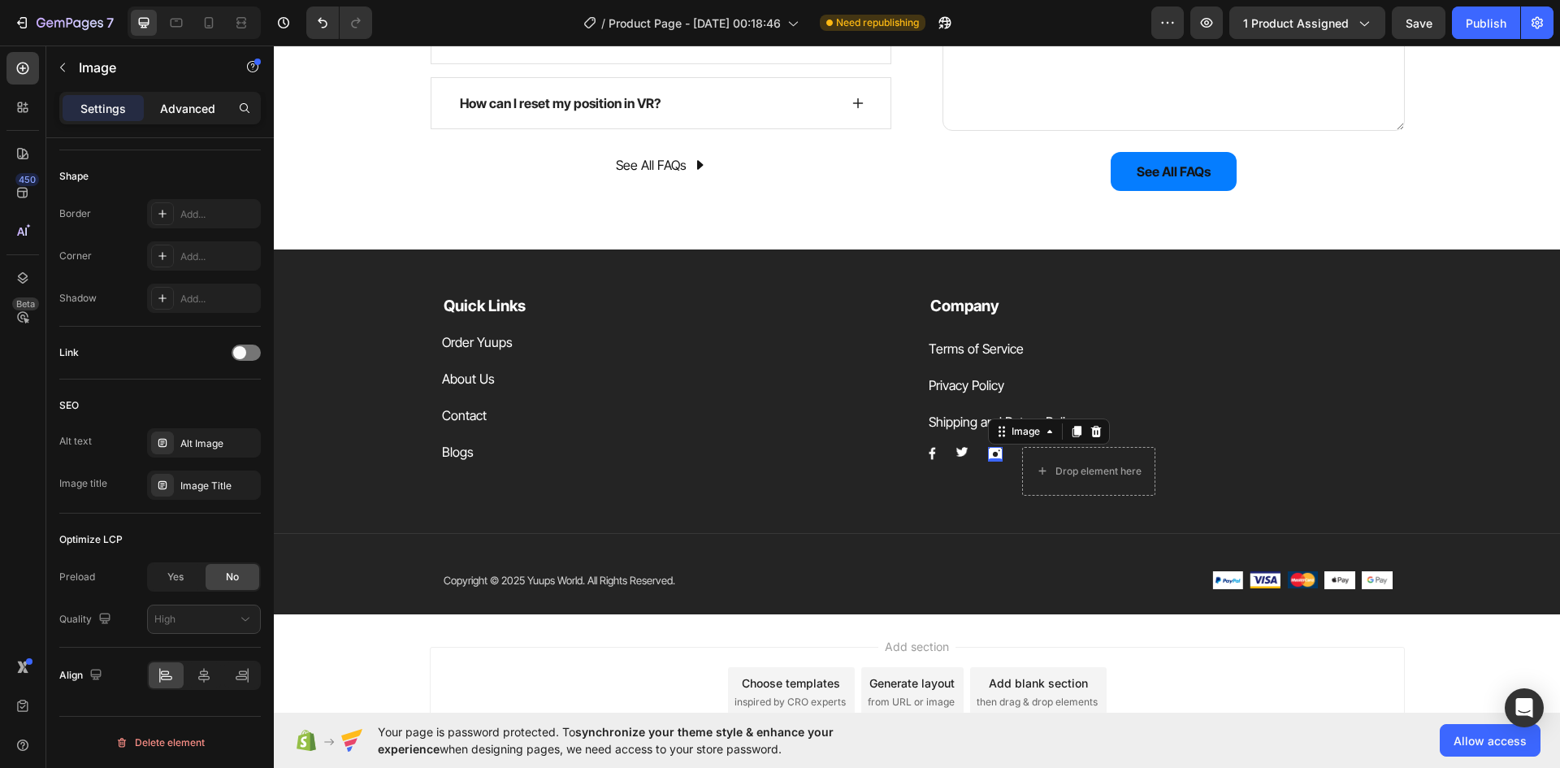
click at [187, 118] on div "Advanced" at bounding box center [187, 108] width 81 height 26
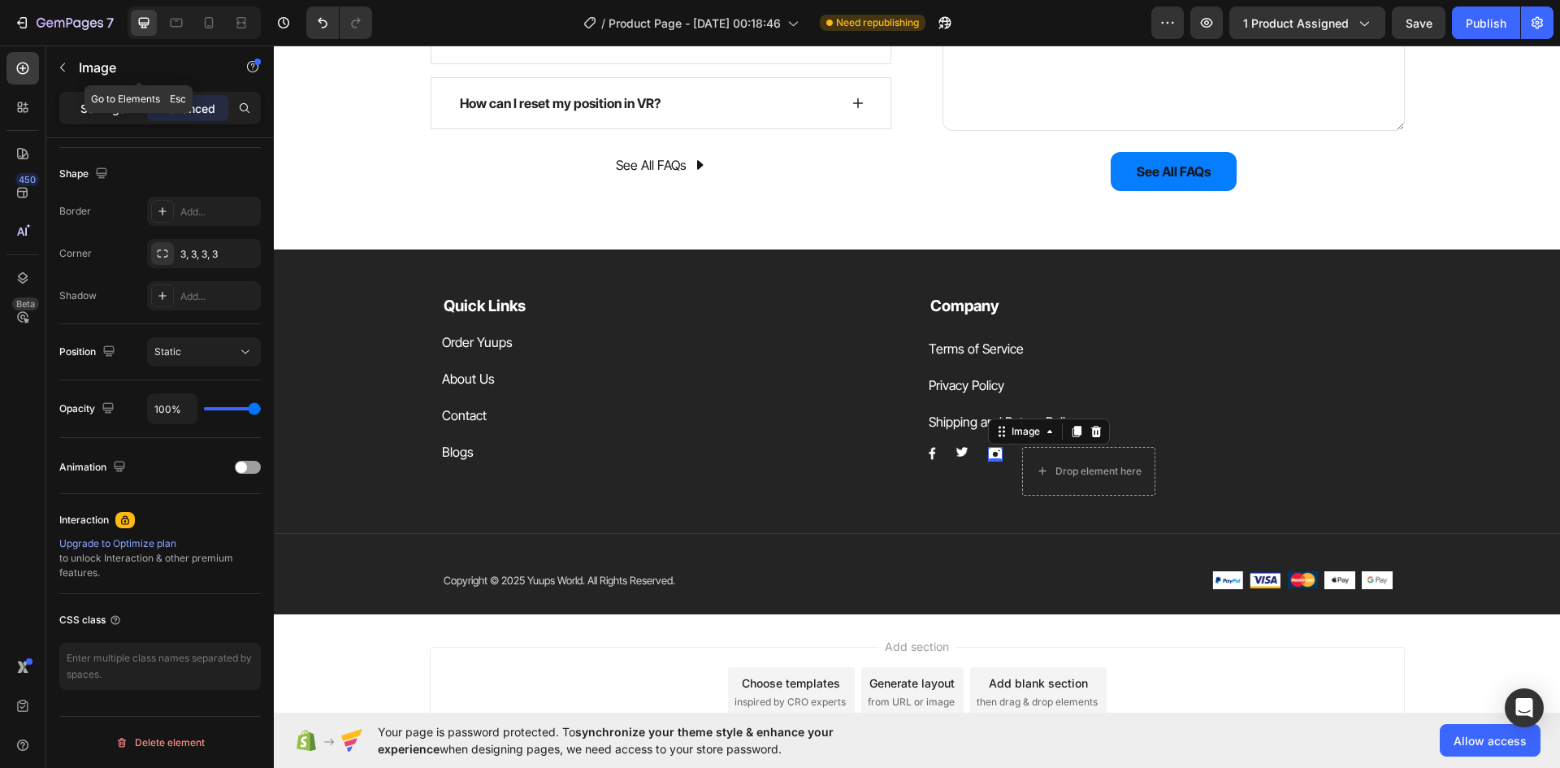
click at [96, 109] on p "Settings" at bounding box center [102, 108] width 45 height 17
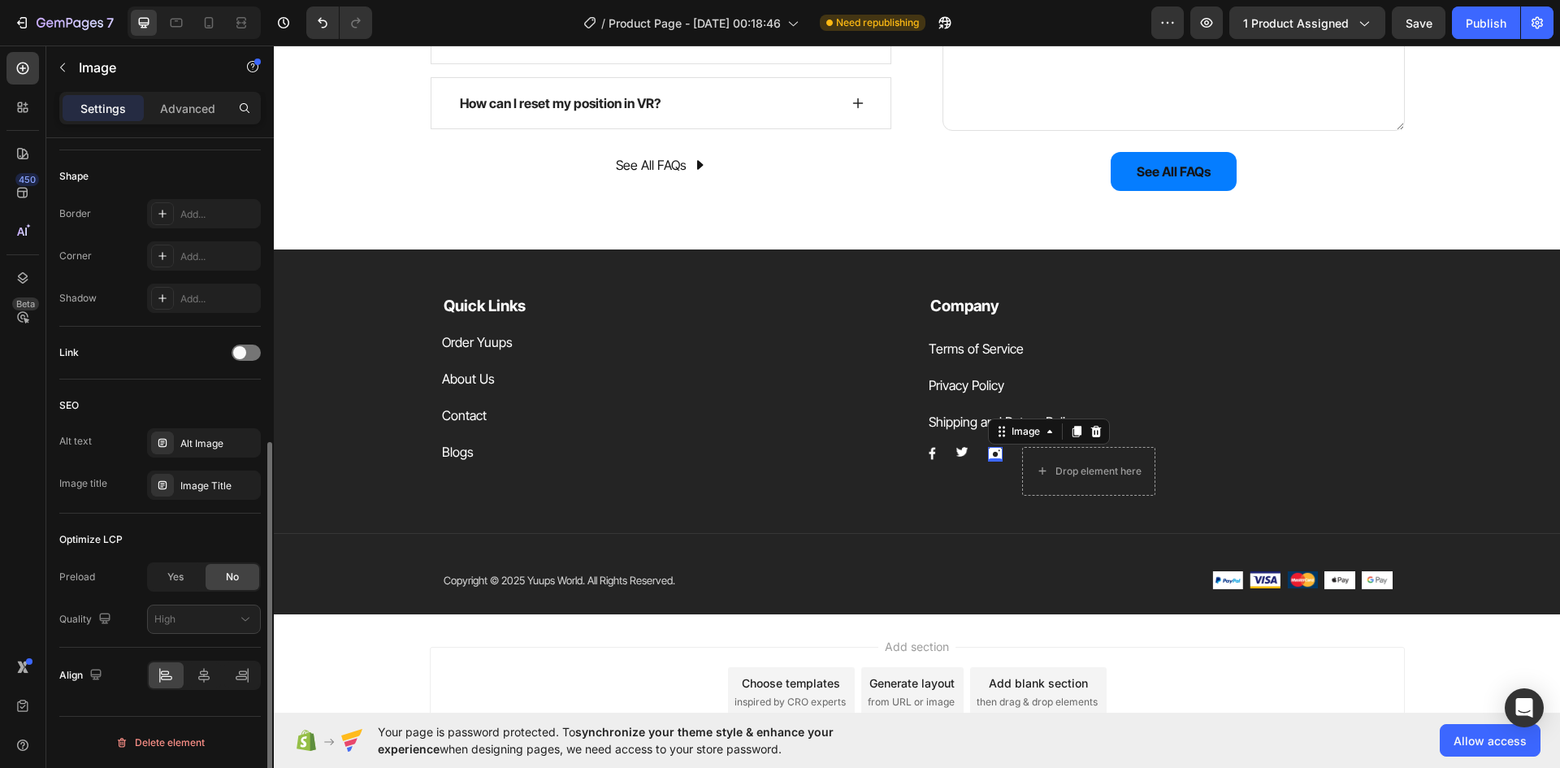
scroll to position [470, 0]
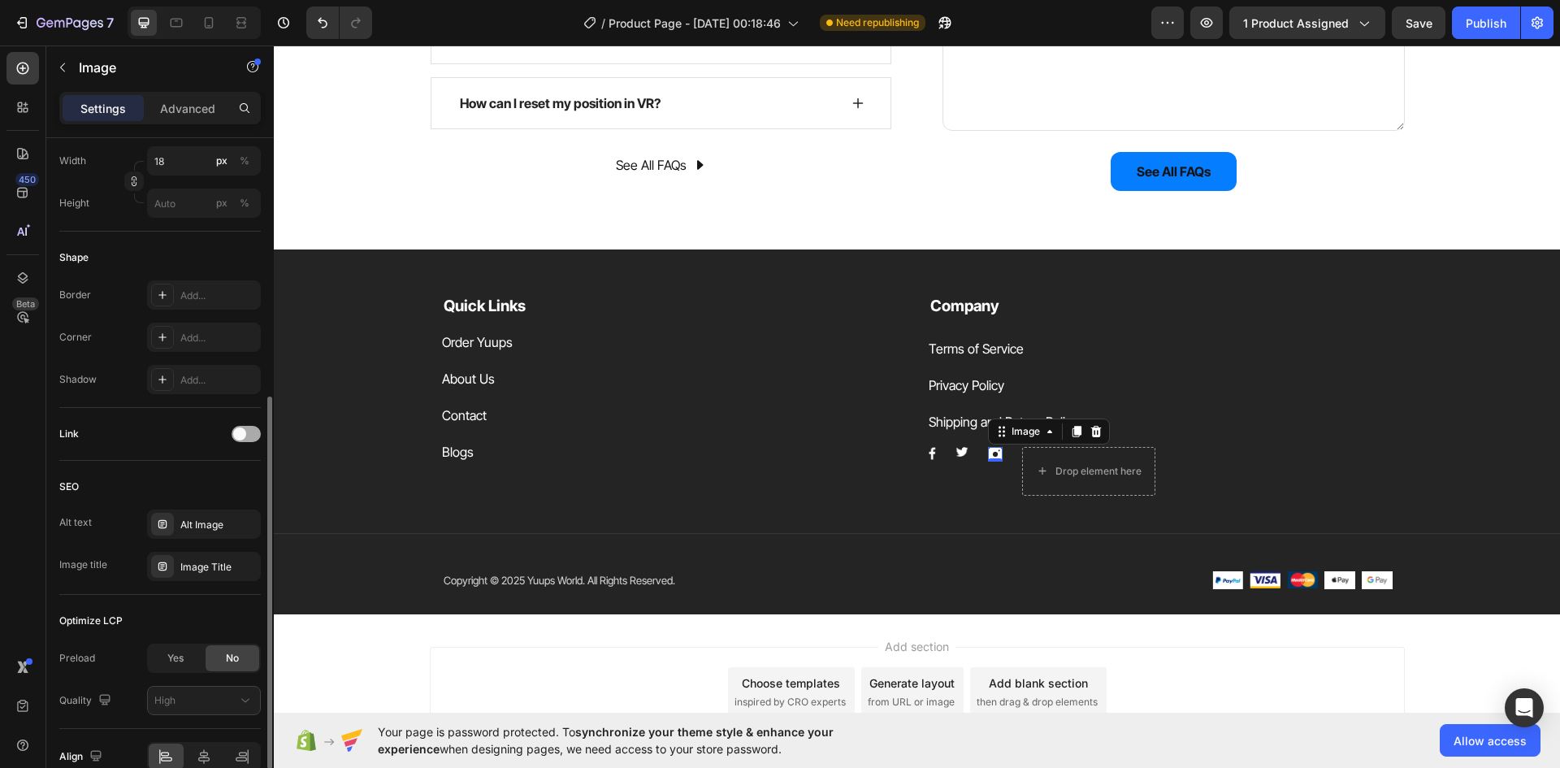
click at [255, 437] on div at bounding box center [246, 434] width 29 height 16
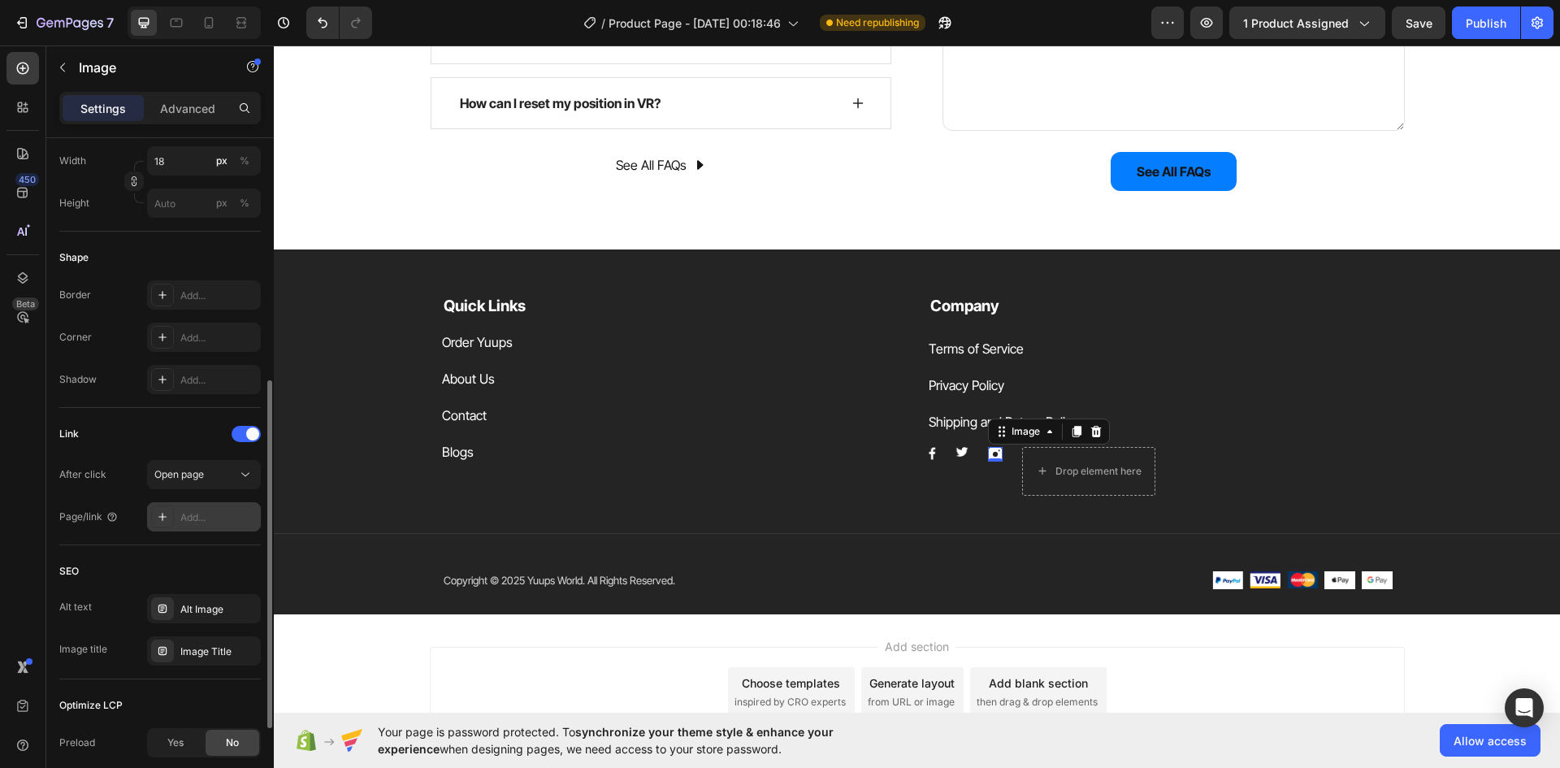
click at [191, 513] on div "Add..." at bounding box center [218, 517] width 76 height 15
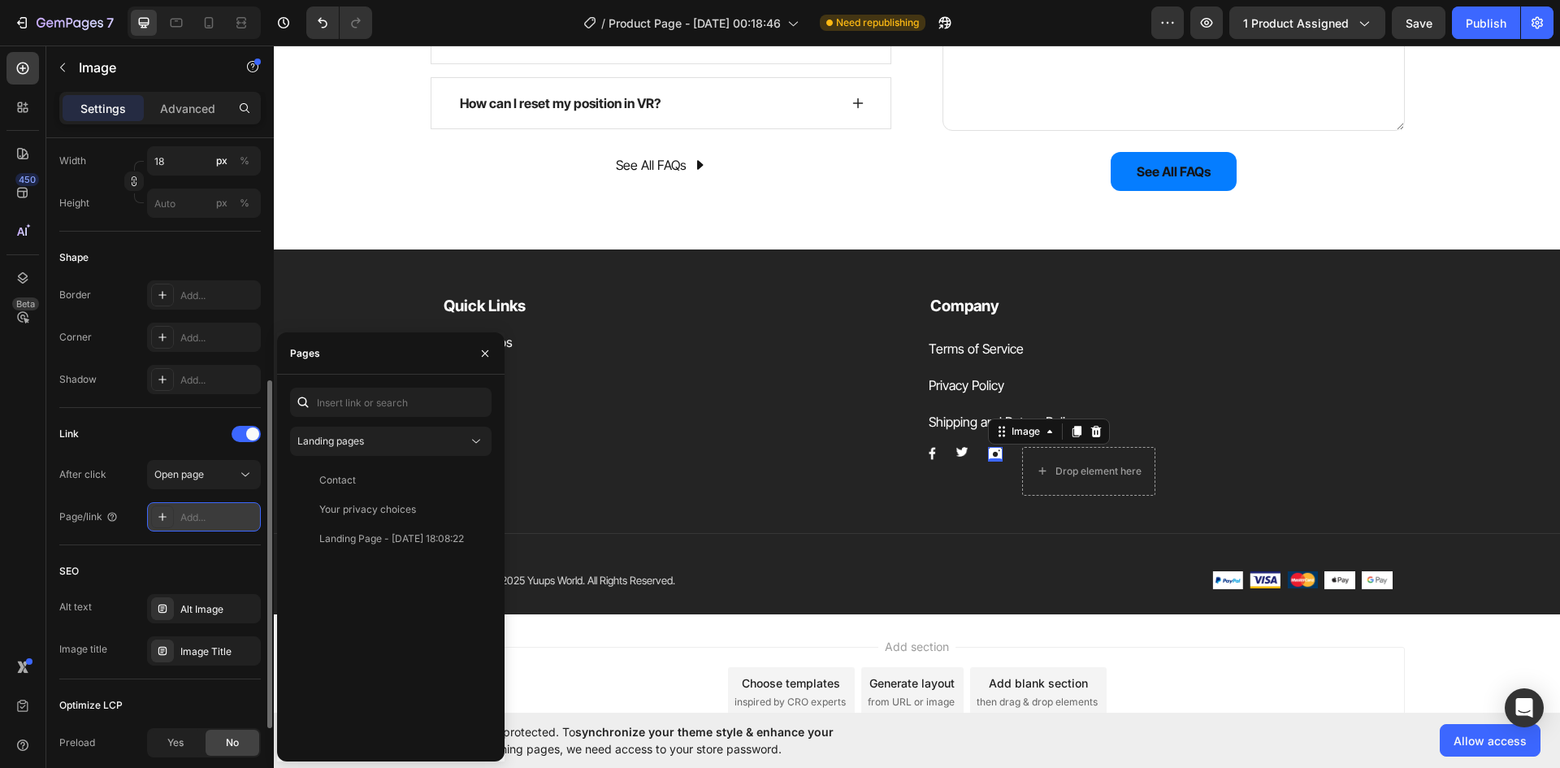
click at [220, 505] on div "Add..." at bounding box center [204, 516] width 114 height 29
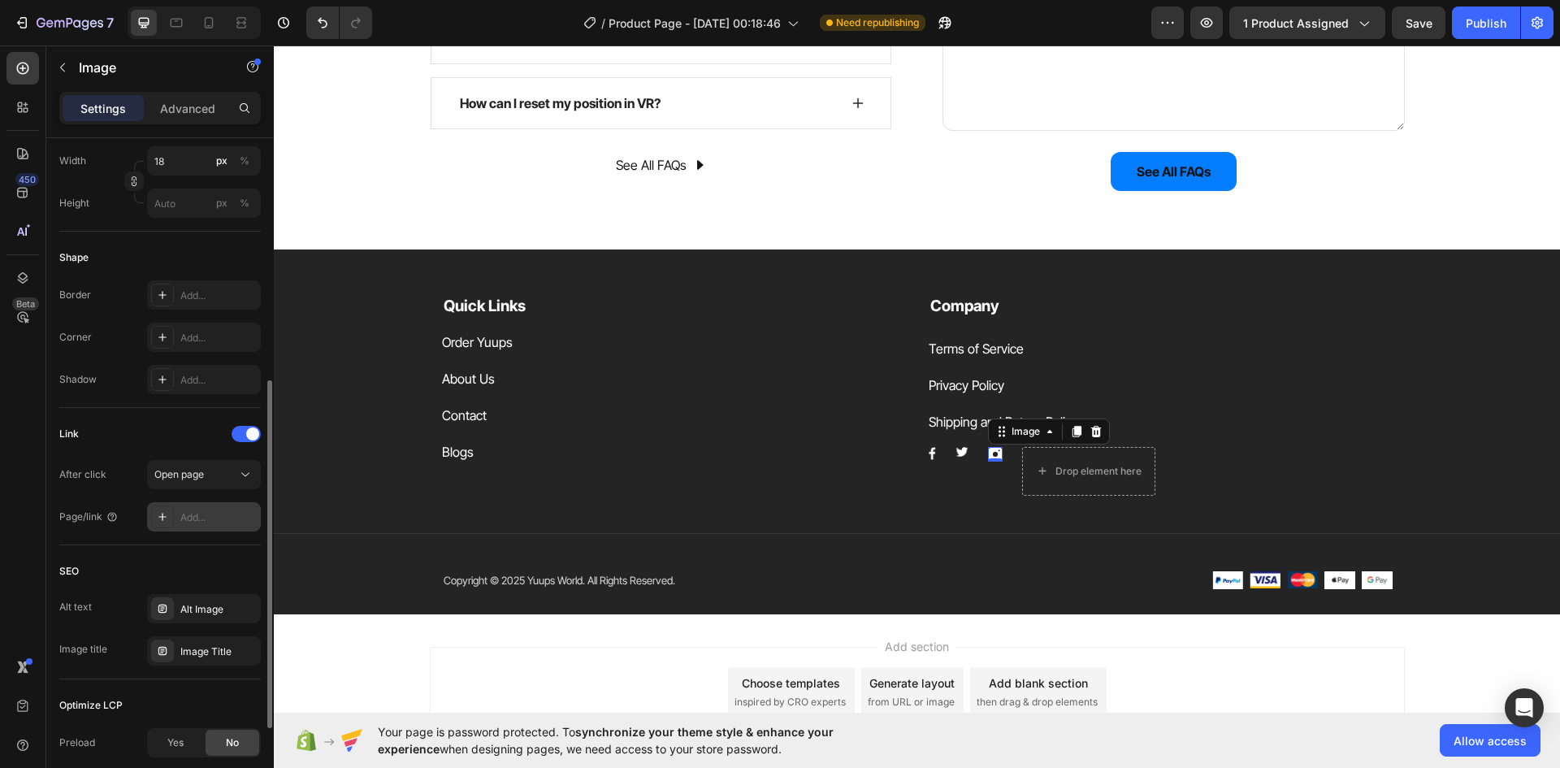
click at [220, 505] on div "Add..." at bounding box center [204, 516] width 114 height 29
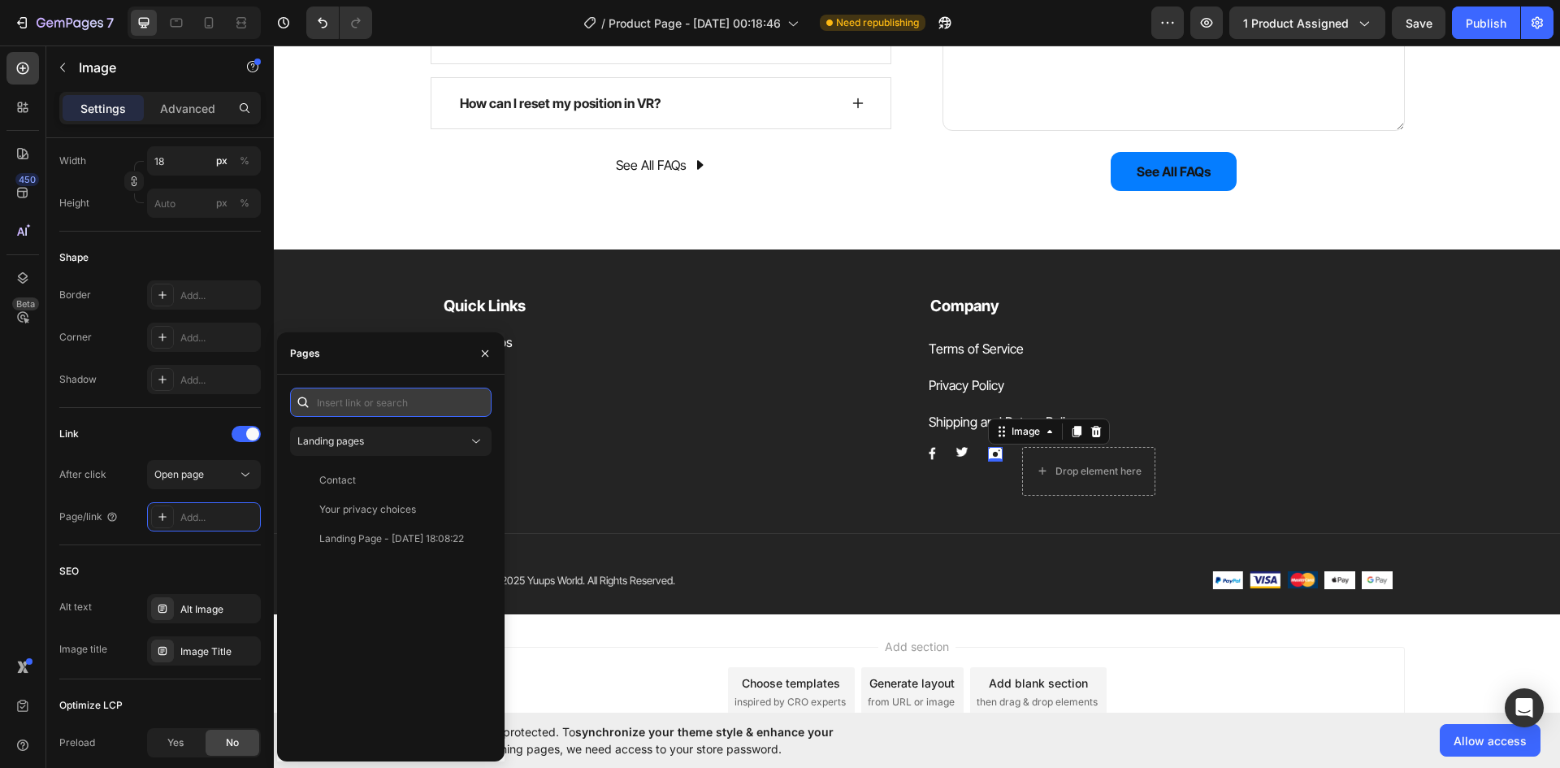
paste input "https://www.instagram.com/yuups.world"
type input "https://www.instagram.com/yuups.world"
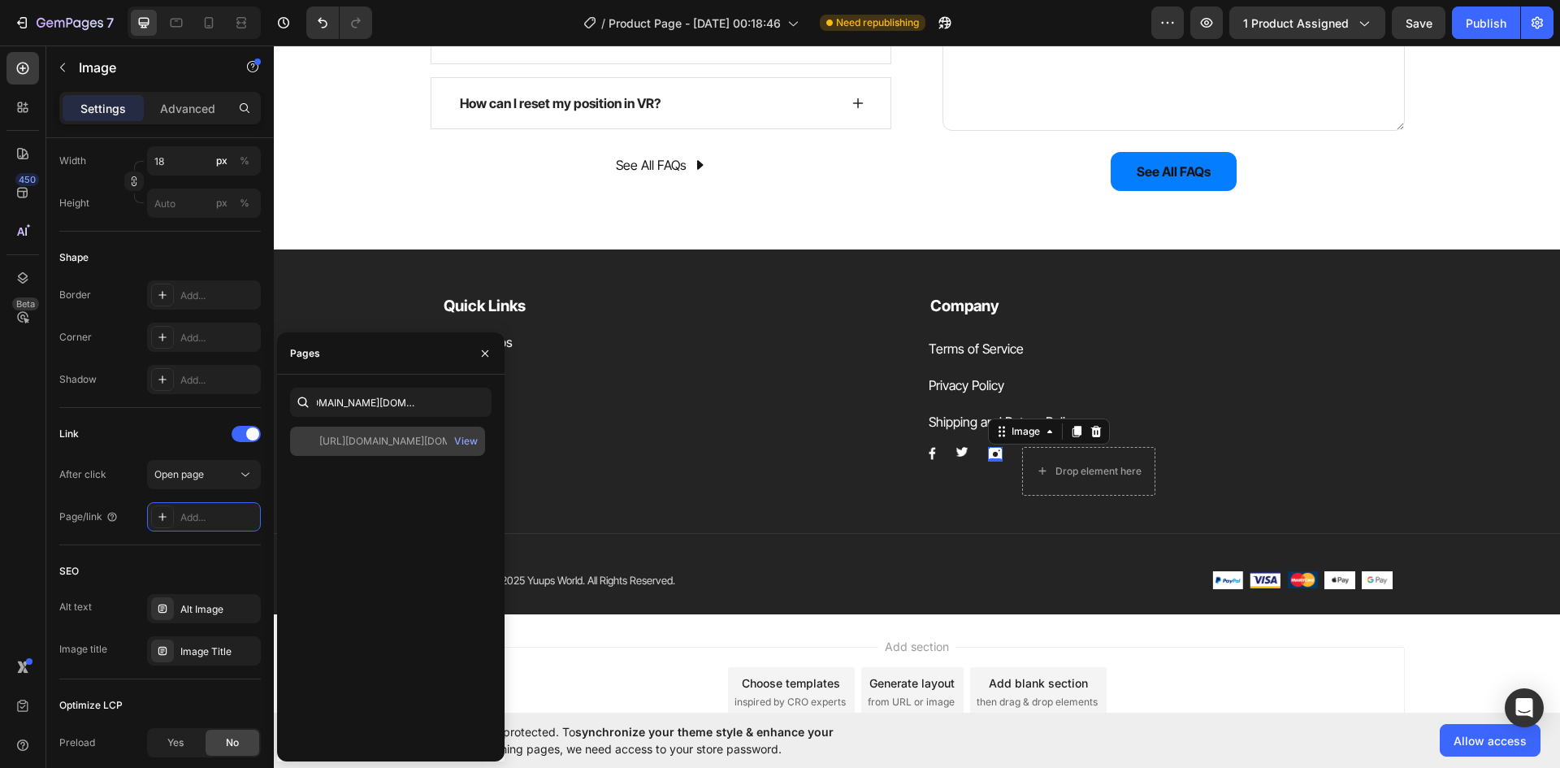
scroll to position [0, 0]
click at [424, 442] on div "https://www.instagram.com/yuups.world" at bounding box center [397, 441] width 156 height 15
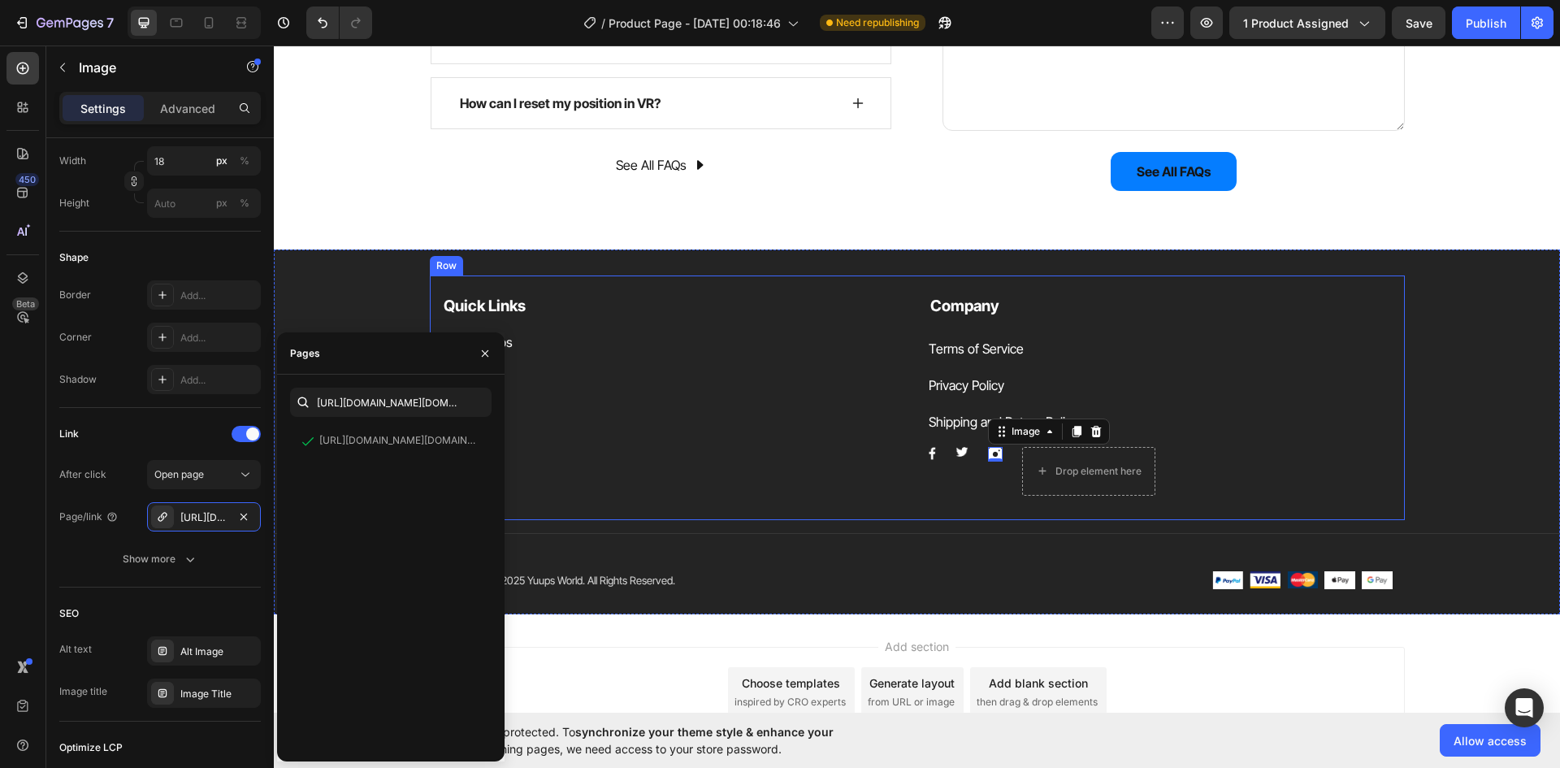
click at [587, 336] on div "Order Yuups Button" at bounding box center [674, 343] width 464 height 24
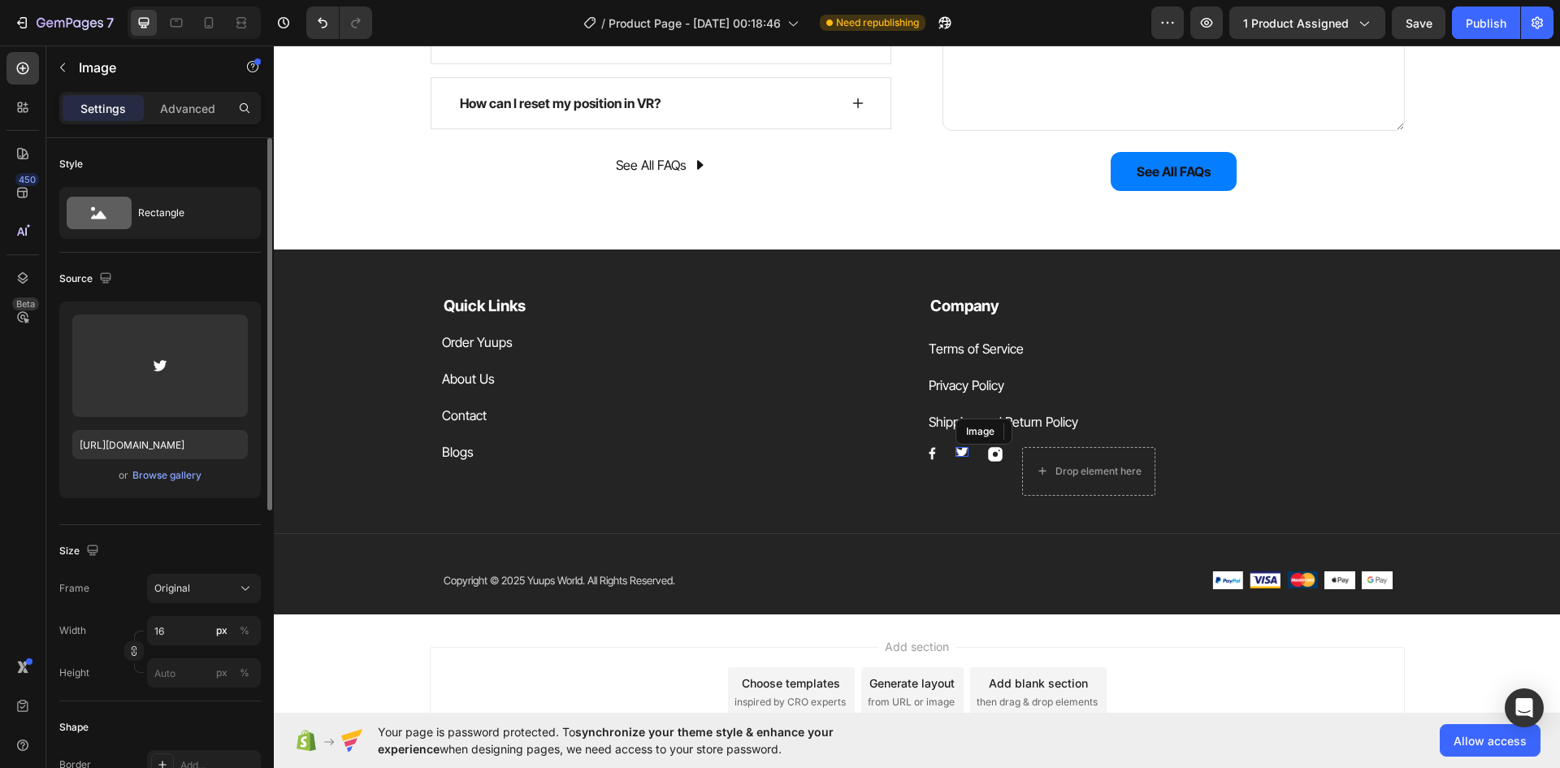
click at [955, 450] on div "Image" at bounding box center [961, 452] width 13 height 10
click at [1059, 429] on icon at bounding box center [1064, 430] width 11 height 11
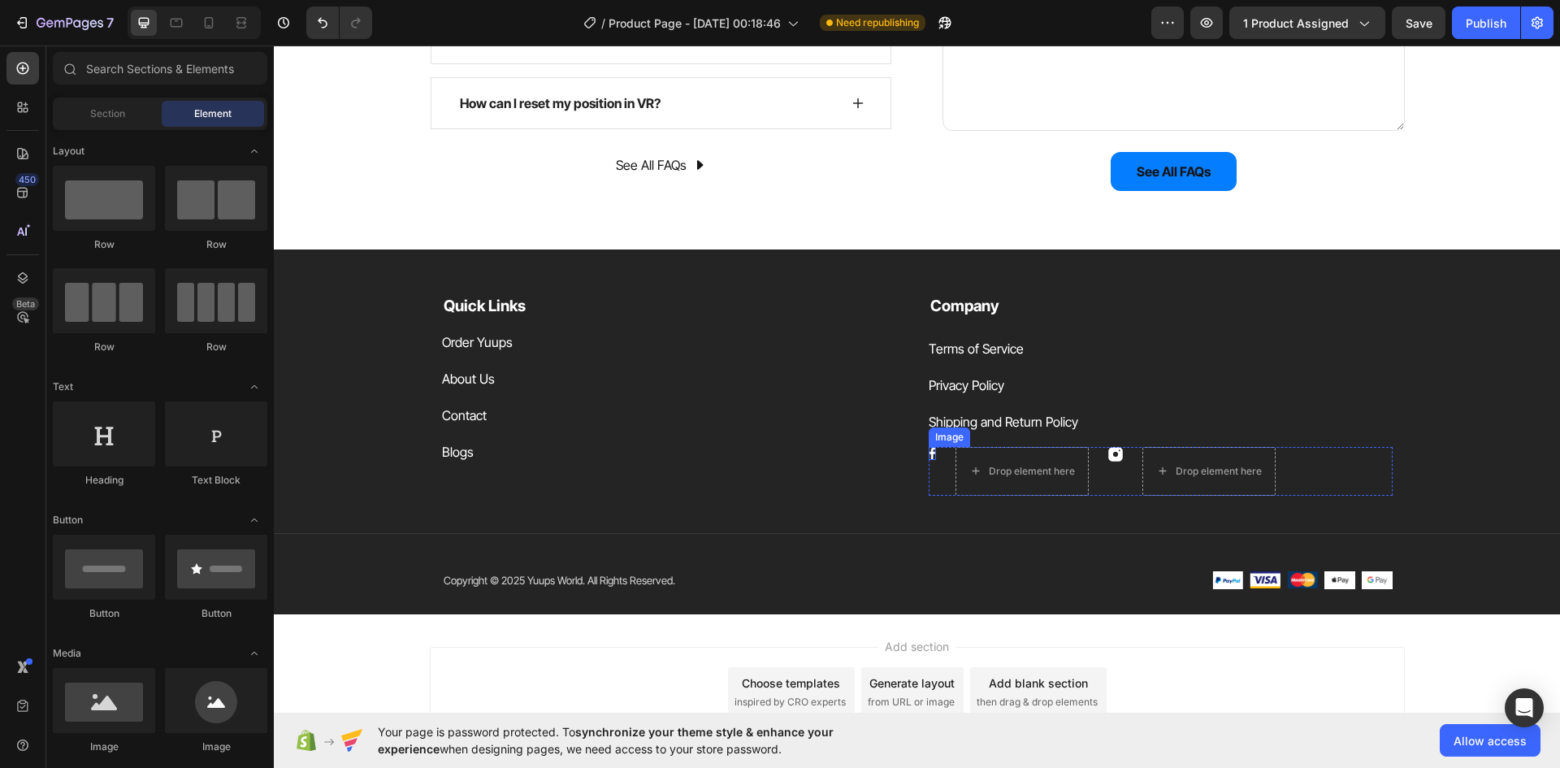
click at [929, 448] on img at bounding box center [932, 453] width 7 height 13
click at [997, 461] on div "Drop element here" at bounding box center [1022, 471] width 132 height 26
click at [929, 456] on div "Image" at bounding box center [932, 453] width 7 height 13
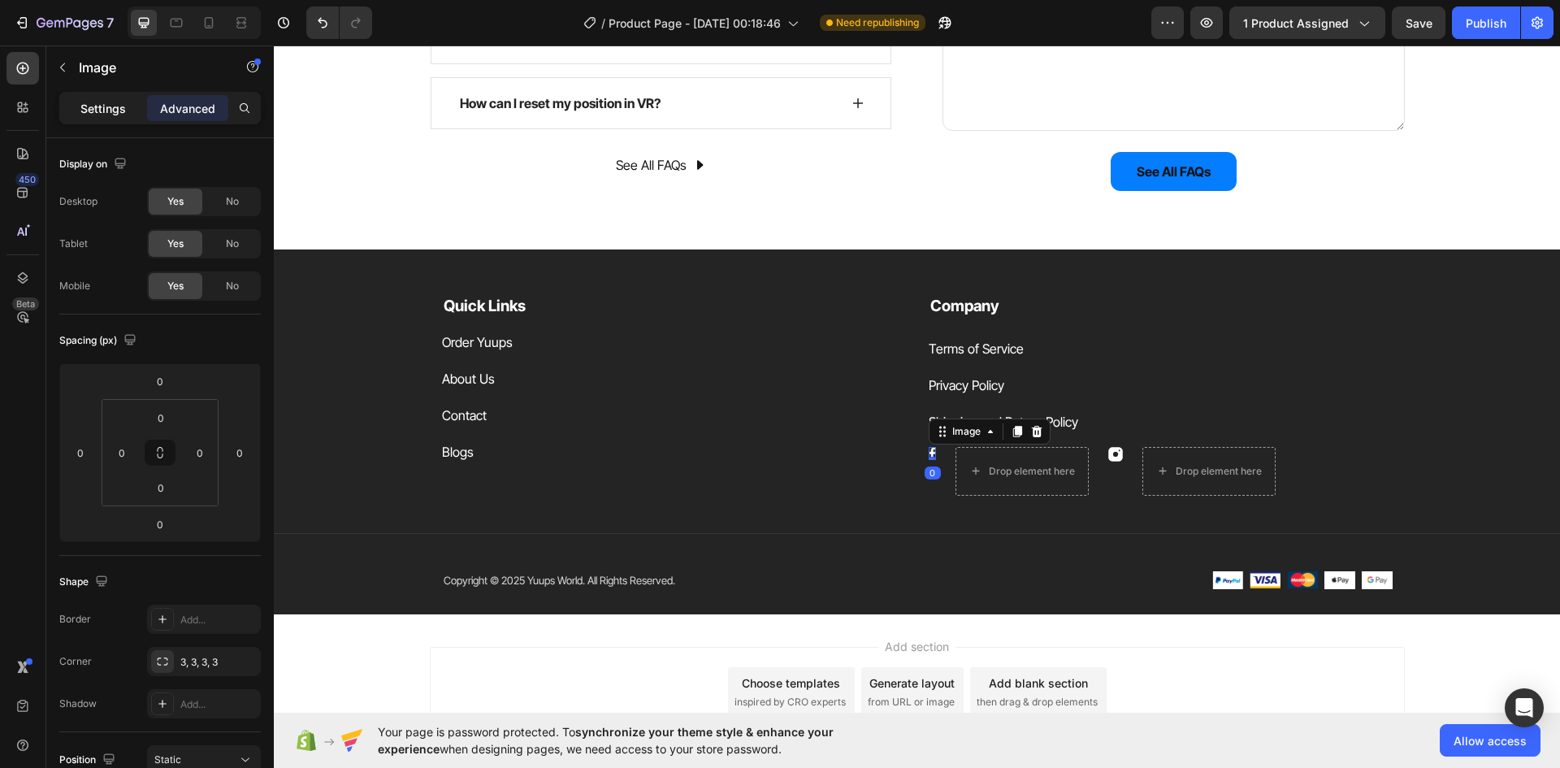
click at [128, 96] on div "Settings" at bounding box center [103, 108] width 81 height 26
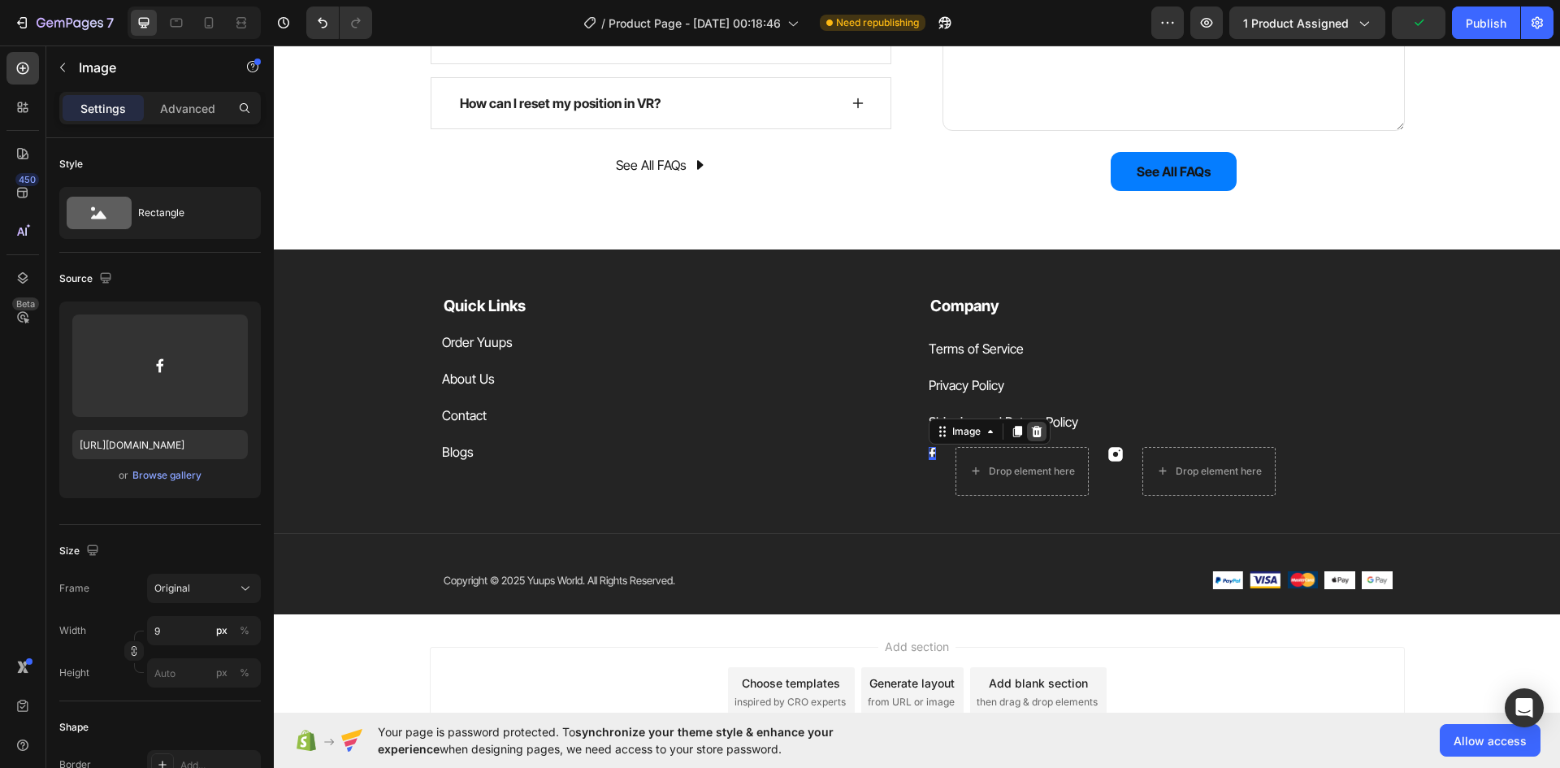
click at [1030, 431] on icon at bounding box center [1036, 431] width 13 height 13
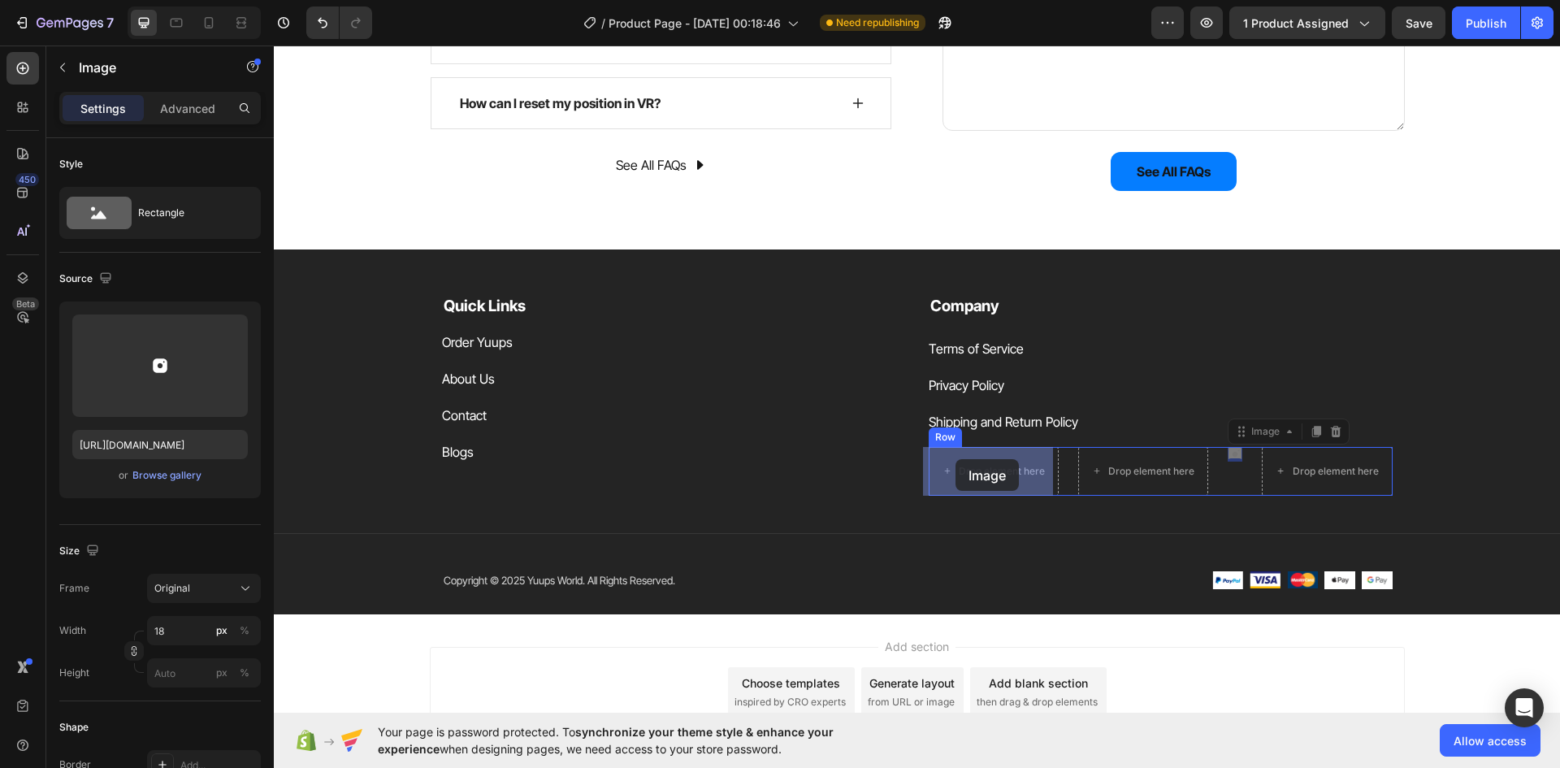
drag, startPoint x: 1231, startPoint y: 451, endPoint x: 955, endPoint y: 459, distance: 275.5
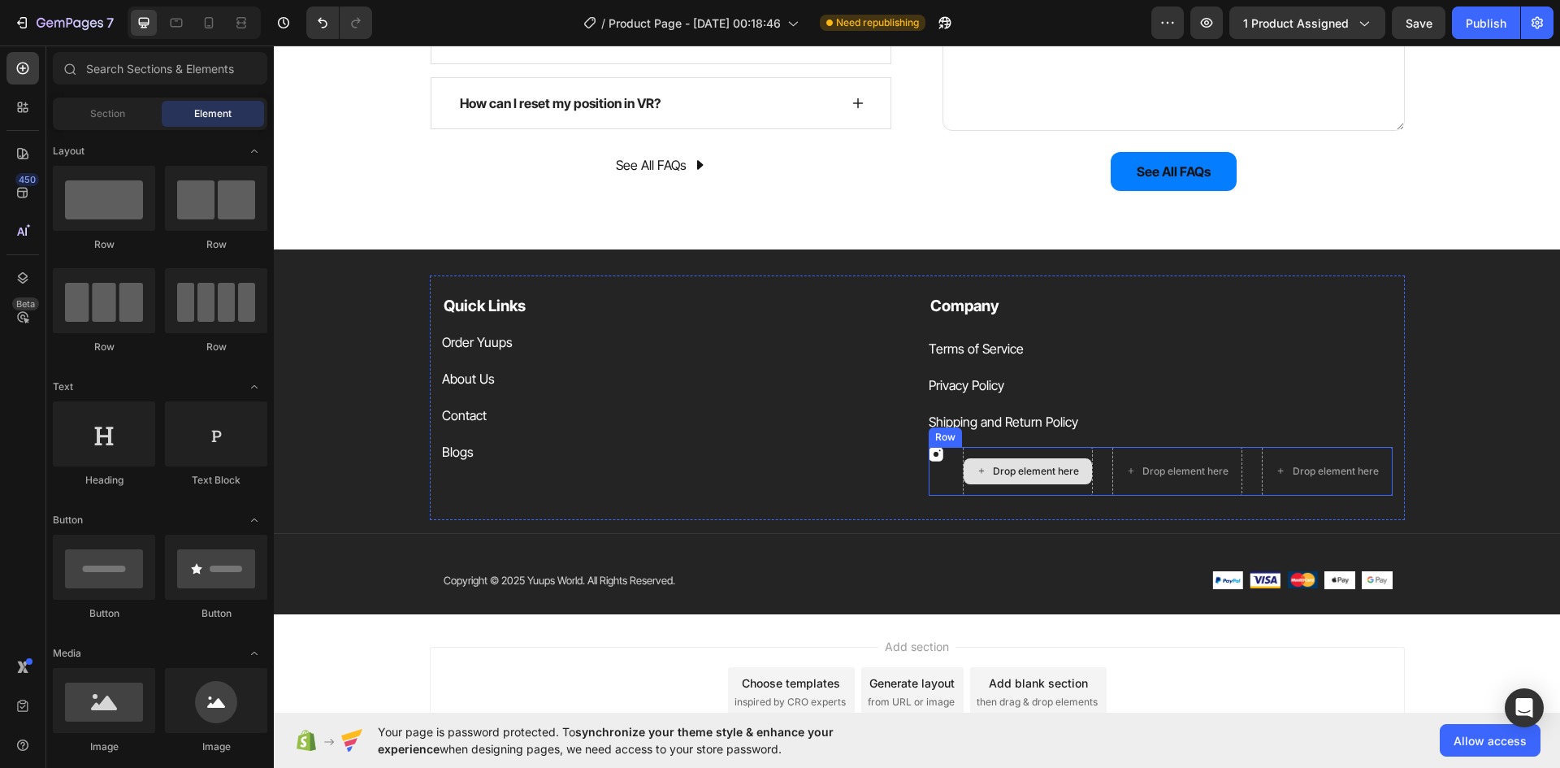
click at [1019, 463] on div "Drop element here" at bounding box center [1028, 471] width 128 height 26
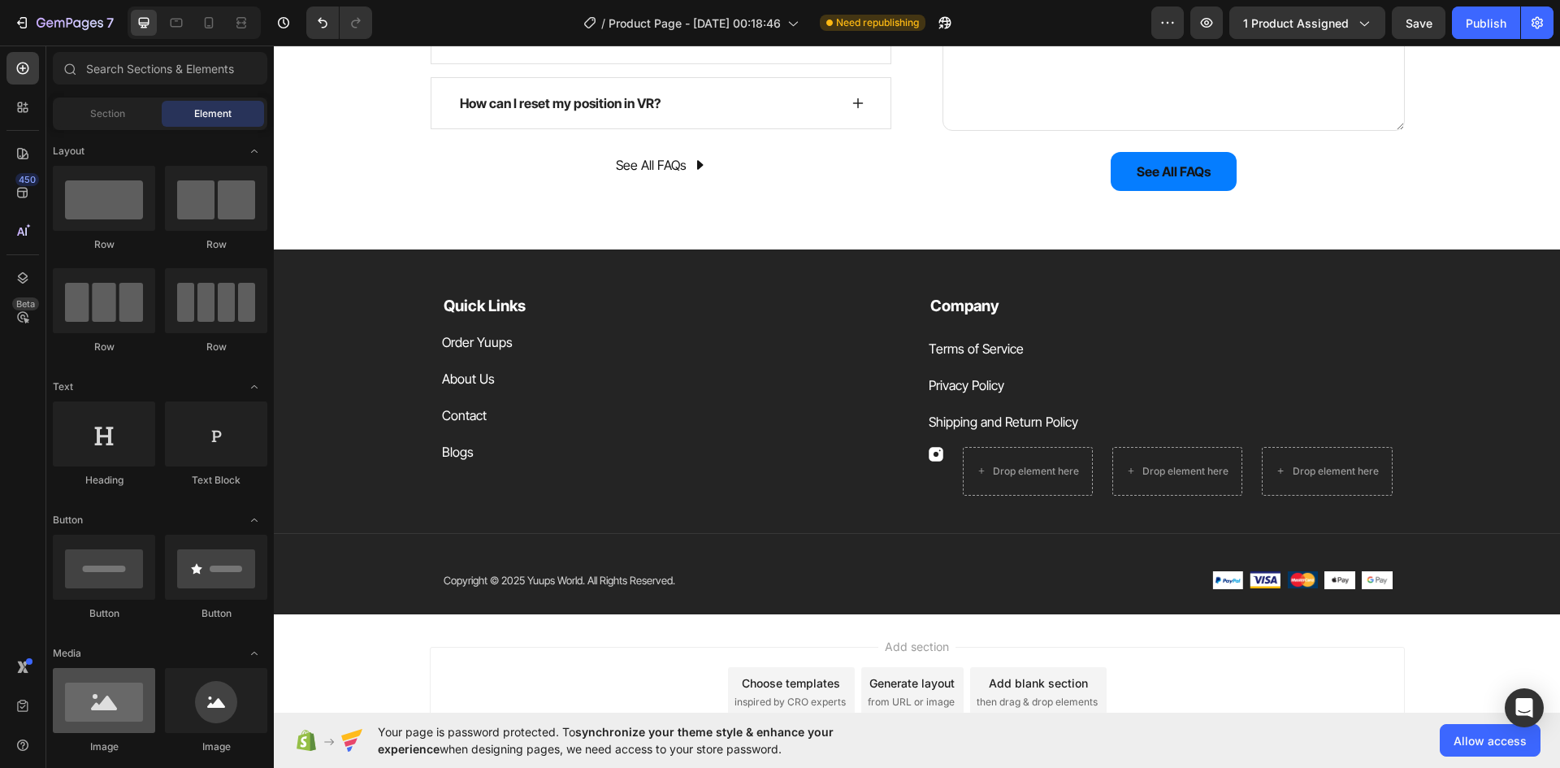
click at [97, 725] on div at bounding box center [104, 700] width 102 height 65
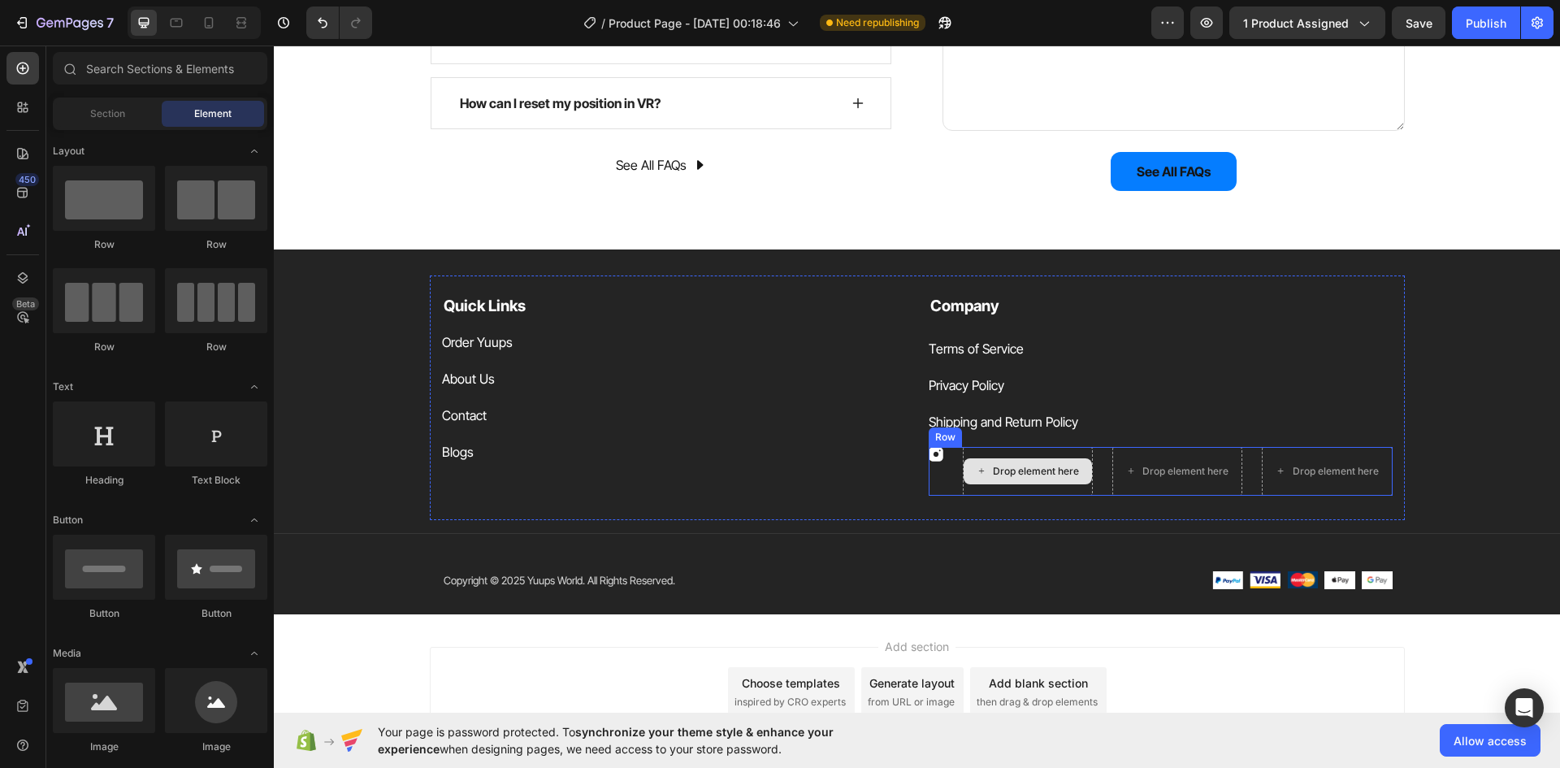
click at [1017, 468] on div "Drop element here" at bounding box center [1036, 471] width 86 height 13
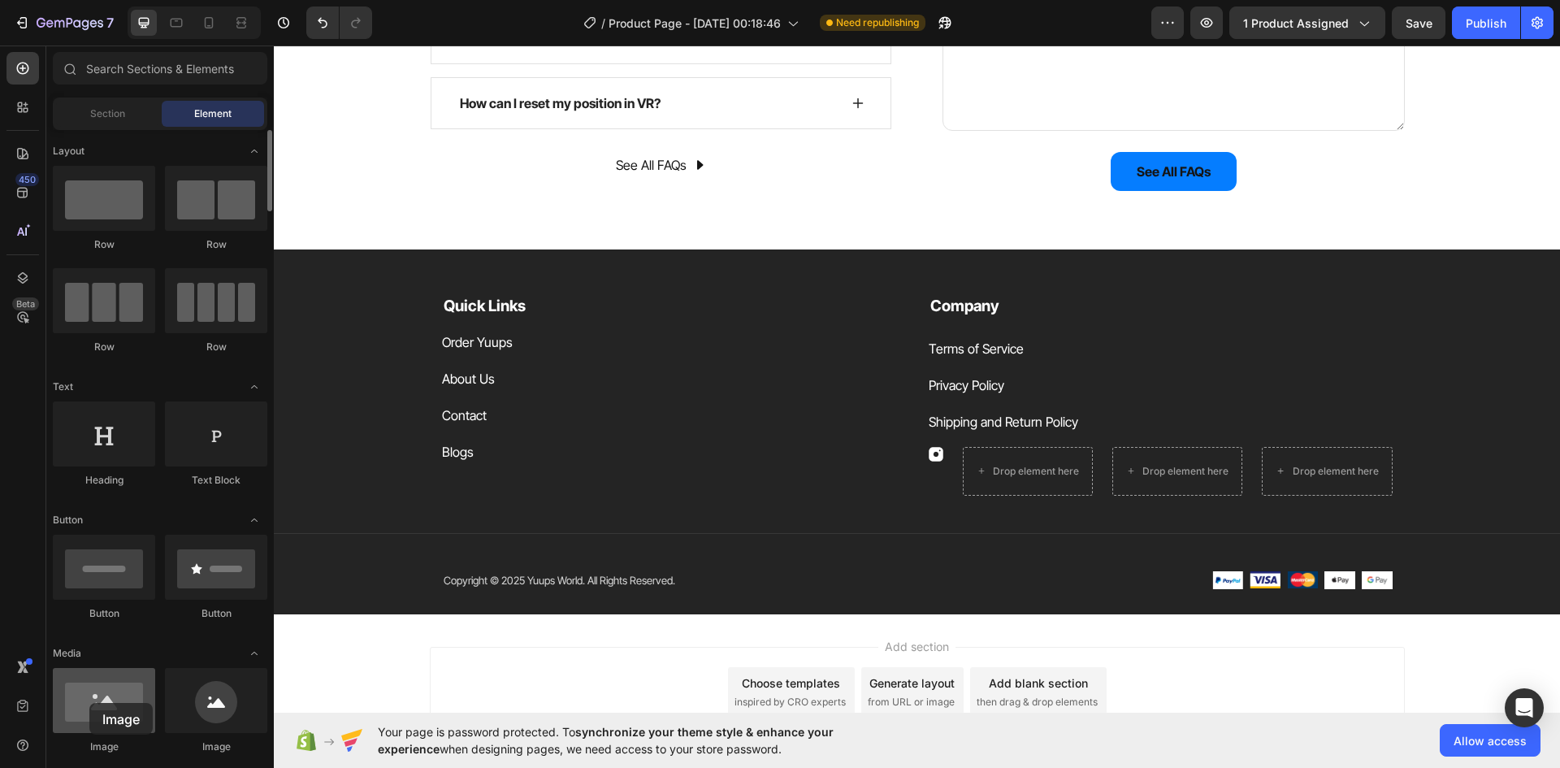
click at [89, 703] on div at bounding box center [104, 700] width 102 height 65
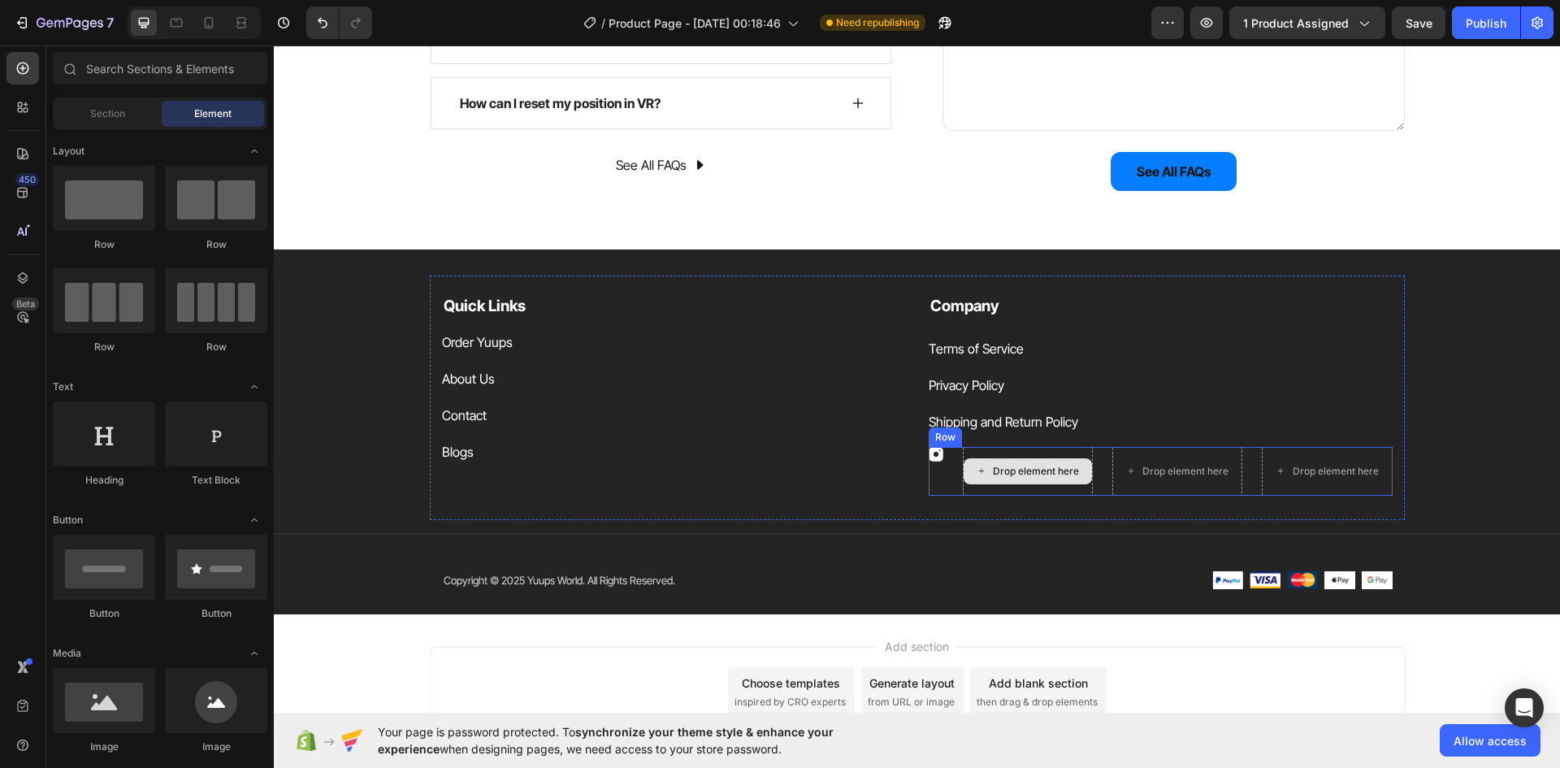
click at [1017, 469] on div "Drop element here" at bounding box center [1036, 471] width 86 height 13
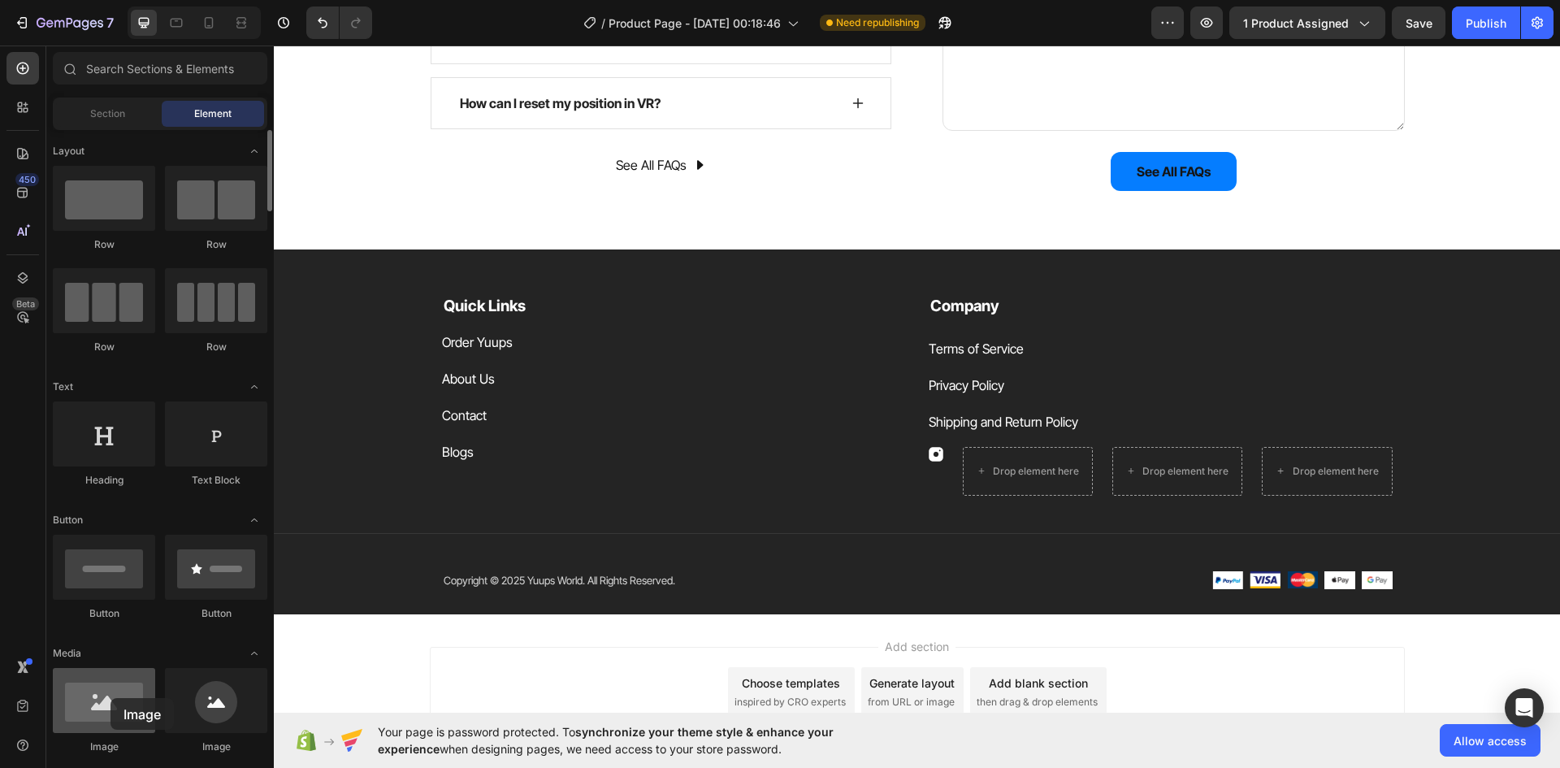
click at [110, 698] on div at bounding box center [104, 700] width 102 height 65
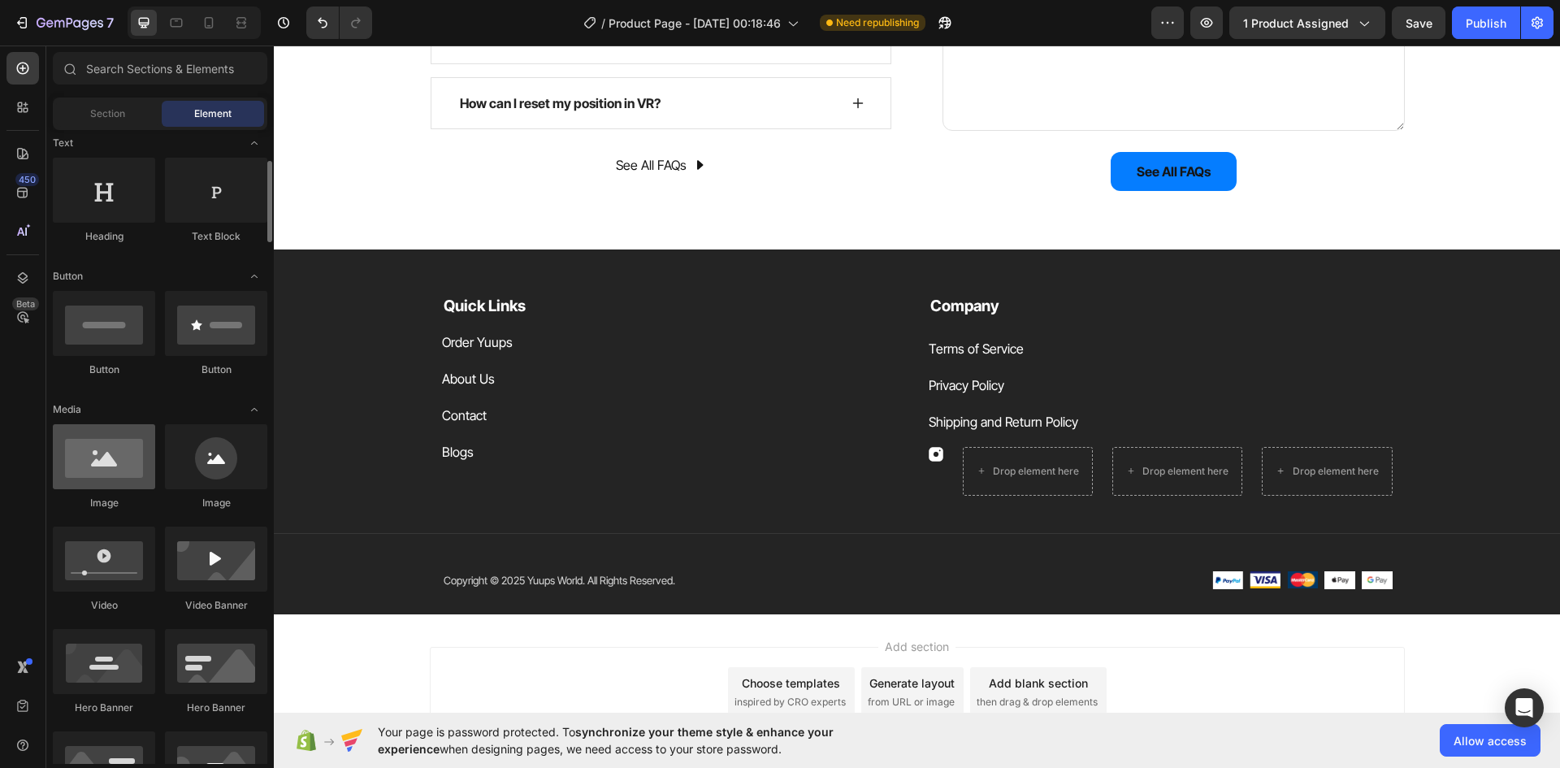
click at [110, 467] on div at bounding box center [104, 456] width 102 height 65
click at [110, 119] on div "Section" at bounding box center [107, 114] width 102 height 26
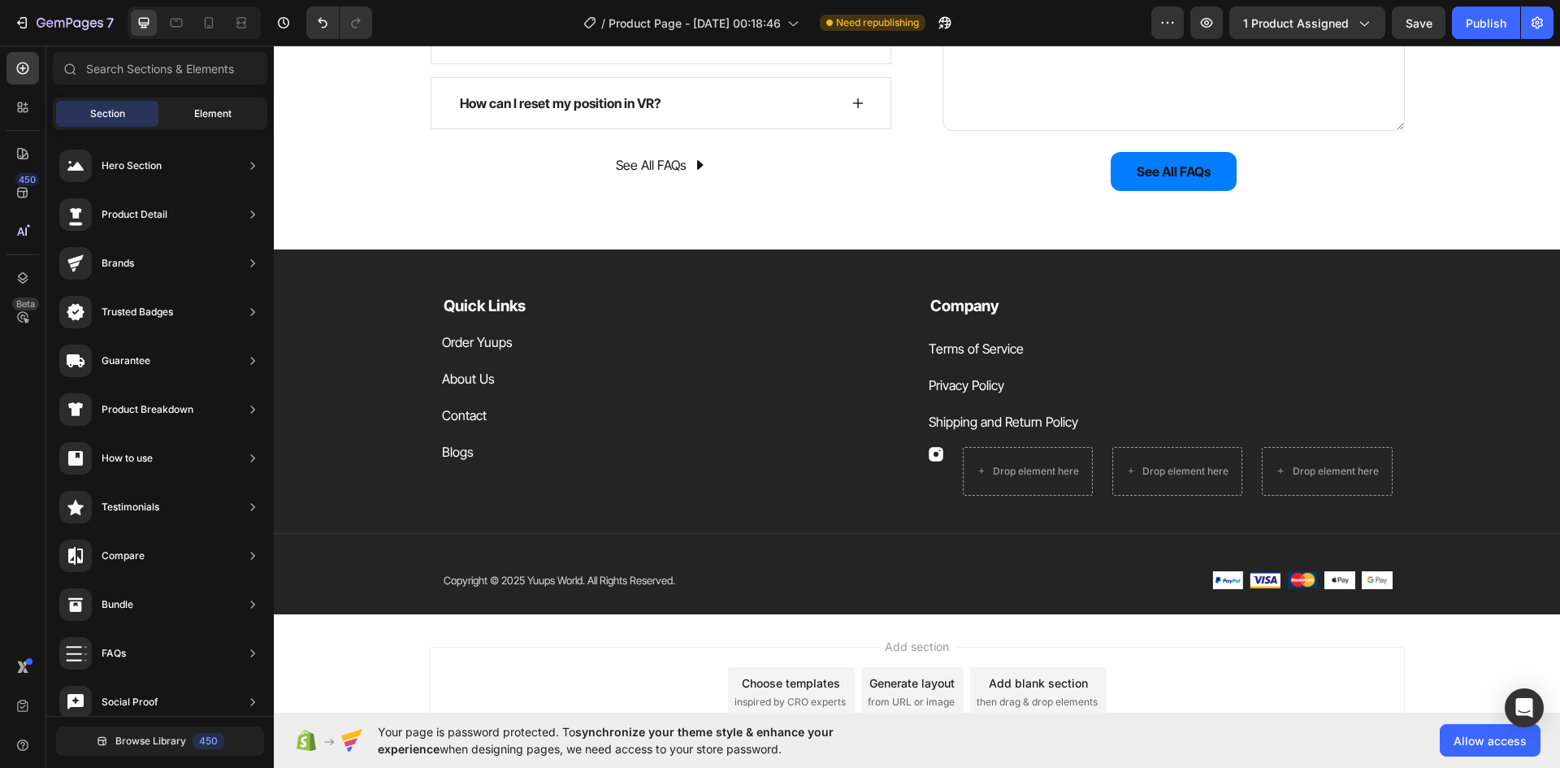
click at [197, 114] on span "Element" at bounding box center [212, 113] width 37 height 15
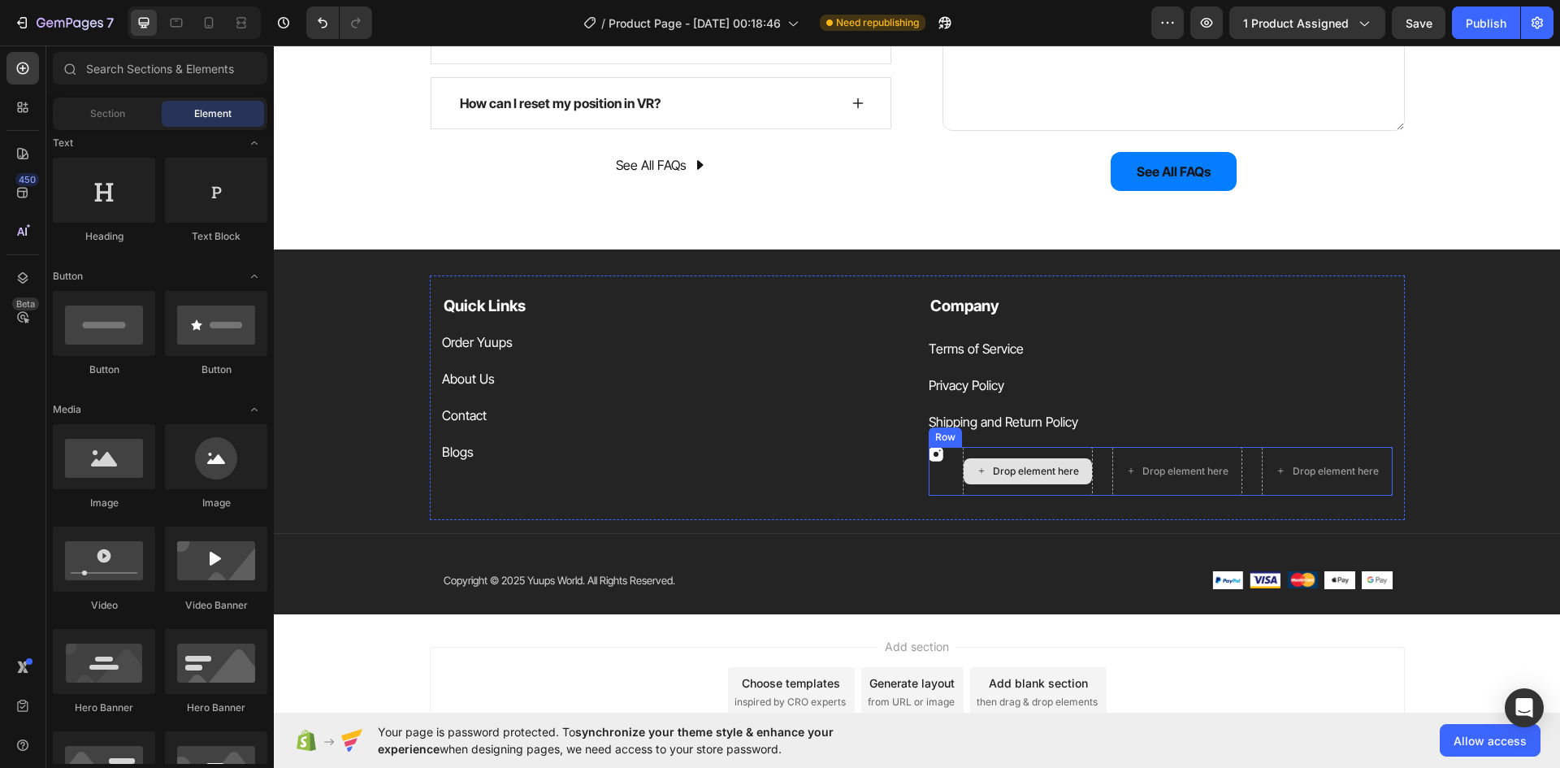
click at [1027, 473] on div "Drop element here" at bounding box center [1036, 471] width 86 height 13
click at [1026, 473] on div "Drop element here" at bounding box center [1036, 471] width 86 height 13
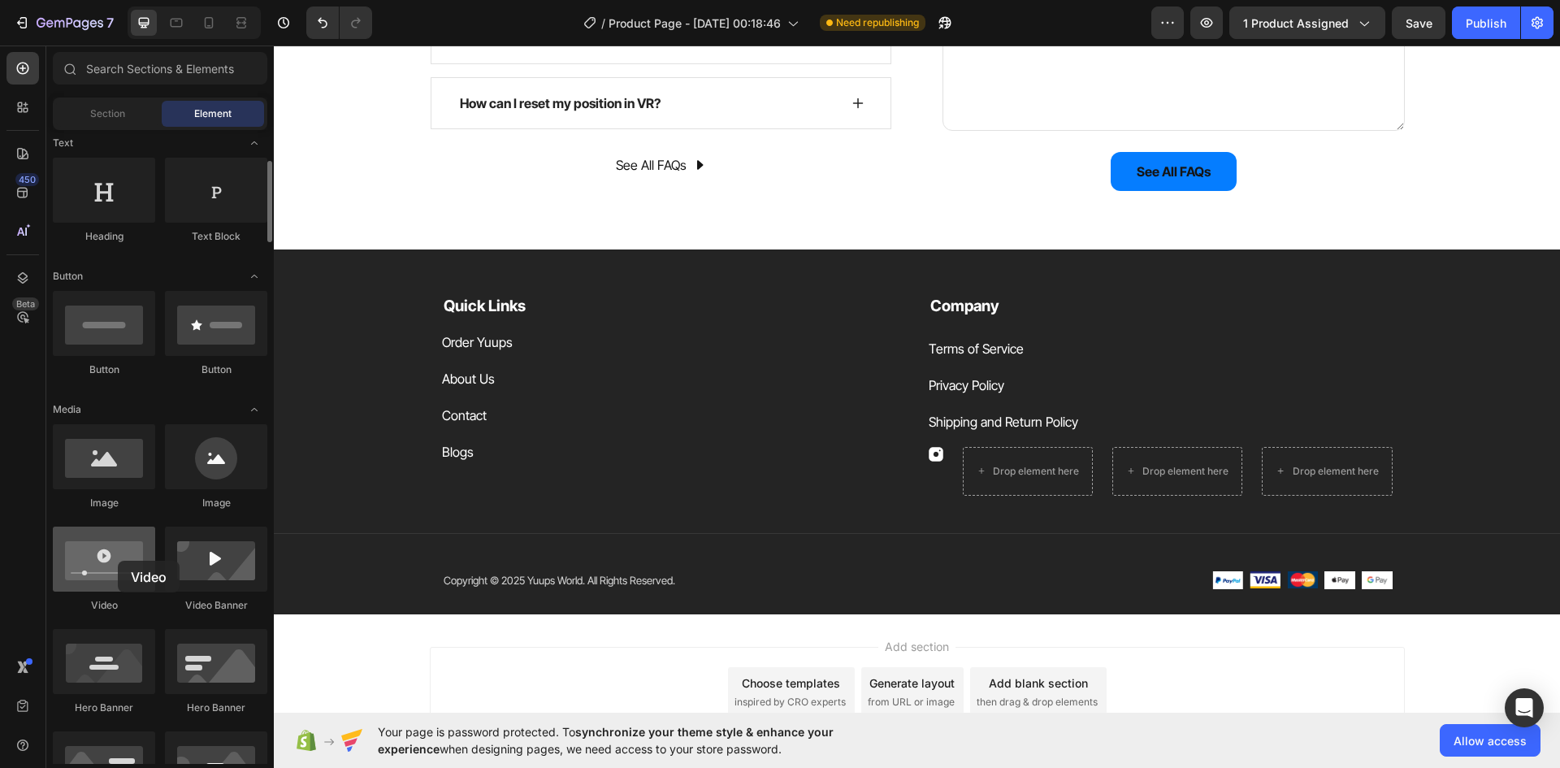
drag, startPoint x: 84, startPoint y: 552, endPoint x: 107, endPoint y: 529, distance: 33.3
click at [109, 561] on div at bounding box center [104, 558] width 102 height 65
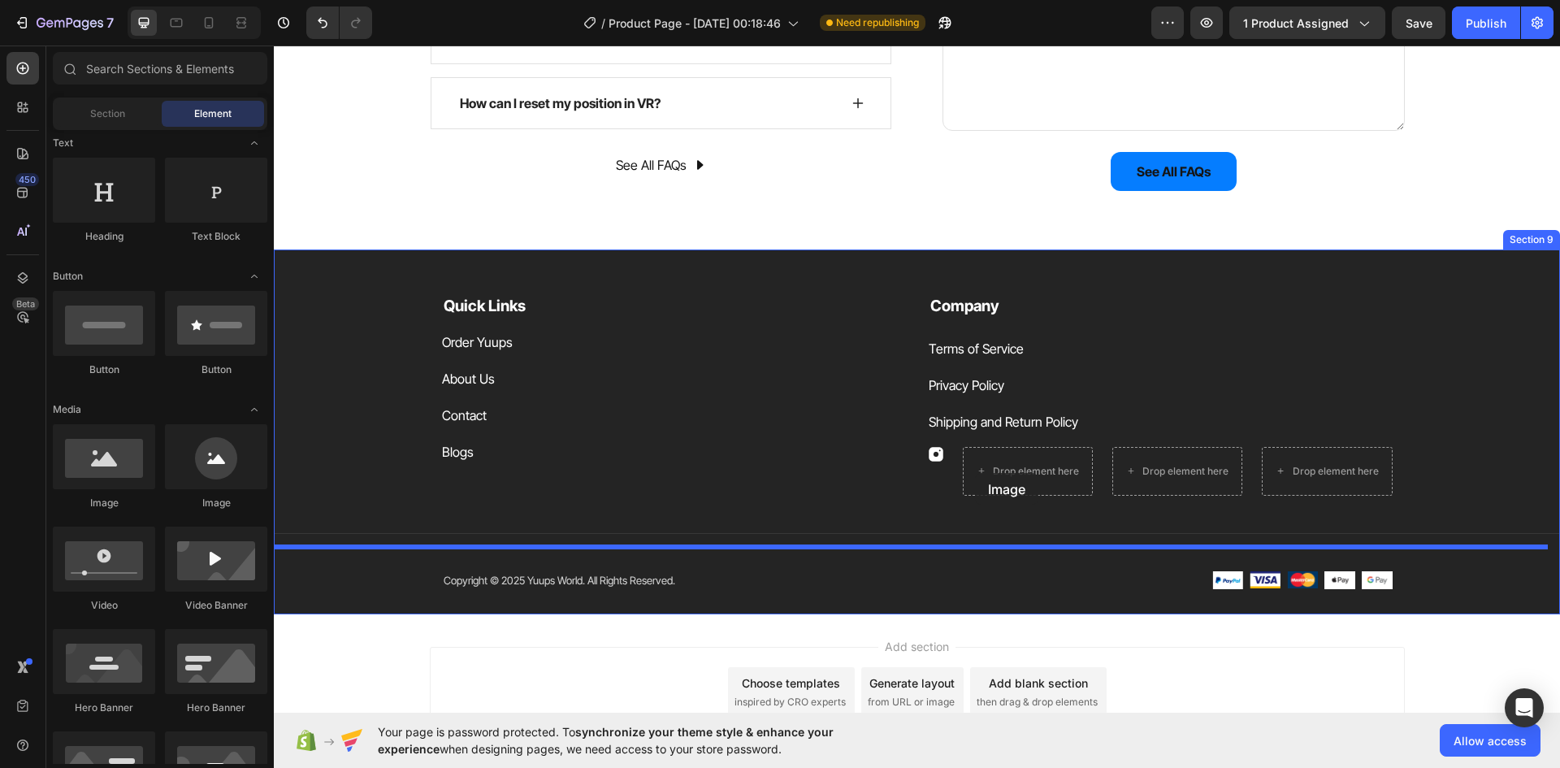
drag, startPoint x: 393, startPoint y: 529, endPoint x: 977, endPoint y: 473, distance: 586.0
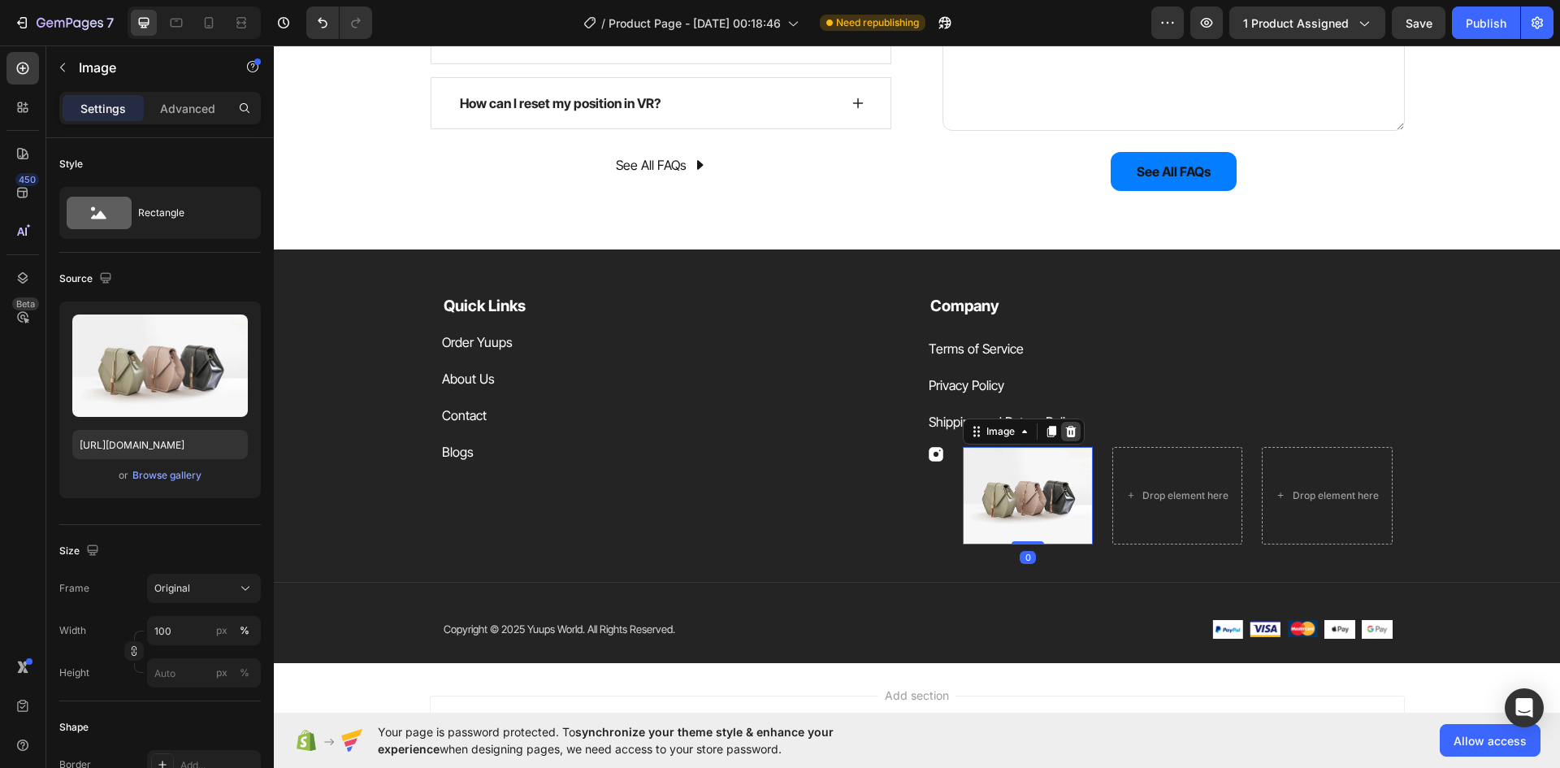
click at [1070, 428] on icon at bounding box center [1070, 431] width 13 height 13
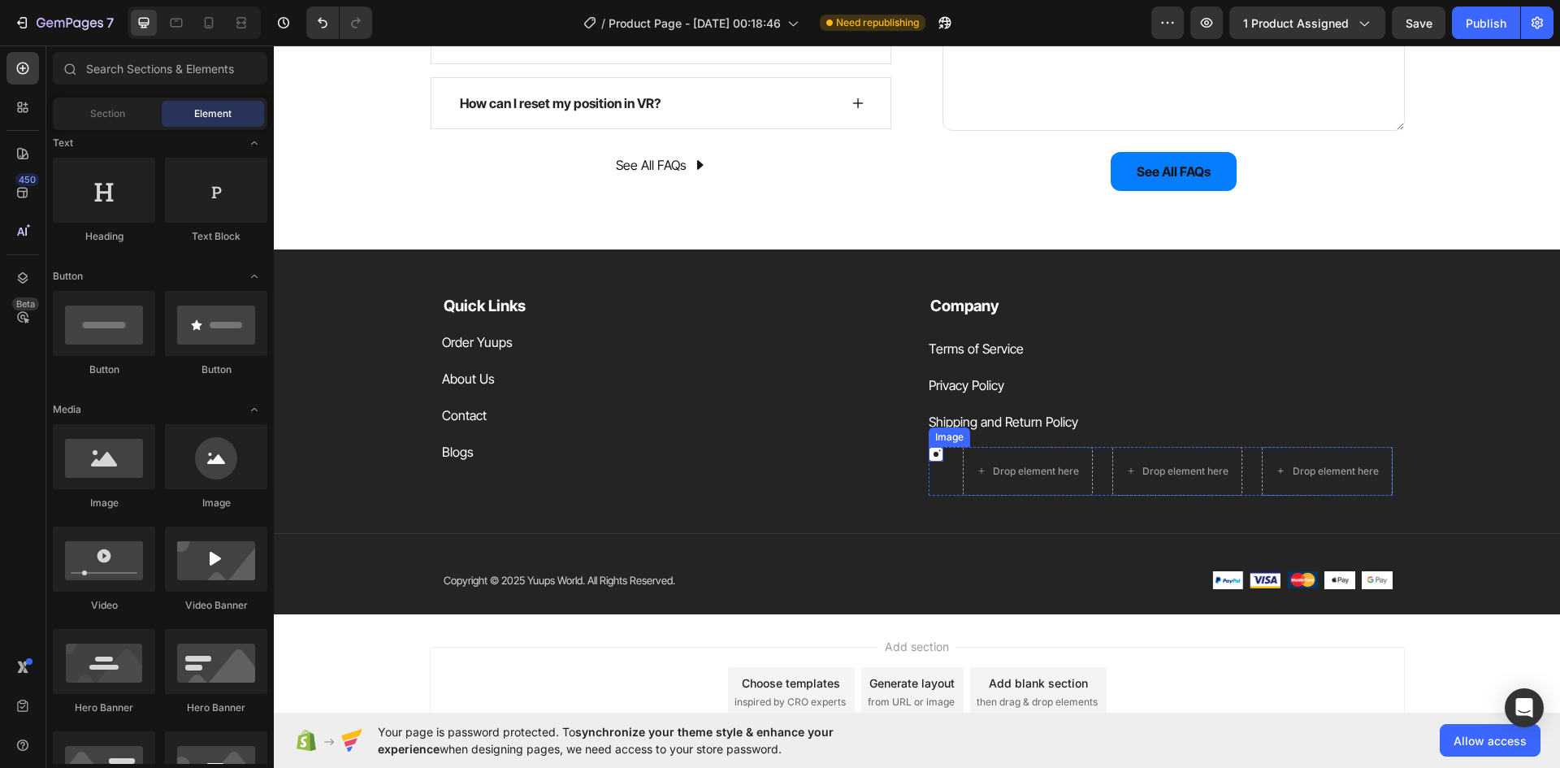
click at [933, 457] on img at bounding box center [936, 454] width 15 height 15
click at [993, 470] on div "Drop element here" at bounding box center [1036, 471] width 86 height 13
click at [932, 456] on img at bounding box center [936, 454] width 15 height 15
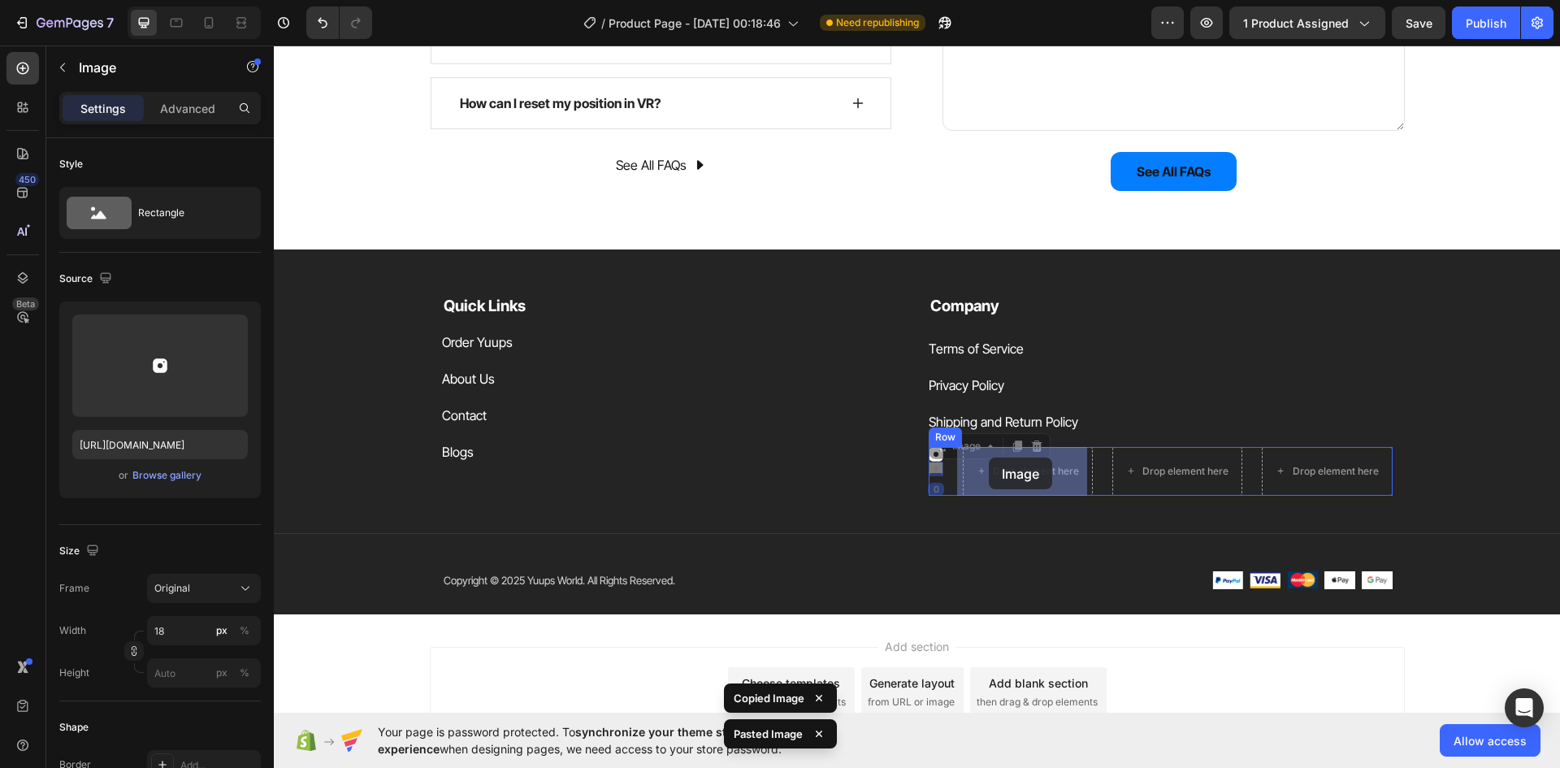
drag, startPoint x: 930, startPoint y: 468, endPoint x: 989, endPoint y: 457, distance: 59.4
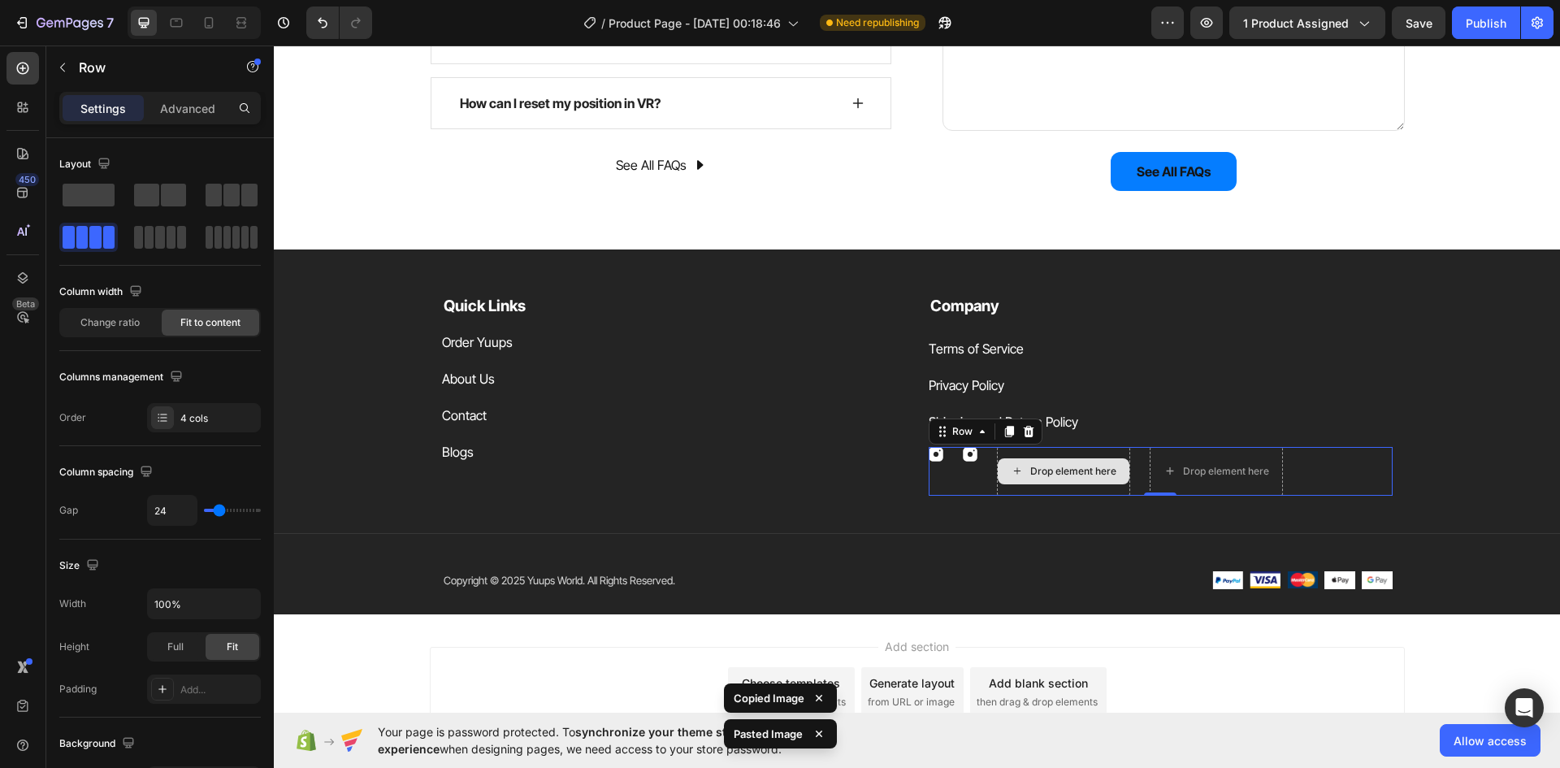
click at [1056, 453] on div "Drop element here" at bounding box center [1063, 471] width 133 height 49
click at [1028, 432] on icon at bounding box center [1028, 431] width 13 height 13
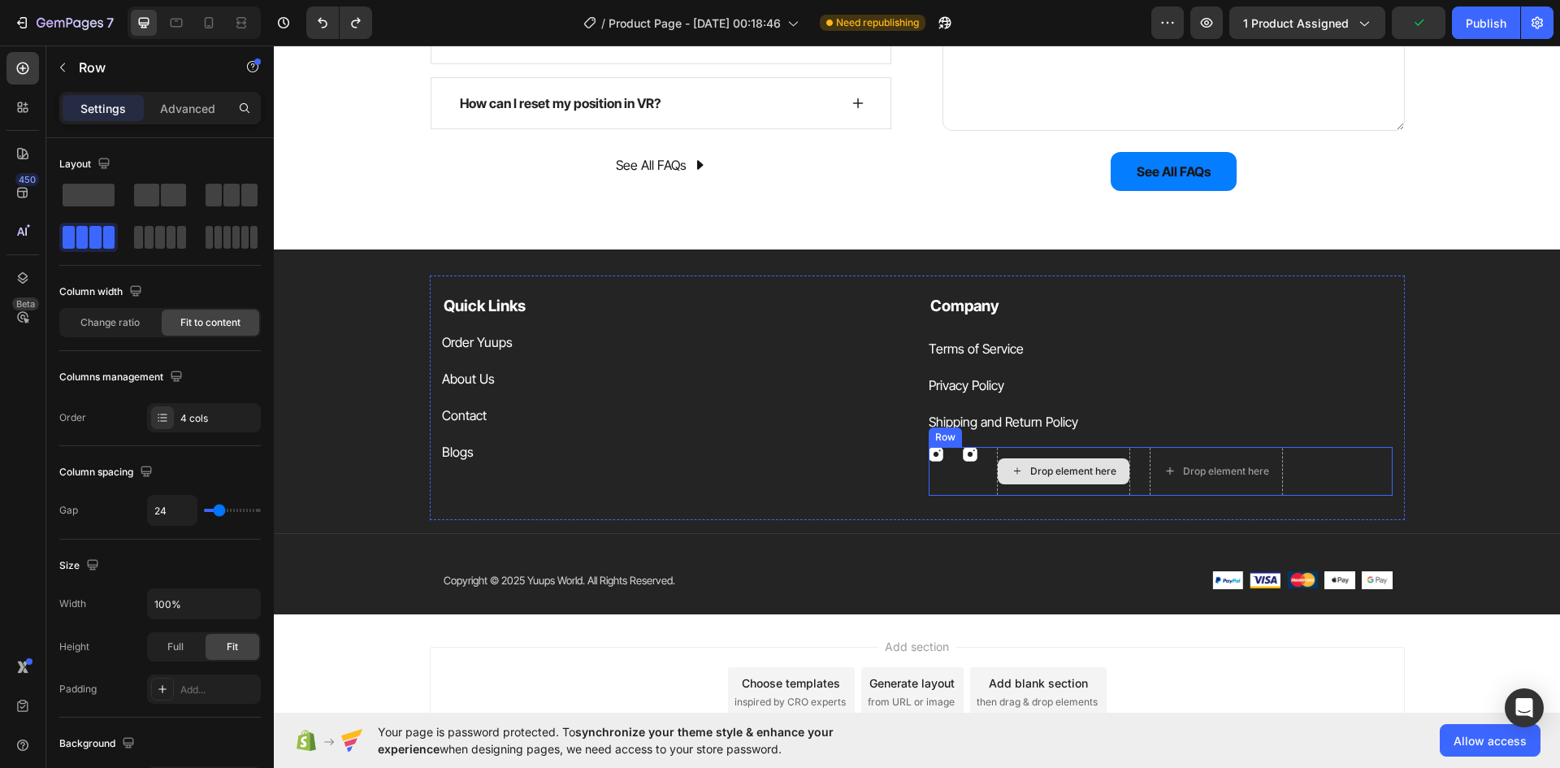
click at [1051, 448] on div "Drop element here" at bounding box center [1063, 471] width 133 height 49
click at [1046, 448] on div "Drop element here" at bounding box center [1063, 471] width 133 height 49
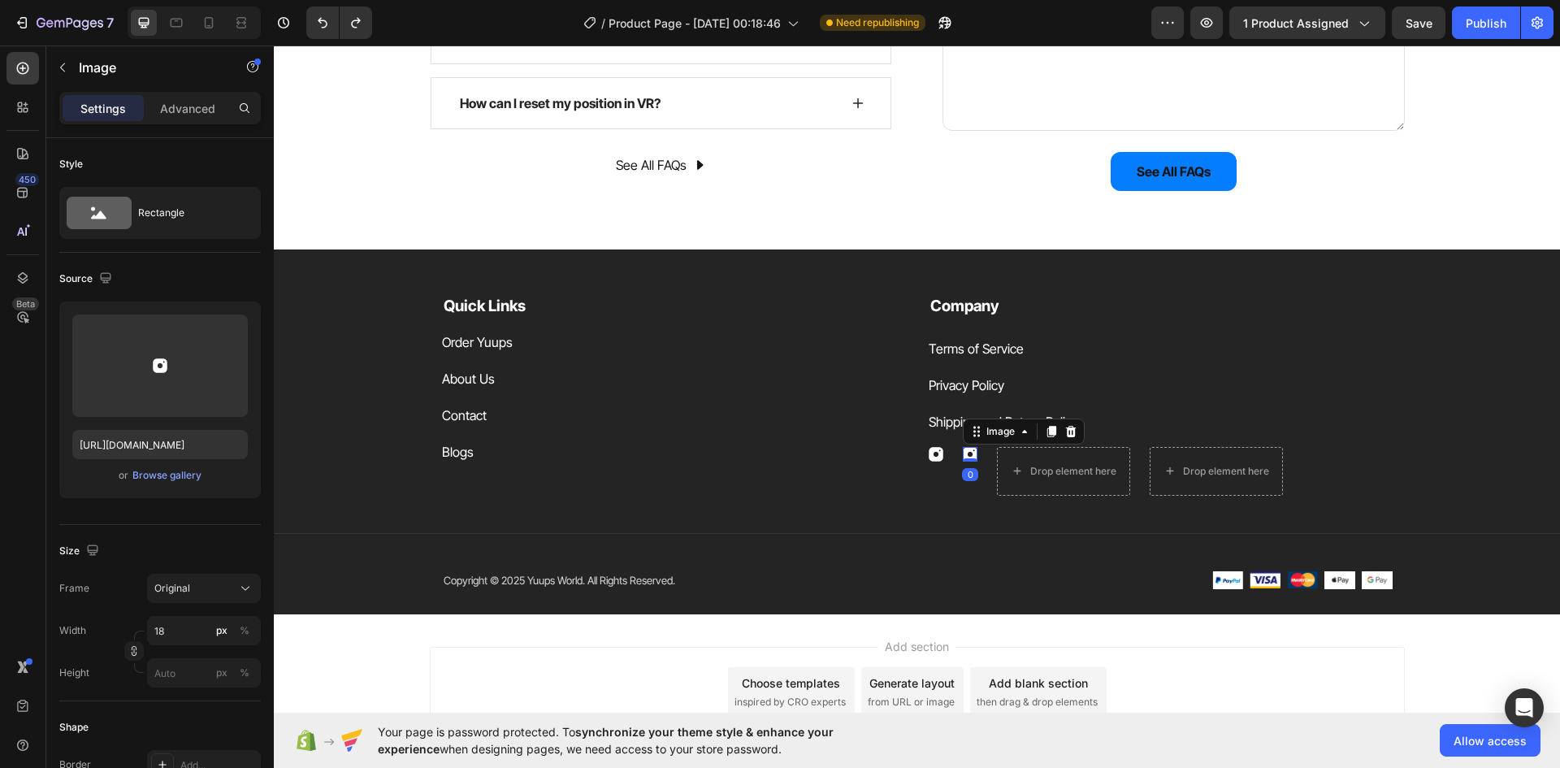
click at [963, 456] on img at bounding box center [970, 454] width 15 height 15
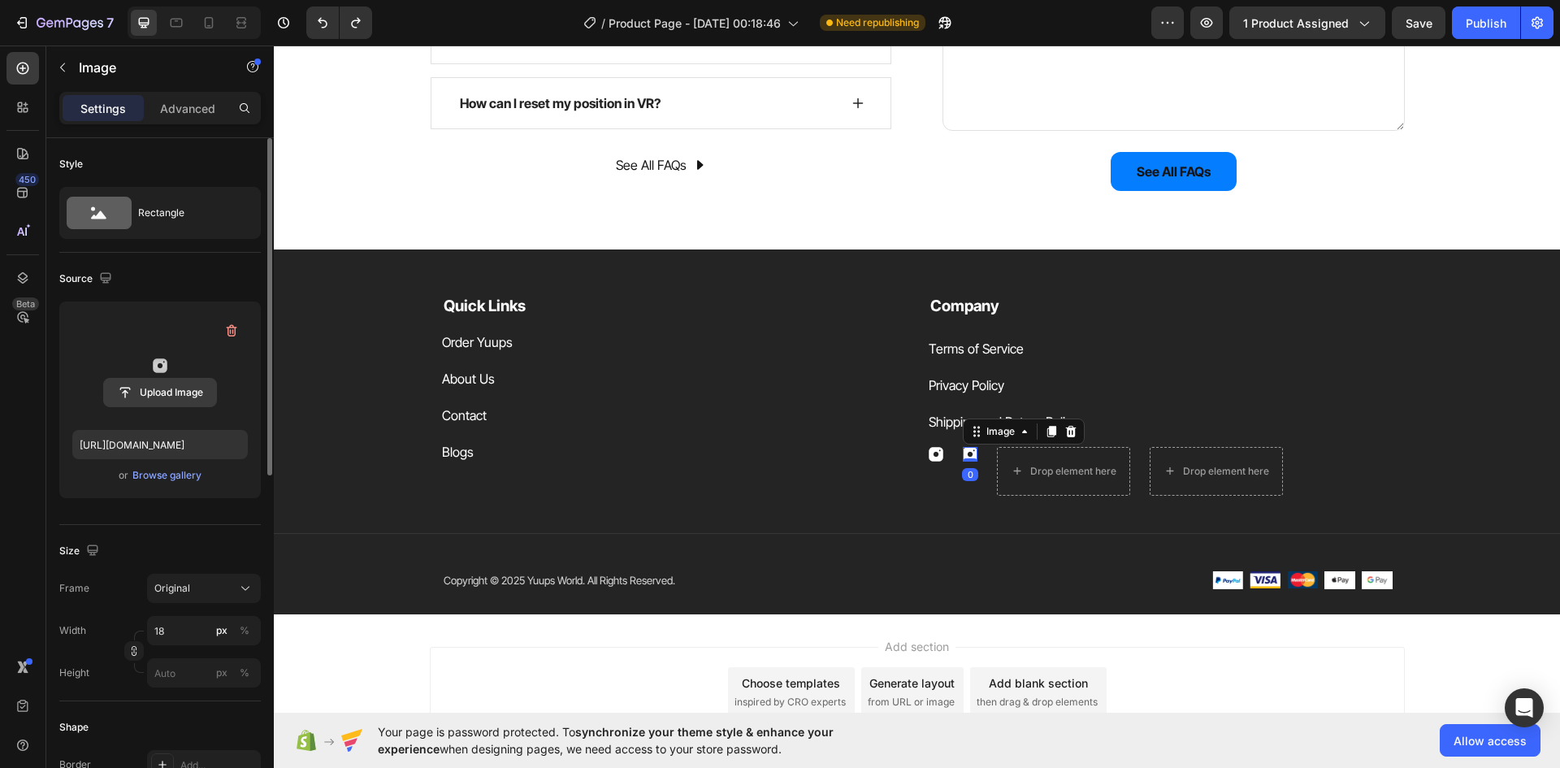
click at [154, 386] on input "file" at bounding box center [160, 393] width 112 height 28
click at [177, 474] on div "Browse gallery" at bounding box center [166, 475] width 69 height 15
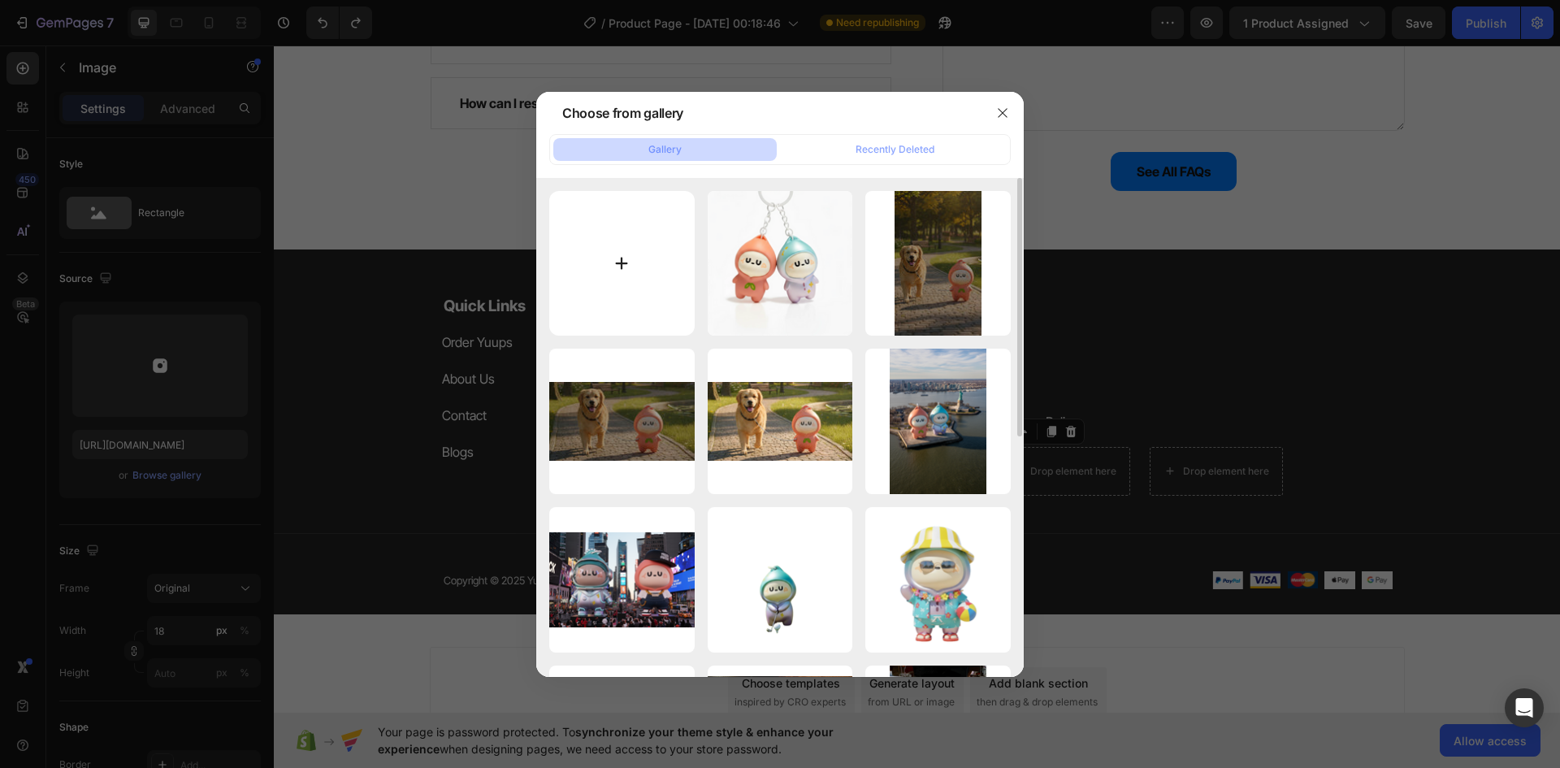
click at [612, 253] on input "file" at bounding box center [621, 263] width 145 height 145
type input "C:\fakepath\fi_3046127.png"
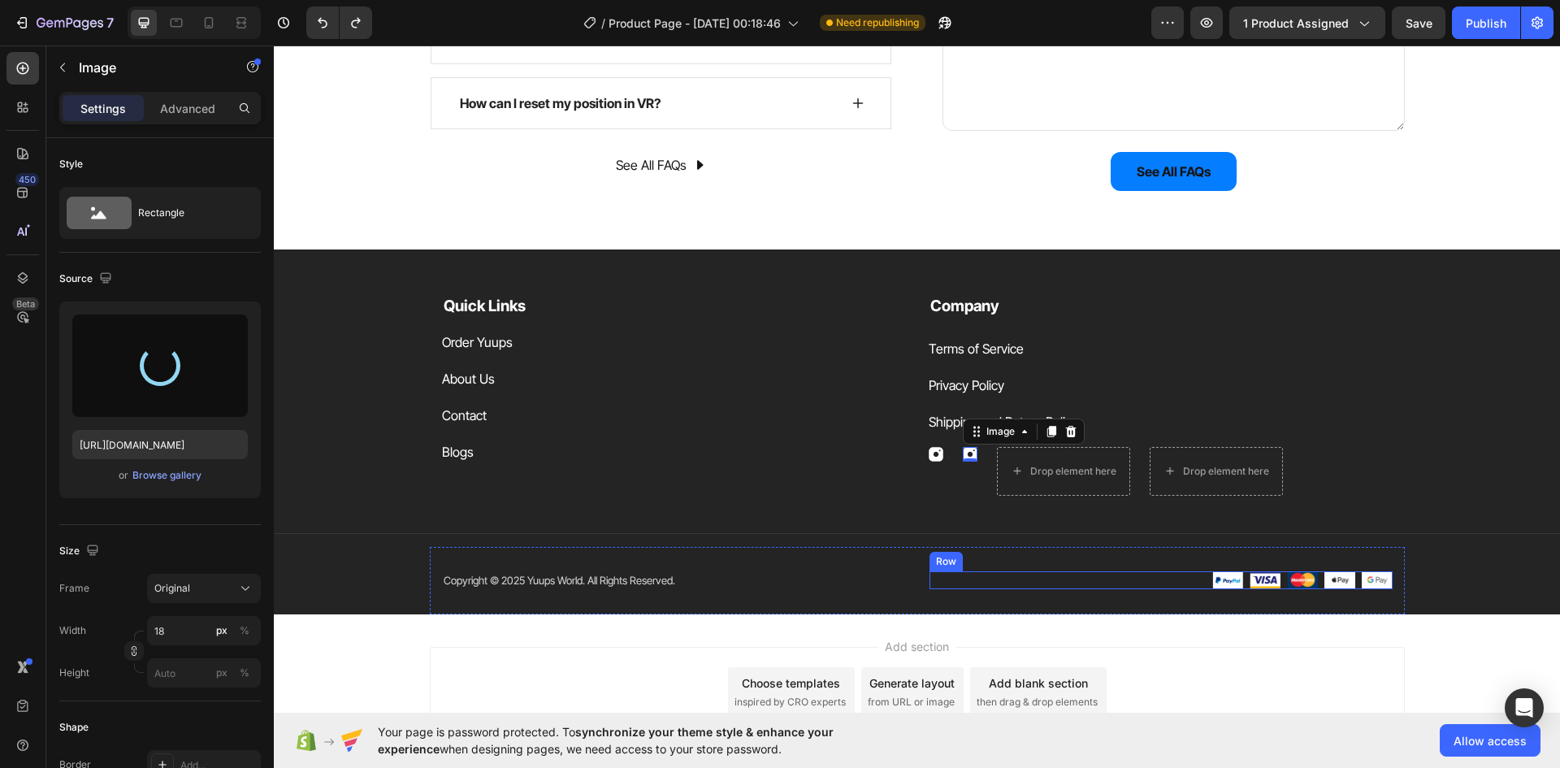
type input "https://cdn.shopify.com/s/files/1/0721/5651/2445/files/gempages_582017399193076…"
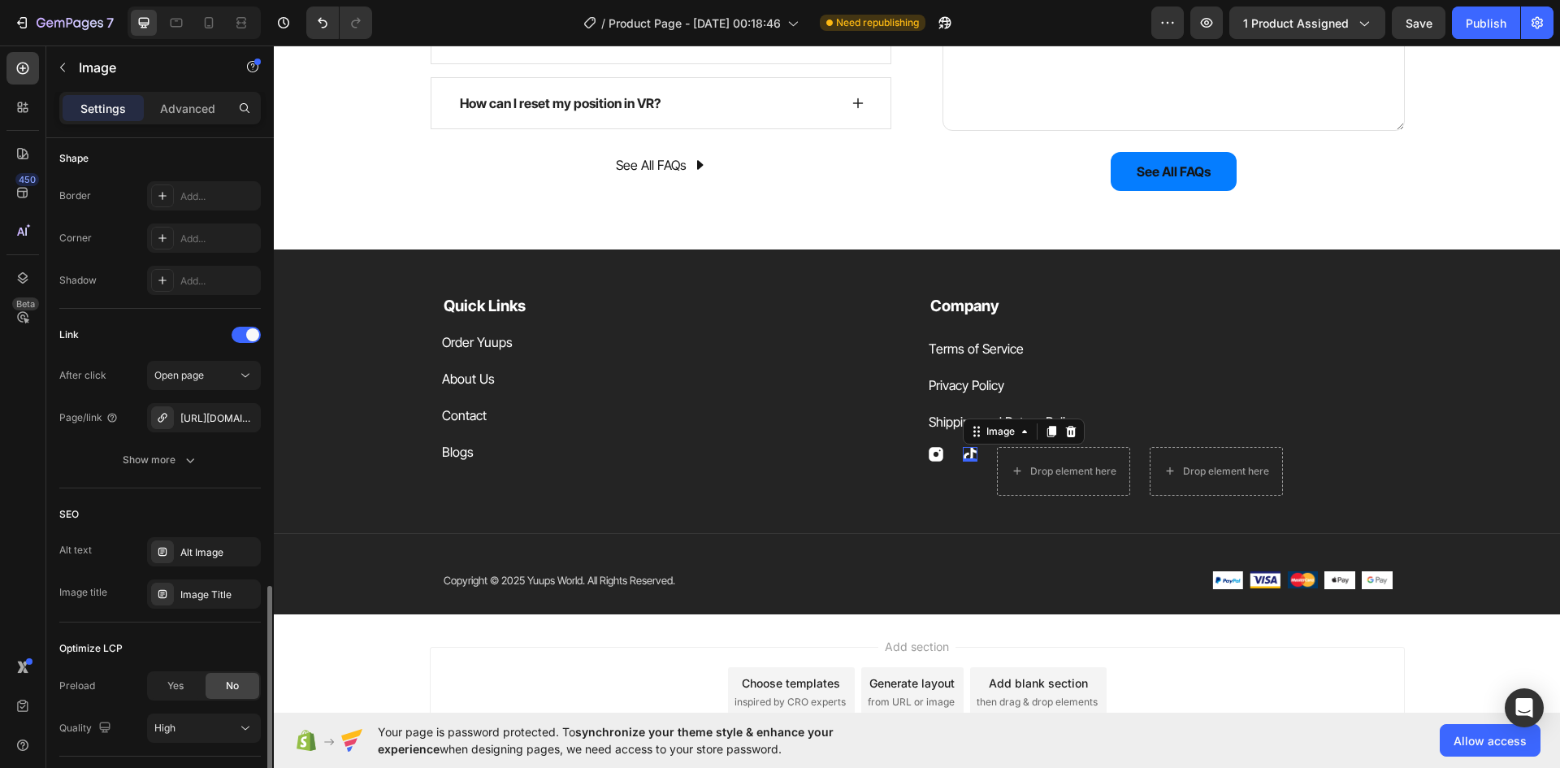
scroll to position [678, 0]
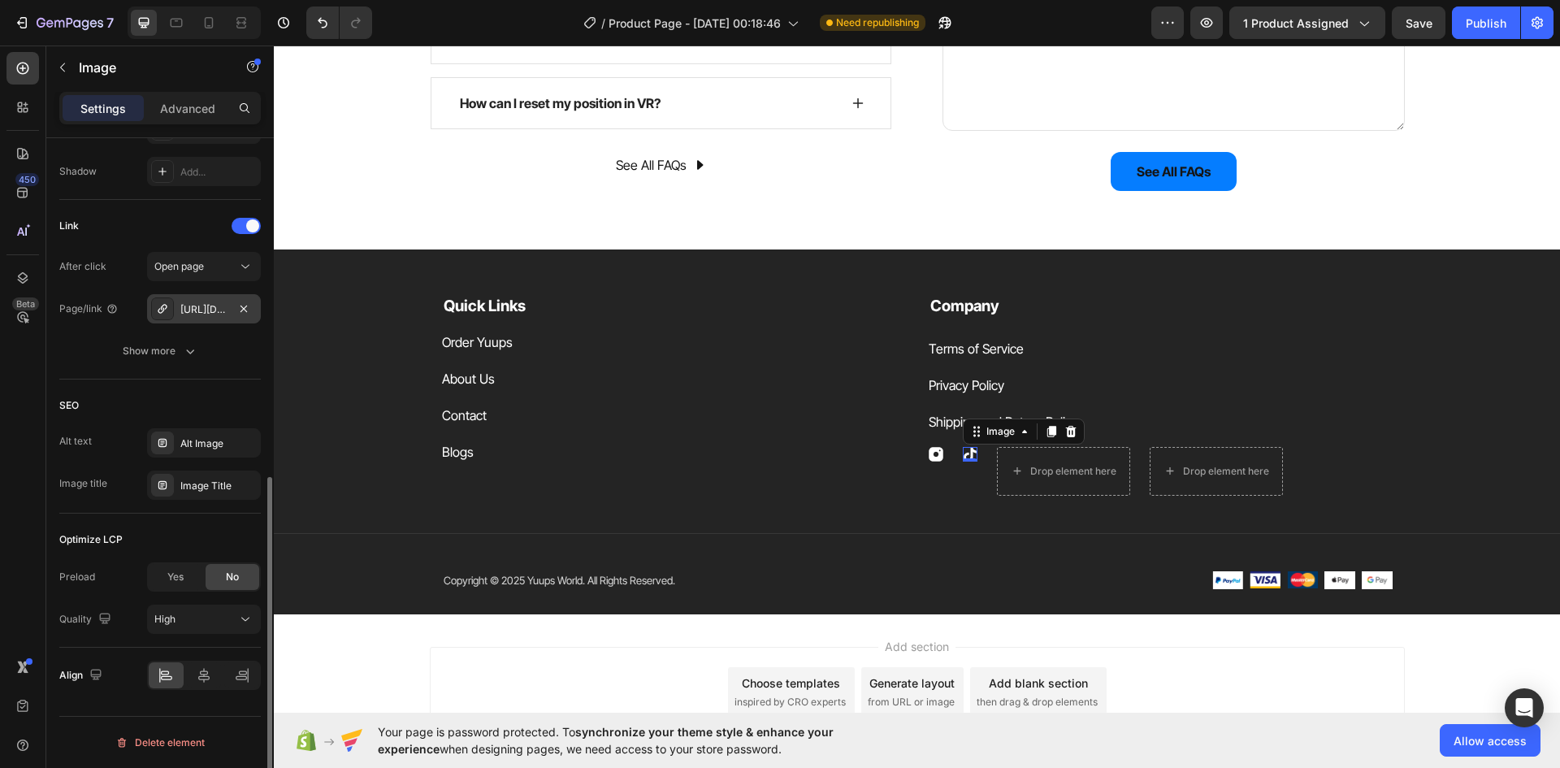
click at [163, 314] on icon at bounding box center [162, 308] width 13 height 13
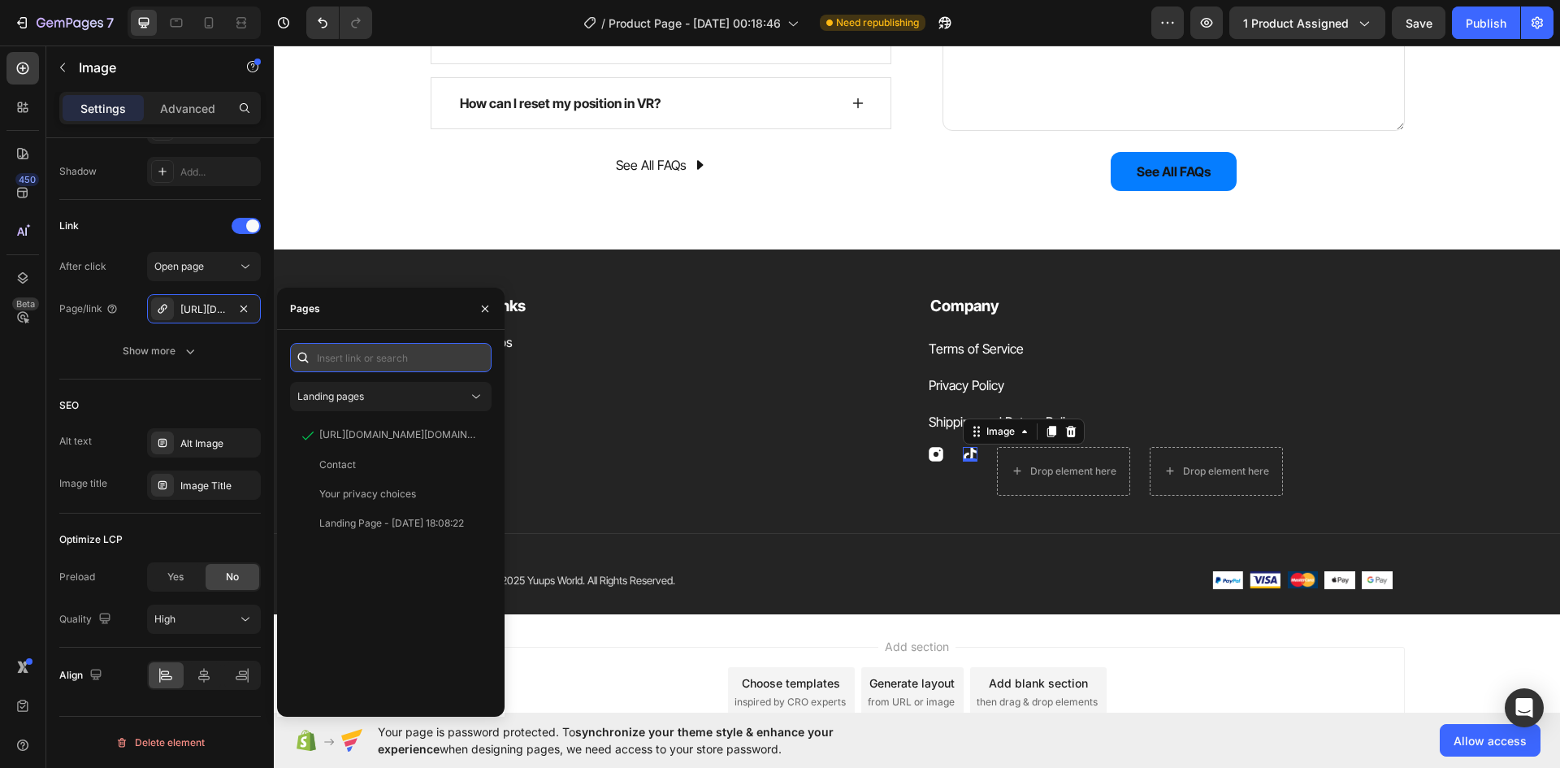
click at [435, 344] on input "text" at bounding box center [390, 357] width 201 height 29
paste input "https://www.tiktok.com/@yuups.world"
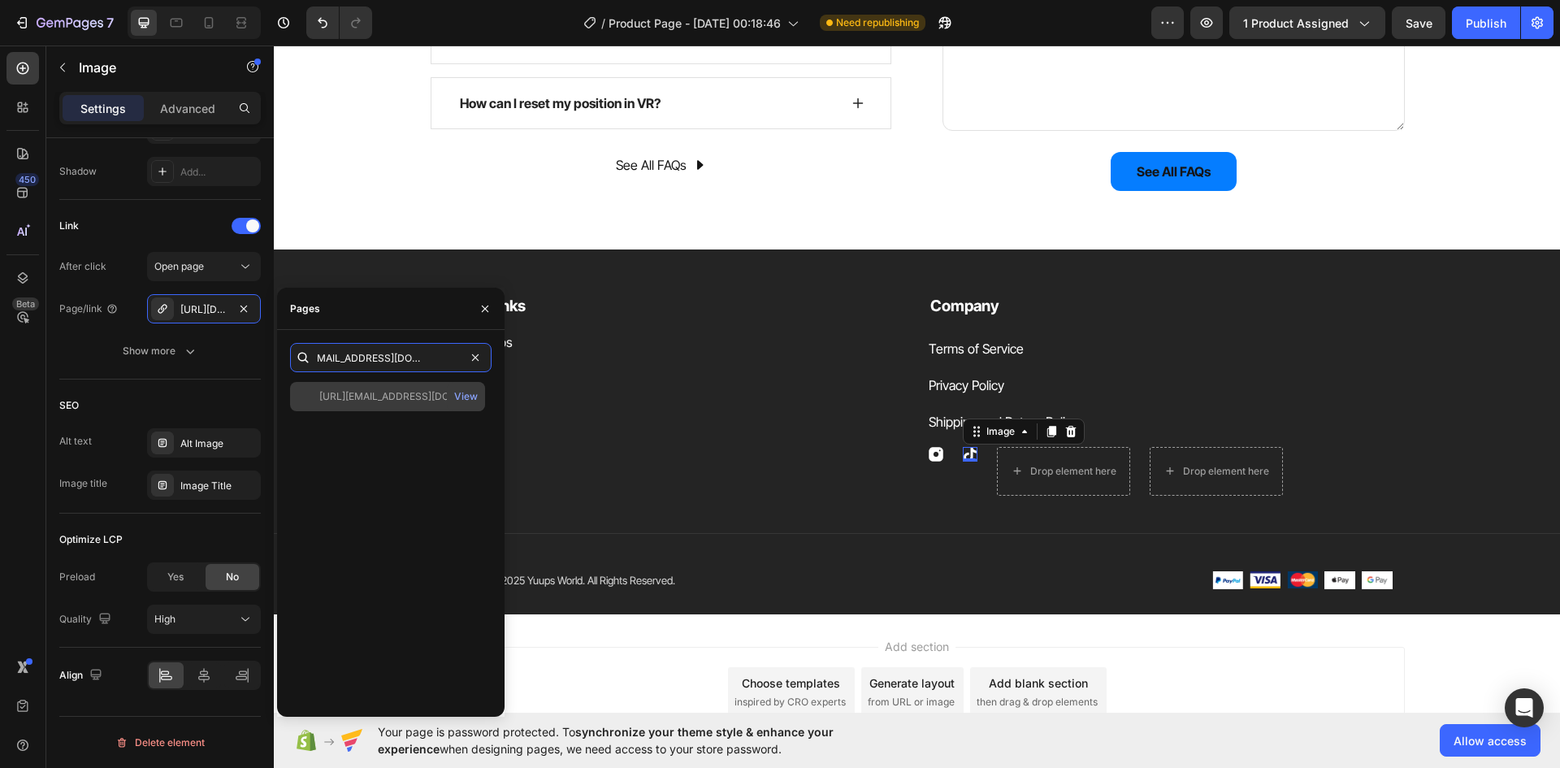
type input "https://www.tiktok.com/@yuups.world"
click at [417, 388] on div "https://www.tiktok.com/@yuups.world View" at bounding box center [387, 396] width 195 height 29
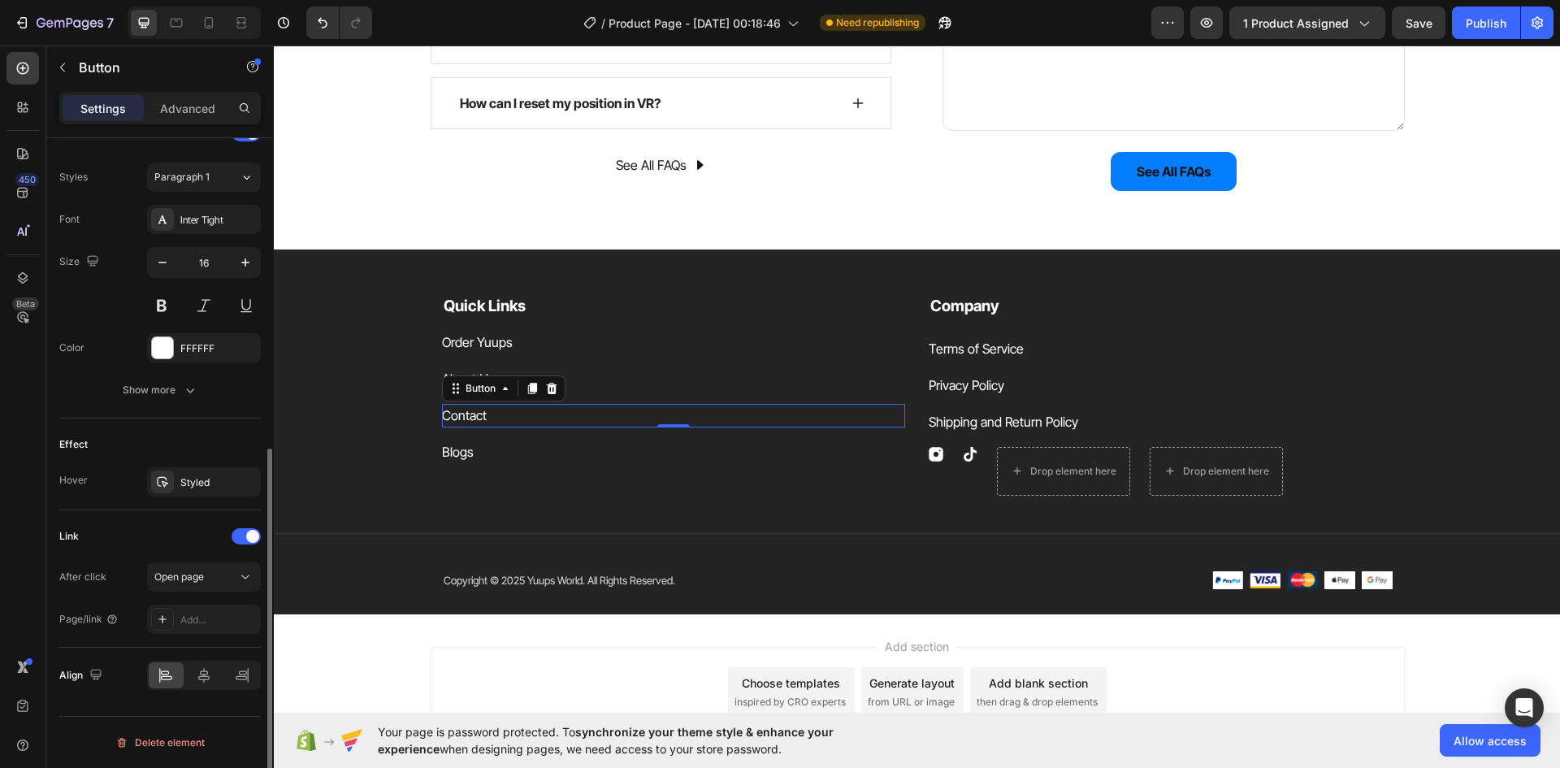
click at [577, 427] on div "Contact Button 0" at bounding box center [674, 416] width 464 height 24
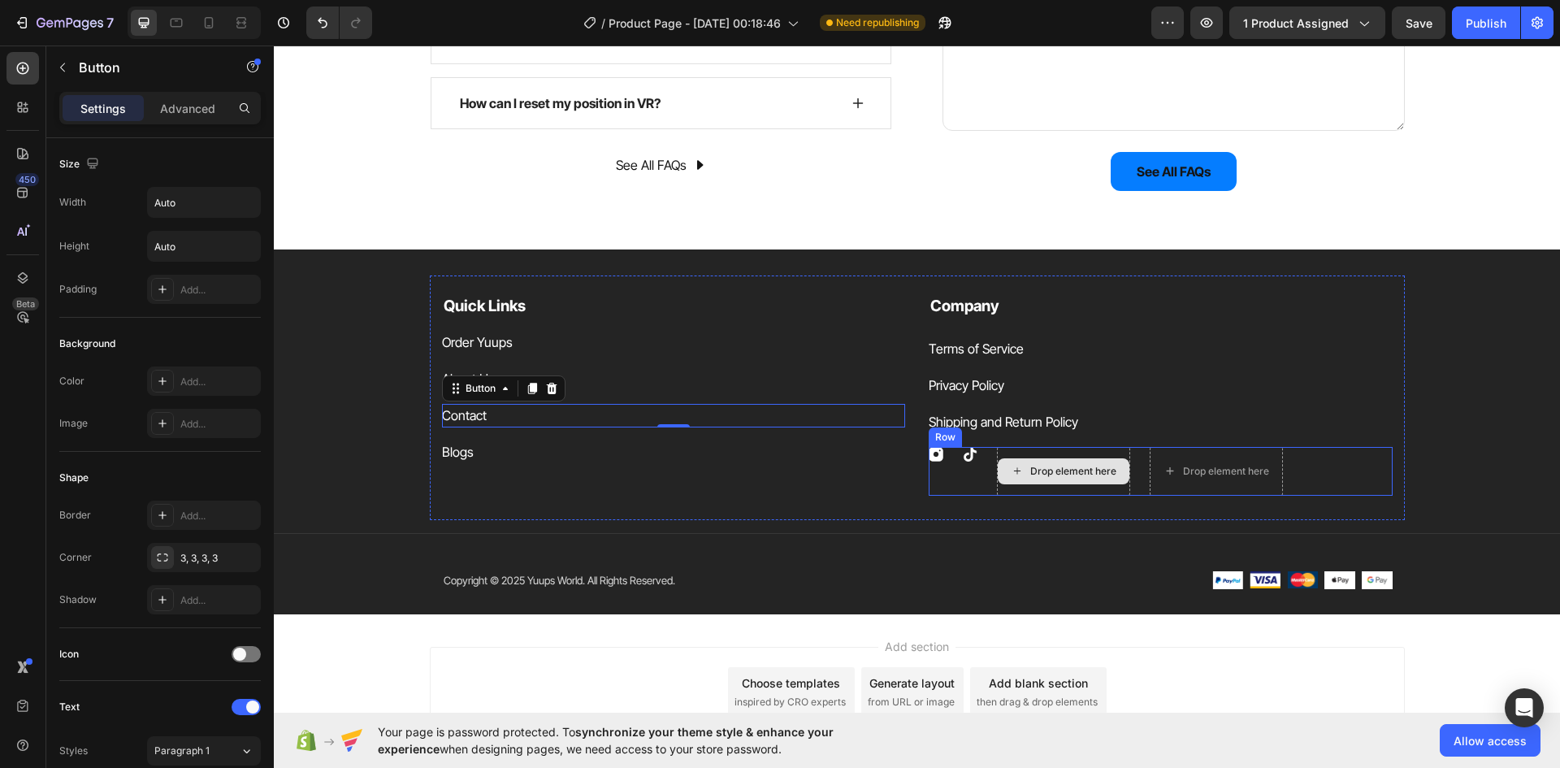
click at [1118, 448] on div "Drop element here" at bounding box center [1063, 471] width 133 height 49
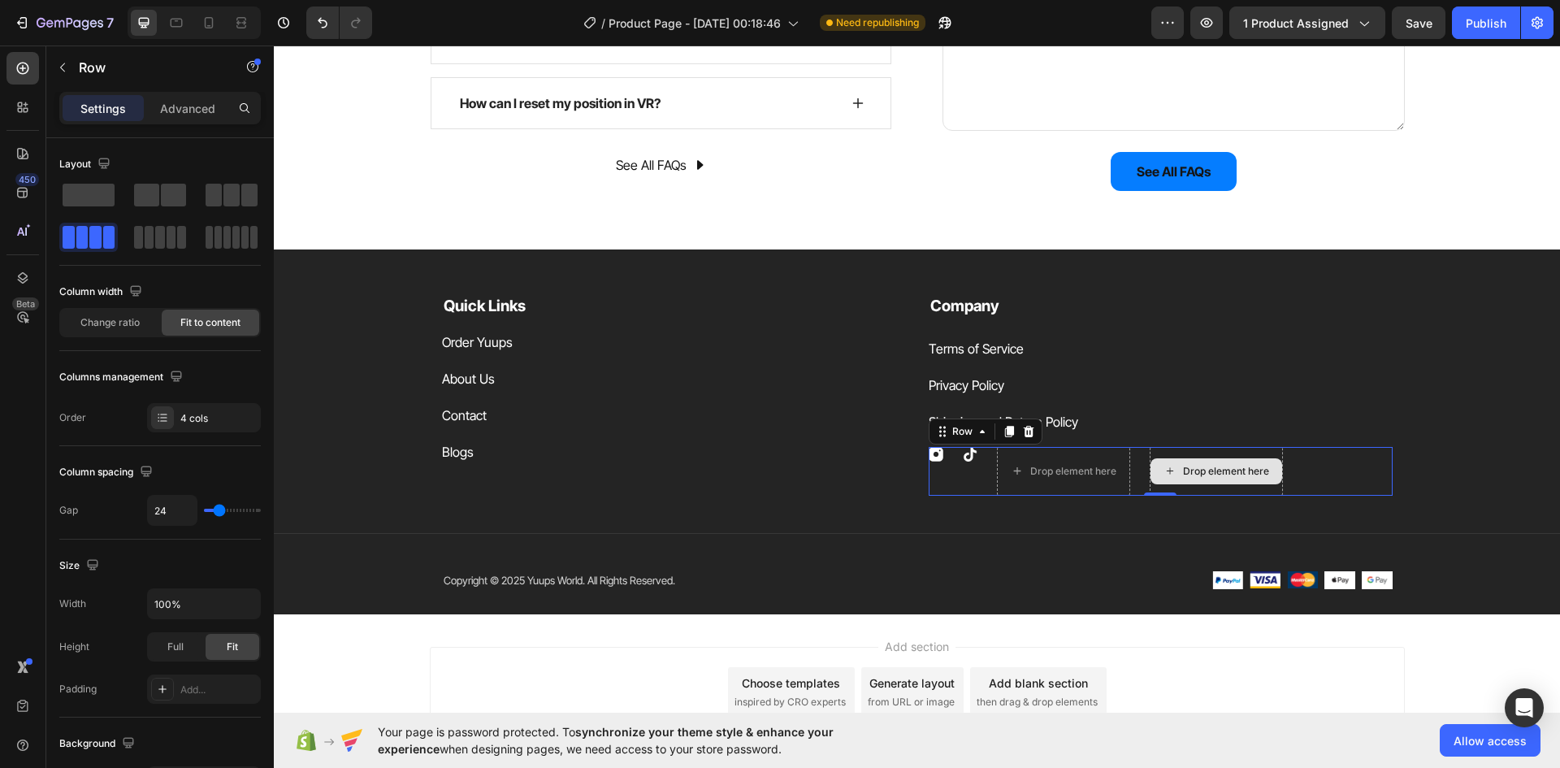
click at [1179, 450] on div "Drop element here" at bounding box center [1216, 471] width 133 height 49
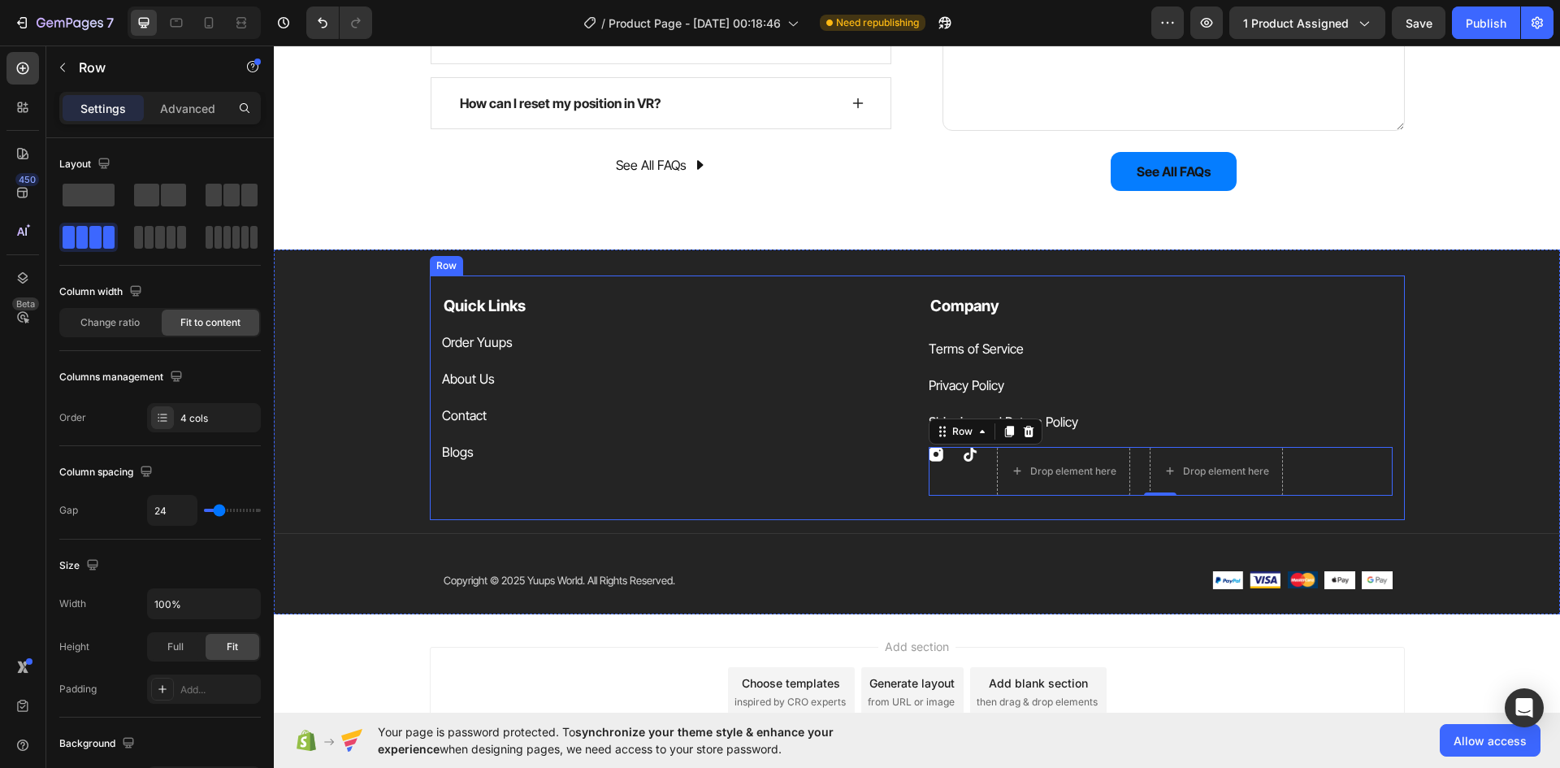
click at [622, 513] on div "Quick Links Text block Order Yuups Button About Us Button Contact Button Blogs …" at bounding box center [917, 397] width 975 height 245
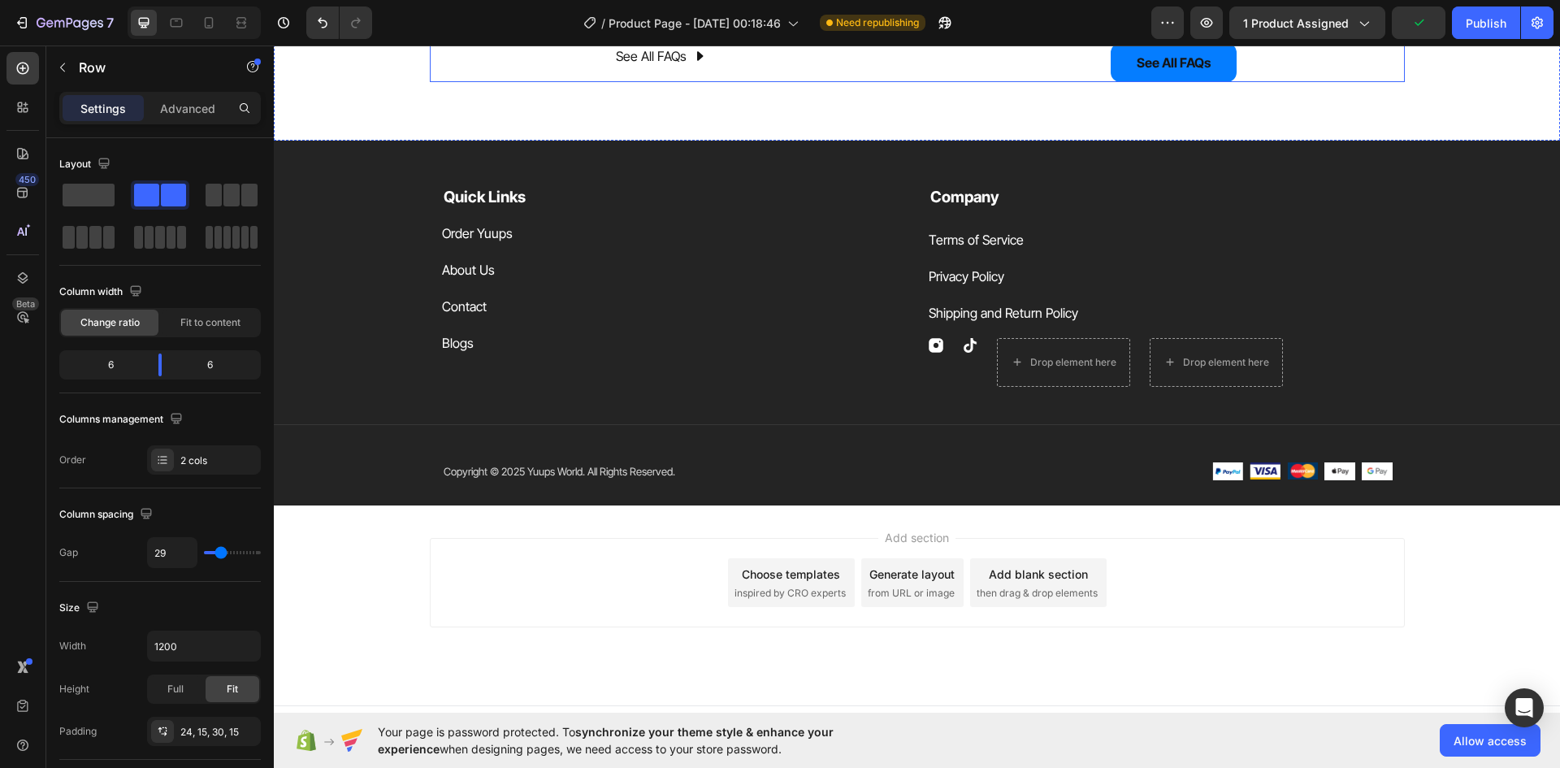
scroll to position [5165, 0]
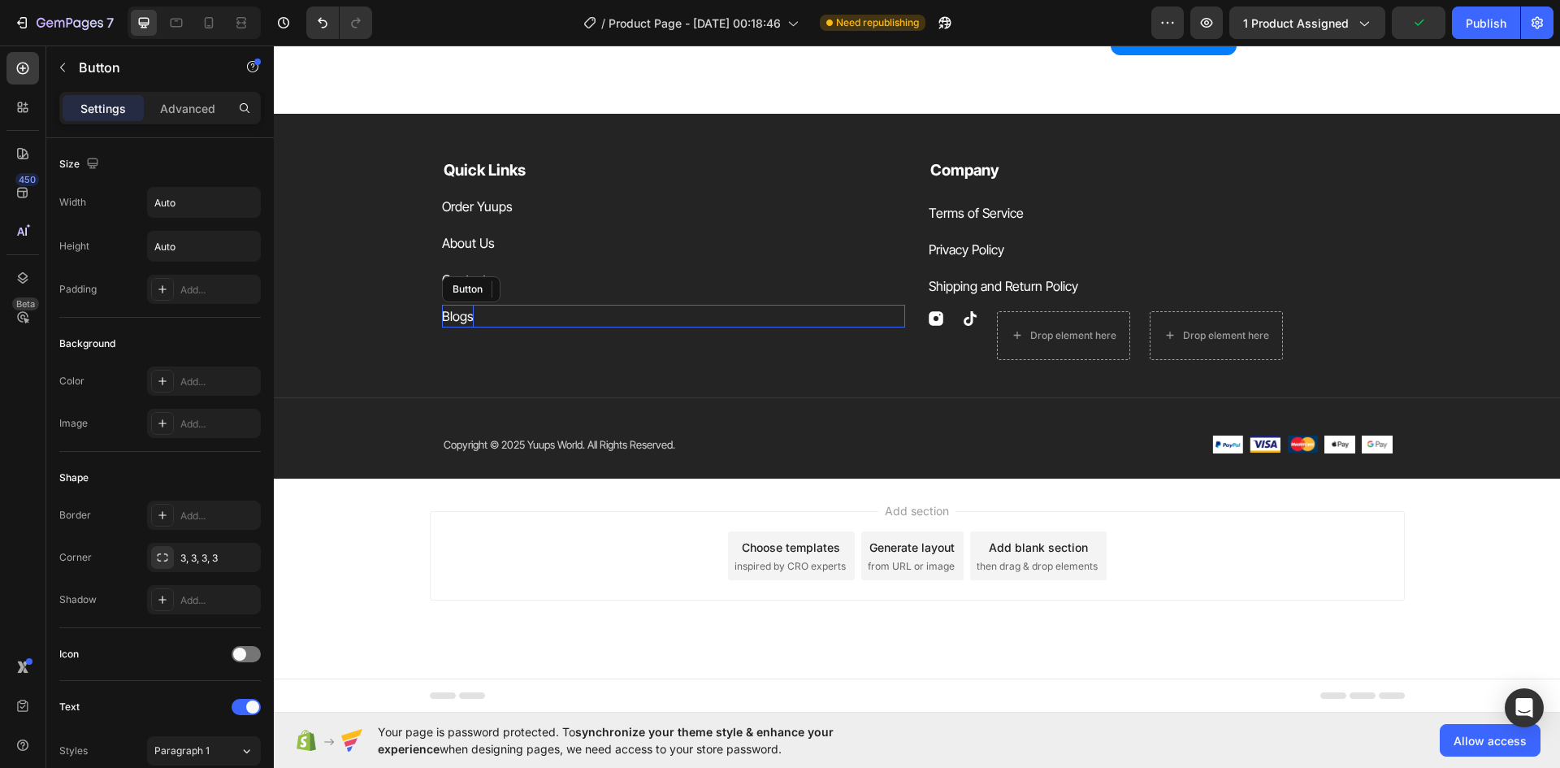
click at [447, 317] on p "Blogs" at bounding box center [458, 317] width 32 height 24
click at [548, 287] on icon at bounding box center [551, 288] width 11 height 11
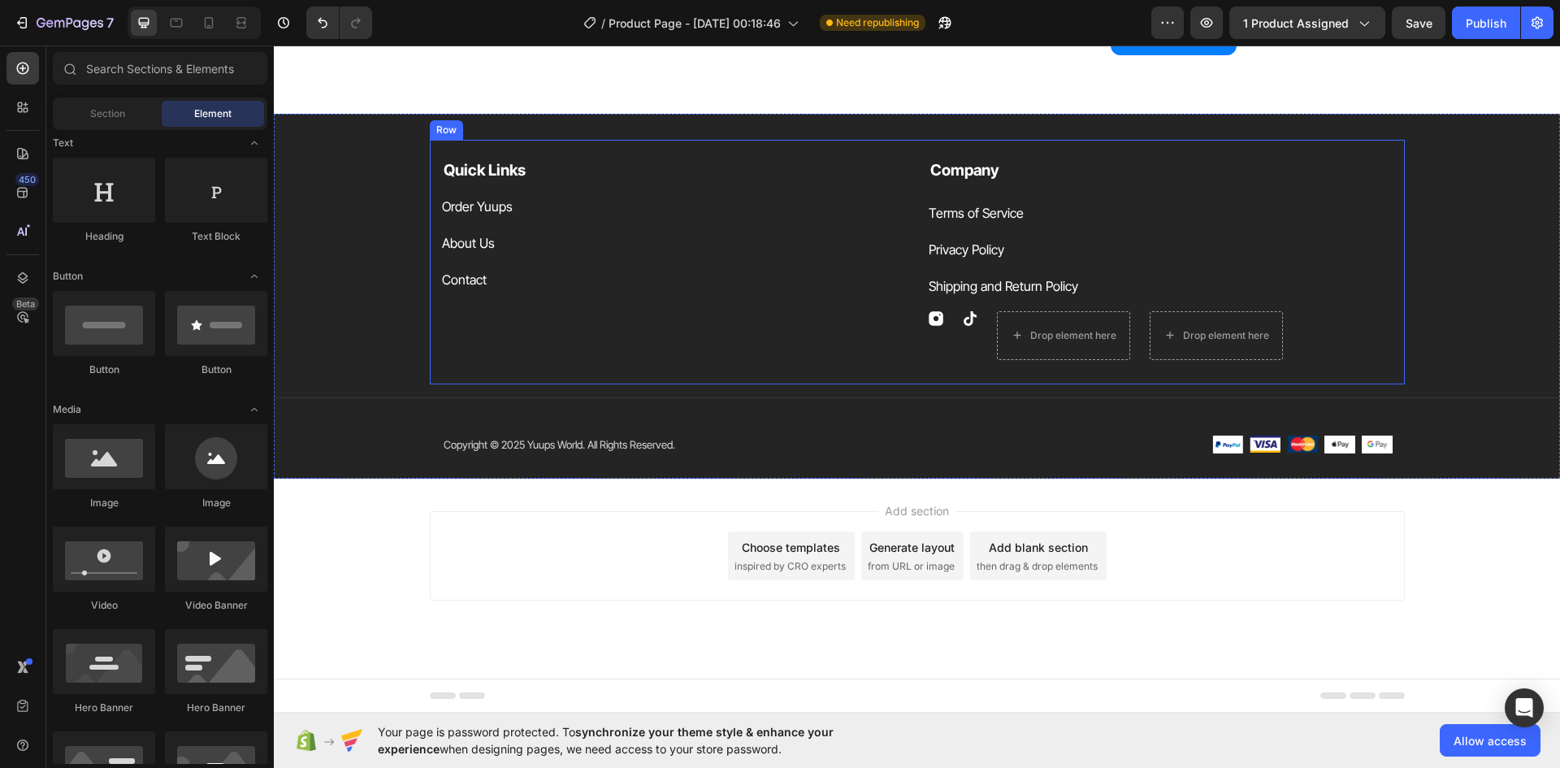
click at [500, 304] on div "Quick Links Text block Order Yuups Button About Us Button Contact Button" at bounding box center [674, 259] width 464 height 201
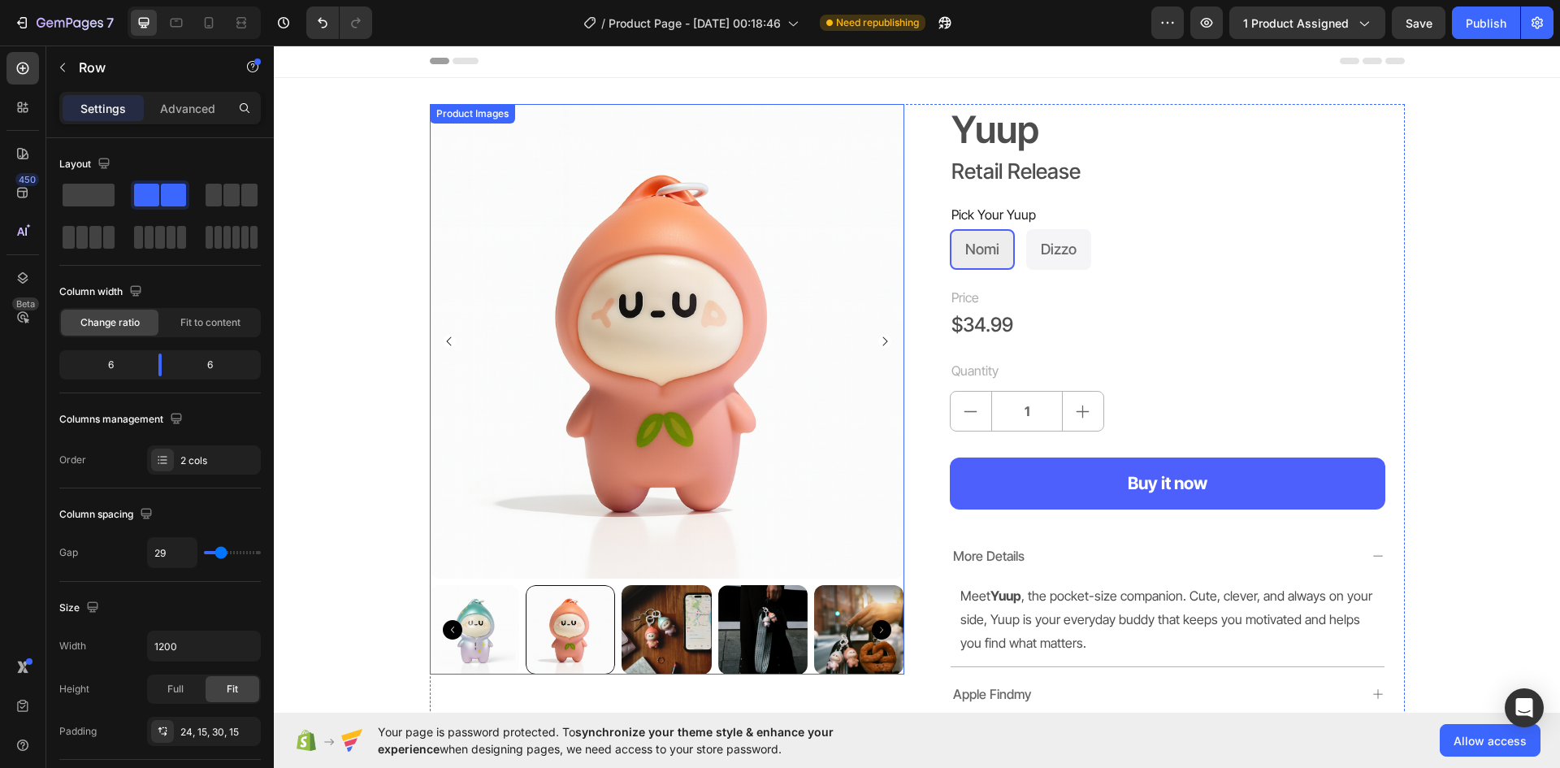
scroll to position [0, 0]
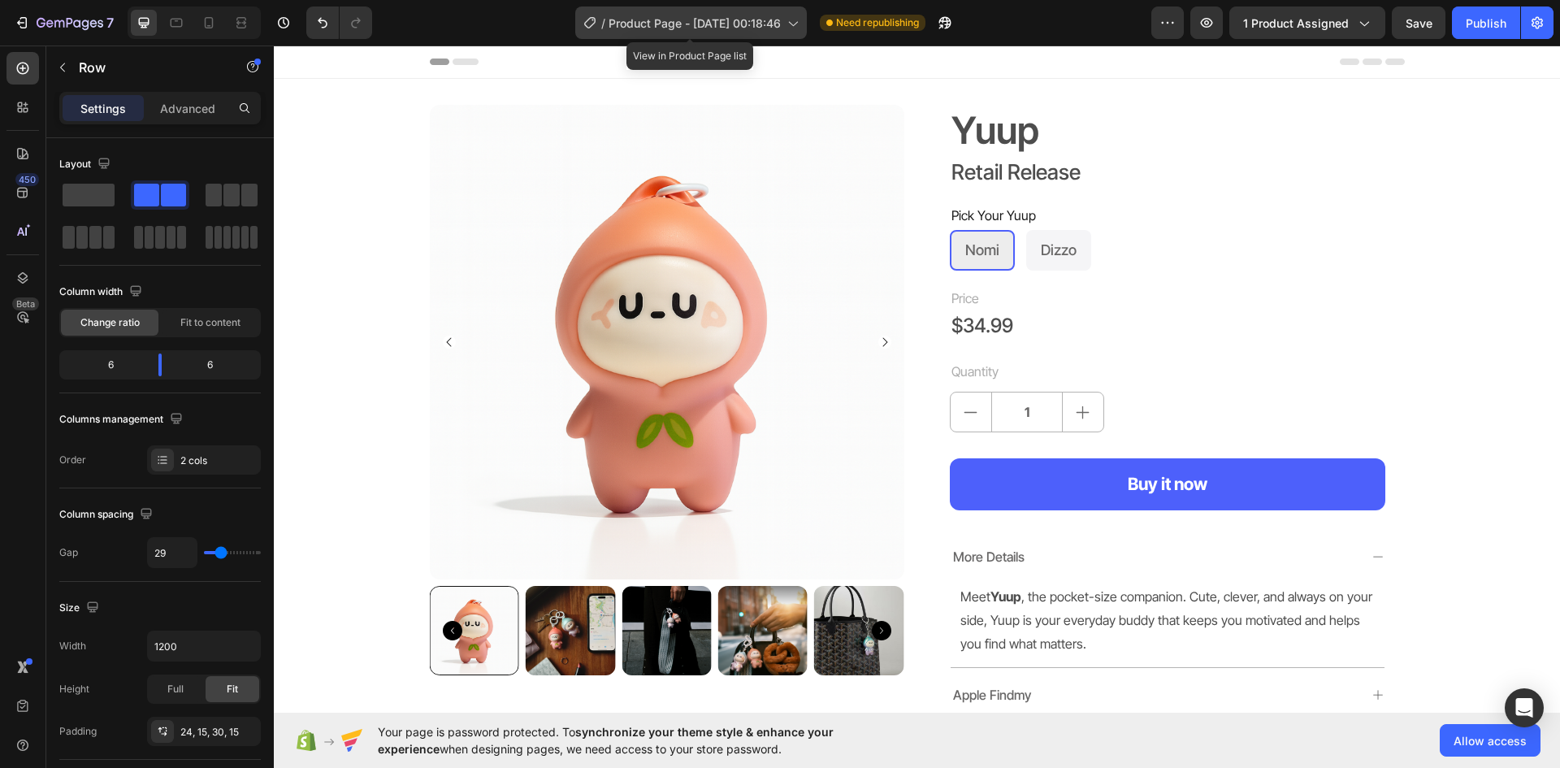
click at [648, 22] on span "Product Page - Sep 5, 00:18:46" at bounding box center [694, 23] width 172 height 17
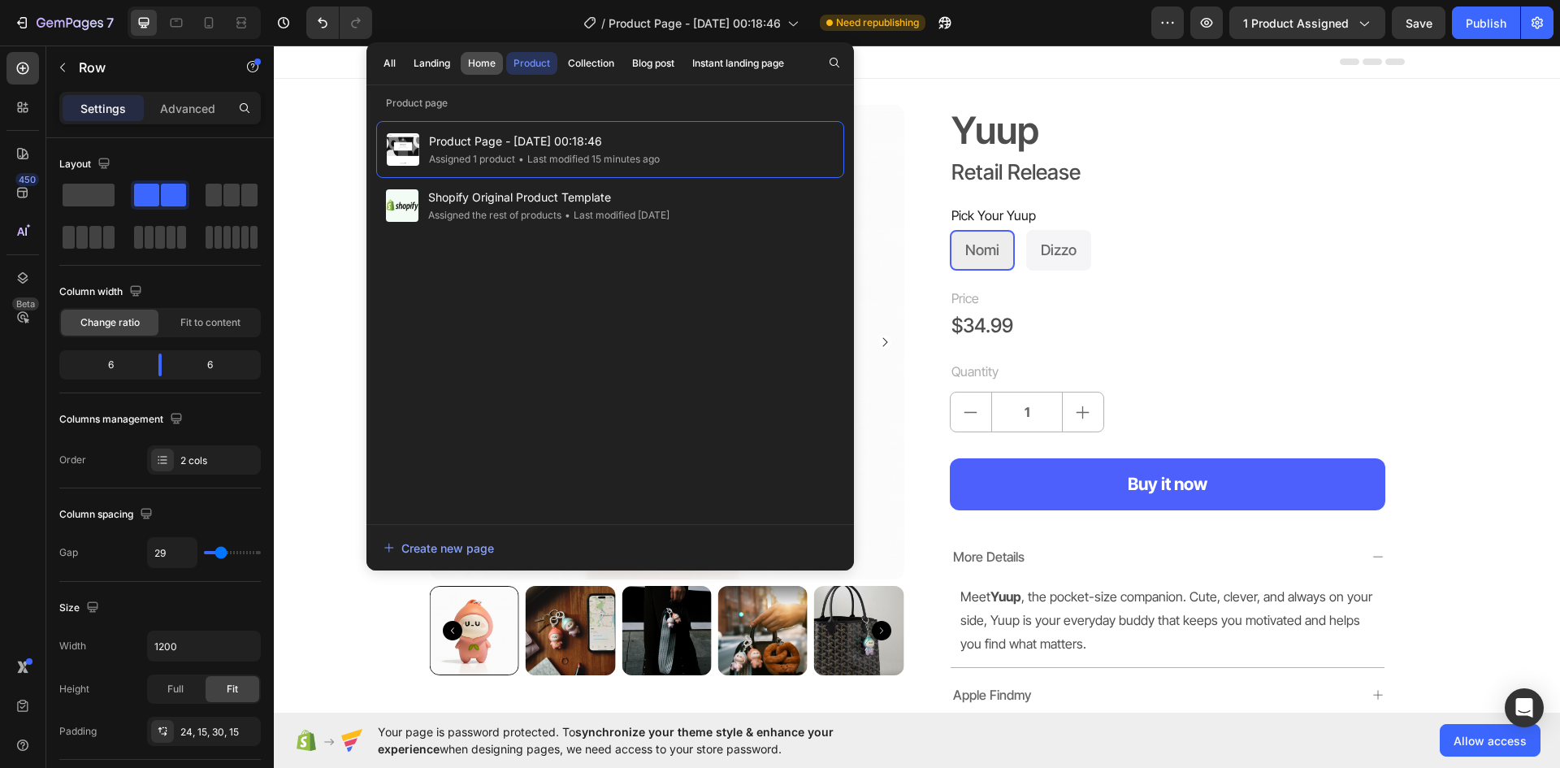
click at [474, 70] on div "Home" at bounding box center [482, 63] width 28 height 15
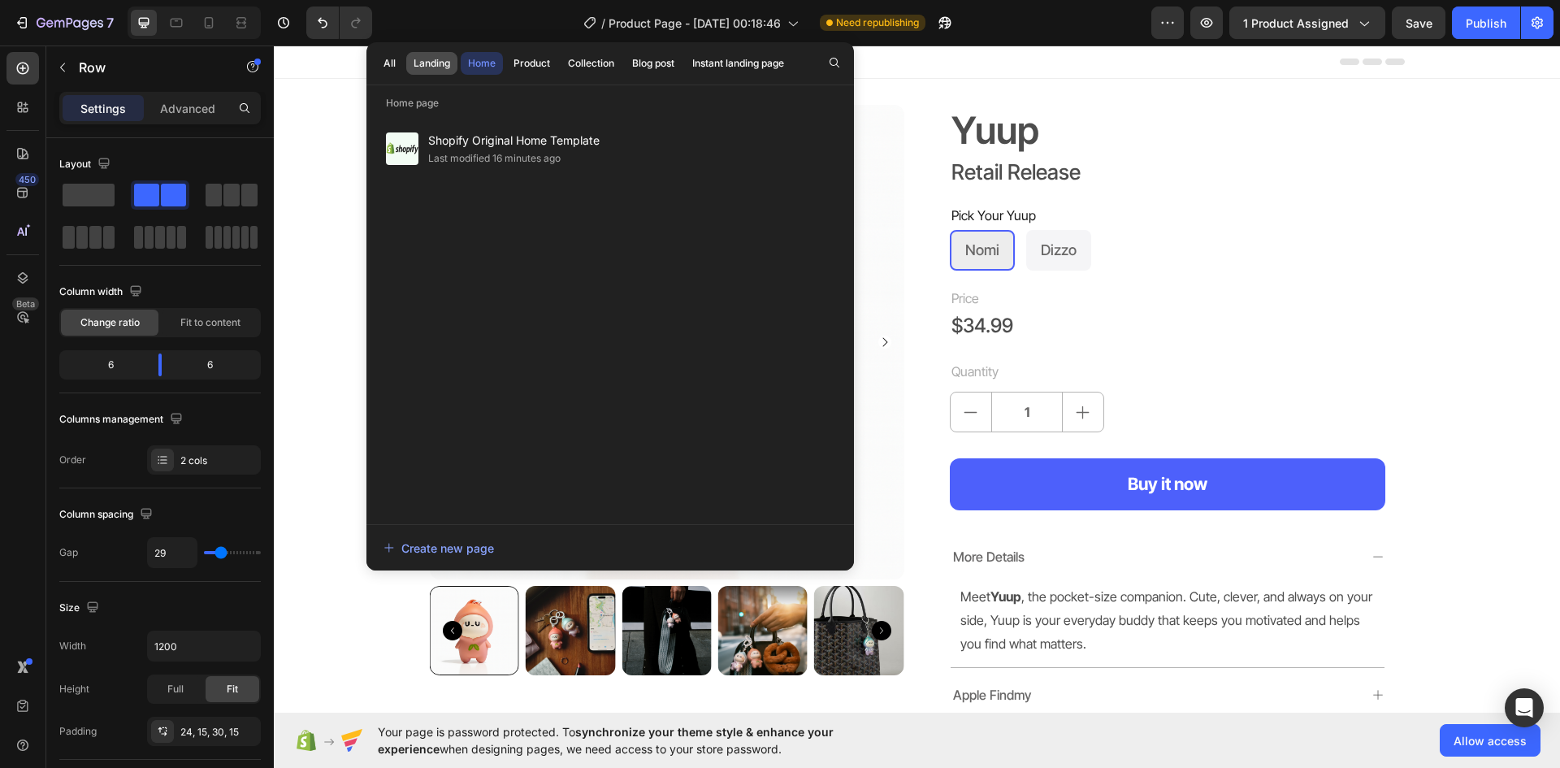
click at [432, 69] on div "Landing" at bounding box center [432, 63] width 37 height 15
click at [475, 51] on div "All Landing Home Product Collection Blog post Instant landing page" at bounding box center [583, 63] width 435 height 42
click at [481, 61] on div "Home" at bounding box center [482, 63] width 28 height 15
click at [445, 57] on div "Landing" at bounding box center [432, 63] width 37 height 15
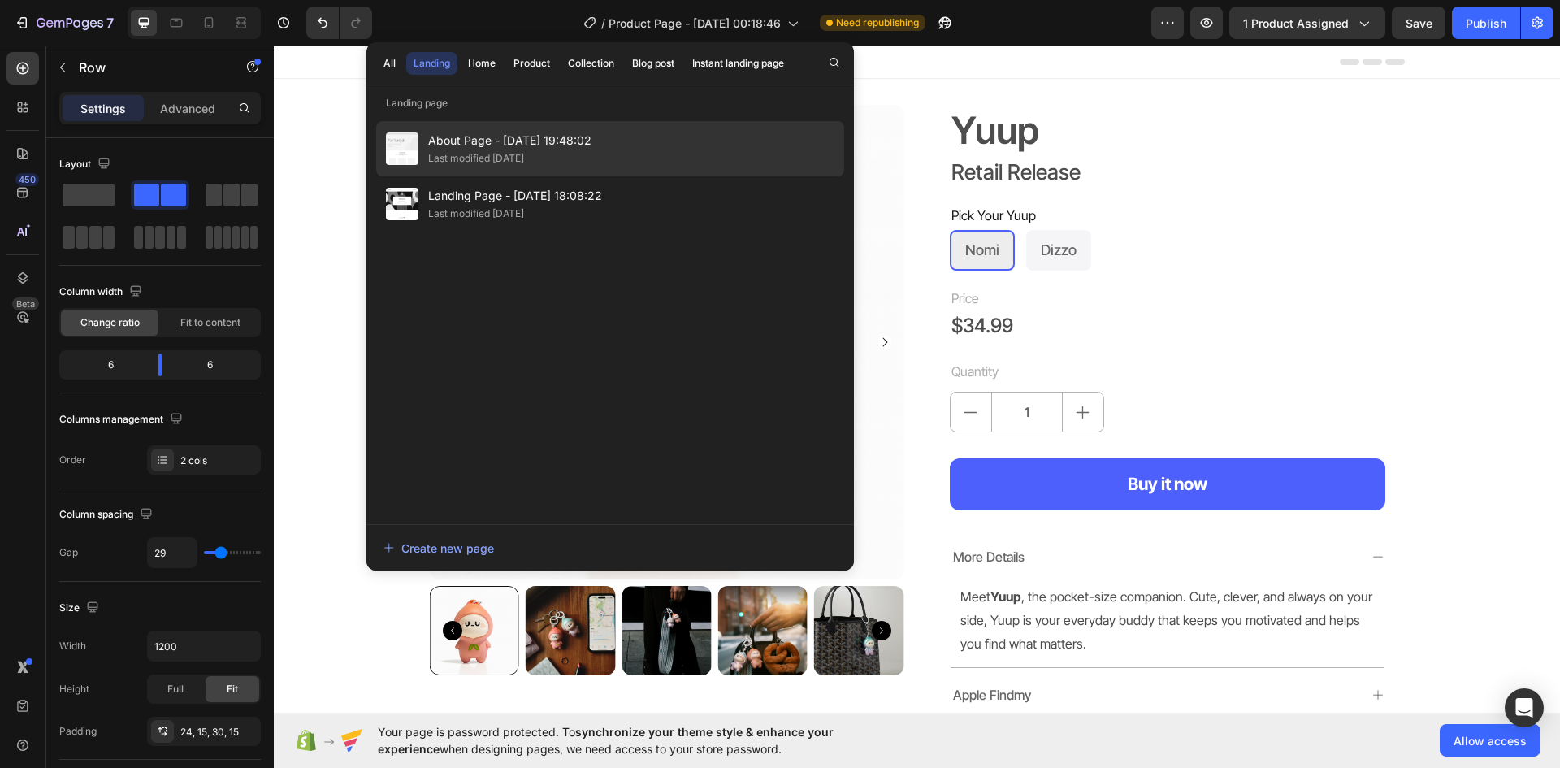
click at [470, 141] on span "About Page - Sep 17, 19:48:02" at bounding box center [509, 140] width 163 height 19
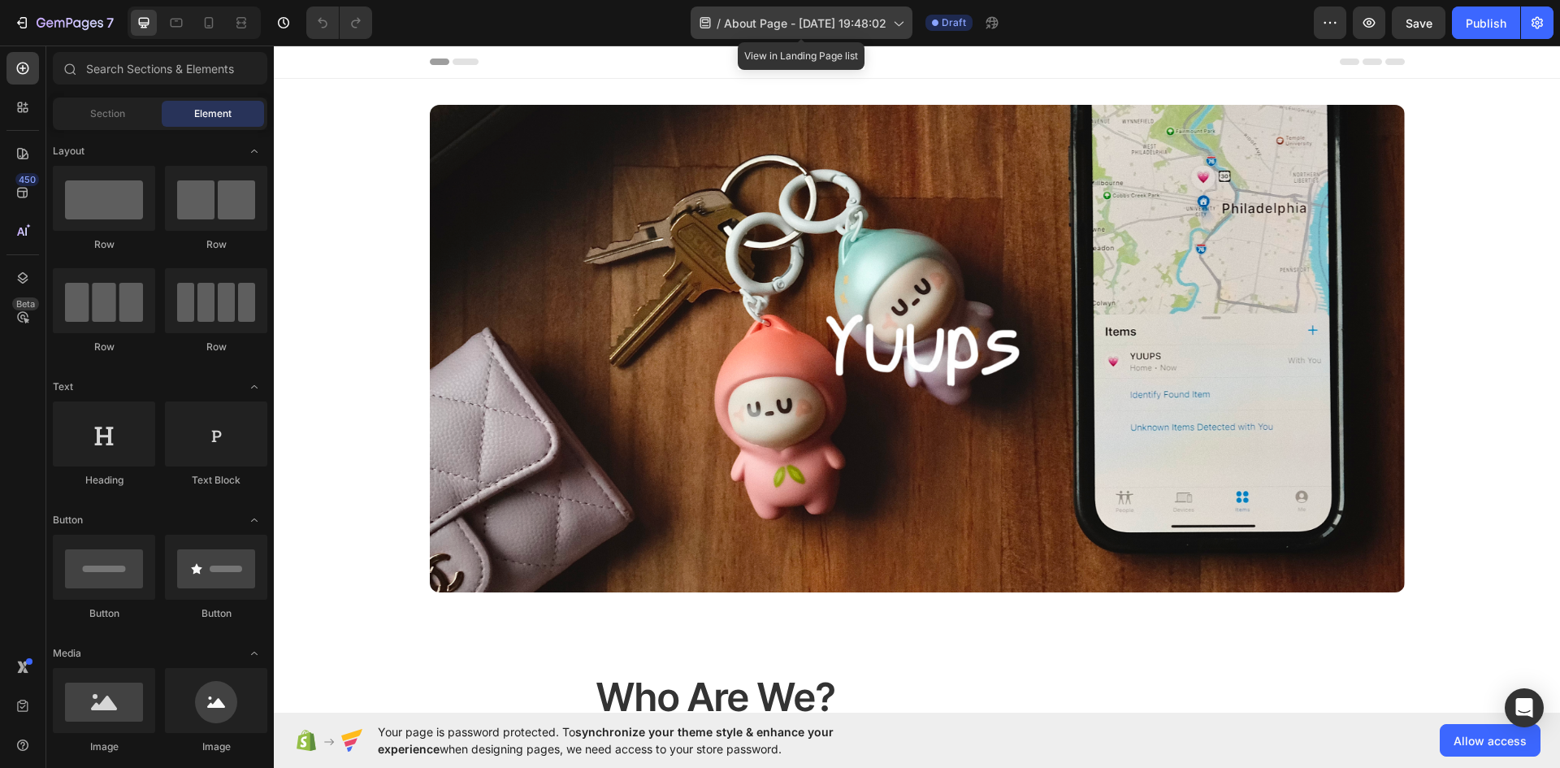
click at [712, 22] on icon at bounding box center [705, 23] width 16 height 16
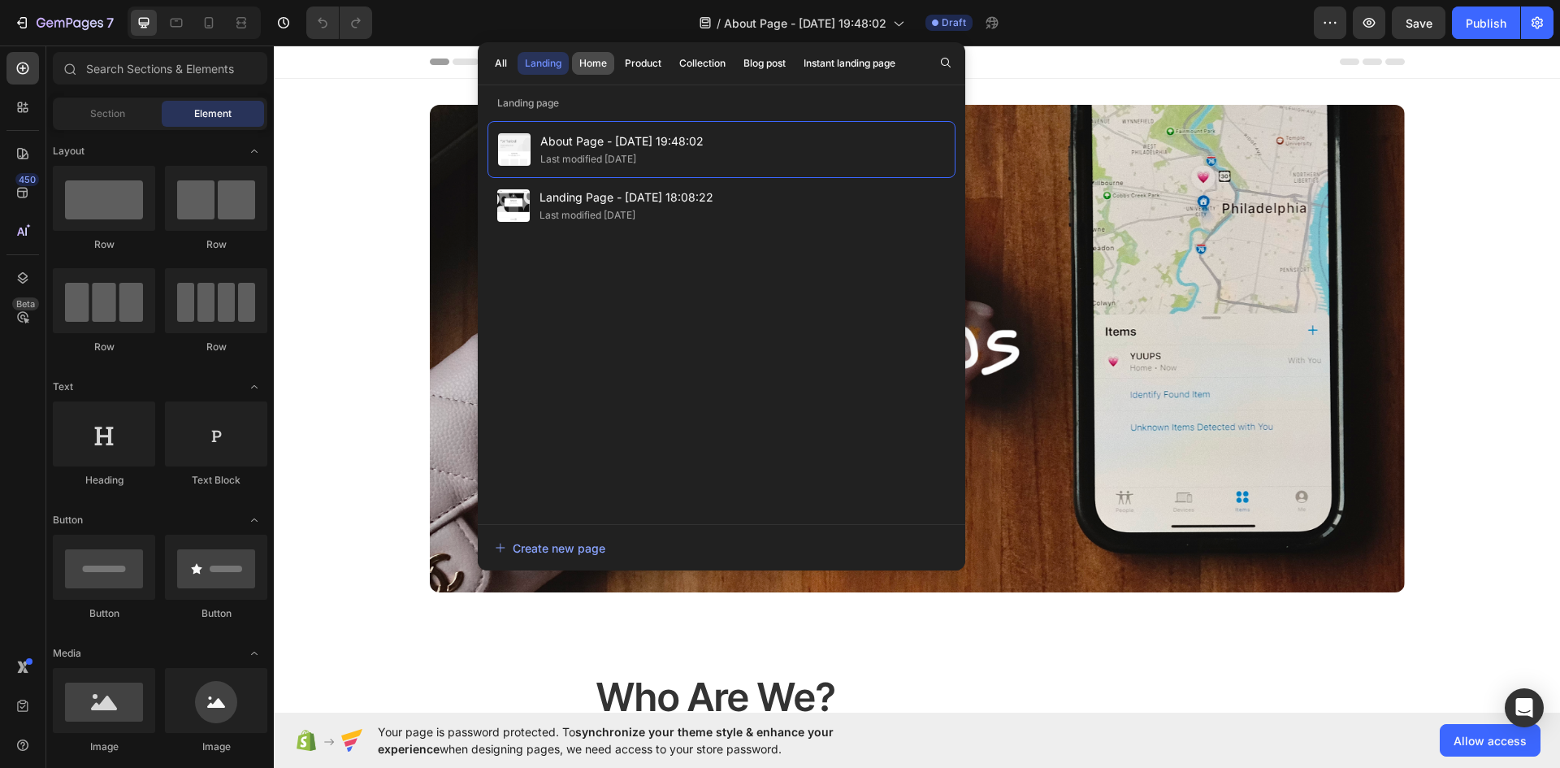
click at [593, 64] on div "Home" at bounding box center [593, 63] width 28 height 15
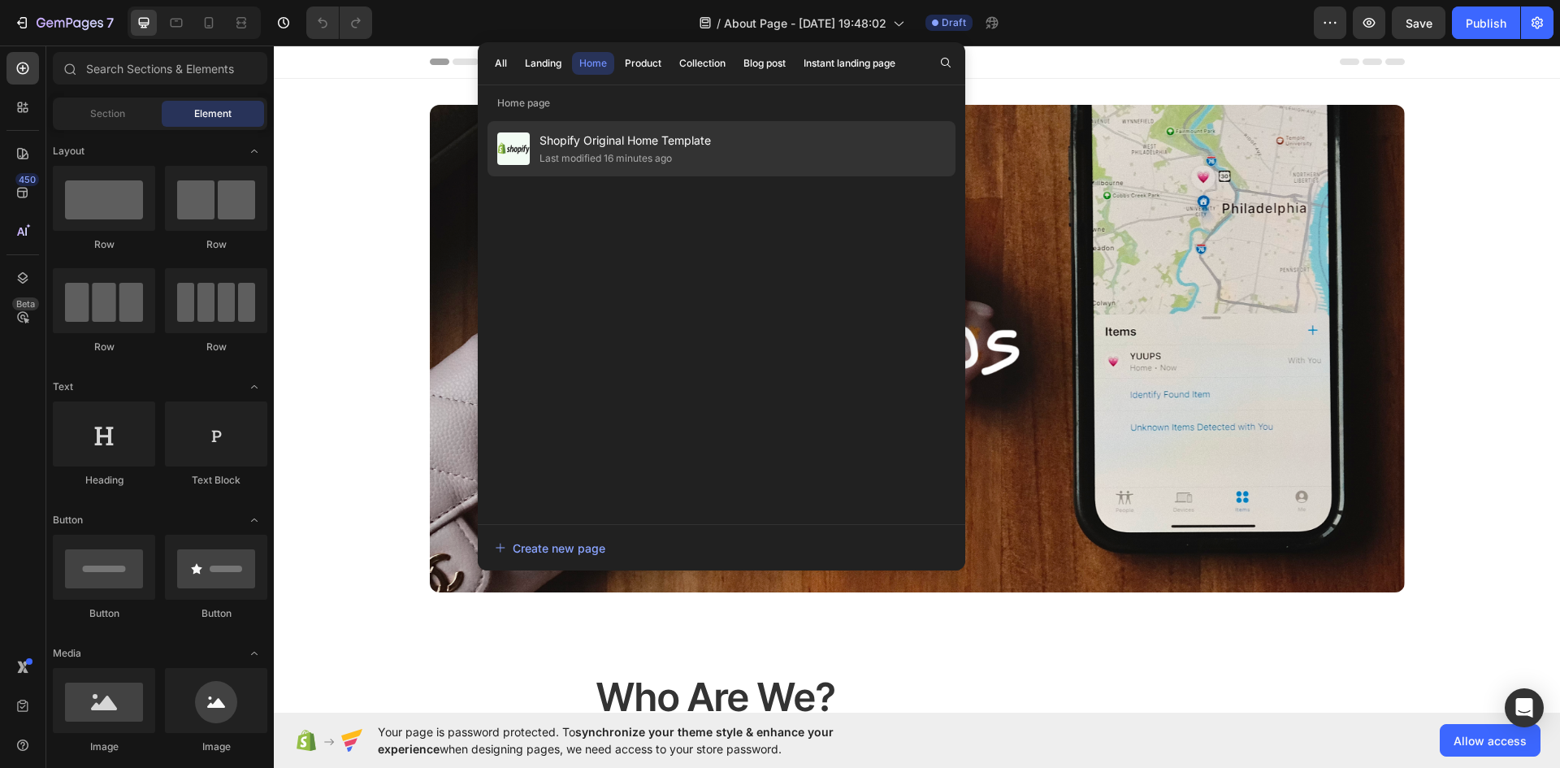
click at [596, 122] on div "Shopify Original Home Template Last modified 16 minutes ago" at bounding box center [721, 148] width 468 height 55
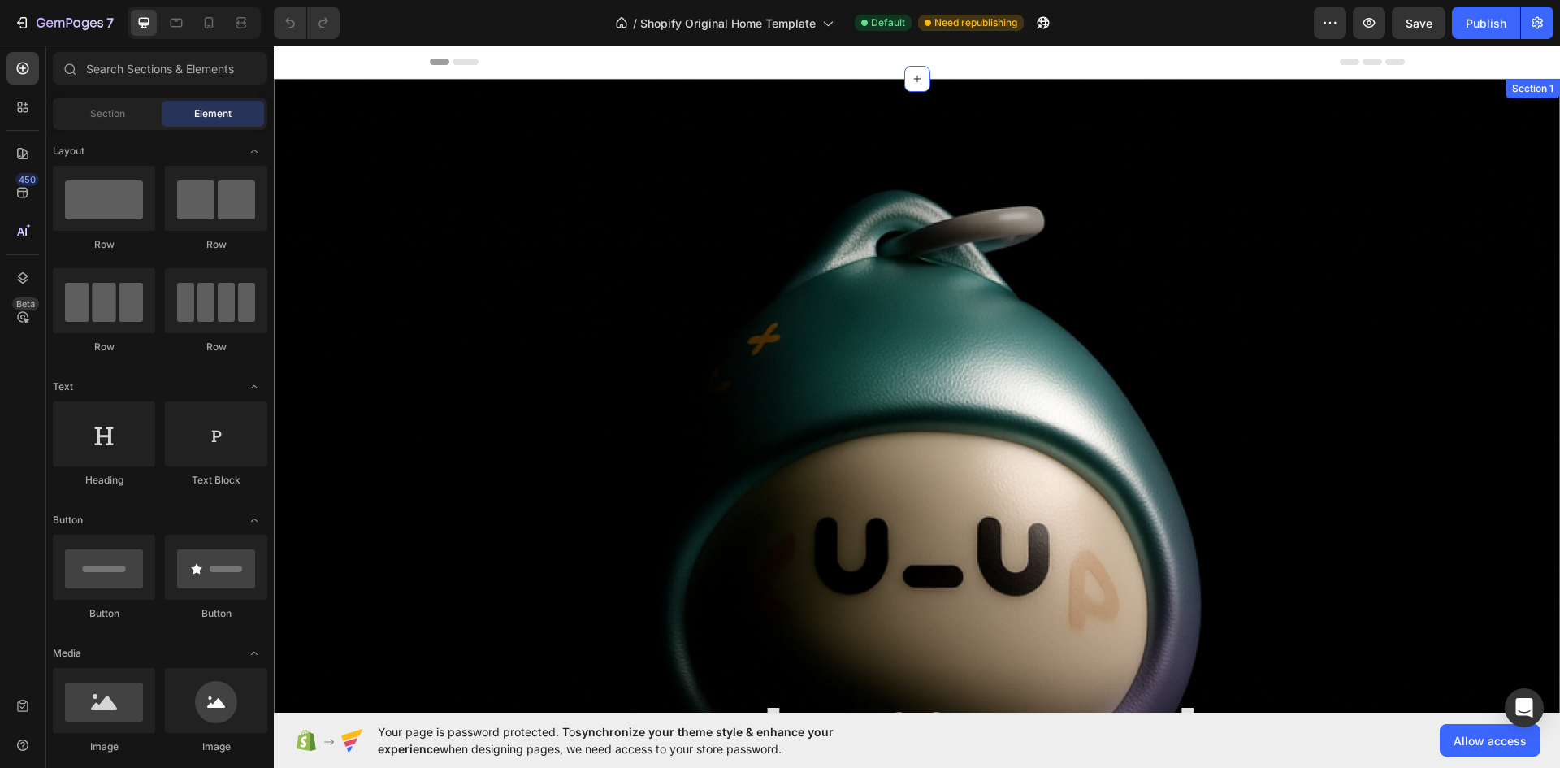
click at [360, 219] on div "Meet [PERSON_NAME]: Your Everyday Companion. Heading Row" at bounding box center [917, 488] width 1286 height 767
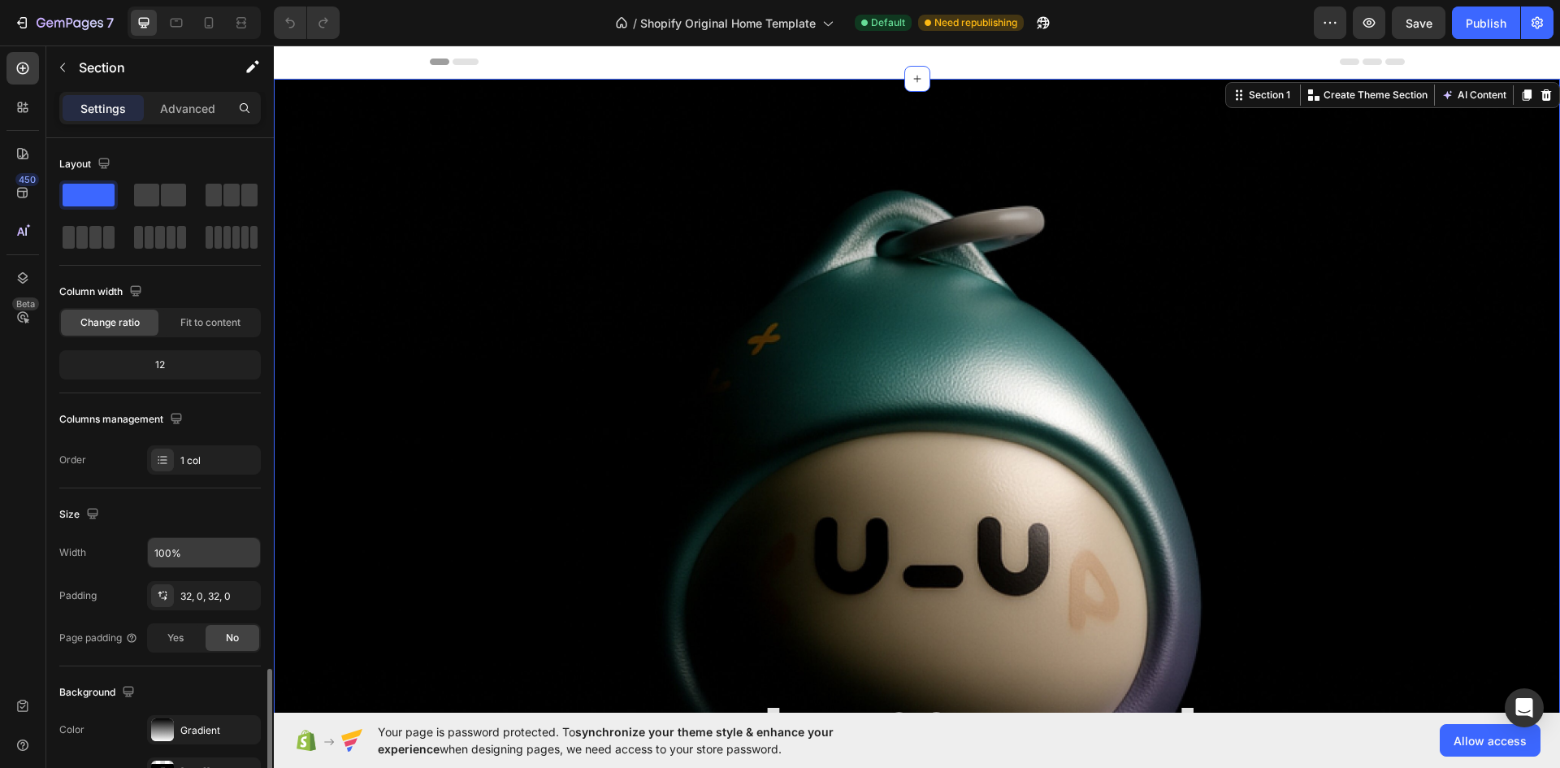
scroll to position [315, 0]
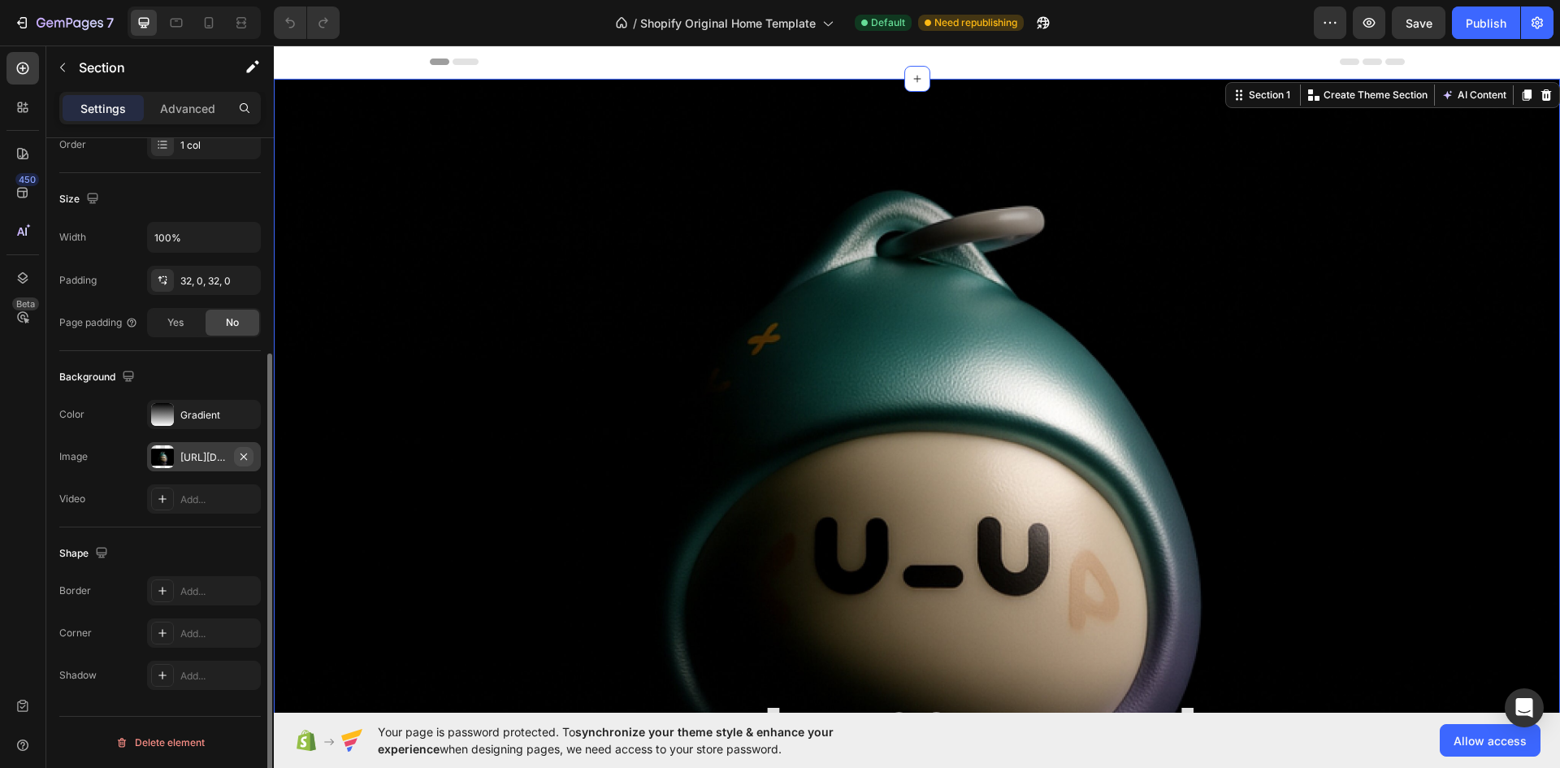
click at [240, 458] on icon "button" at bounding box center [243, 456] width 13 height 13
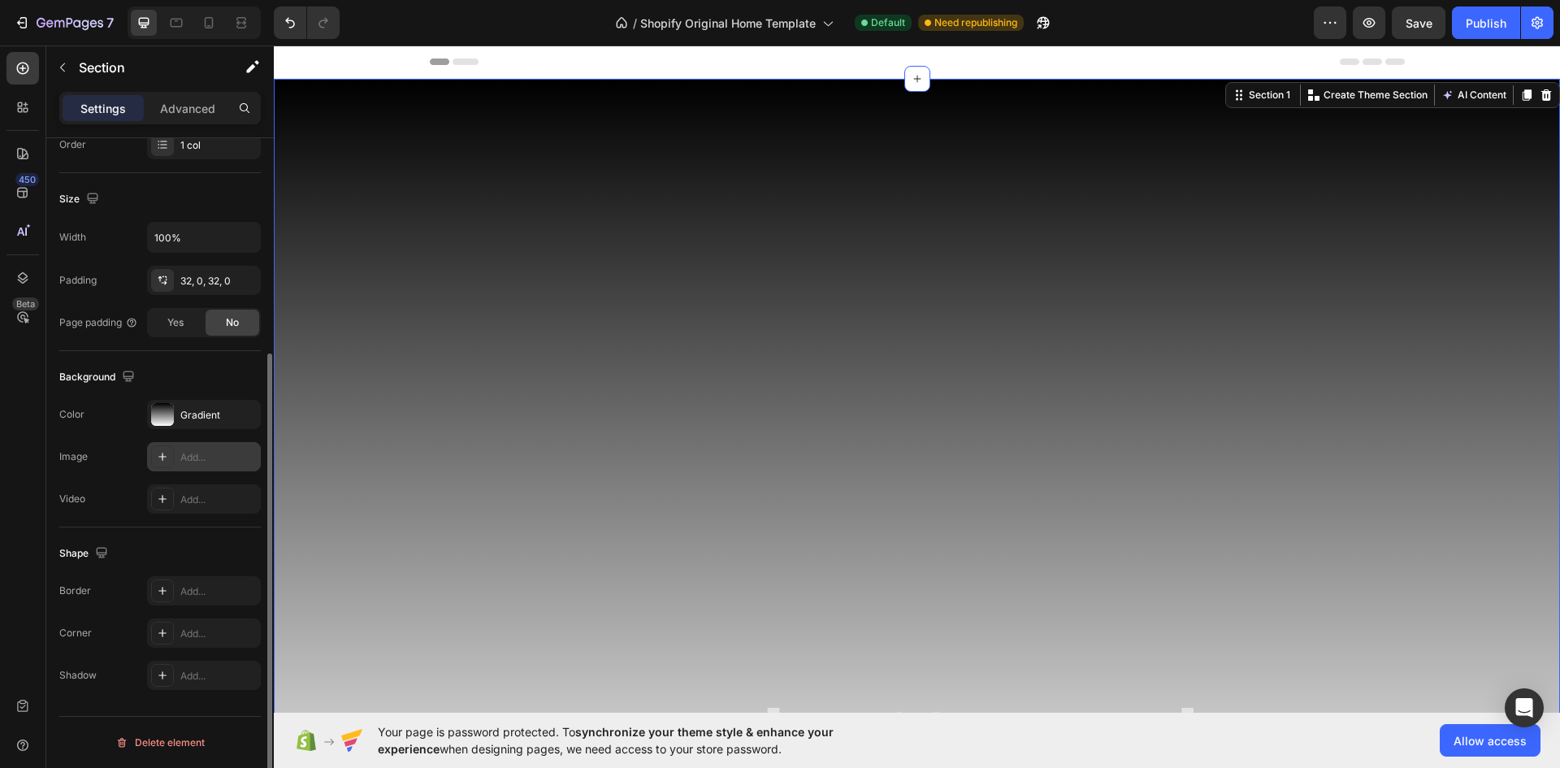
click at [163, 453] on icon at bounding box center [162, 456] width 13 height 13
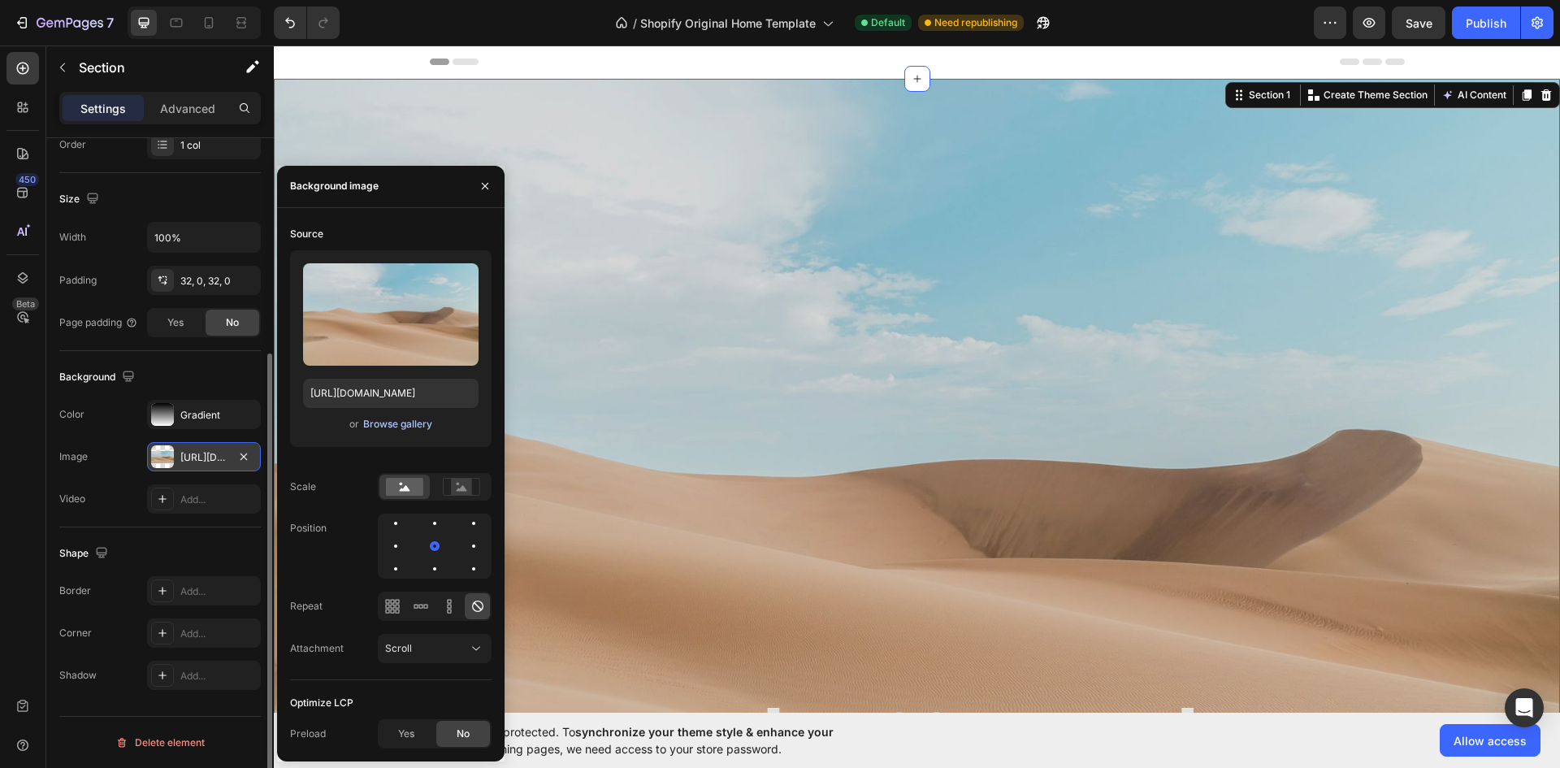
click at [403, 431] on button "Browse gallery" at bounding box center [397, 424] width 71 height 16
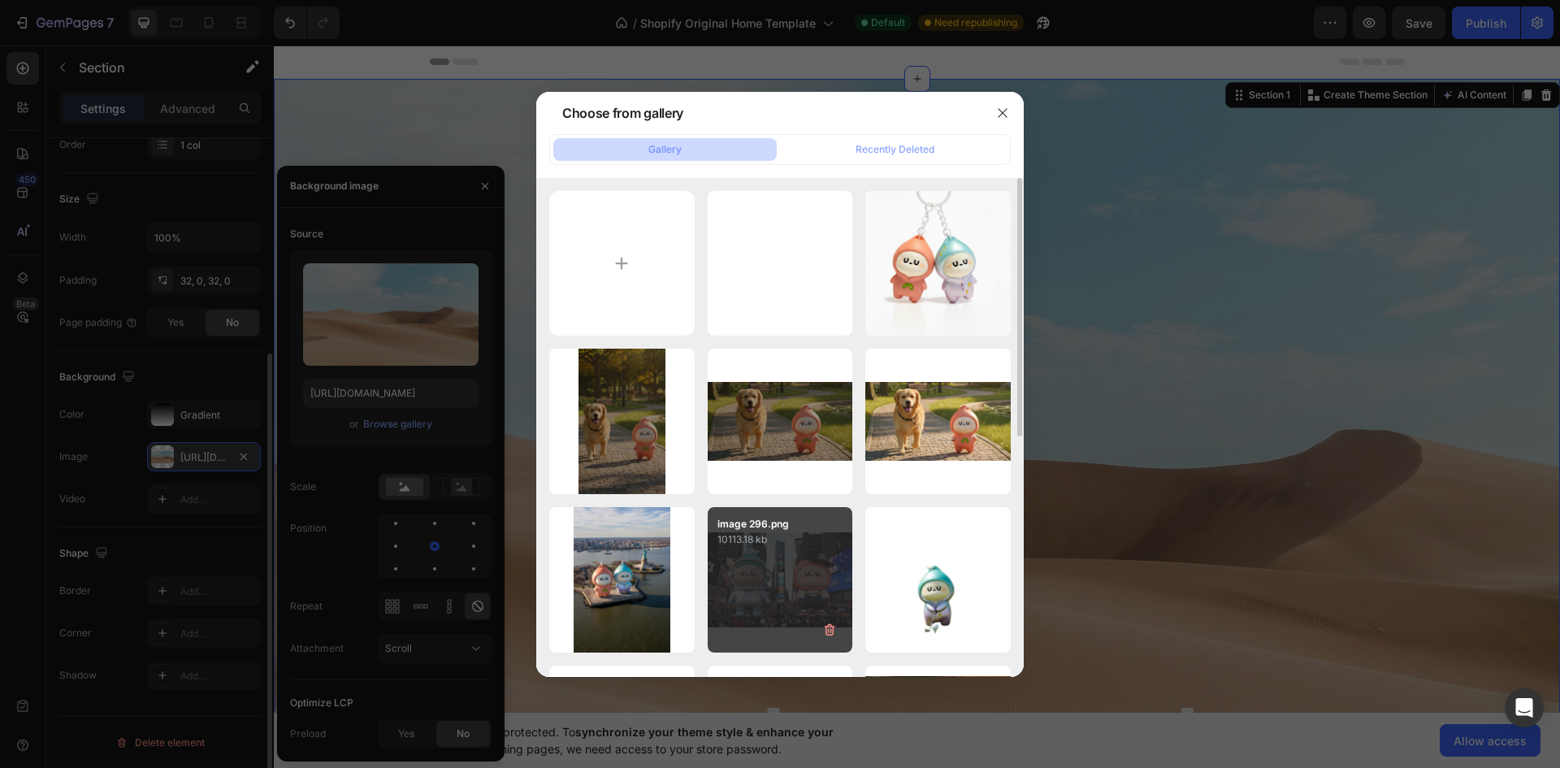
click at [760, 588] on div "image 296.png 10113.18 kb" at bounding box center [780, 579] width 145 height 145
type input "[URL][DOMAIN_NAME]"
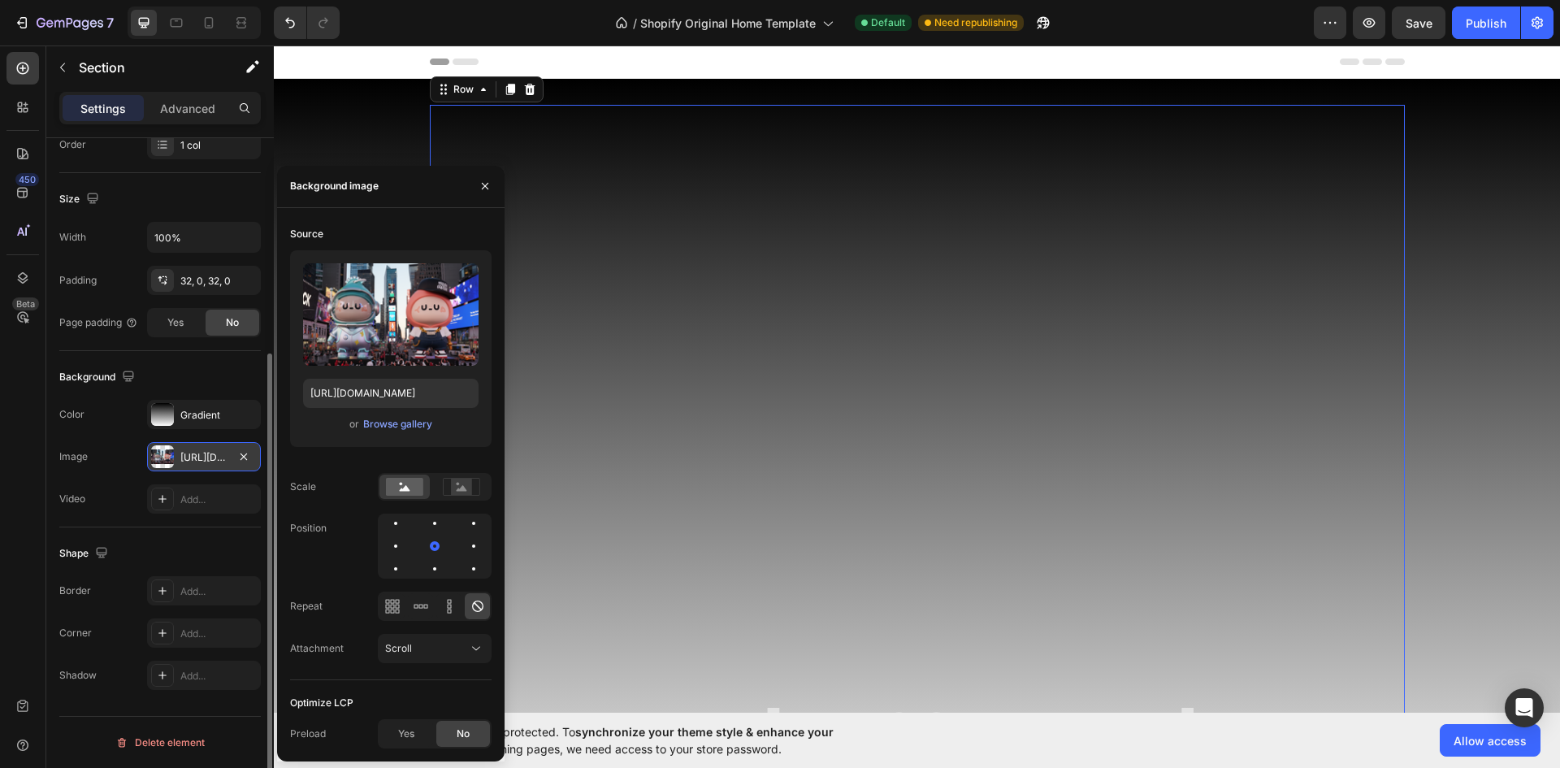
click at [949, 365] on div "Meet [PERSON_NAME]: Your Everyday Companion. Heading" at bounding box center [917, 488] width 949 height 741
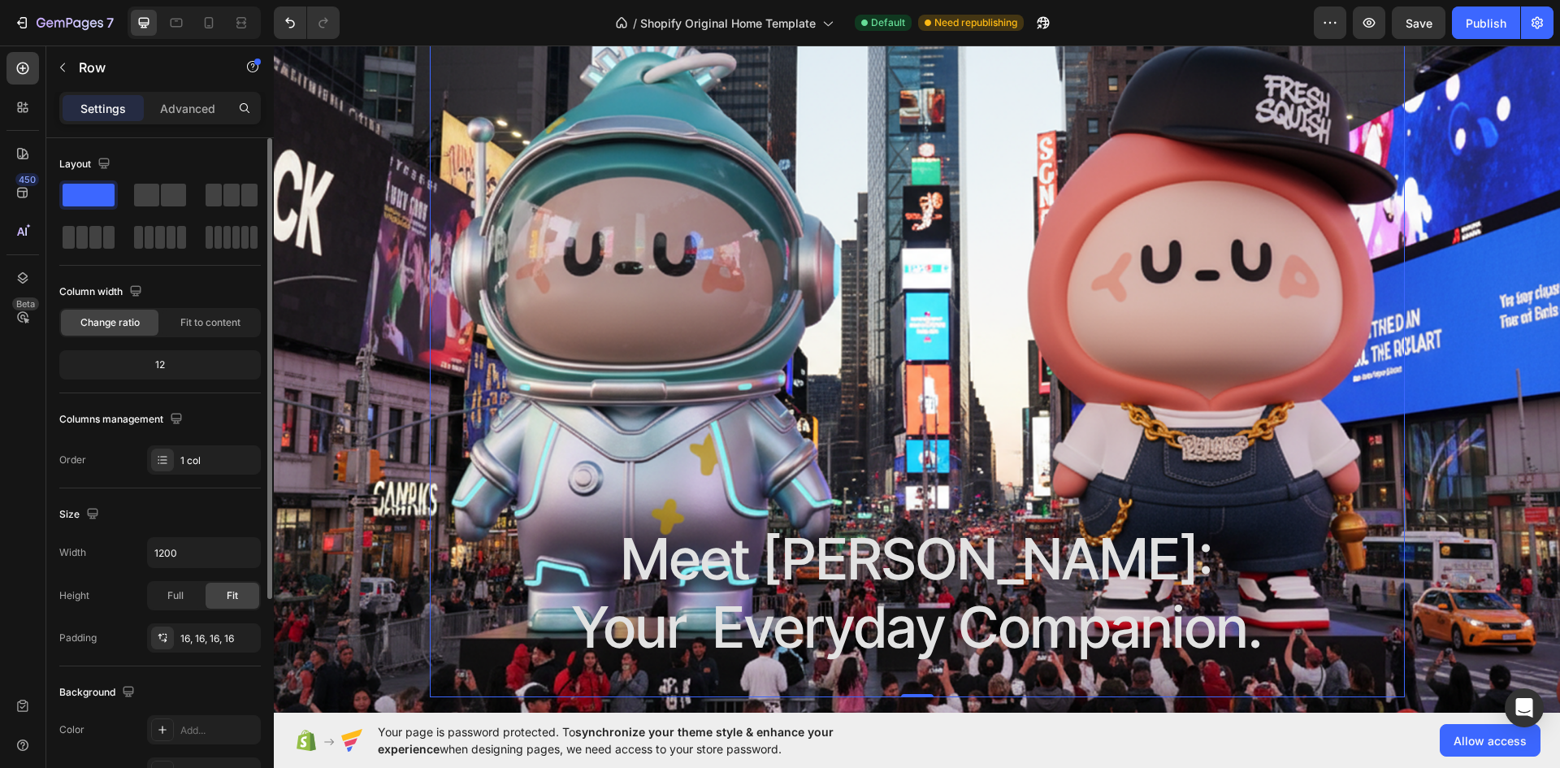
scroll to position [162, 0]
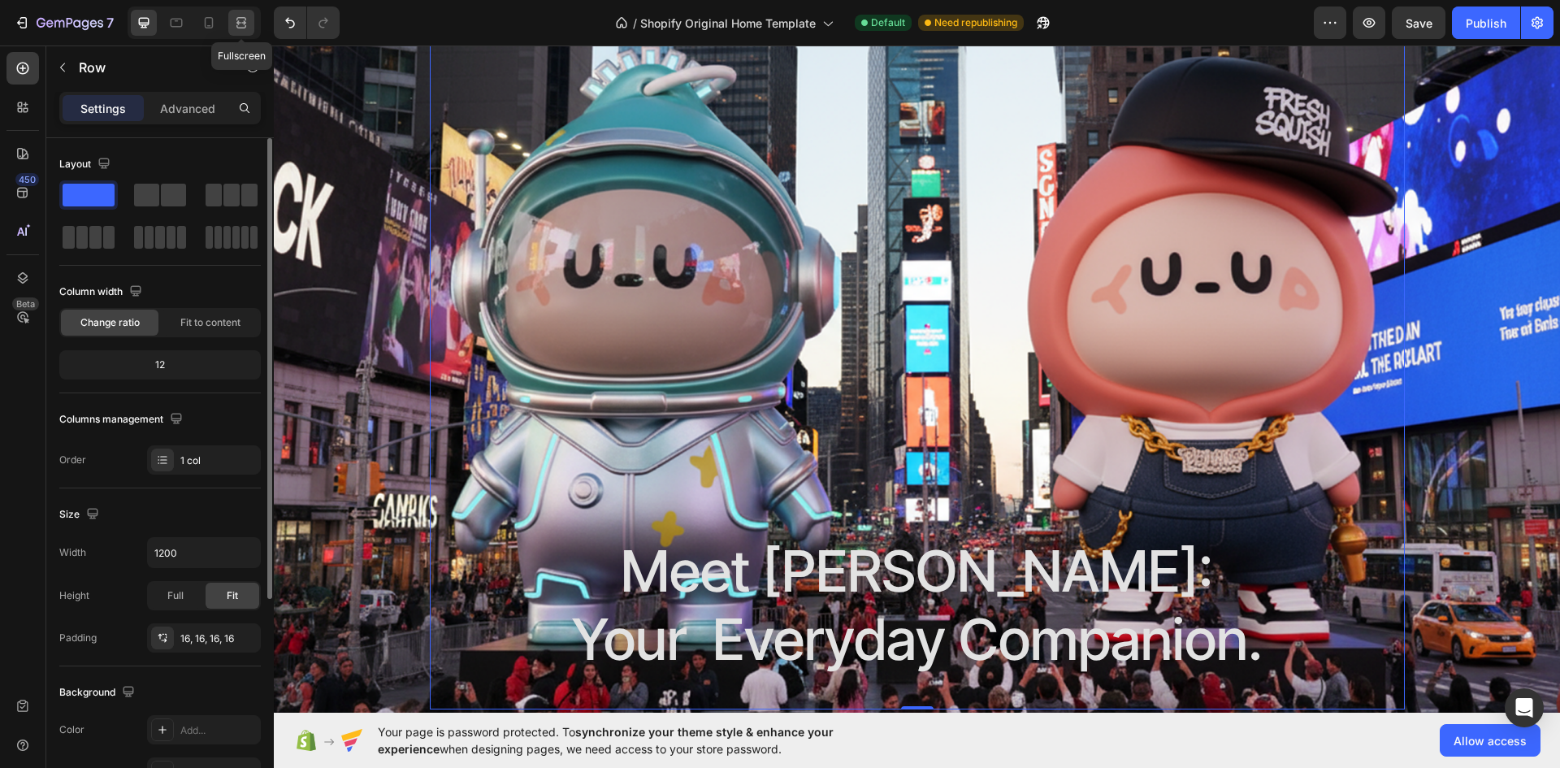
click at [240, 24] on icon at bounding box center [241, 23] width 16 height 16
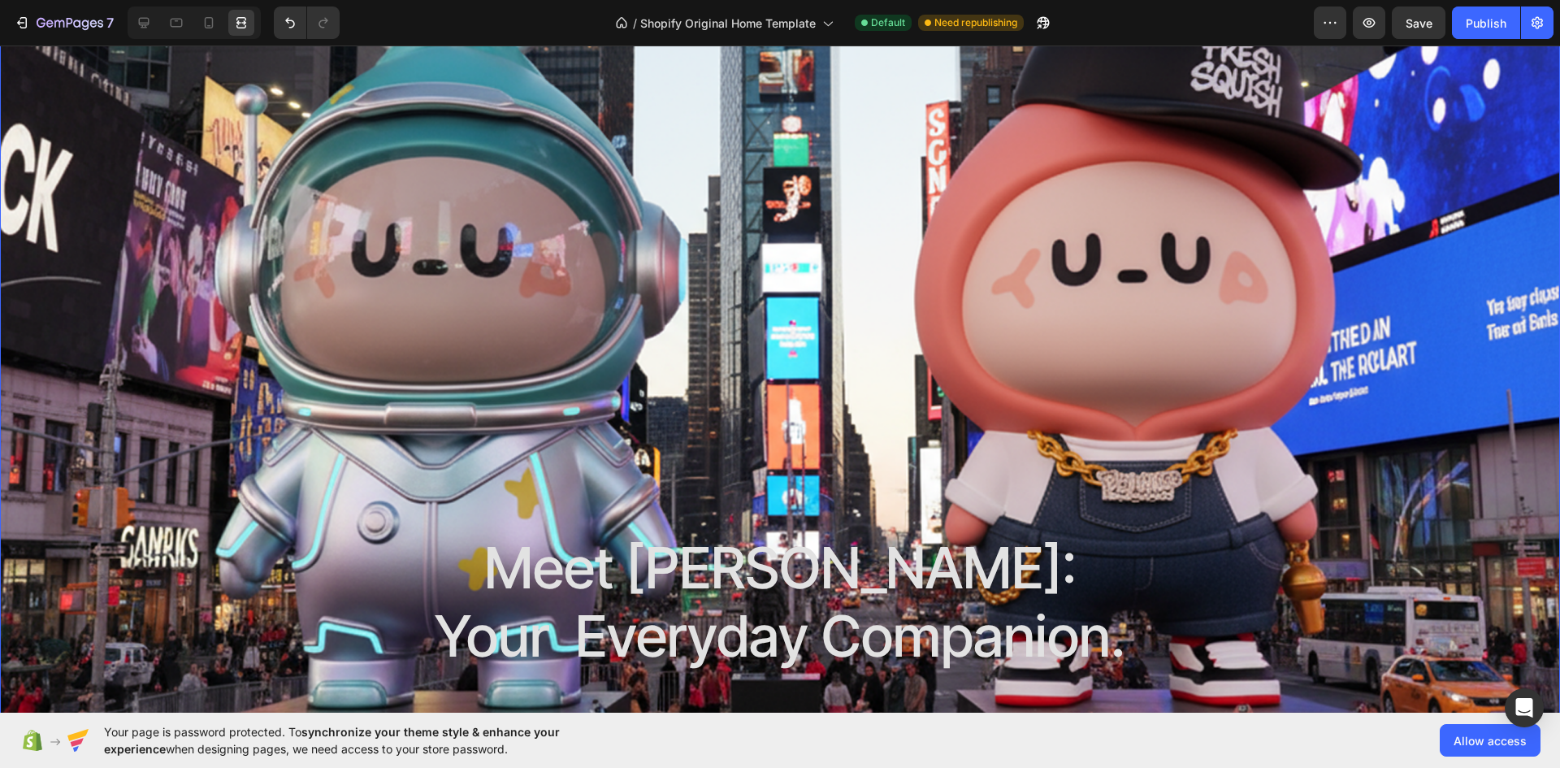
scroll to position [162, 0]
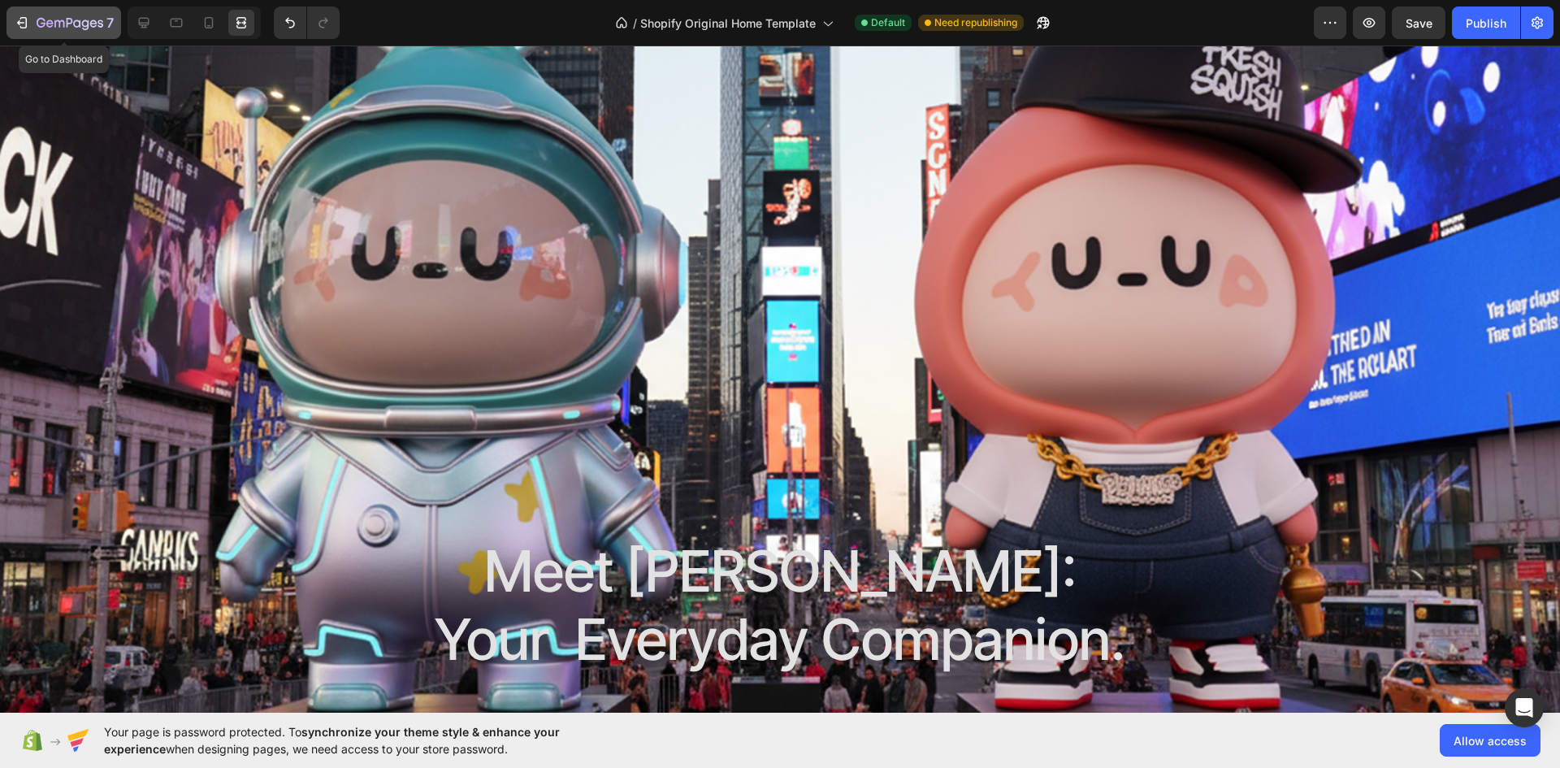
click at [55, 19] on icon "button" at bounding box center [70, 24] width 67 height 14
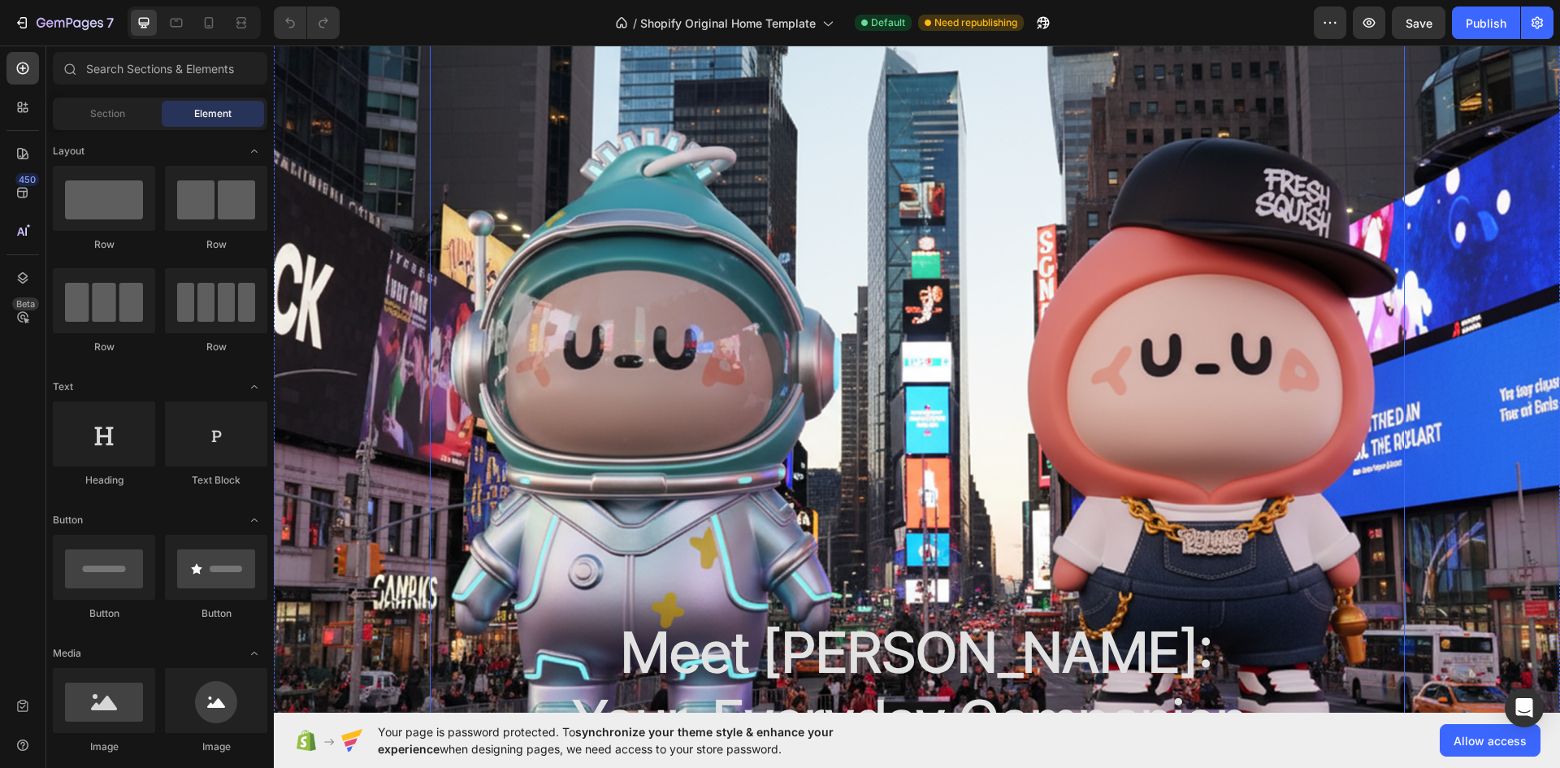
scroll to position [244, 0]
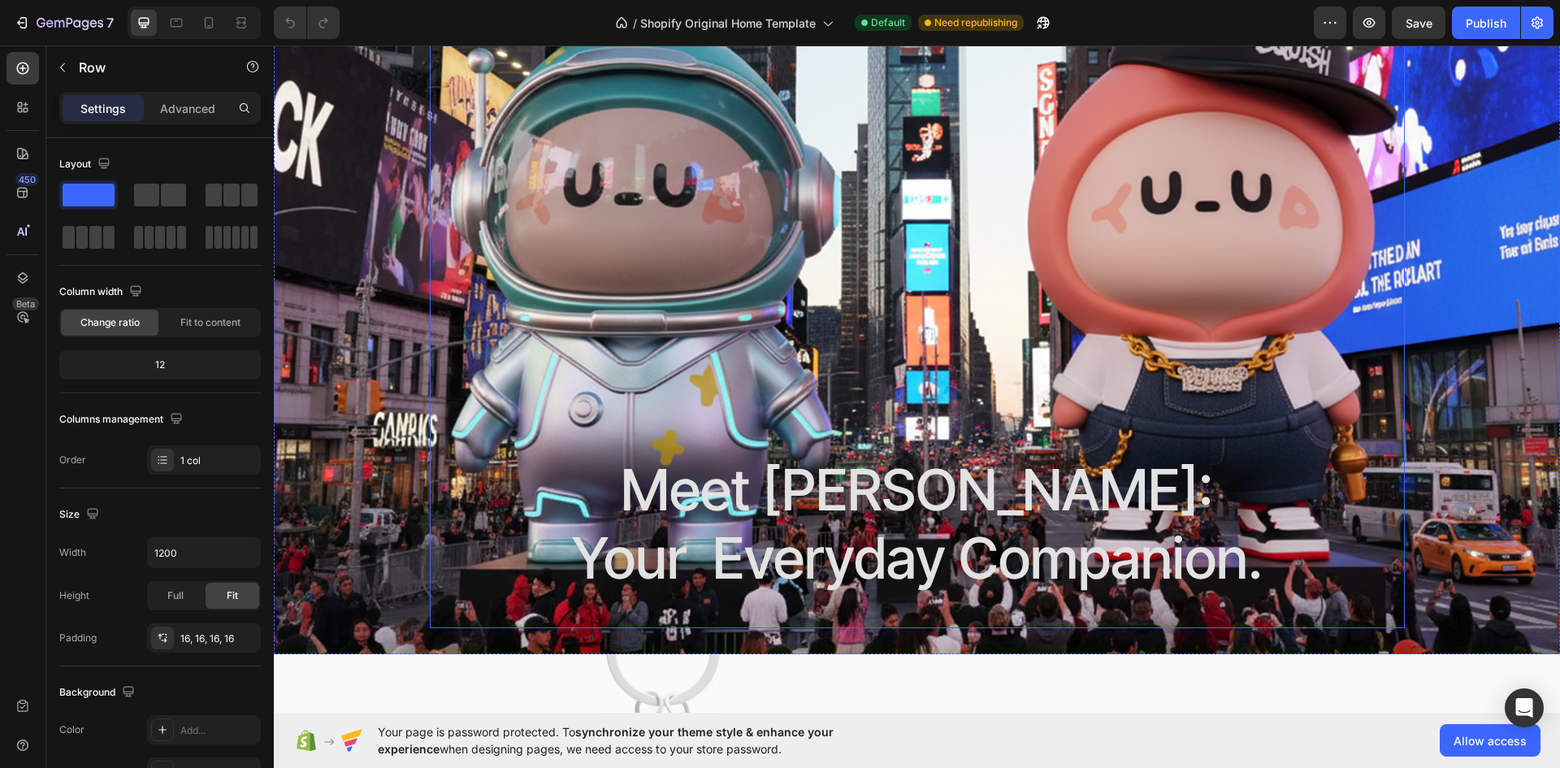
click at [1371, 484] on div "Meet Yuups: Your Everyday Companion. Heading" at bounding box center [917, 244] width 949 height 741
click at [1457, 474] on div "Meet Yuups: Your Everyday Companion. Heading Row 0" at bounding box center [917, 244] width 1286 height 767
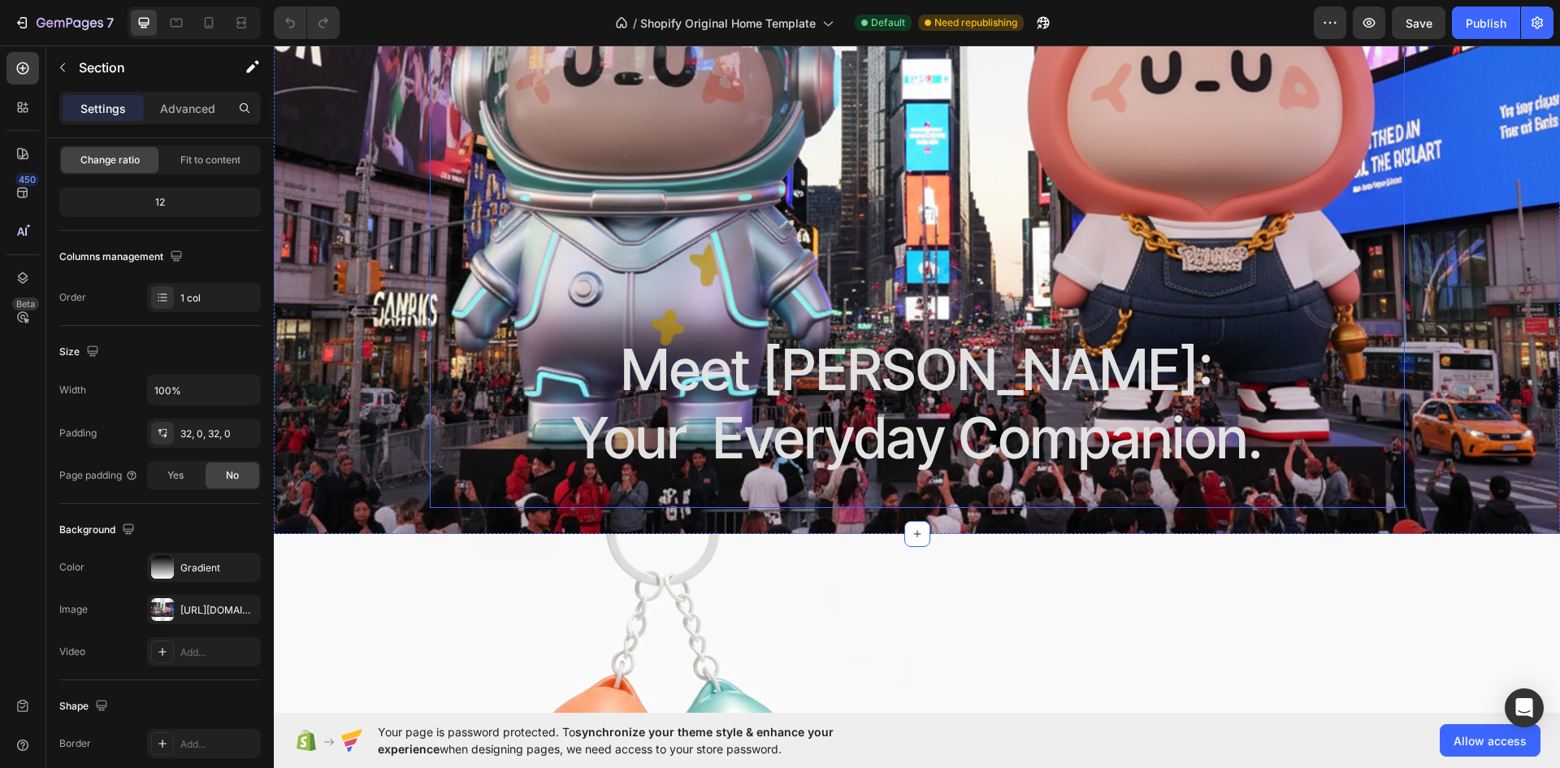
scroll to position [325, 0]
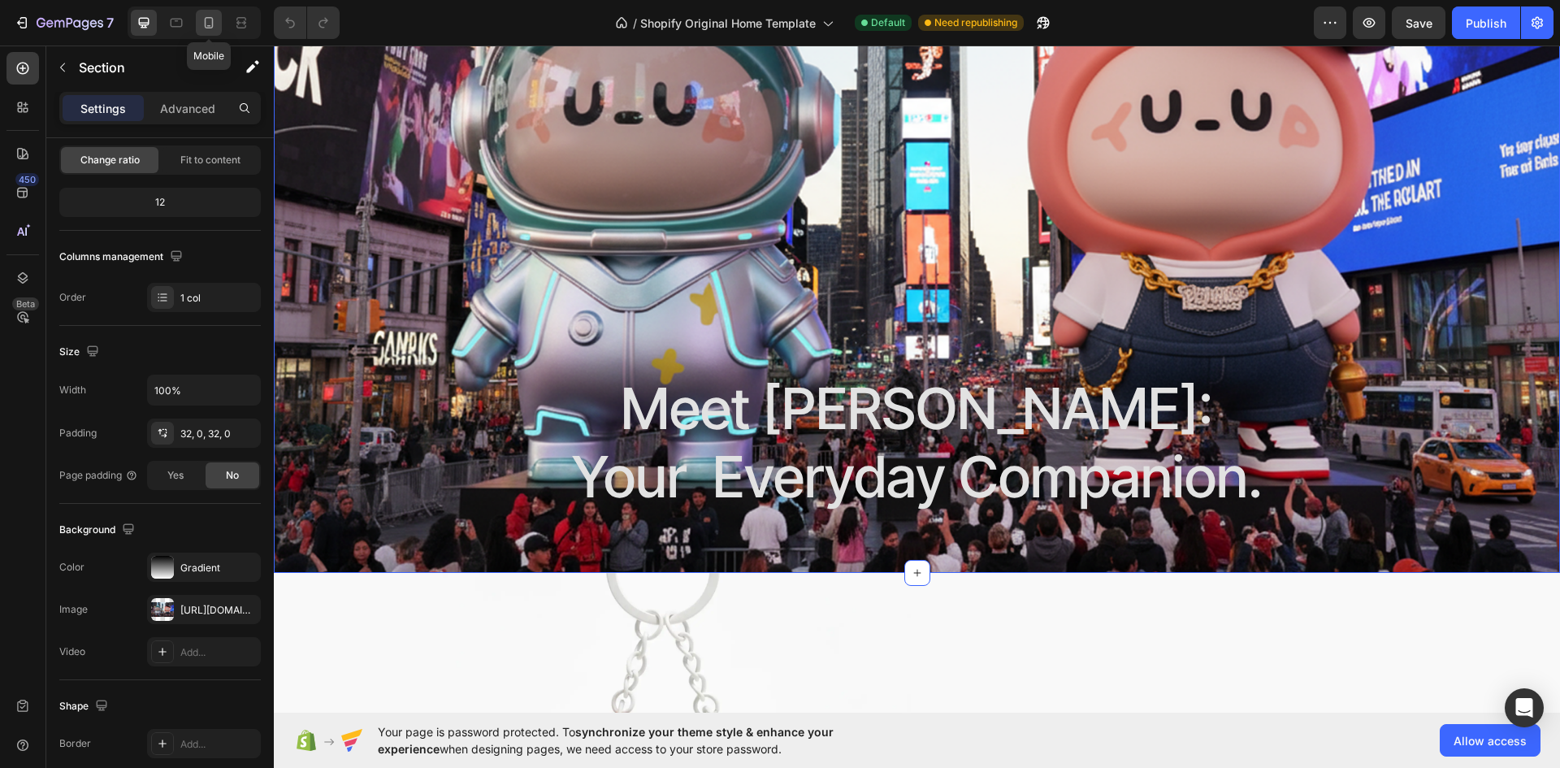
click at [219, 32] on div at bounding box center [209, 23] width 26 height 26
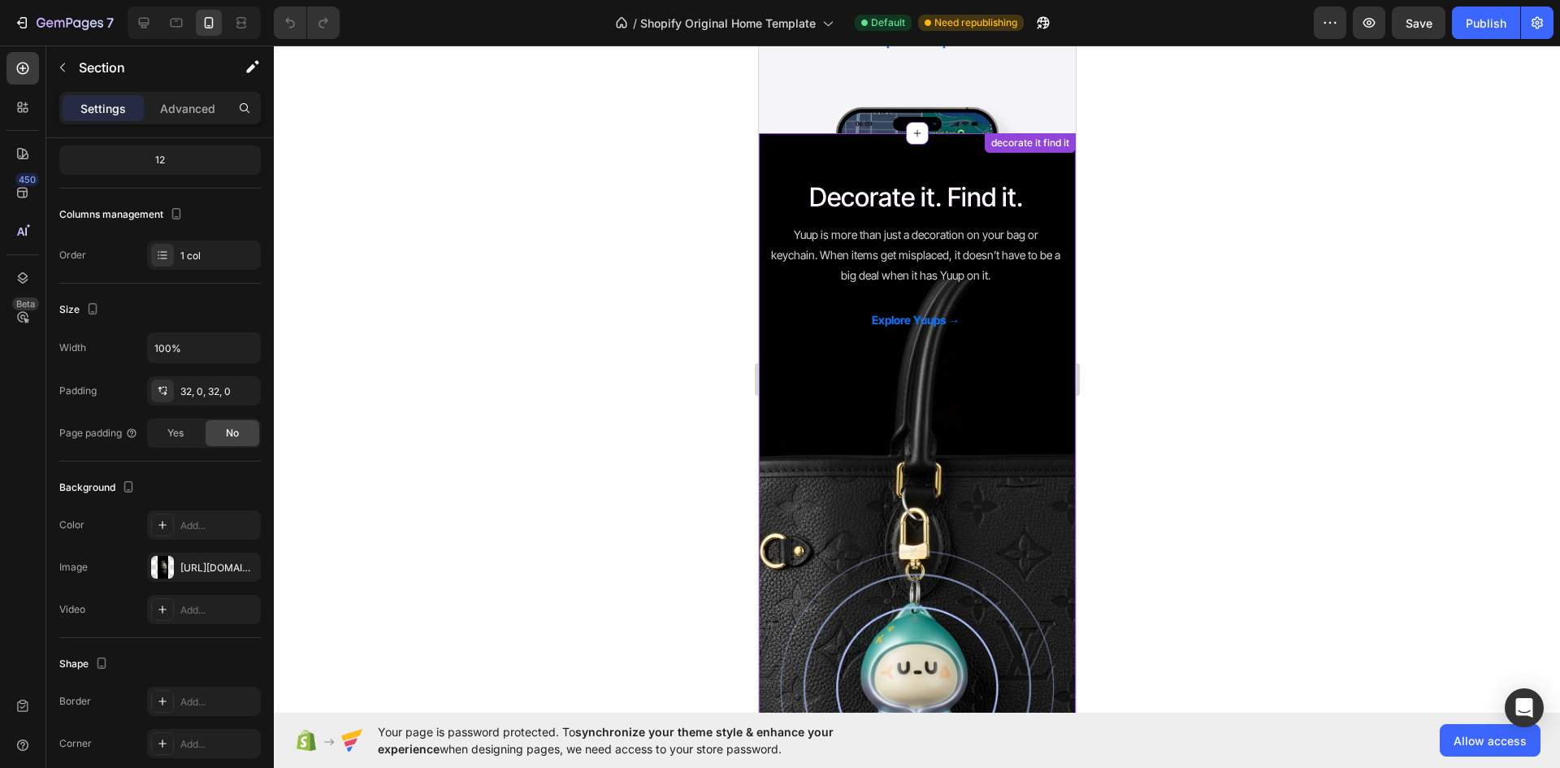
scroll to position [1787, 0]
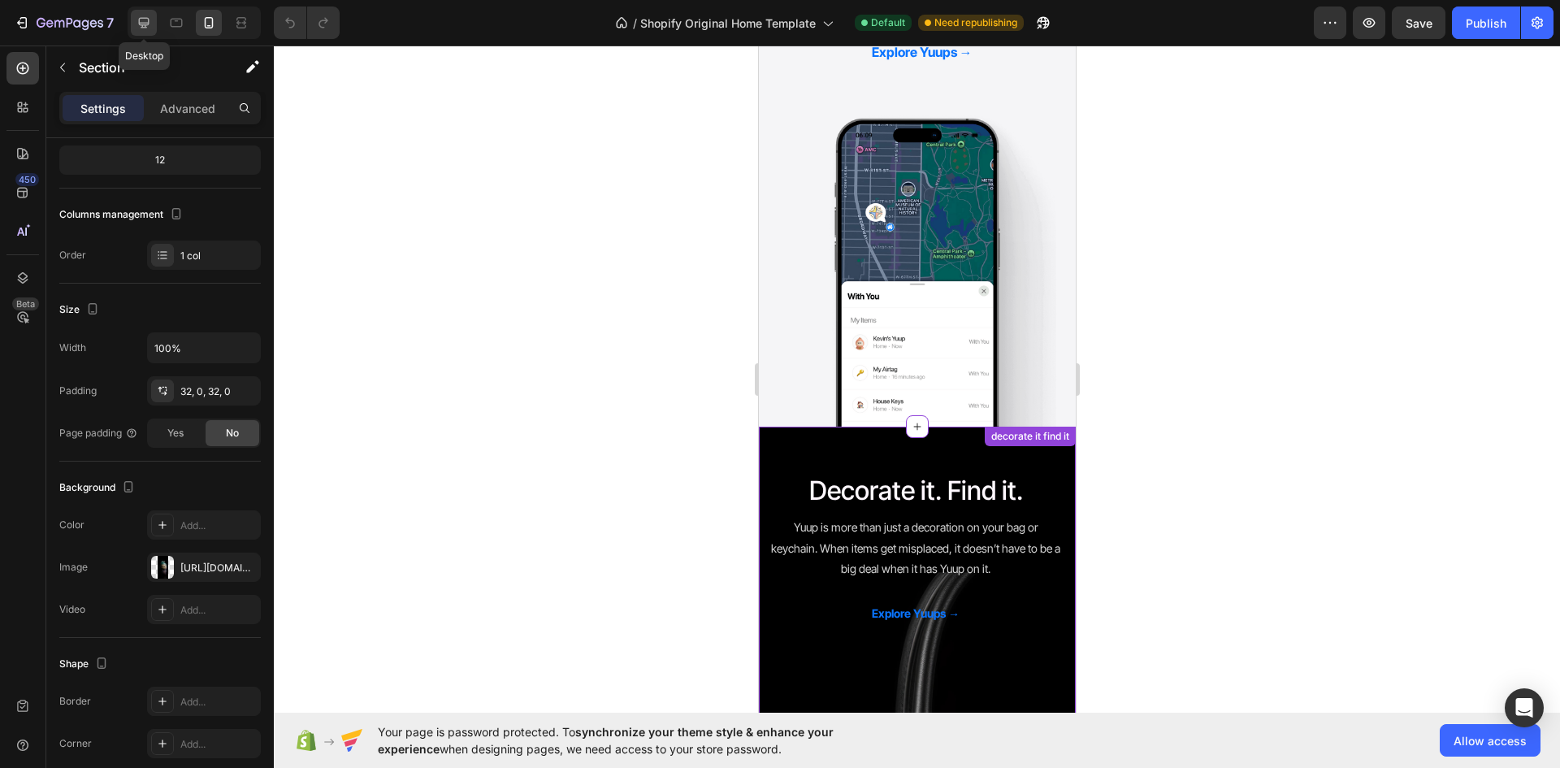
click at [150, 18] on icon at bounding box center [144, 23] width 16 height 16
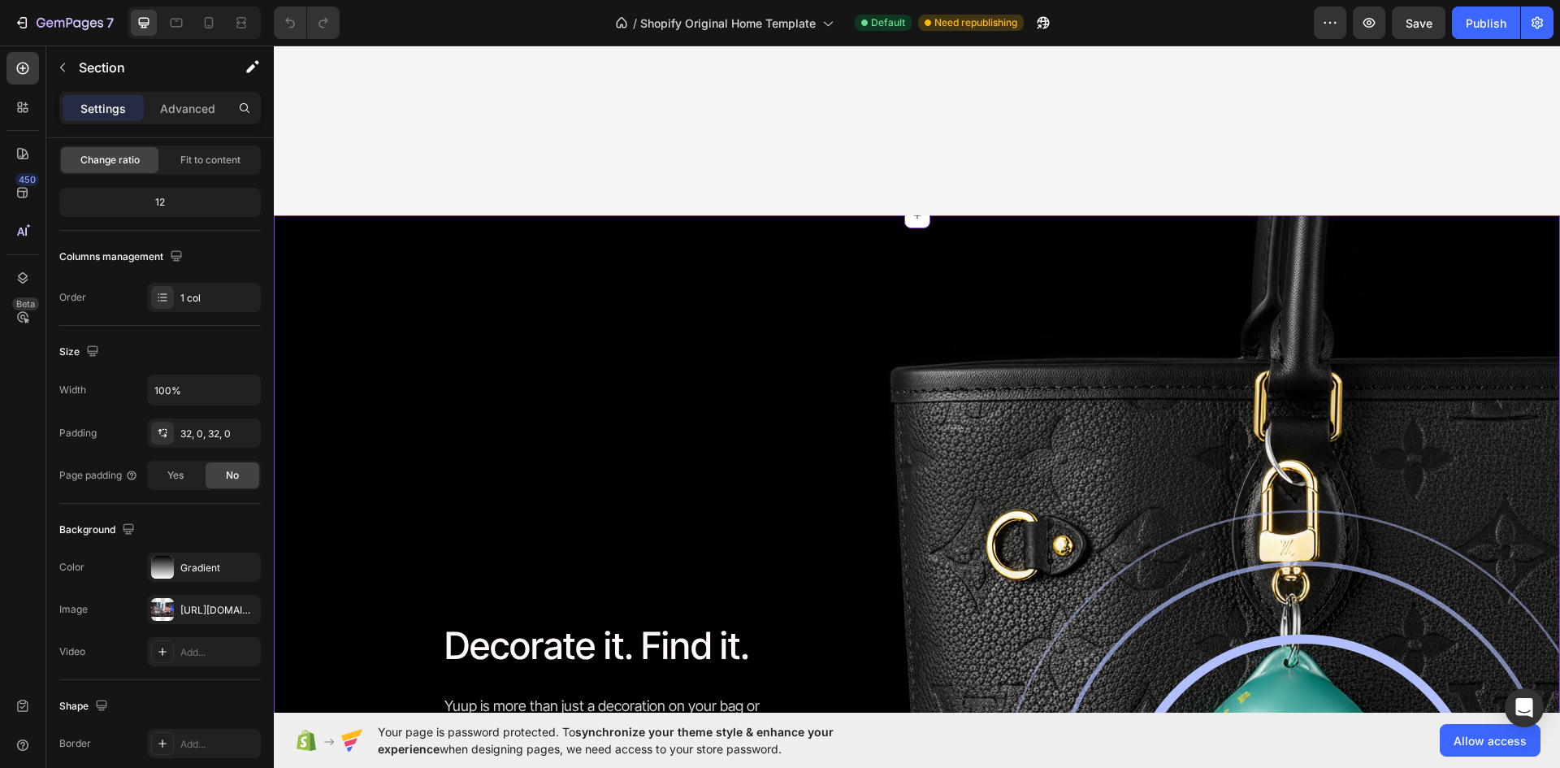
click at [712, 344] on div "Decorate it. Find it. Heading Yuup is more than just a decoration on your bag o…" at bounding box center [917, 725] width 1286 height 969
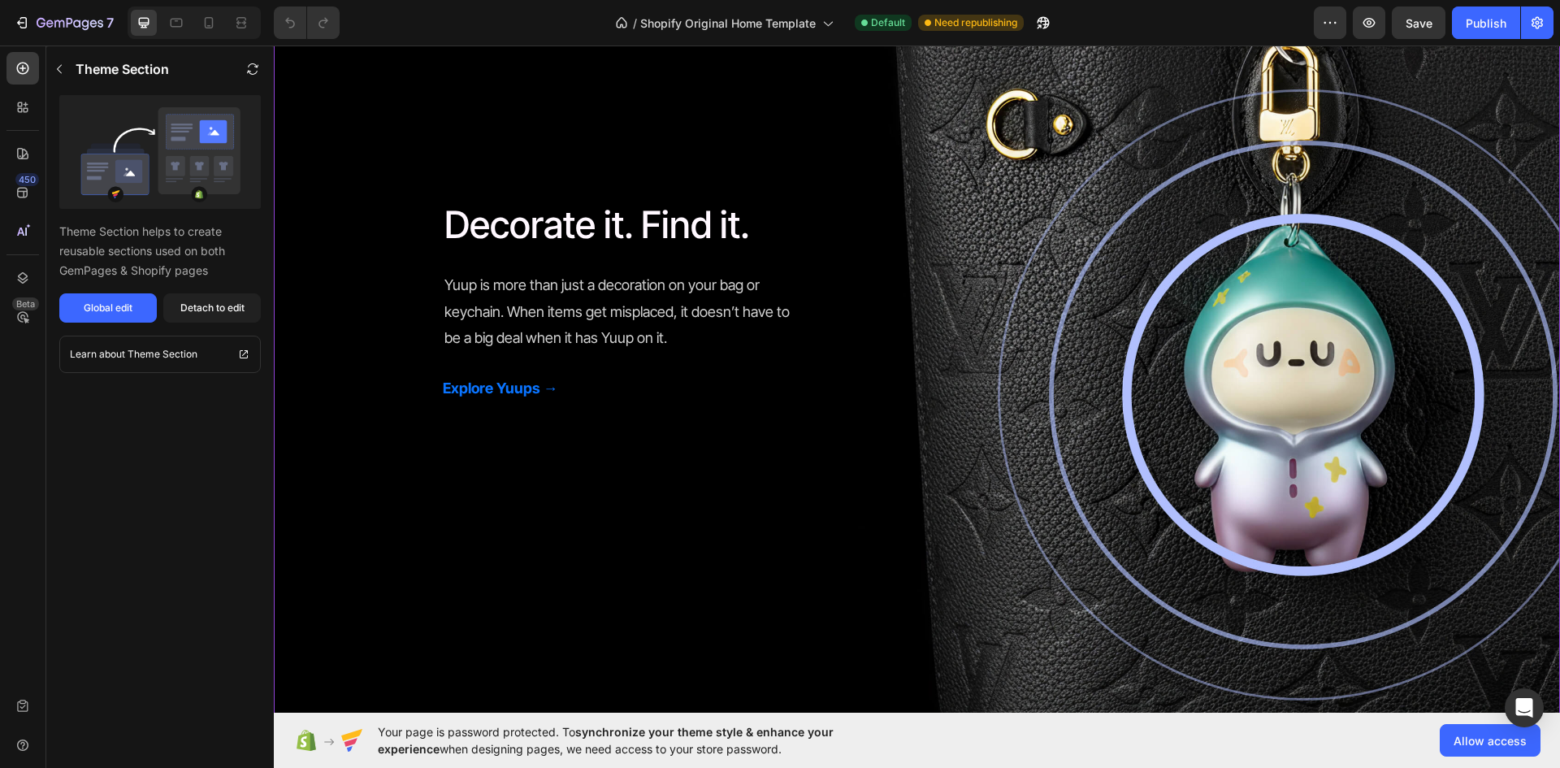
scroll to position [2194, 0]
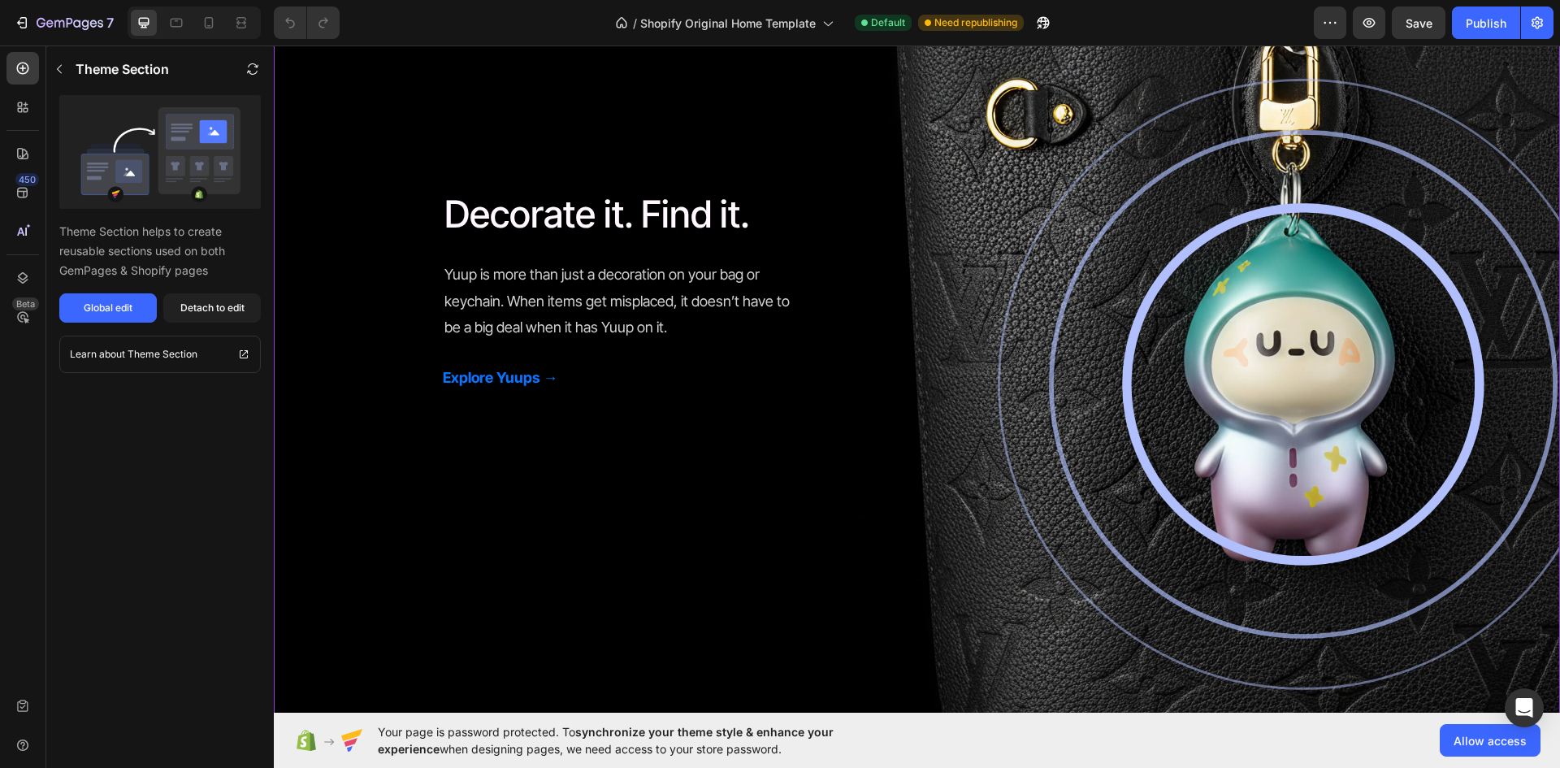
click at [613, 250] on div "Decorate it. Find it. Heading Yuup is more than just a decoration on your bag o…" at bounding box center [917, 294] width 1286 height 969
click at [80, 71] on p "Theme Section" at bounding box center [122, 68] width 93 height 19
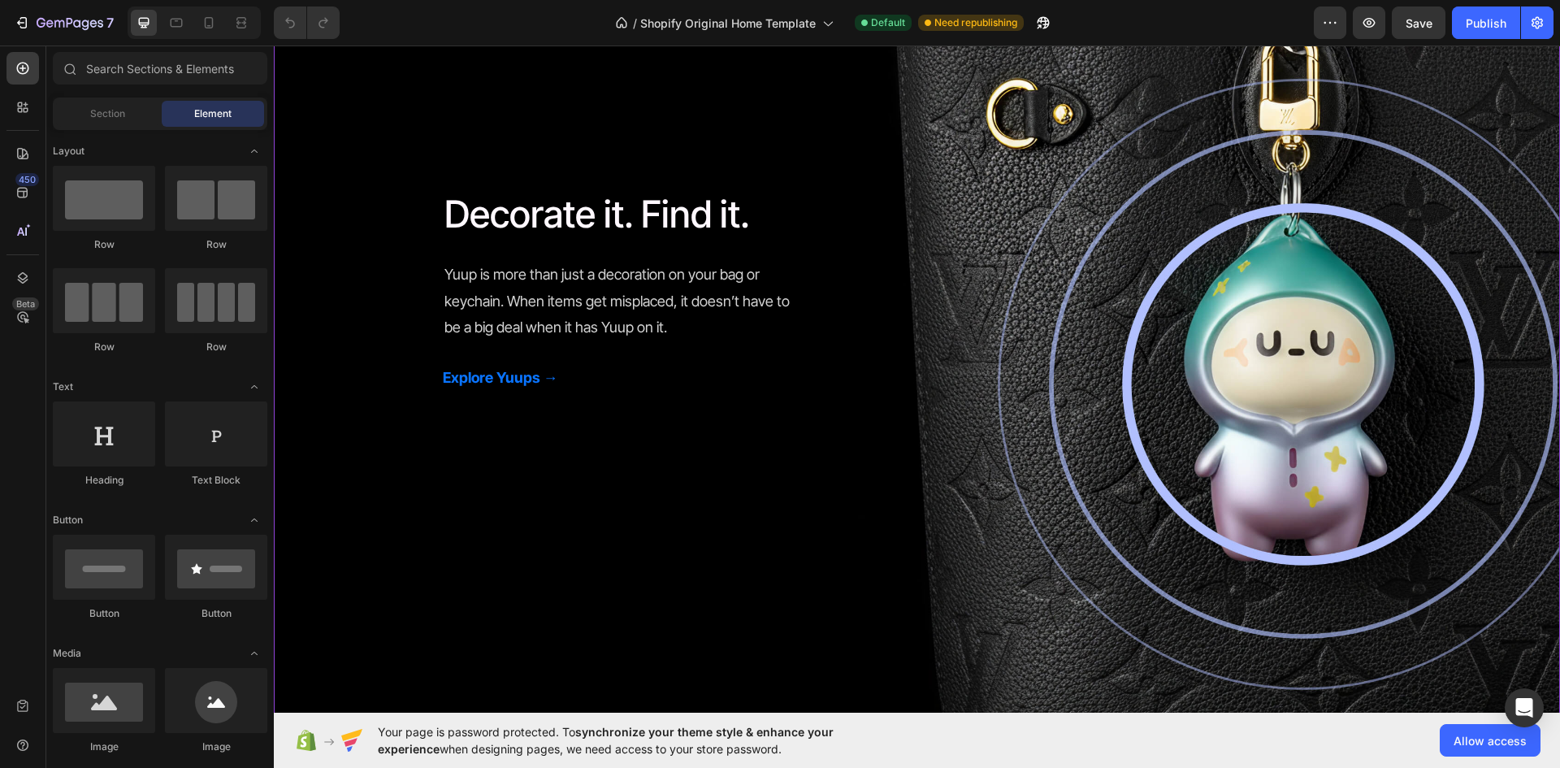
click at [641, 426] on div "Decorate it. Find it. Heading Yuup is more than just a decoration on your bag o…" at bounding box center [917, 294] width 1286 height 969
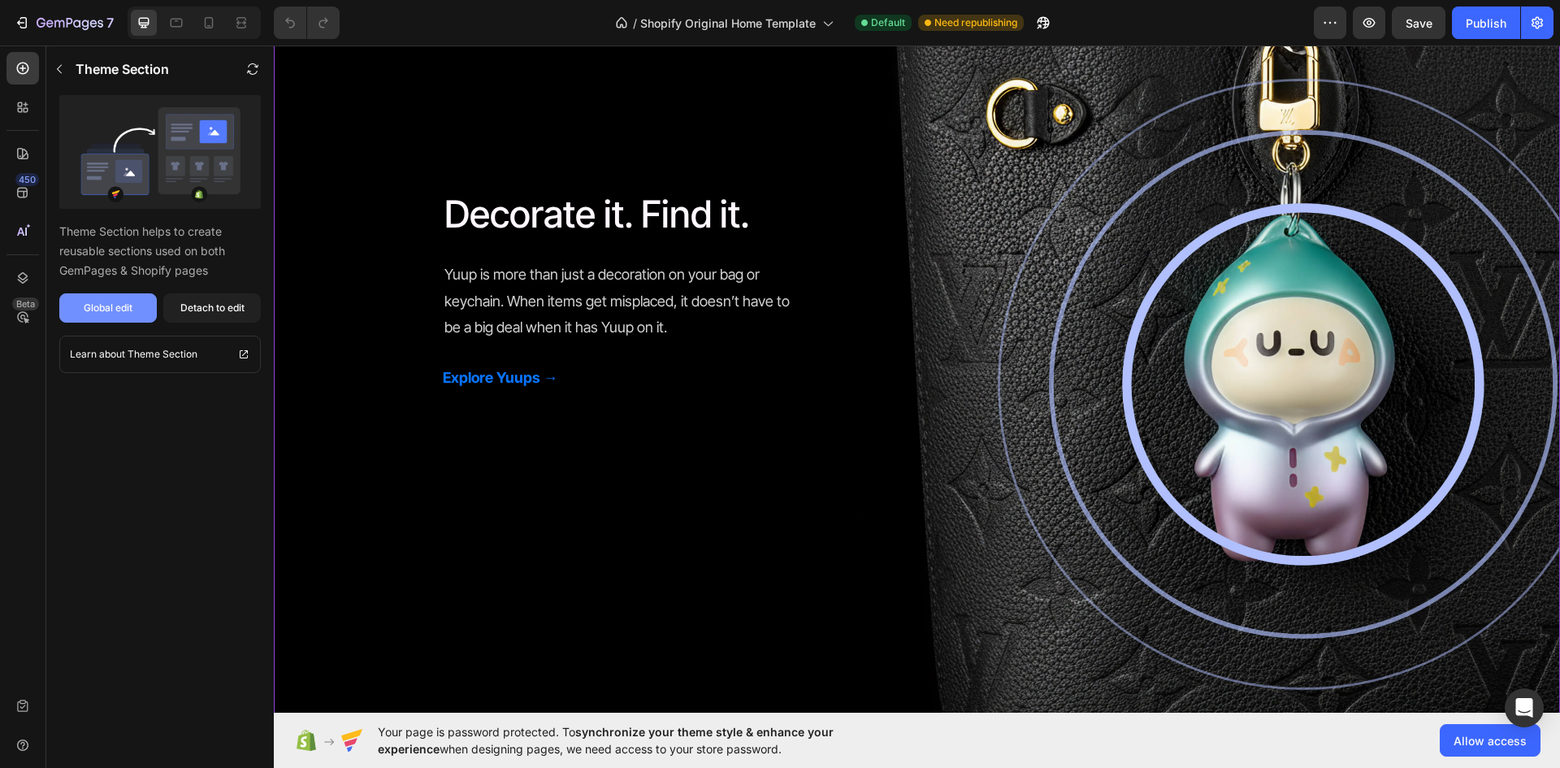
click at [144, 313] on button "Global edit" at bounding box center [107, 307] width 97 height 29
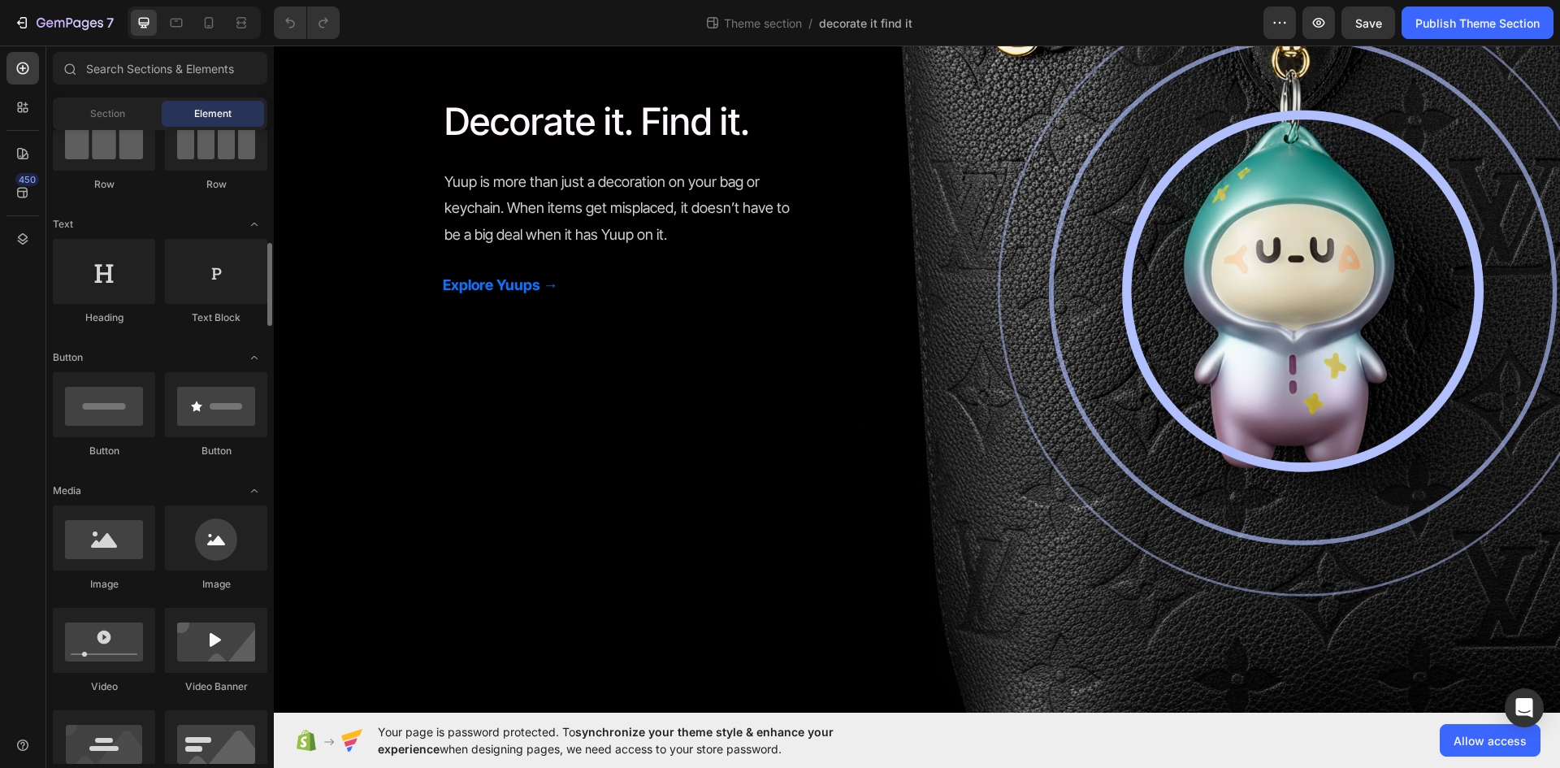
scroll to position [325, 0]
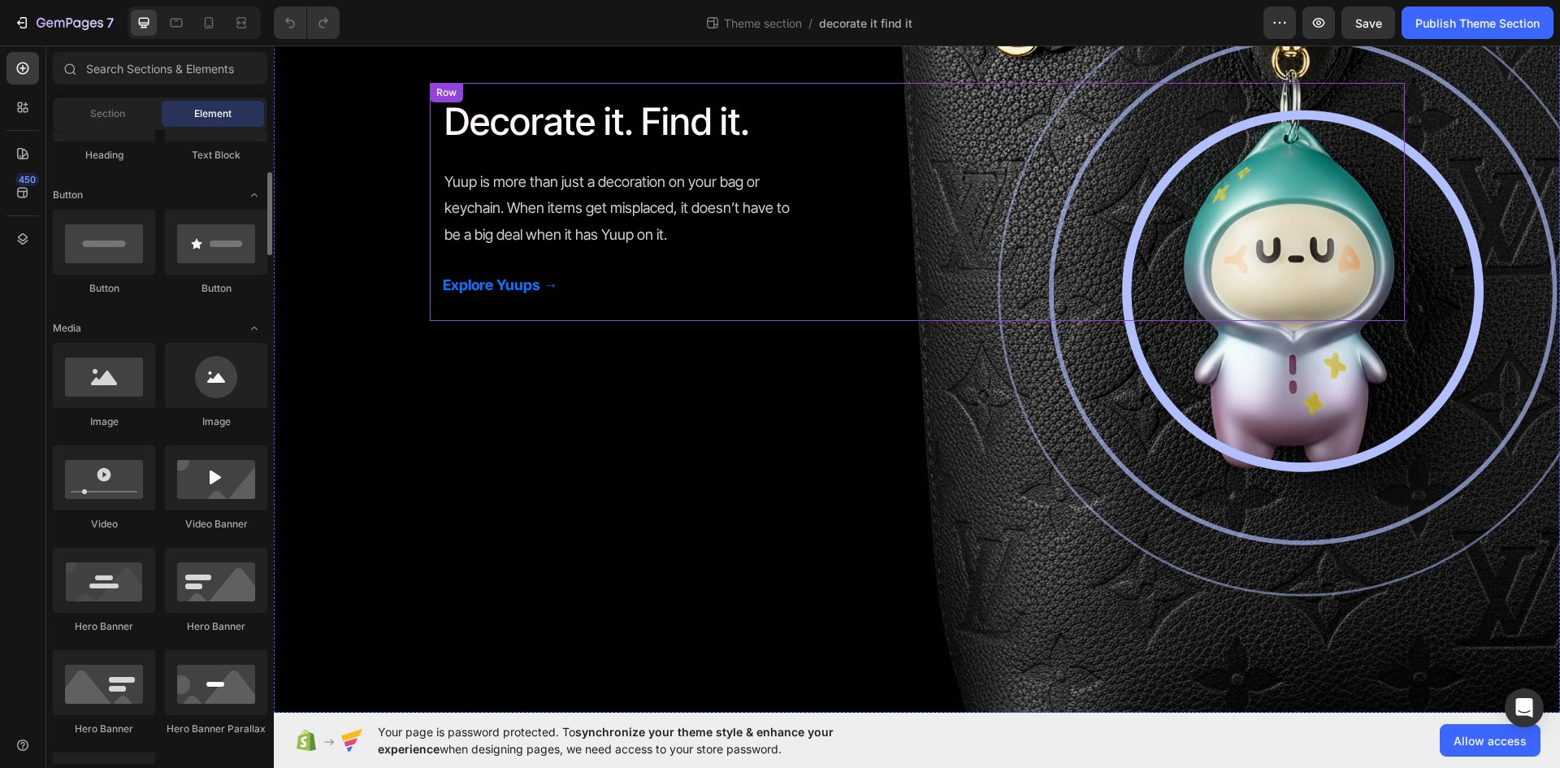
click at [534, 315] on div "Decorate it. Find it. Heading Yuup is more than just a decoration on your bag o…" at bounding box center [917, 202] width 975 height 238
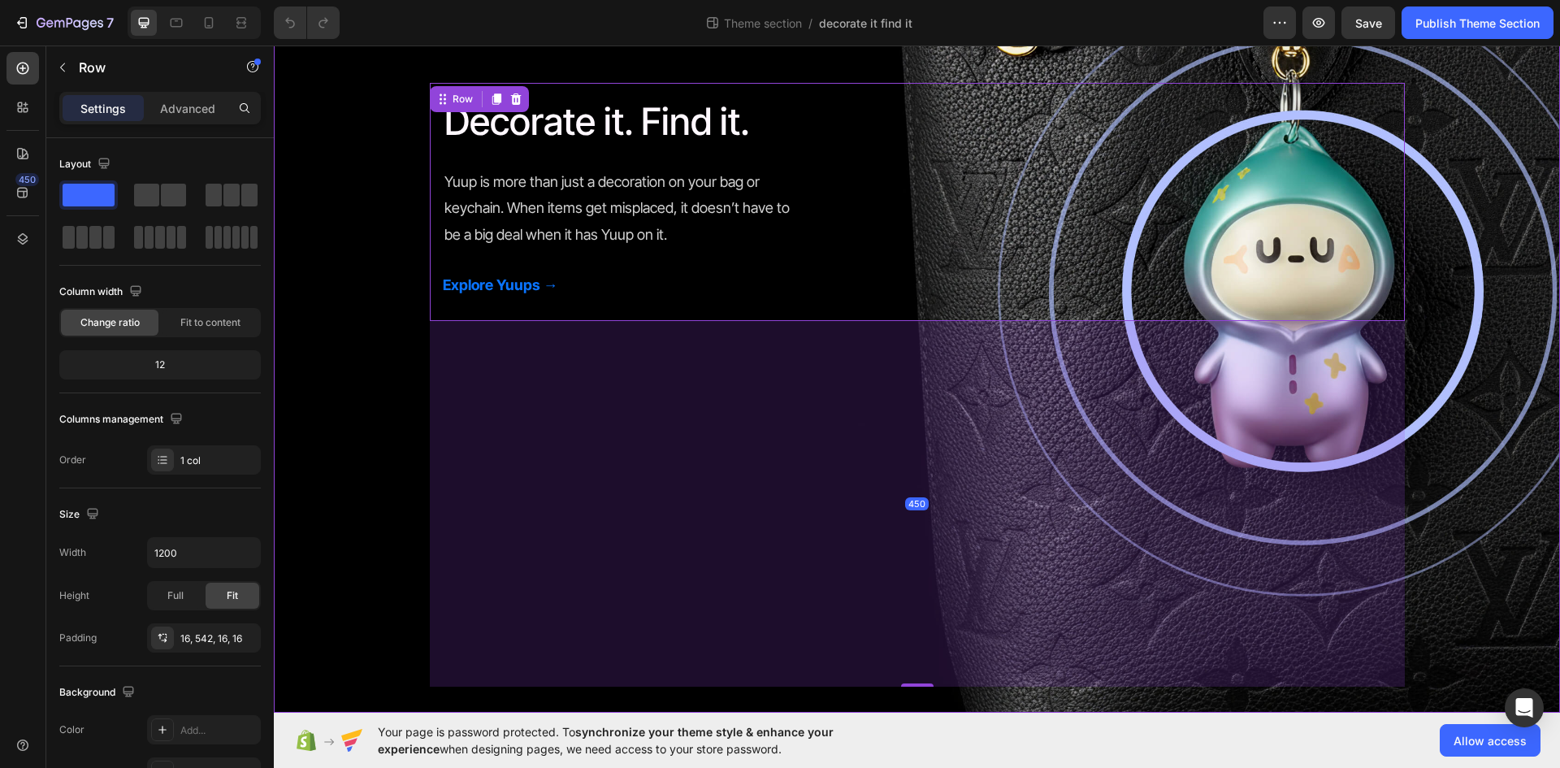
click at [370, 386] on div "Decorate it. Find it. Heading Yuup is more than just a decoration on your bag o…" at bounding box center [917, 201] width 1286 height 969
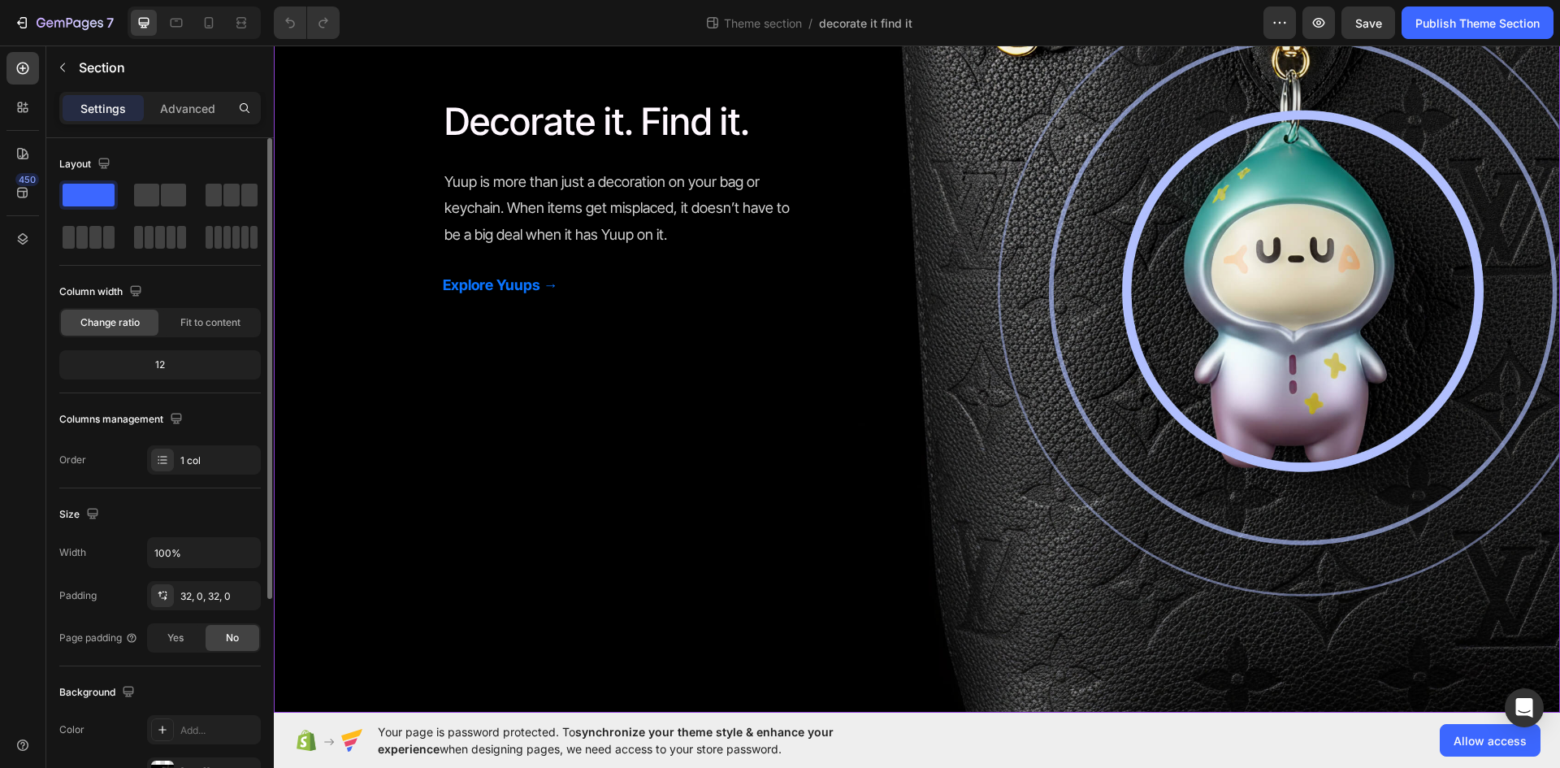
scroll to position [315, 0]
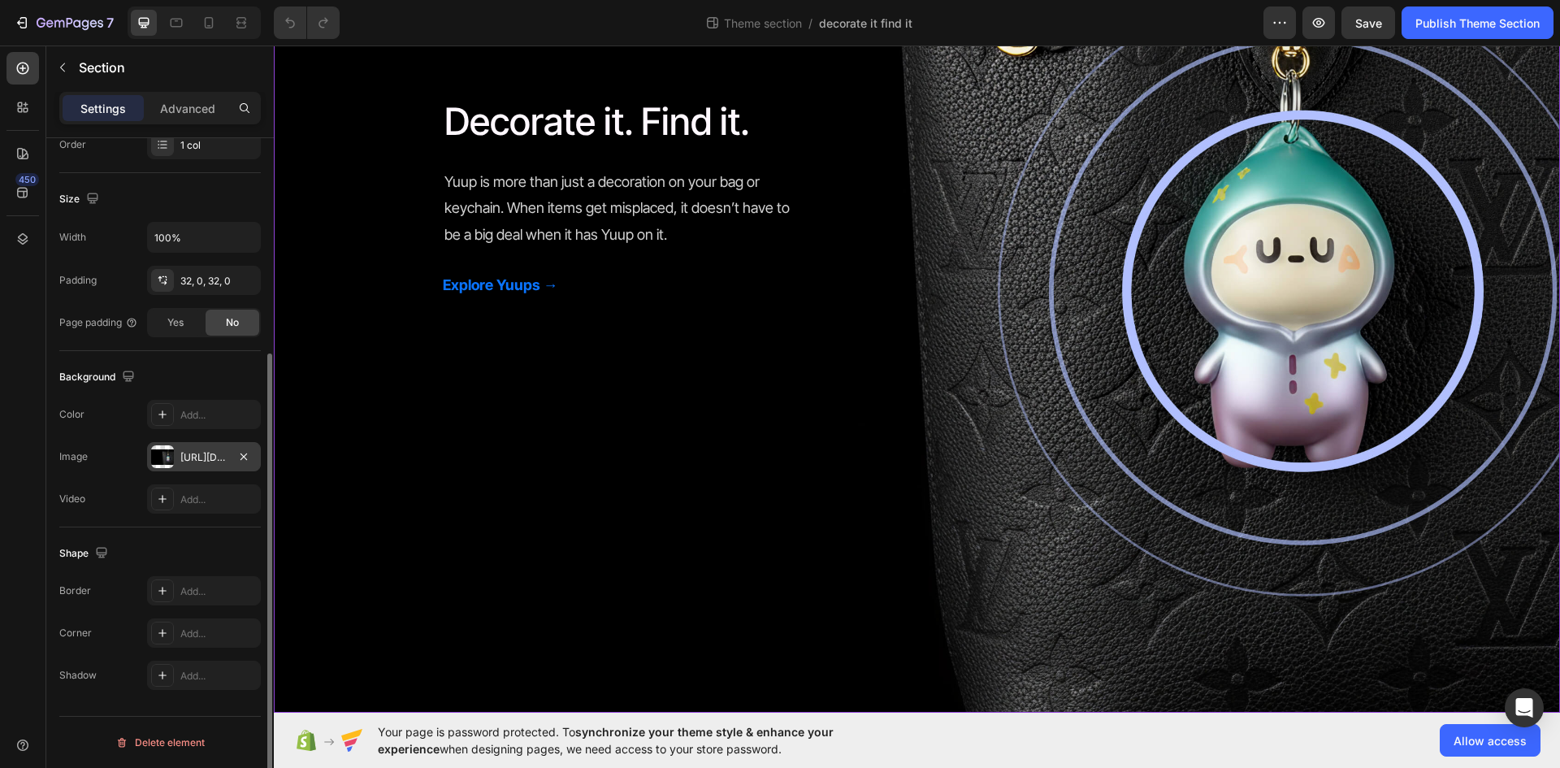
click at [151, 454] on div at bounding box center [162, 456] width 23 height 23
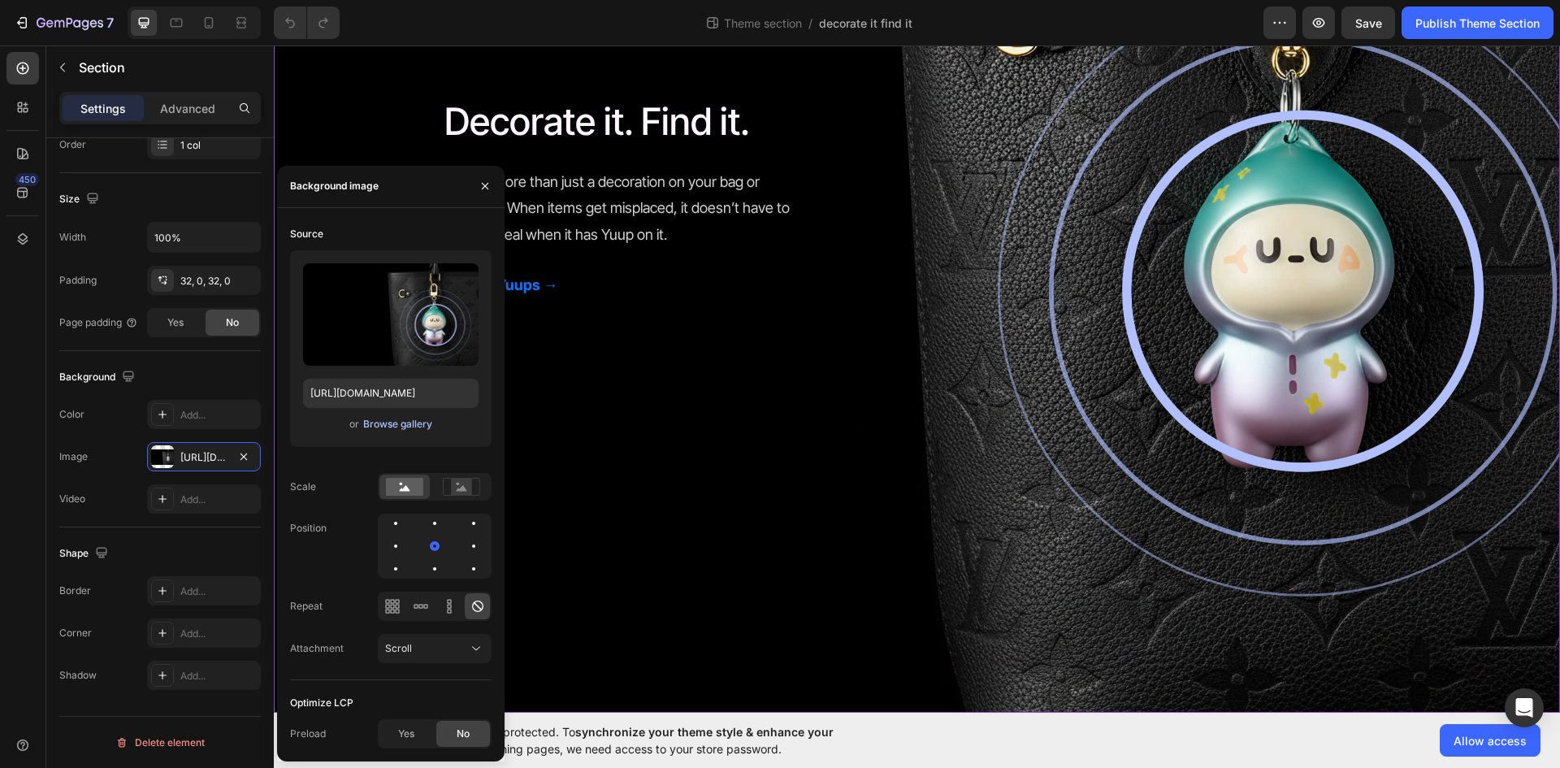
click at [391, 427] on div "Browse gallery" at bounding box center [397, 424] width 69 height 15
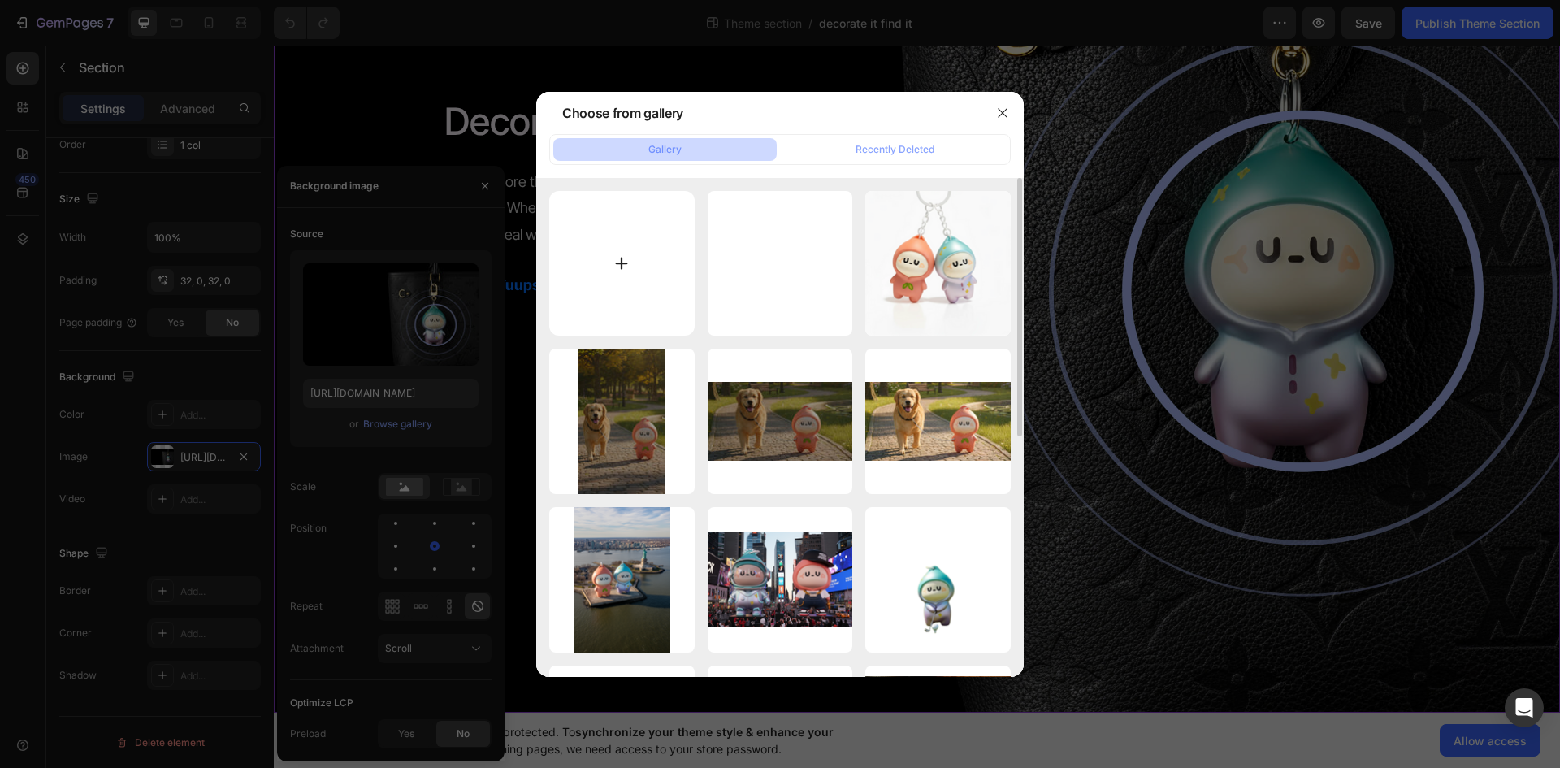
type input "C:\fakepath\Frame 2095585412.png"
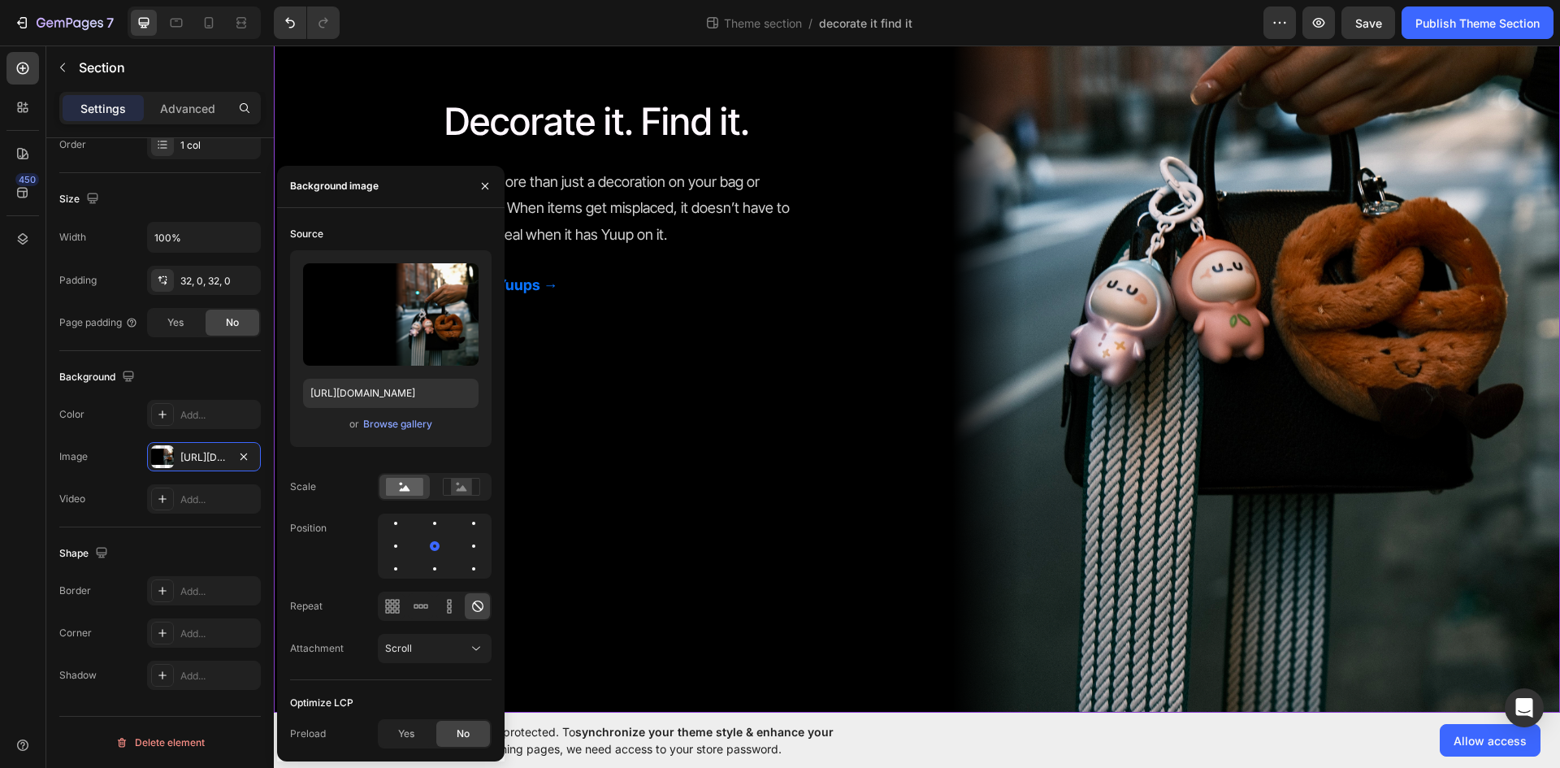
click at [898, 492] on div "Decorate it. Find it. Heading Yuup is more than just a decoration on your bag o…" at bounding box center [917, 201] width 1286 height 969
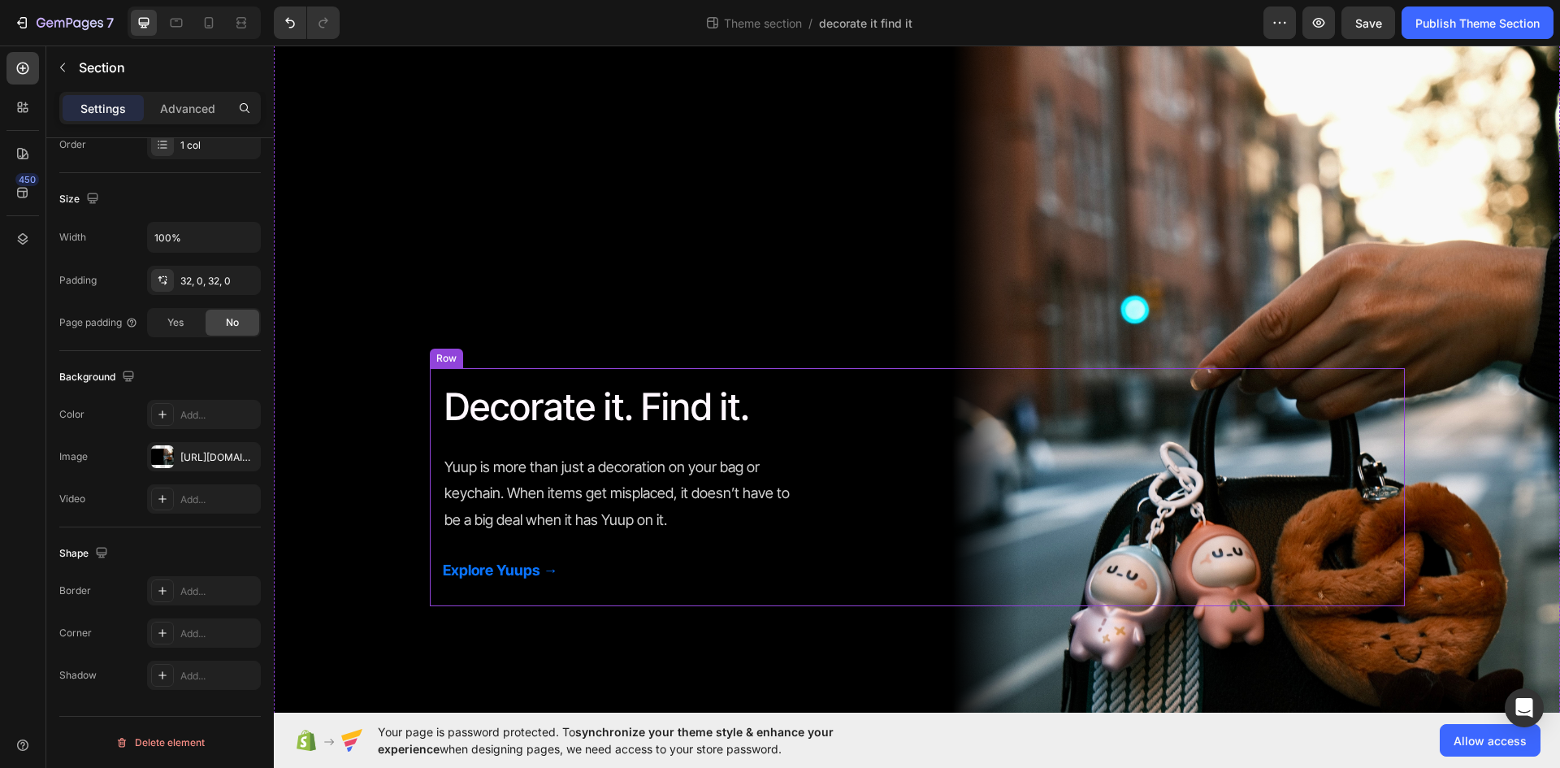
scroll to position [162, 0]
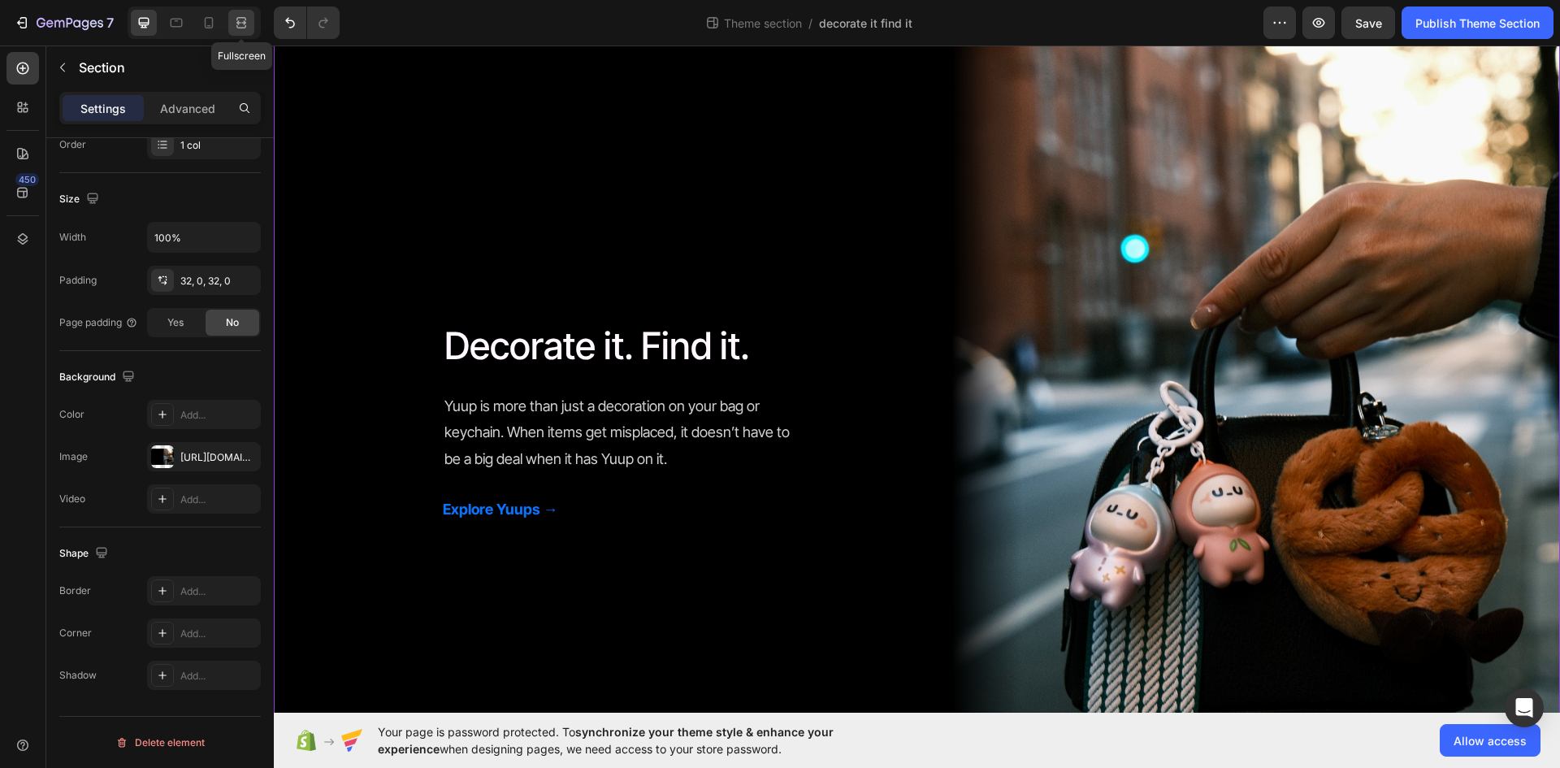
click at [233, 23] on icon at bounding box center [241, 23] width 16 height 16
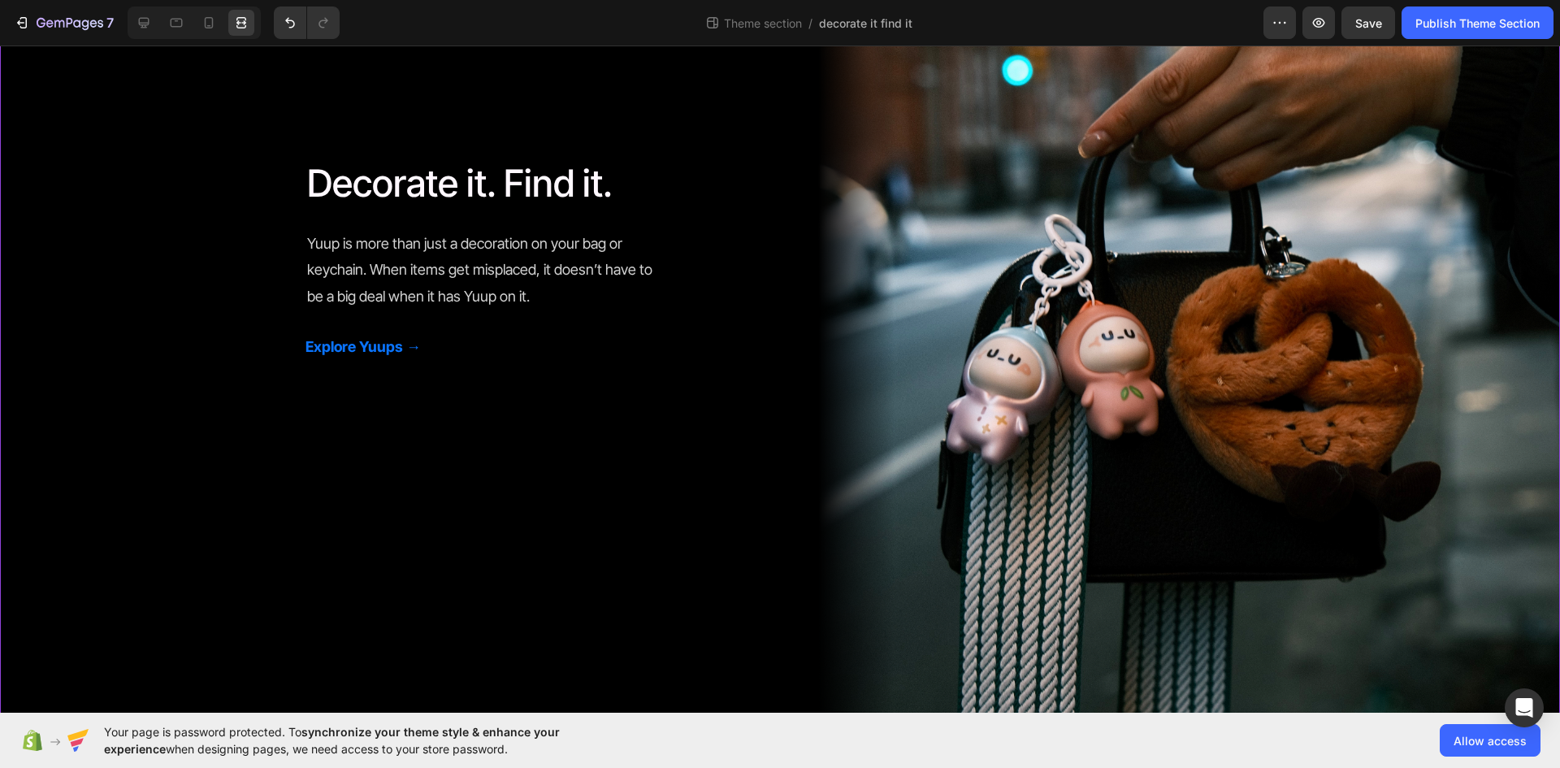
scroll to position [387, 0]
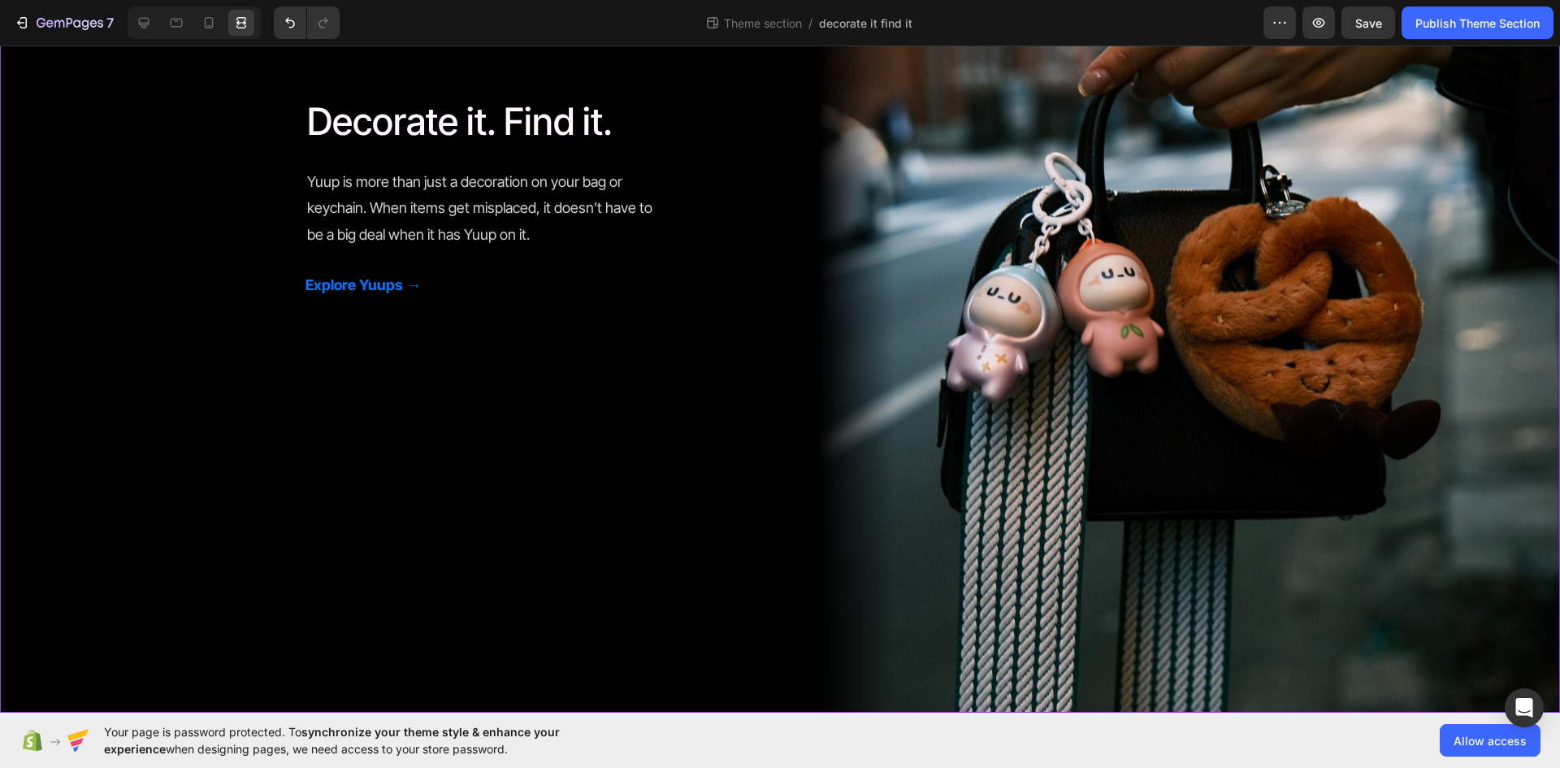
click at [548, 455] on div "Decorate it. Find it. Heading Yuup is more than just a decoration on your bag o…" at bounding box center [780, 201] width 1560 height 969
click at [149, 11] on div at bounding box center [144, 23] width 26 height 26
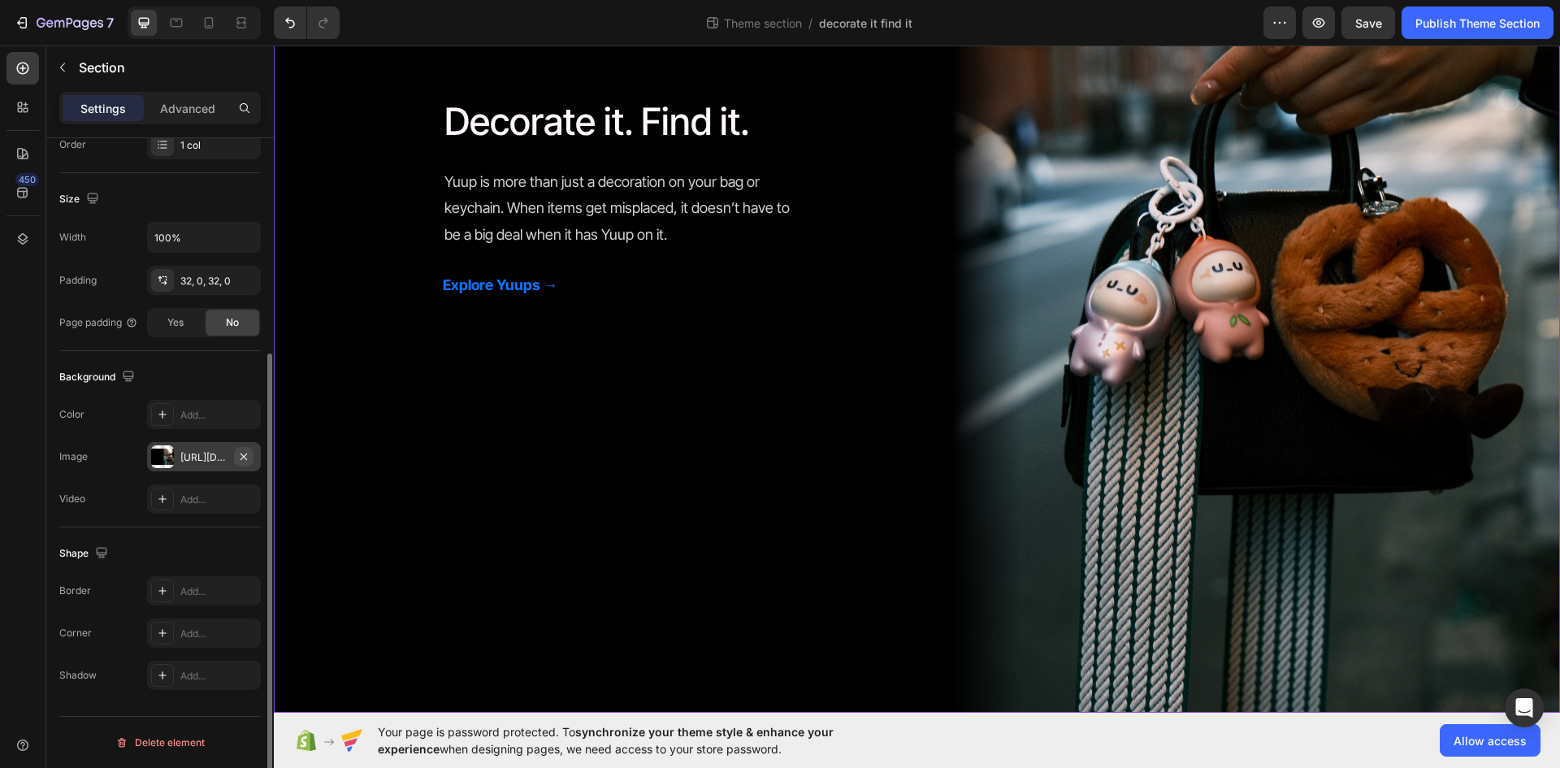
click at [239, 455] on icon "button" at bounding box center [243, 456] width 13 height 13
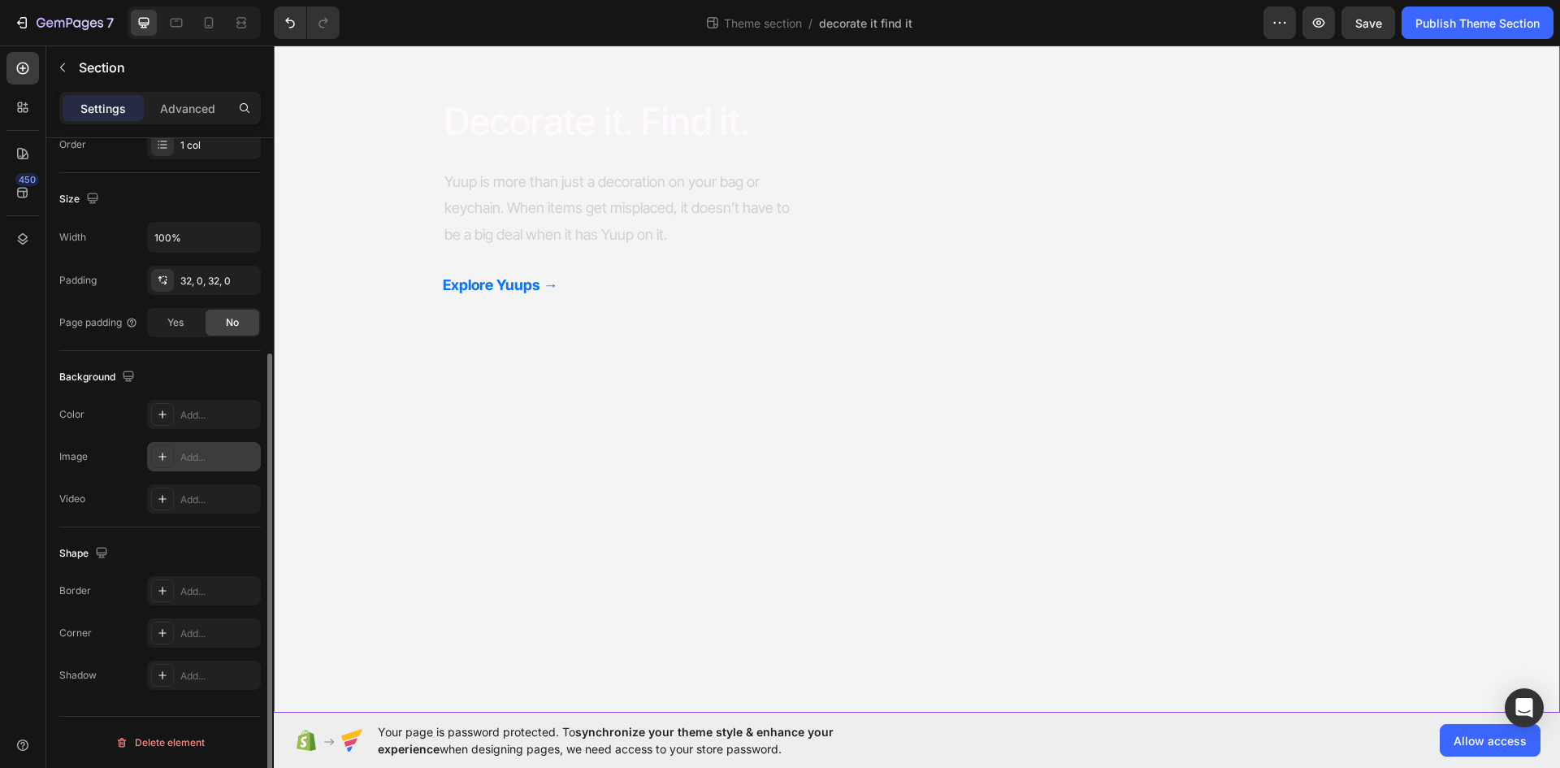
click at [169, 458] on div at bounding box center [162, 456] width 23 height 23
type input "[URL][DOMAIN_NAME]"
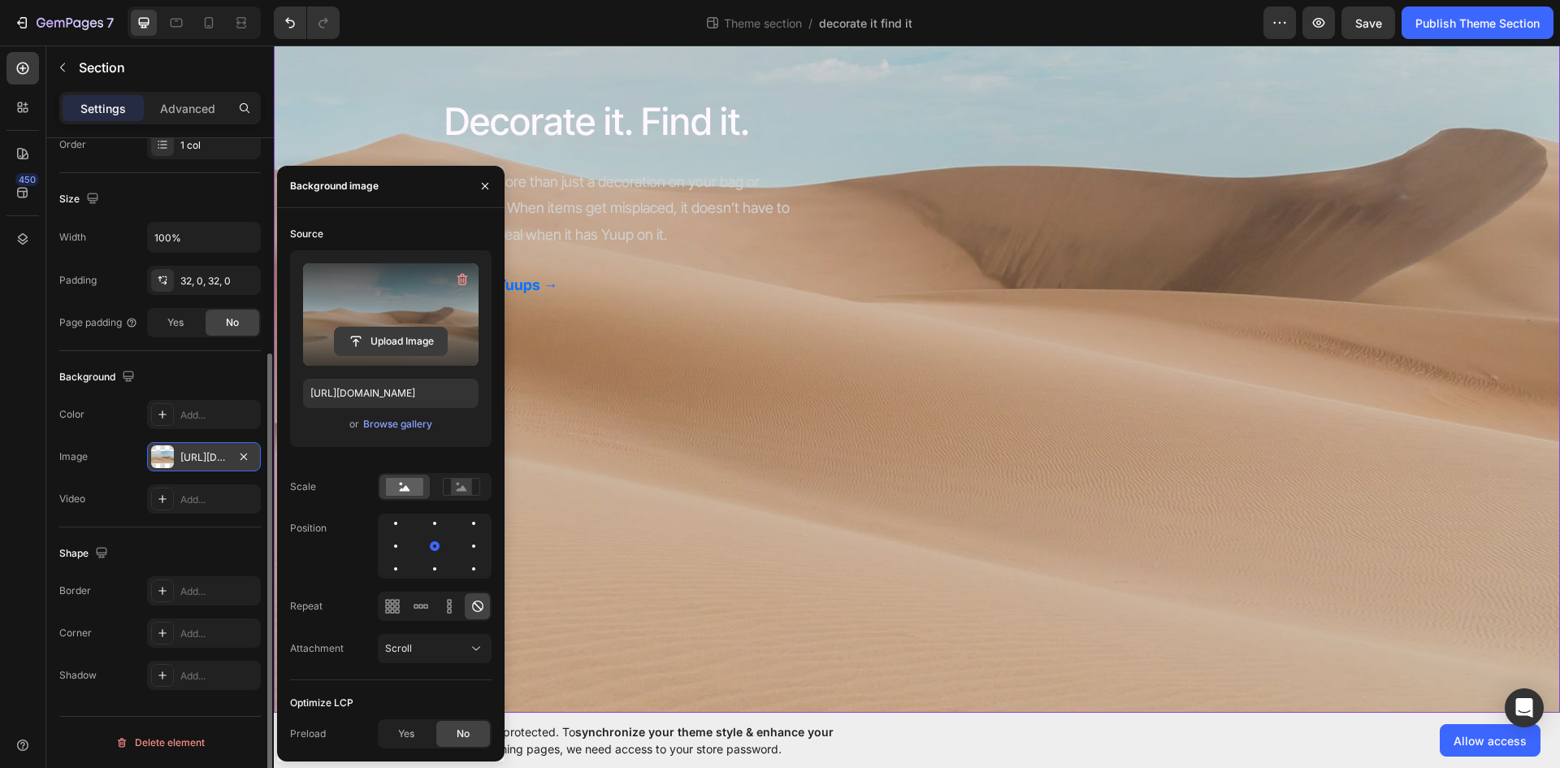
click at [372, 345] on input "file" at bounding box center [391, 341] width 112 height 28
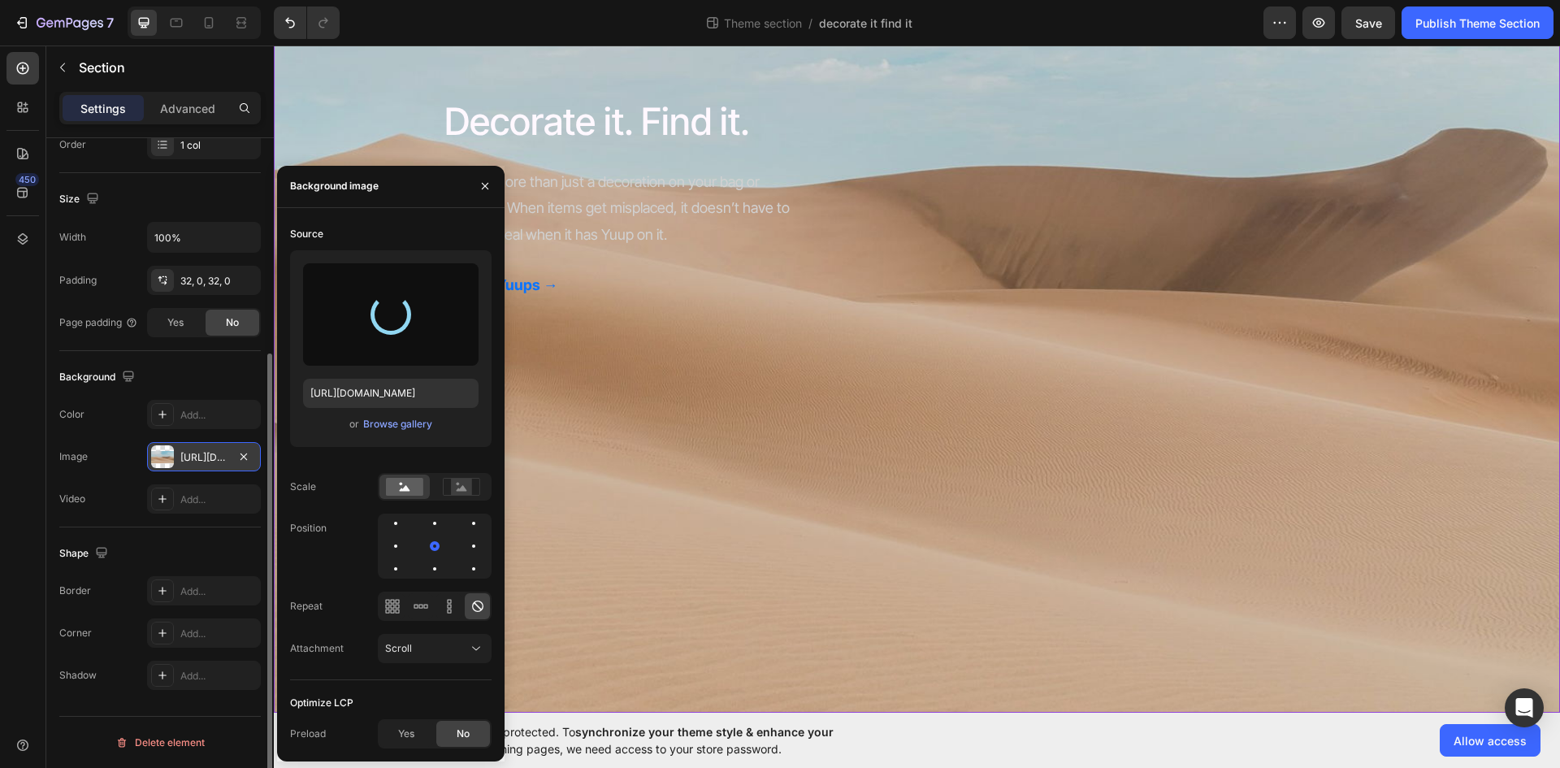
click at [742, 588] on div "Decorate it. Find it. Heading Yuup is more than just a decoration on your bag o…" at bounding box center [917, 201] width 1286 height 969
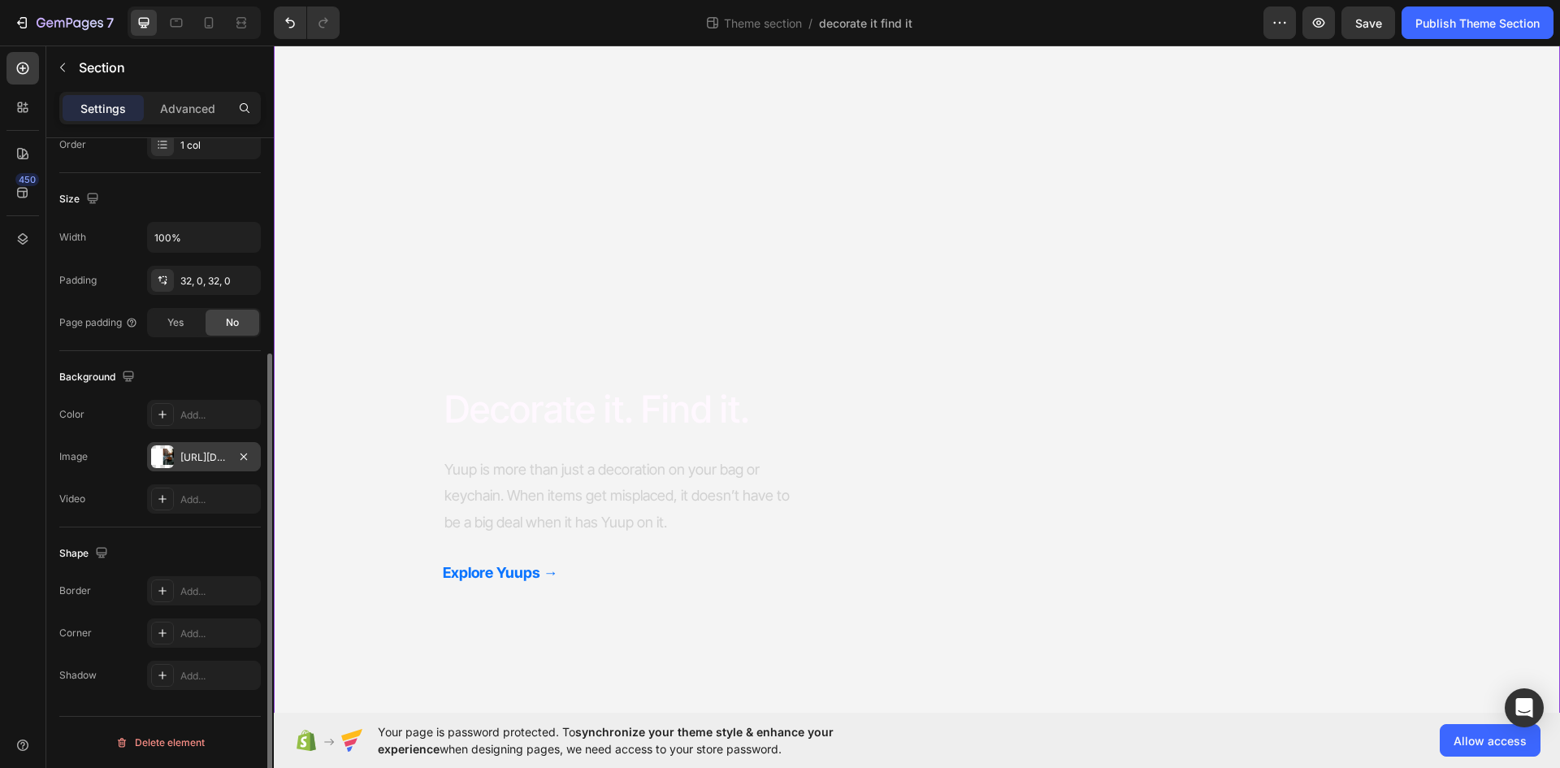
scroll to position [81, 0]
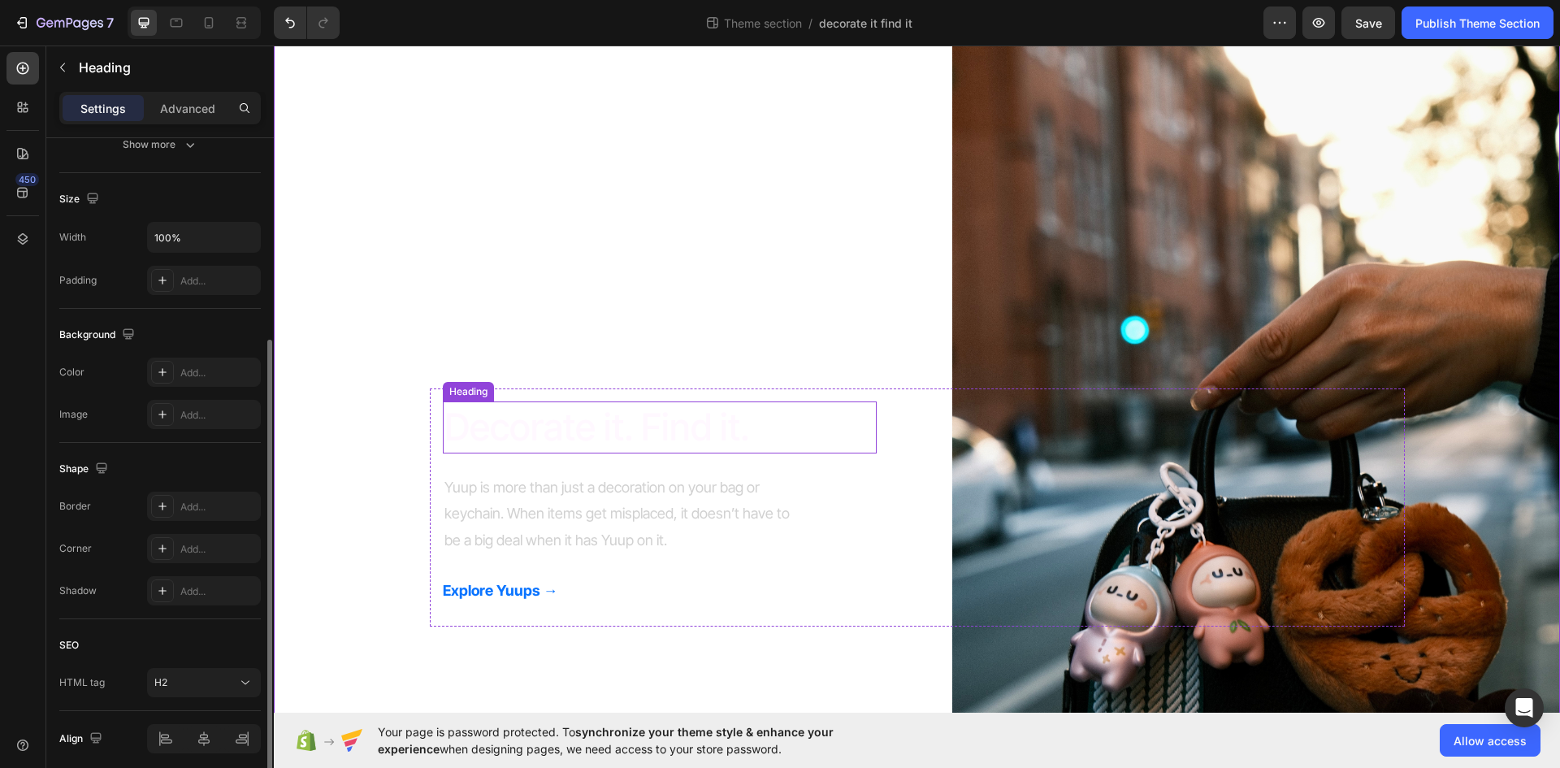
click at [485, 408] on h2 "Decorate it. Find it." at bounding box center [660, 427] width 434 height 52
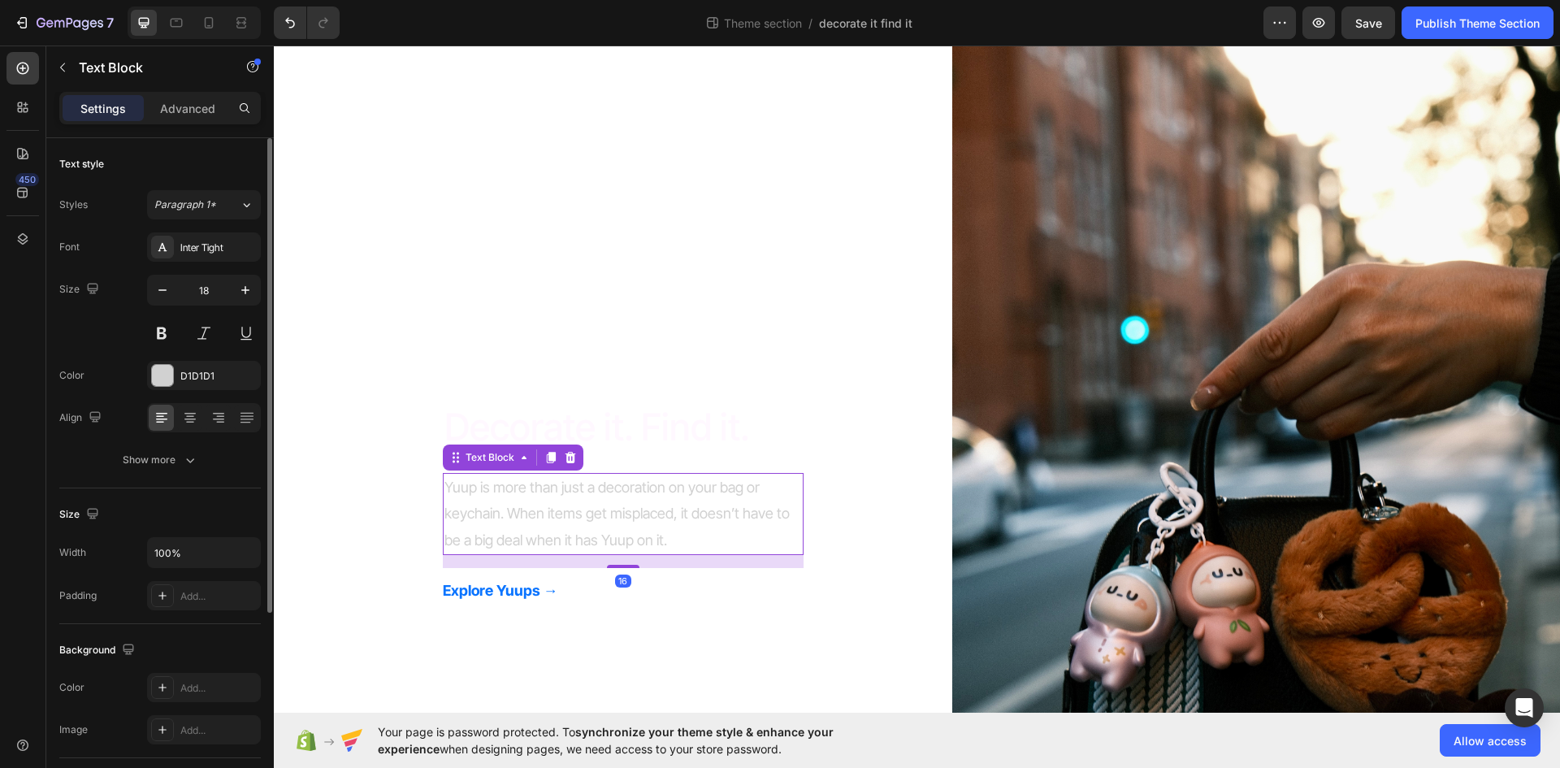
click at [511, 520] on p "Yuup is more than just a decoration on your bag or keychain. When items get mis…" at bounding box center [622, 513] width 357 height 79
click at [593, 418] on h2 "Decorate it. Find it." at bounding box center [660, 427] width 434 height 52
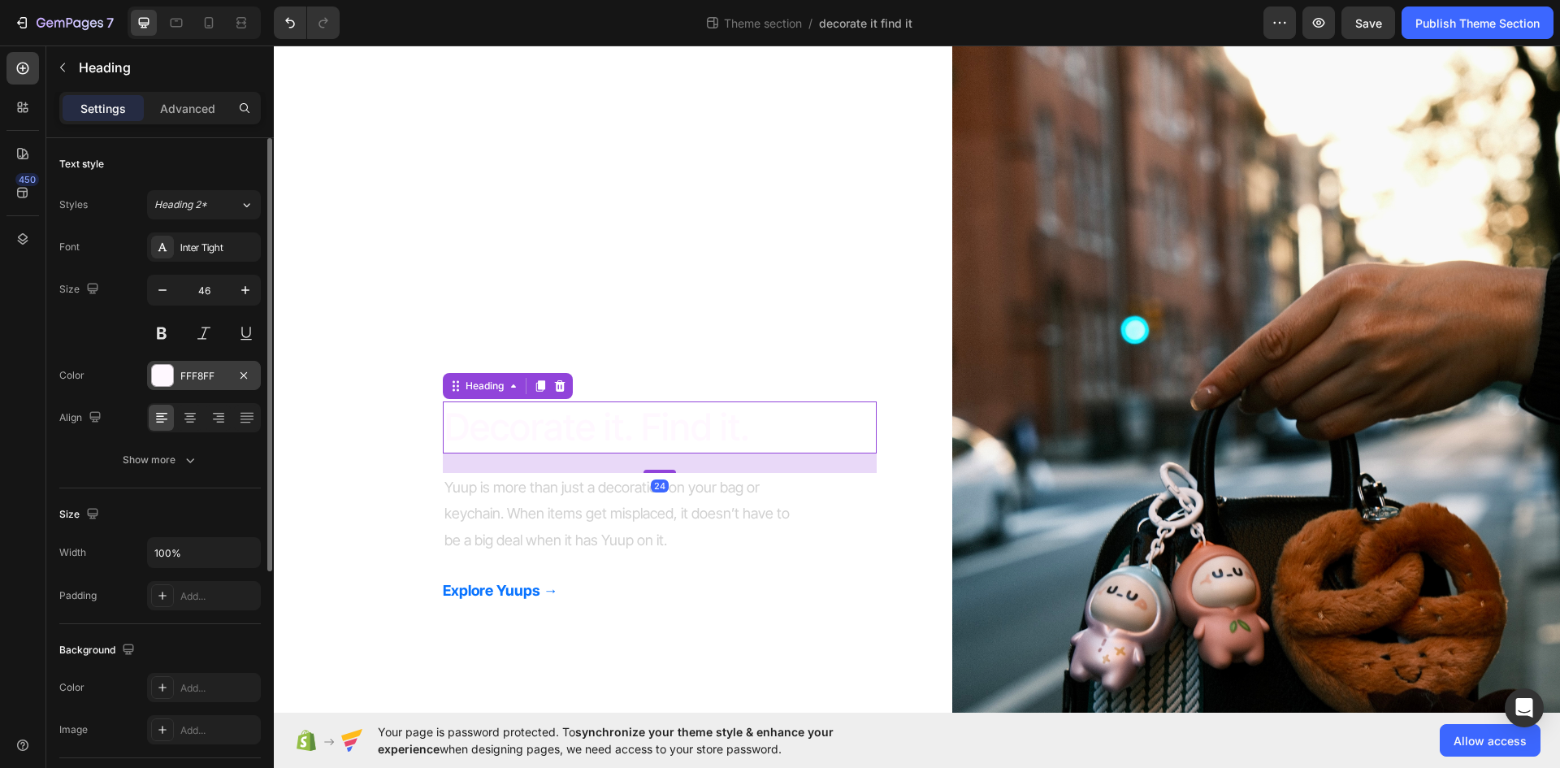
click at [174, 380] on div "FFF8FF" at bounding box center [204, 375] width 114 height 29
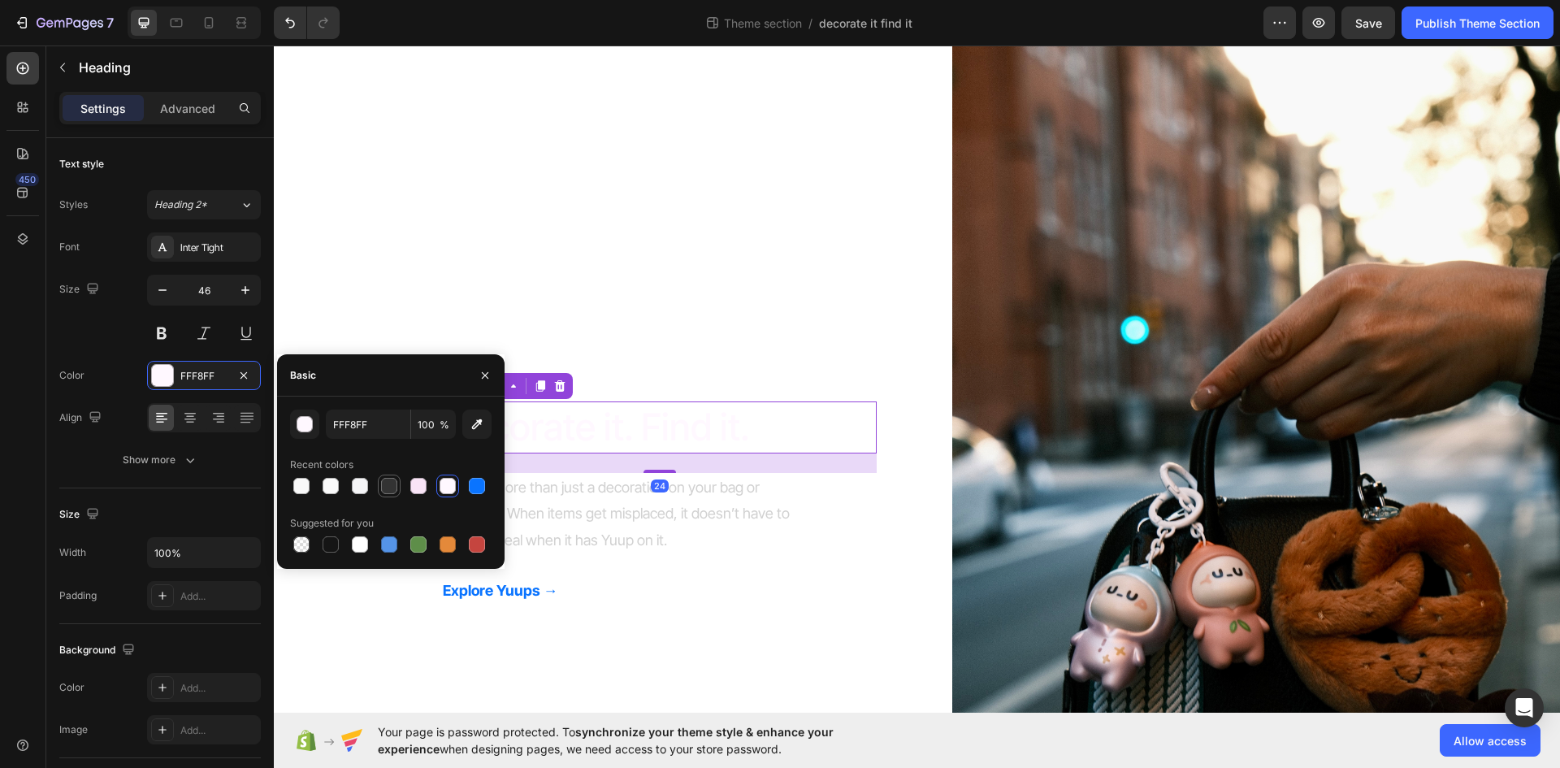
click at [380, 481] on div at bounding box center [388, 485] width 19 height 19
type input "333333"
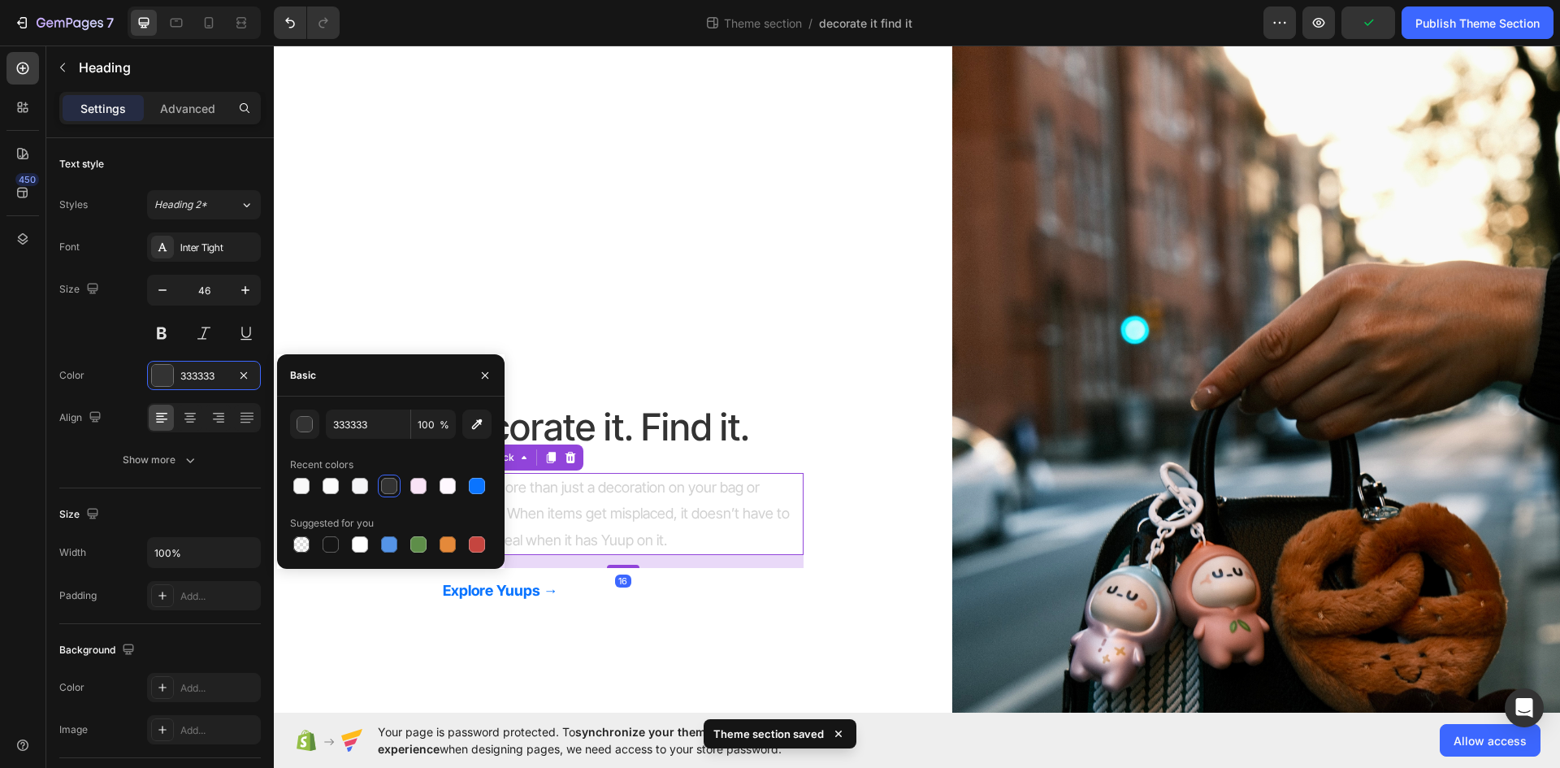
click at [595, 518] on p "Yuup is more than just a decoration on your bag or keychain. When items get mis…" at bounding box center [622, 513] width 357 height 79
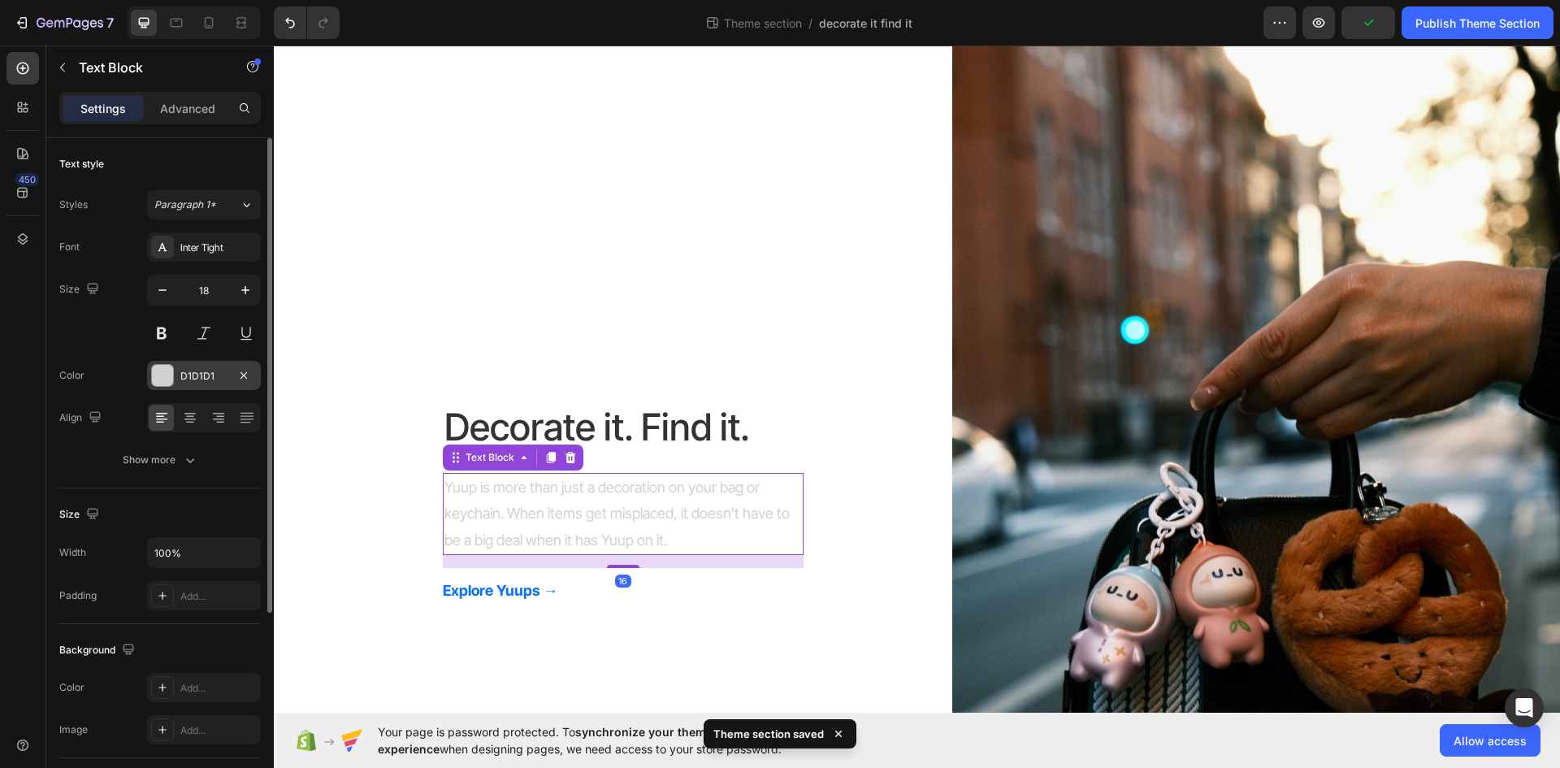
click at [159, 373] on div at bounding box center [162, 375] width 21 height 21
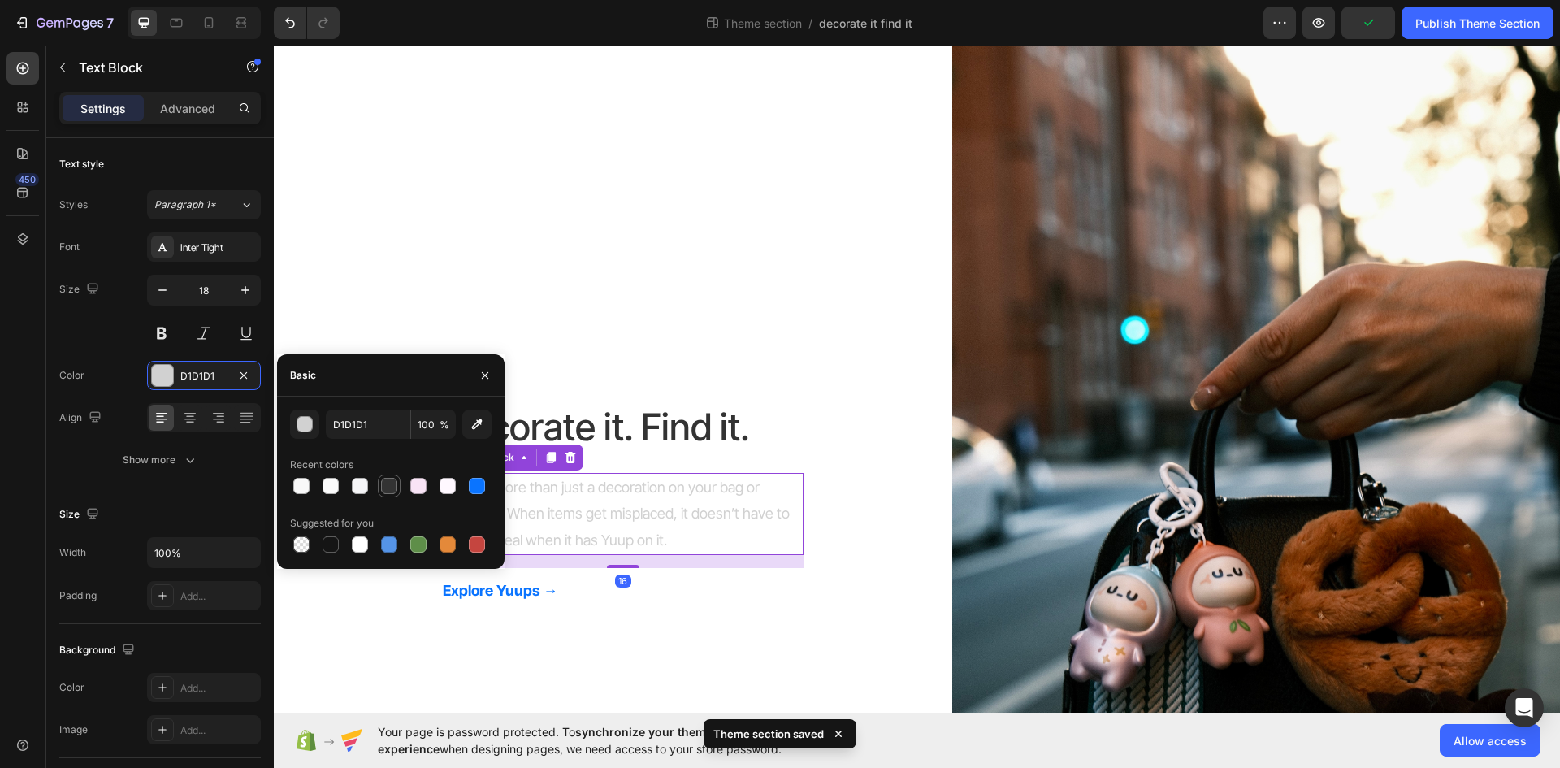
click at [392, 487] on div at bounding box center [389, 486] width 16 height 16
type input "333333"
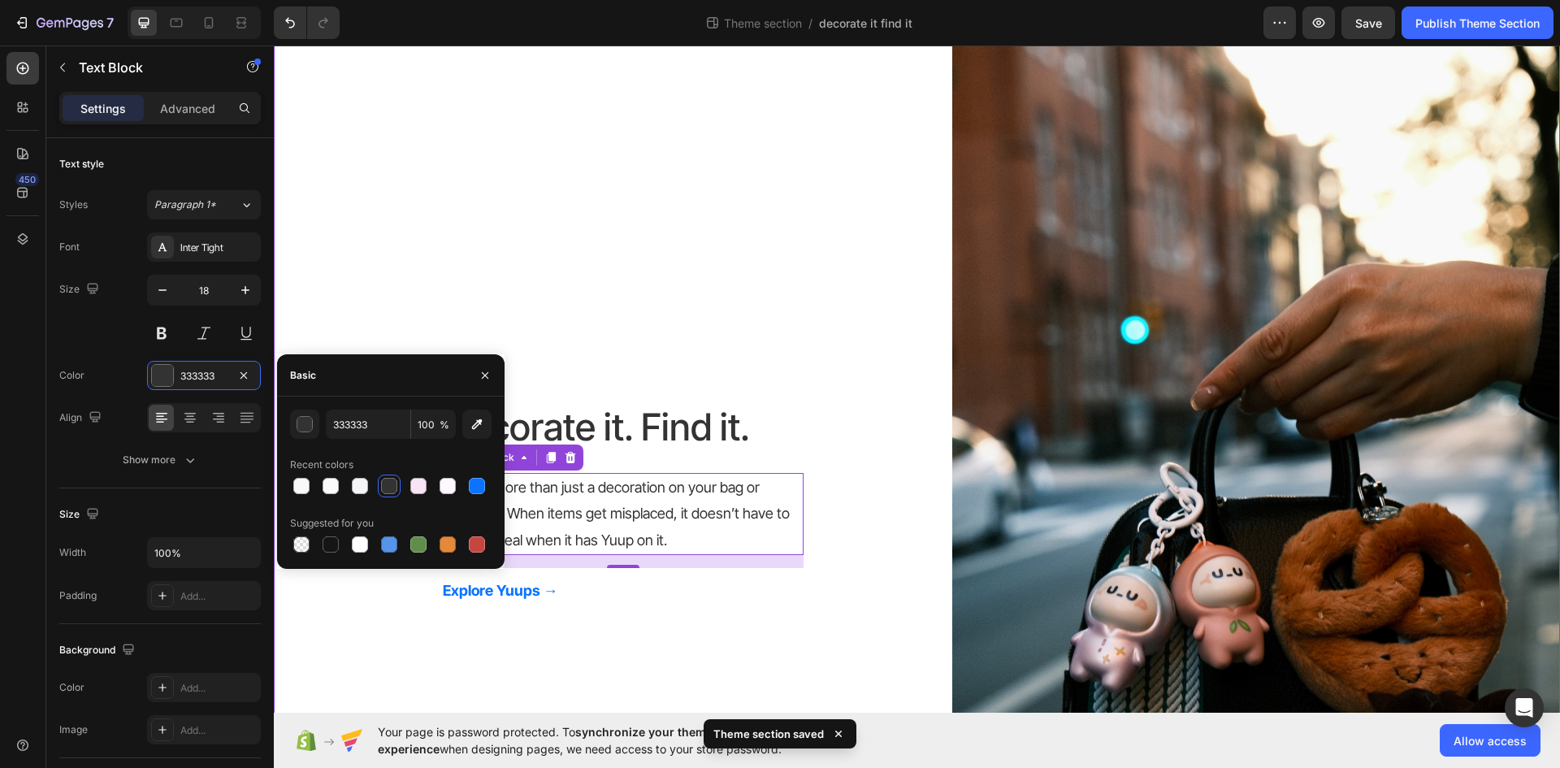
click at [645, 204] on div "Decorate it. Find it. Heading Yuup is more than just a decoration on your bag o…" at bounding box center [917, 507] width 1286 height 969
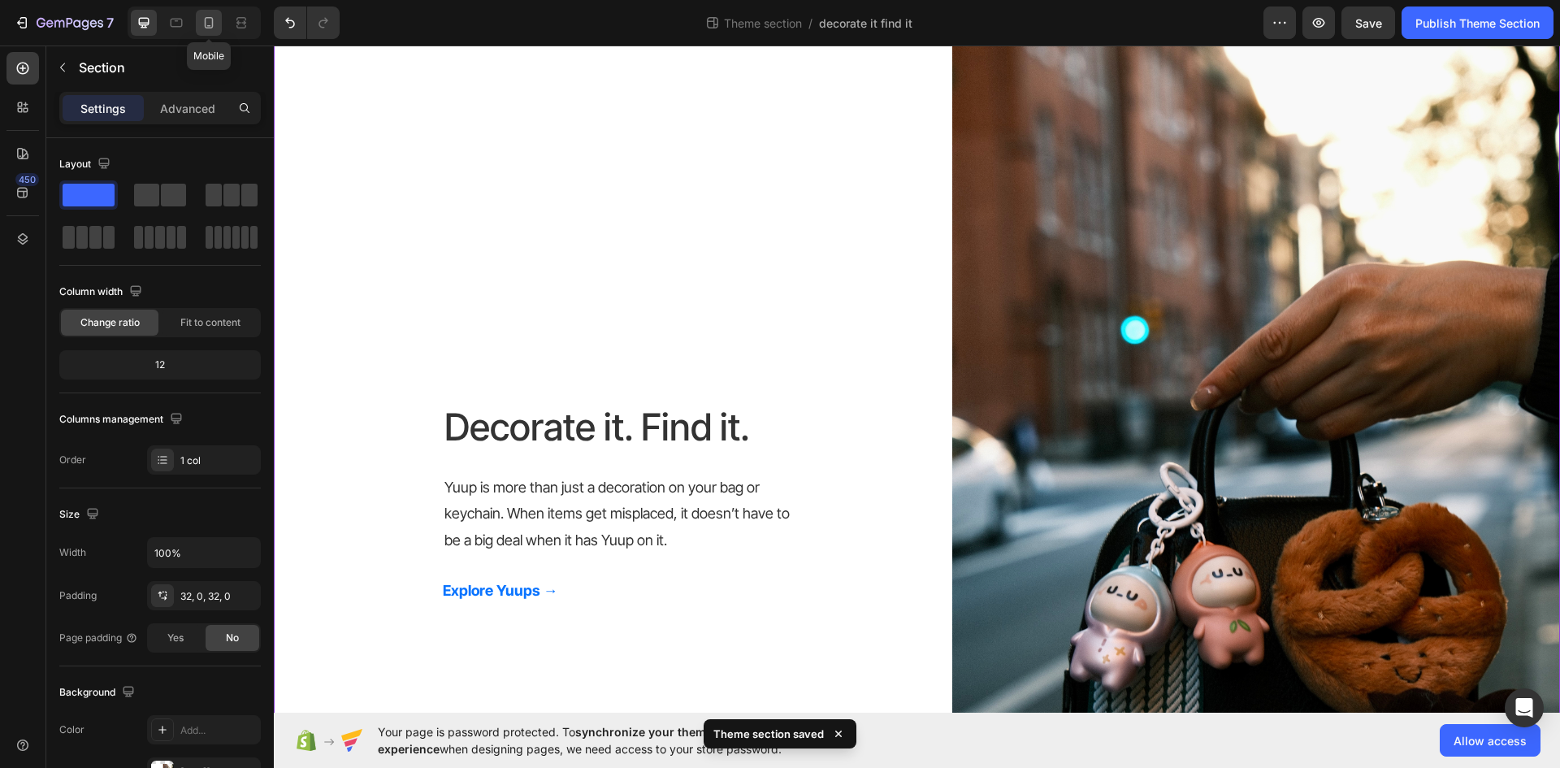
click at [213, 22] on icon at bounding box center [209, 22] width 9 height 11
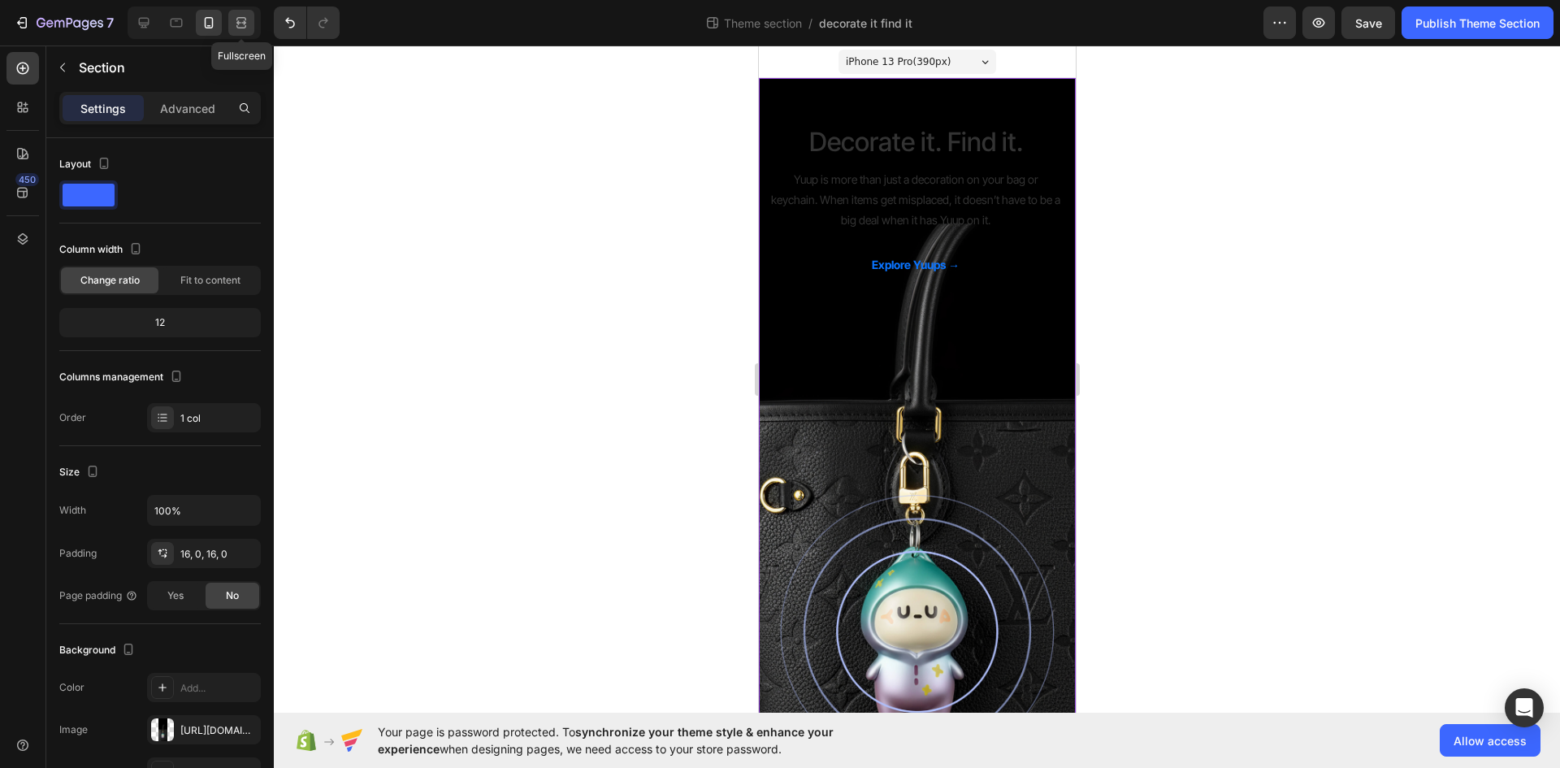
click at [232, 26] on div at bounding box center [241, 23] width 26 height 26
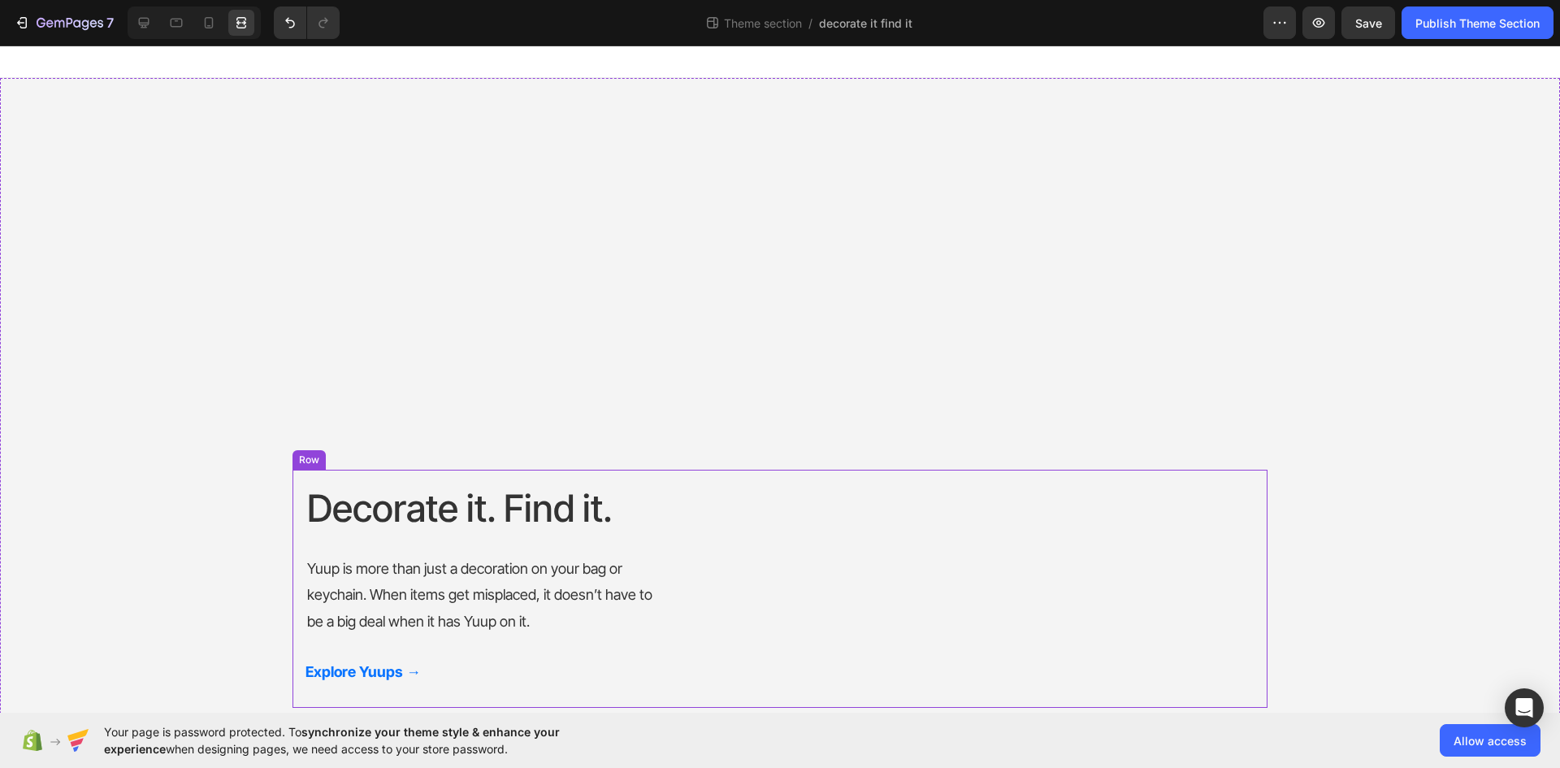
click at [796, 482] on div "Decorate it. Find it. Heading Yuup is more than just a decoration on your bag o…" at bounding box center [779, 589] width 975 height 238
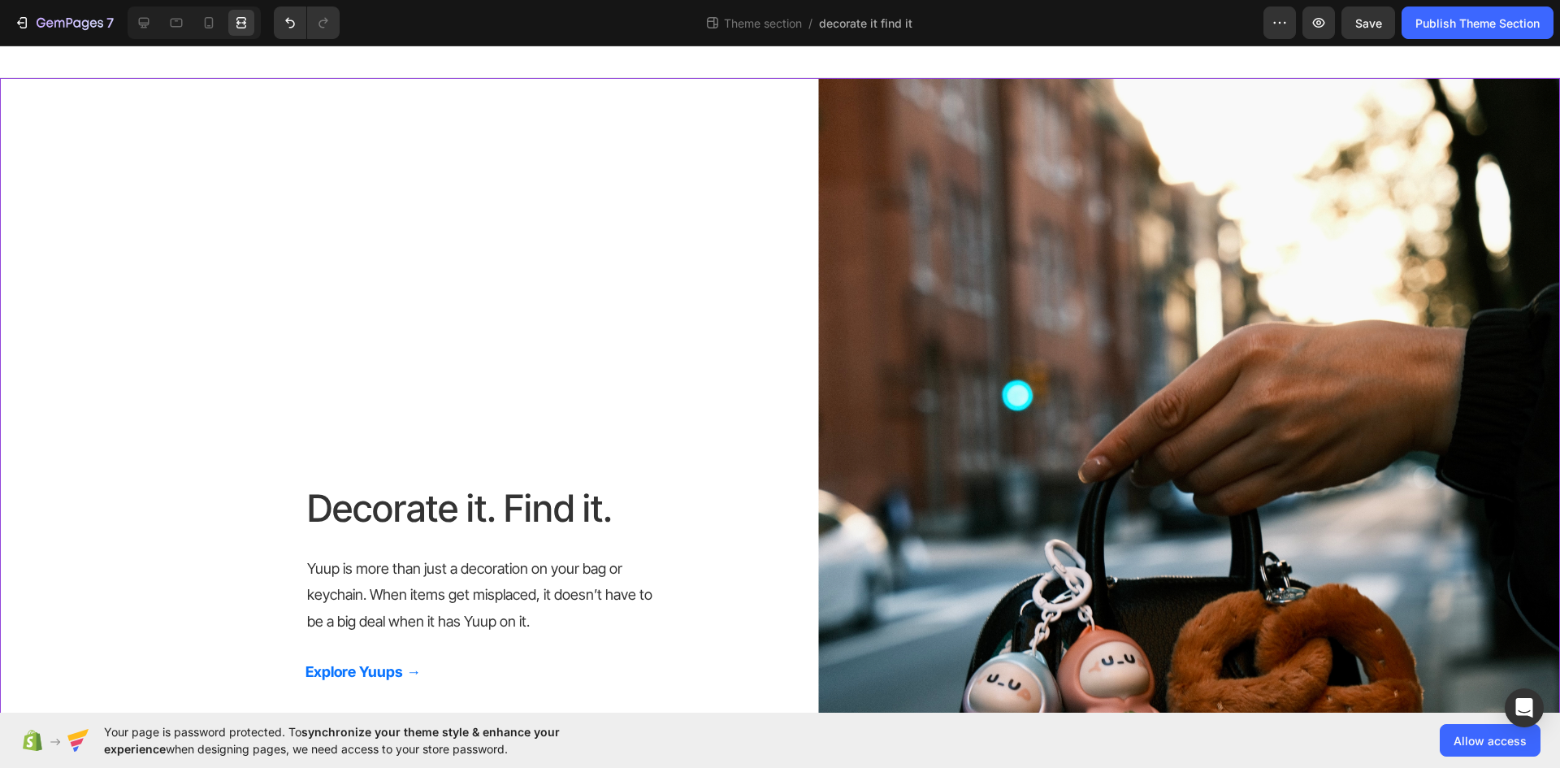
click at [617, 281] on div "Decorate it. Find it. Heading Yuup is more than just a decoration on your bag o…" at bounding box center [780, 588] width 1560 height 969
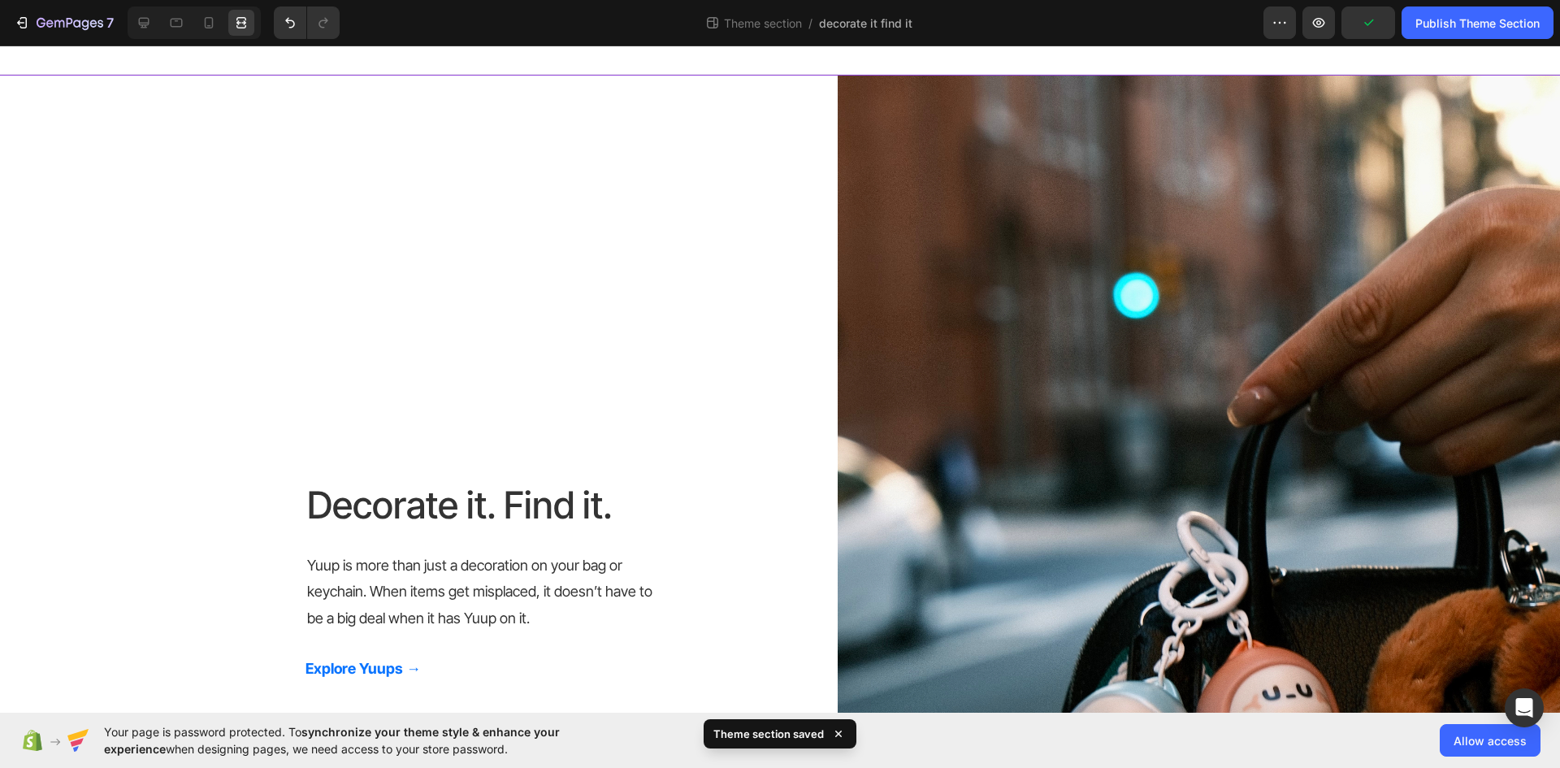
scroll to position [4, 0]
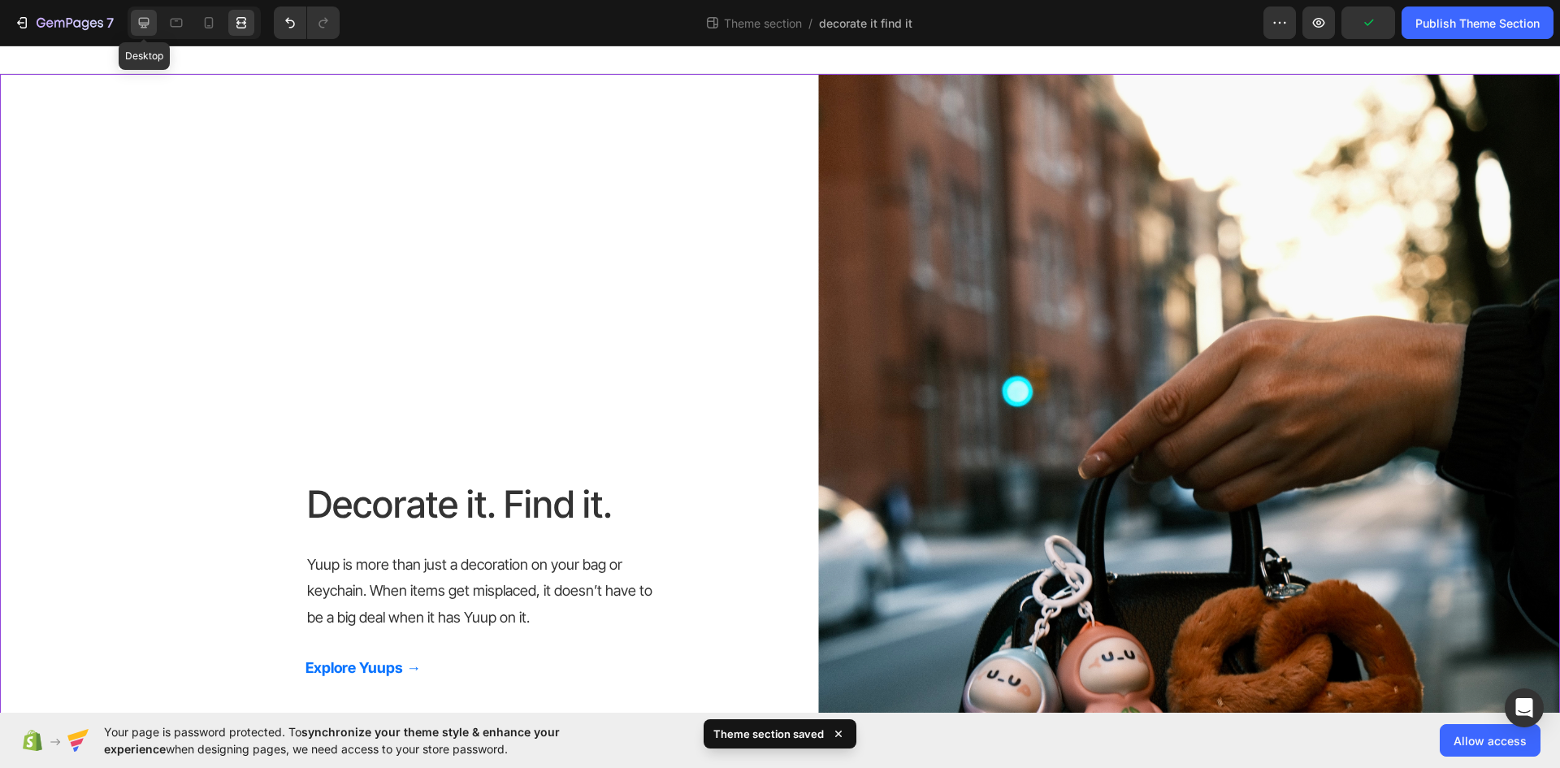
click at [149, 15] on icon at bounding box center [144, 23] width 16 height 16
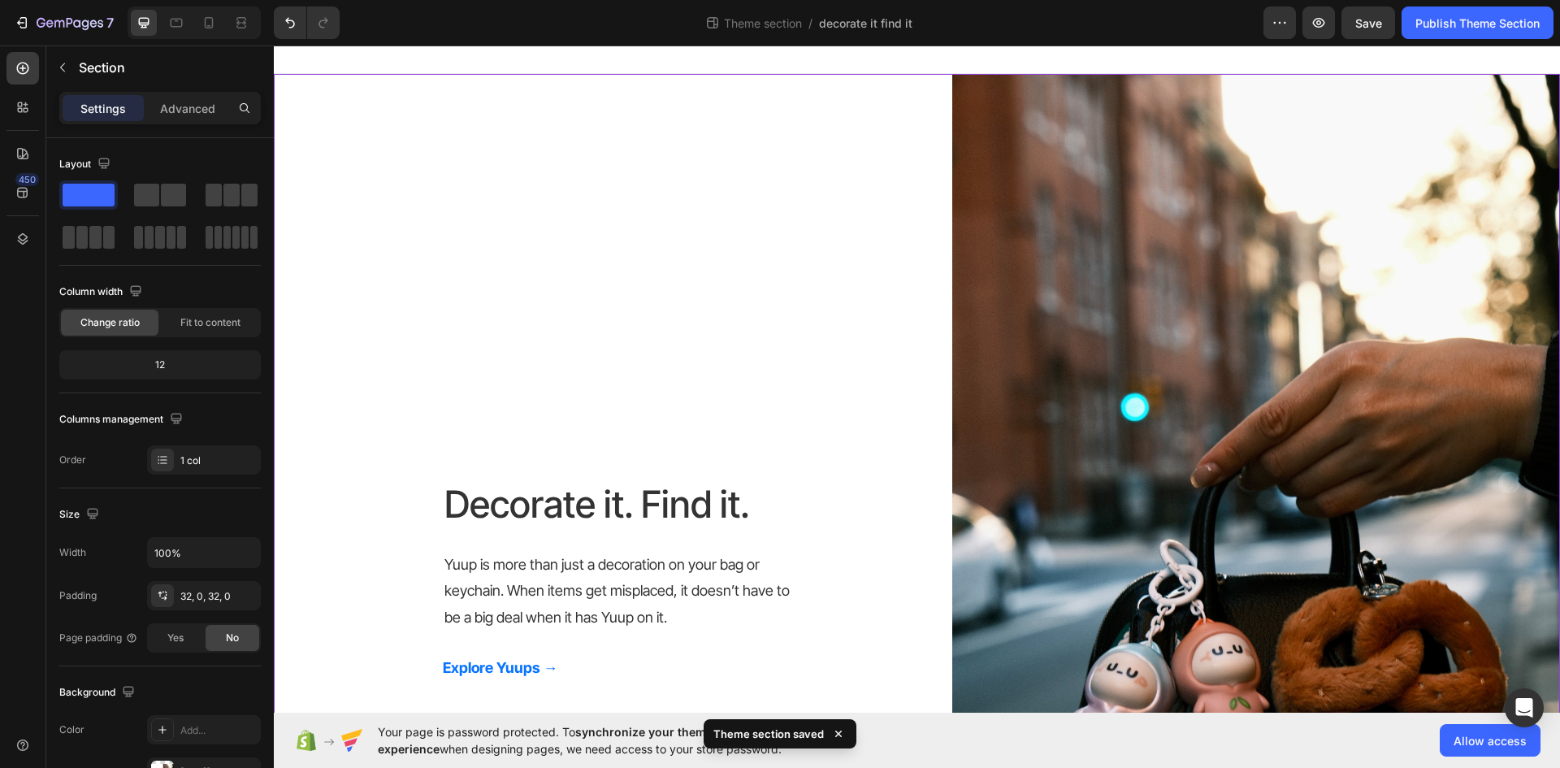
click at [620, 228] on div "Decorate it. Find it. Heading Yuup is more than just a decoration on your bag o…" at bounding box center [917, 584] width 1286 height 969
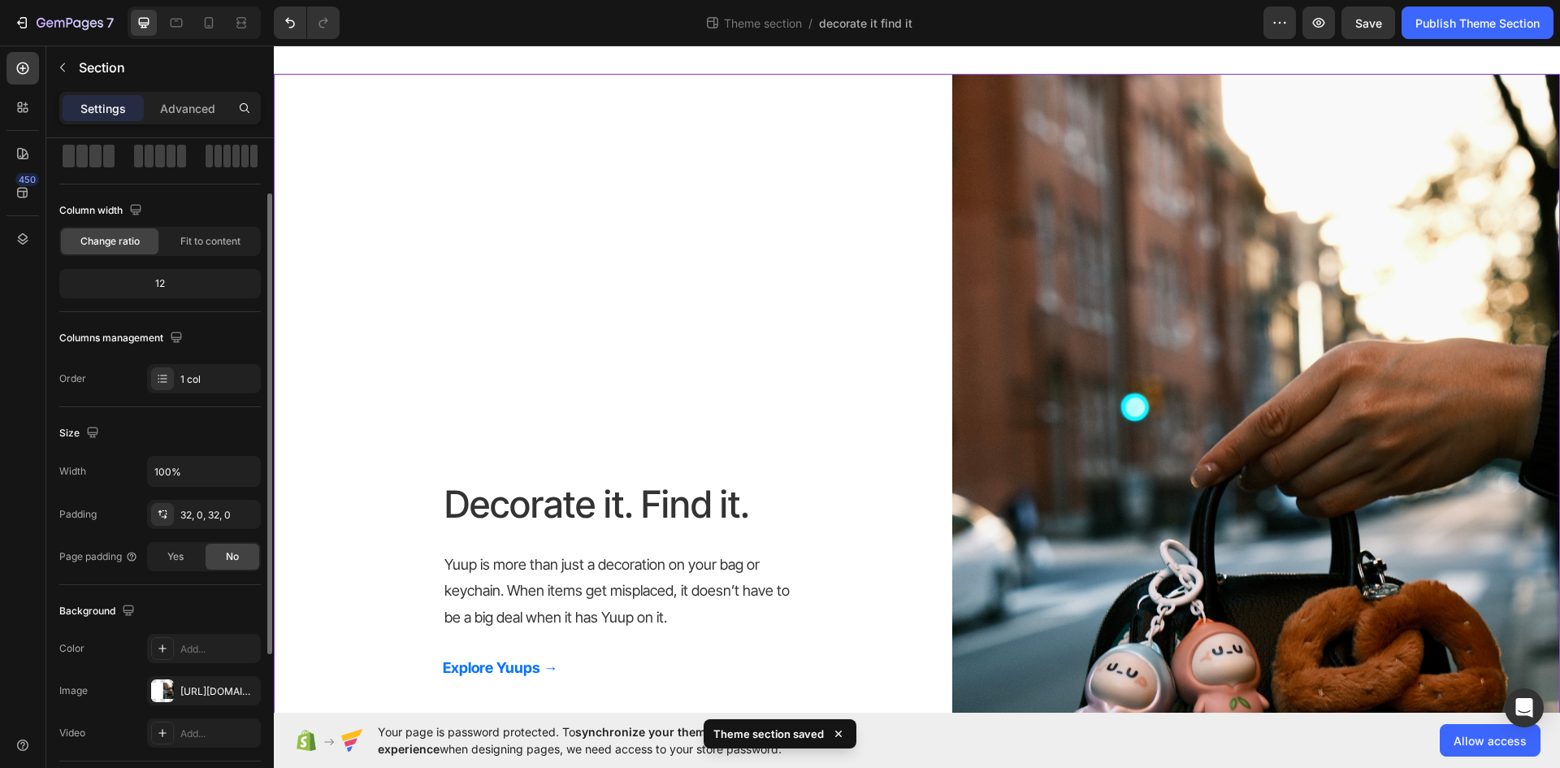
scroll to position [244, 0]
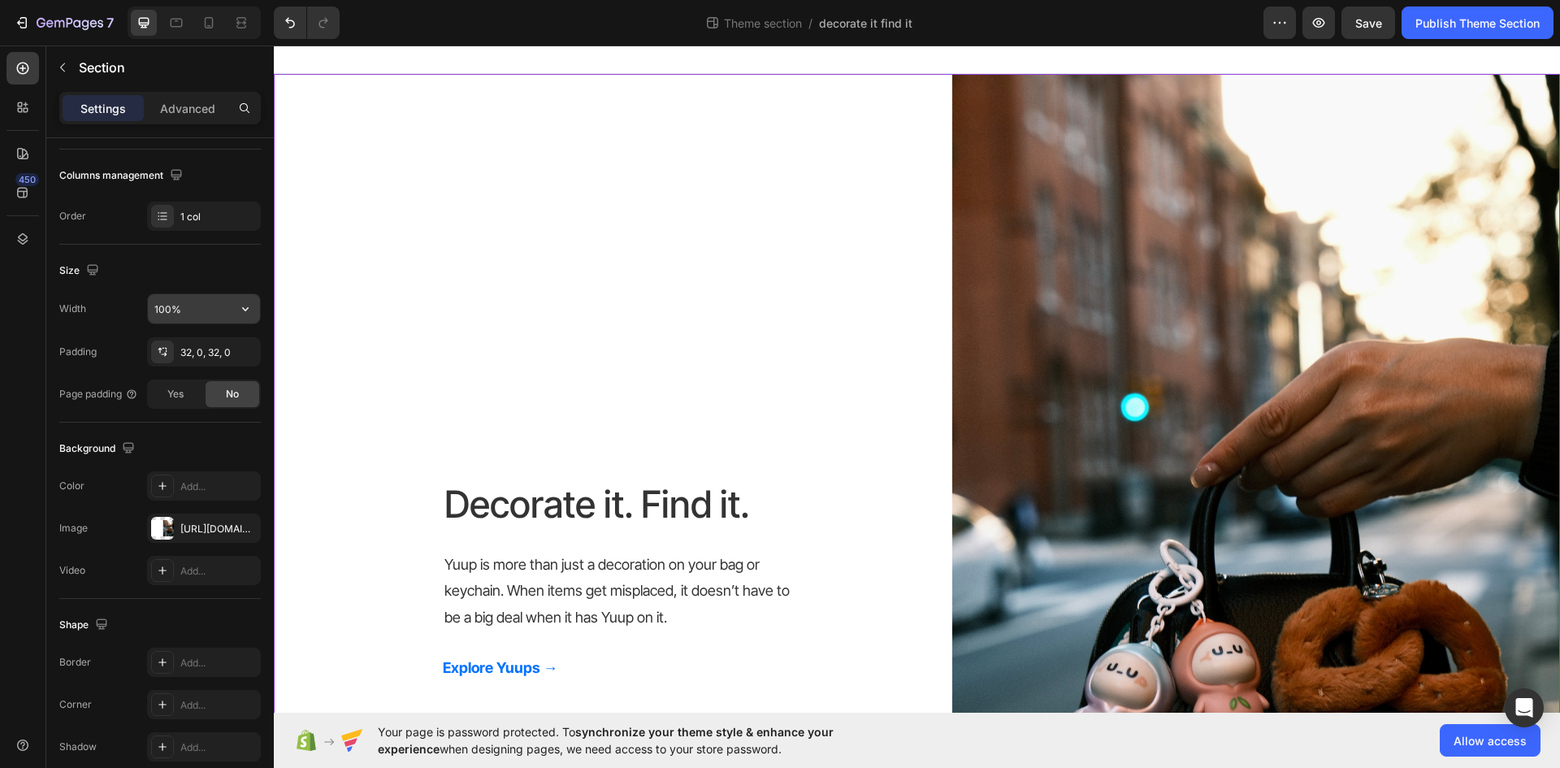
click at [176, 309] on input "100%" at bounding box center [204, 308] width 112 height 29
click at [249, 310] on icon "button" at bounding box center [245, 309] width 16 height 16
click at [201, 384] on p "Default 1200px" at bounding box center [200, 381] width 93 height 15
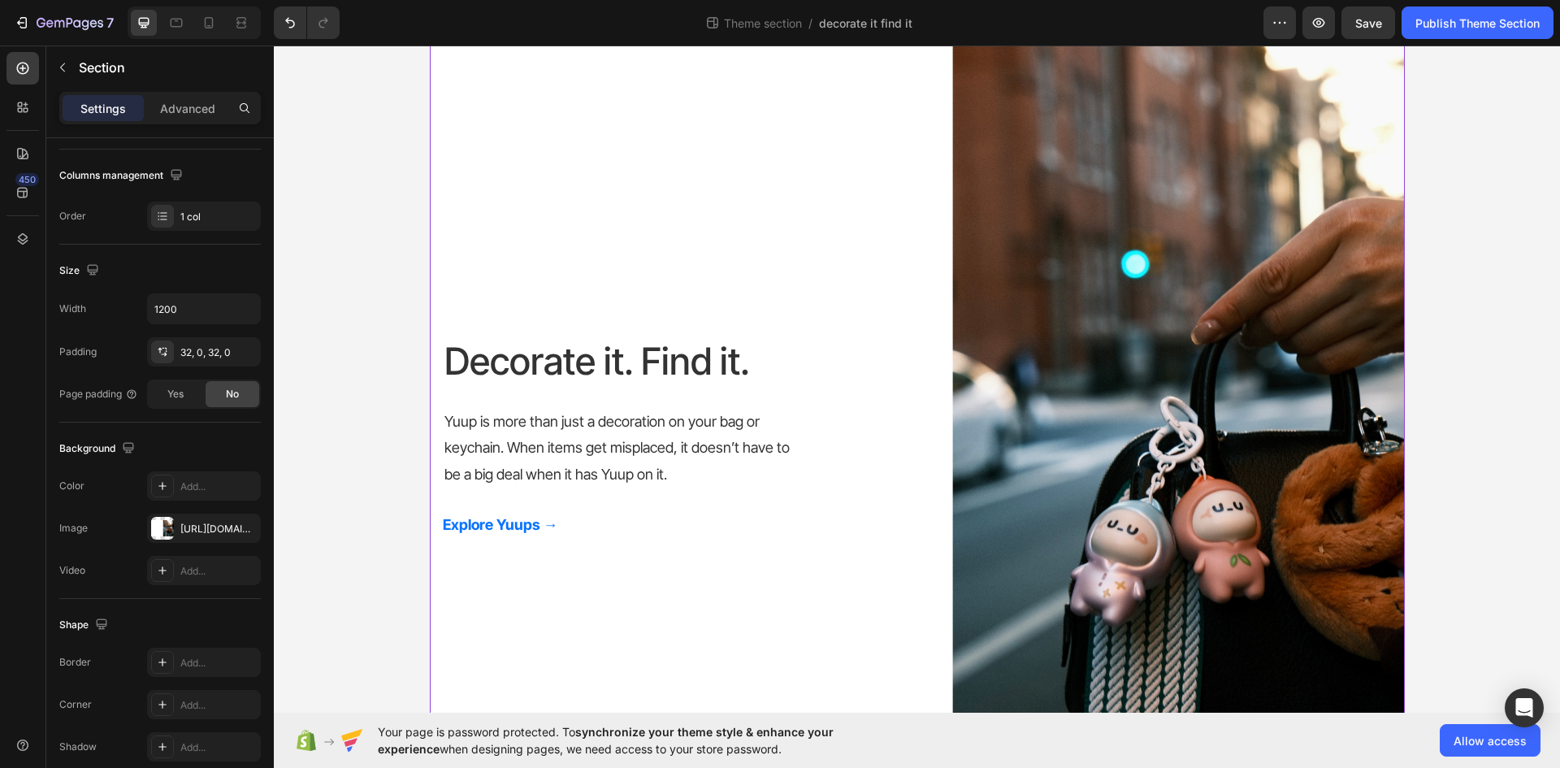
scroll to position [162, 0]
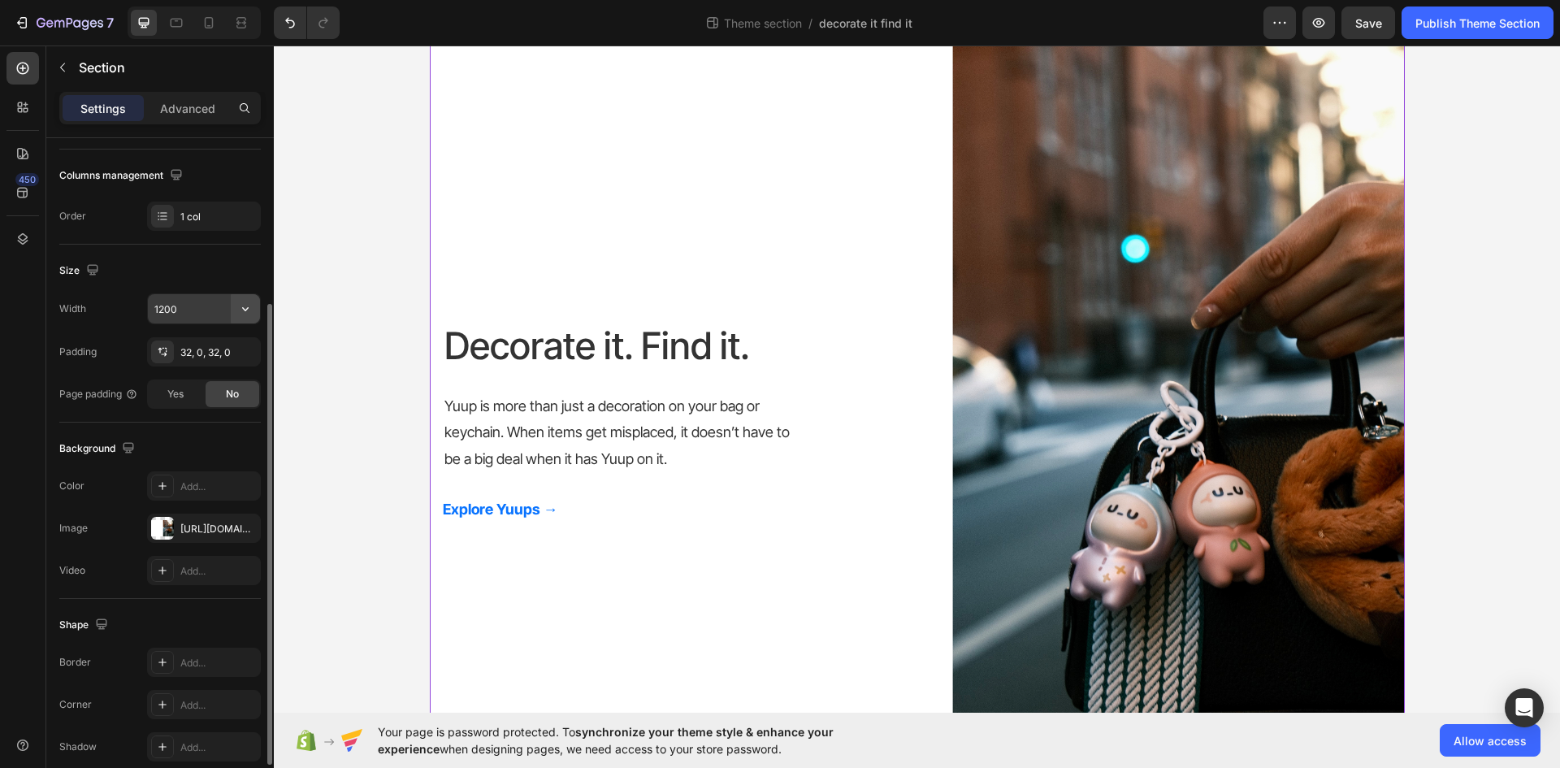
click at [241, 302] on icon "button" at bounding box center [245, 309] width 16 height 16
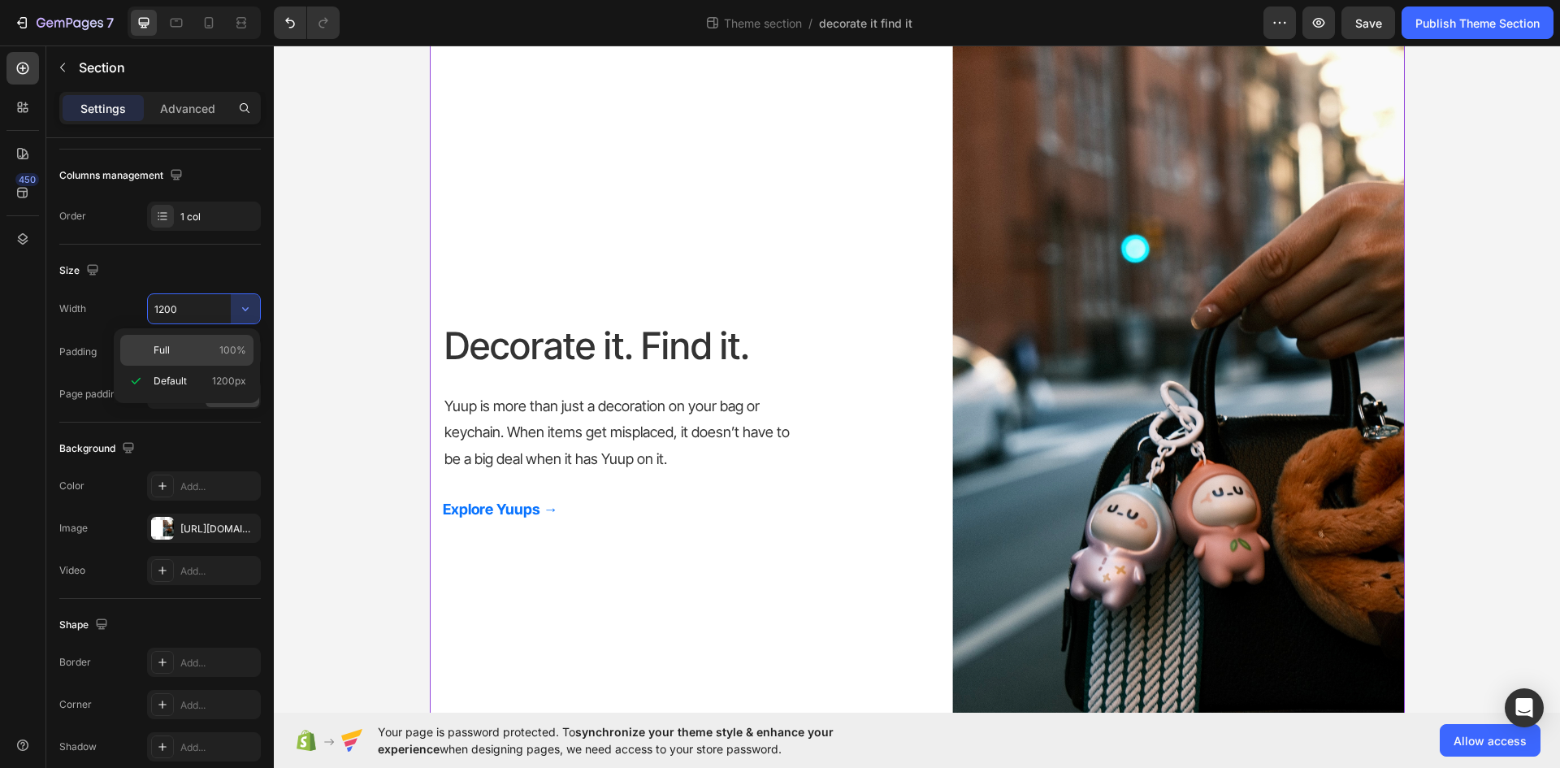
click at [219, 340] on div "Full 100%" at bounding box center [186, 350] width 133 height 31
type input "100%"
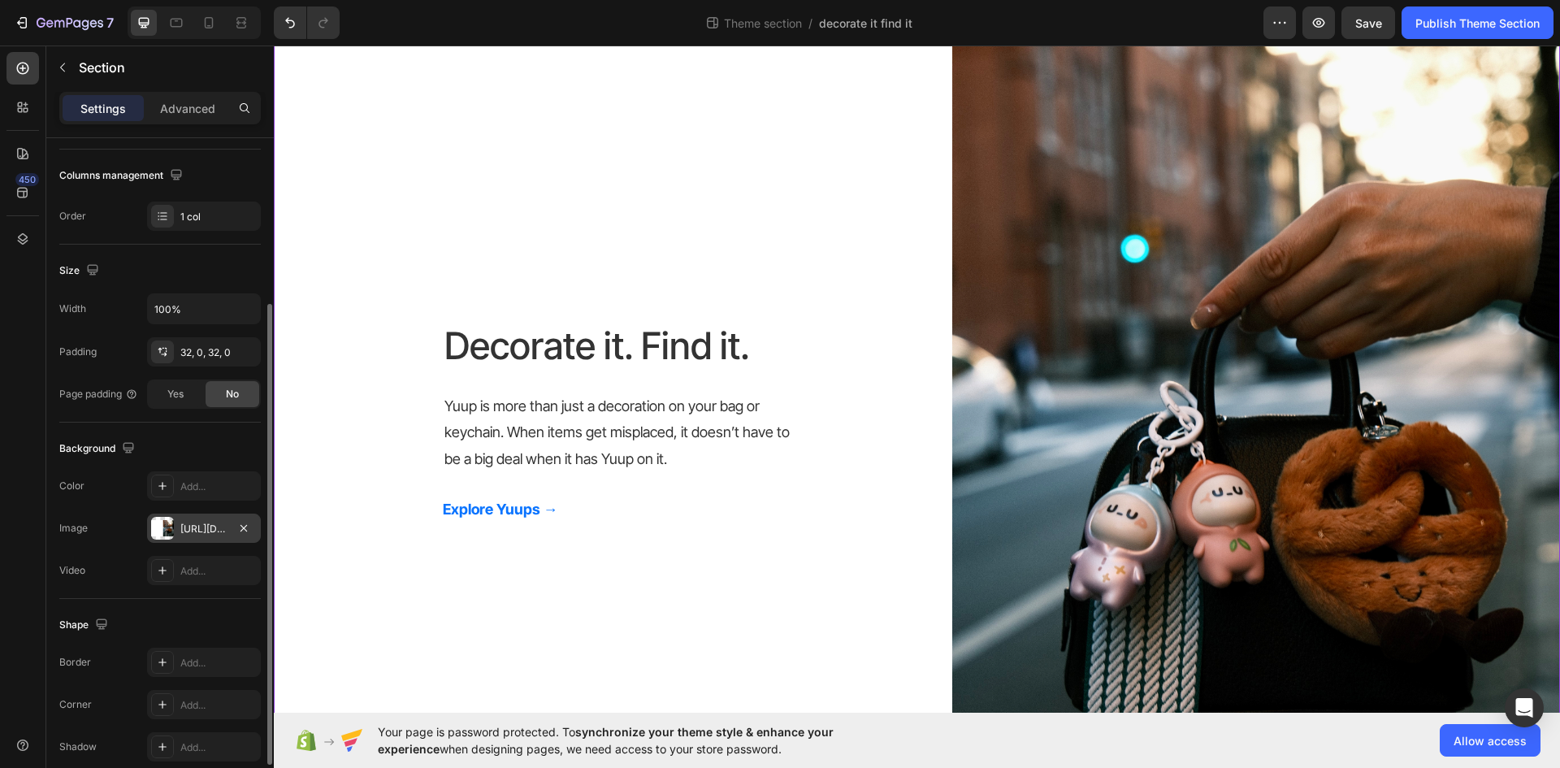
click at [163, 536] on div at bounding box center [162, 528] width 23 height 23
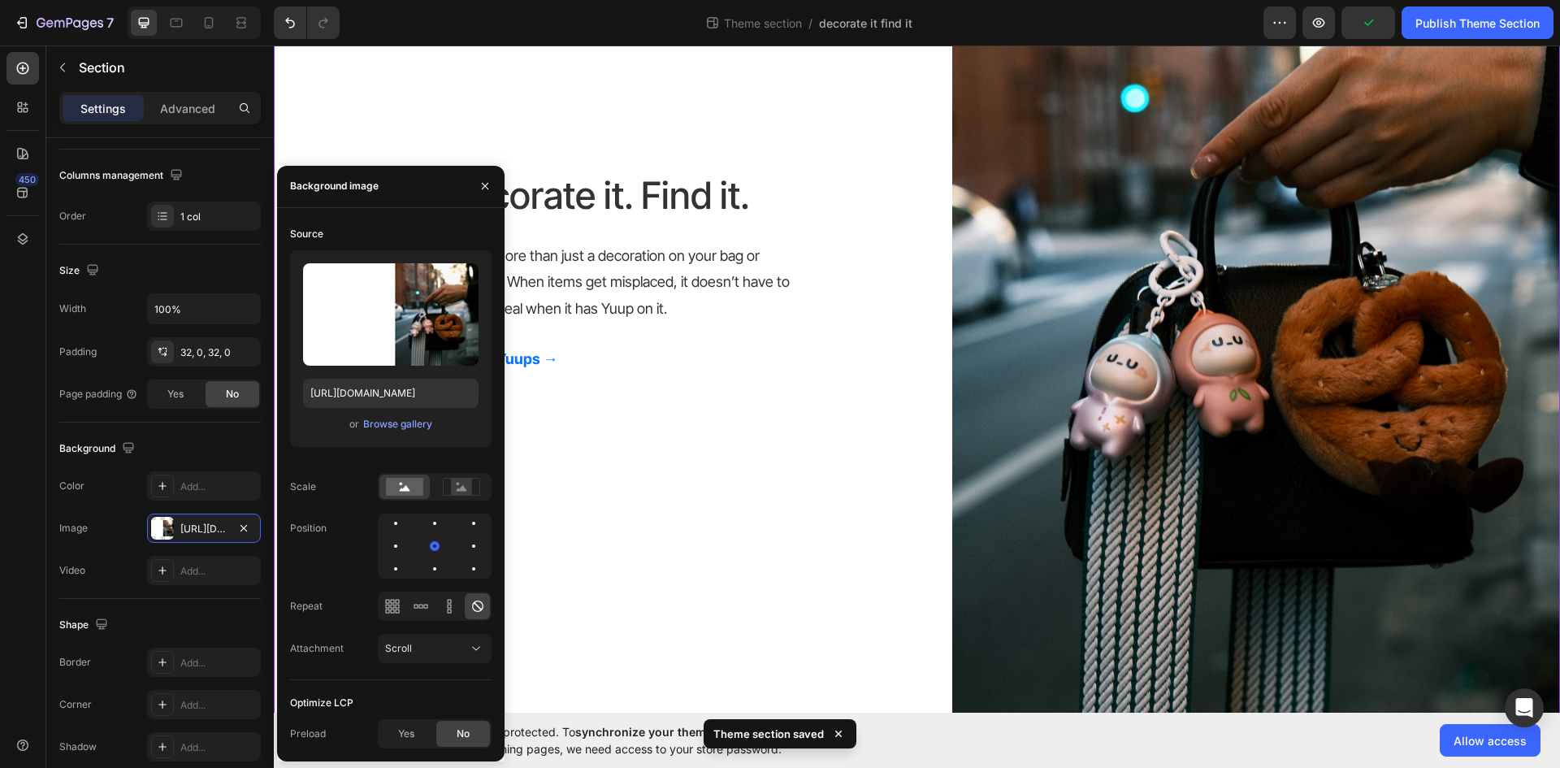
scroll to position [325, 0]
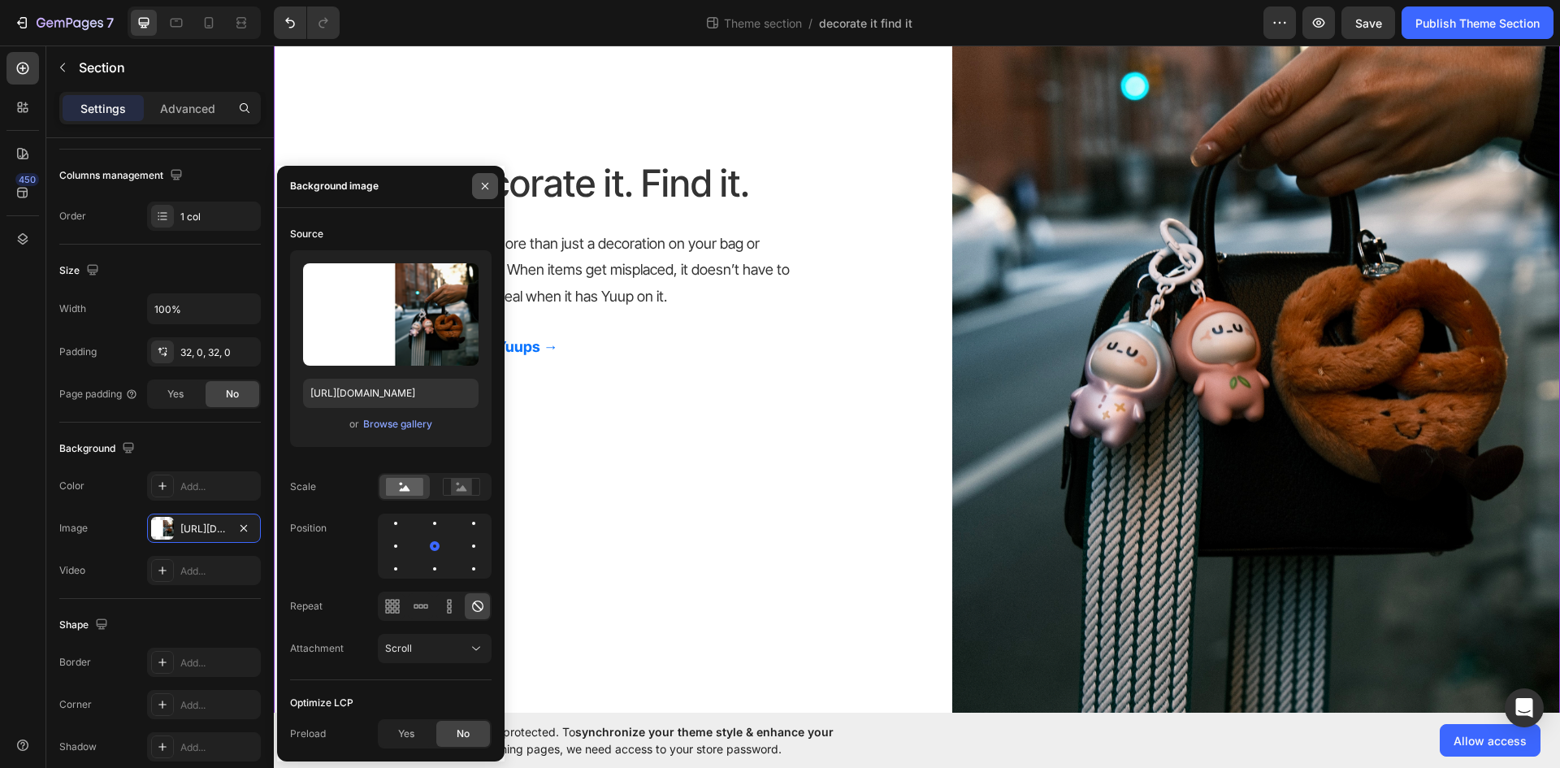
click at [487, 189] on icon "button" at bounding box center [485, 186] width 6 height 6
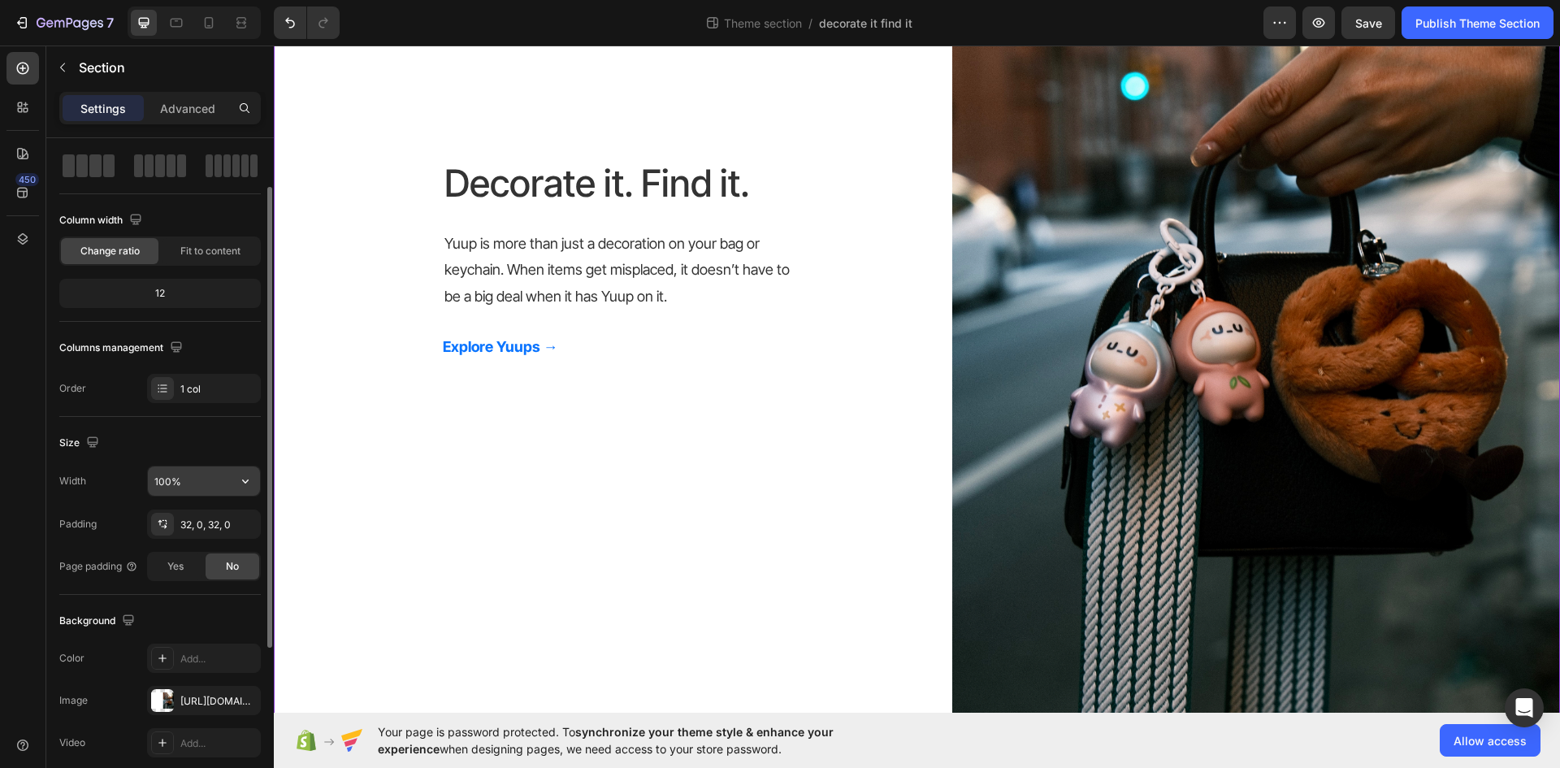
scroll to position [0, 0]
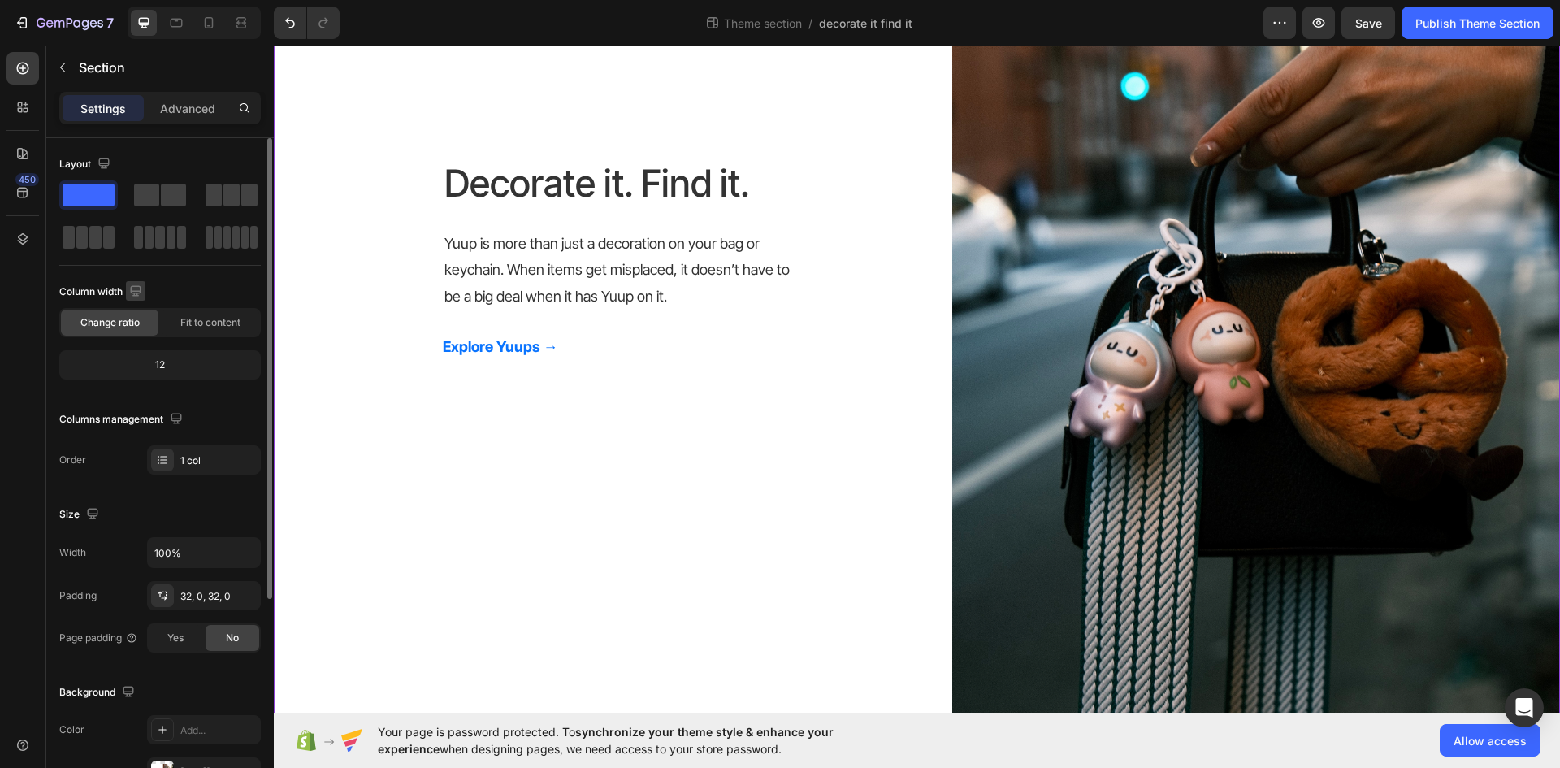
click at [139, 297] on icon "button" at bounding box center [136, 291] width 16 height 16
click at [182, 314] on div "Fit to content" at bounding box center [210, 323] width 97 height 26
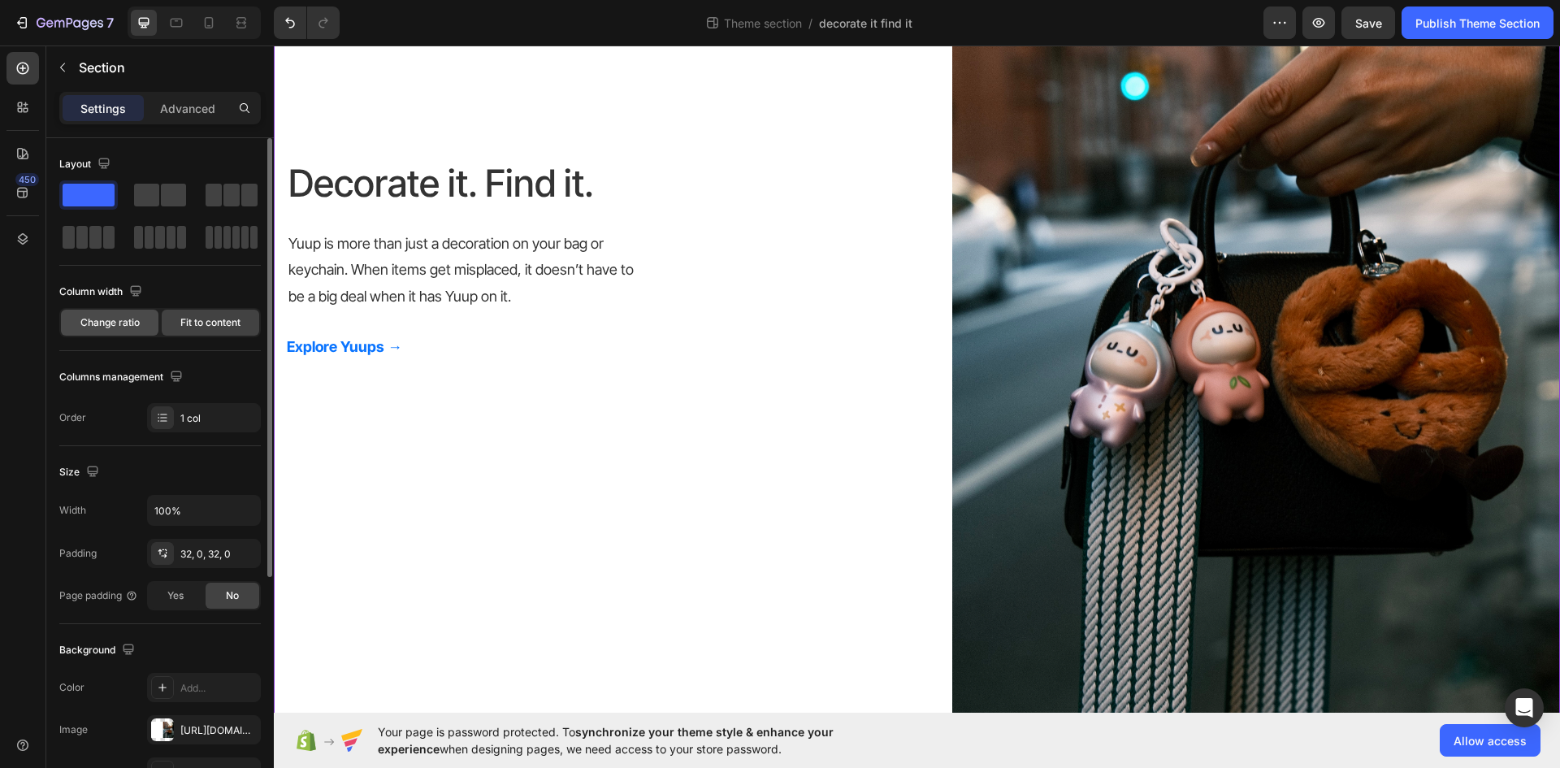
click at [119, 320] on span "Change ratio" at bounding box center [109, 322] width 59 height 15
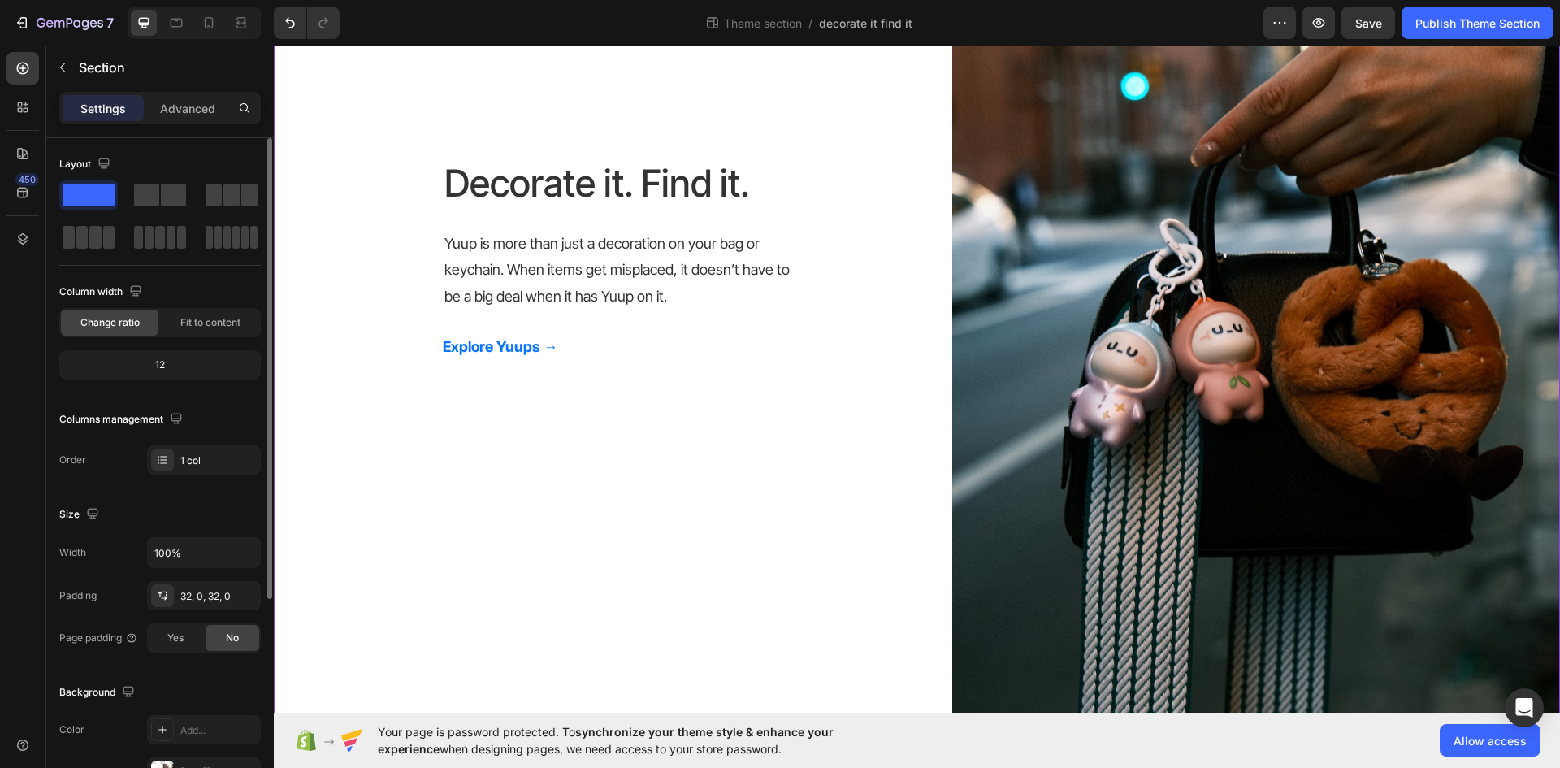
scroll to position [81, 0]
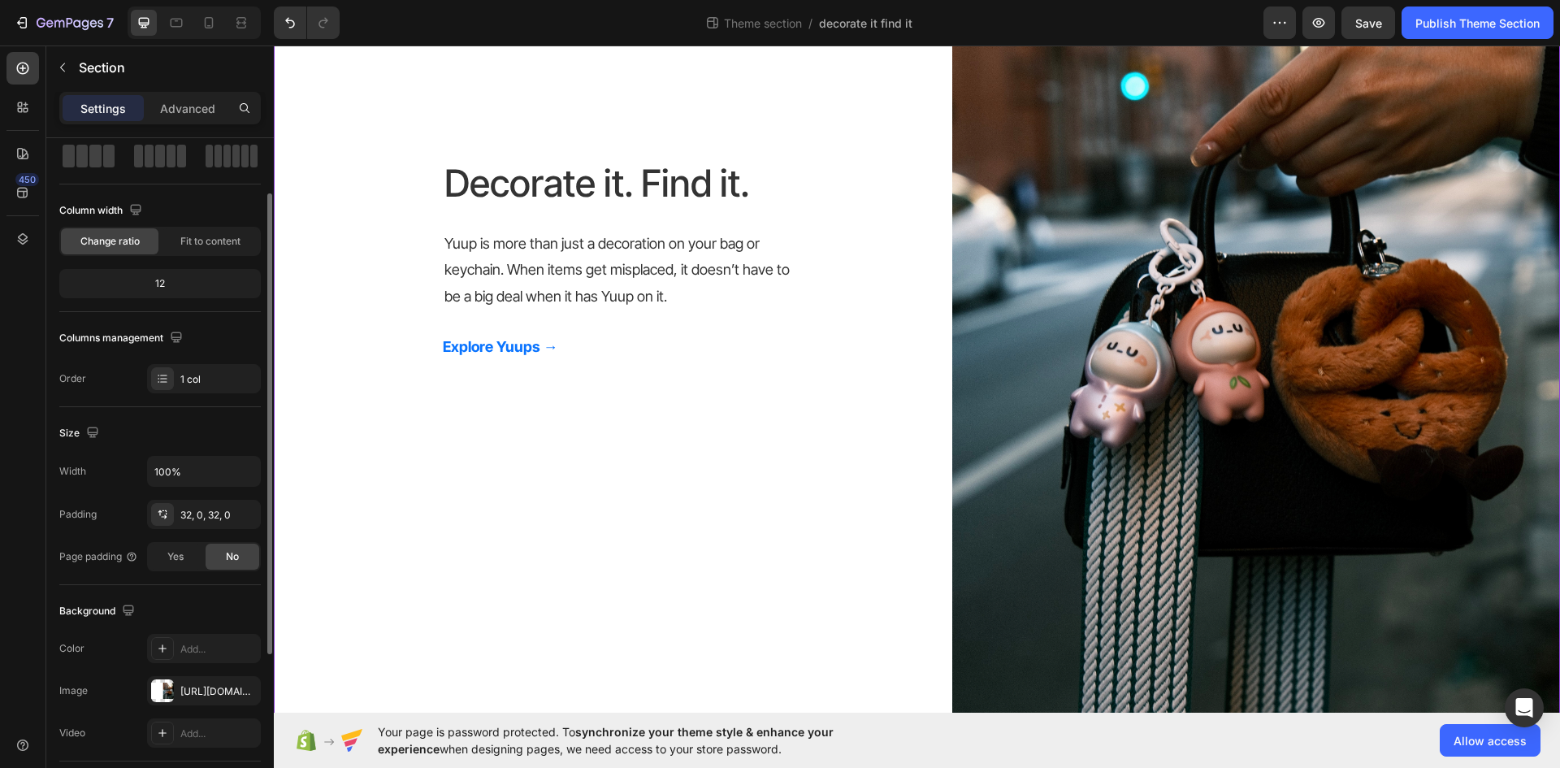
click at [514, 435] on div "Decorate it. Find it. Heading Yuup is more than just a decoration on your bag o…" at bounding box center [917, 263] width 1286 height 969
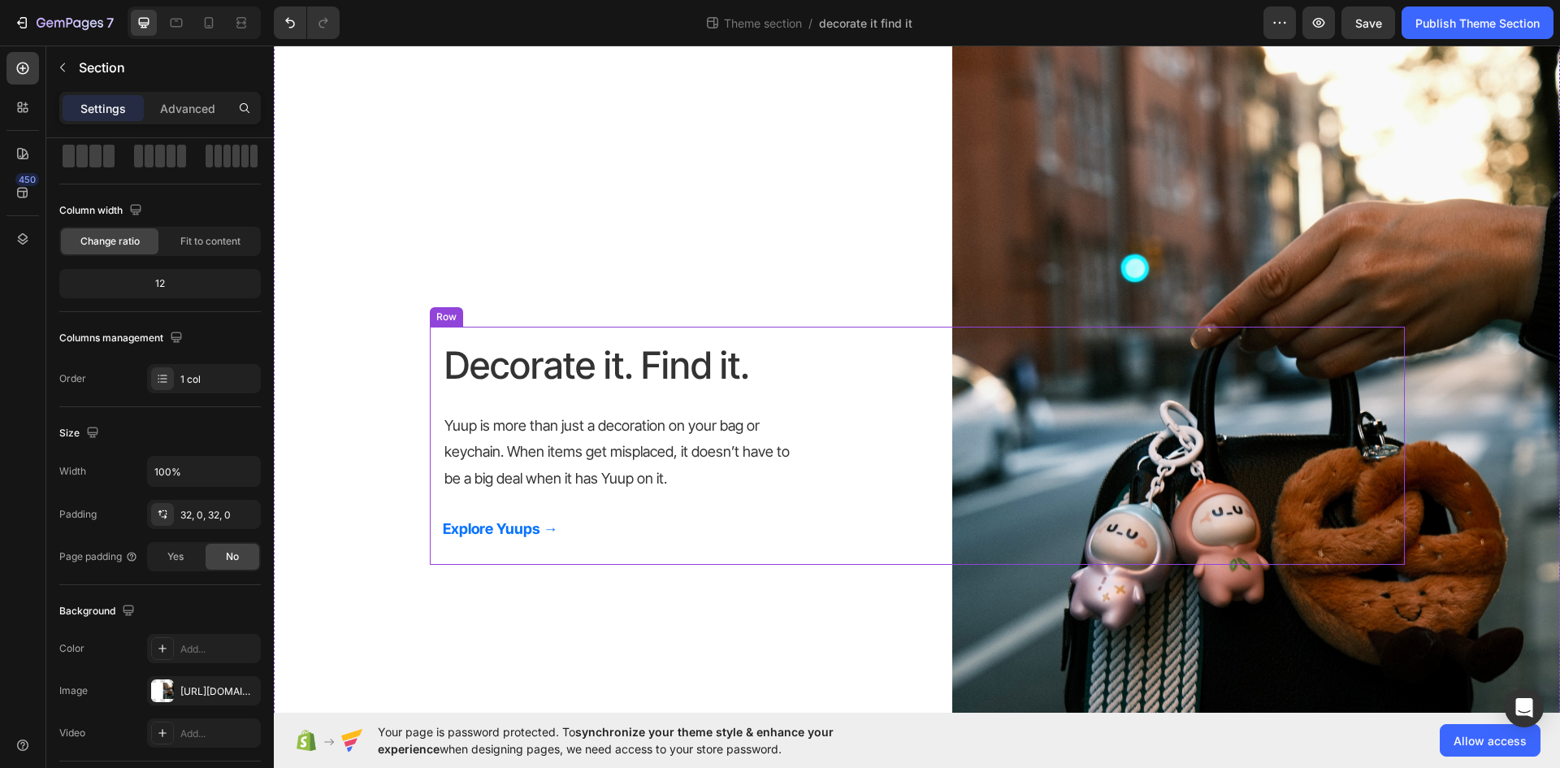
scroll to position [162, 0]
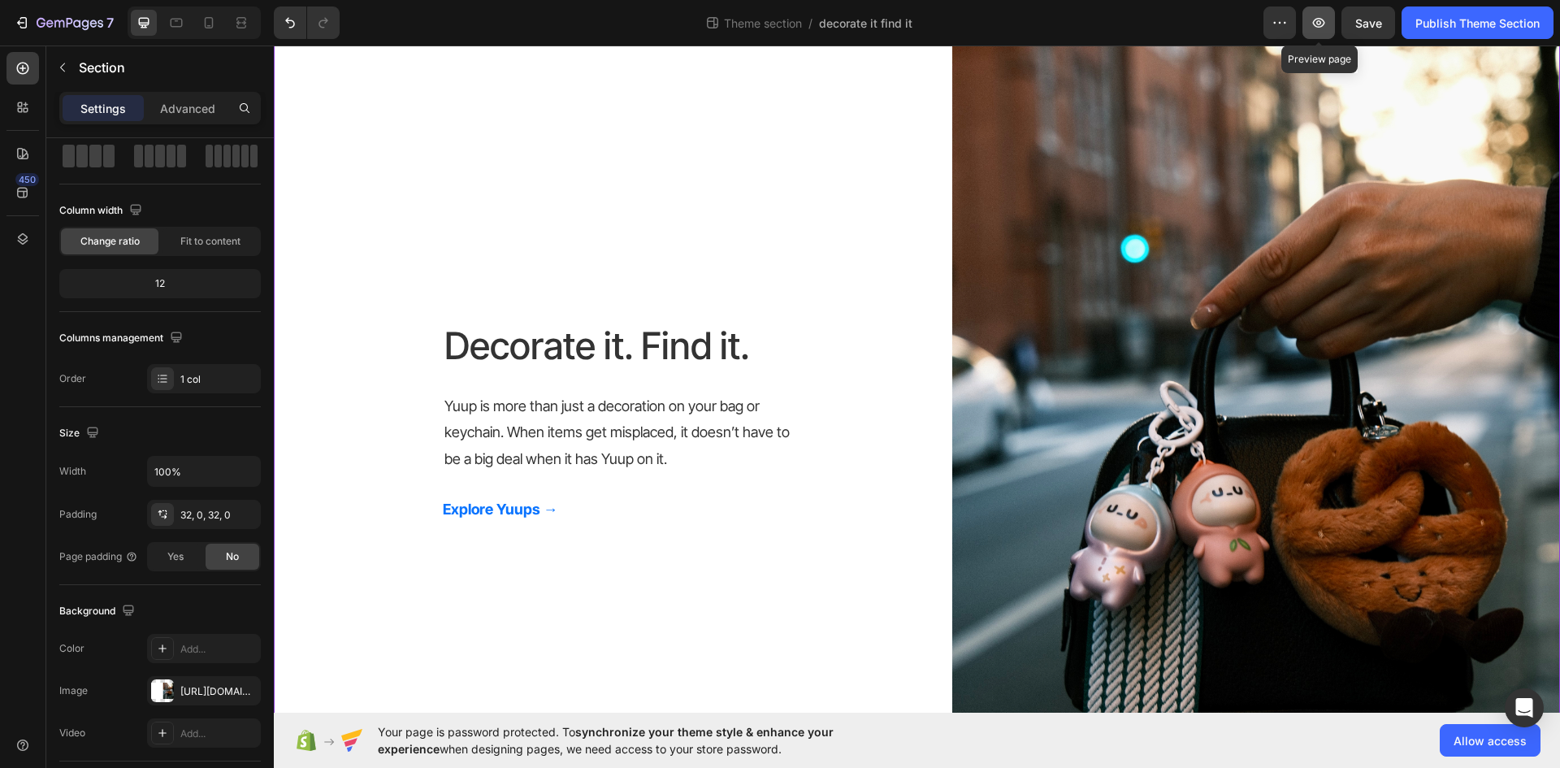
click at [1319, 25] on icon "button" at bounding box center [1318, 23] width 16 height 16
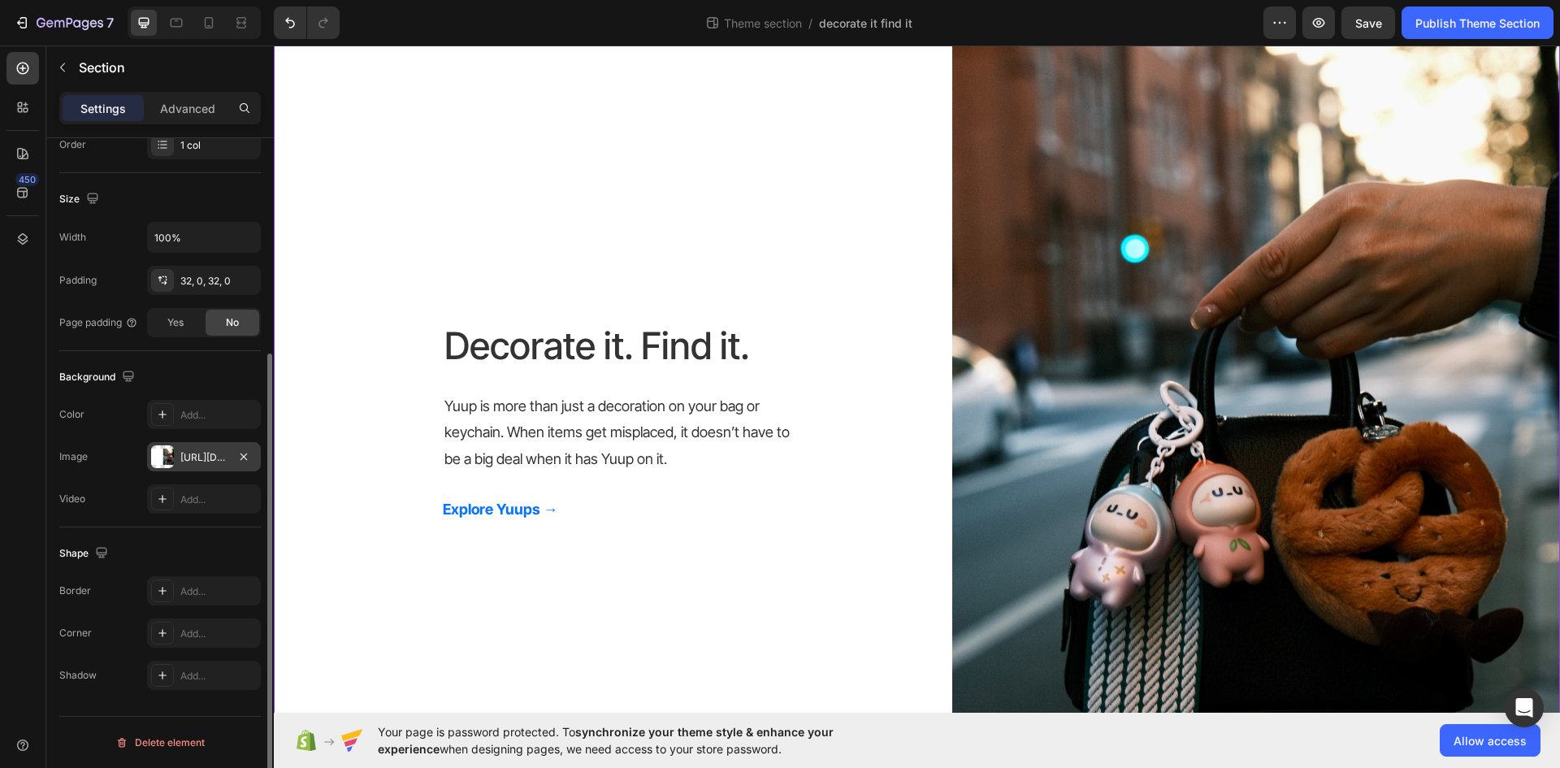
click at [163, 457] on div at bounding box center [162, 456] width 23 height 23
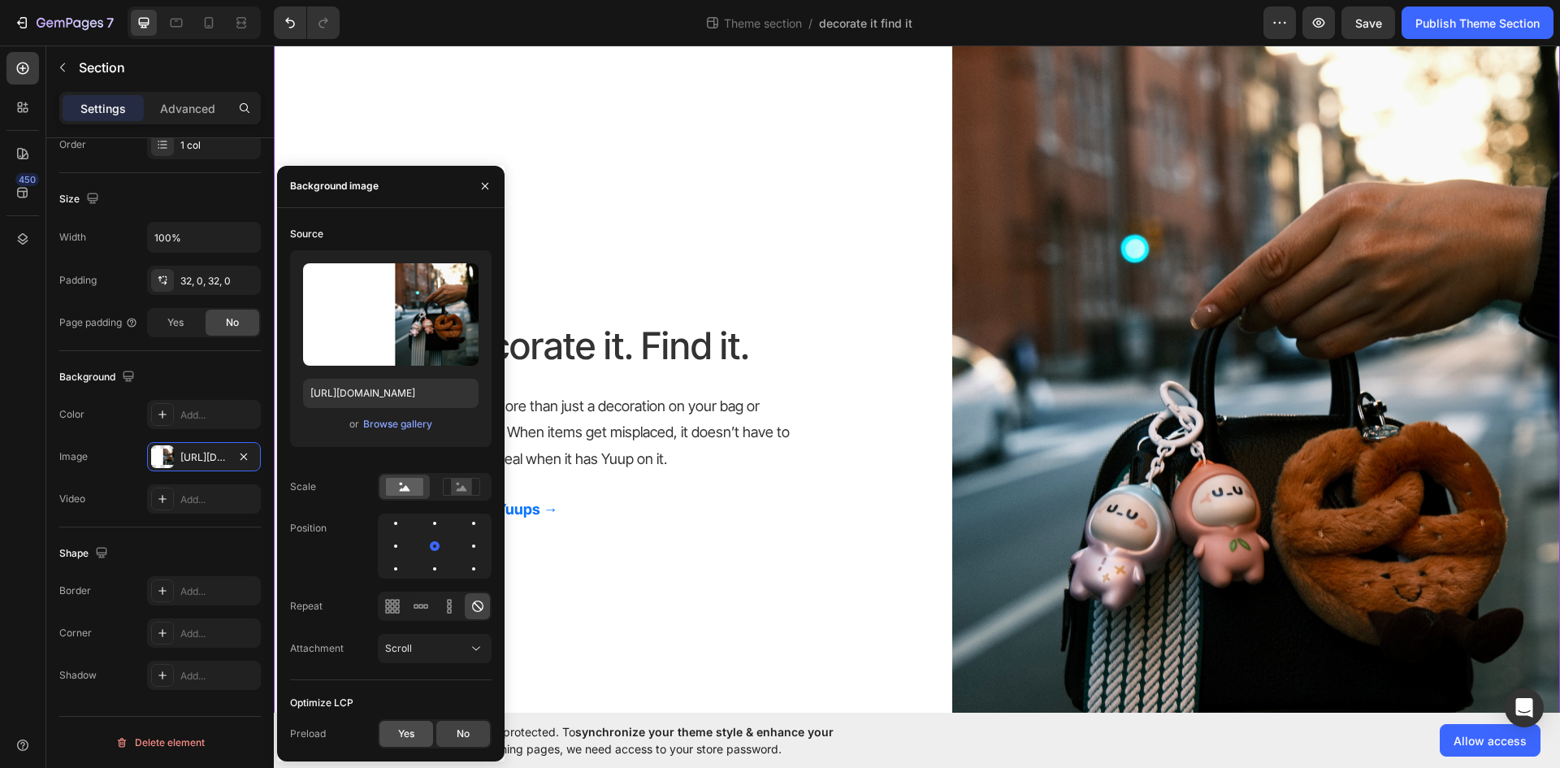
click at [393, 737] on div "Yes" at bounding box center [406, 734] width 54 height 26
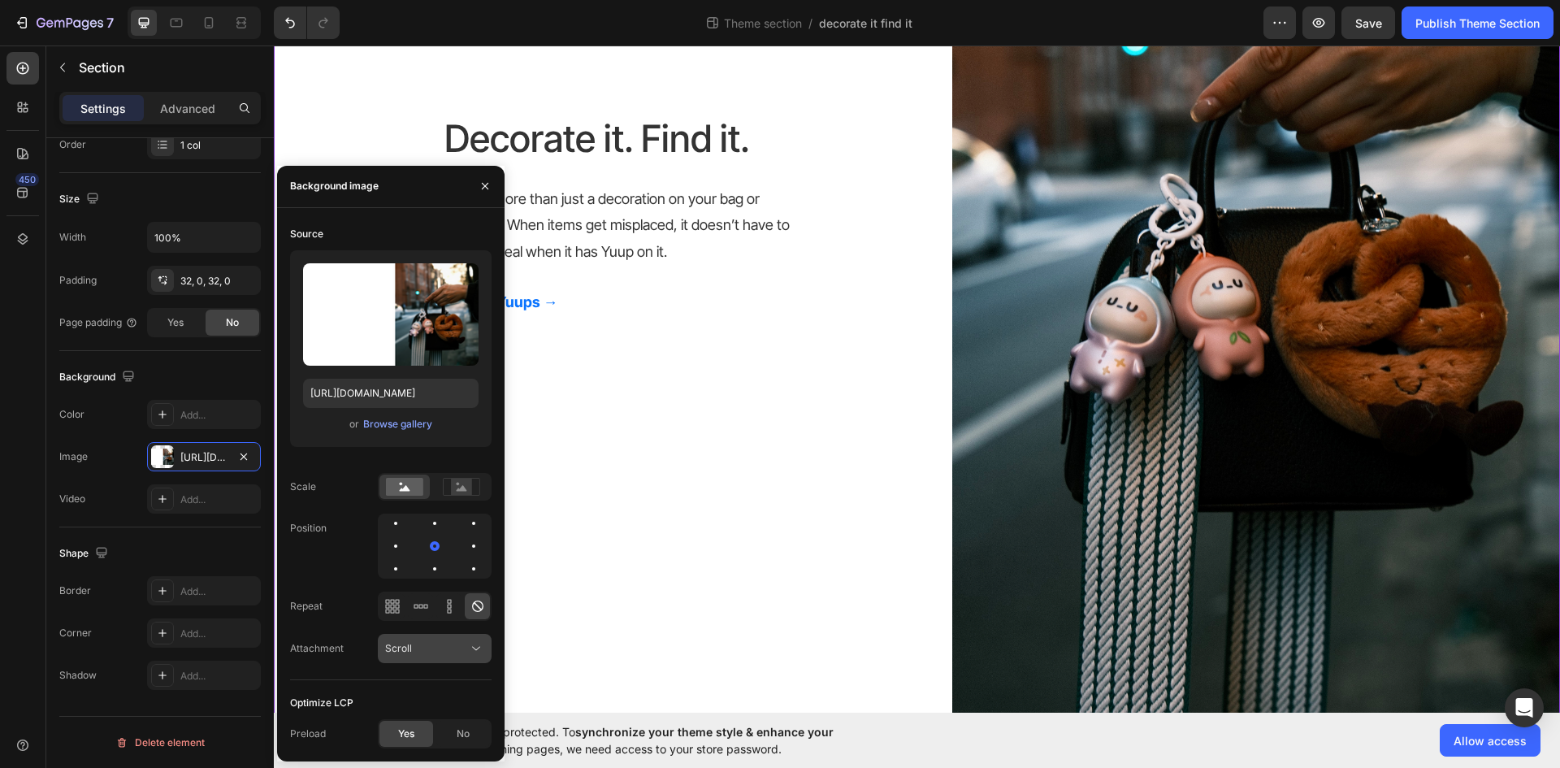
scroll to position [387, 0]
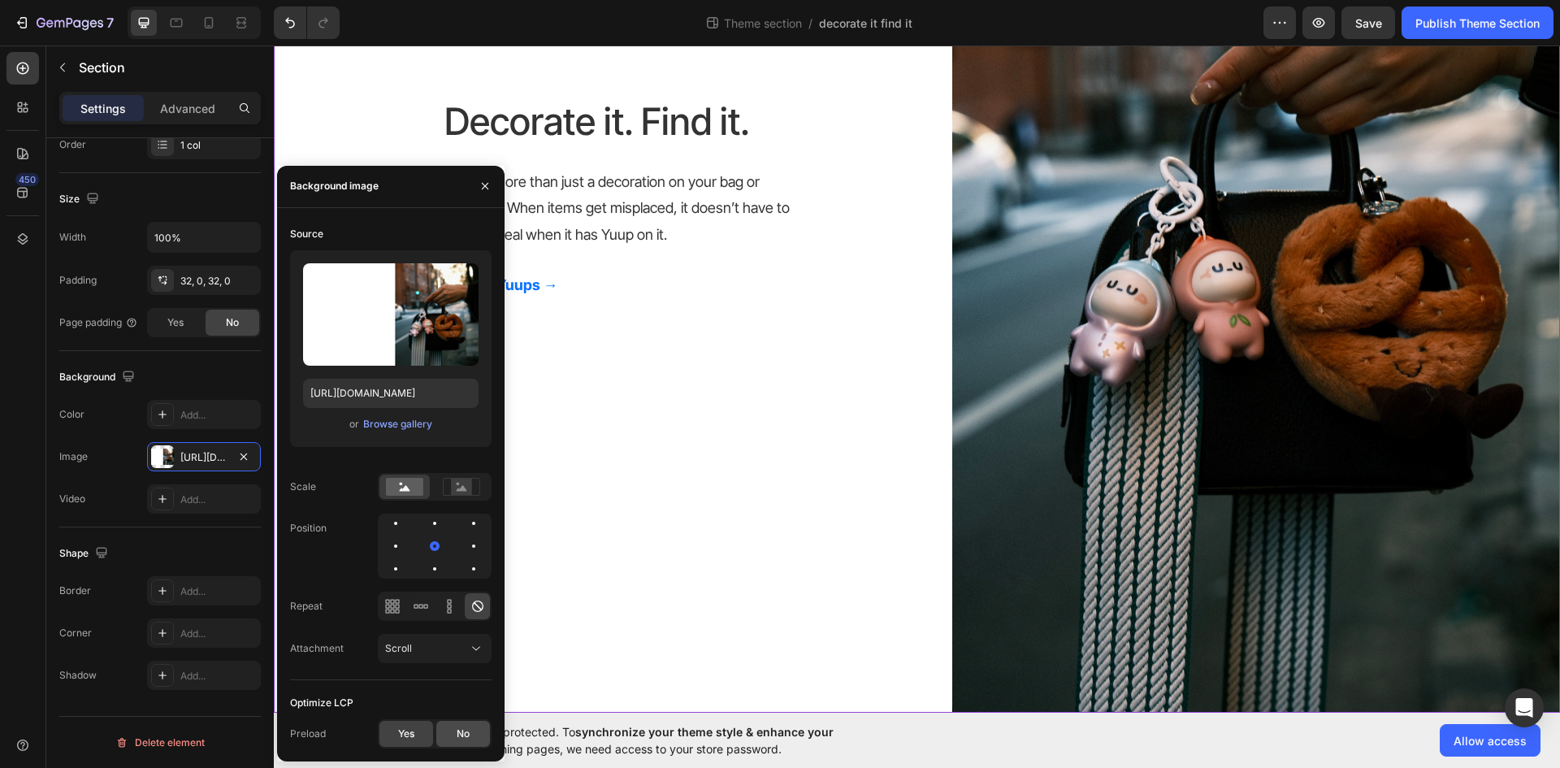
click at [451, 729] on div "No" at bounding box center [463, 734] width 54 height 26
click at [483, 184] on icon "button" at bounding box center [485, 186] width 6 height 6
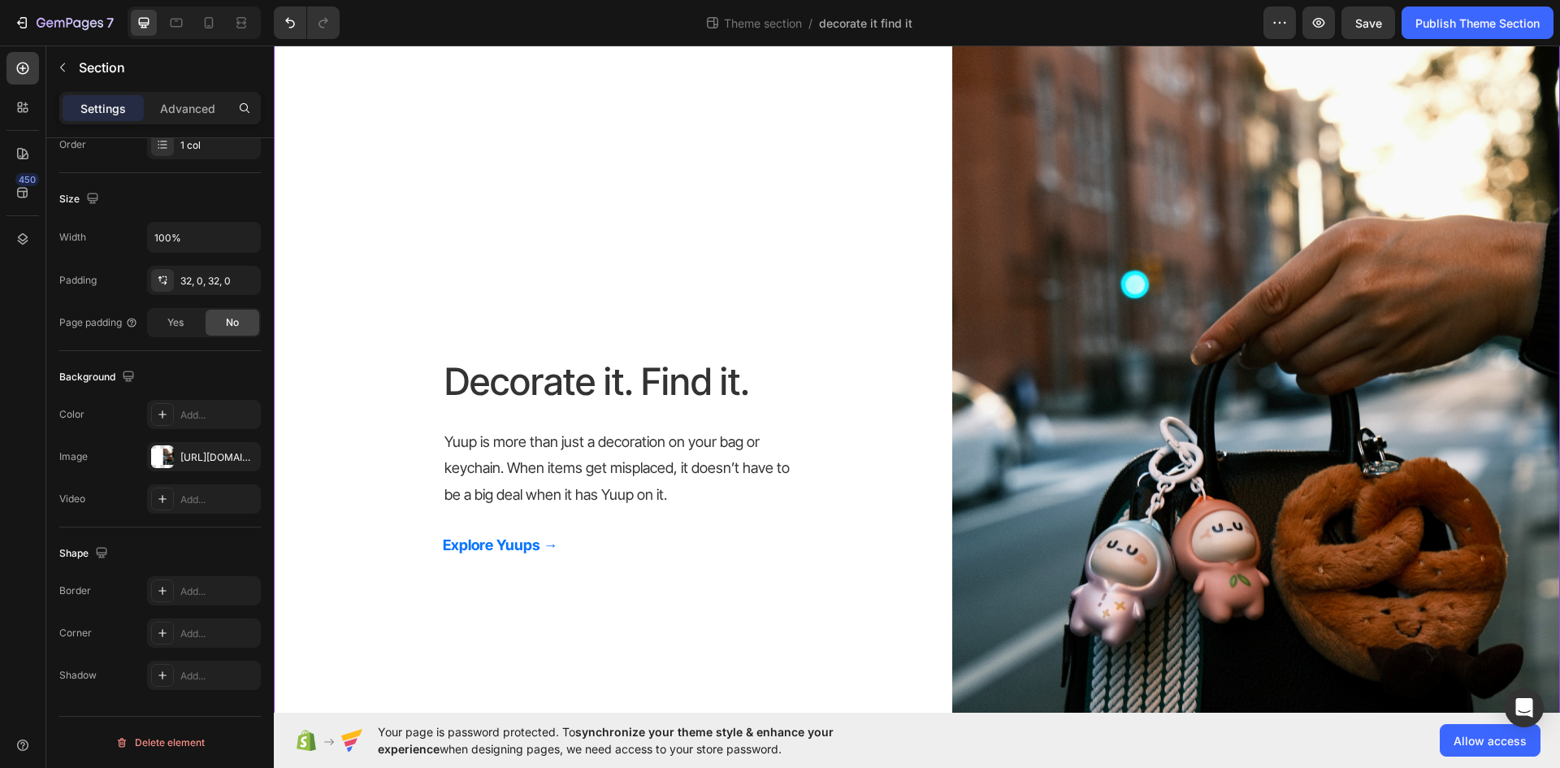
scroll to position [0, 0]
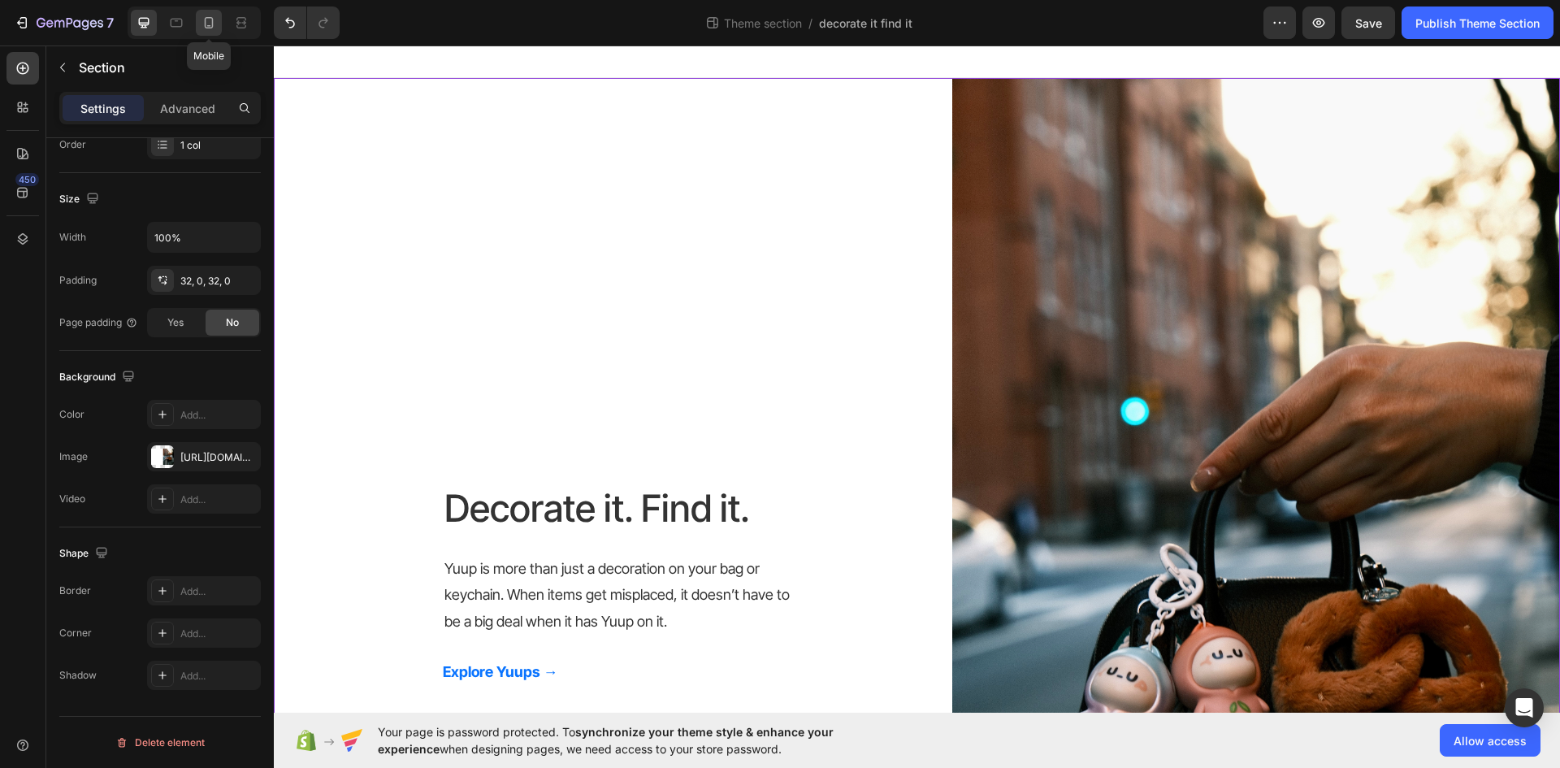
click at [205, 30] on icon at bounding box center [209, 23] width 16 height 16
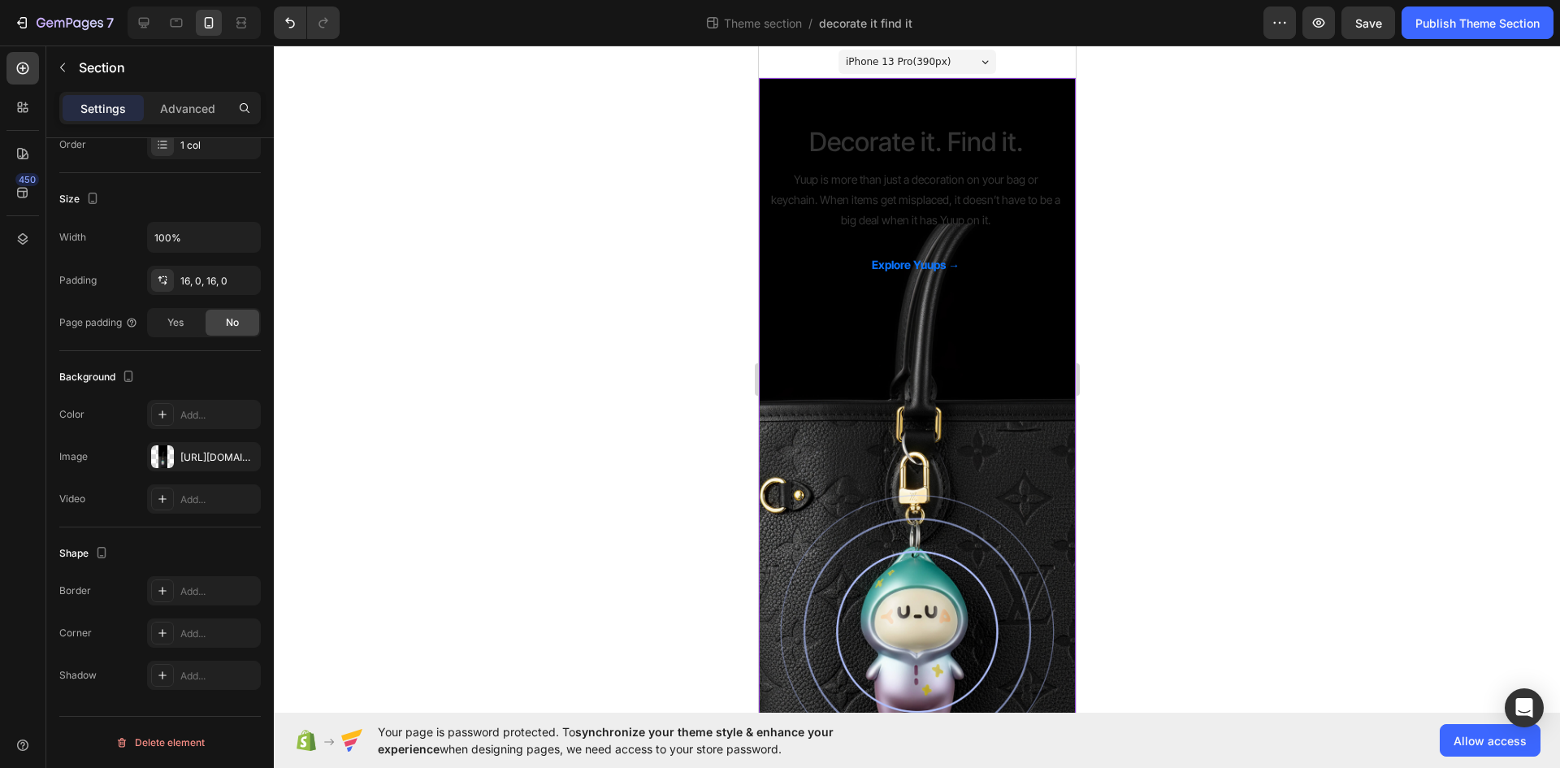
click at [865, 398] on div "Decorate it. Find it. Heading Yuup is more than just a decoration on your bag o…" at bounding box center [916, 415] width 317 height 648
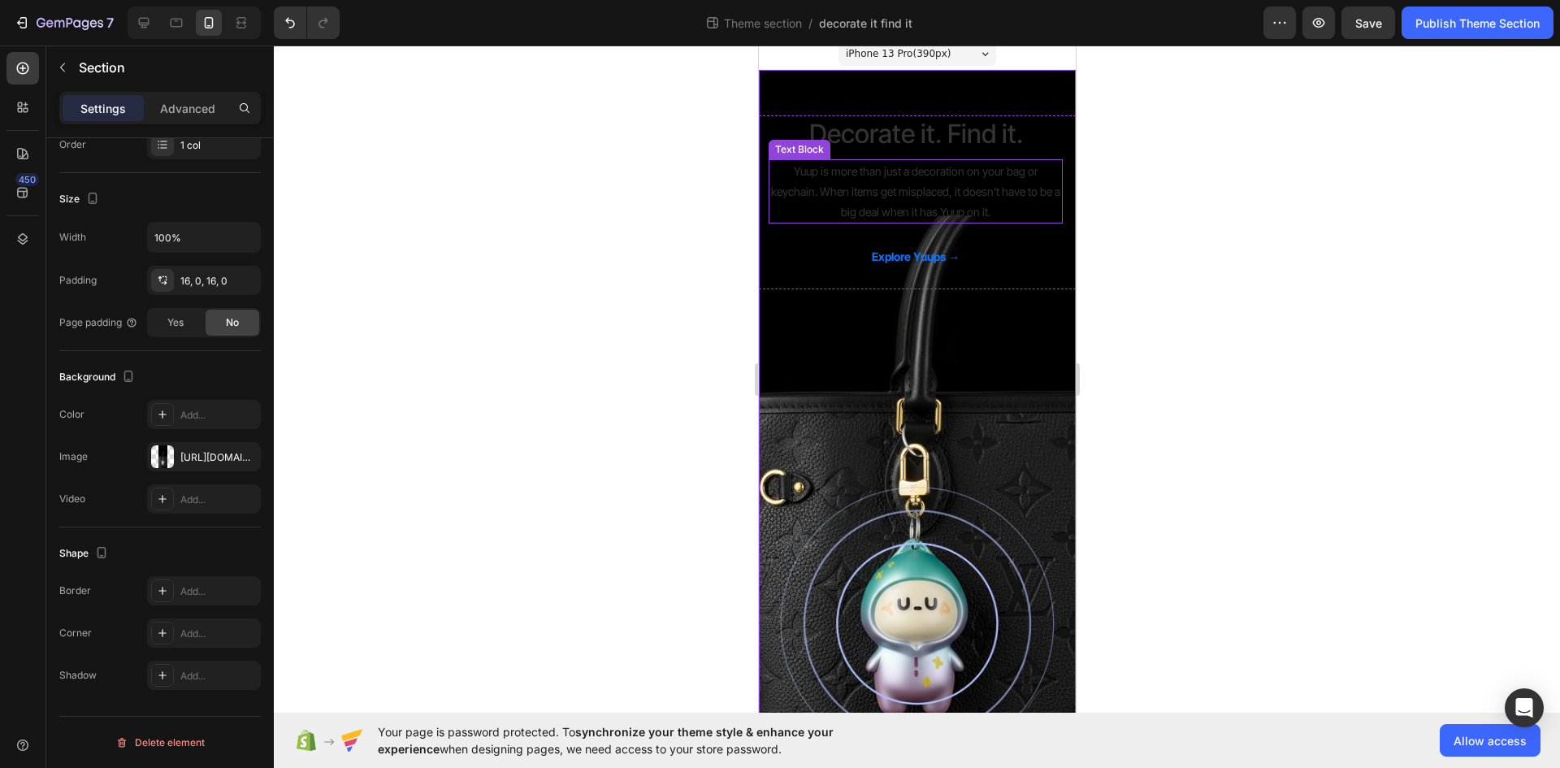
scroll to position [0, 0]
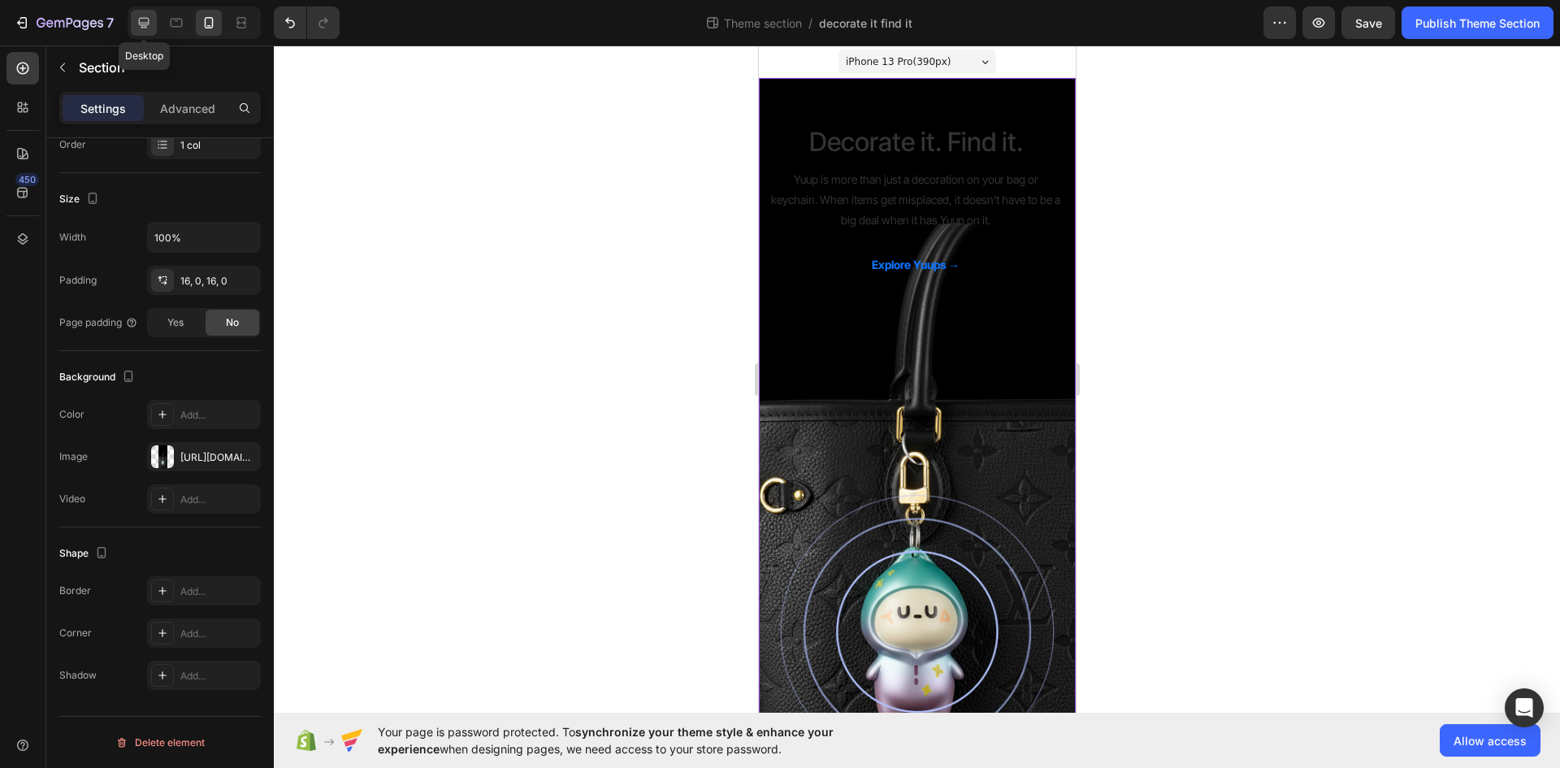
click at [135, 11] on div at bounding box center [144, 23] width 26 height 26
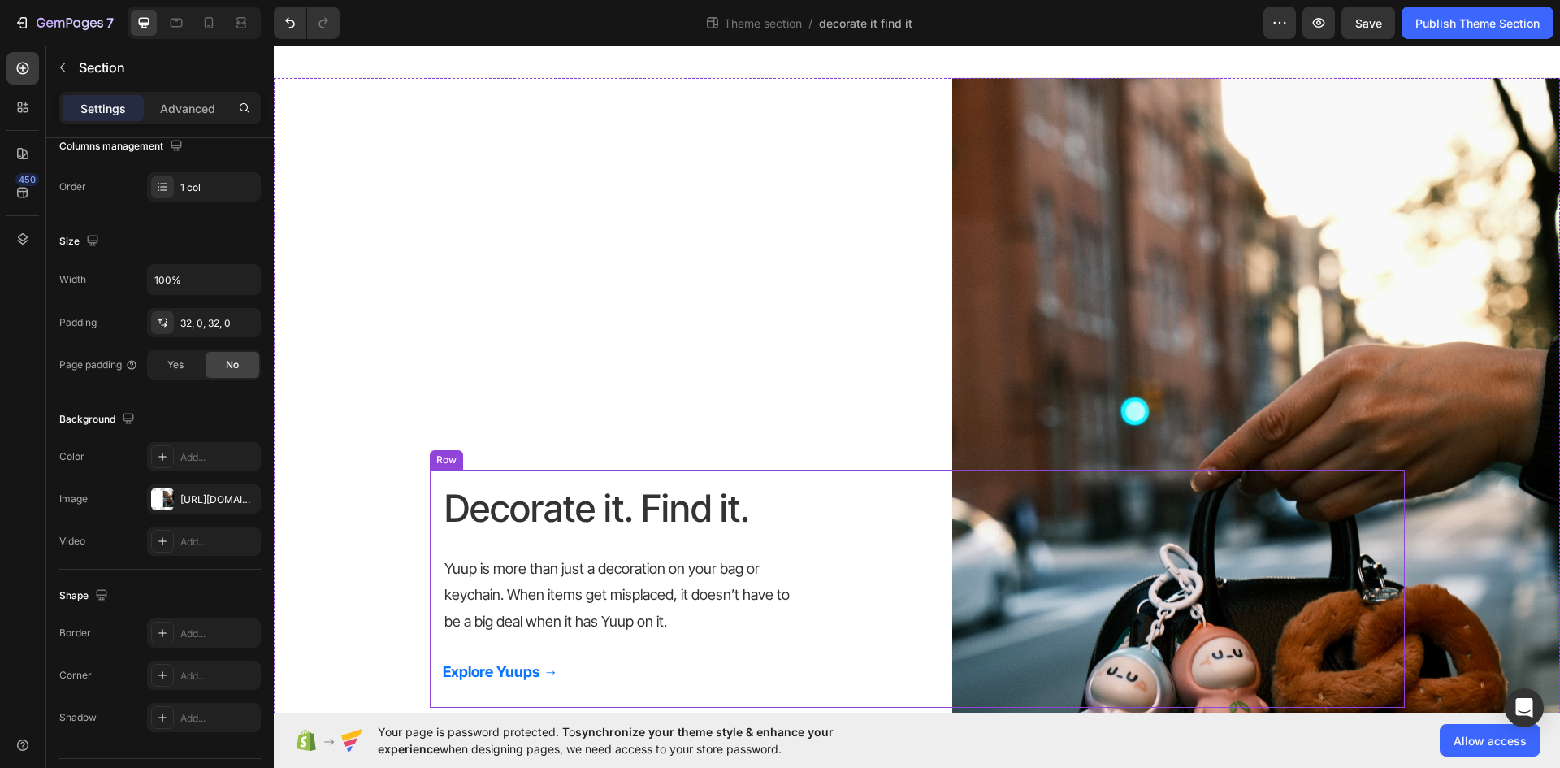
scroll to position [387, 0]
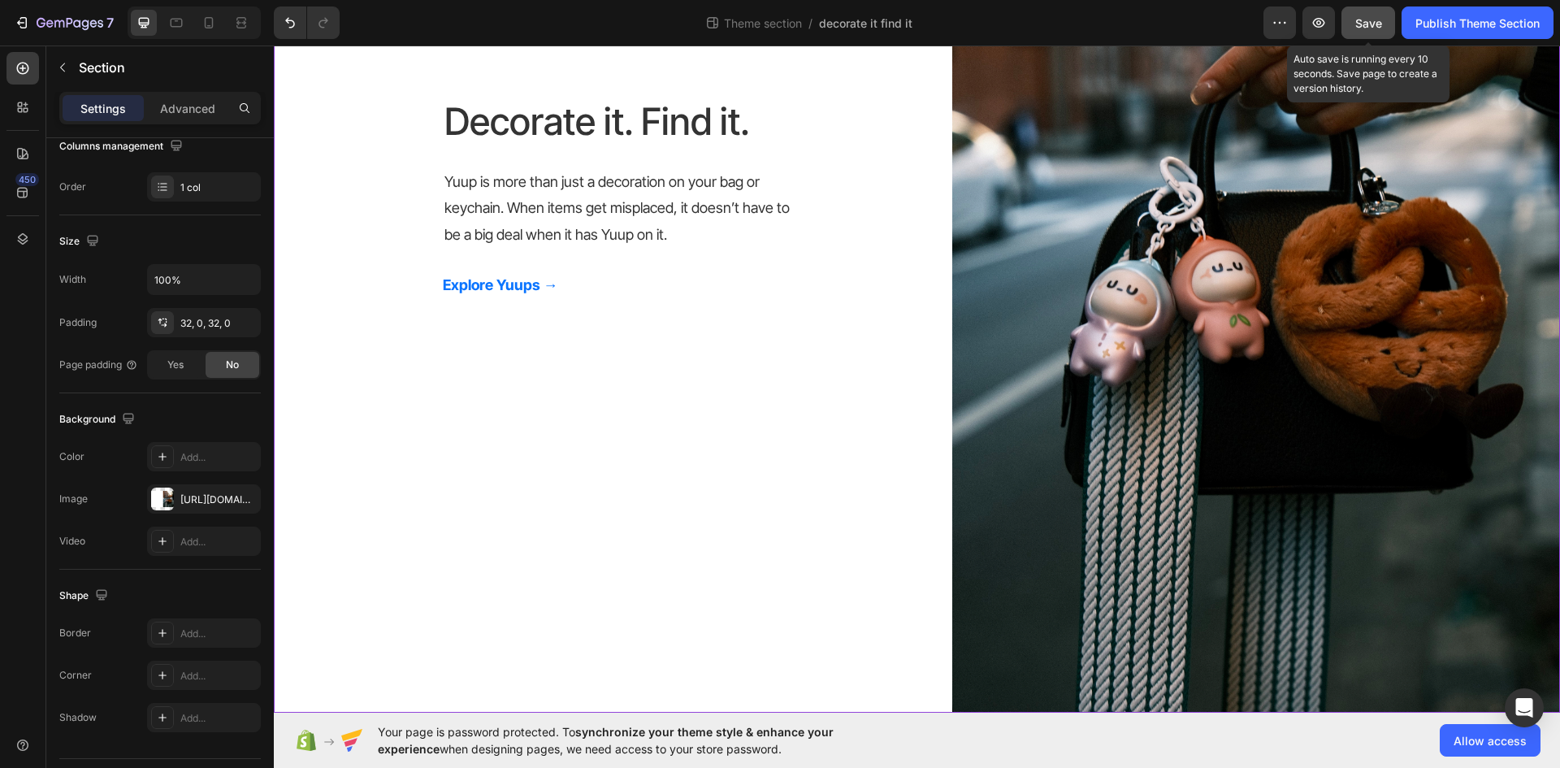
click at [1372, 23] on span "Save" at bounding box center [1368, 23] width 27 height 14
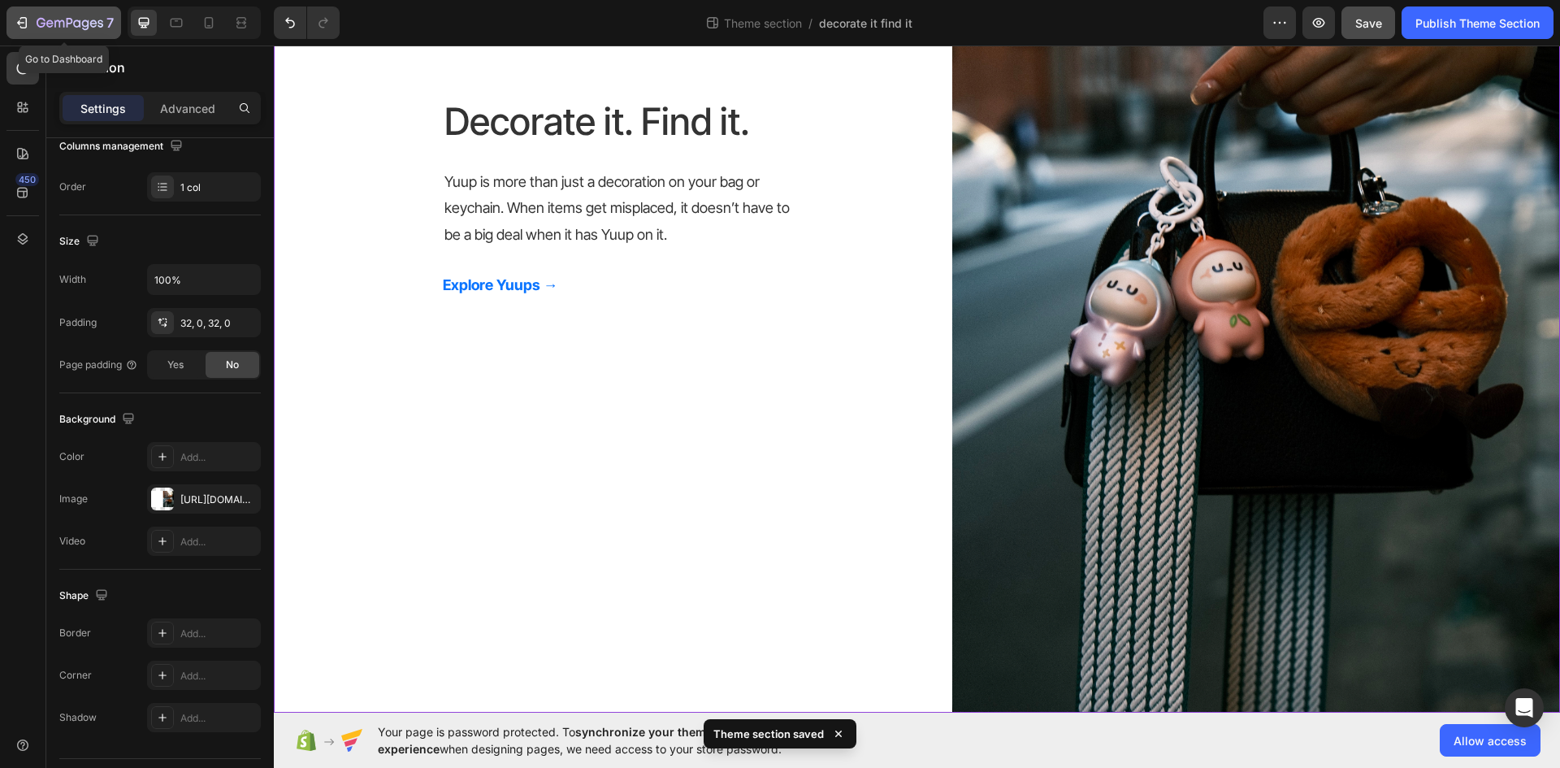
click at [70, 19] on icon "button" at bounding box center [70, 23] width 6 height 10
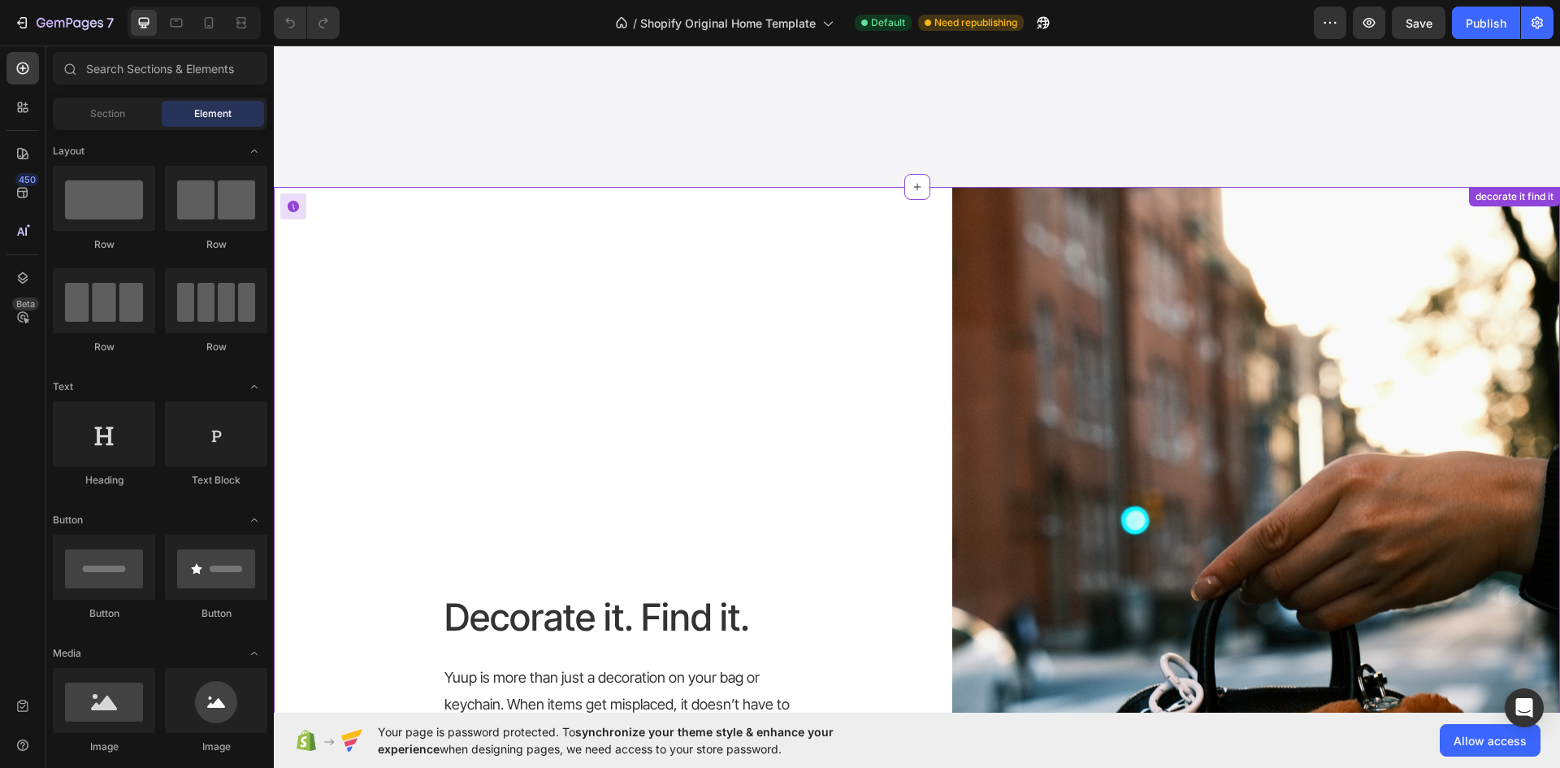
scroll to position [2925, 0]
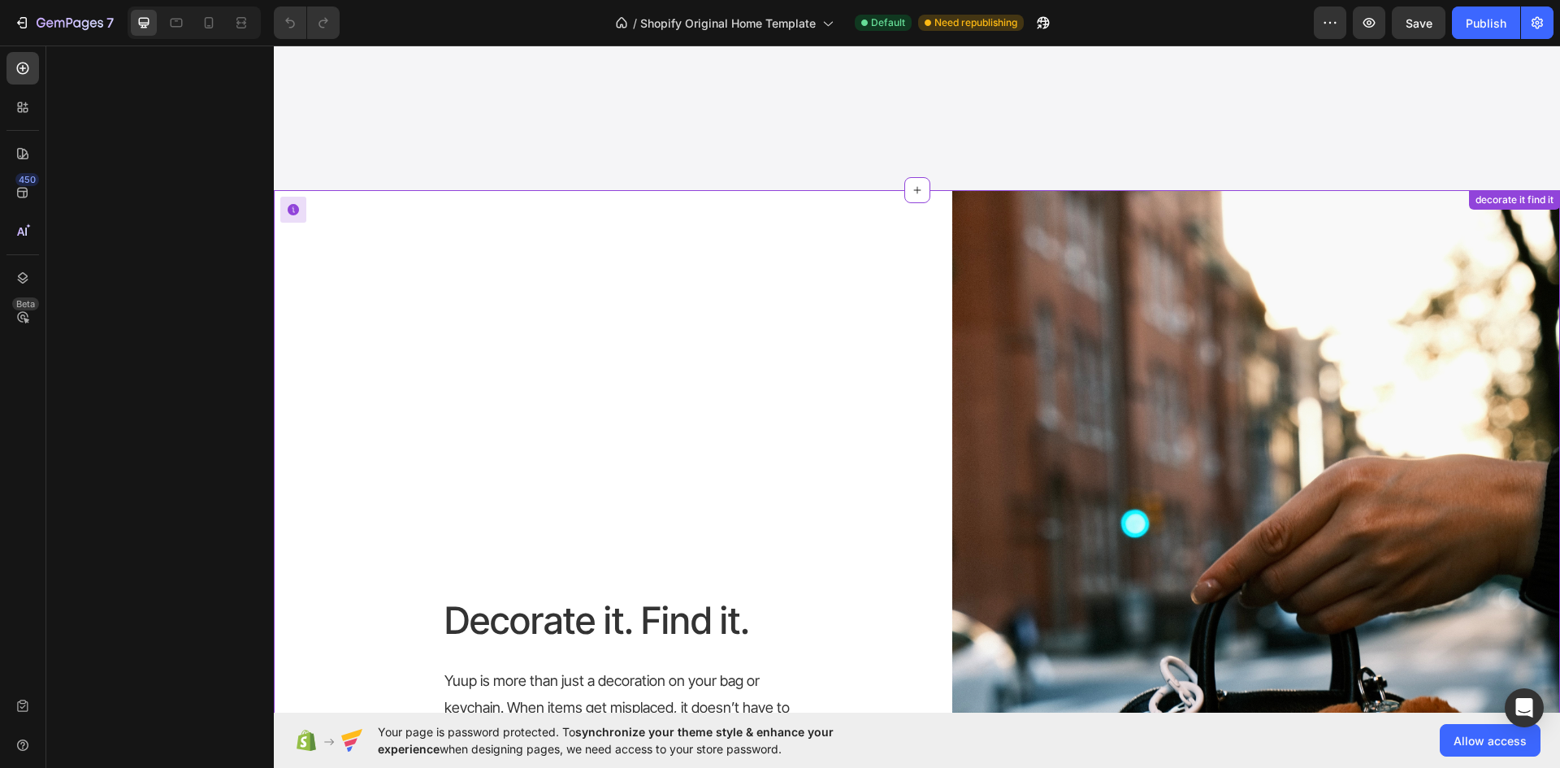
click at [876, 253] on div "Decorate it. Find it. Heading Yuup is more than just a decoration on your bag o…" at bounding box center [917, 700] width 1286 height 969
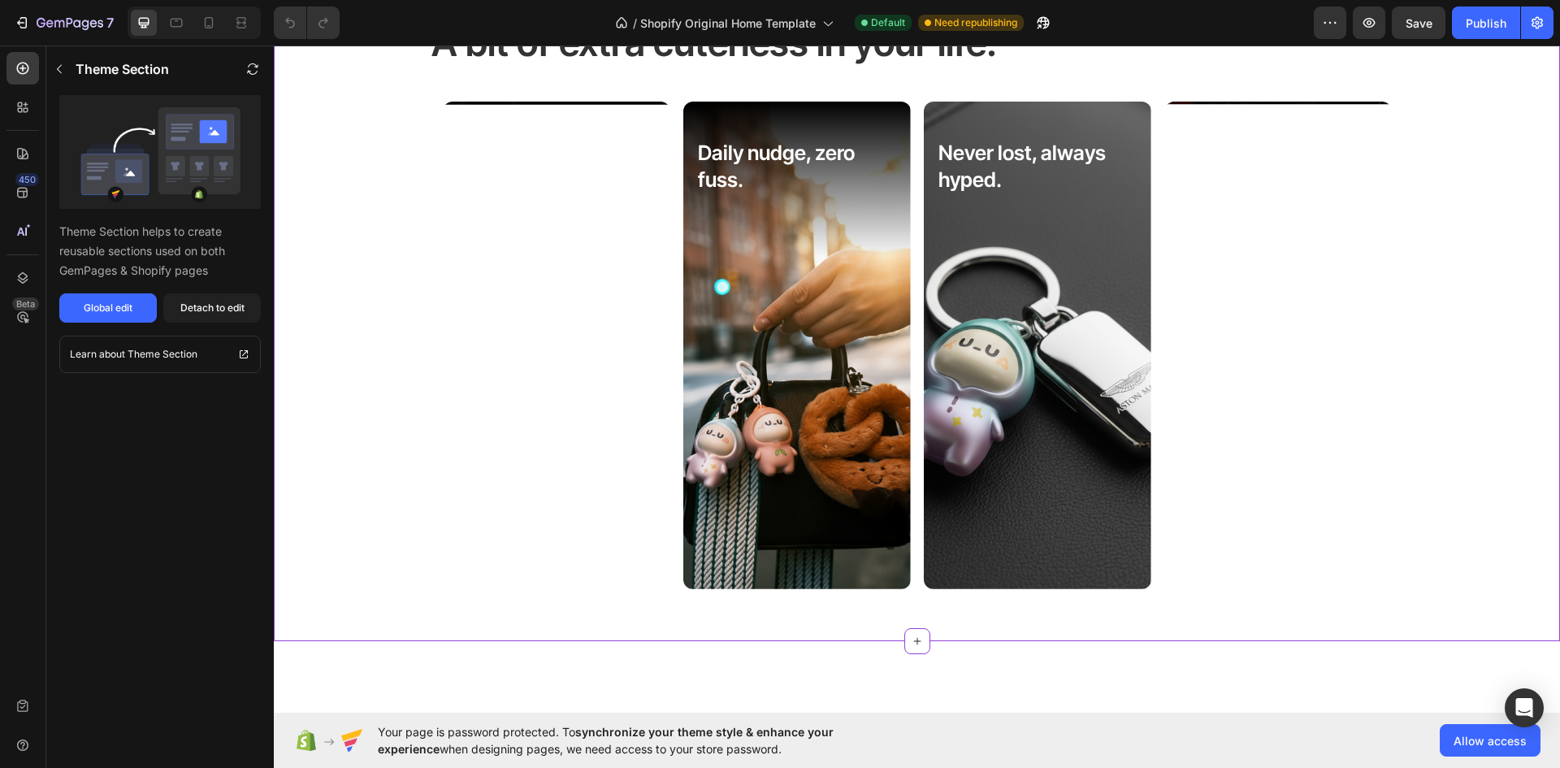
scroll to position [3900, 0]
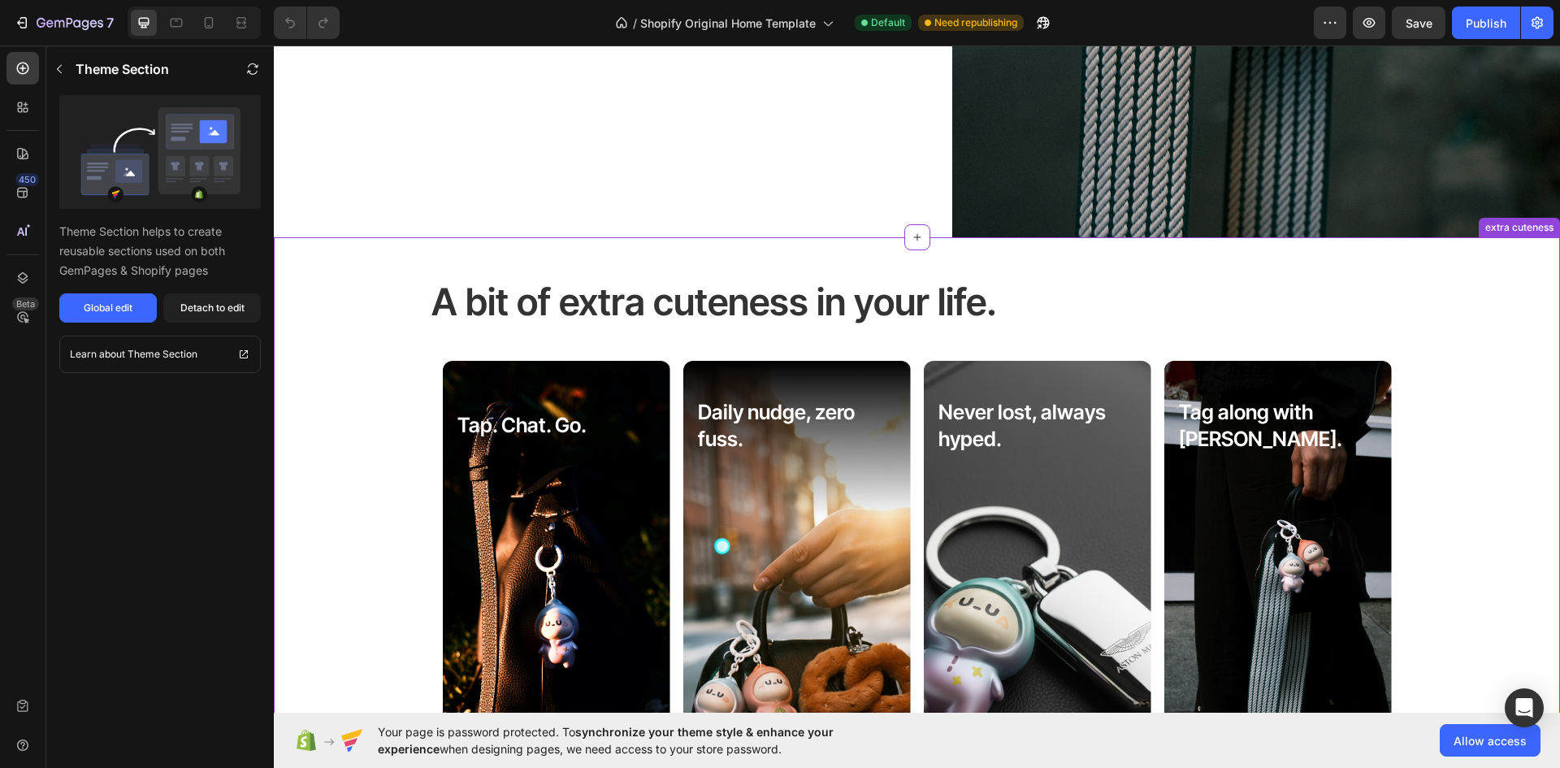
click at [723, 389] on div "Background Image" at bounding box center [796, 604] width 227 height 487
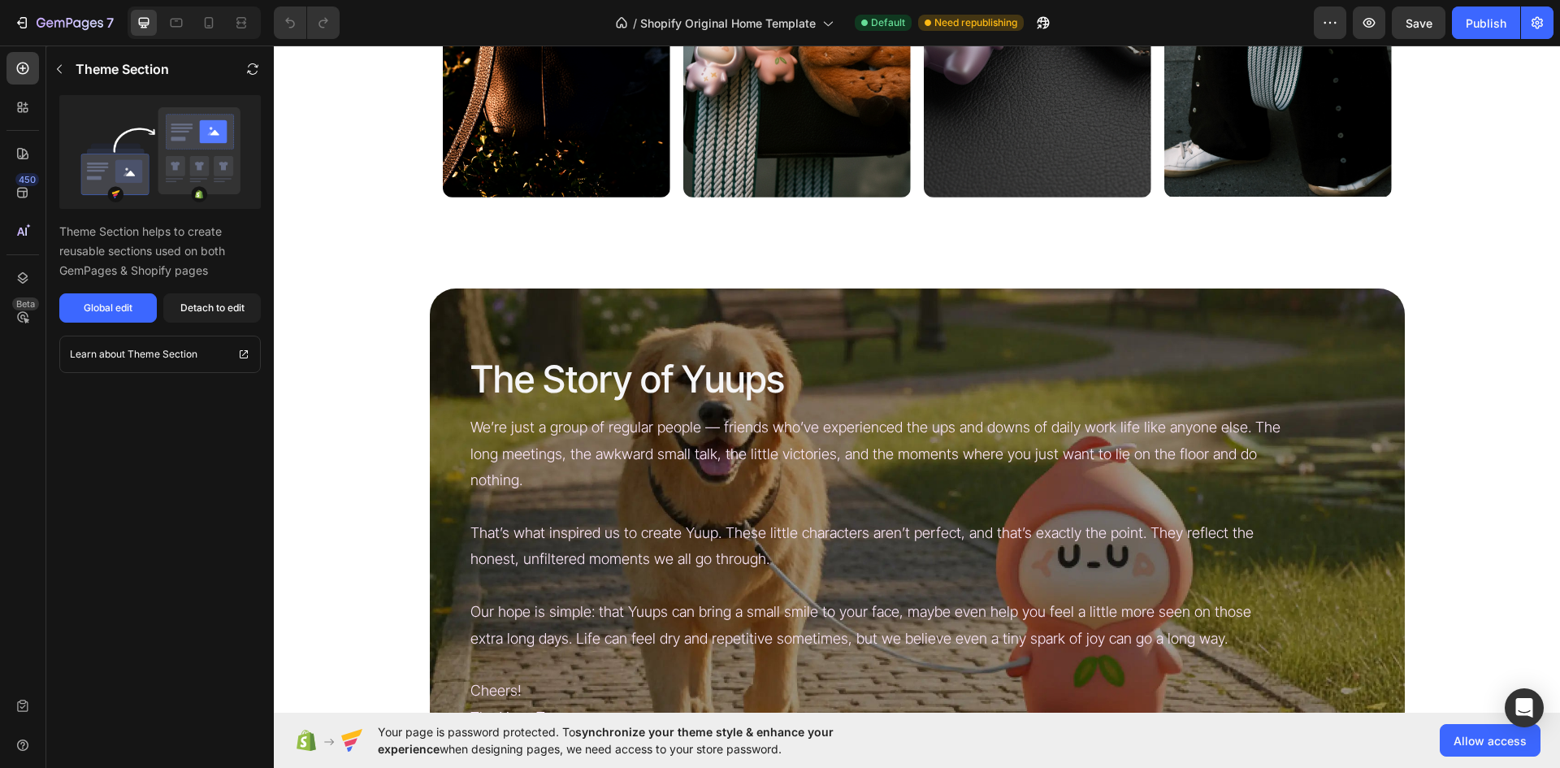
scroll to position [4550, 0]
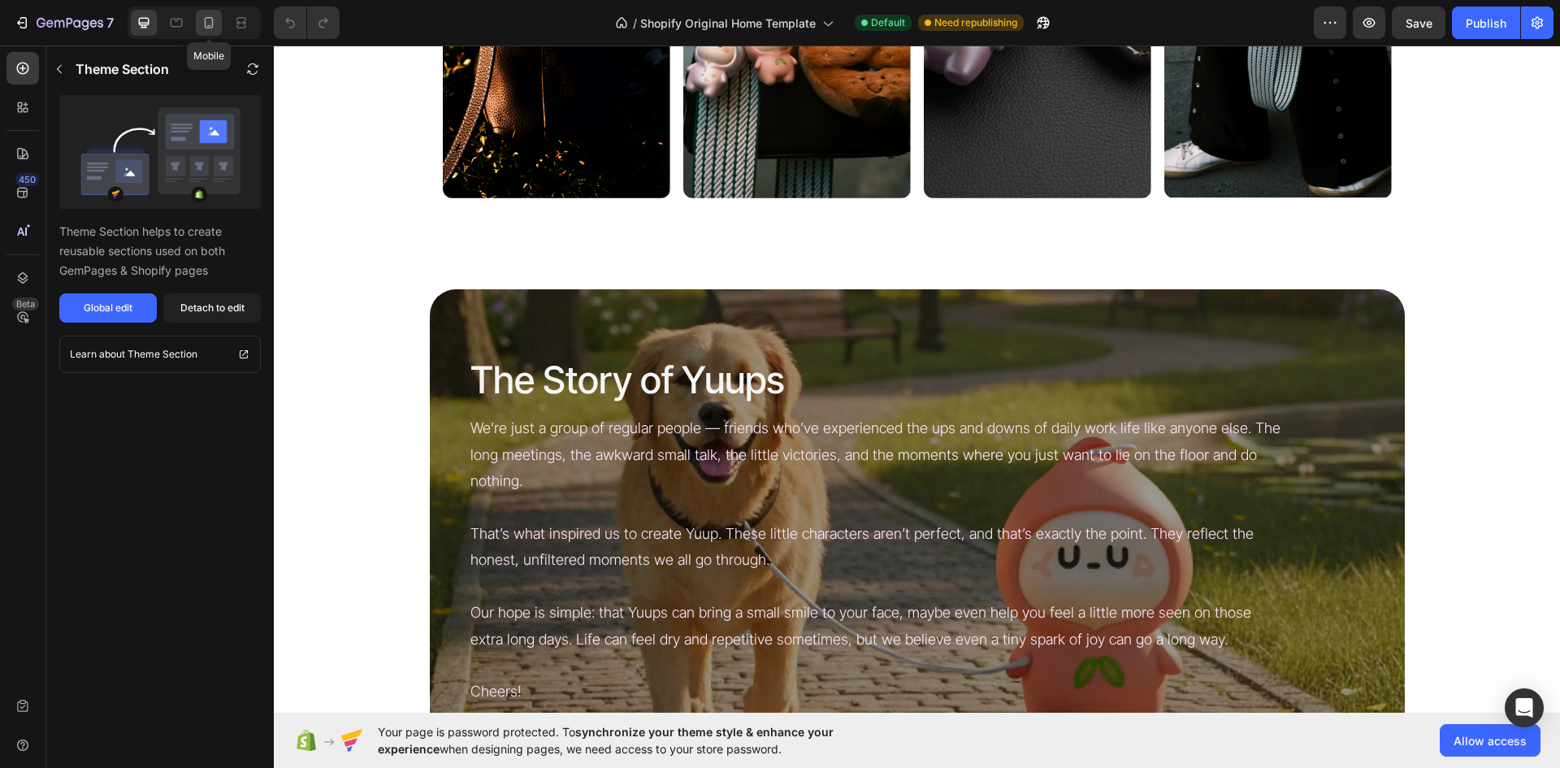
click at [202, 33] on div at bounding box center [209, 23] width 26 height 26
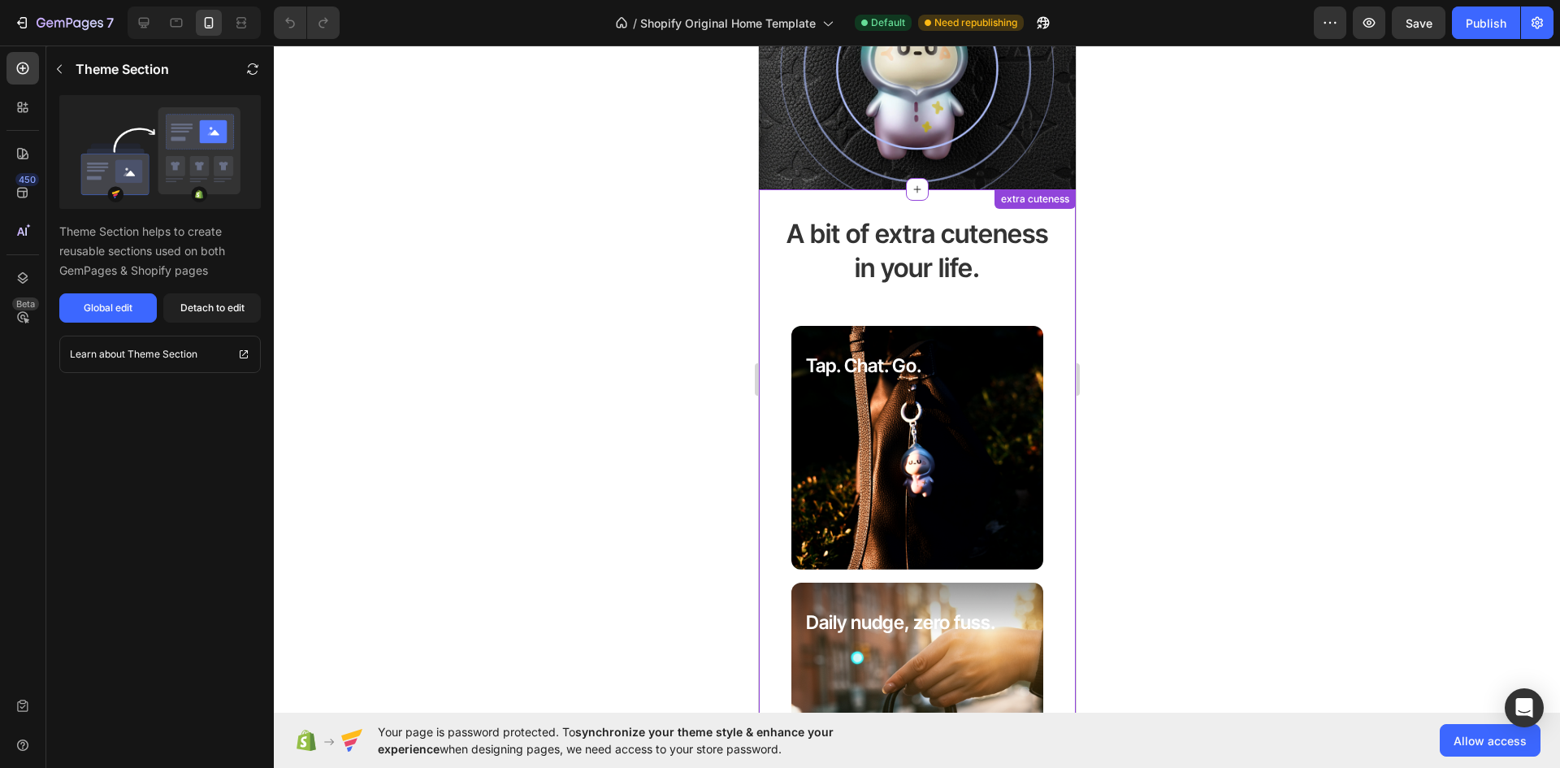
scroll to position [3141, 0]
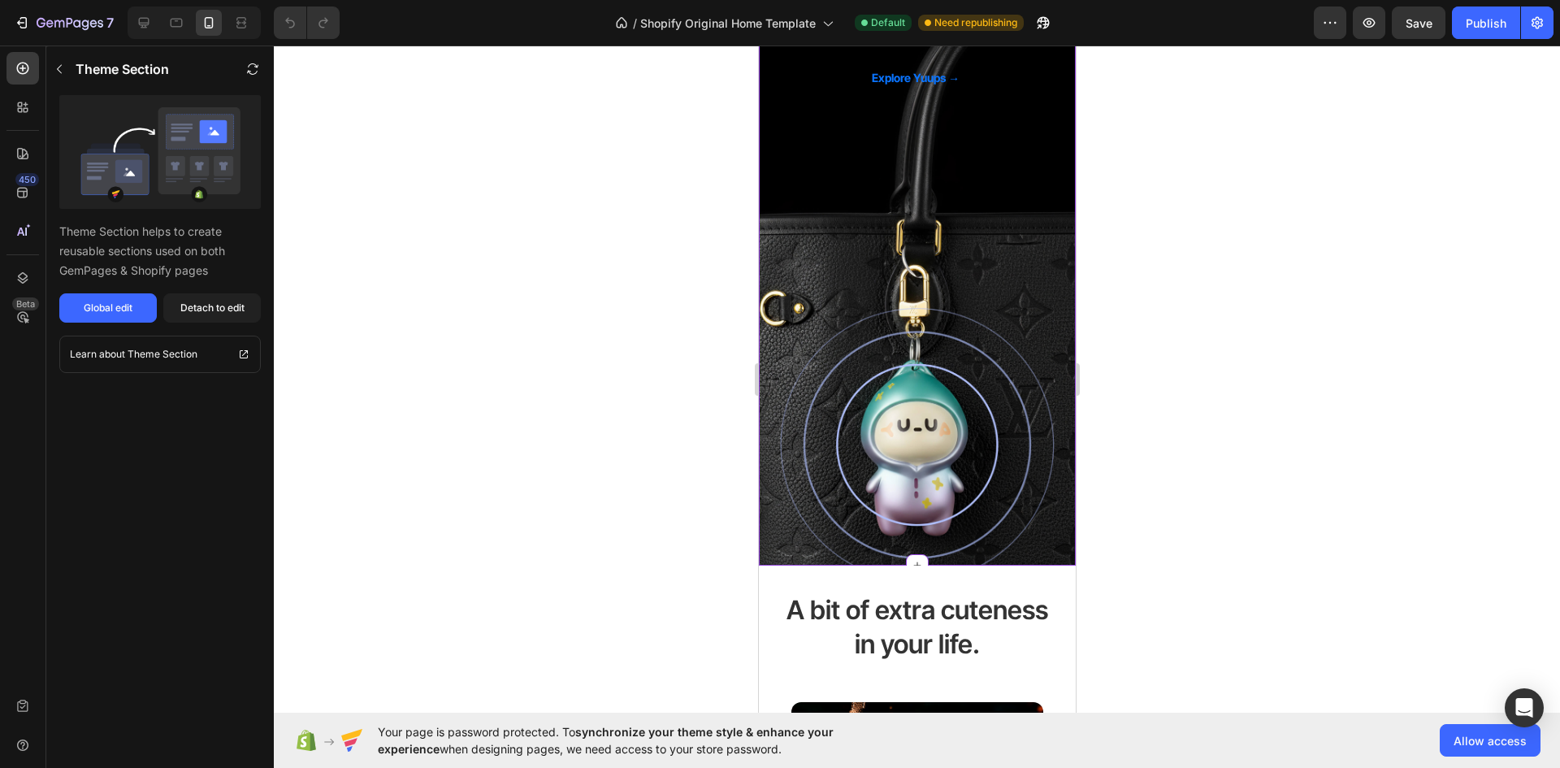
click at [961, 290] on div "Decorate it. Find it. Heading Yuup is more than just a decoration on your bag o…" at bounding box center [916, 228] width 317 height 648
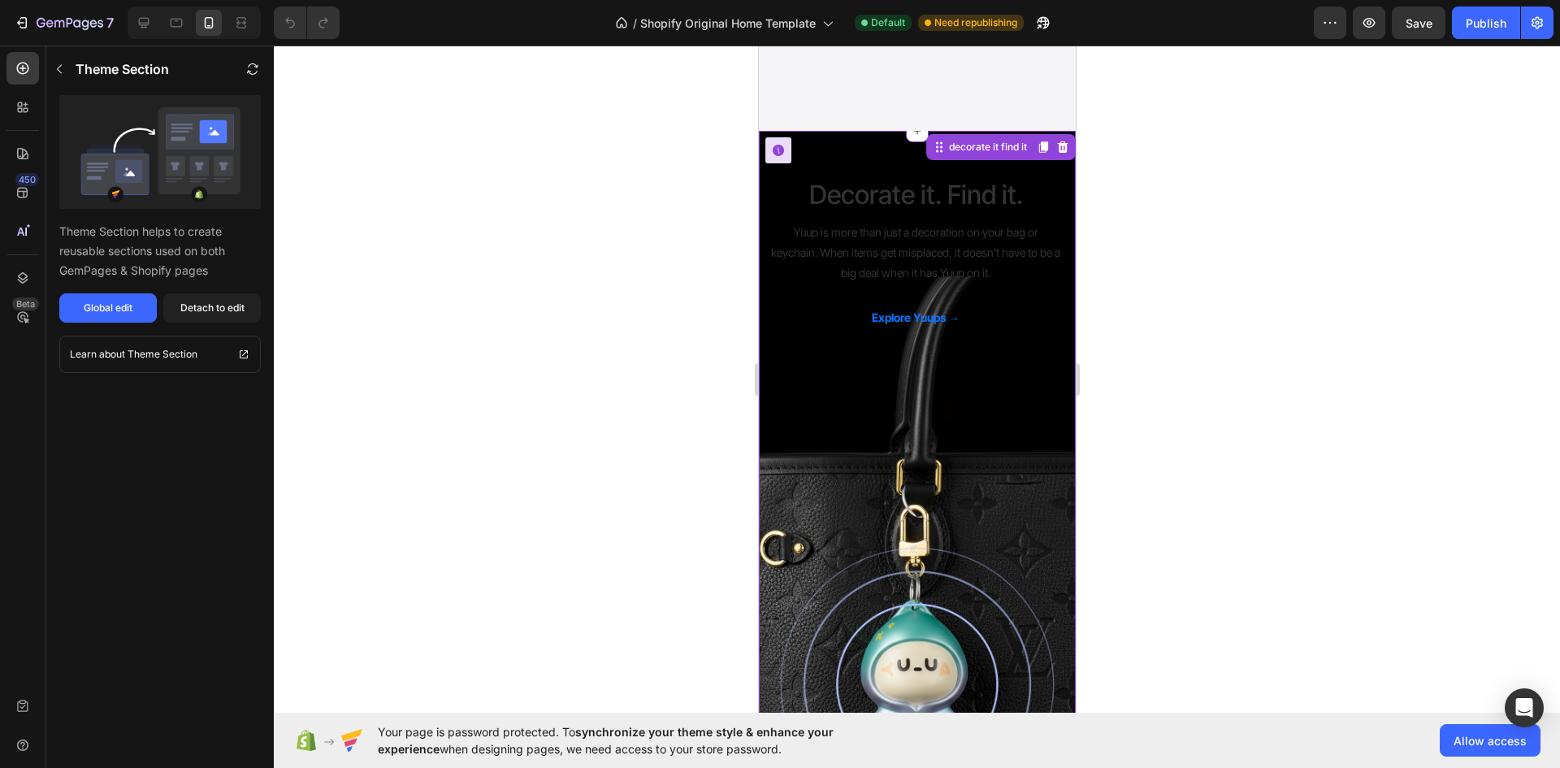
scroll to position [2816, 0]
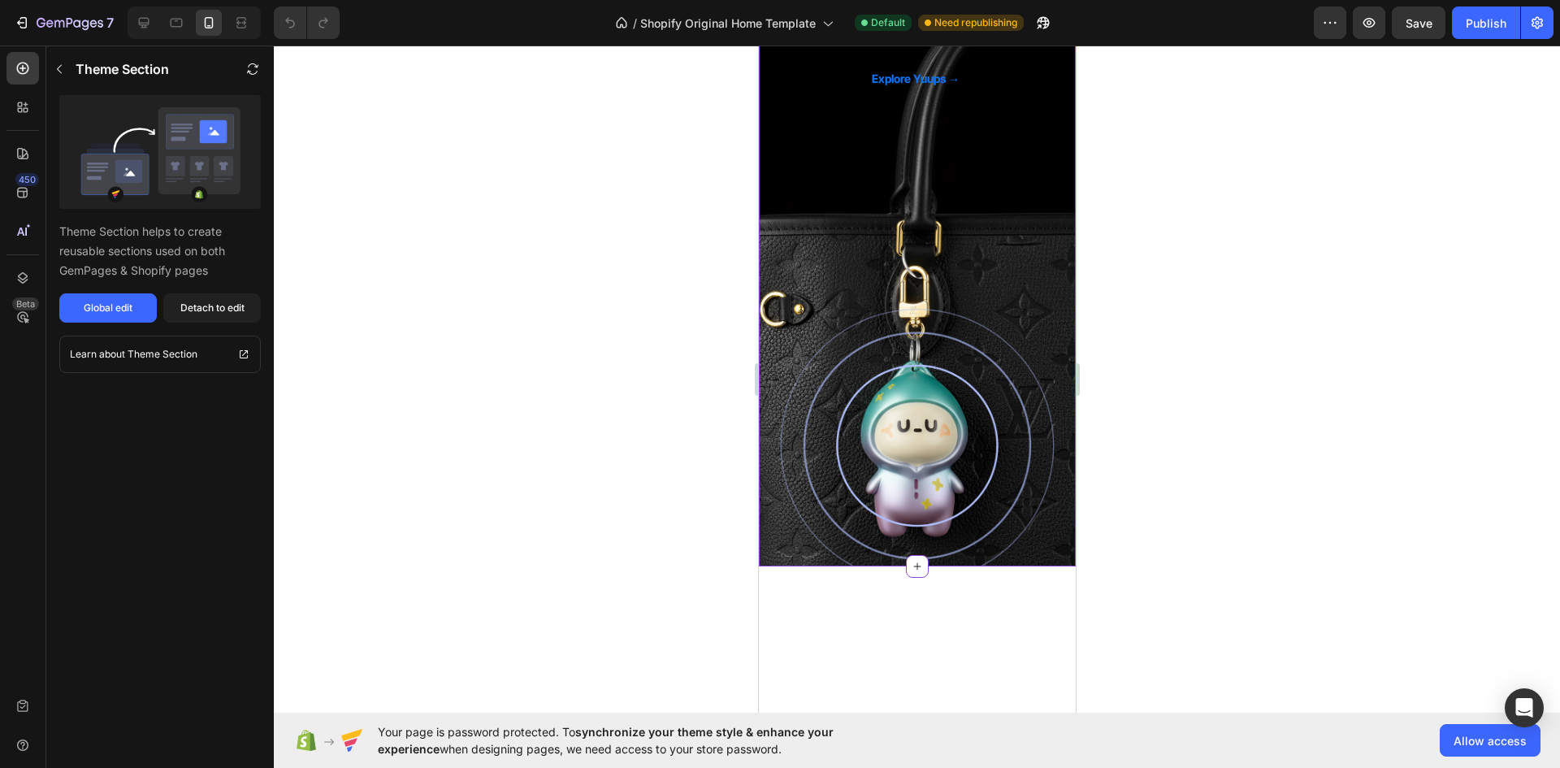
click at [944, 45] on p "Yuup is more than just a decoration on your bag or keychain. When items get mis…" at bounding box center [914, 14] width 291 height 62
click at [145, 311] on button "Global edit" at bounding box center [107, 307] width 97 height 29
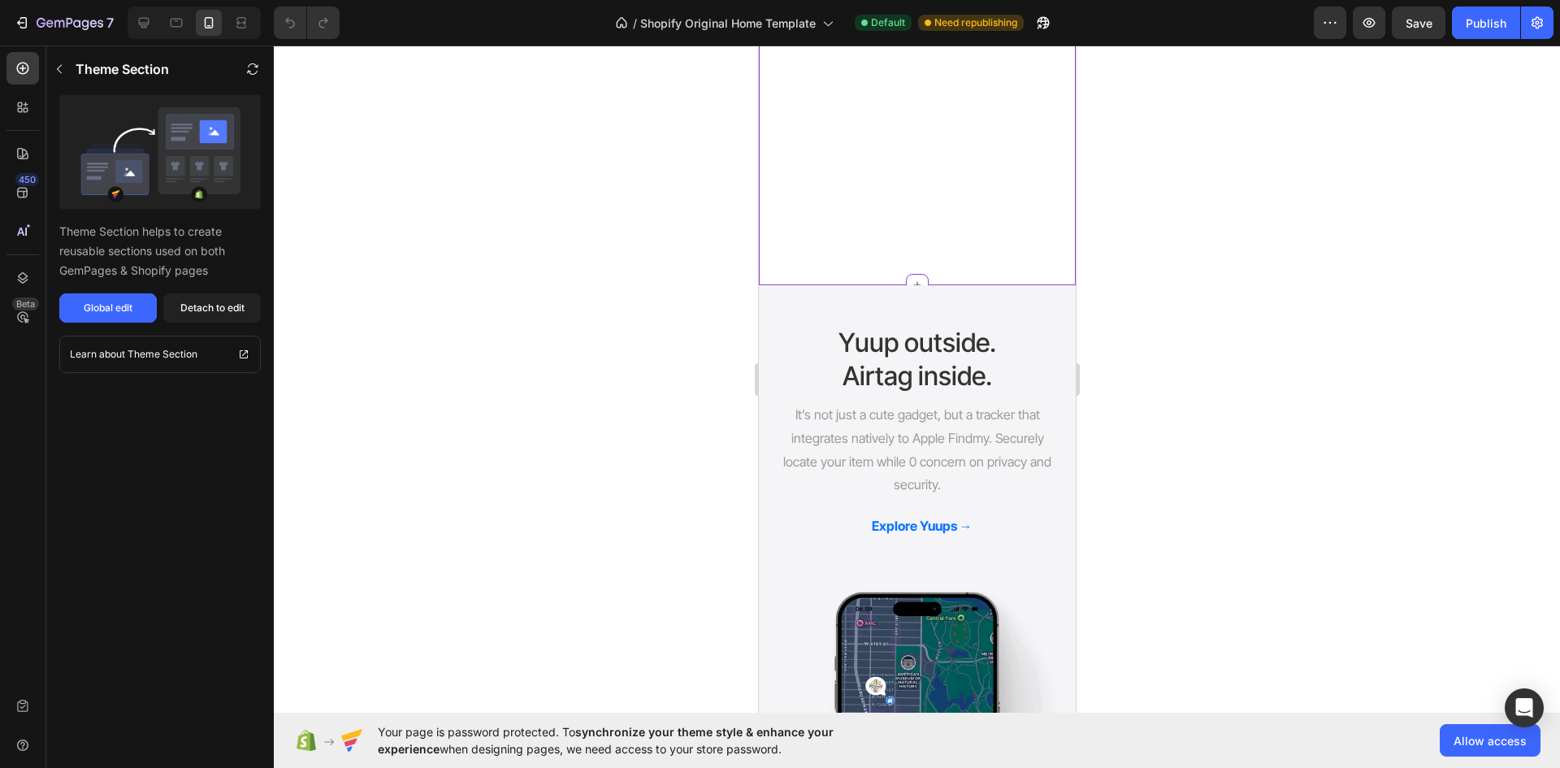
scroll to position [2166, 0]
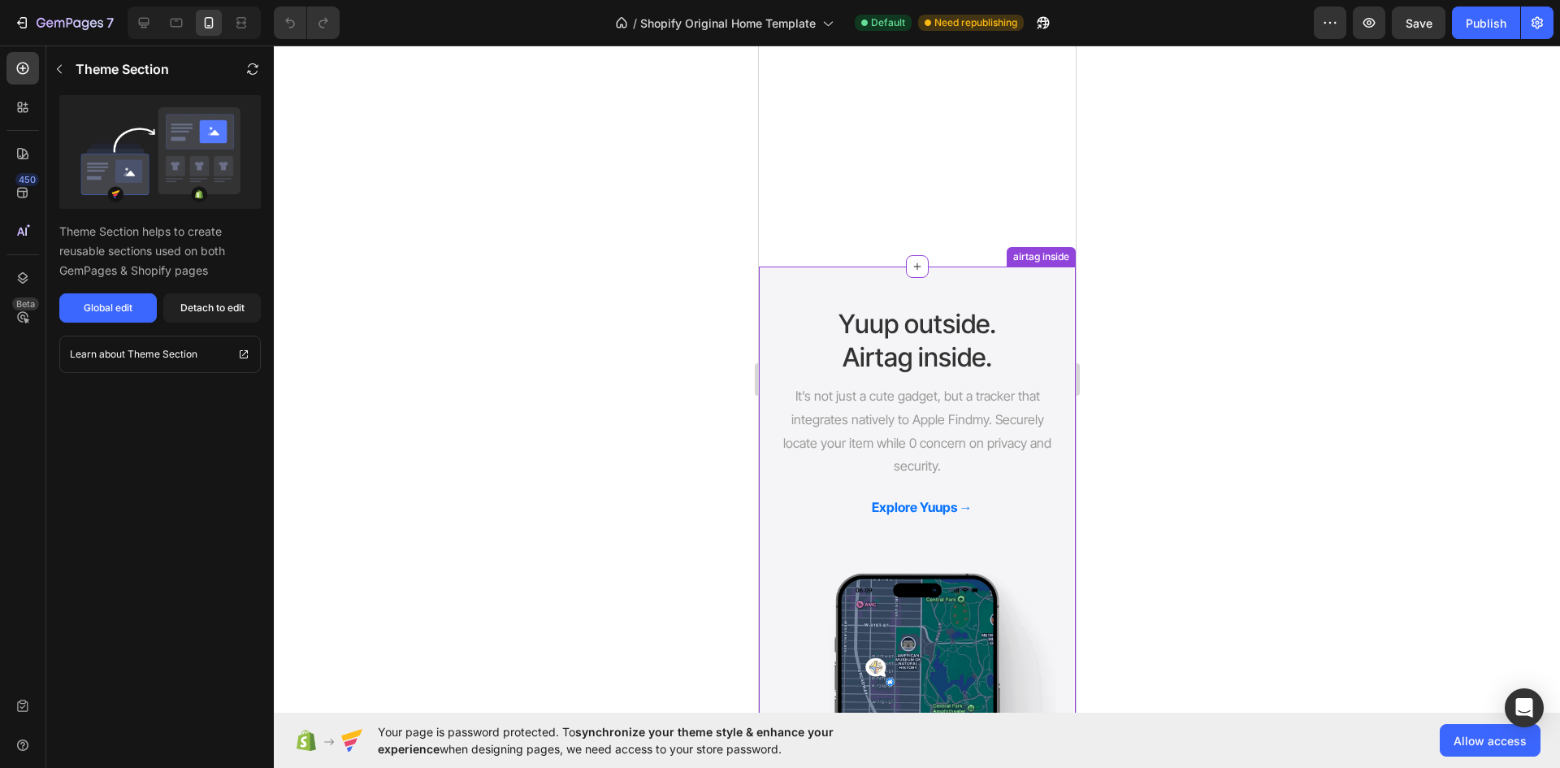
click at [910, 343] on h2 "Yuup outside. Airtag inside." at bounding box center [916, 340] width 278 height 71
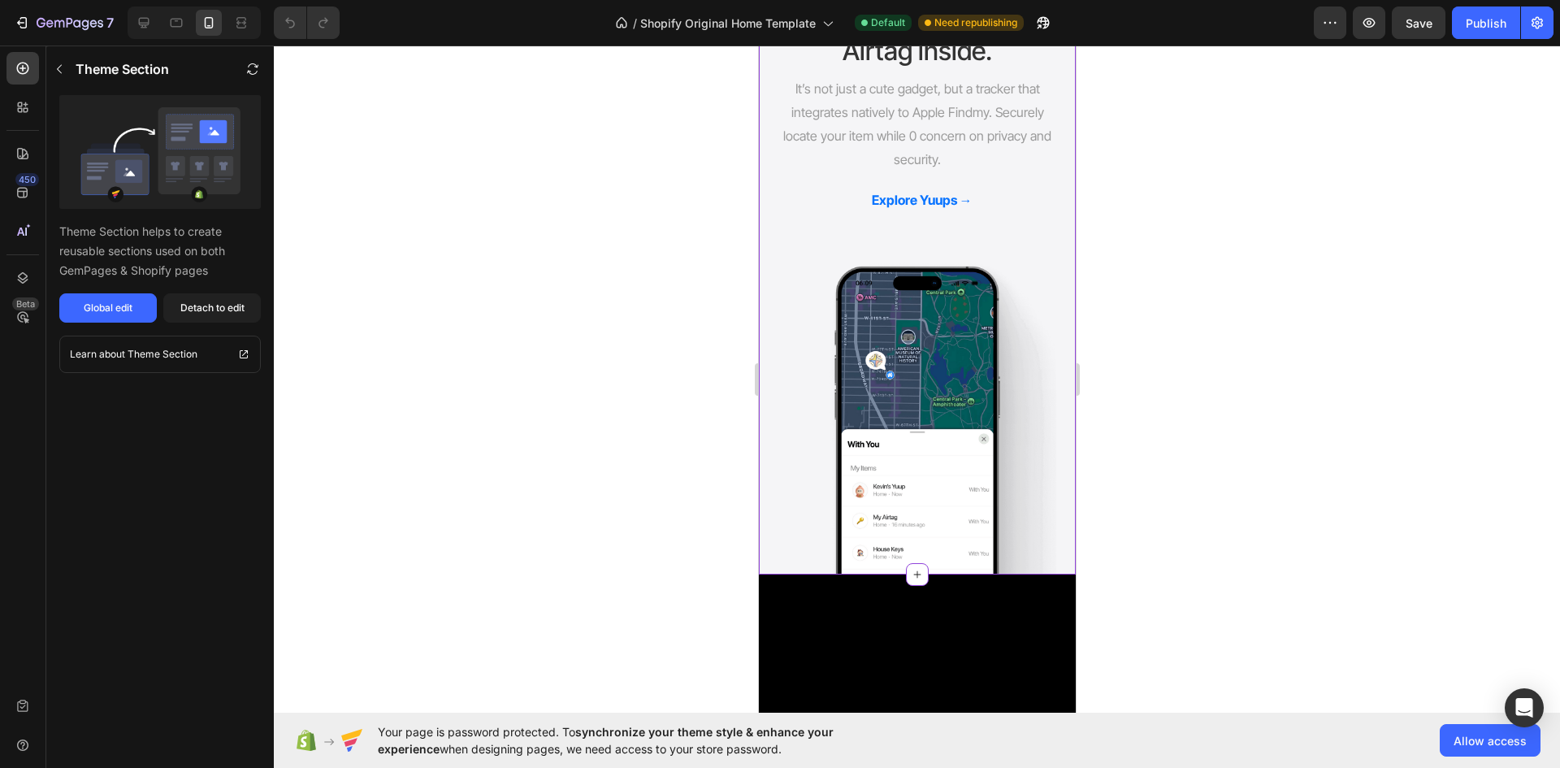
click at [910, 69] on h2 "Yuup outside. Airtag inside." at bounding box center [916, 33] width 278 height 71
click at [1193, 265] on div at bounding box center [917, 406] width 1286 height 722
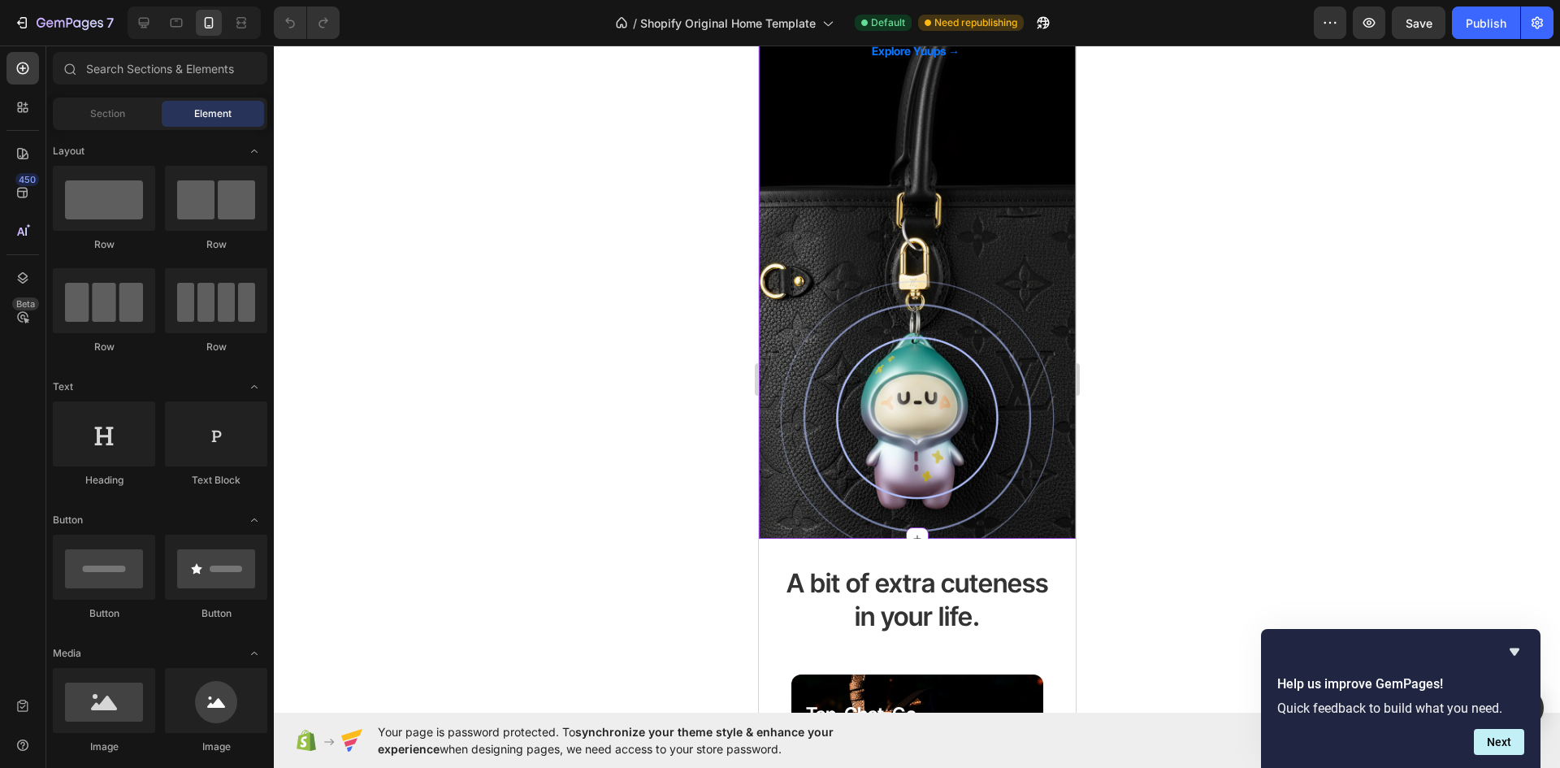
scroll to position [3547, 0]
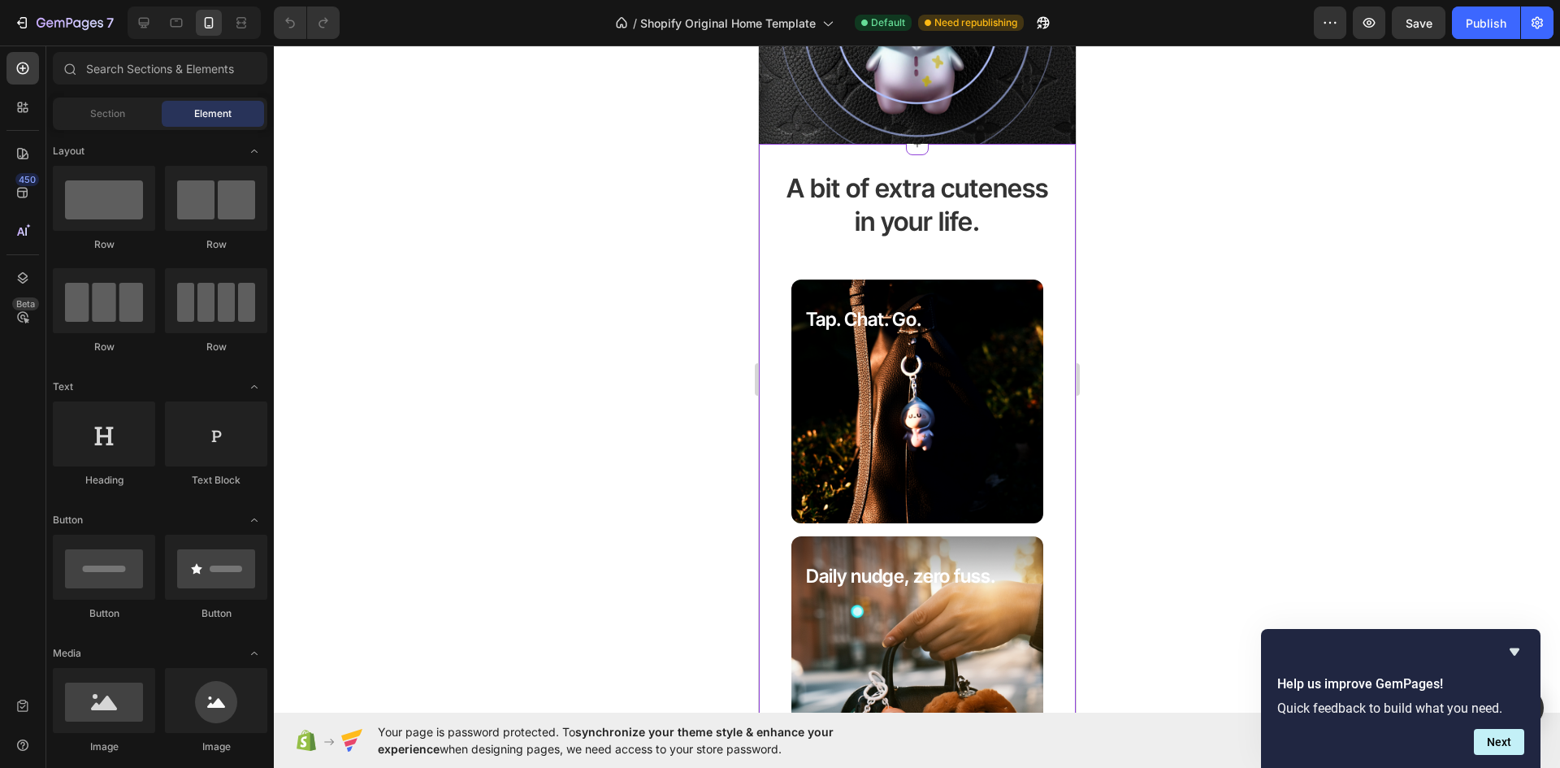
click at [773, 431] on div "A bit of extra cuteness in your life. Heading Tap. Chat. Go. Text Block Hero Ba…" at bounding box center [916, 735] width 317 height 1182
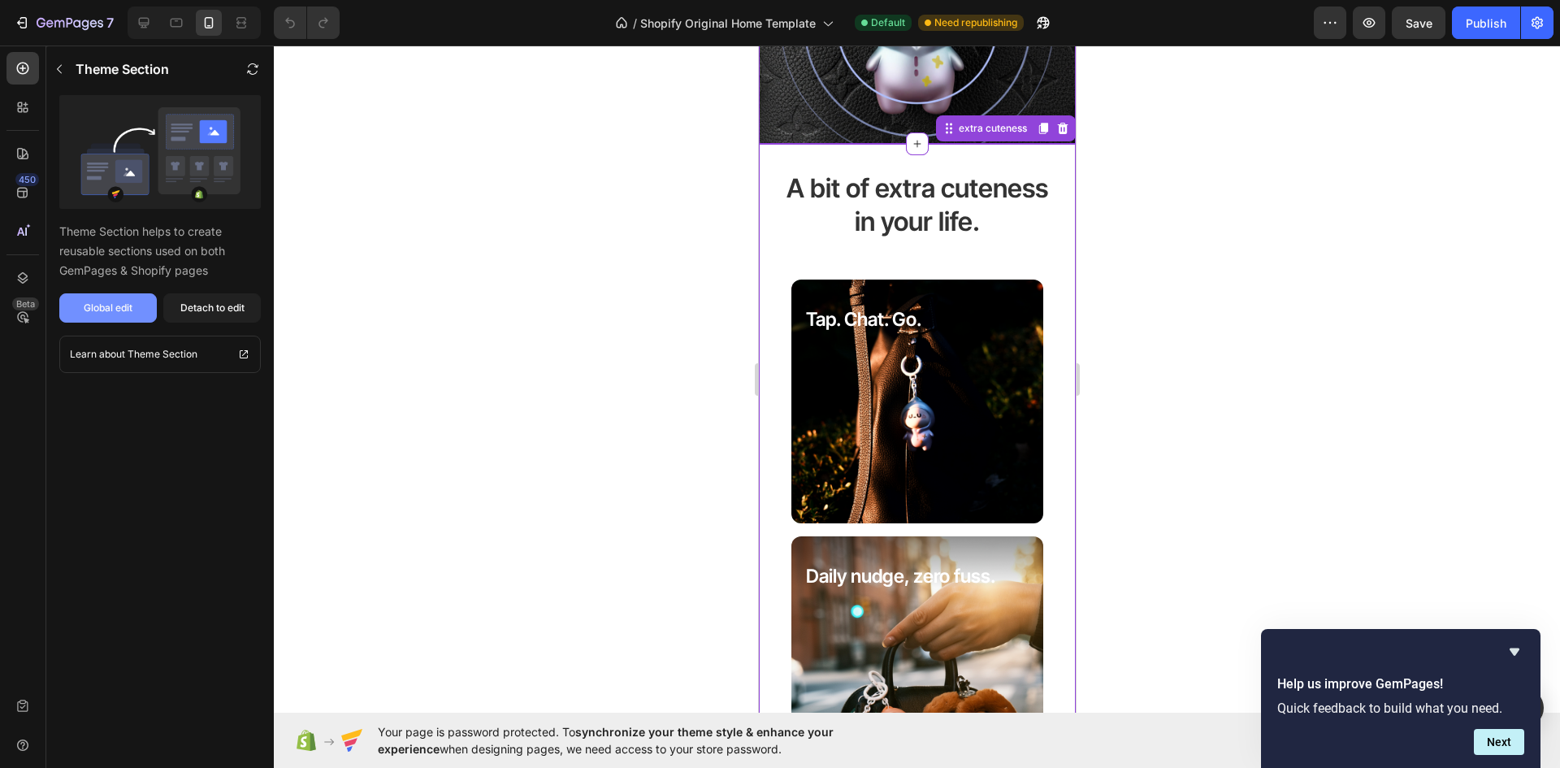
click at [138, 305] on button "Global edit" at bounding box center [107, 307] width 97 height 29
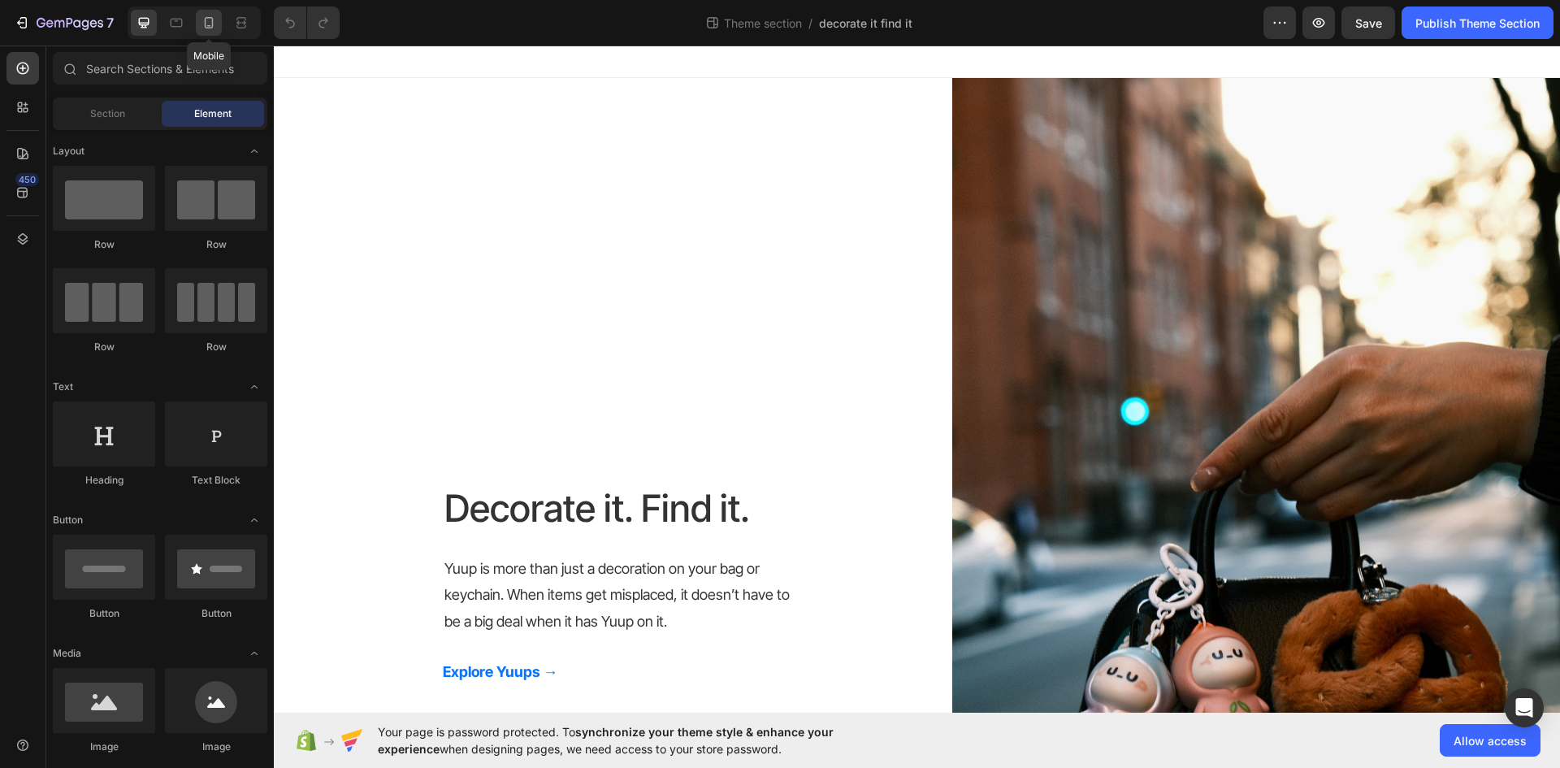
click at [210, 19] on icon at bounding box center [209, 23] width 16 height 16
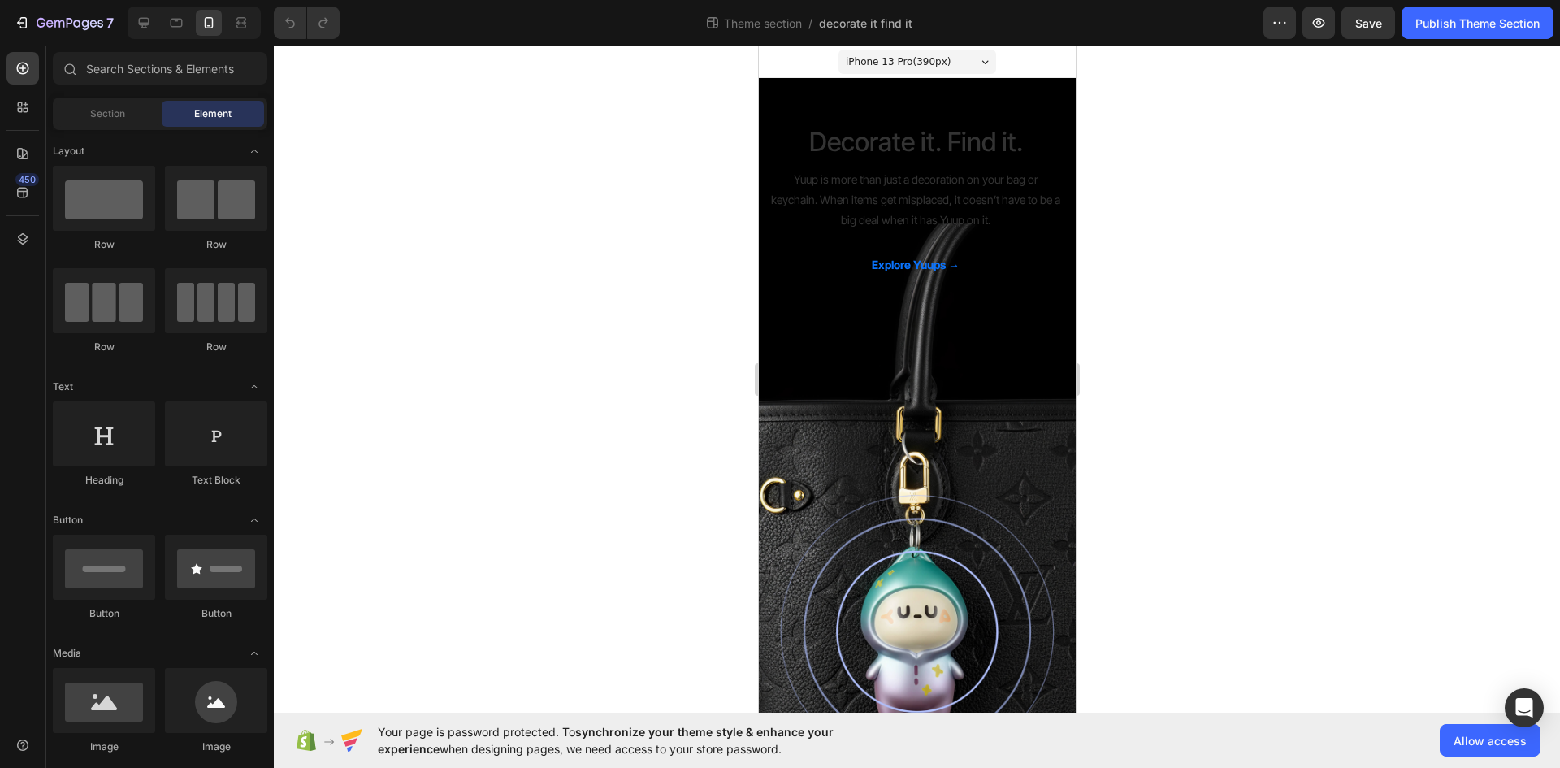
click at [981, 426] on div "Decorate it. Find it. Heading Yuup is more than just a decoration on your bag o…" at bounding box center [916, 415] width 317 height 648
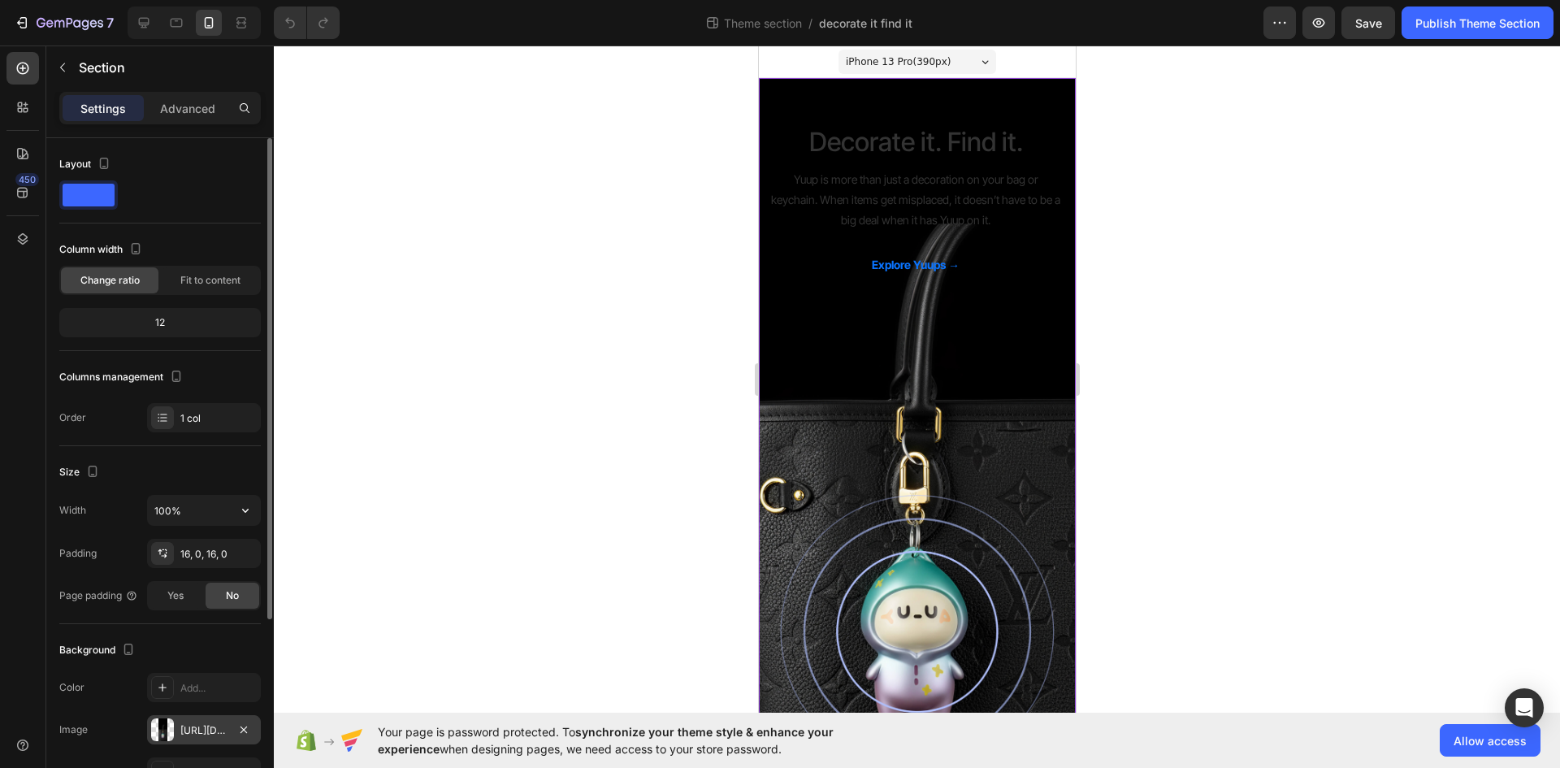
scroll to position [162, 0]
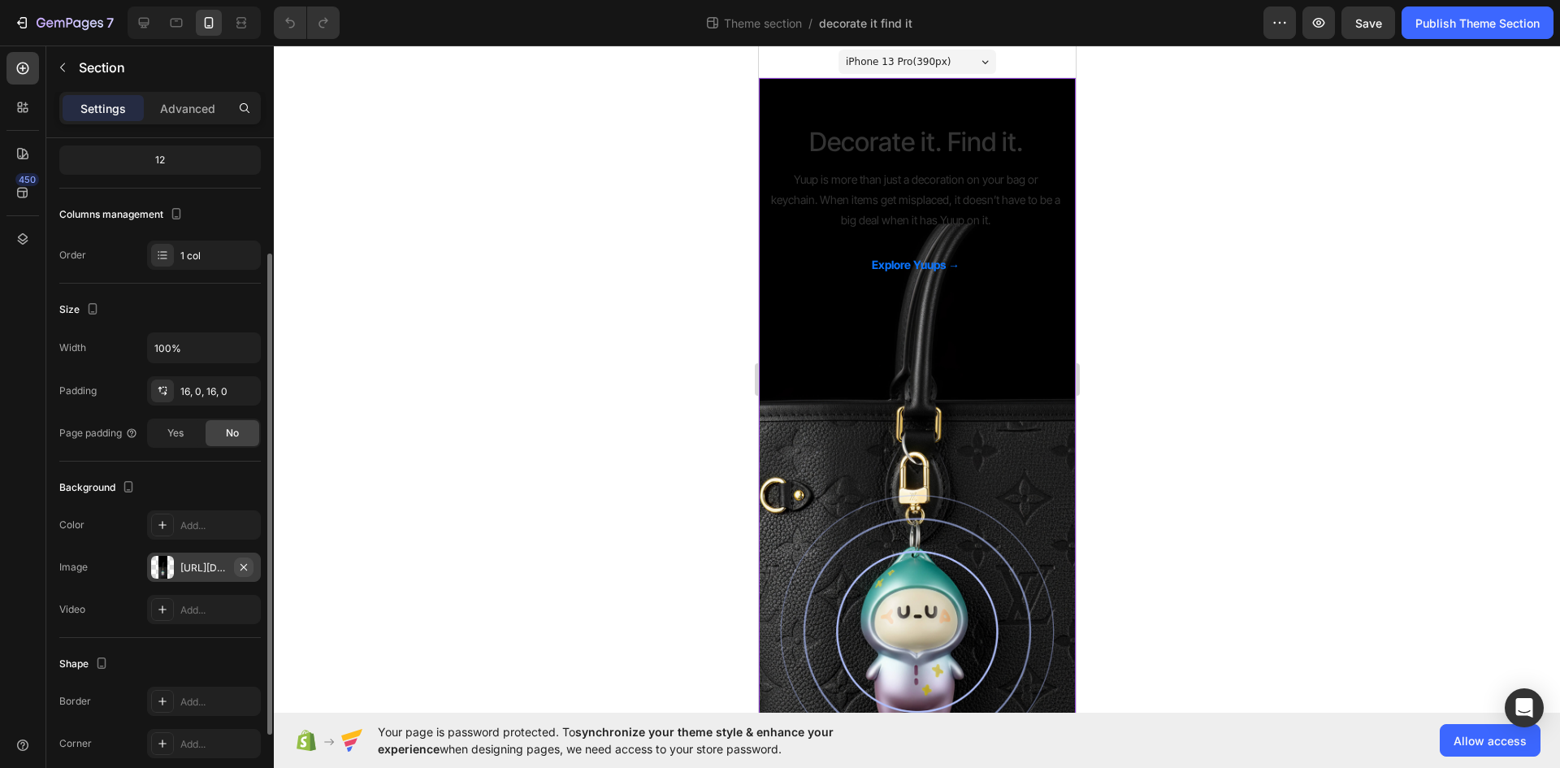
click at [240, 570] on icon "button" at bounding box center [243, 566] width 6 height 6
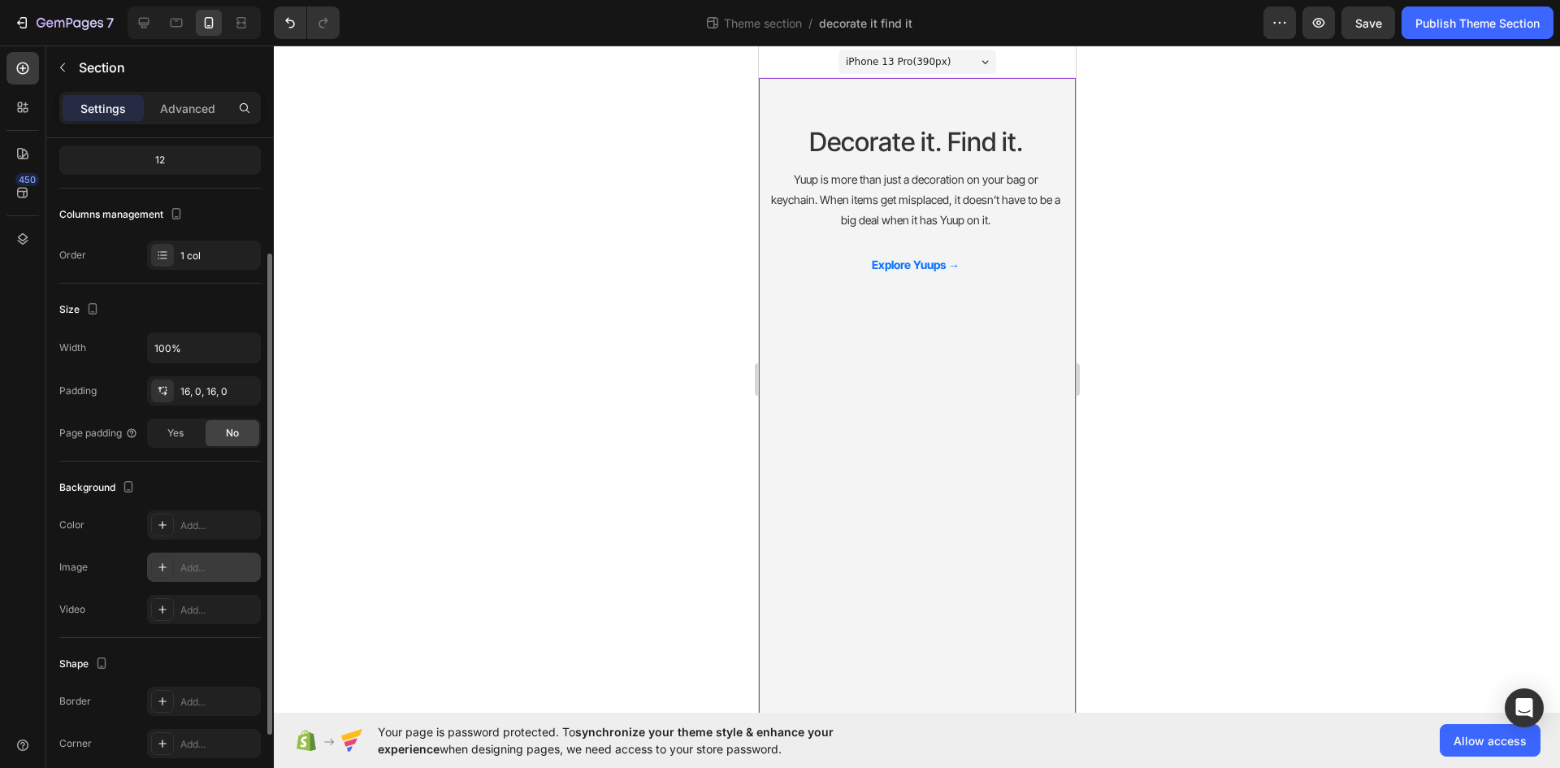
click at [153, 564] on div at bounding box center [162, 567] width 23 height 23
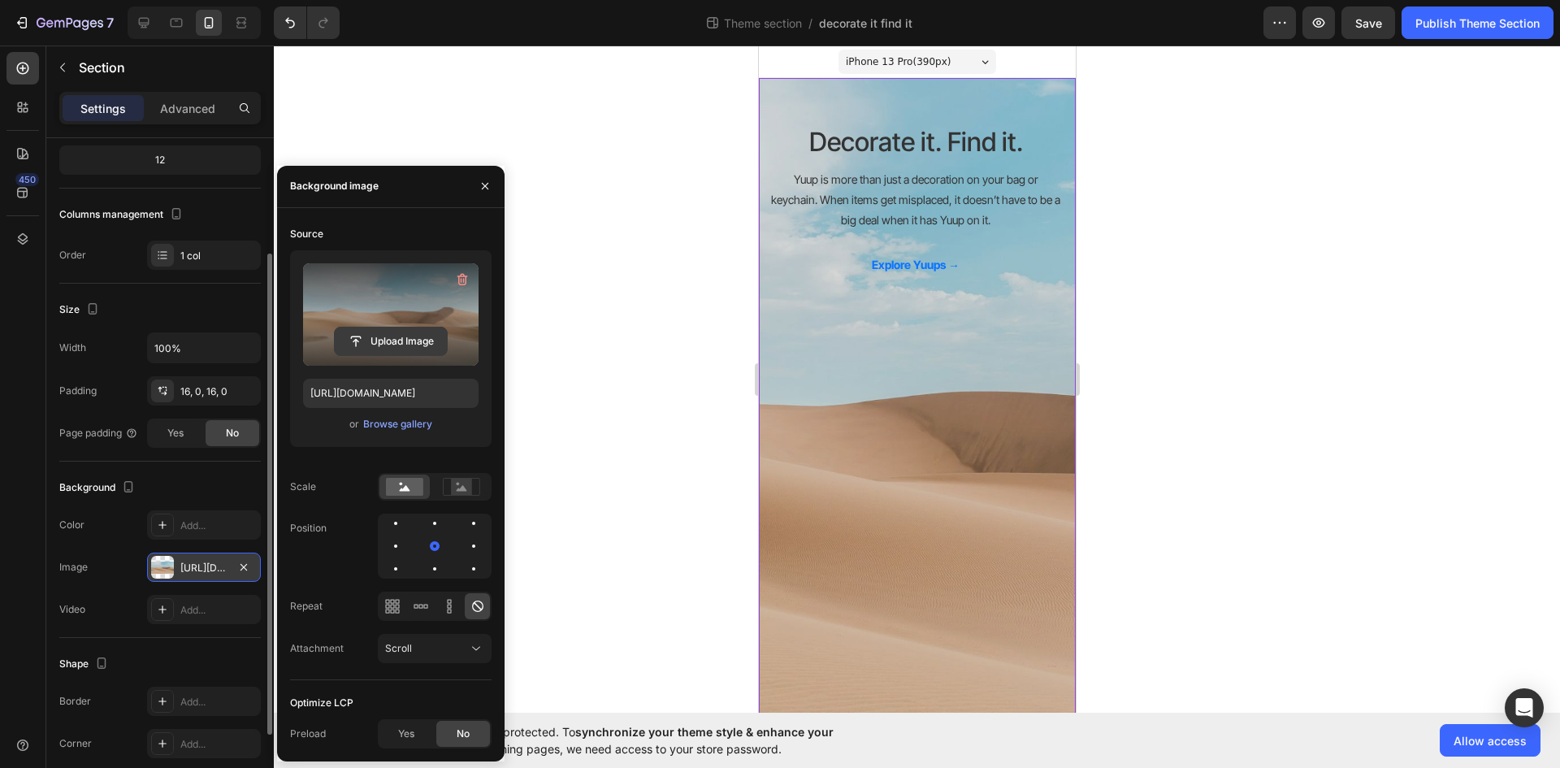
click at [397, 347] on input "file" at bounding box center [391, 341] width 112 height 28
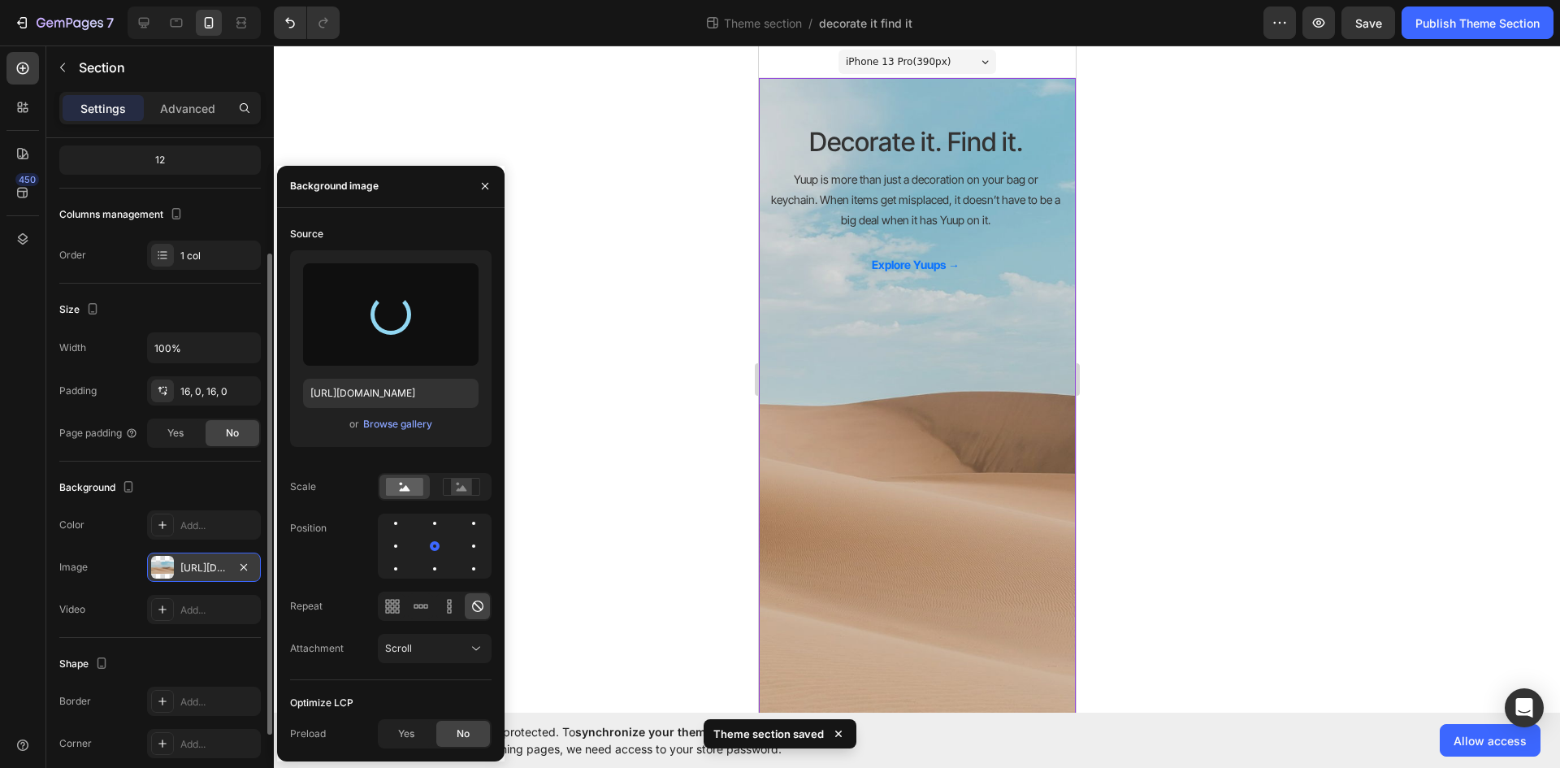
type input "https://cdn.shopify.com/s/files/1/0721/5651/2445/files/gempages_582017399193076…"
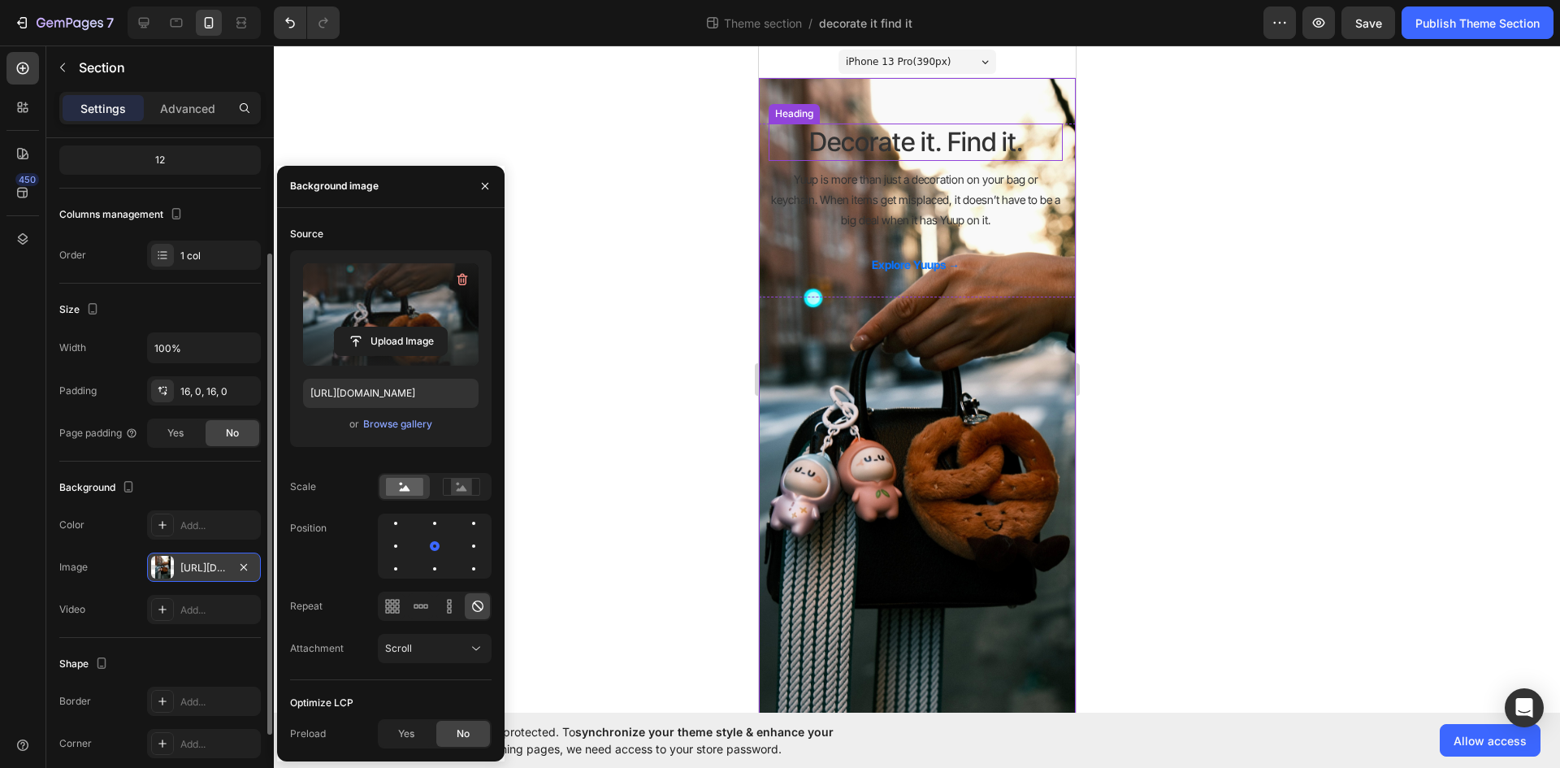
click at [925, 141] on h2 "Decorate it. Find it." at bounding box center [915, 141] width 294 height 37
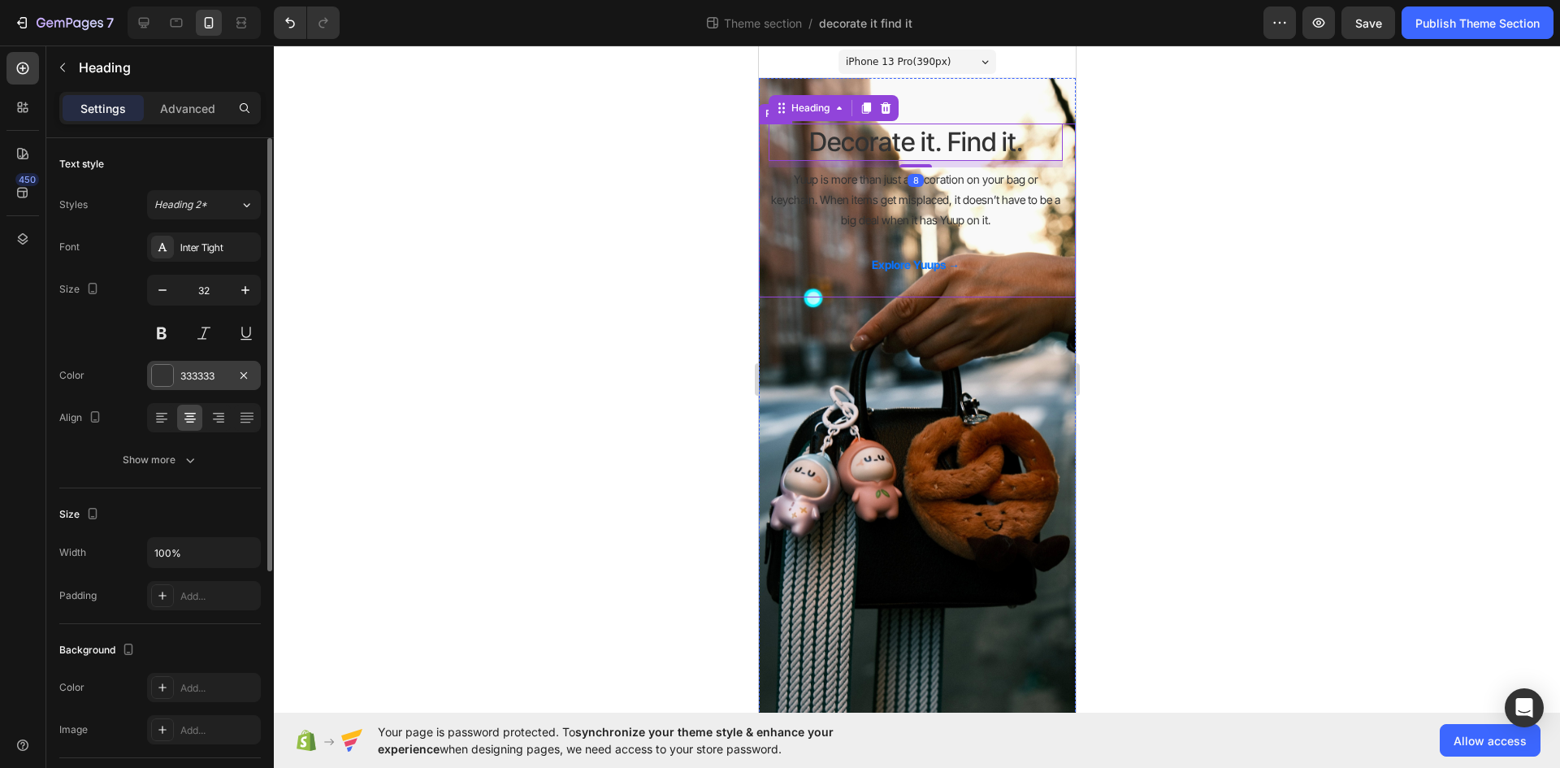
click at [169, 371] on div at bounding box center [162, 375] width 21 height 21
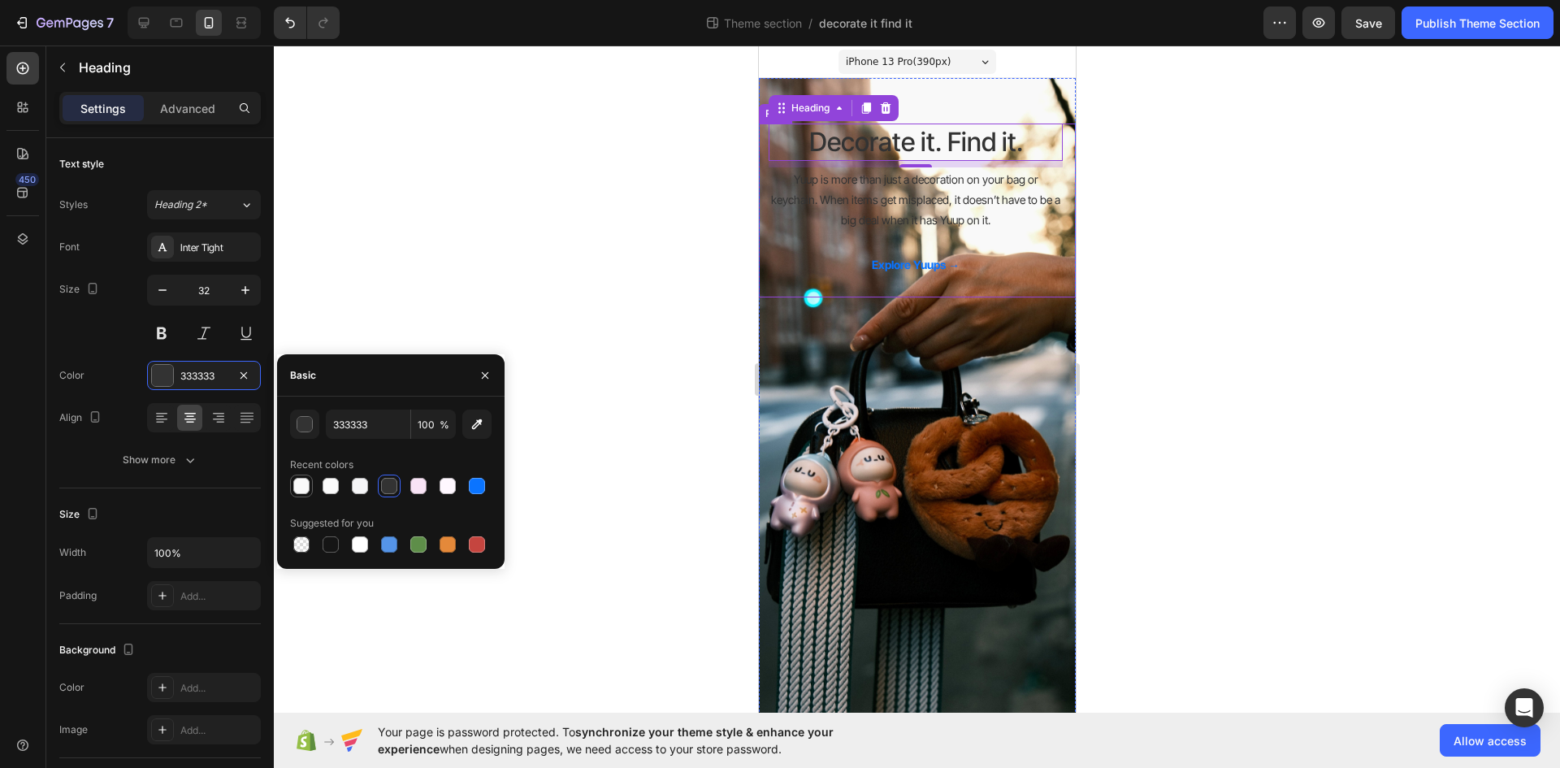
click at [308, 489] on div at bounding box center [301, 486] width 16 height 16
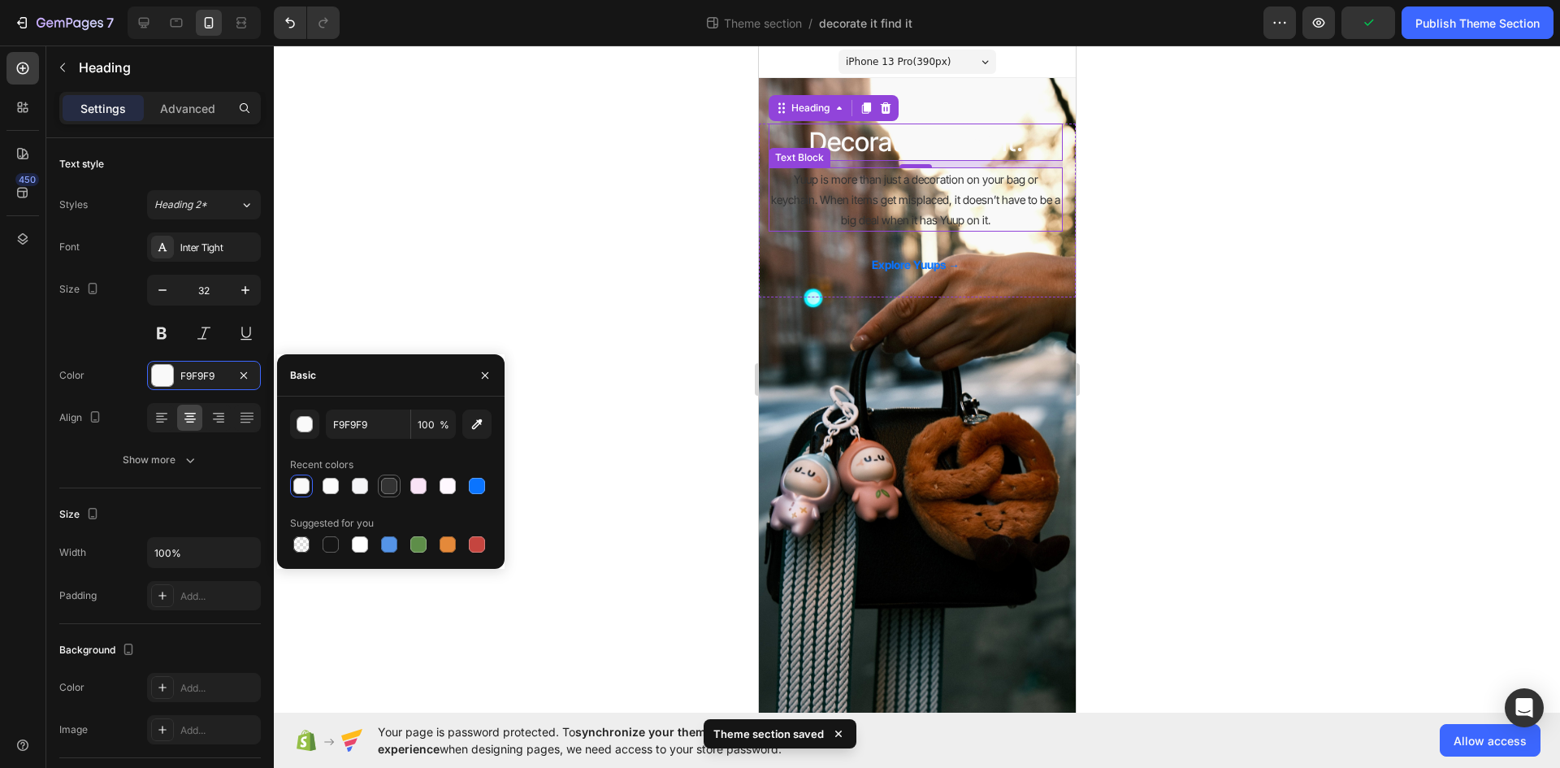
click at [385, 485] on div at bounding box center [389, 486] width 16 height 16
type input "333333"
click at [860, 197] on p "Yuup is more than just a decoration on your bag or keychain. When items get mis…" at bounding box center [914, 200] width 291 height 62
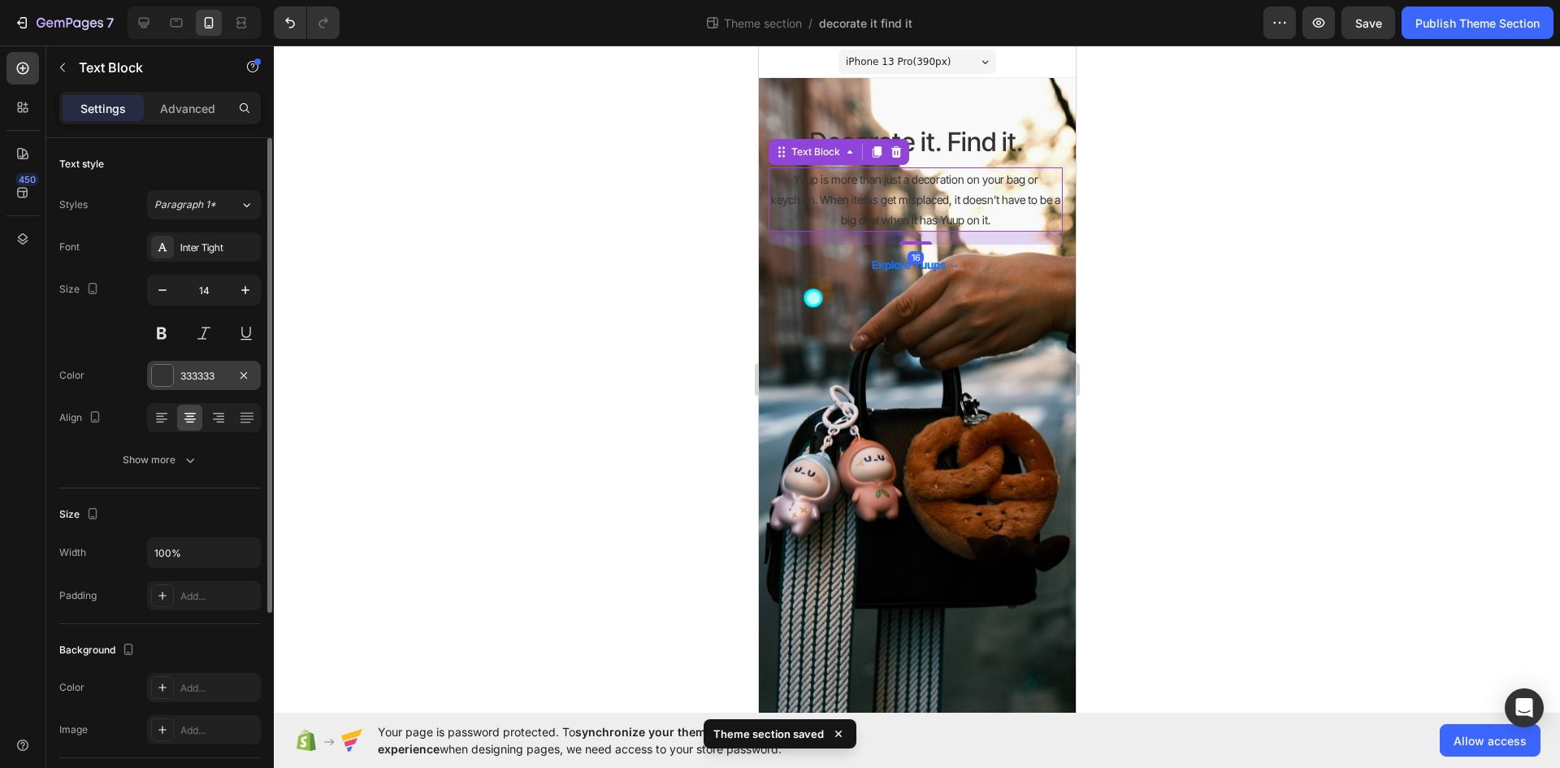
click at [163, 370] on div at bounding box center [162, 375] width 21 height 21
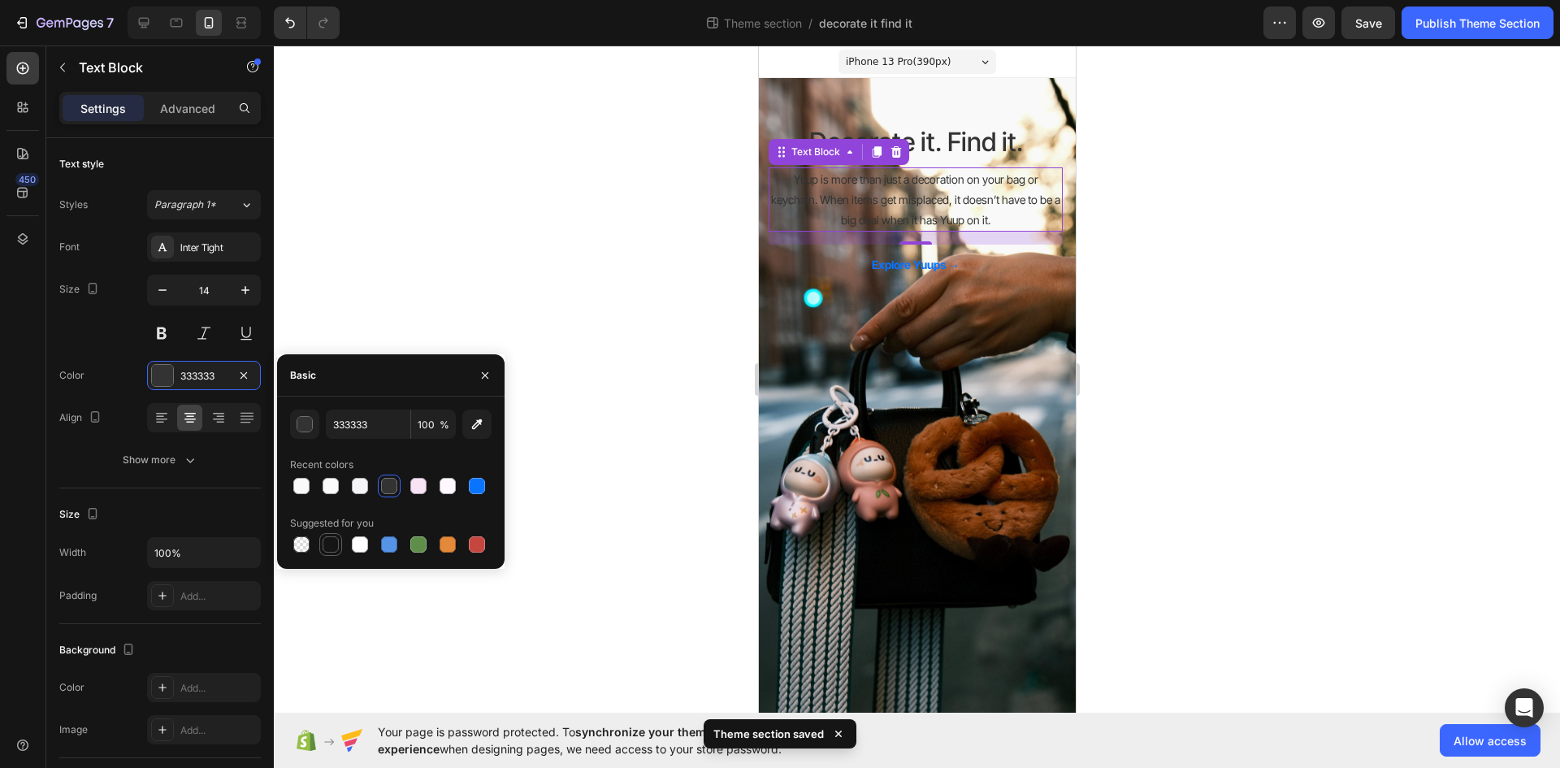
click at [336, 541] on div at bounding box center [331, 544] width 16 height 16
click at [336, 483] on div at bounding box center [331, 486] width 16 height 16
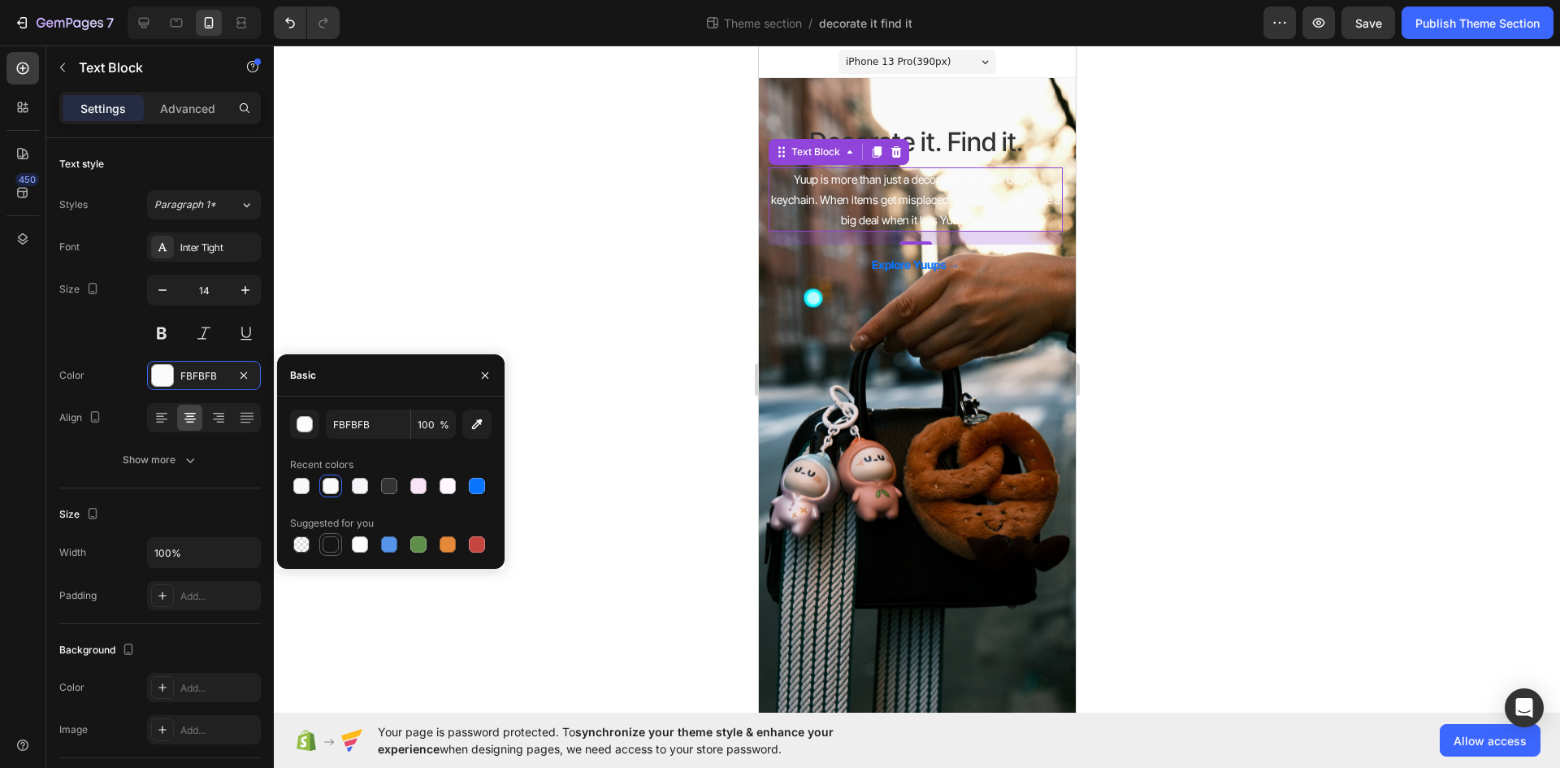
click at [327, 542] on div at bounding box center [331, 544] width 16 height 16
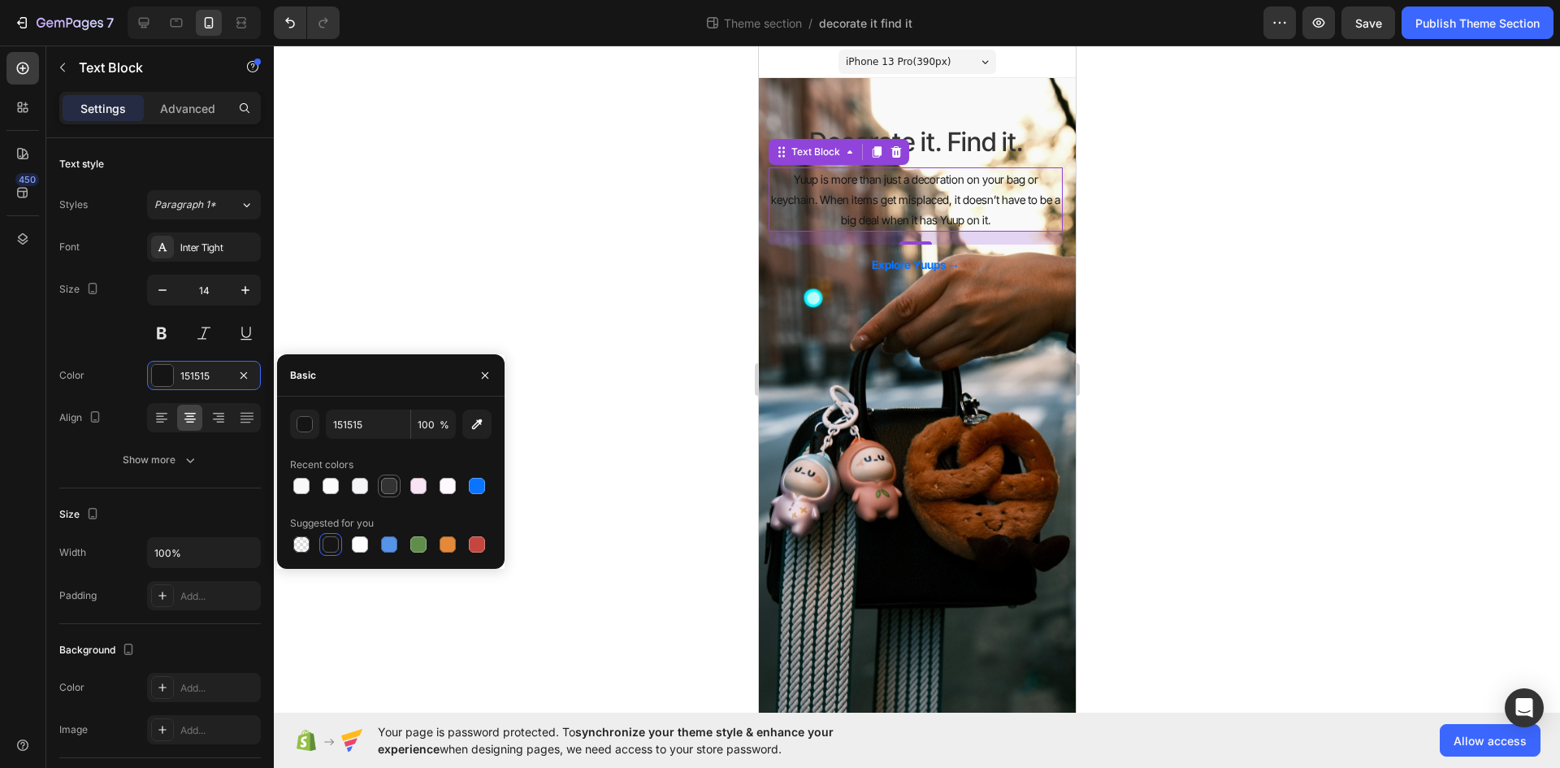
click at [386, 479] on div at bounding box center [389, 486] width 16 height 16
type input "333333"
click at [551, 236] on div at bounding box center [917, 406] width 1286 height 722
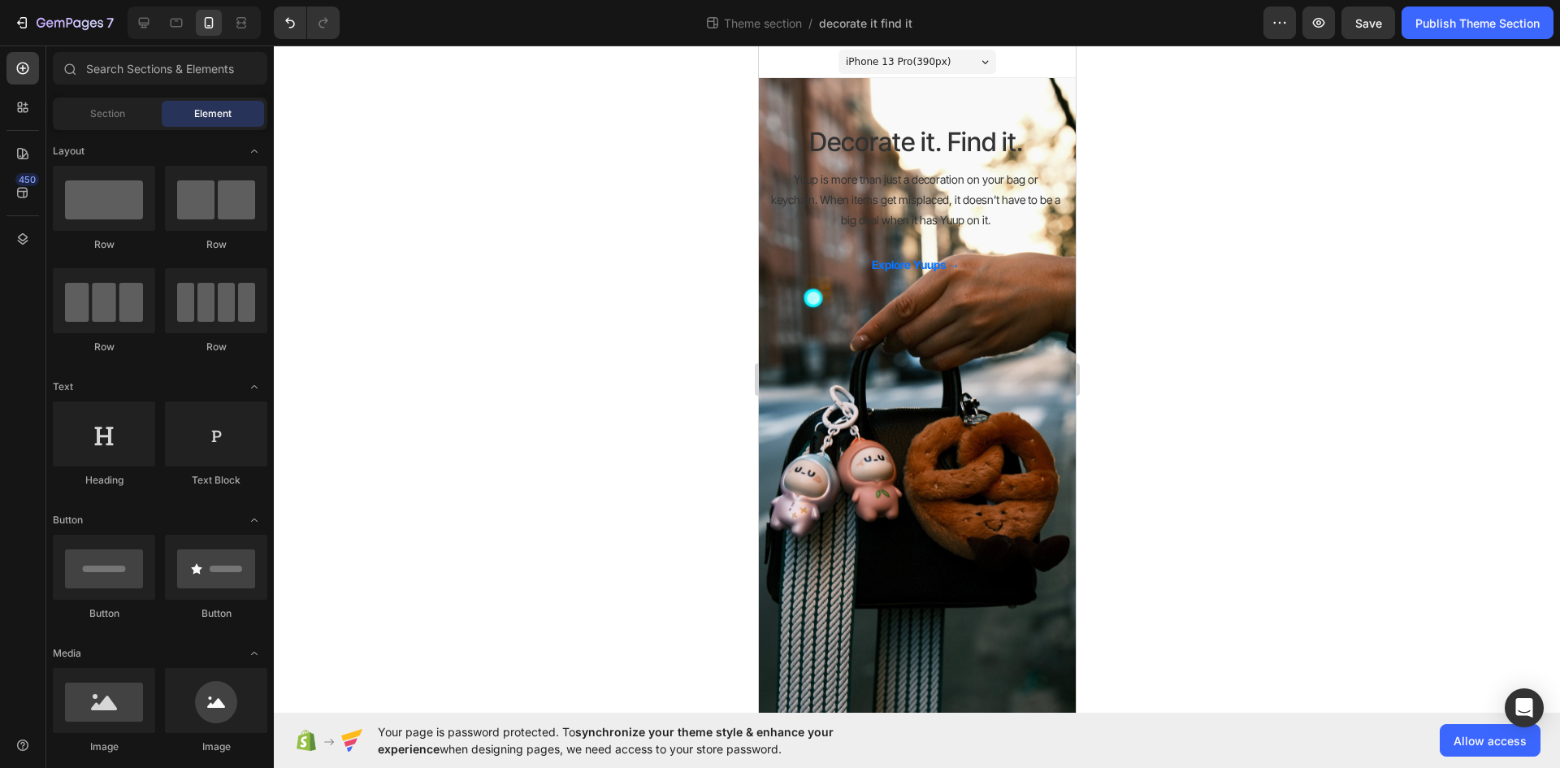
click at [551, 236] on div at bounding box center [917, 406] width 1286 height 722
click at [1137, 323] on div at bounding box center [917, 406] width 1286 height 722
click at [925, 158] on h2 "Decorate it. Find it." at bounding box center [915, 141] width 294 height 37
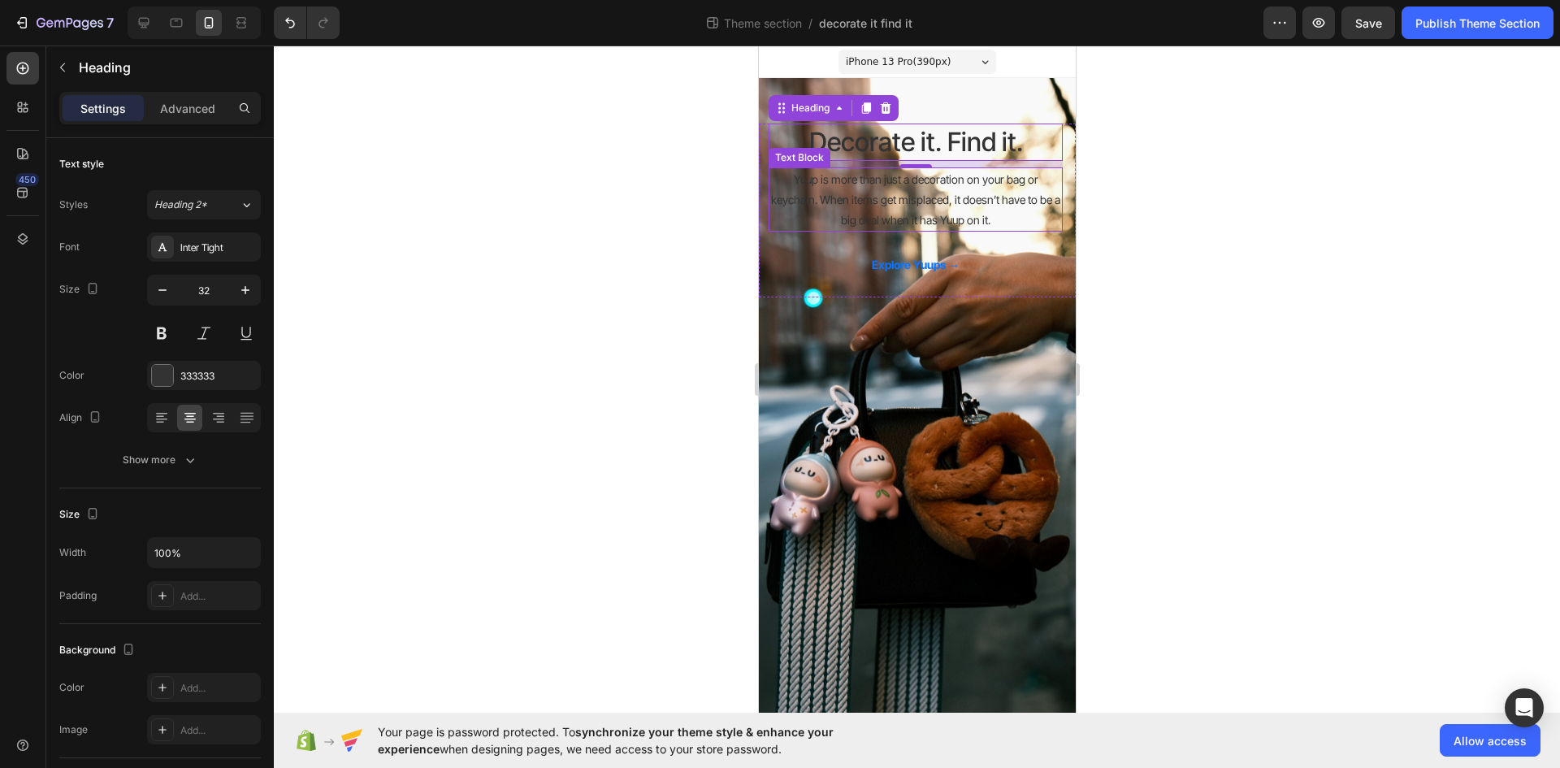
click at [916, 202] on p "Yuup is more than just a decoration on your bag or keychain. When items get mis…" at bounding box center [914, 200] width 291 height 62
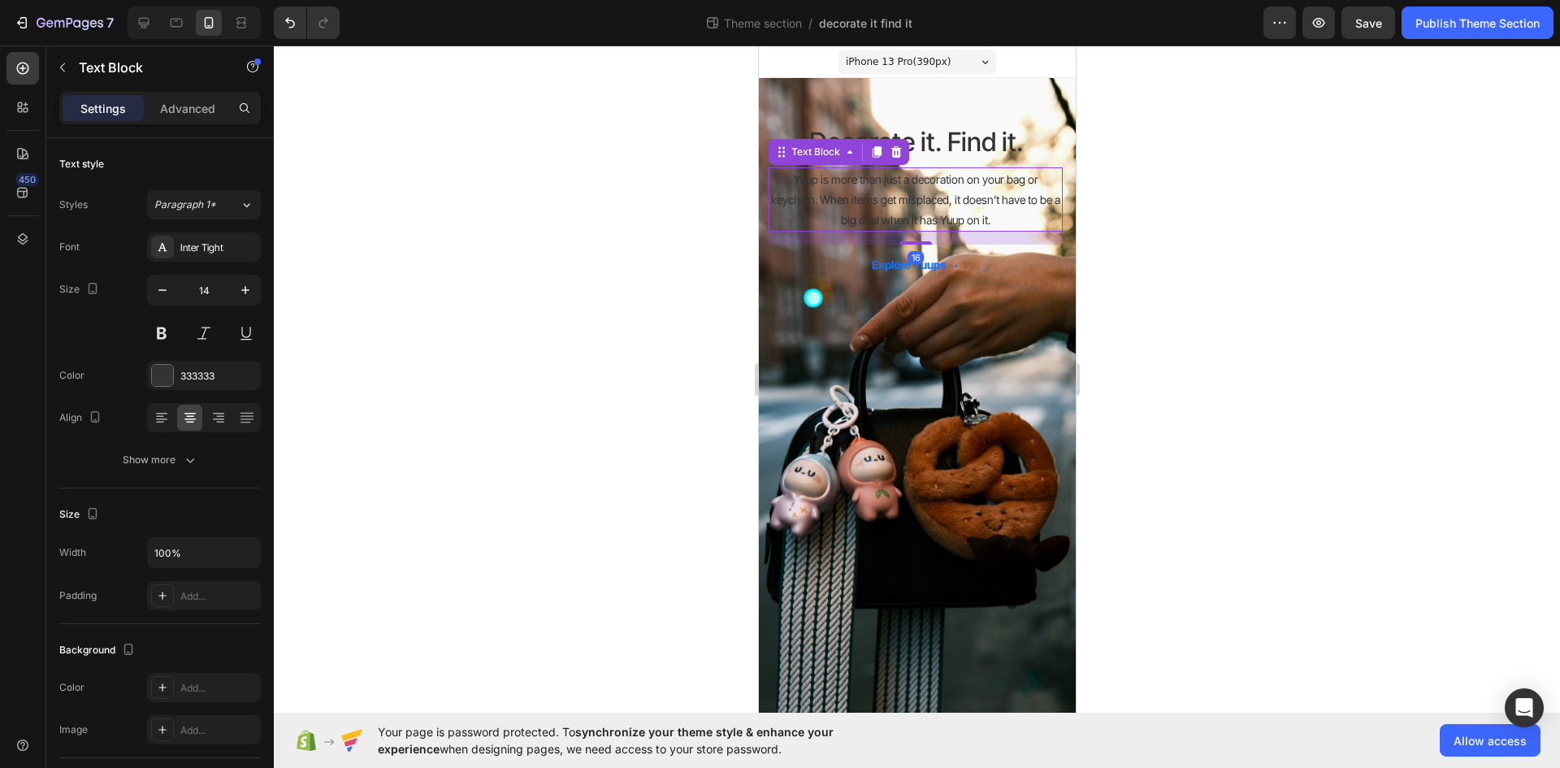
click at [1119, 223] on div at bounding box center [917, 406] width 1286 height 722
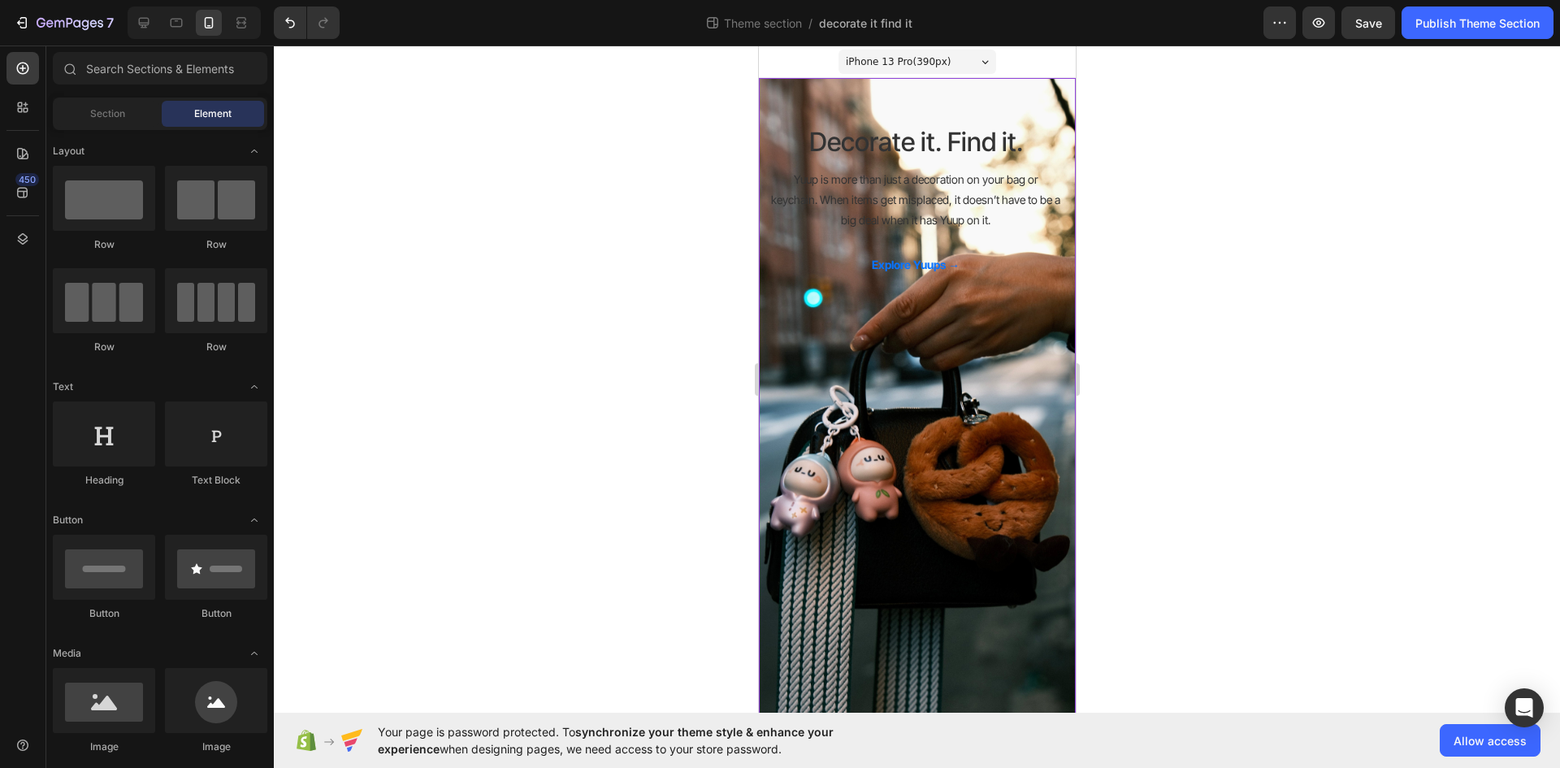
click at [865, 455] on div "Decorate it. Find it. Heading Yuup is more than just a decoration on your bag o…" at bounding box center [916, 415] width 317 height 648
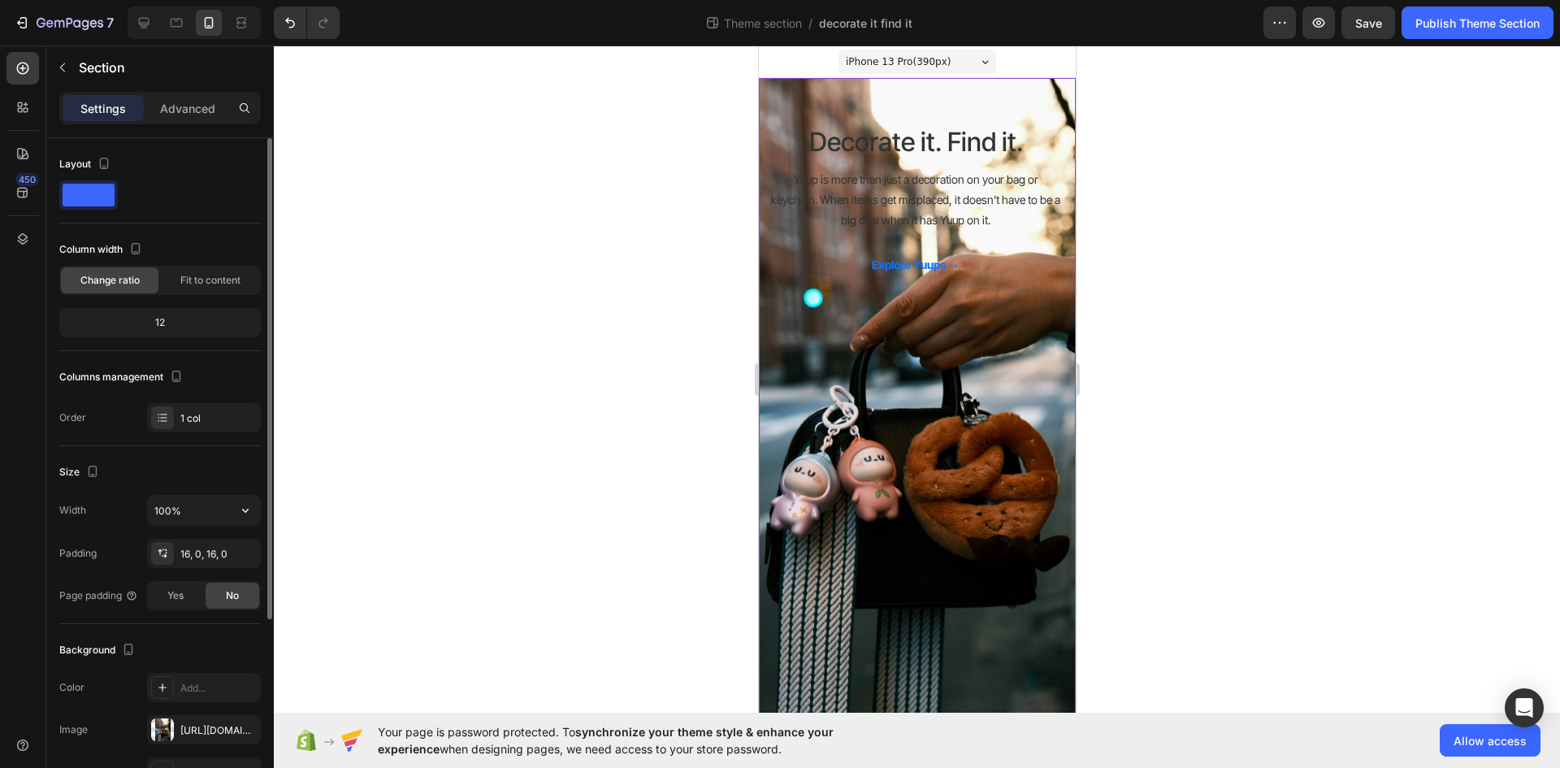
scroll to position [81, 0]
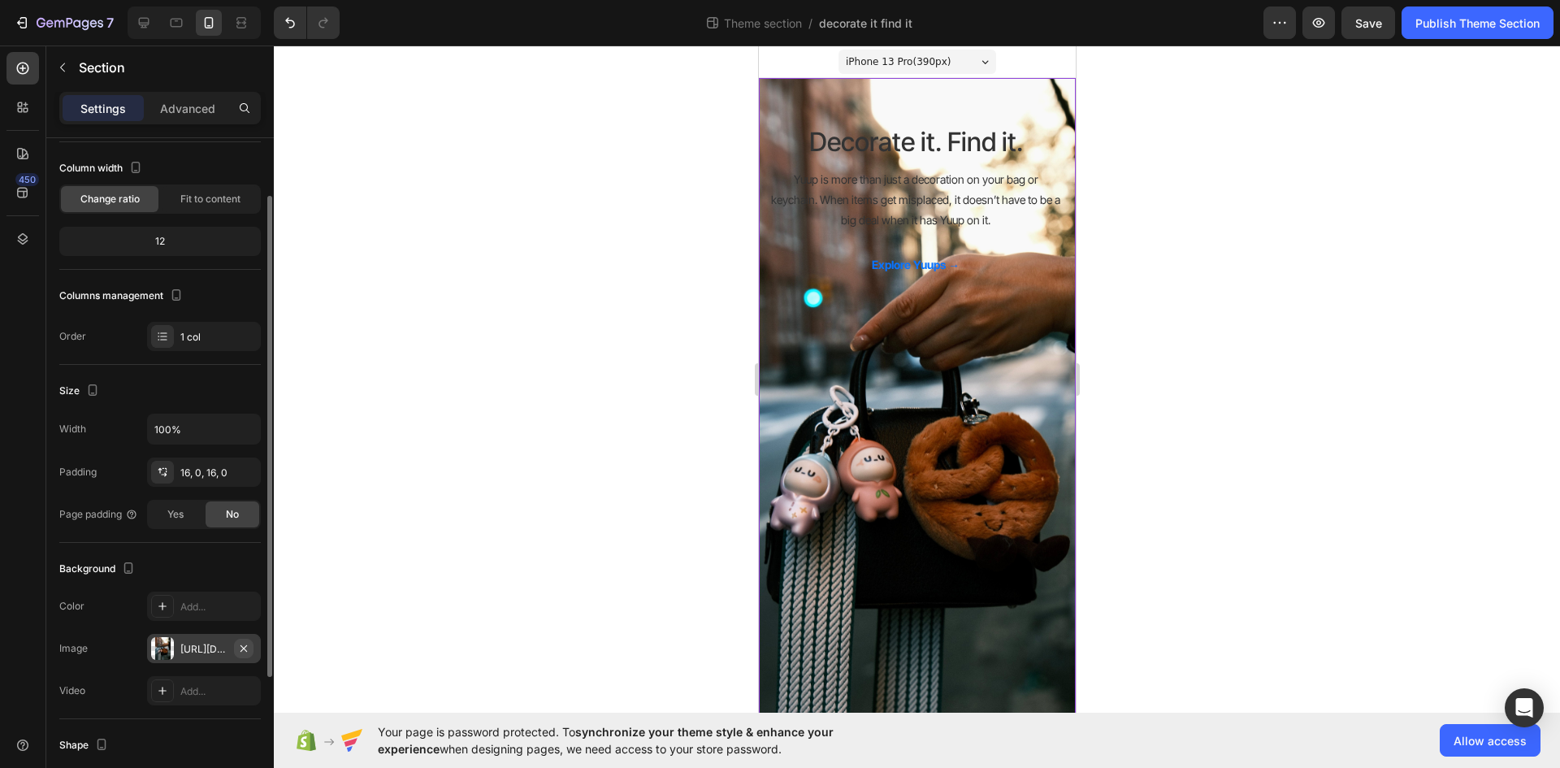
click at [241, 649] on icon "button" at bounding box center [243, 648] width 13 height 13
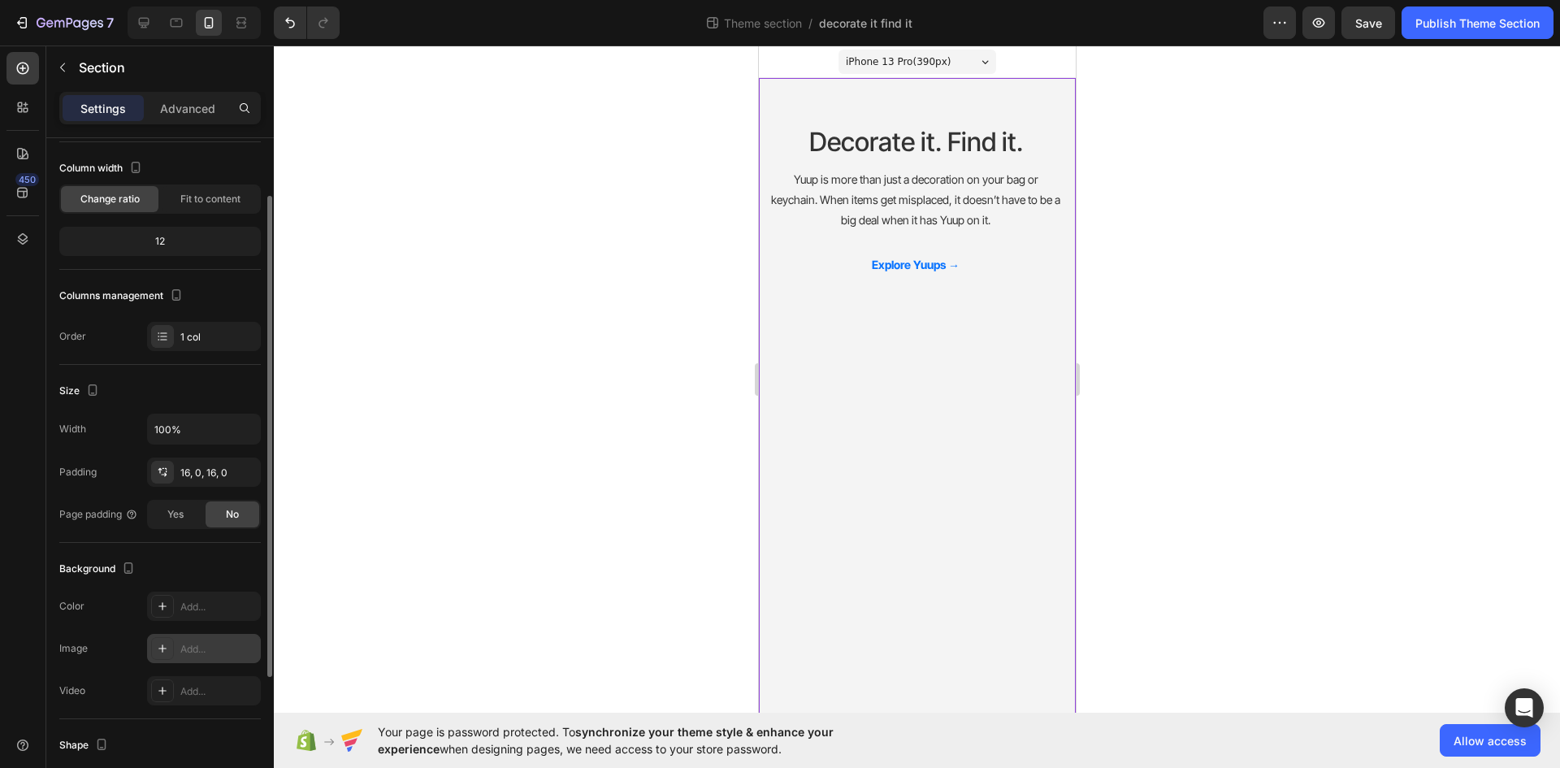
click at [162, 645] on icon at bounding box center [162, 648] width 13 height 13
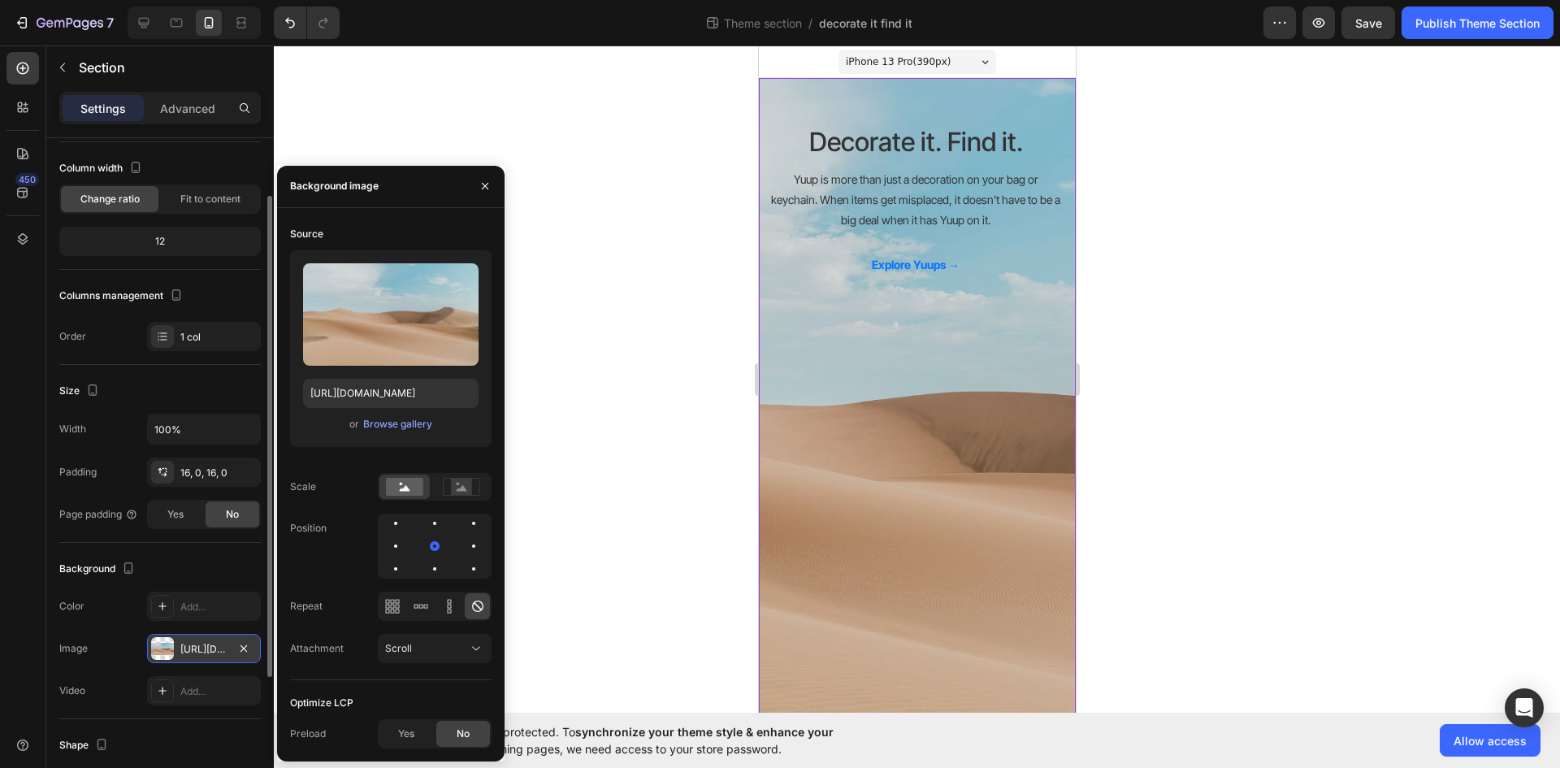
drag, startPoint x: 414, startPoint y: 421, endPoint x: 431, endPoint y: 373, distance: 50.9
click at [431, 373] on div "Upload Image https://cdn.shopify.com/s/files/1/2005/9307/files/background_setti…" at bounding box center [390, 348] width 201 height 197
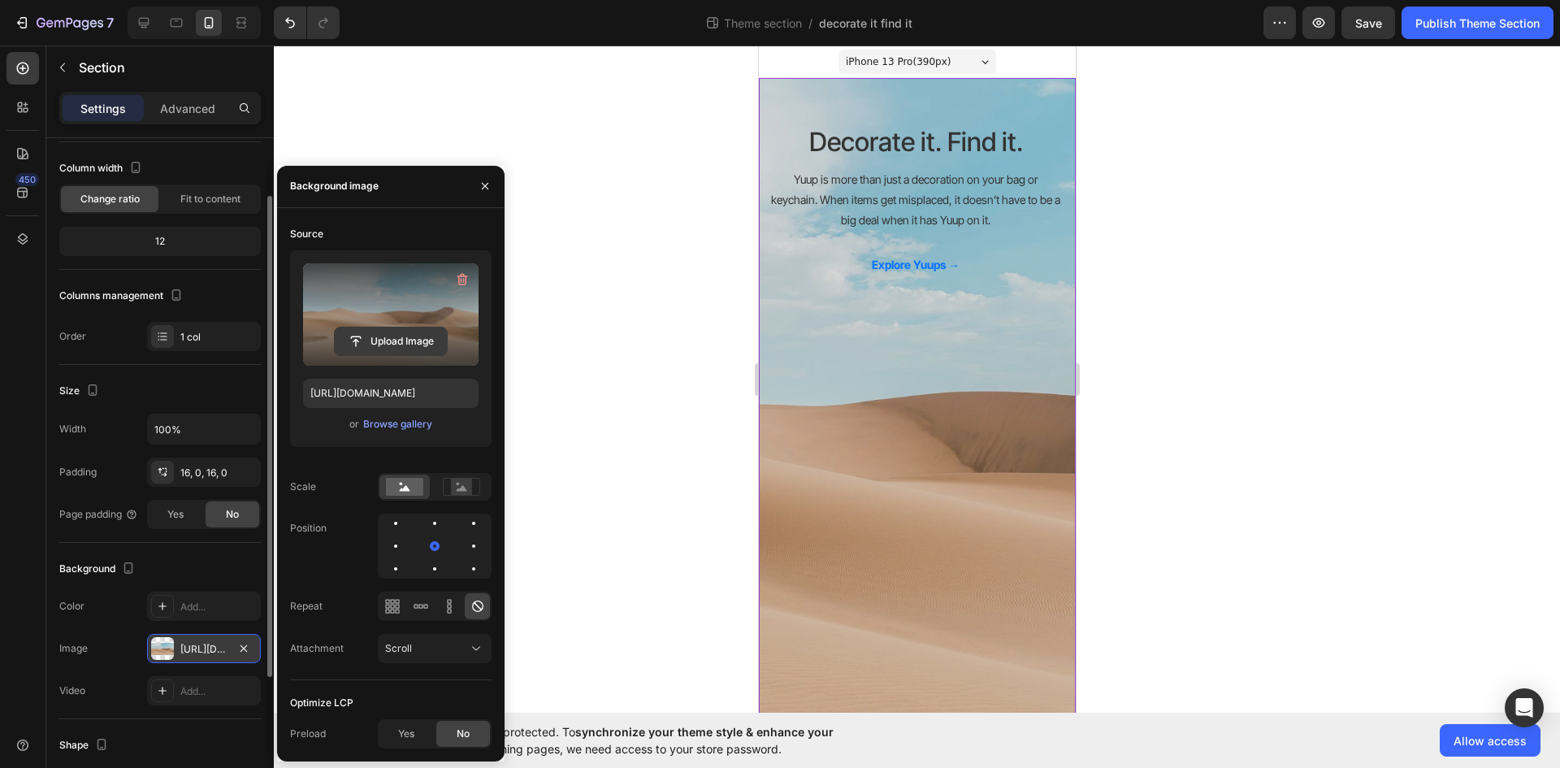
click at [393, 340] on input "file" at bounding box center [391, 341] width 112 height 28
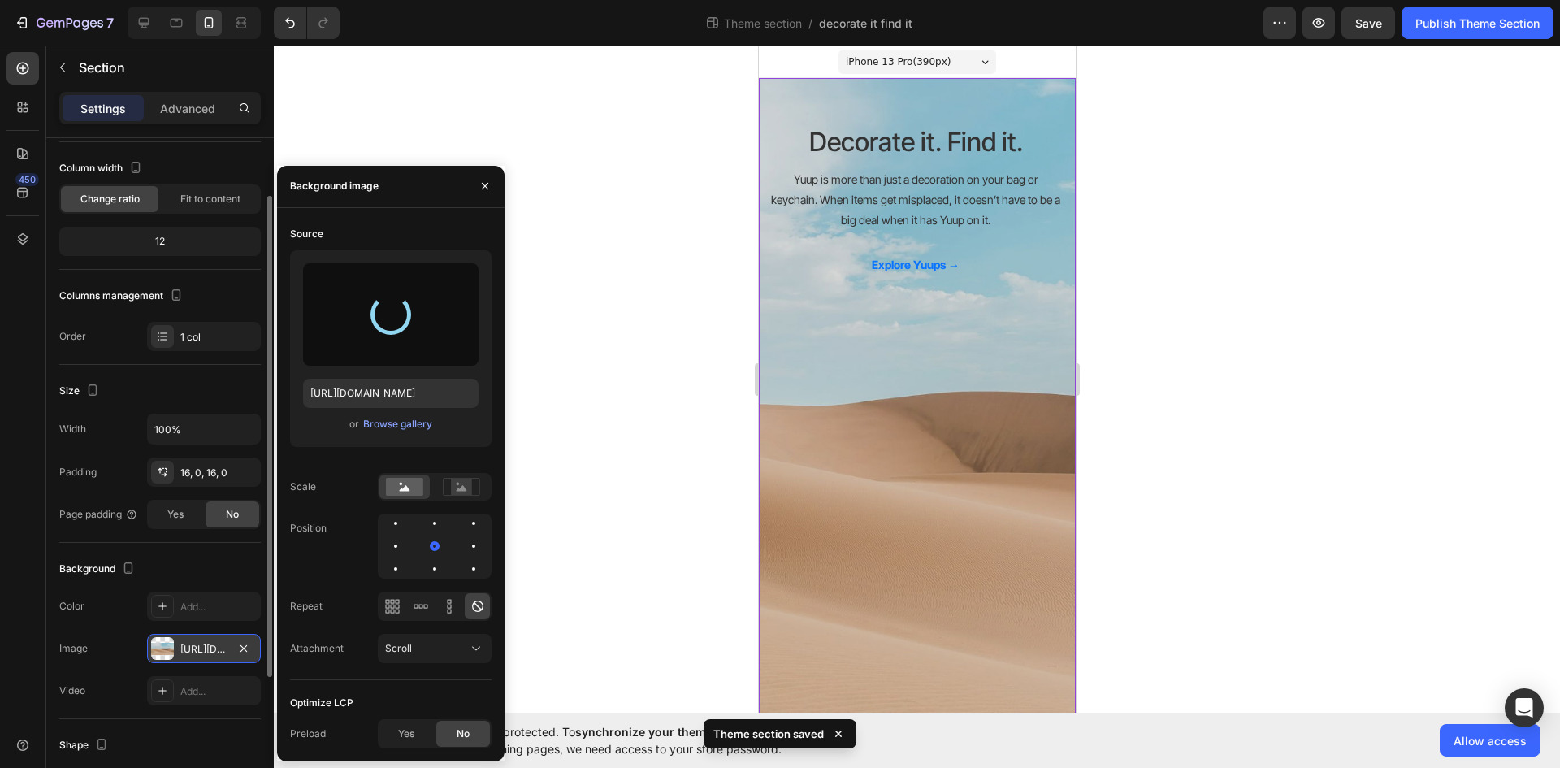
type input "https://cdn.shopify.com/s/files/1/0721/5651/2445/files/gempages_582017399193076…"
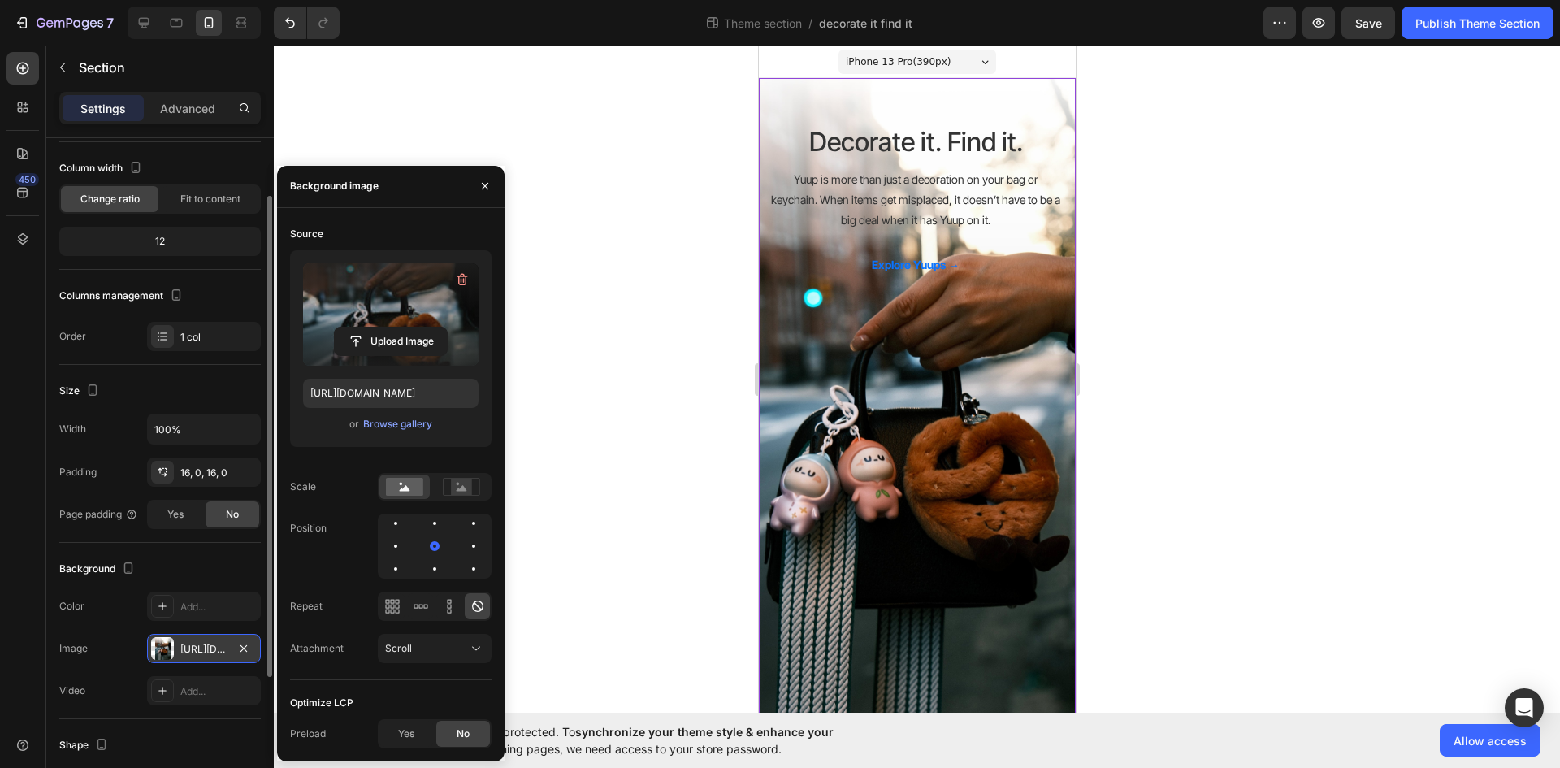
click at [639, 405] on div at bounding box center [917, 406] width 1286 height 722
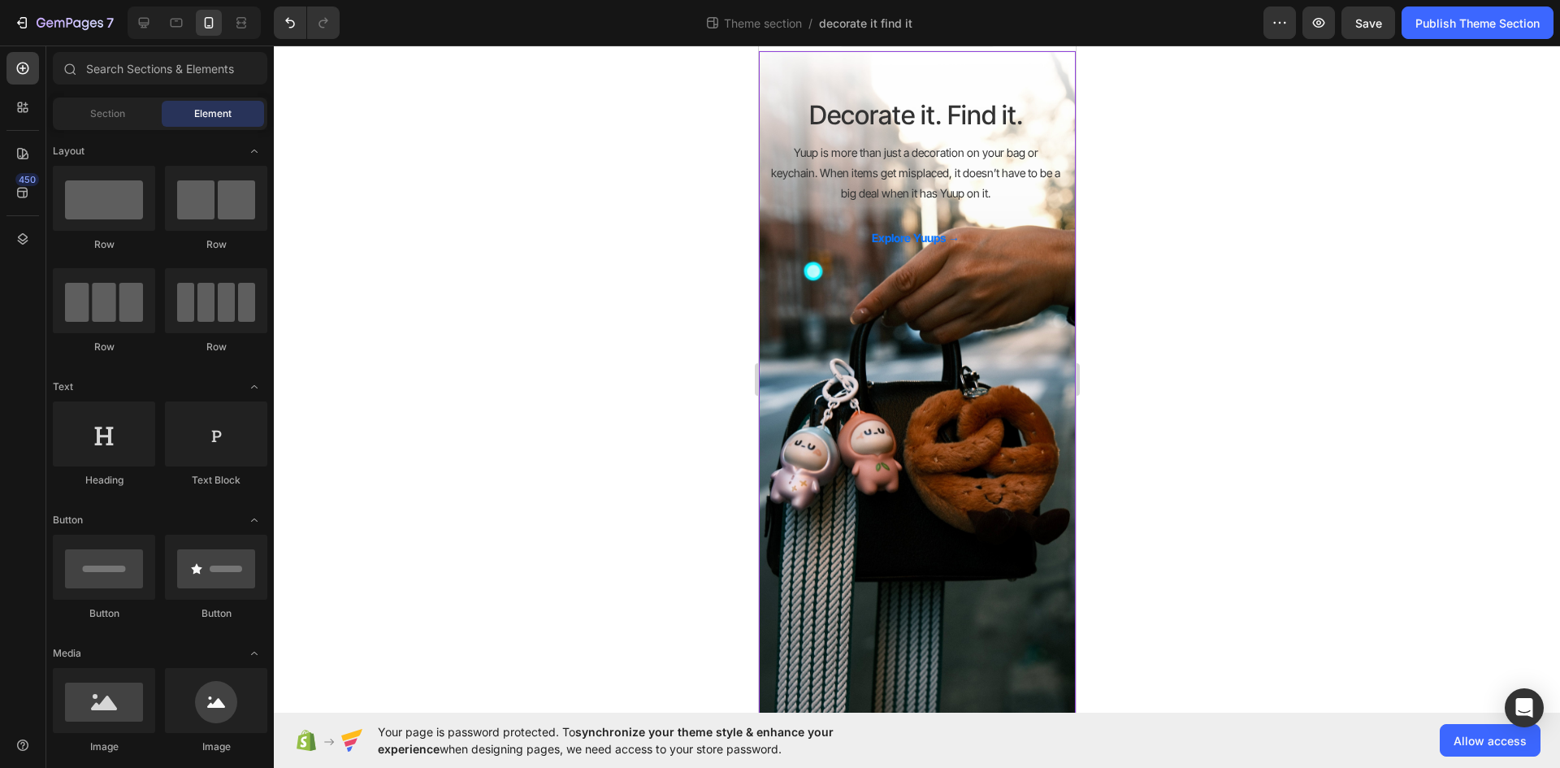
scroll to position [0, 0]
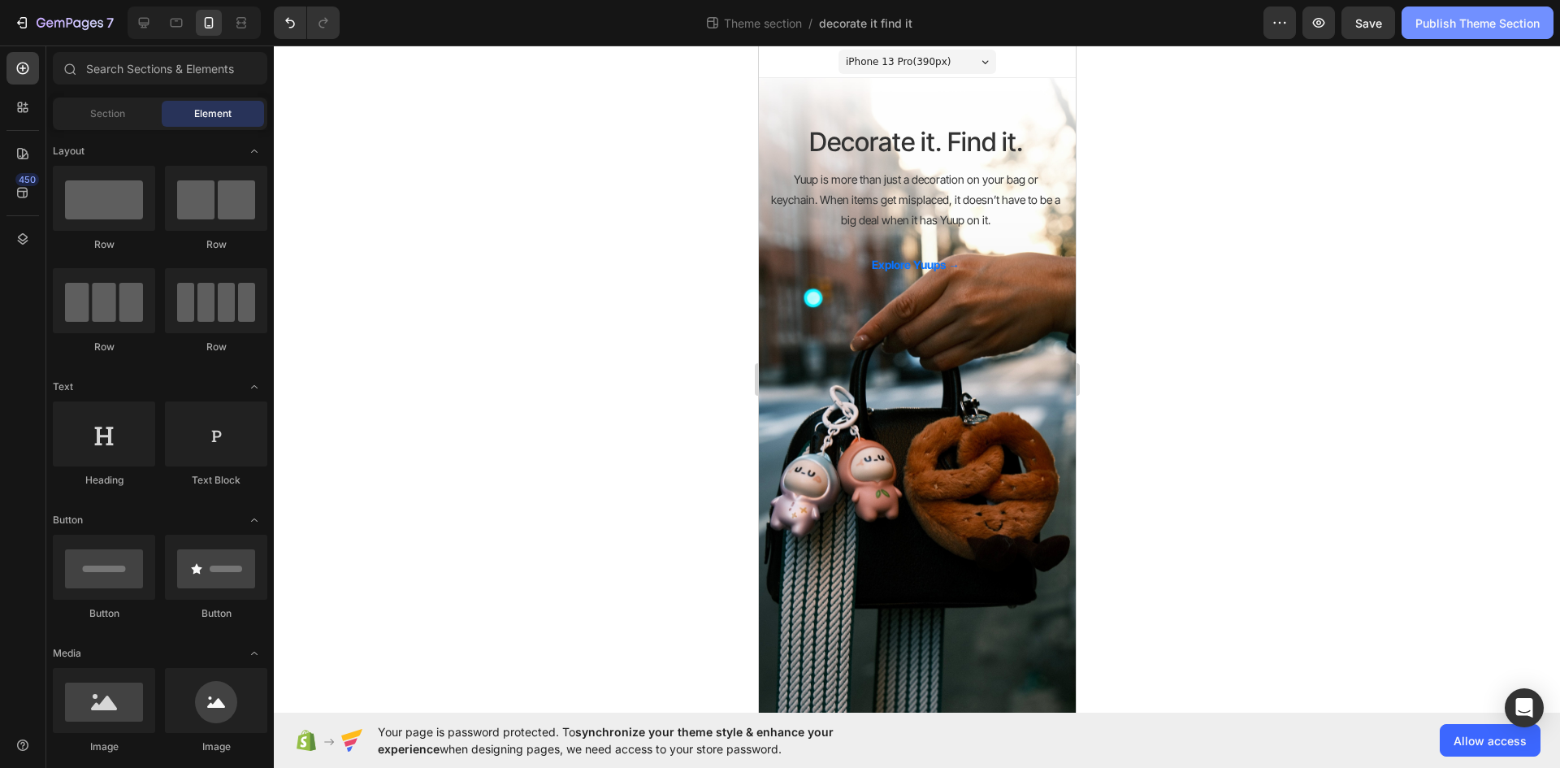
click at [1467, 16] on div "Publish Theme Section" at bounding box center [1477, 23] width 124 height 17
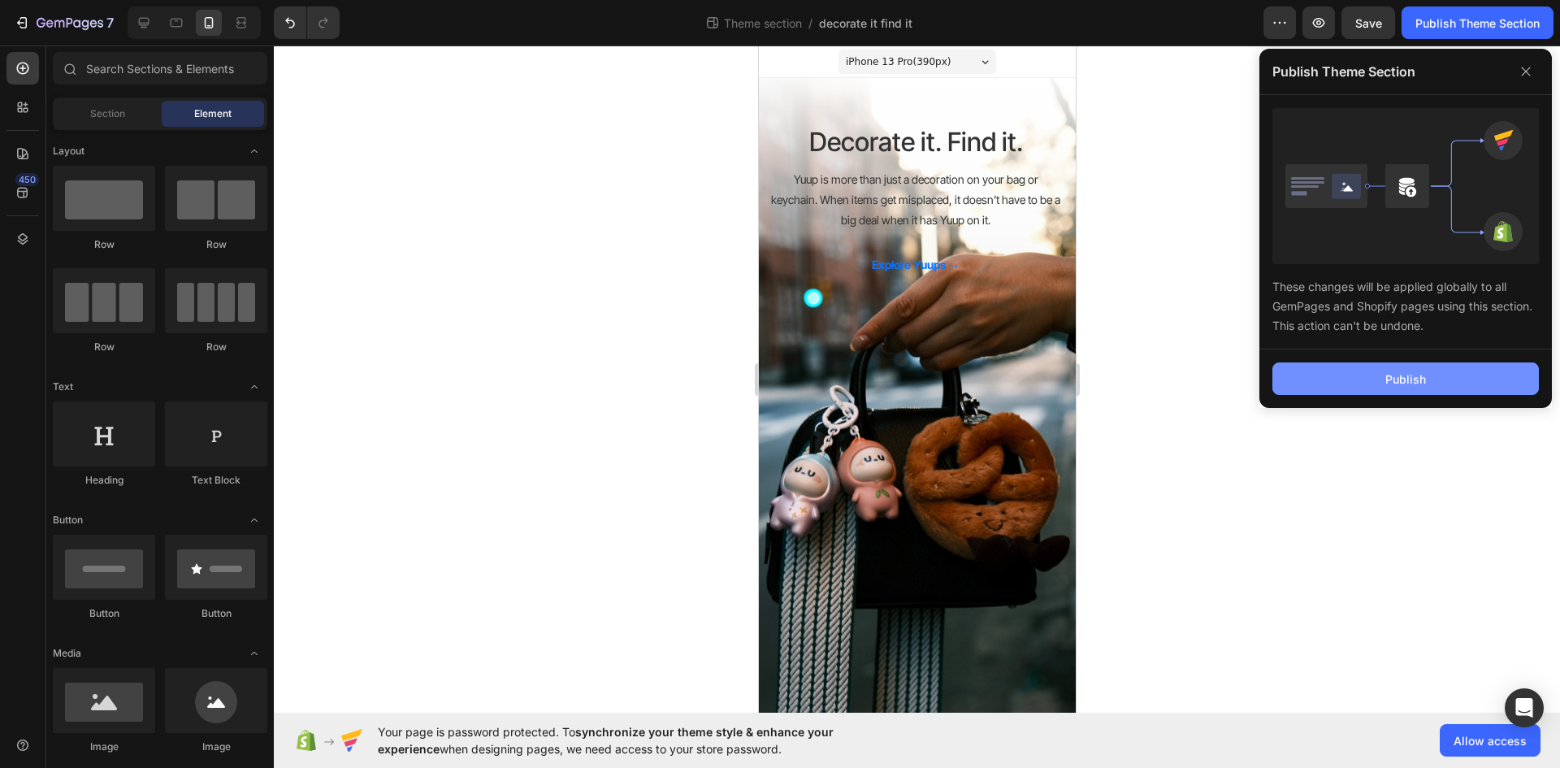
click at [1375, 372] on button "Publish" at bounding box center [1405, 378] width 266 height 32
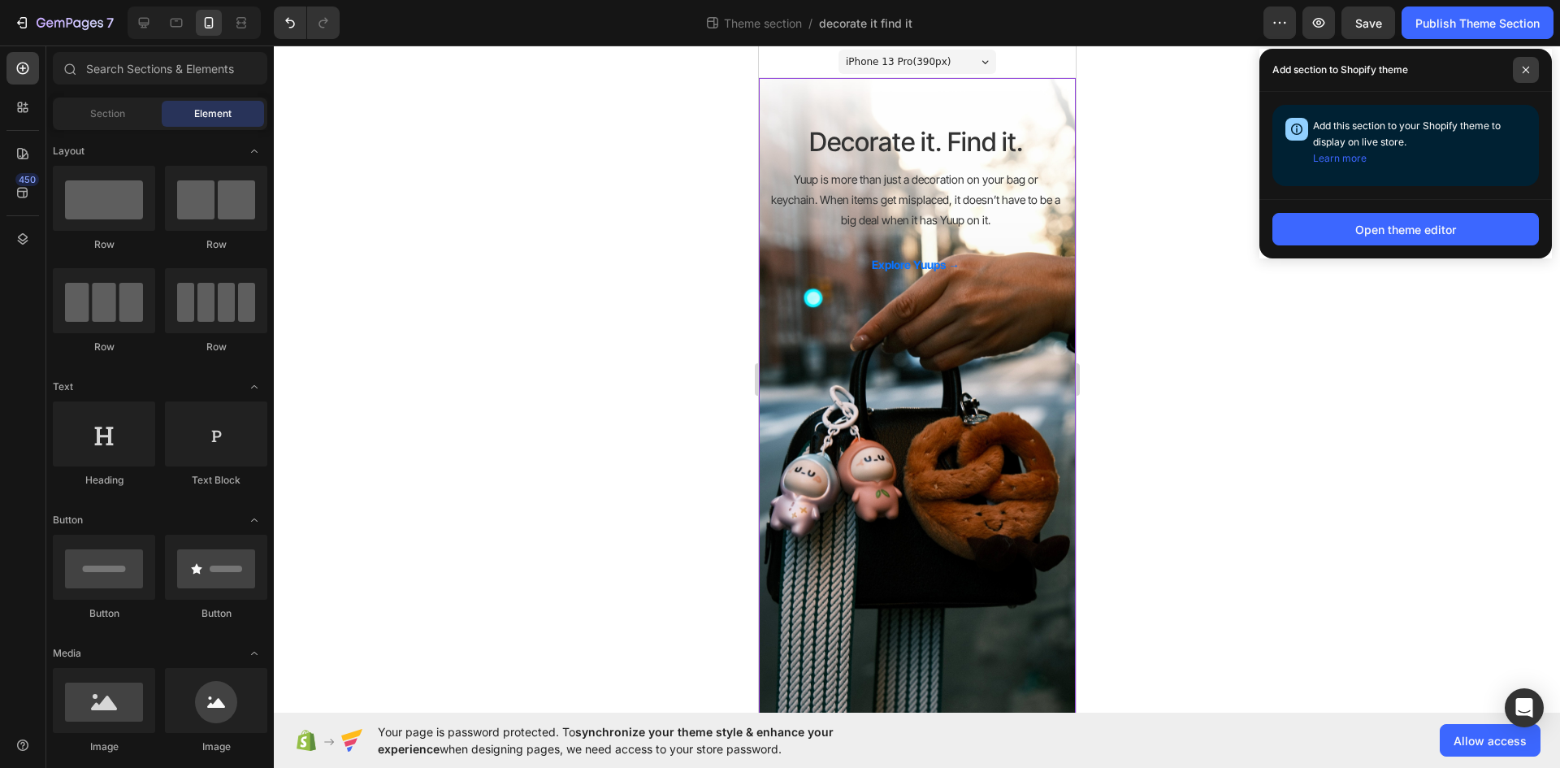
click at [1522, 76] on span at bounding box center [1526, 70] width 26 height 26
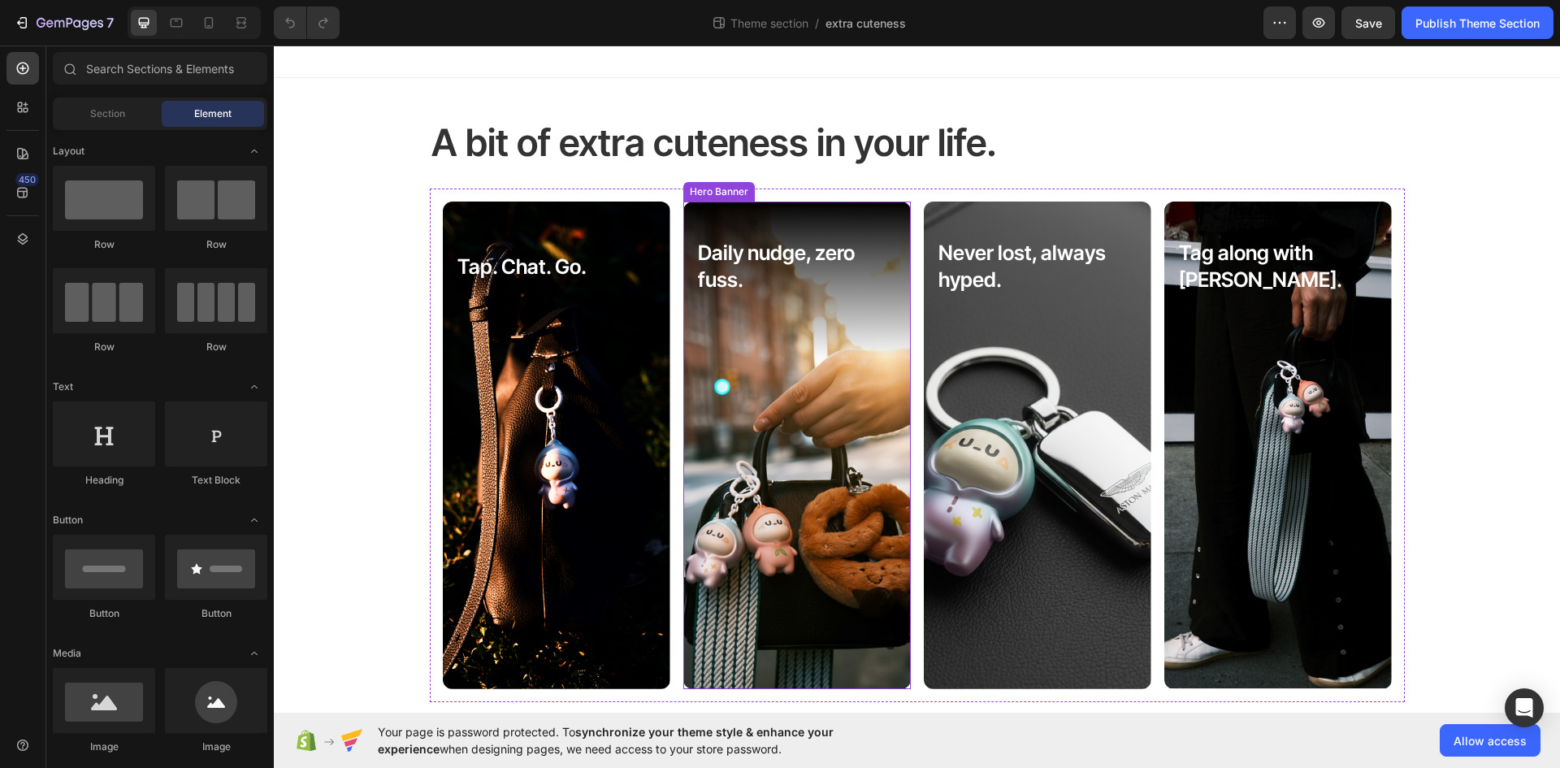
click at [767, 413] on div "Background Image" at bounding box center [796, 444] width 227 height 487
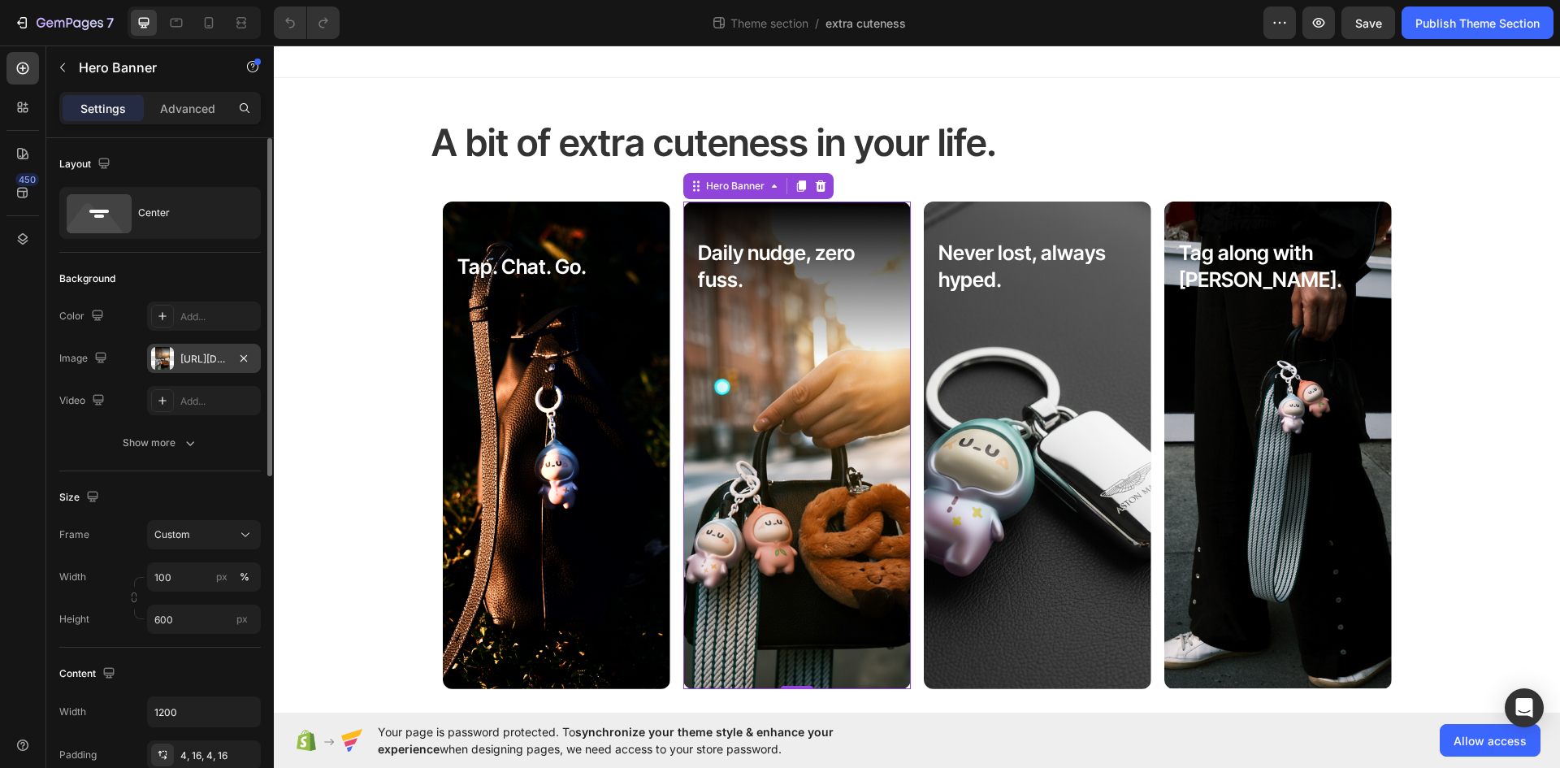
click at [163, 355] on div at bounding box center [162, 358] width 23 height 23
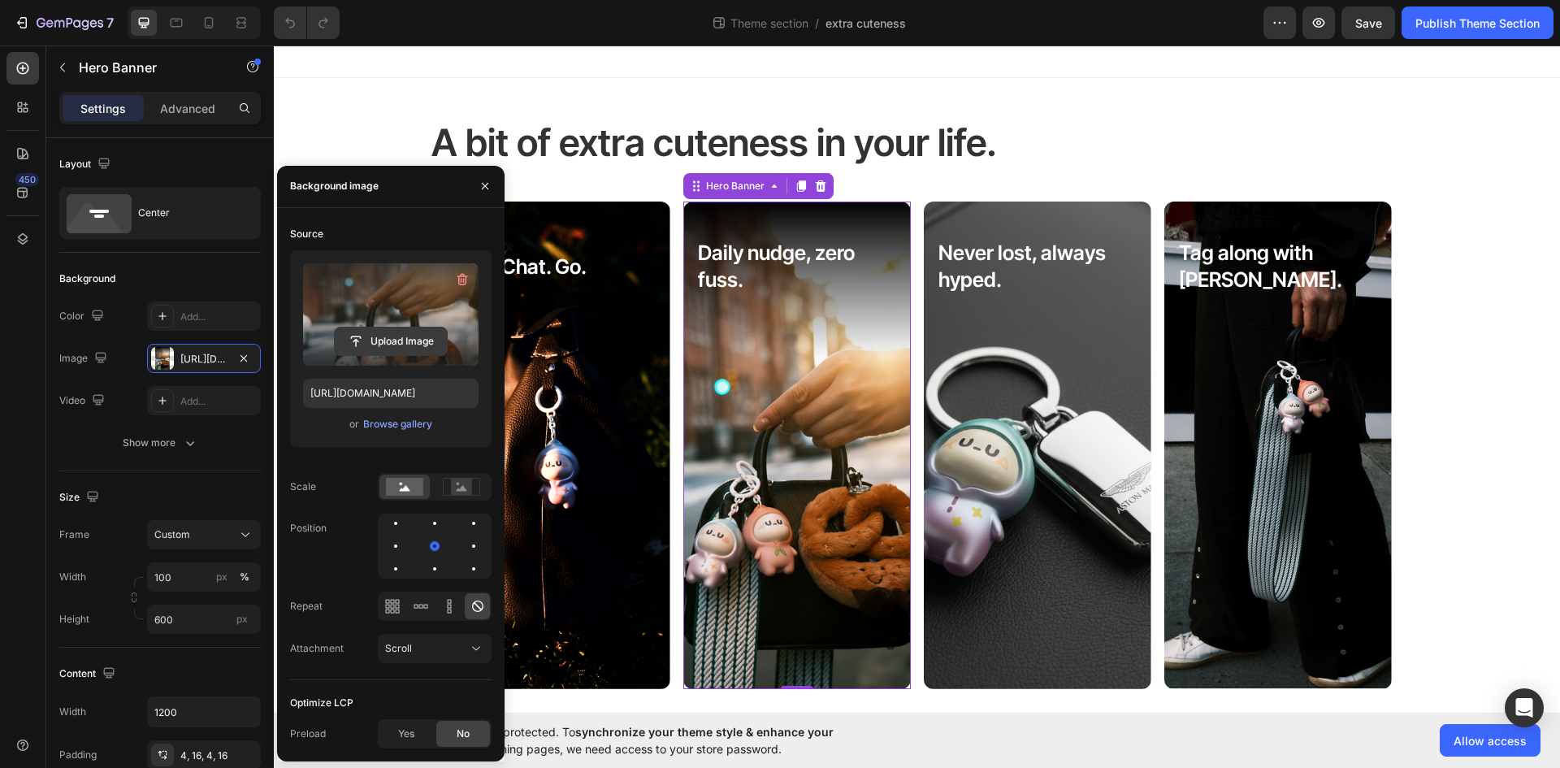
click at [413, 327] on input "file" at bounding box center [391, 341] width 112 height 28
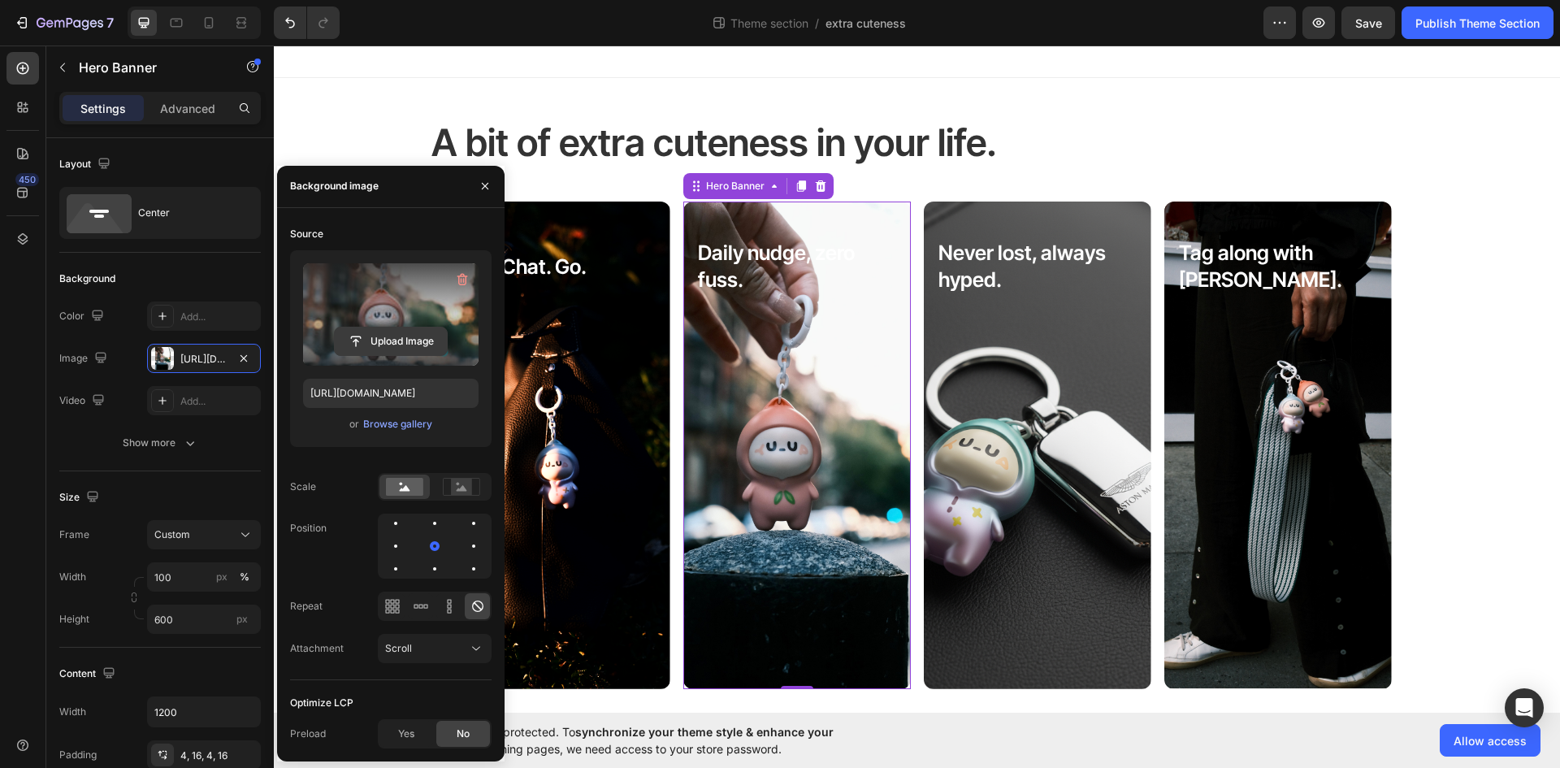
click at [405, 335] on input "file" at bounding box center [391, 341] width 112 height 28
click at [392, 330] on input "file" at bounding box center [391, 341] width 112 height 28
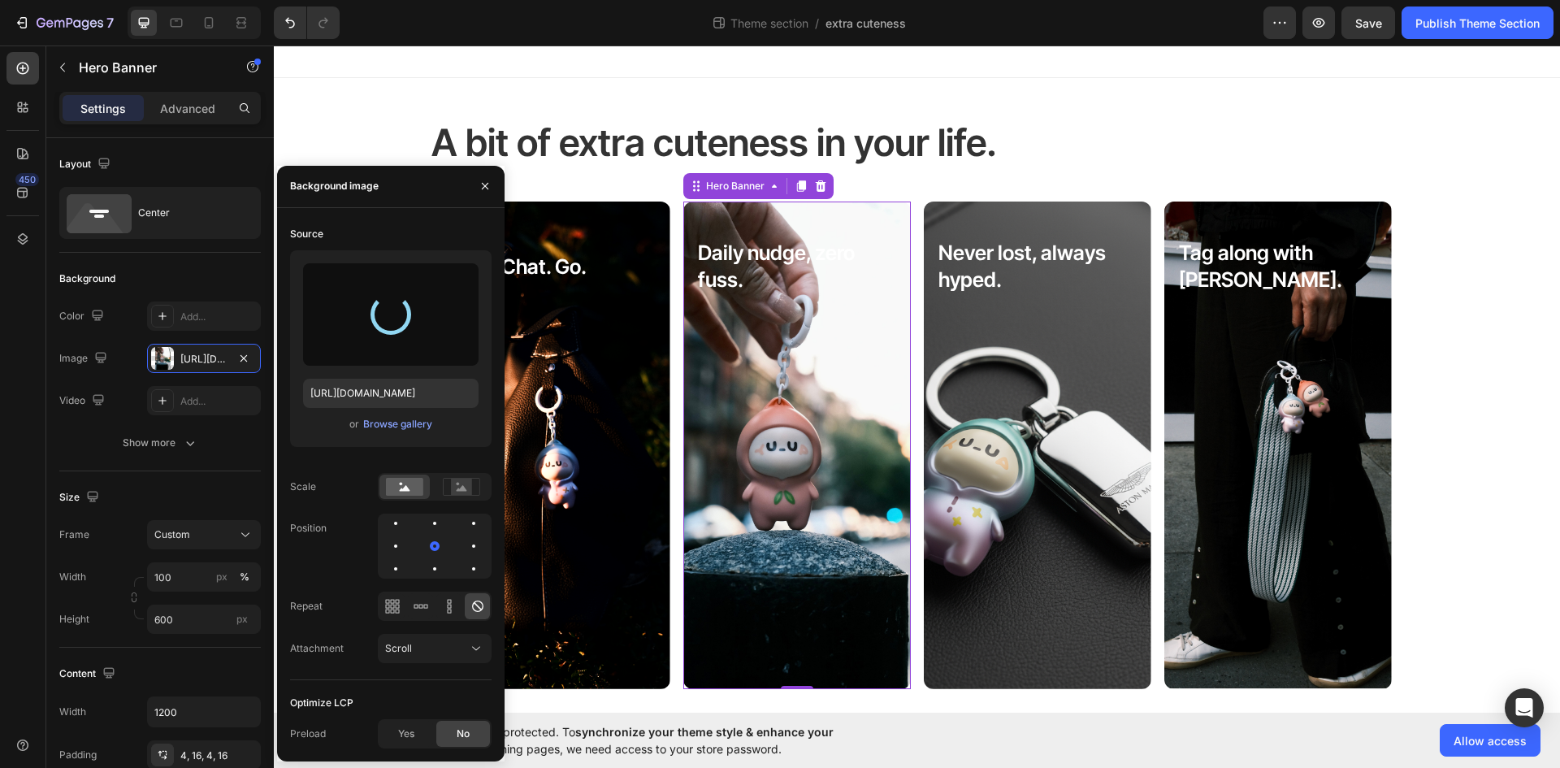
type input "[URL][DOMAIN_NAME]"
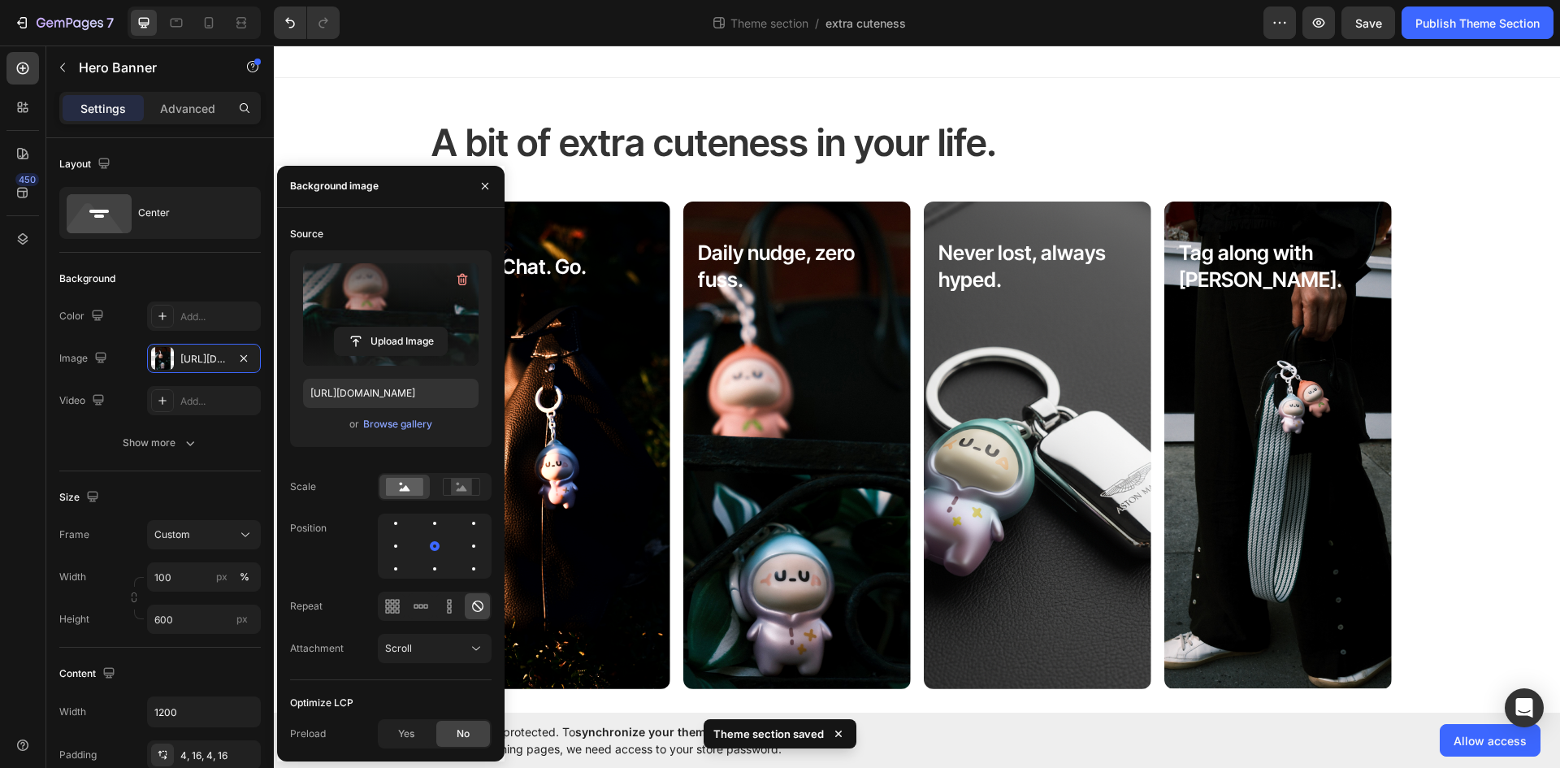
click at [1094, 75] on div at bounding box center [917, 61] width 1286 height 32
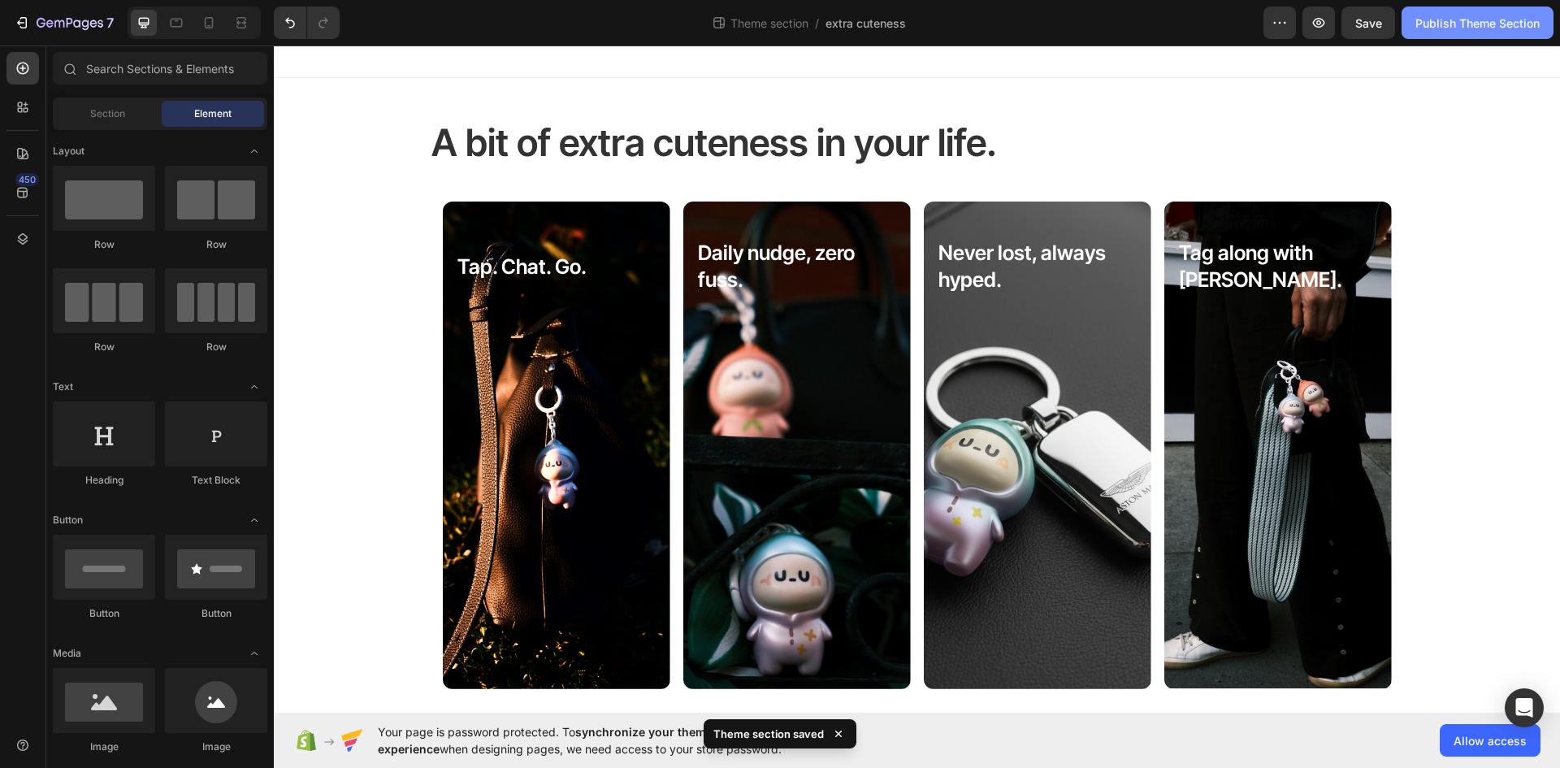
click at [1455, 19] on div "Publish Theme Section" at bounding box center [1477, 23] width 124 height 17
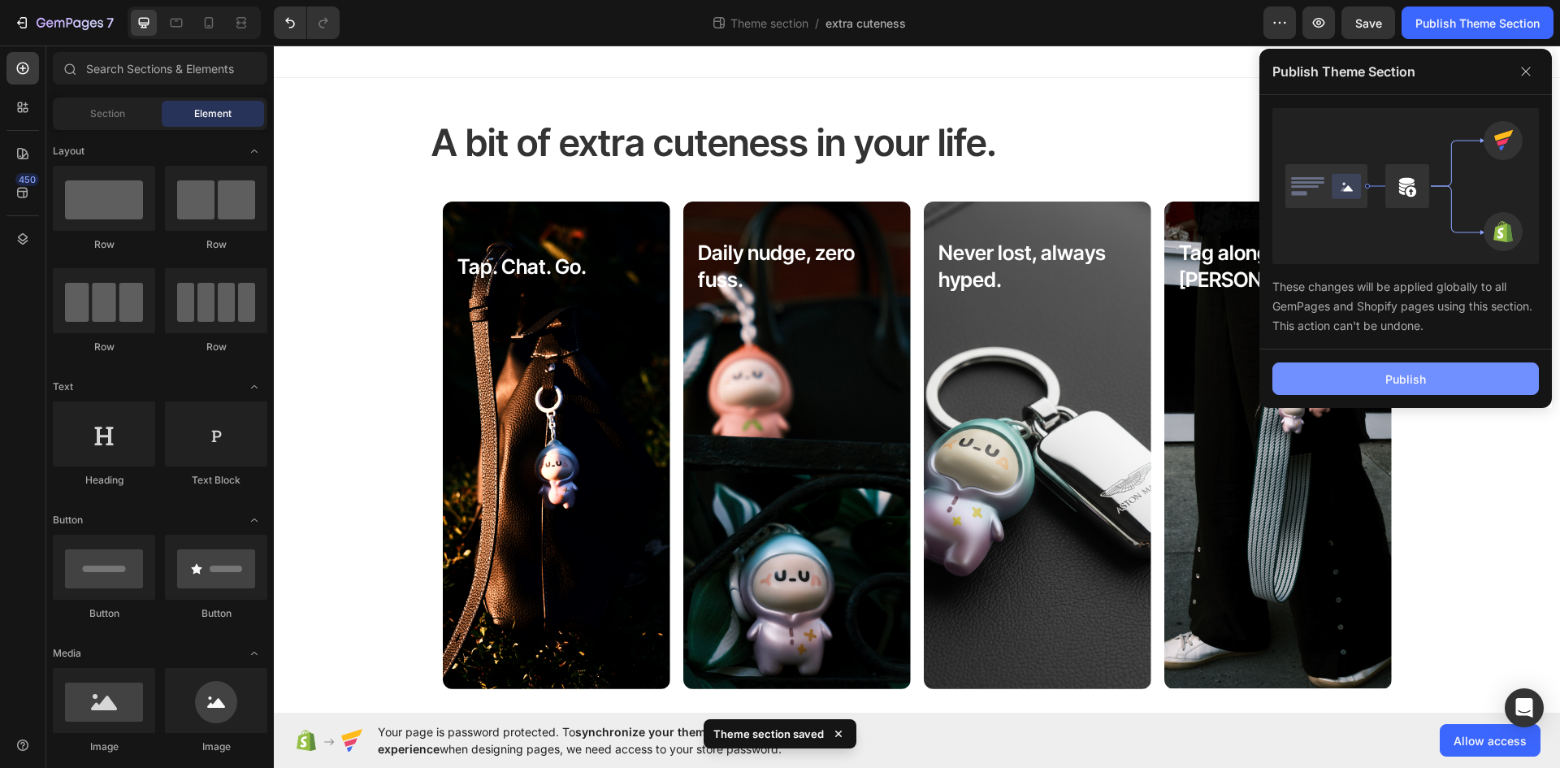
click at [1343, 382] on button "Publish" at bounding box center [1405, 378] width 266 height 32
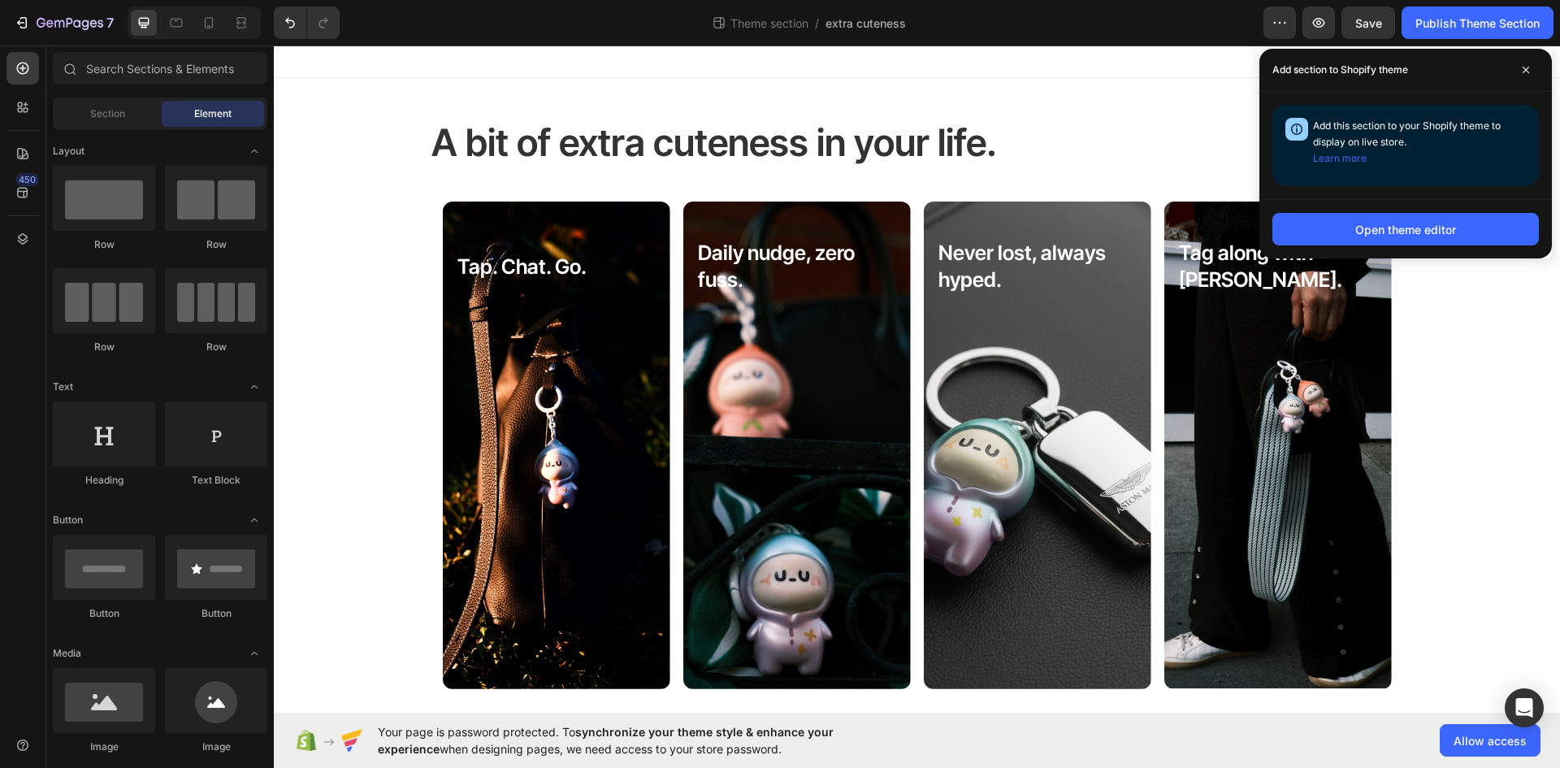
drag, startPoint x: 1525, startPoint y: 63, endPoint x: 1474, endPoint y: 50, distance: 52.8
click at [1525, 63] on span at bounding box center [1526, 70] width 26 height 26
